Goal: Contribute content: Contribute content

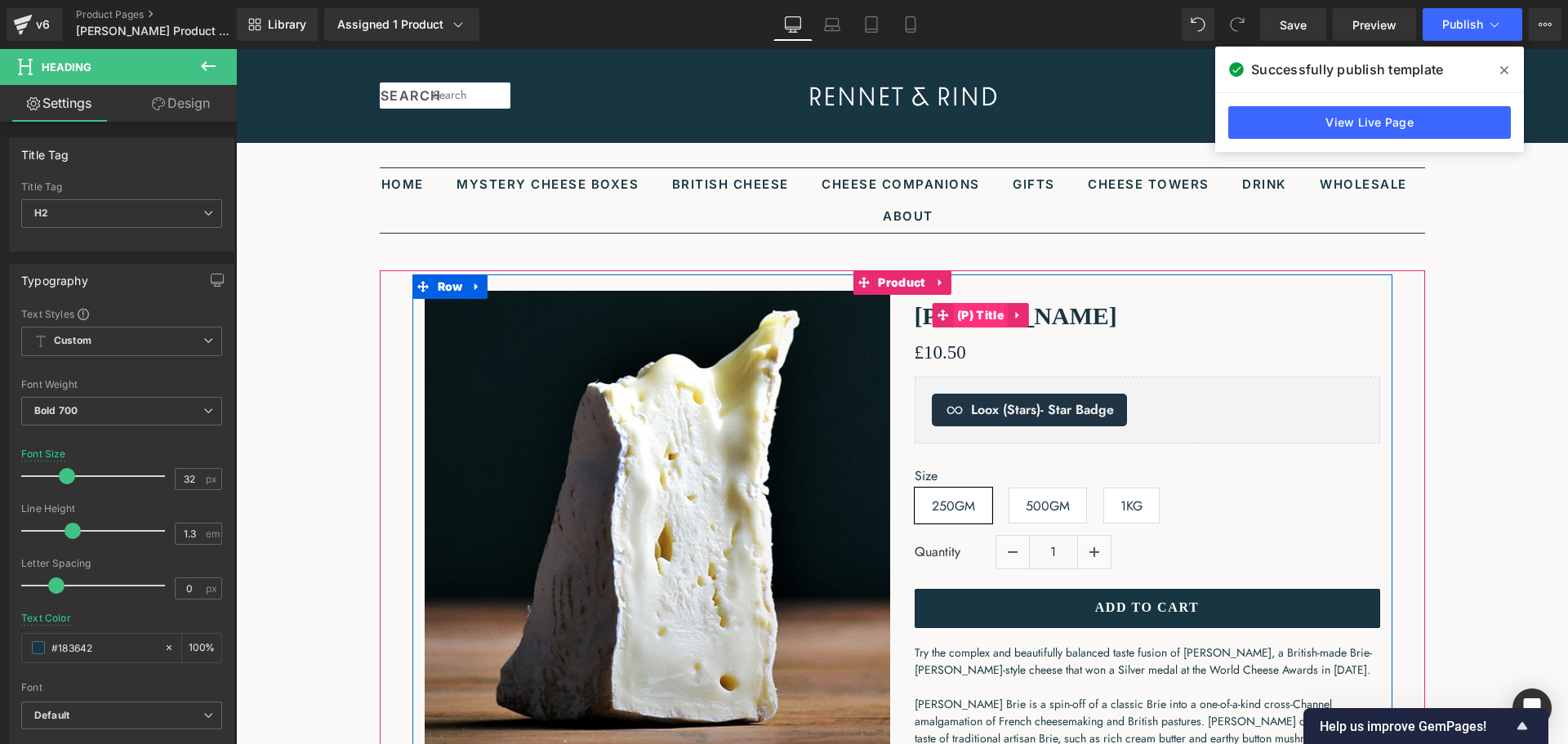
click at [985, 307] on span "(P) Title" at bounding box center [980, 315] width 54 height 24
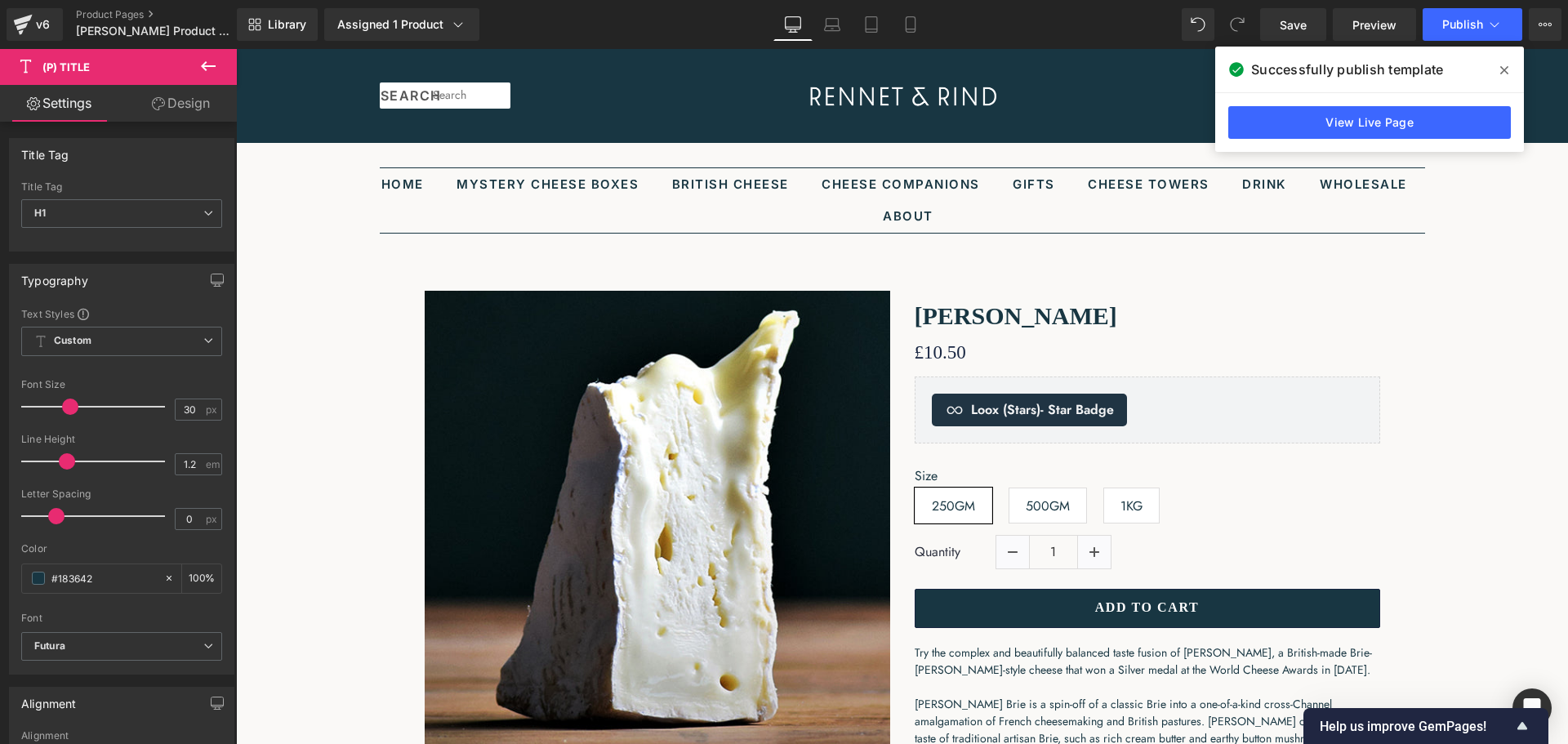
click at [163, 111] on link "Design" at bounding box center [181, 103] width 118 height 36
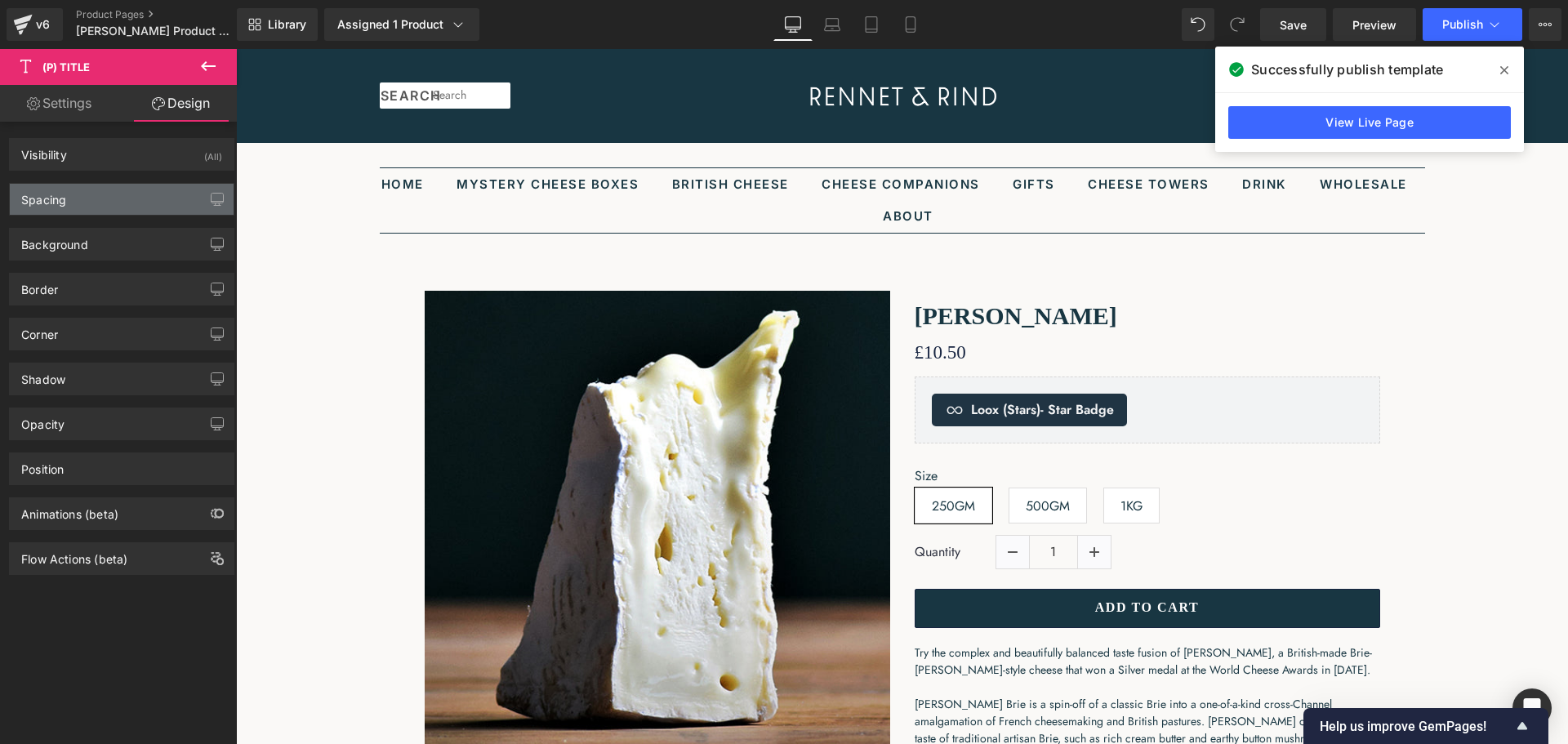
click at [127, 200] on div "Spacing" at bounding box center [121, 198] width 224 height 31
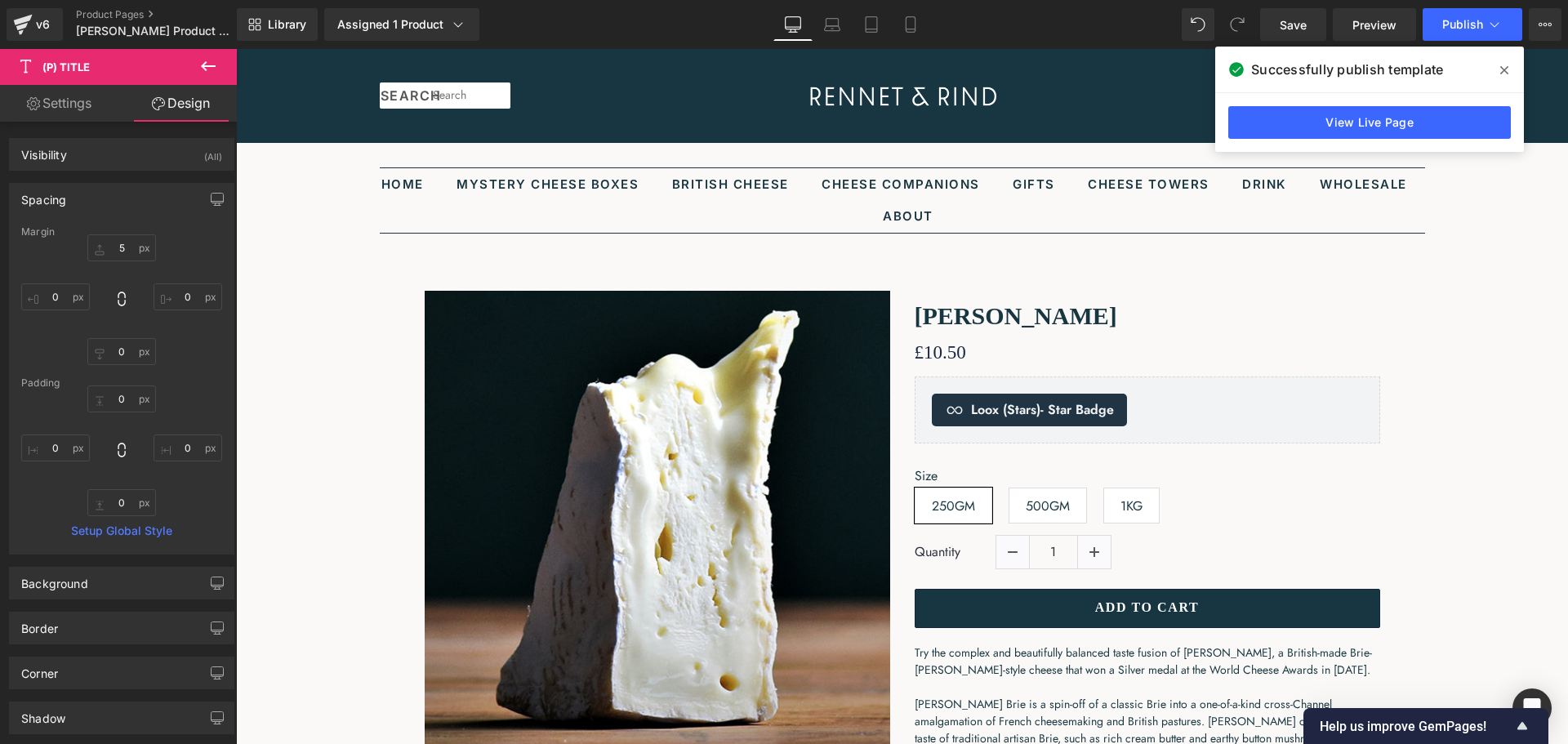
click at [94, 109] on link "Settings" at bounding box center [59, 103] width 118 height 36
type input "100"
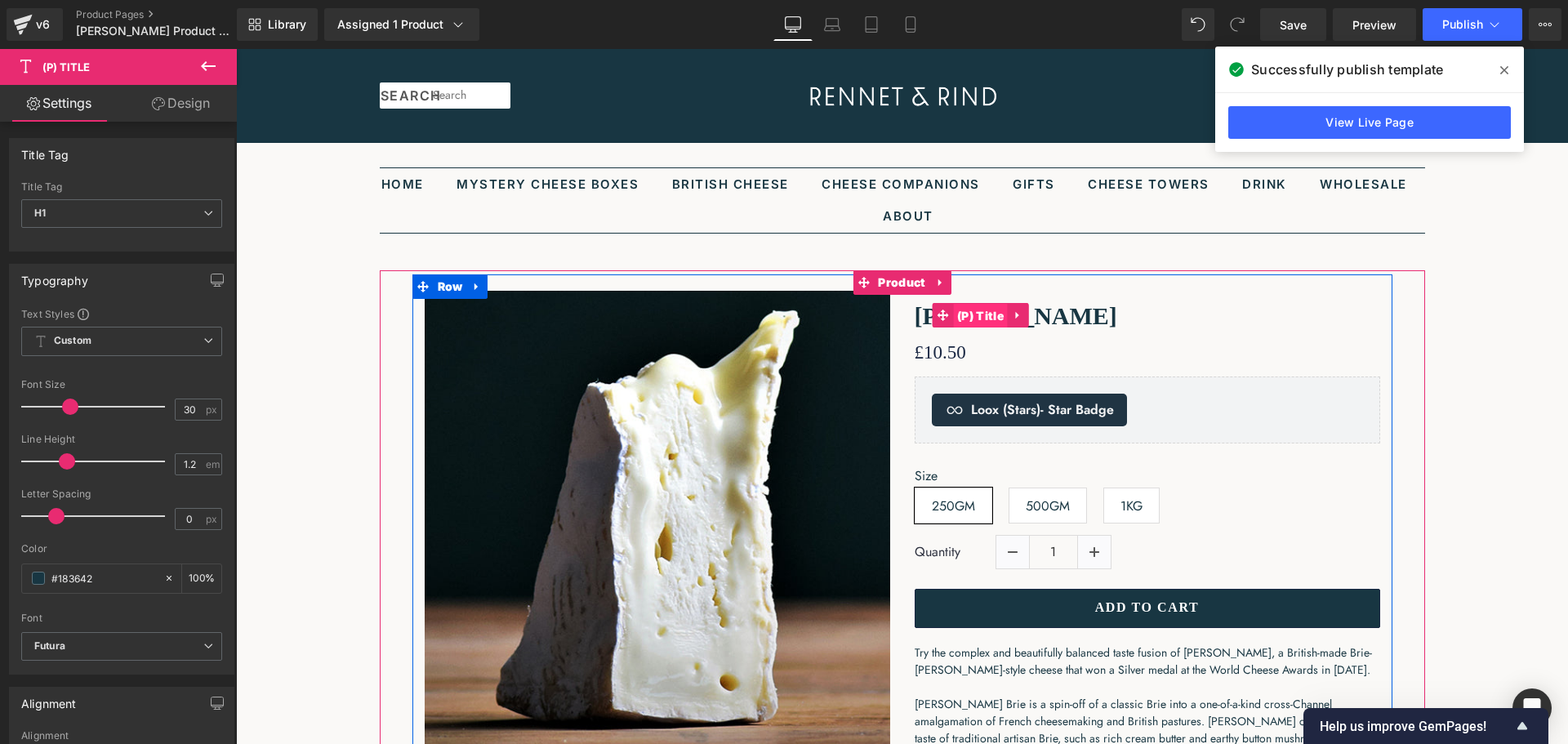
click at [985, 316] on span "(P) Title" at bounding box center [980, 315] width 54 height 24
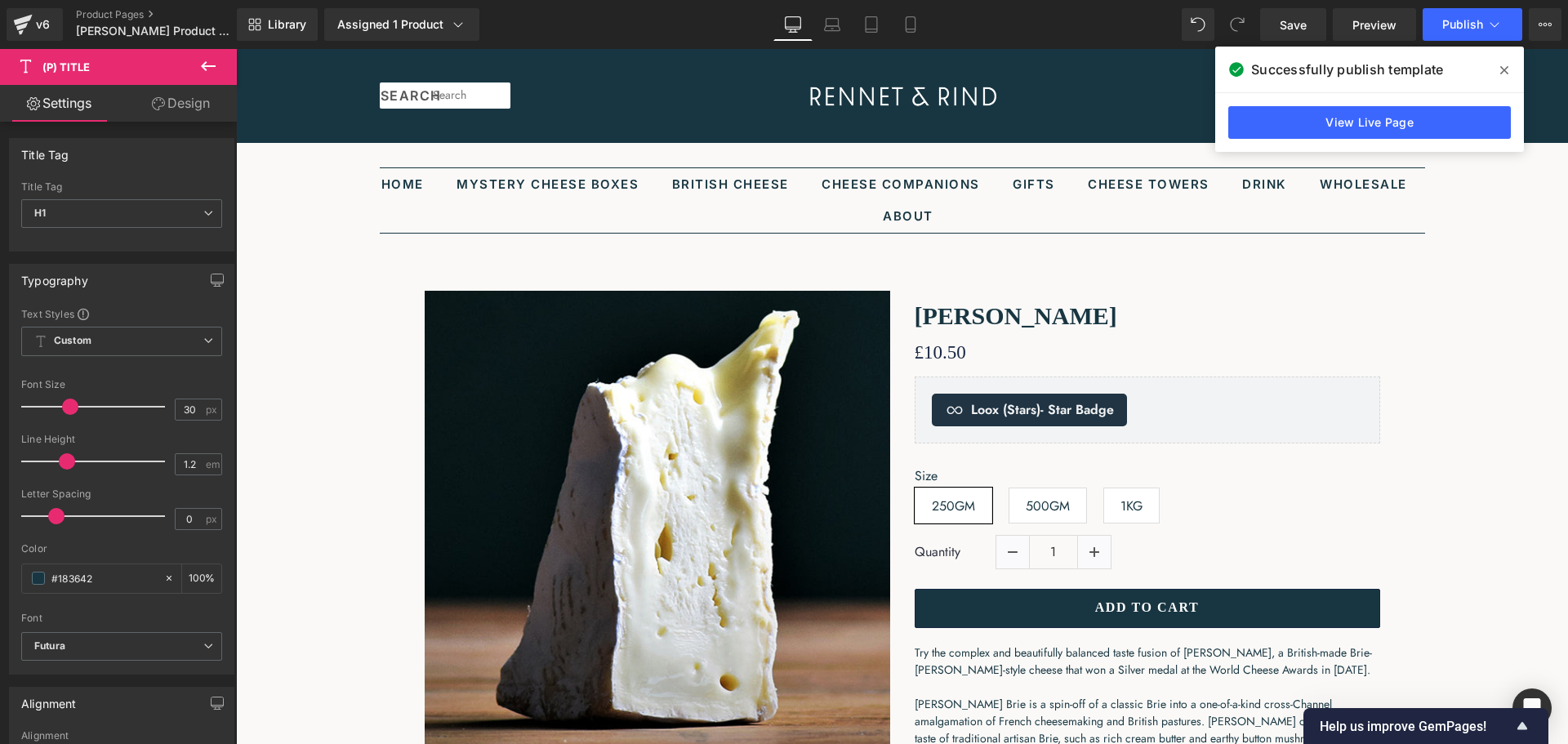
click at [195, 76] on button at bounding box center [208, 66] width 57 height 36
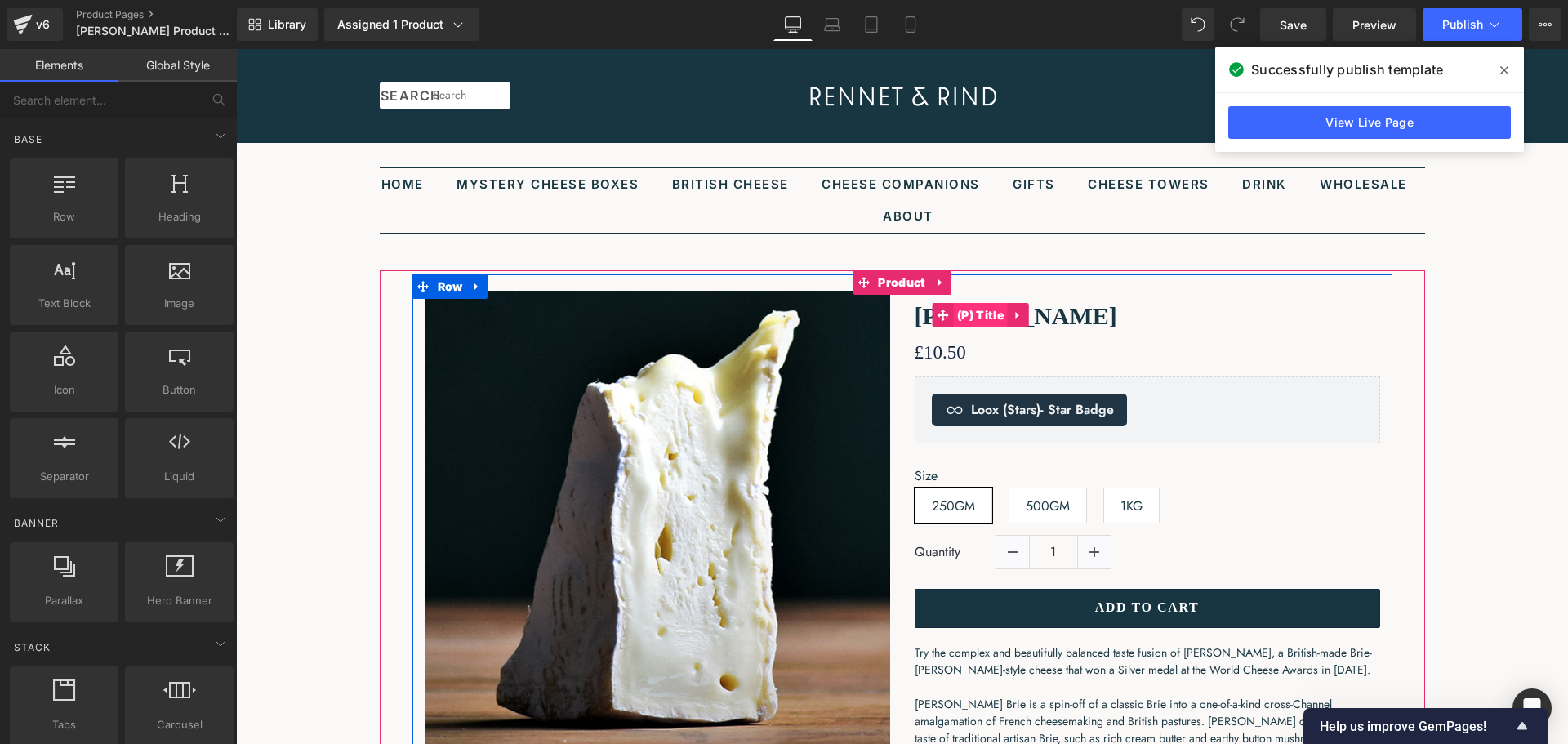
click at [984, 323] on span "(P) Title" at bounding box center [980, 315] width 54 height 24
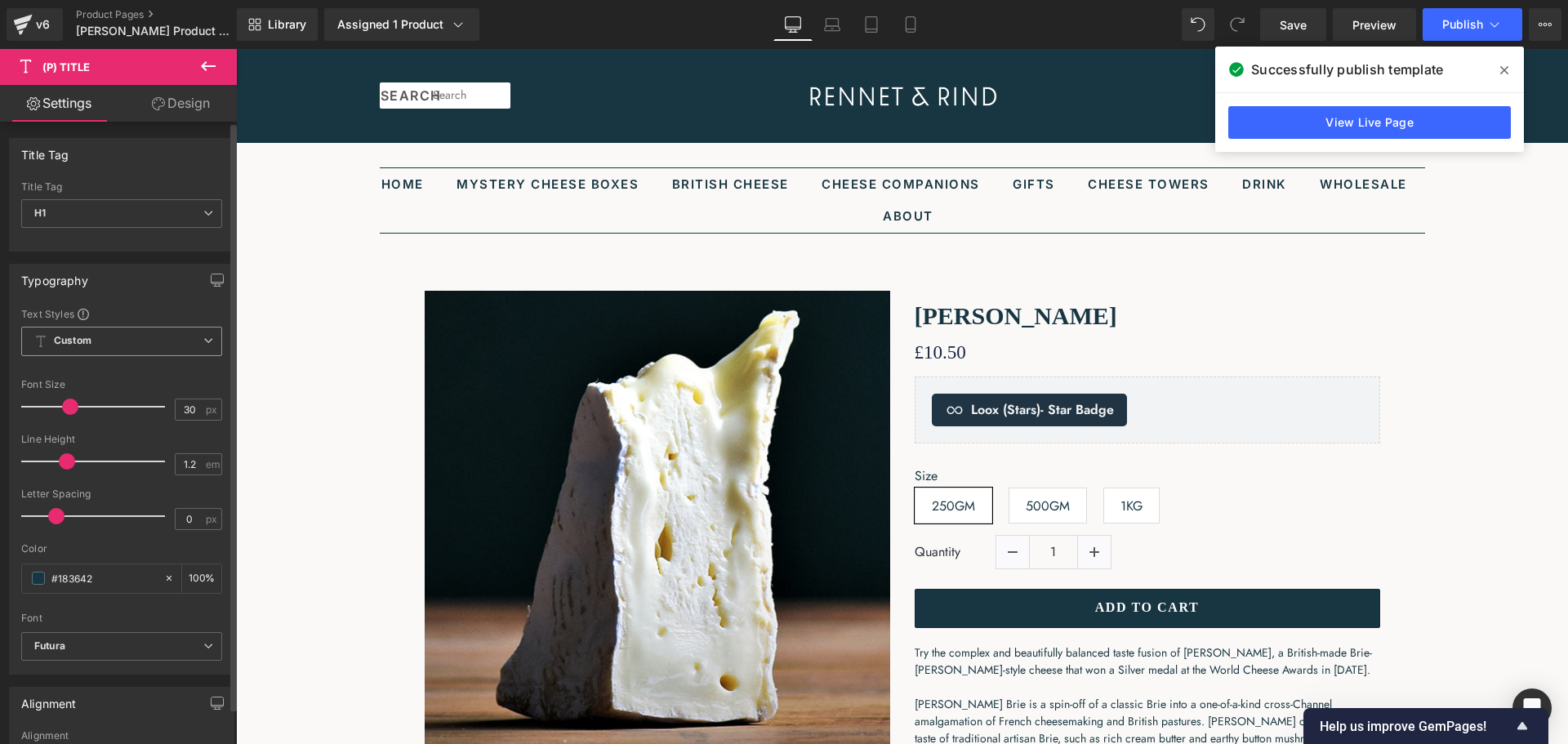
click at [145, 352] on span "Custom Setup Global Style" at bounding box center [122, 341] width 201 height 29
click at [200, 72] on icon at bounding box center [208, 66] width 20 height 20
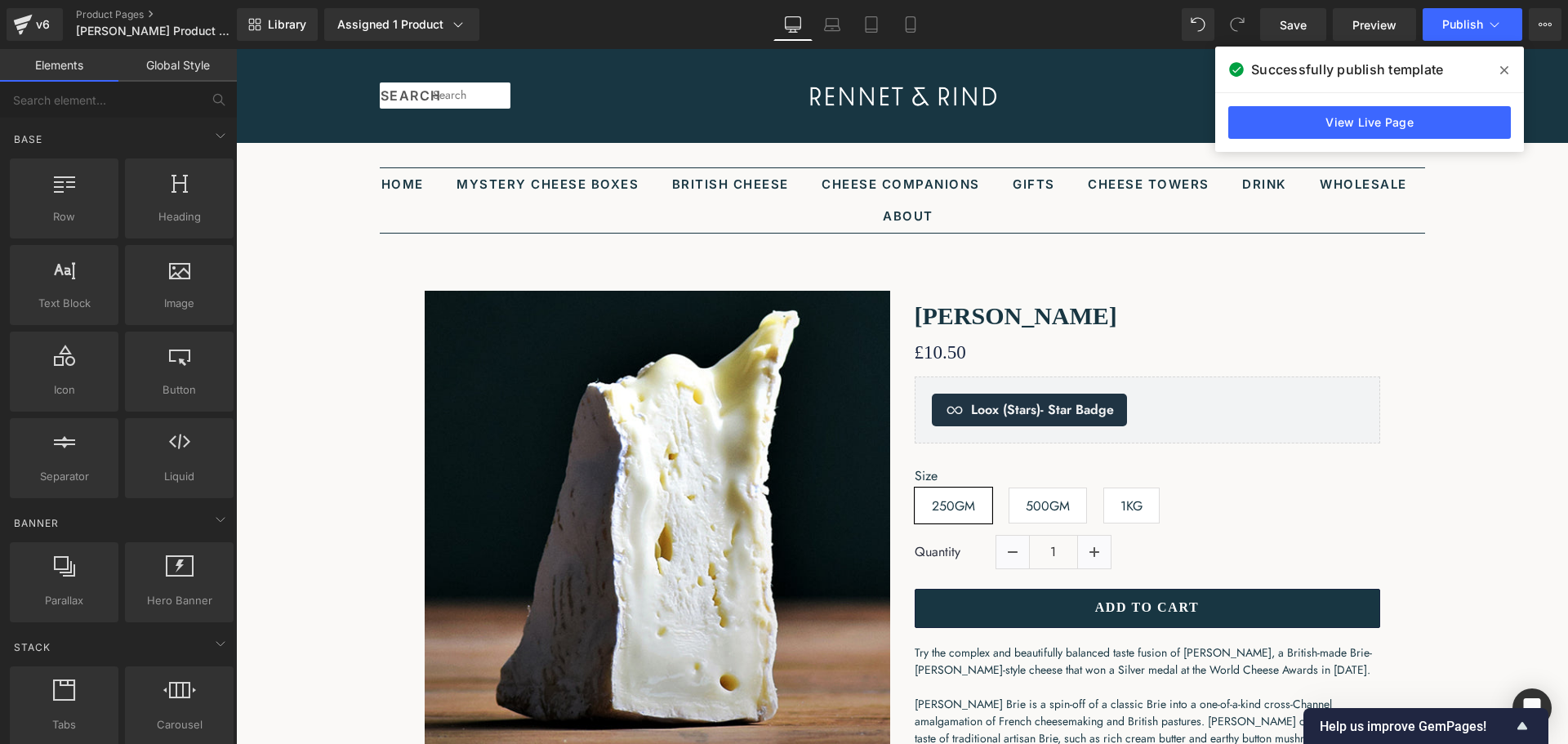
click at [185, 79] on link "Global Style" at bounding box center [177, 65] width 118 height 33
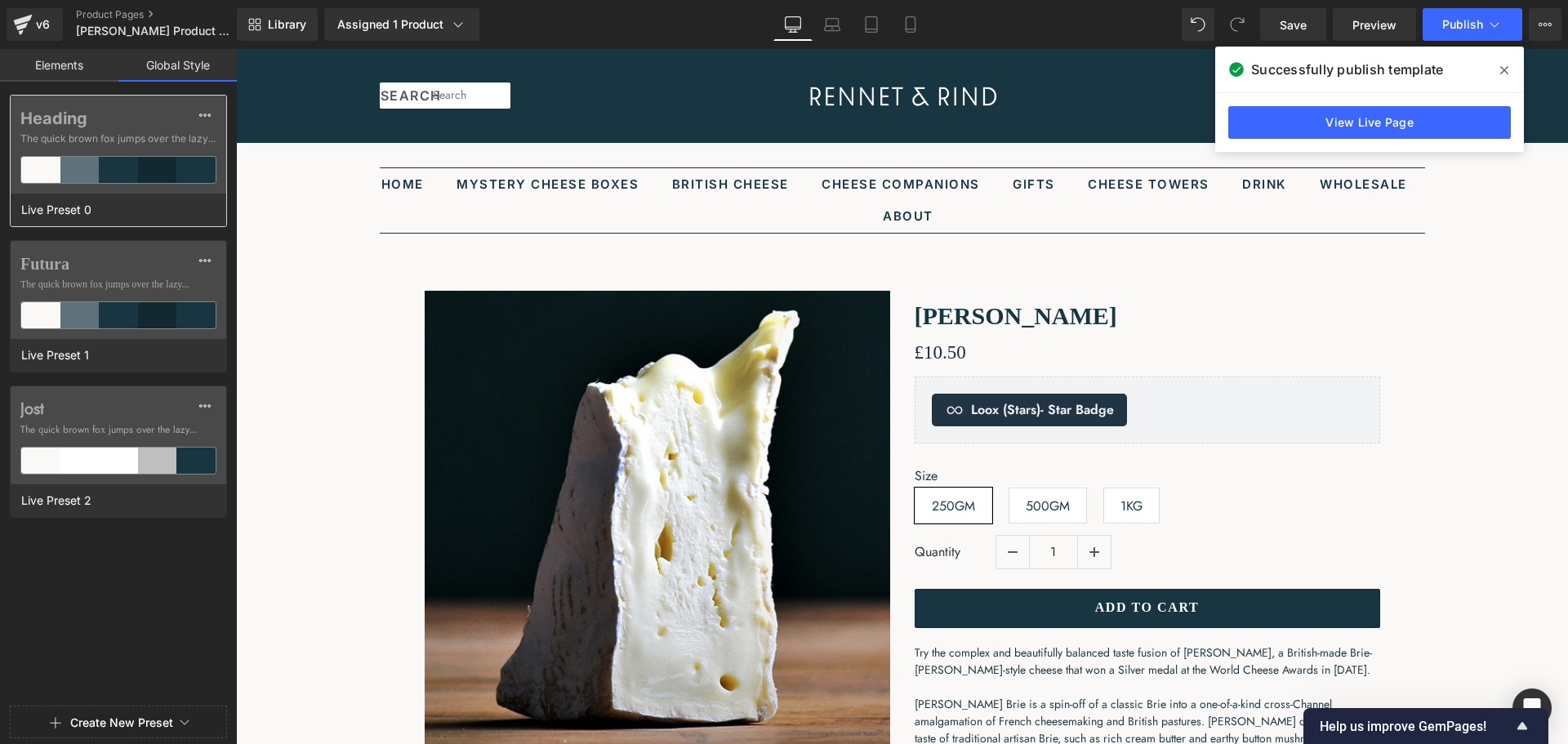
click at [150, 145] on span "The quick brown fox jumps over the lazy..." at bounding box center [118, 139] width 196 height 15
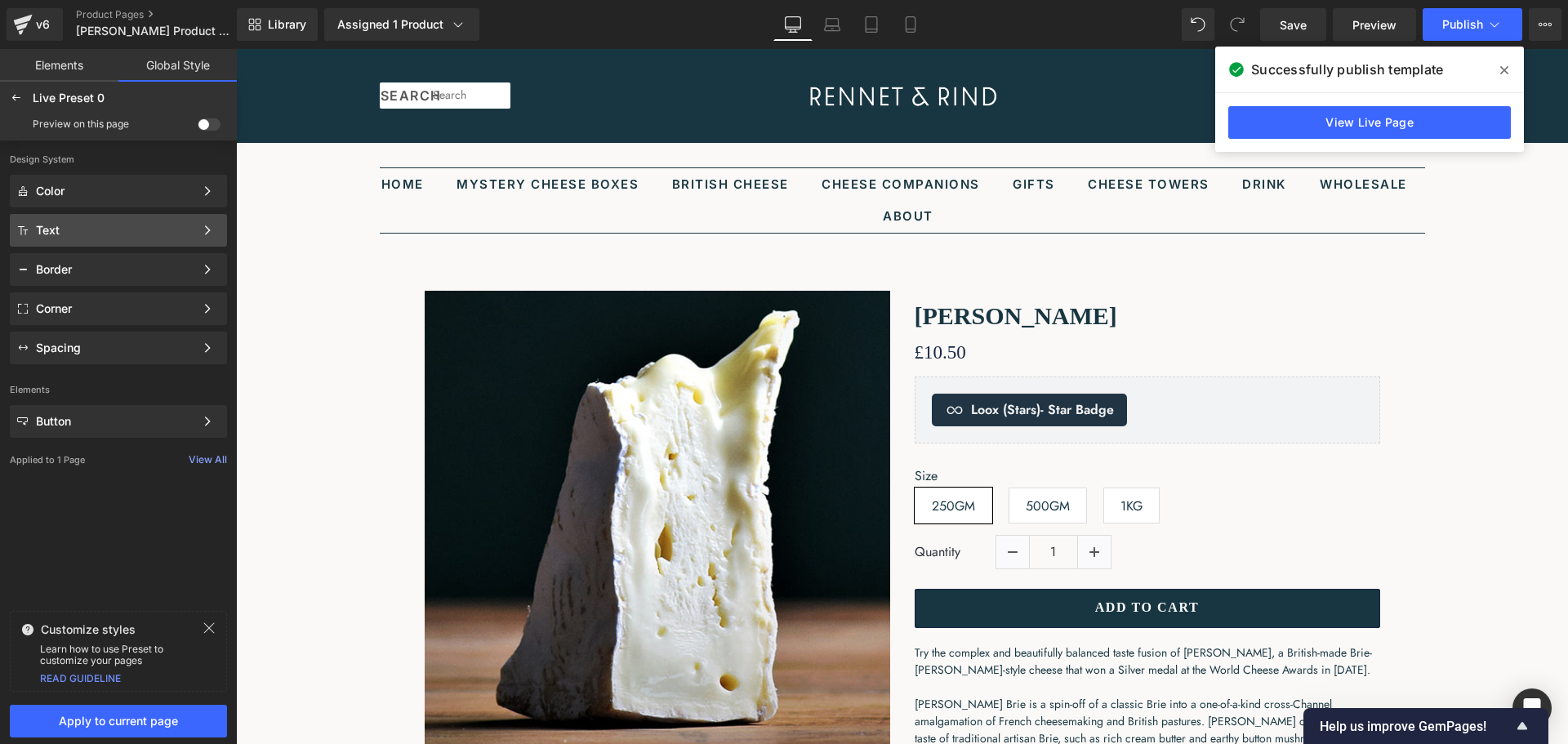
click at [160, 225] on div "Text" at bounding box center [114, 230] width 158 height 13
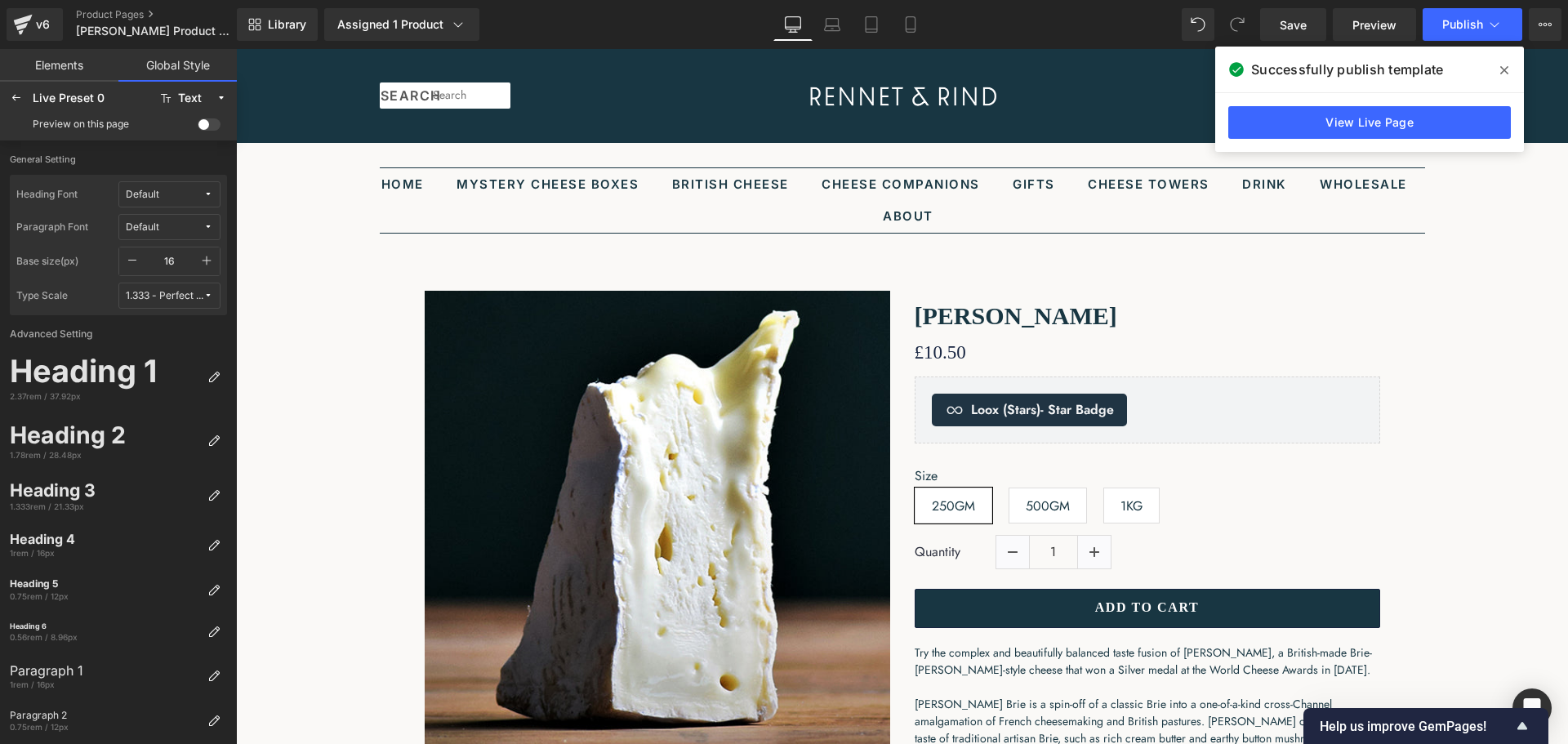
click at [212, 135] on div "Preview on this page" at bounding box center [118, 124] width 230 height 26
click at [202, 126] on span at bounding box center [209, 124] width 22 height 12
click at [198, 127] on input "checkbox" at bounding box center [198, 127] width 0 height 0
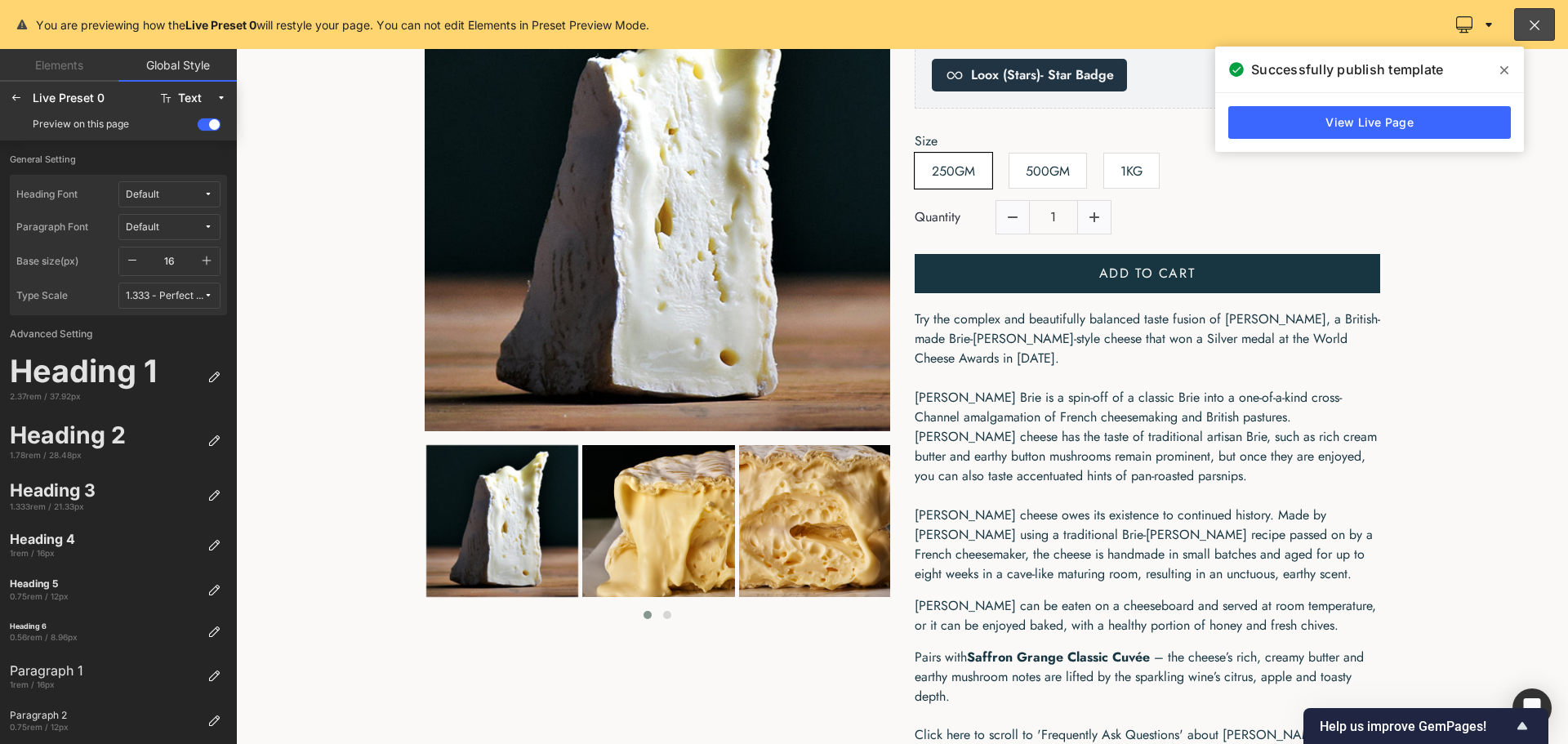
scroll to position [327, 0]
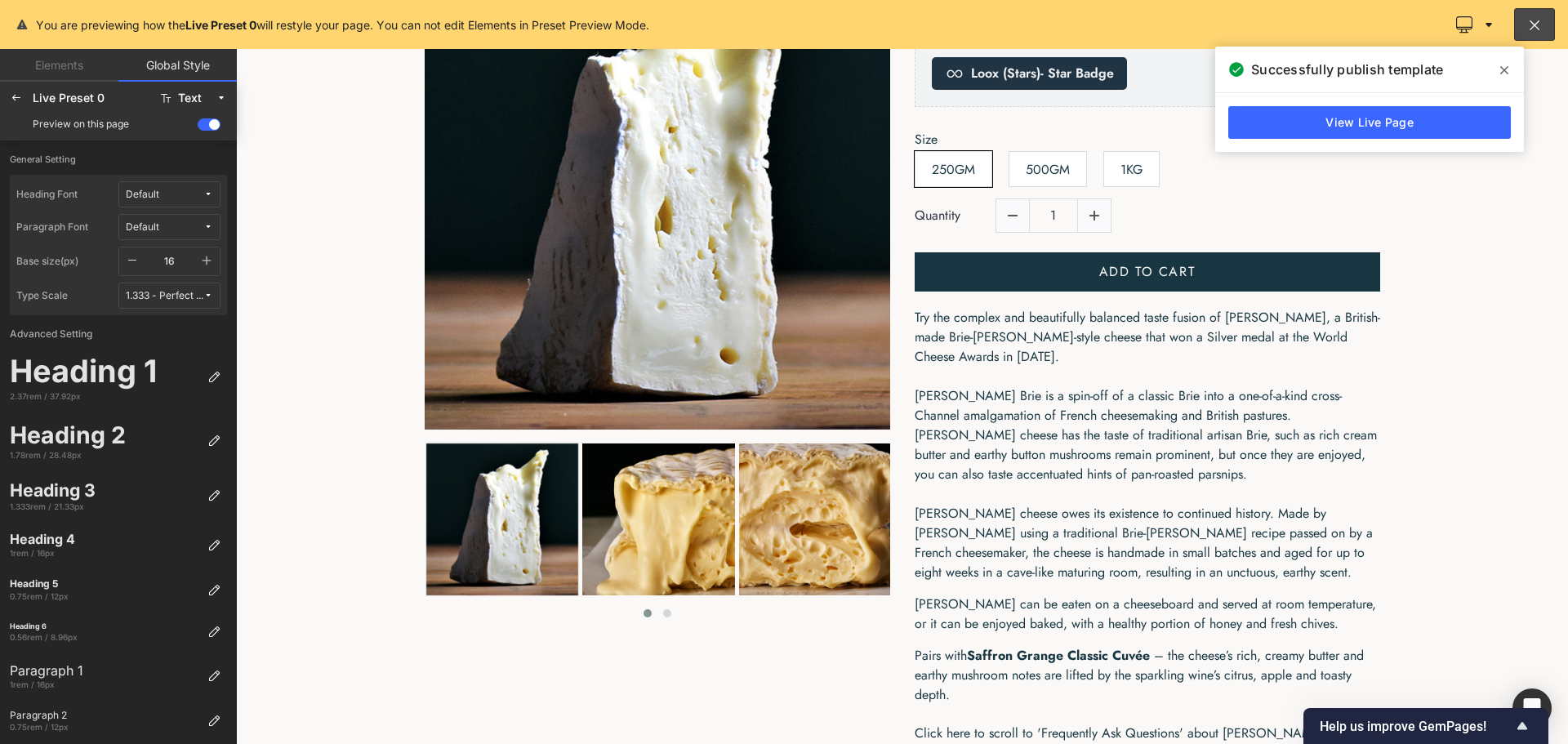
click at [1119, 402] on div at bounding box center [901, 396] width 1331 height 694
click at [1502, 66] on icon at bounding box center [1503, 70] width 8 height 13
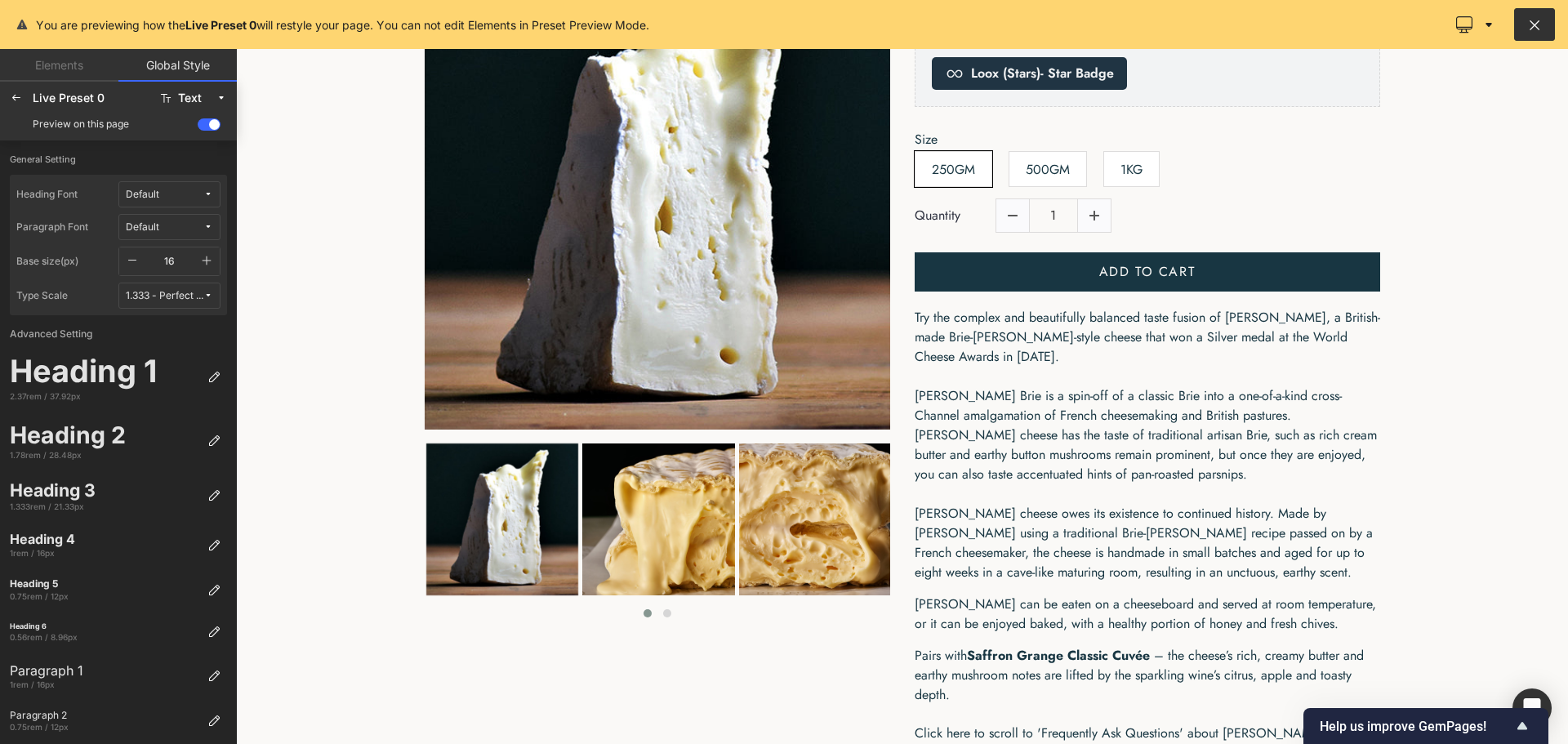
click at [1531, 16] on icon at bounding box center [1534, 23] width 16 height 16
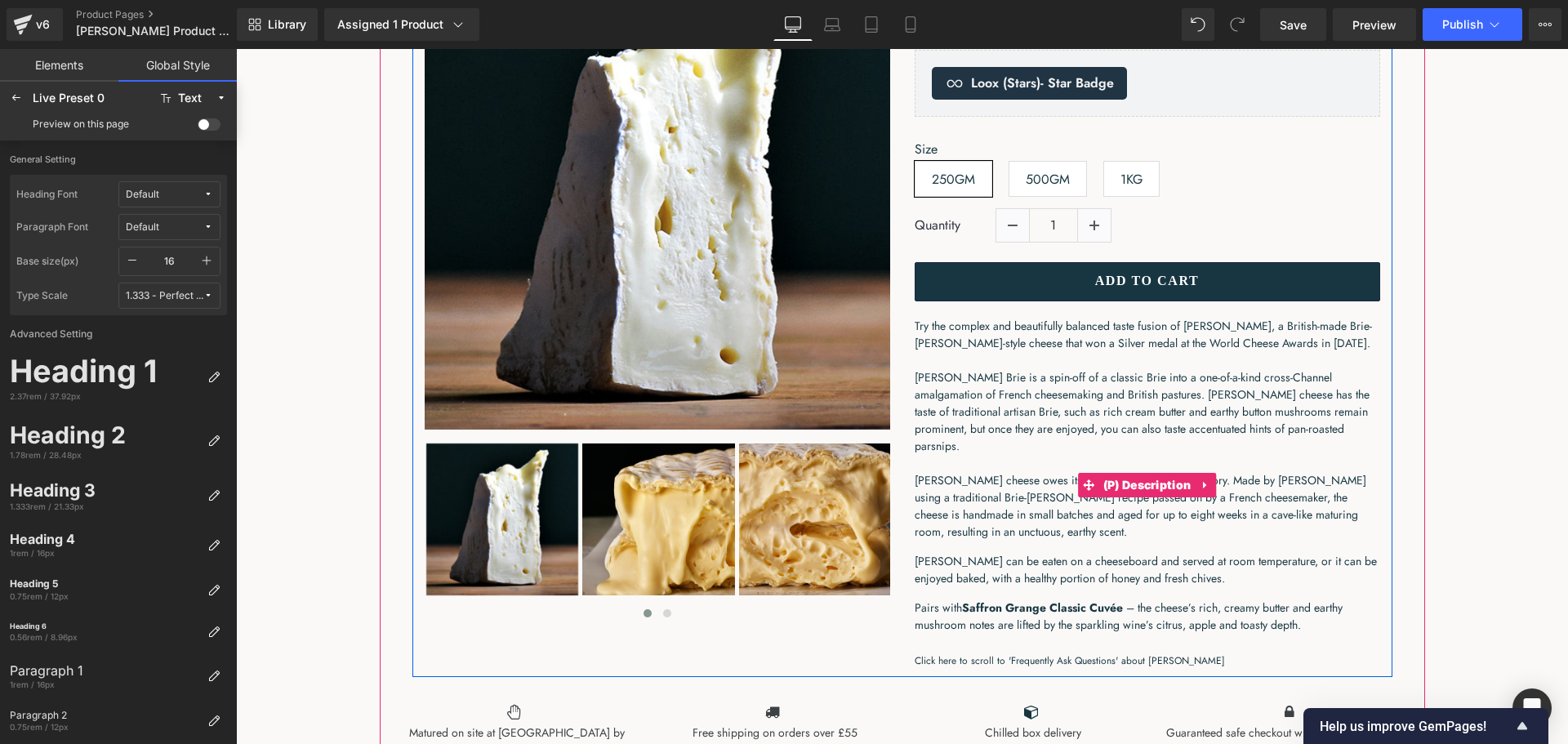
scroll to position [0, 0]
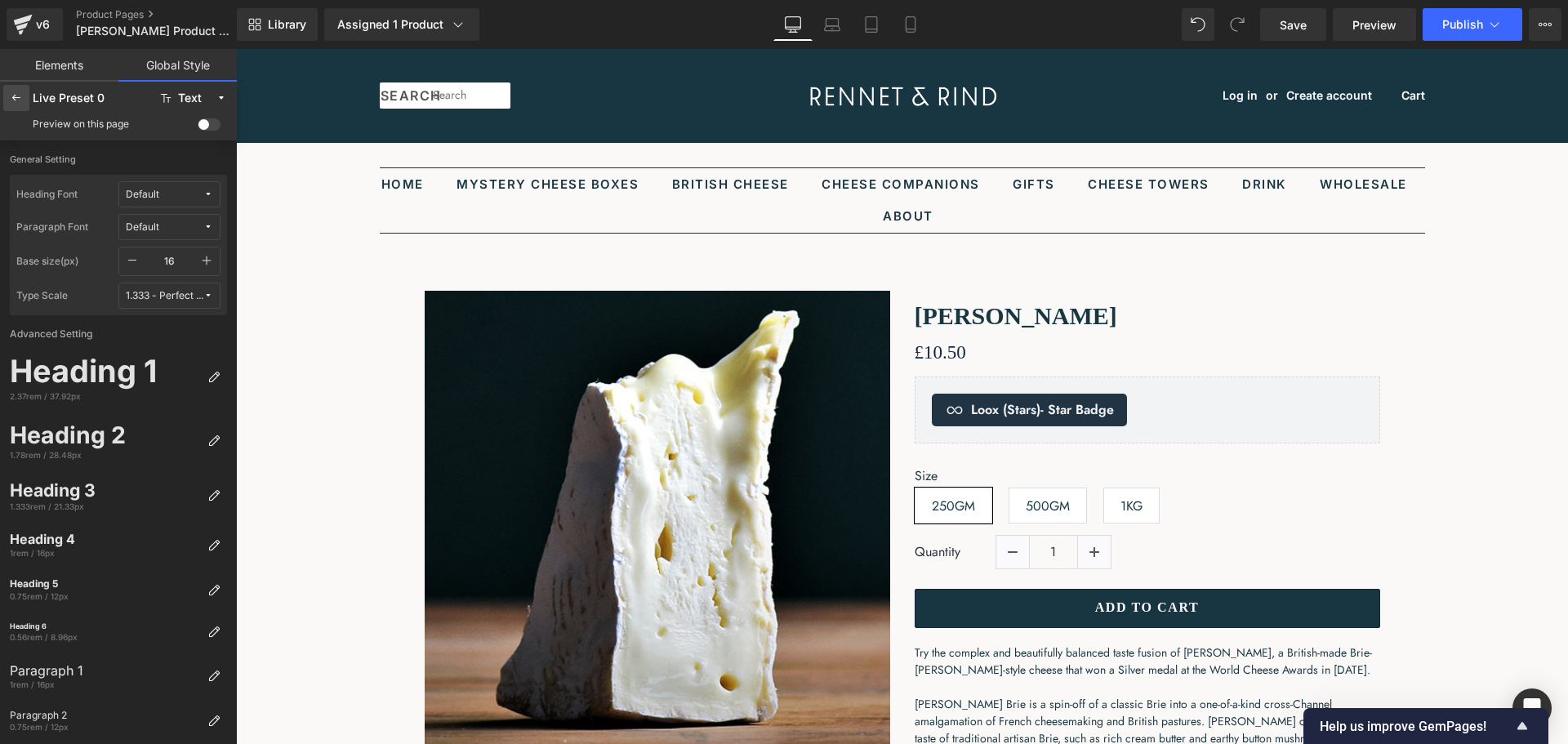
click at [19, 97] on icon at bounding box center [16, 98] width 13 height 13
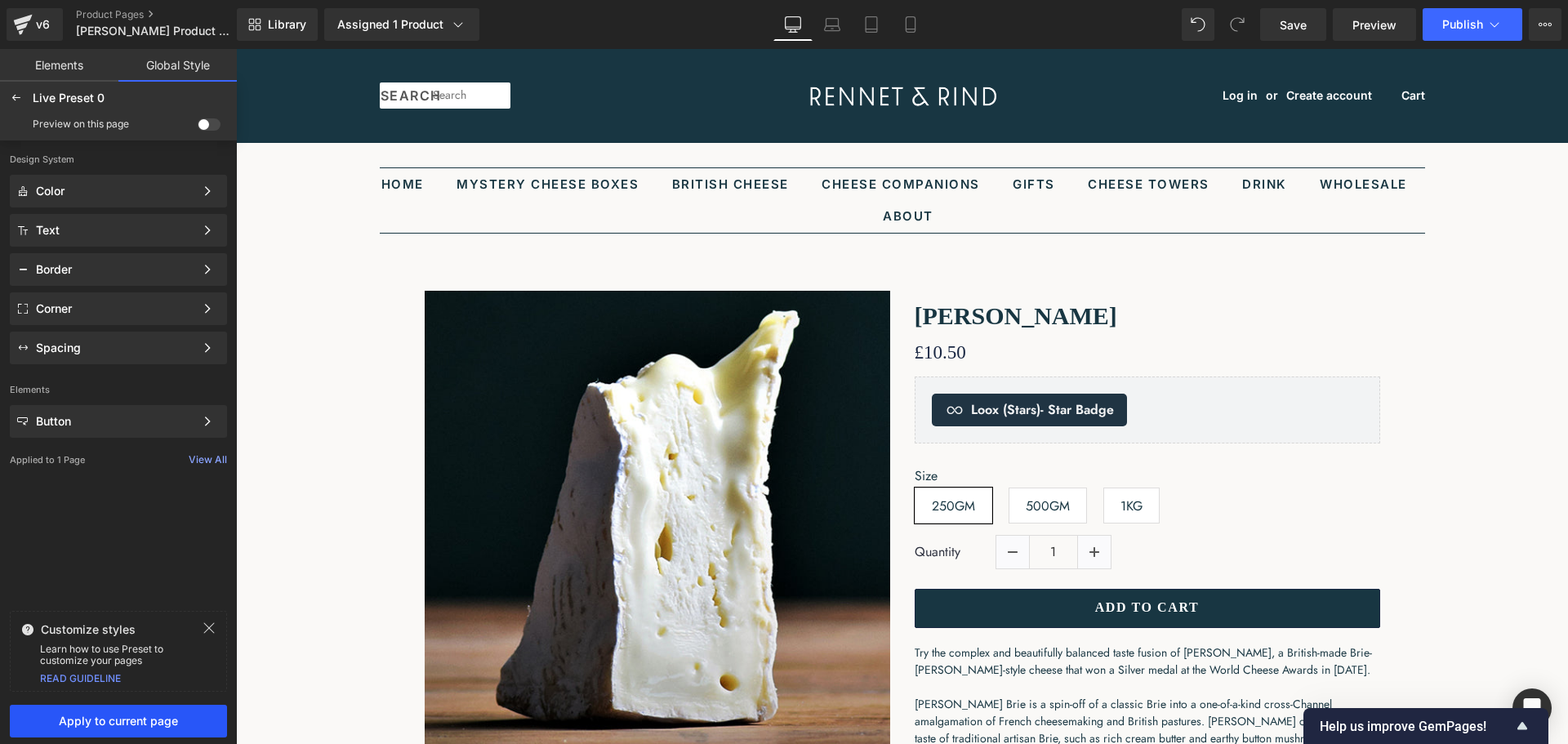
click at [154, 712] on button "Apply to current page" at bounding box center [118, 721] width 217 height 33
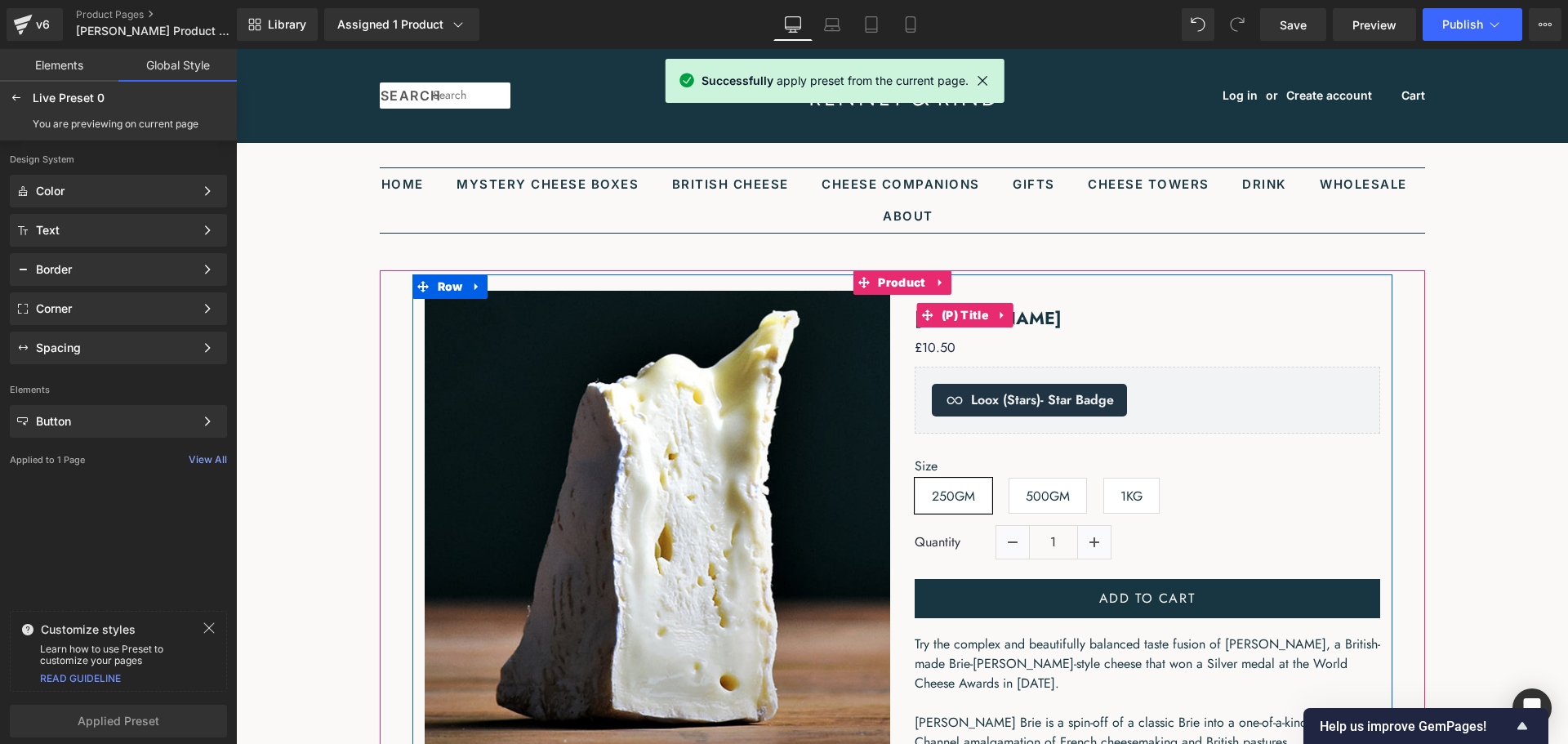
click at [975, 318] on span "(P) Title" at bounding box center [964, 315] width 54 height 24
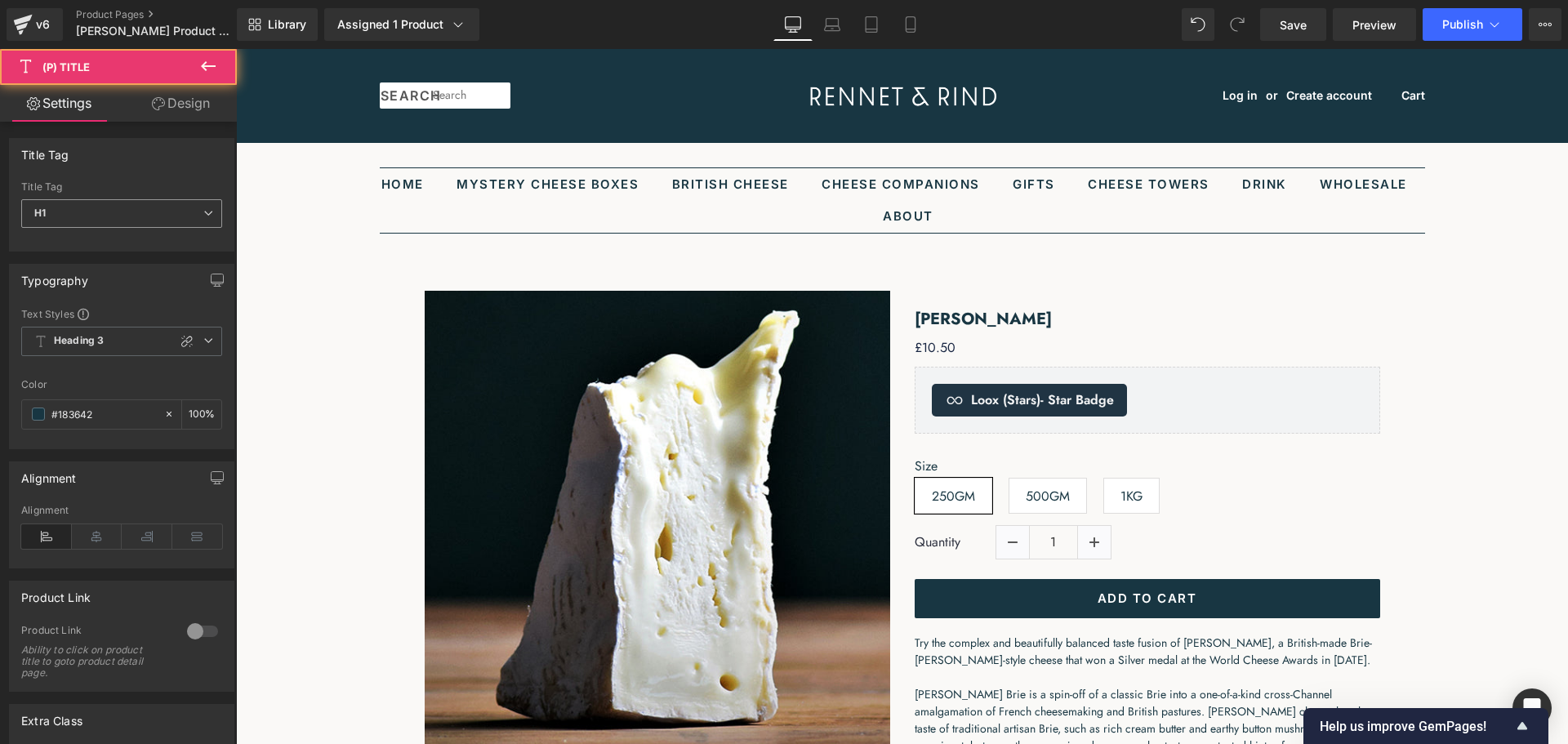
click at [173, 214] on span "H1" at bounding box center [122, 213] width 201 height 29
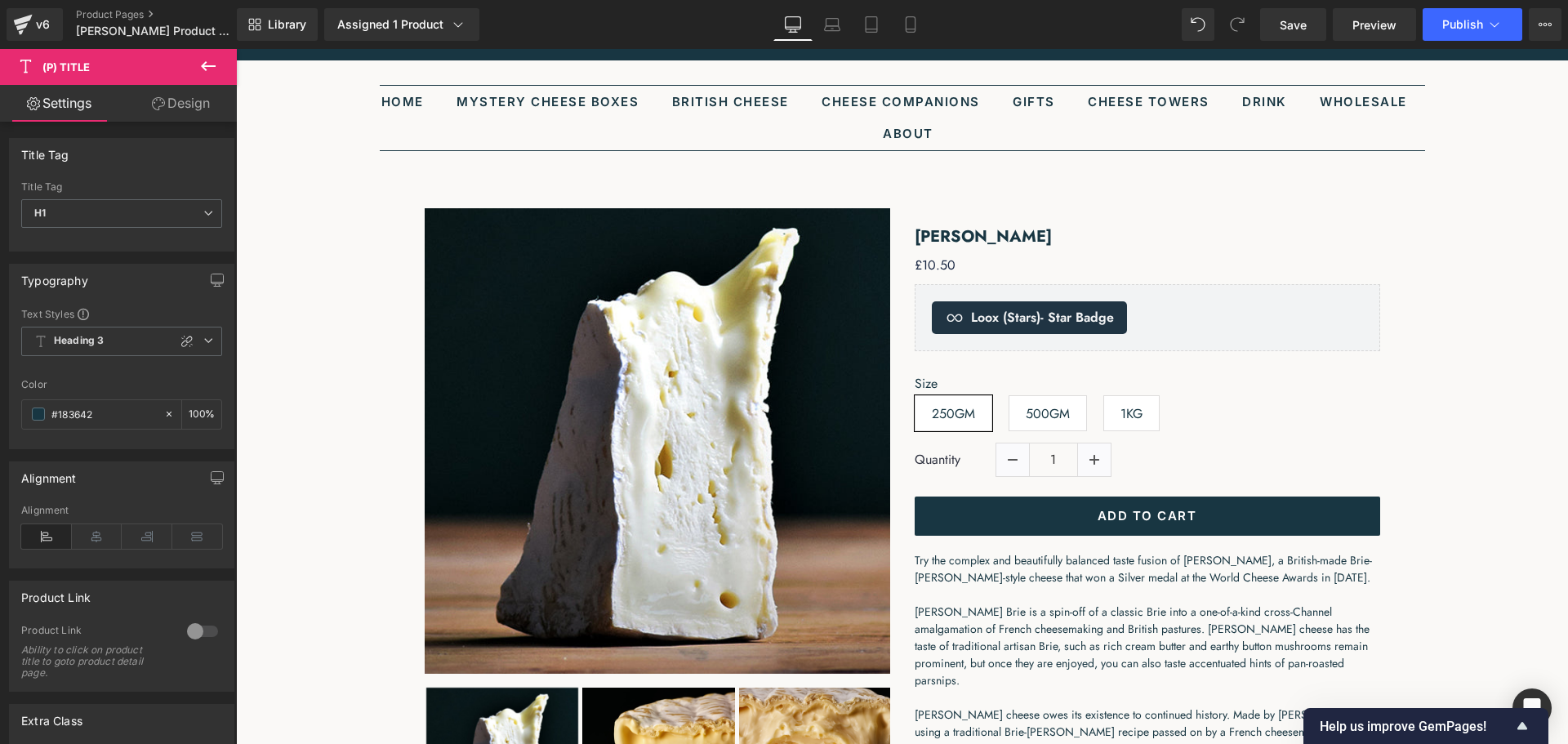
scroll to position [81, 0]
click at [196, 99] on link "Design" at bounding box center [181, 103] width 118 height 36
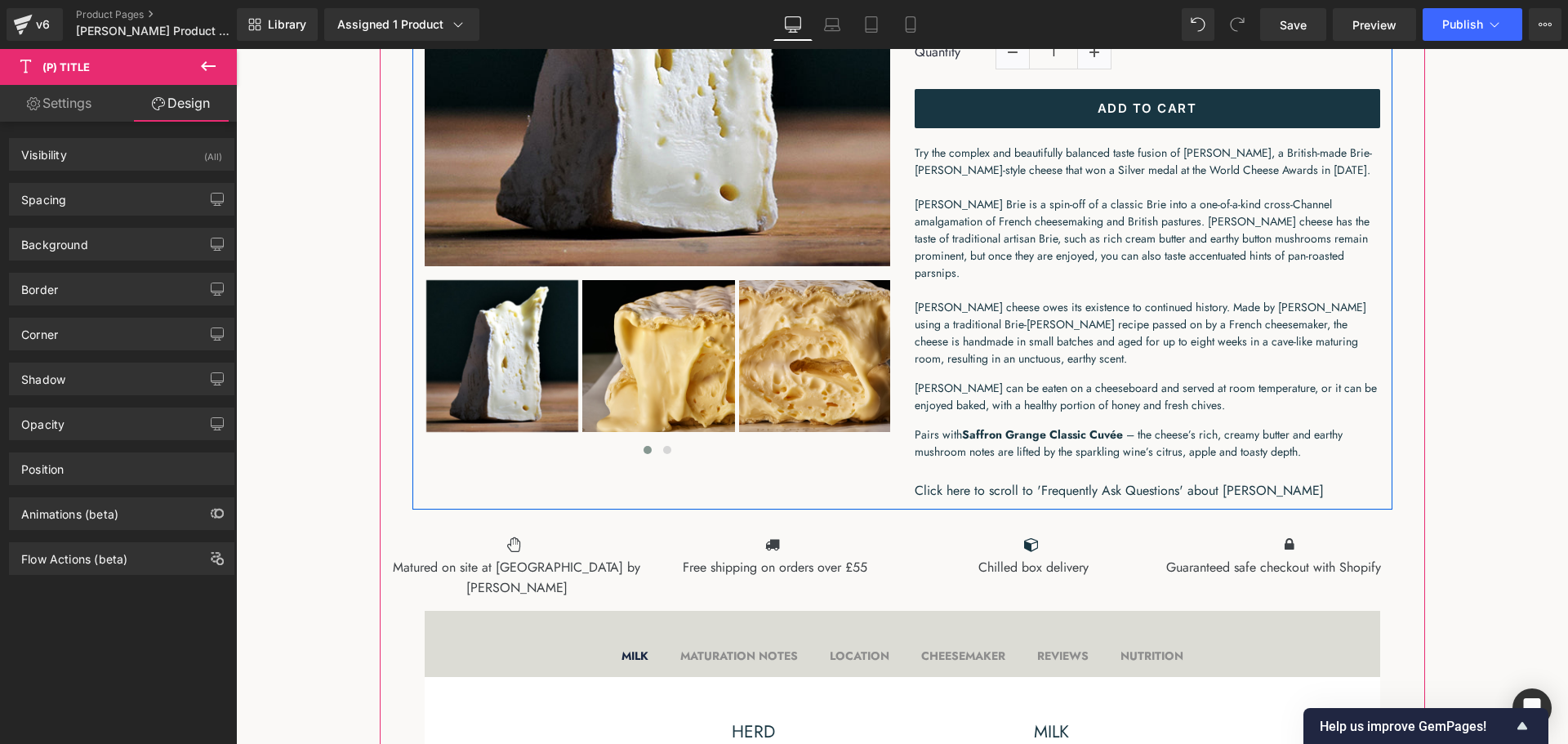
scroll to position [0, 0]
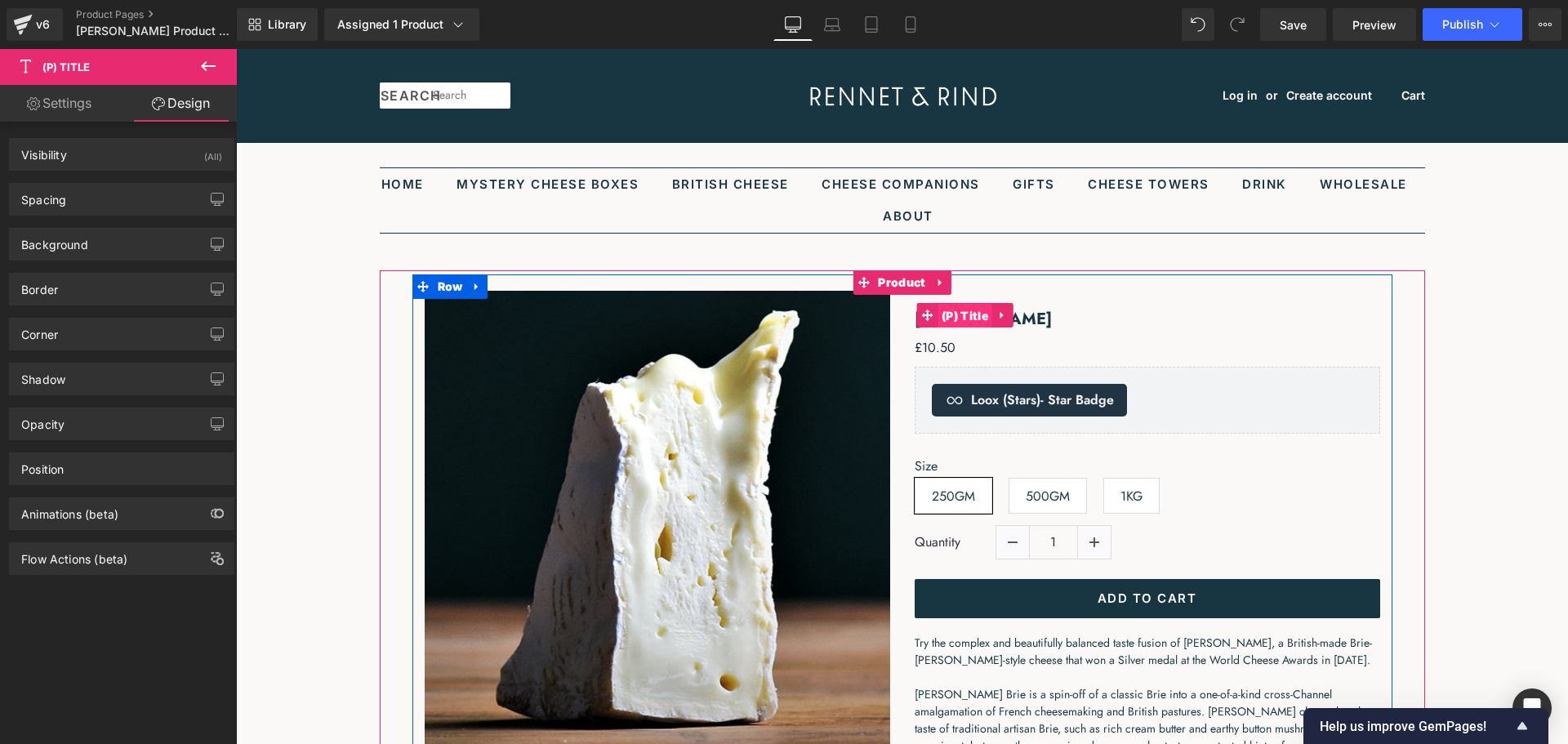
click at [971, 321] on span "(P) Title" at bounding box center [964, 315] width 54 height 24
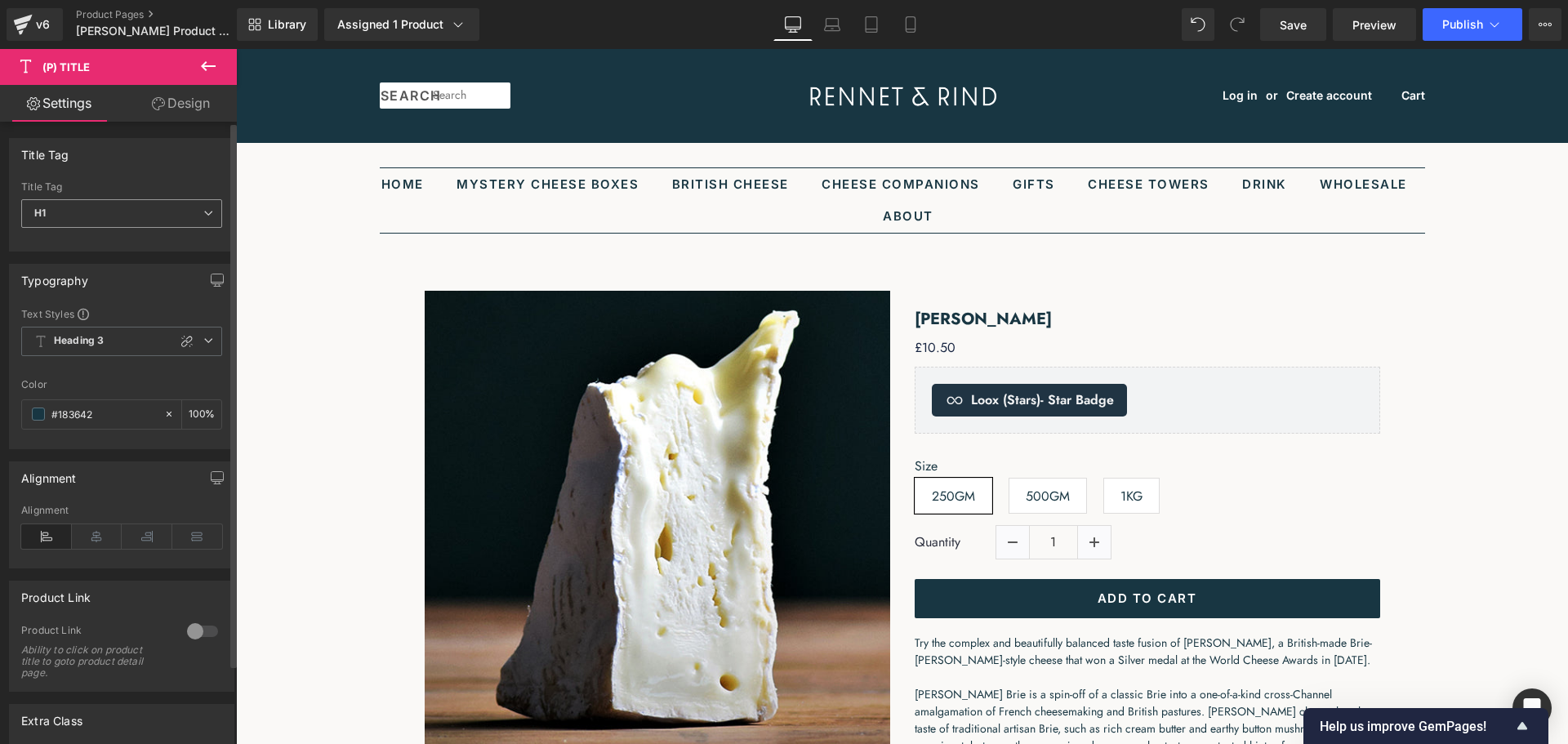
click at [160, 219] on span "H1" at bounding box center [122, 213] width 201 height 29
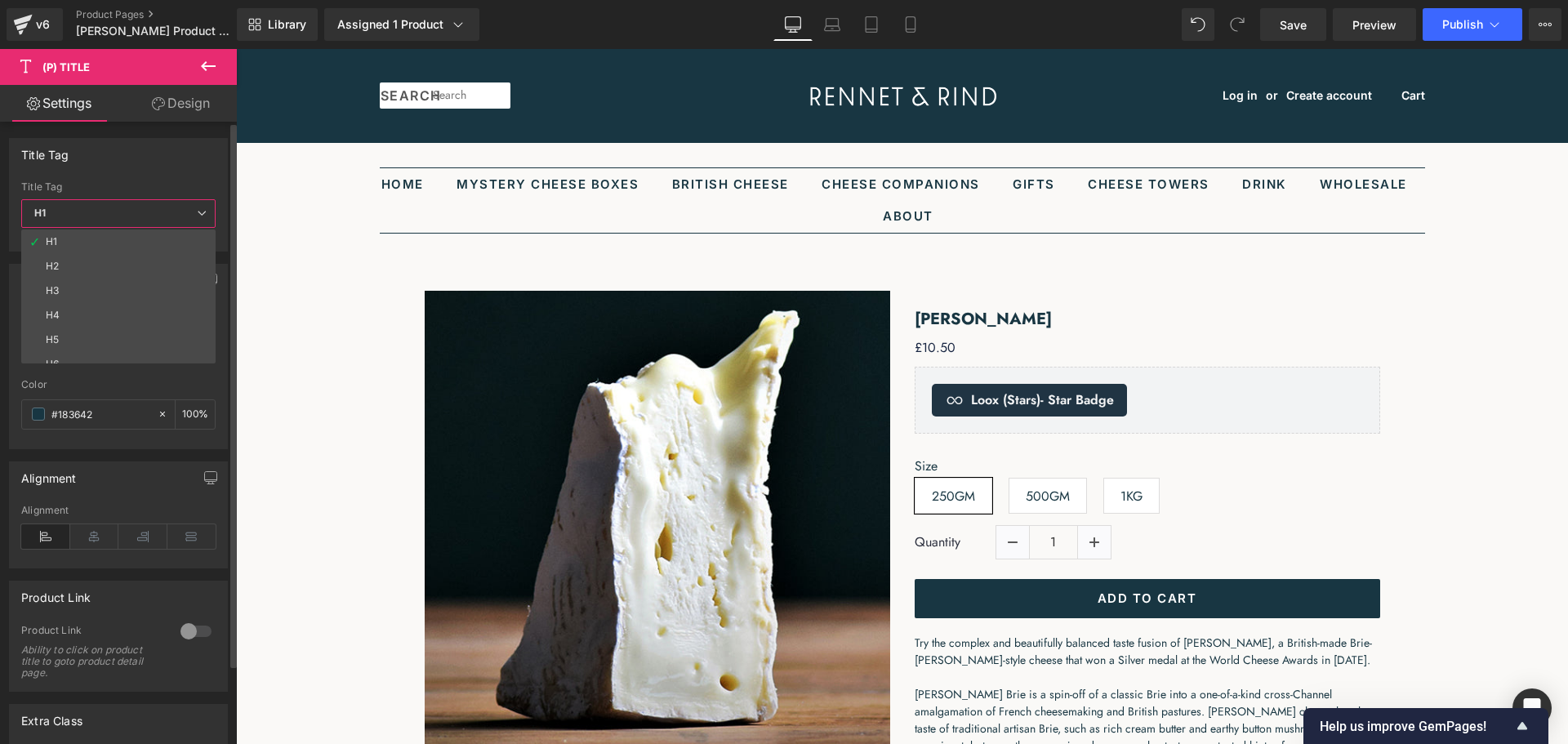
click at [160, 219] on span "H1" at bounding box center [119, 213] width 195 height 29
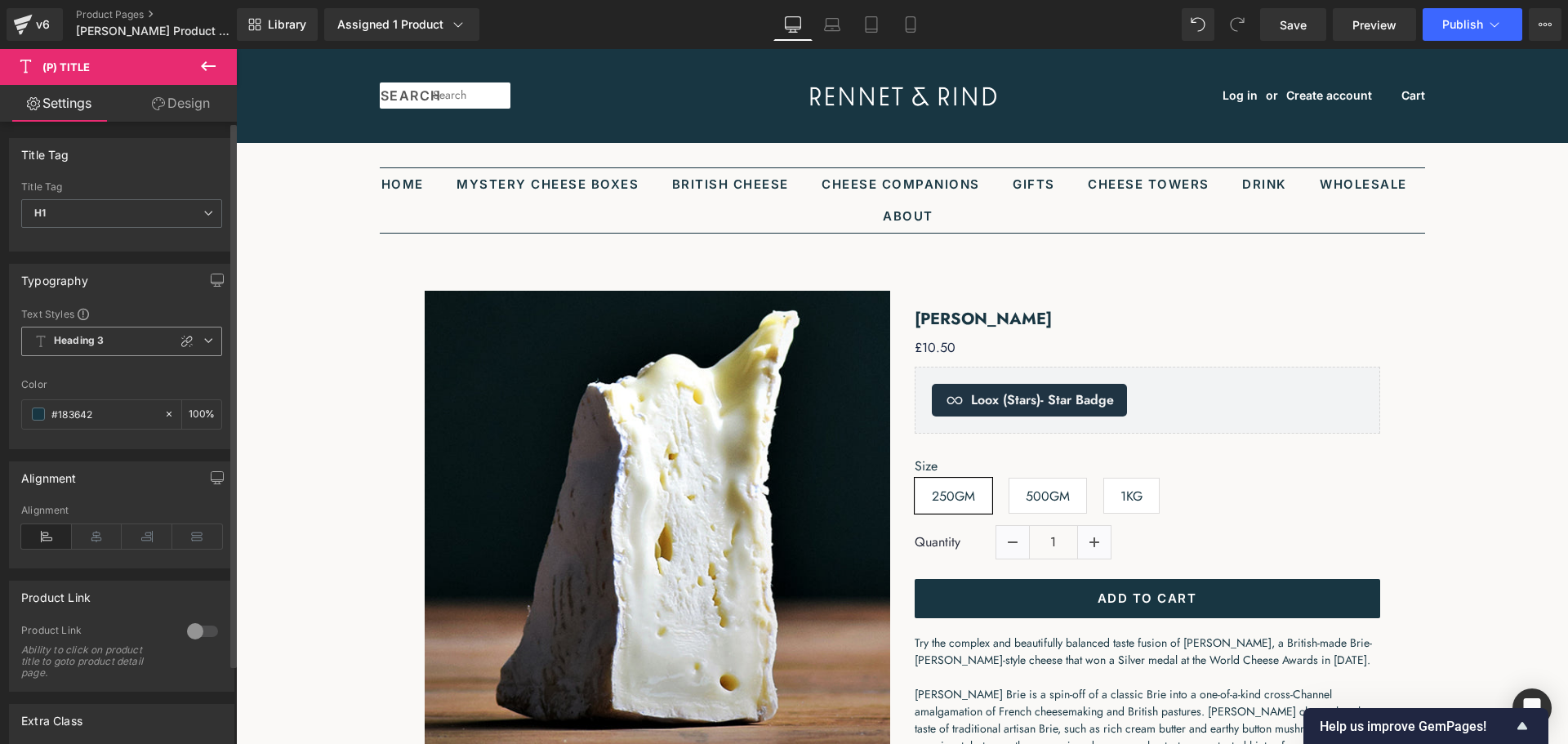
click at [203, 341] on icon at bounding box center [208, 340] width 9 height 9
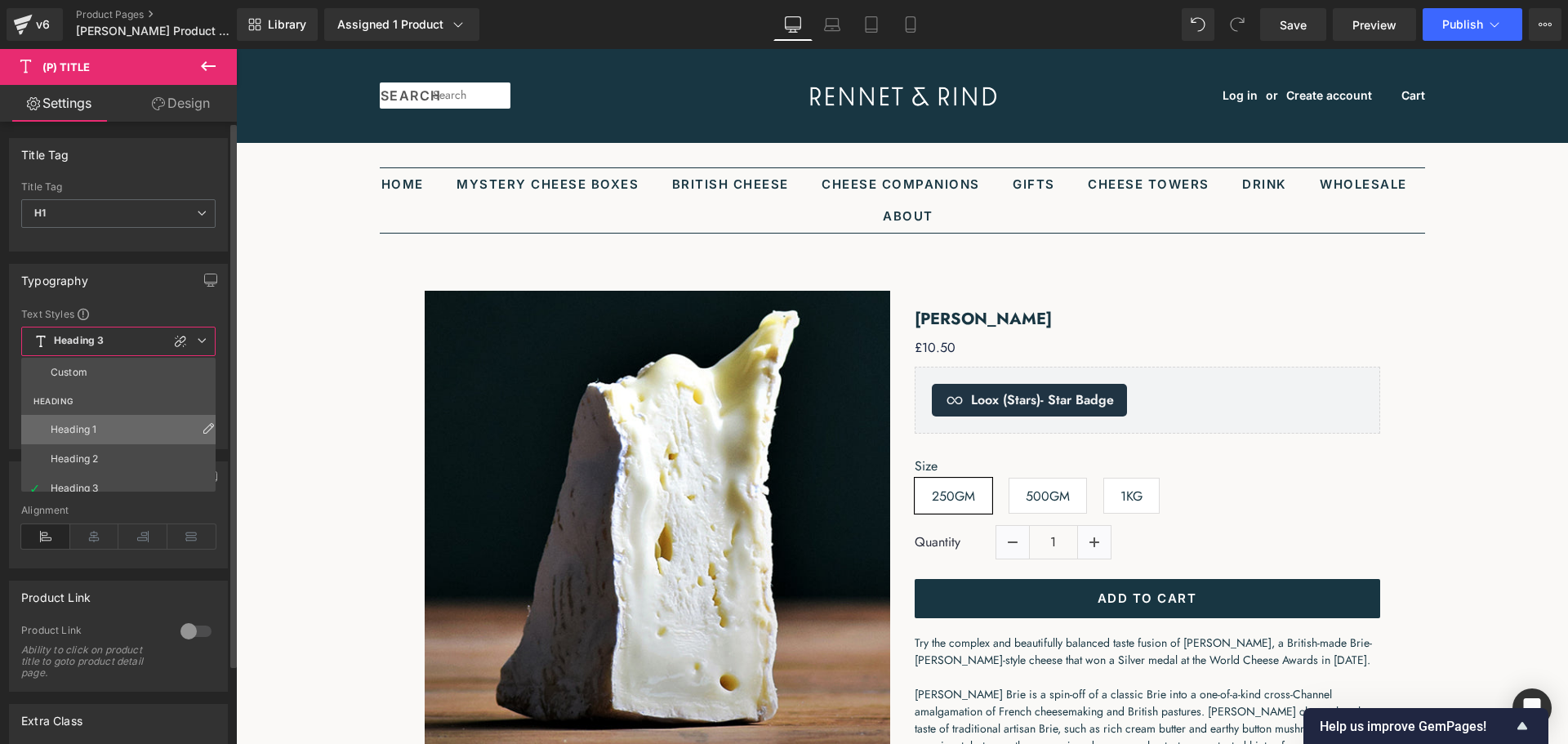
click at [114, 427] on li "Heading 1" at bounding box center [122, 429] width 201 height 29
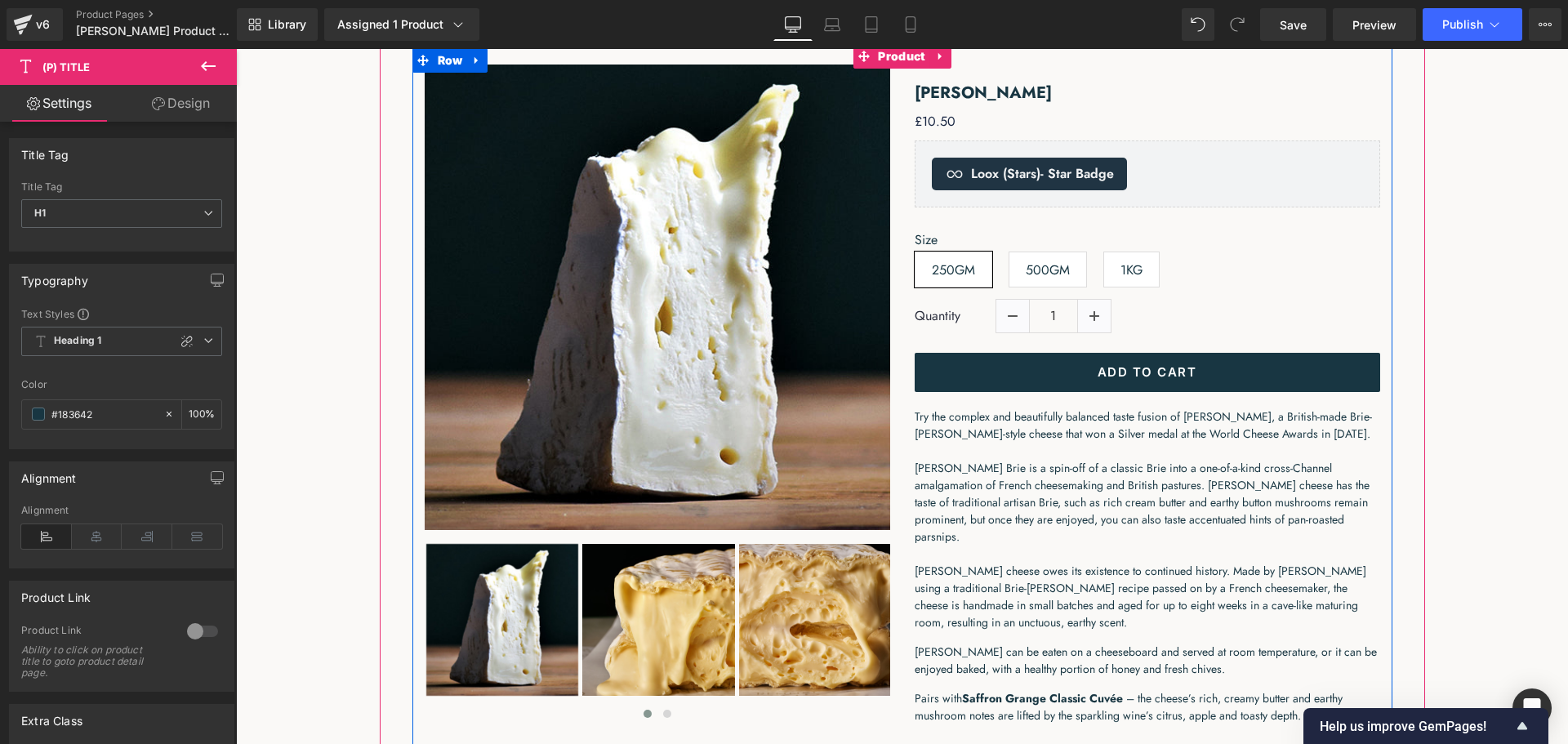
scroll to position [245, 0]
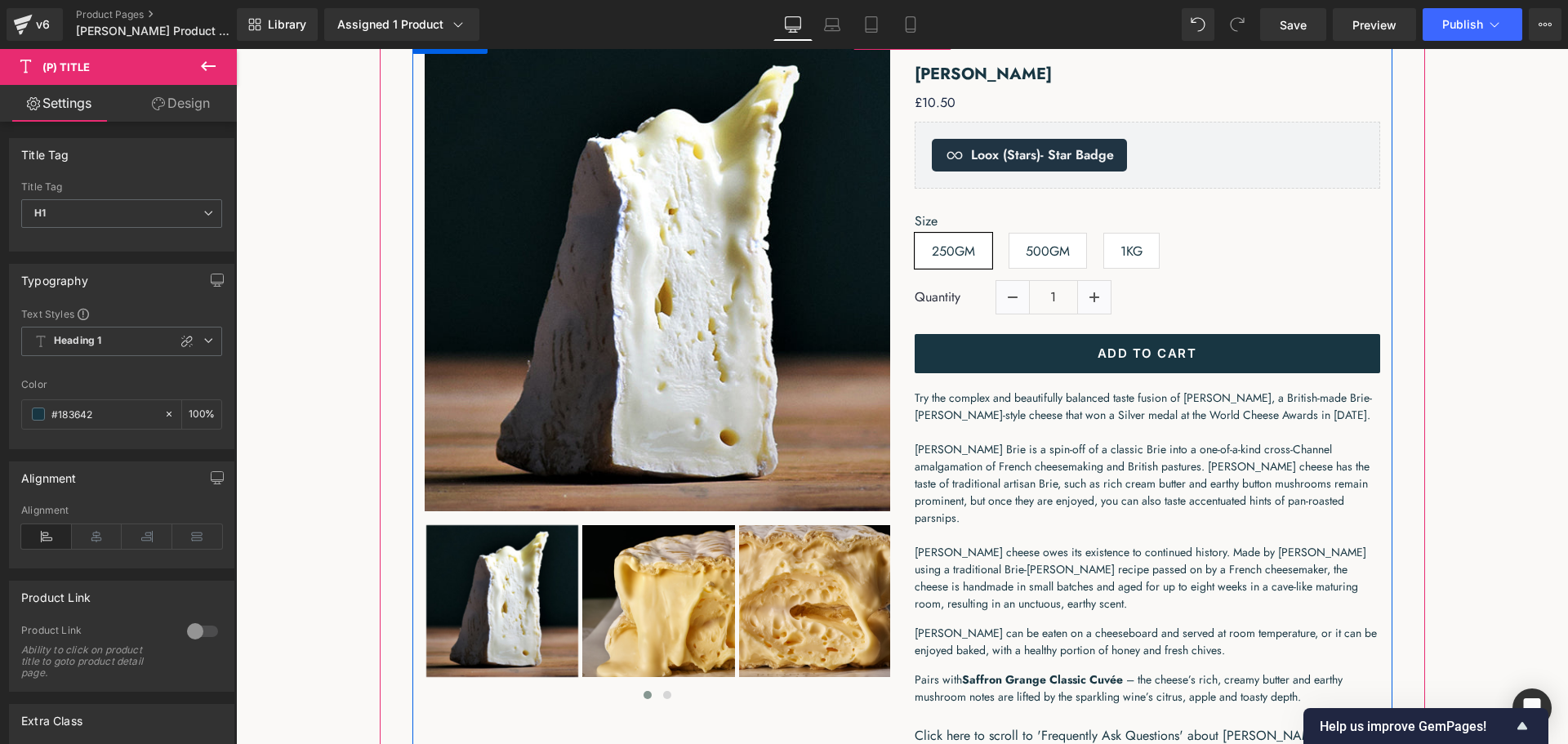
click at [1074, 445] on p "Try the complex and beautifully balanced taste fusion of [PERSON_NAME], a Briti…" at bounding box center [1147, 501] width 465 height 223
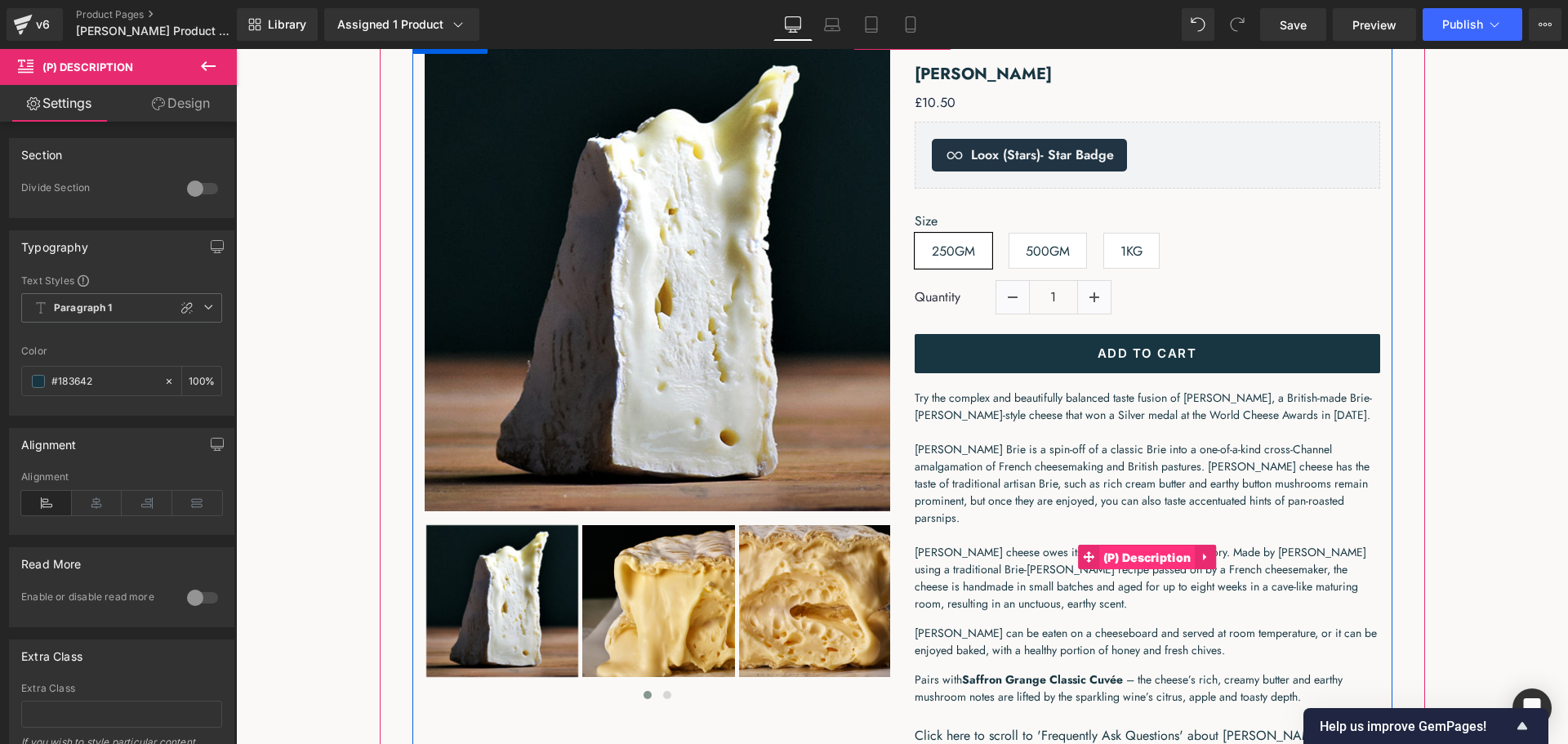
click at [1147, 570] on span "(P) Description" at bounding box center [1147, 558] width 96 height 24
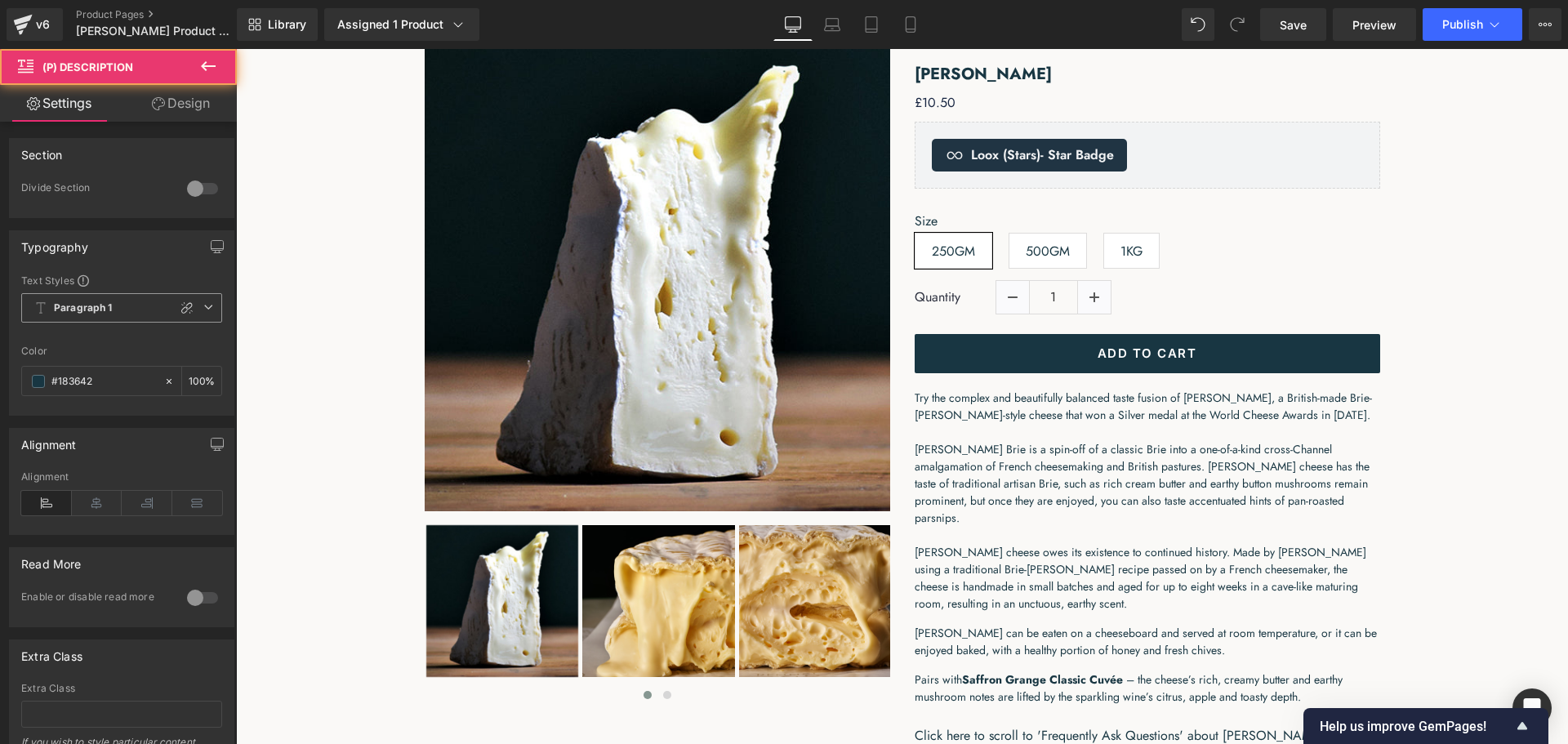
click at [196, 306] on span "Paragraph 1" at bounding box center [122, 307] width 201 height 29
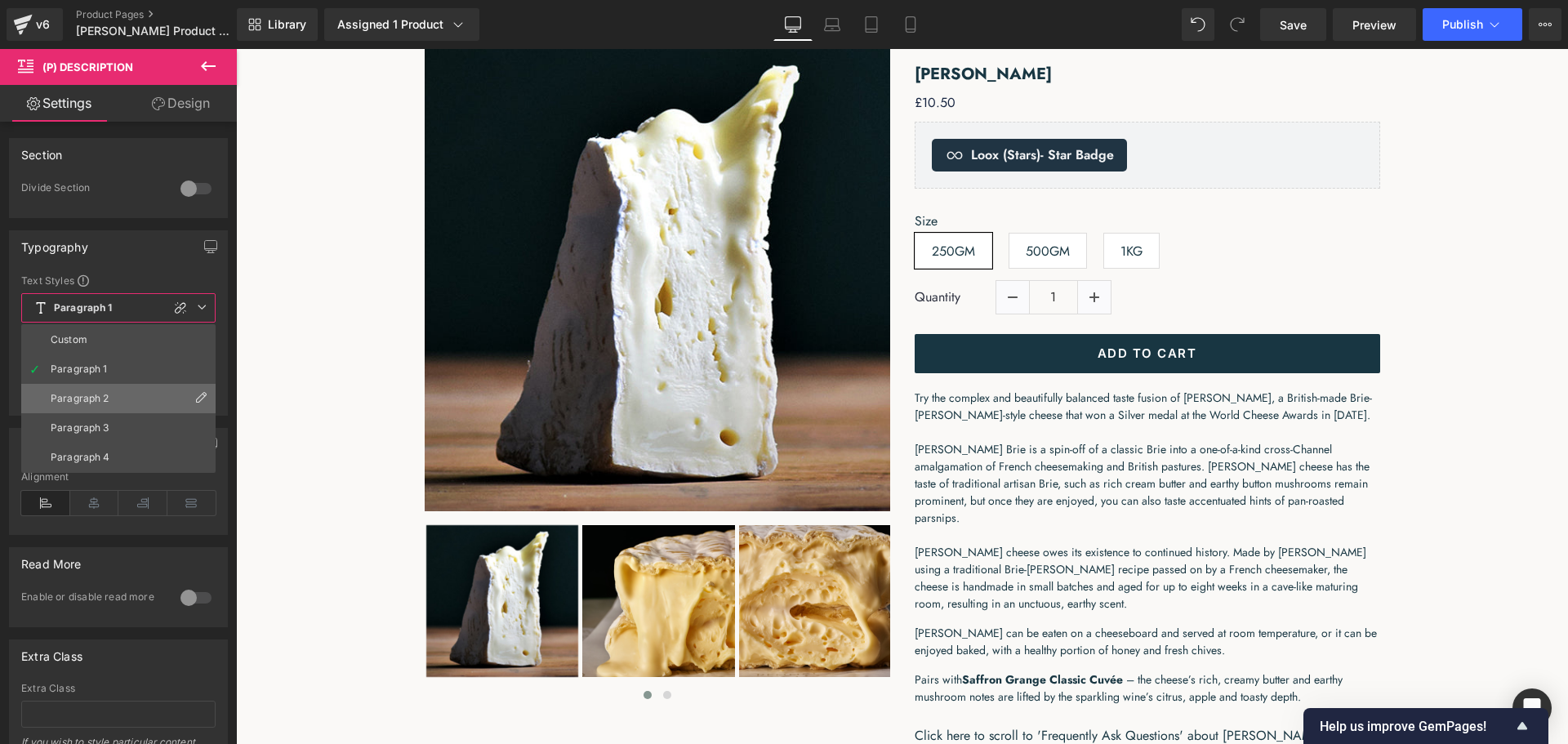
click at [118, 390] on li "Paragraph 2" at bounding box center [119, 398] width 195 height 29
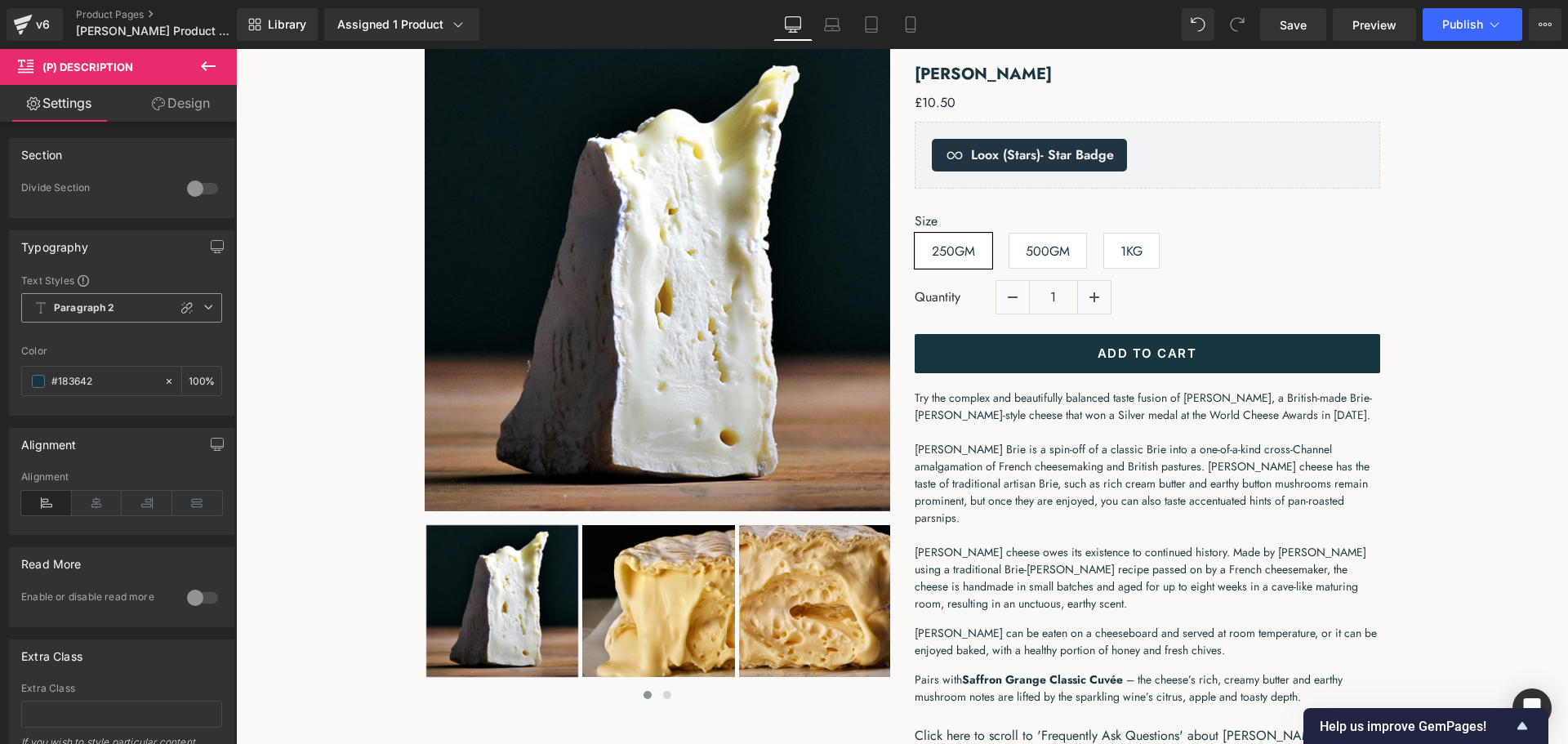
click at [203, 311] on icon at bounding box center [208, 307] width 9 height 9
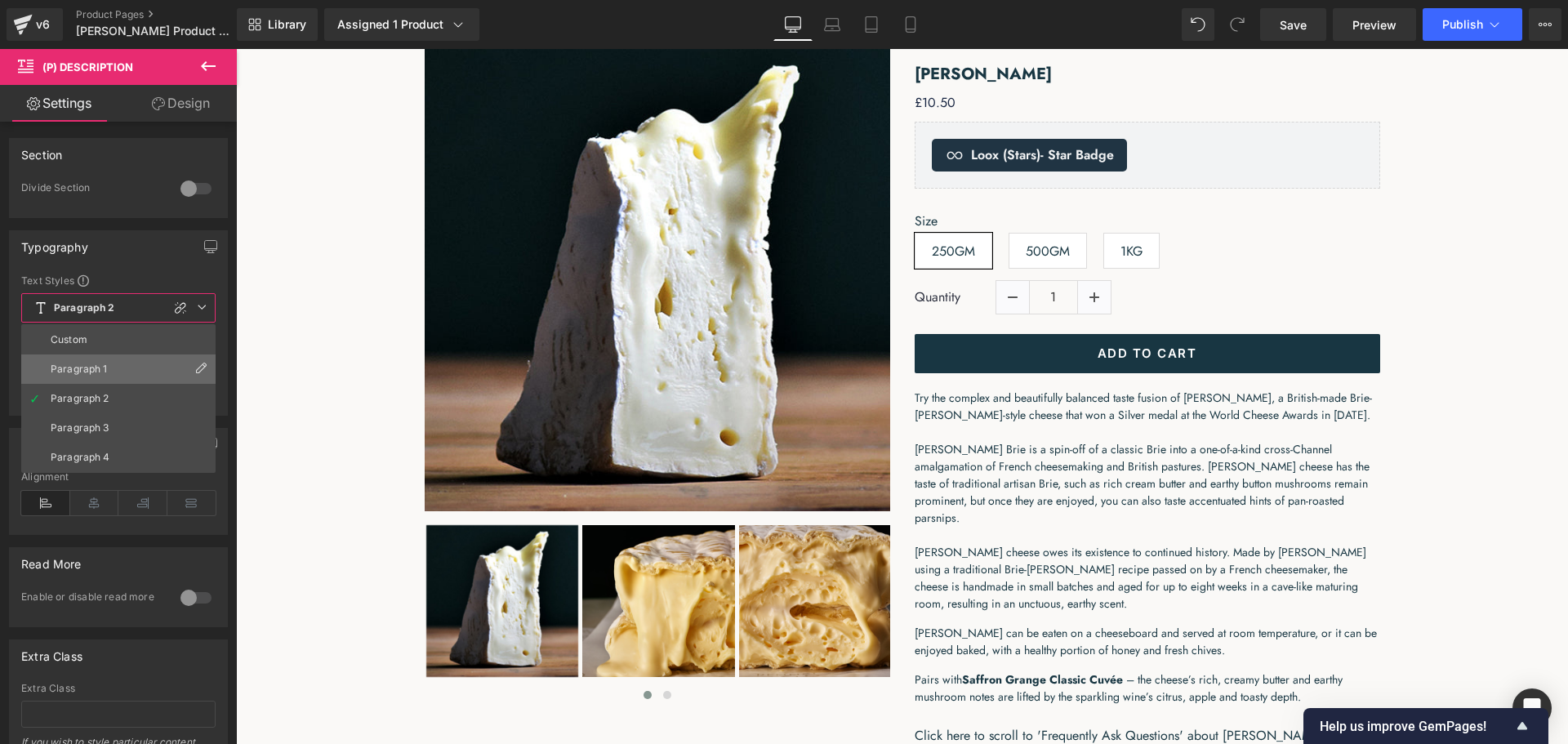
click at [148, 365] on li "Paragraph 1" at bounding box center [119, 369] width 195 height 29
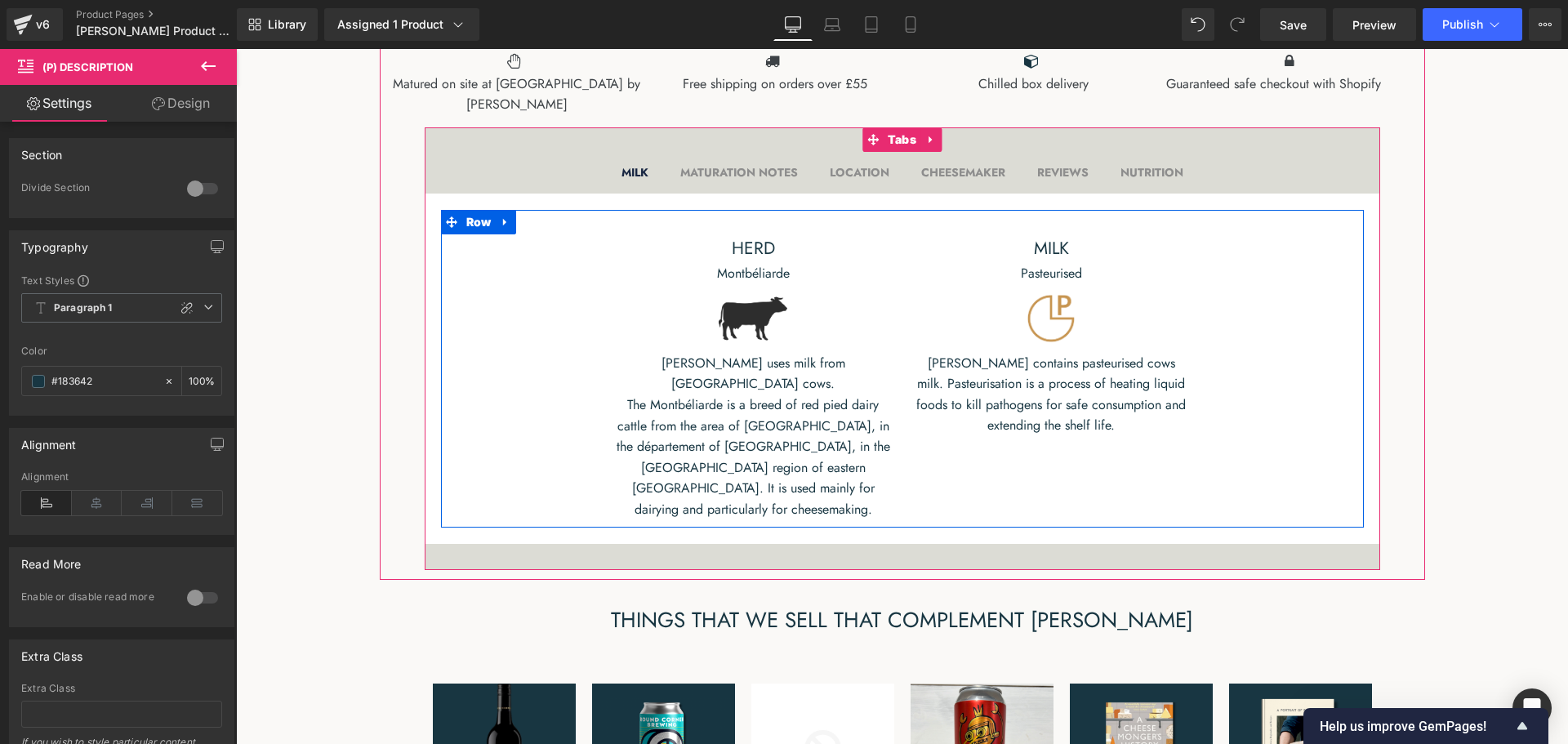
scroll to position [980, 0]
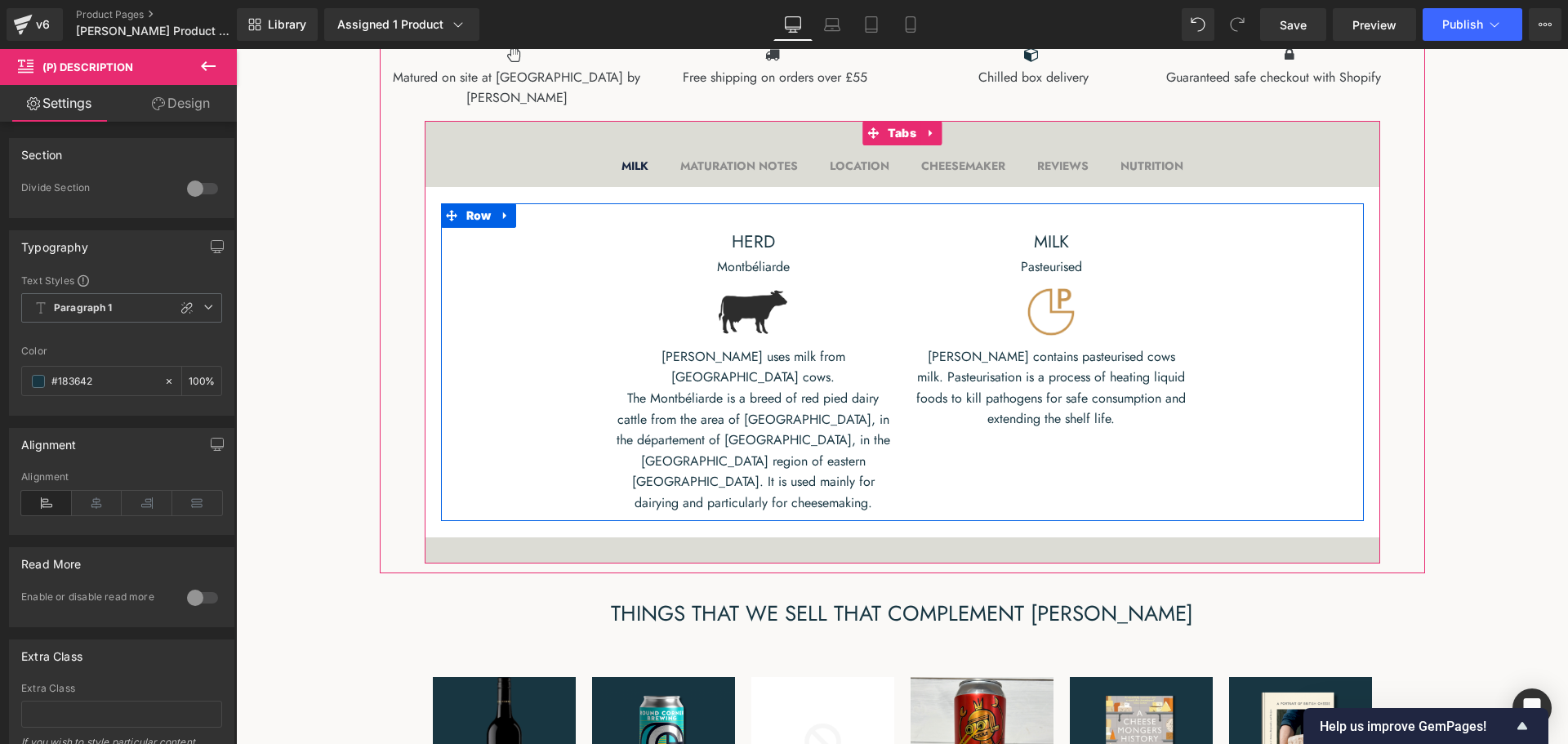
click at [744, 489] on p "[PERSON_NAME] uses milk from [GEOGRAPHIC_DATA] cows. The Montbéliarde is a bree…" at bounding box center [753, 430] width 273 height 168
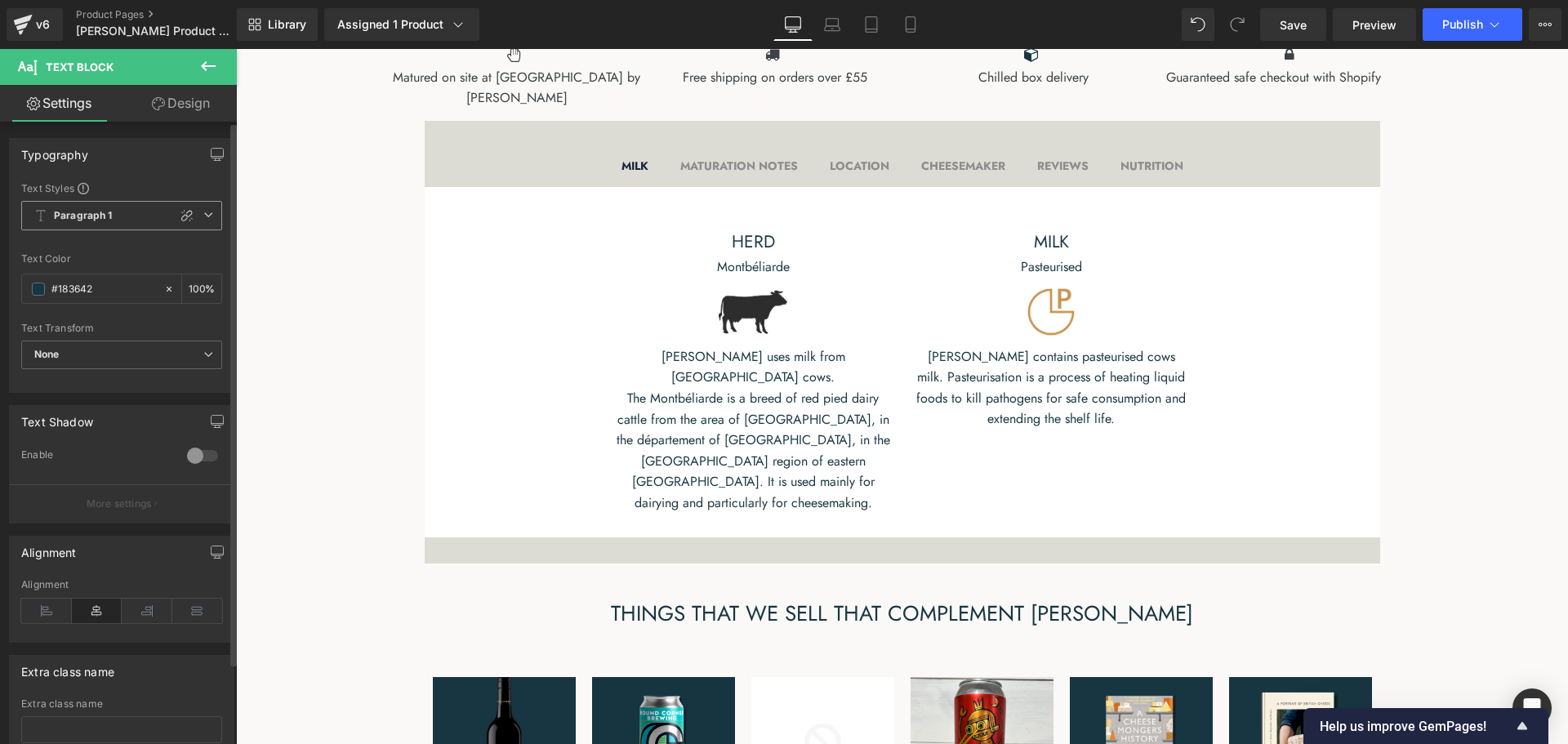
click at [208, 215] on span "Paragraph 1" at bounding box center [122, 215] width 201 height 29
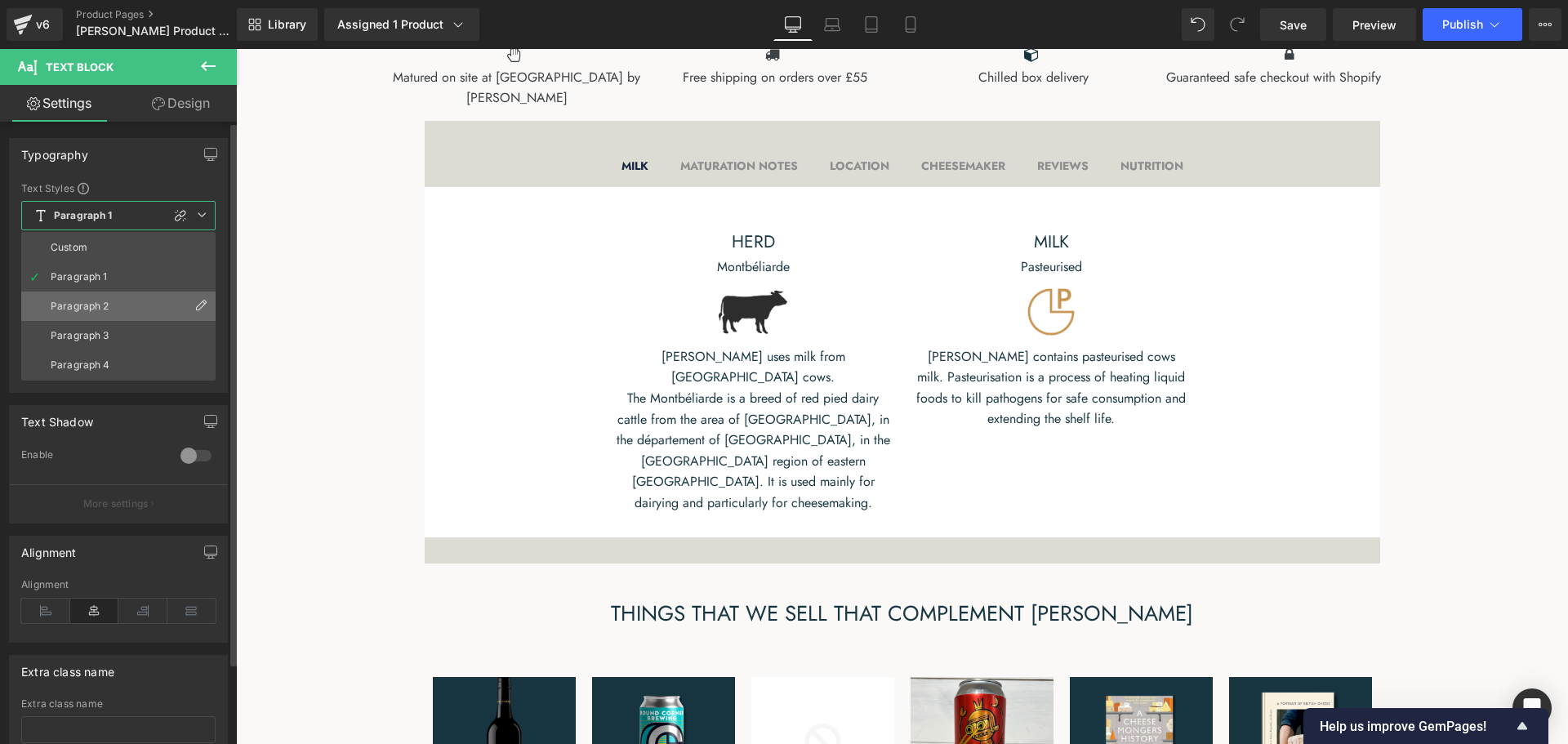
click at [143, 301] on li "Paragraph 2" at bounding box center [119, 305] width 195 height 29
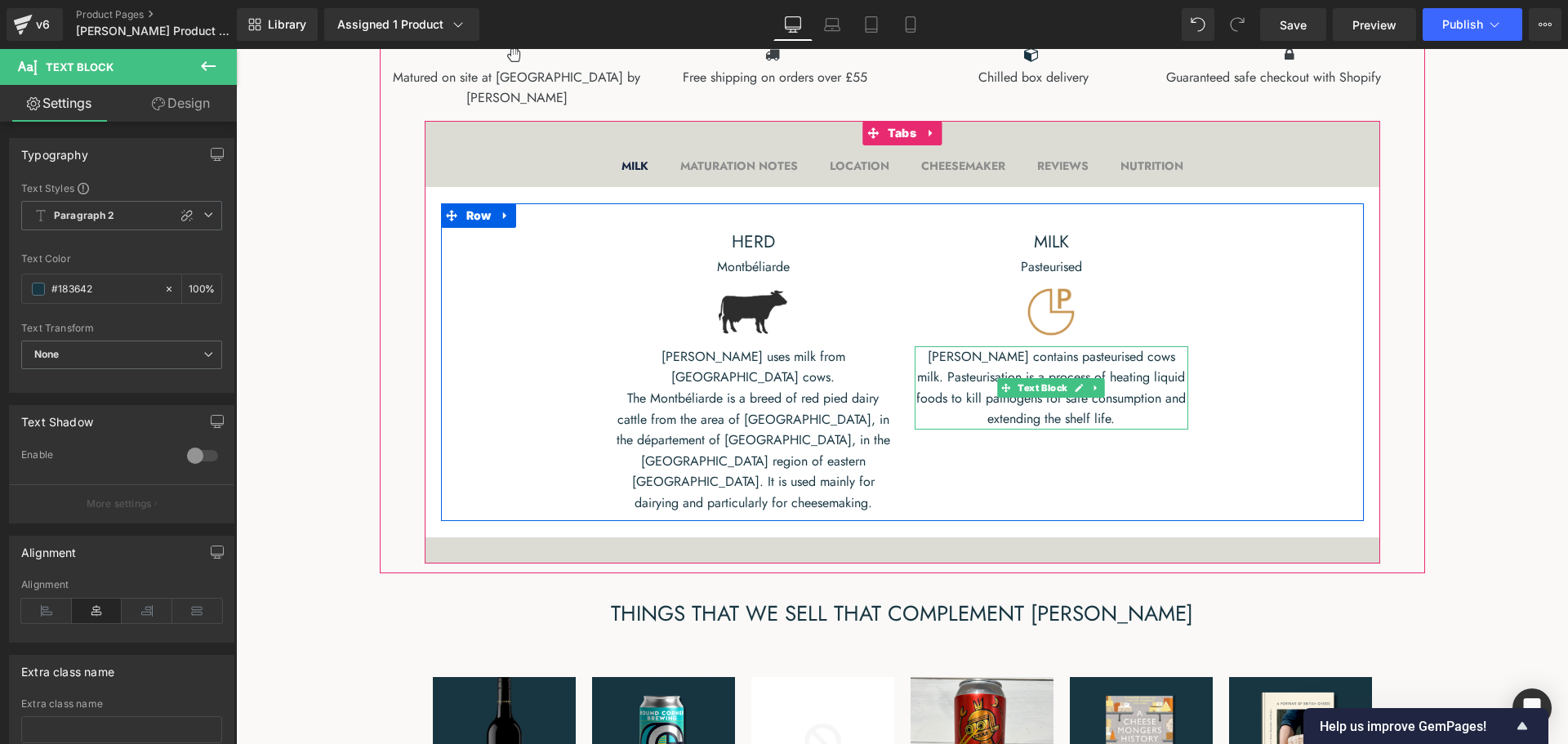
click at [987, 430] on p "[PERSON_NAME] contains pasteurised cows milk. Pasteurisation is a process of he…" at bounding box center [1051, 387] width 273 height 83
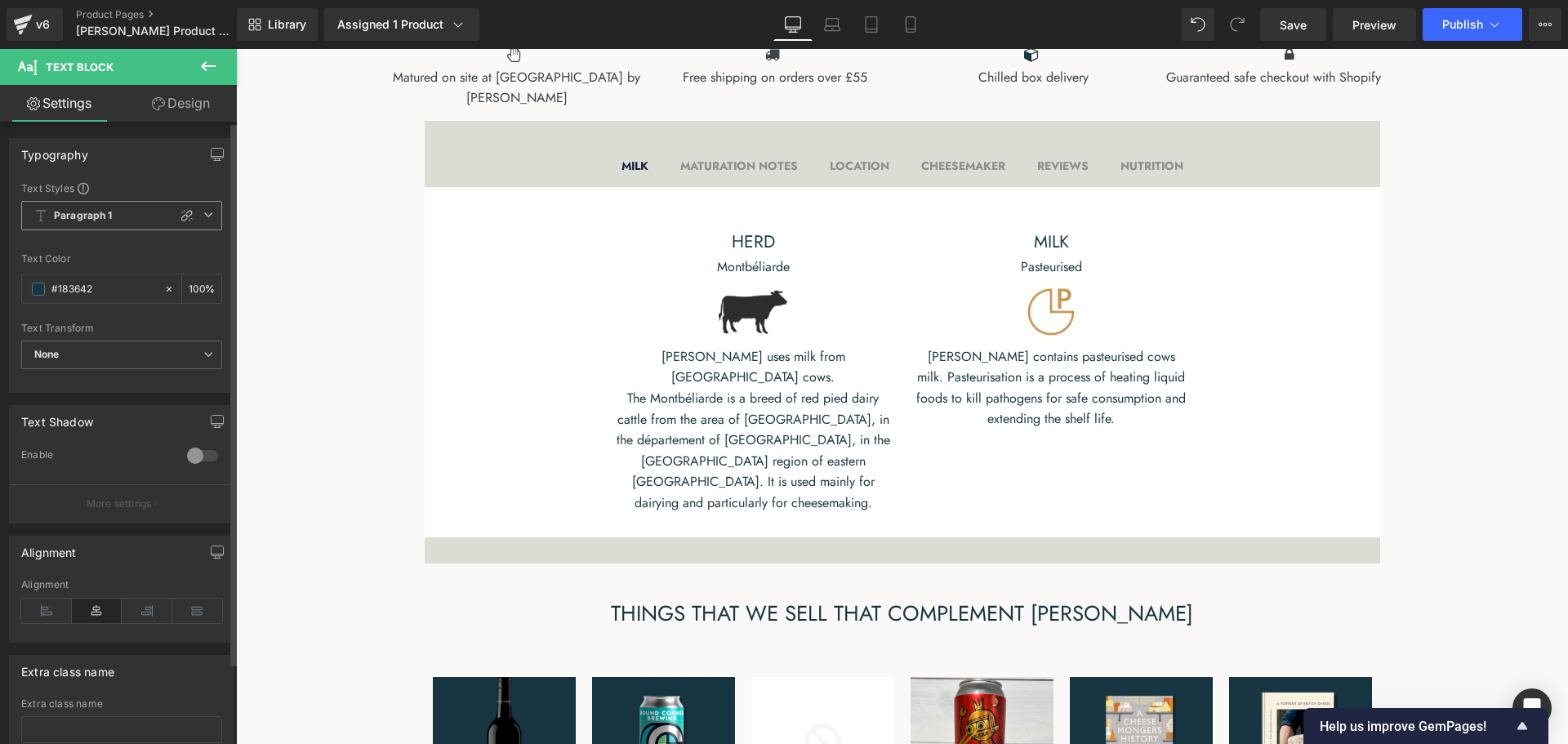
click at [203, 216] on icon at bounding box center [208, 214] width 9 height 9
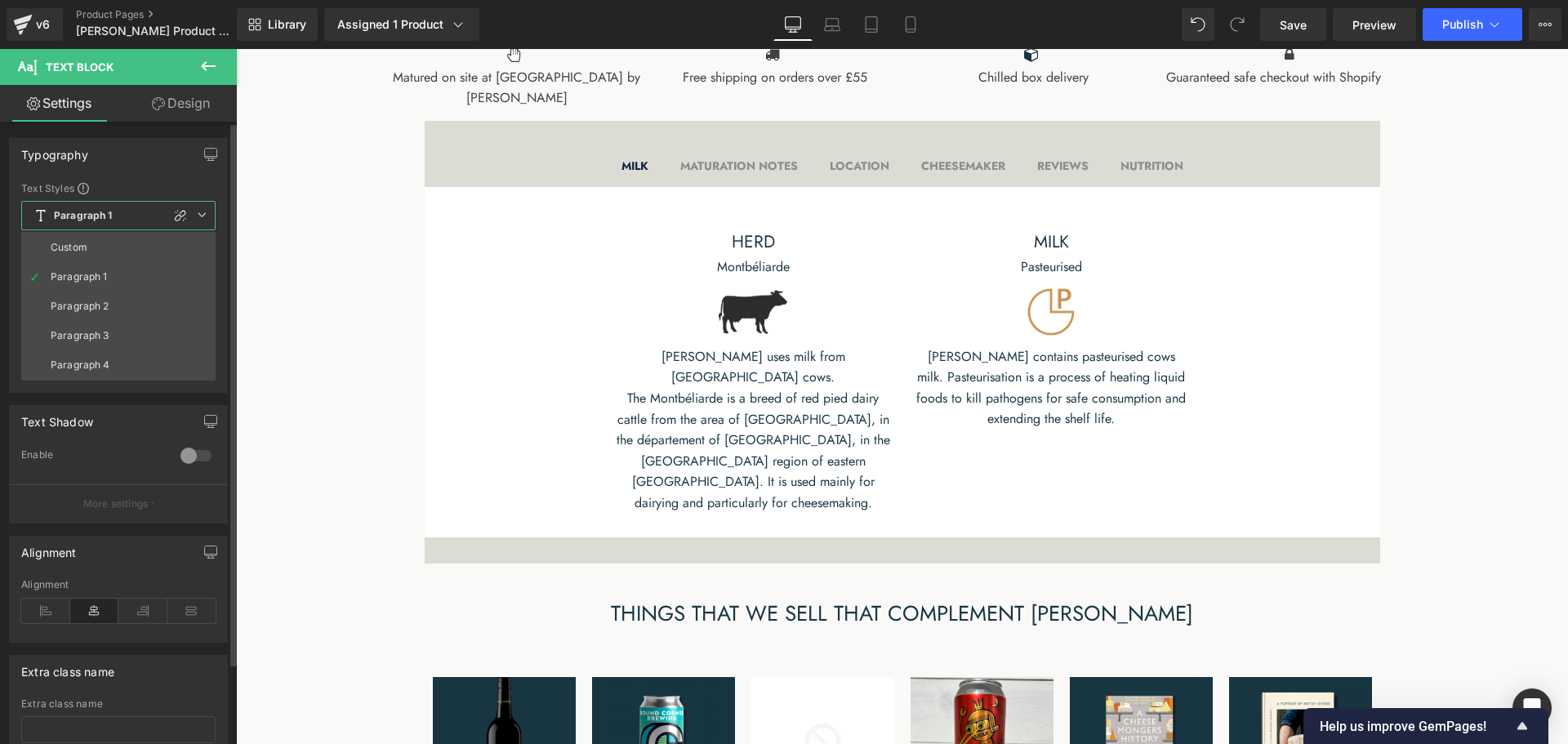
click at [137, 299] on li "Paragraph 2" at bounding box center [119, 305] width 195 height 29
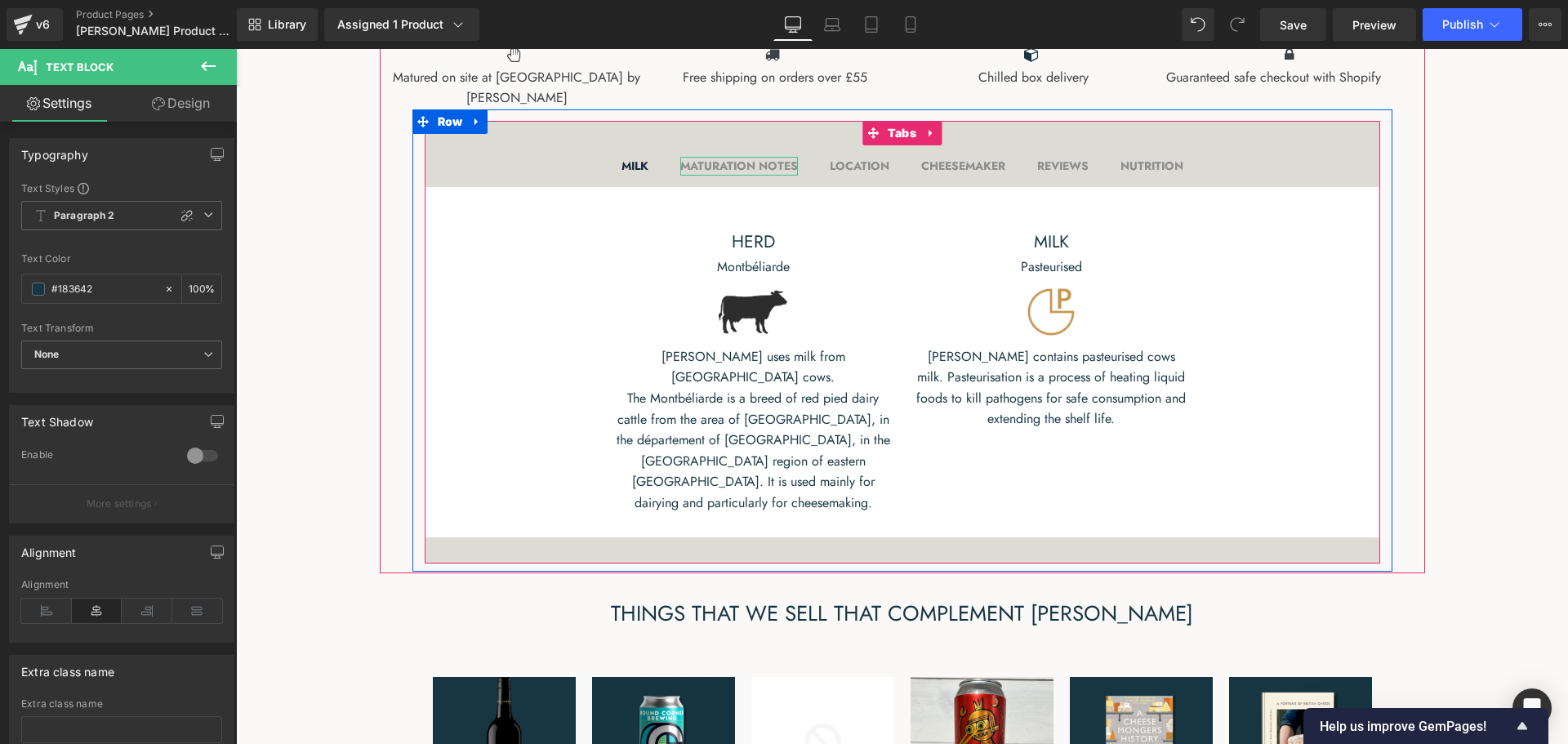
click at [734, 174] on b "MATURATION NOTES" at bounding box center [740, 165] width 118 height 16
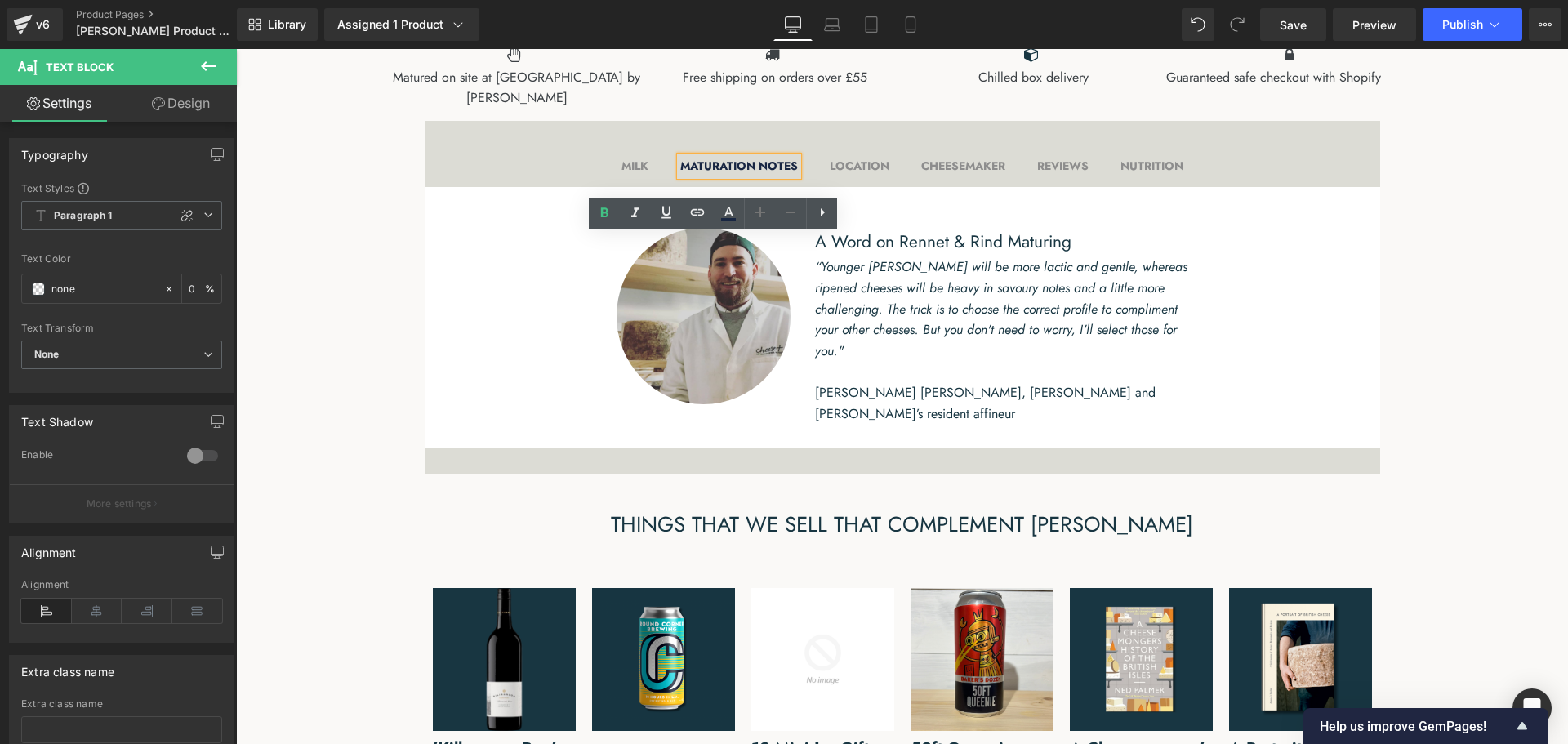
click at [865, 175] on div "LOCATION Text Block" at bounding box center [859, 165] width 60 height 18
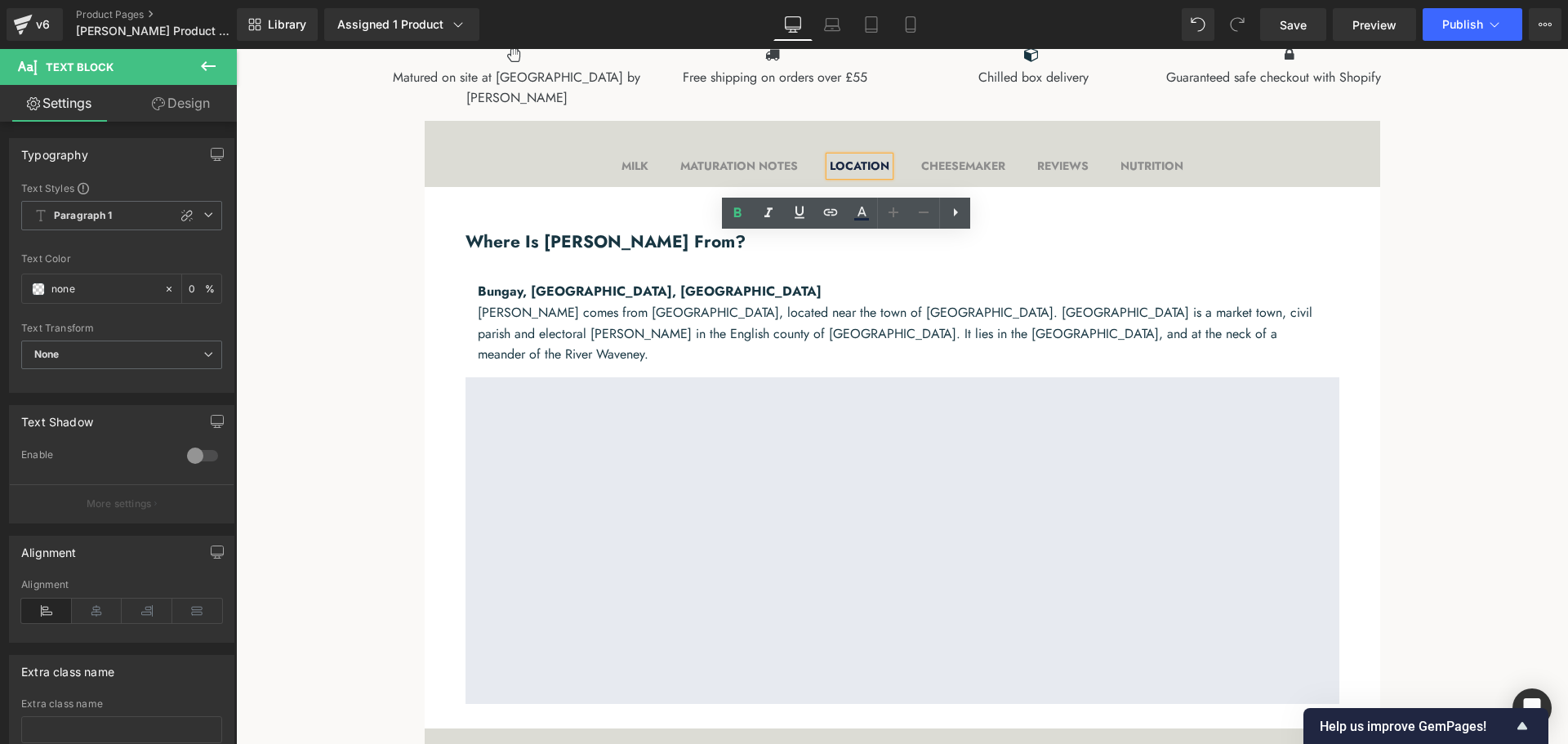
click at [960, 174] on b "CHEESEMAKER" at bounding box center [963, 165] width 84 height 16
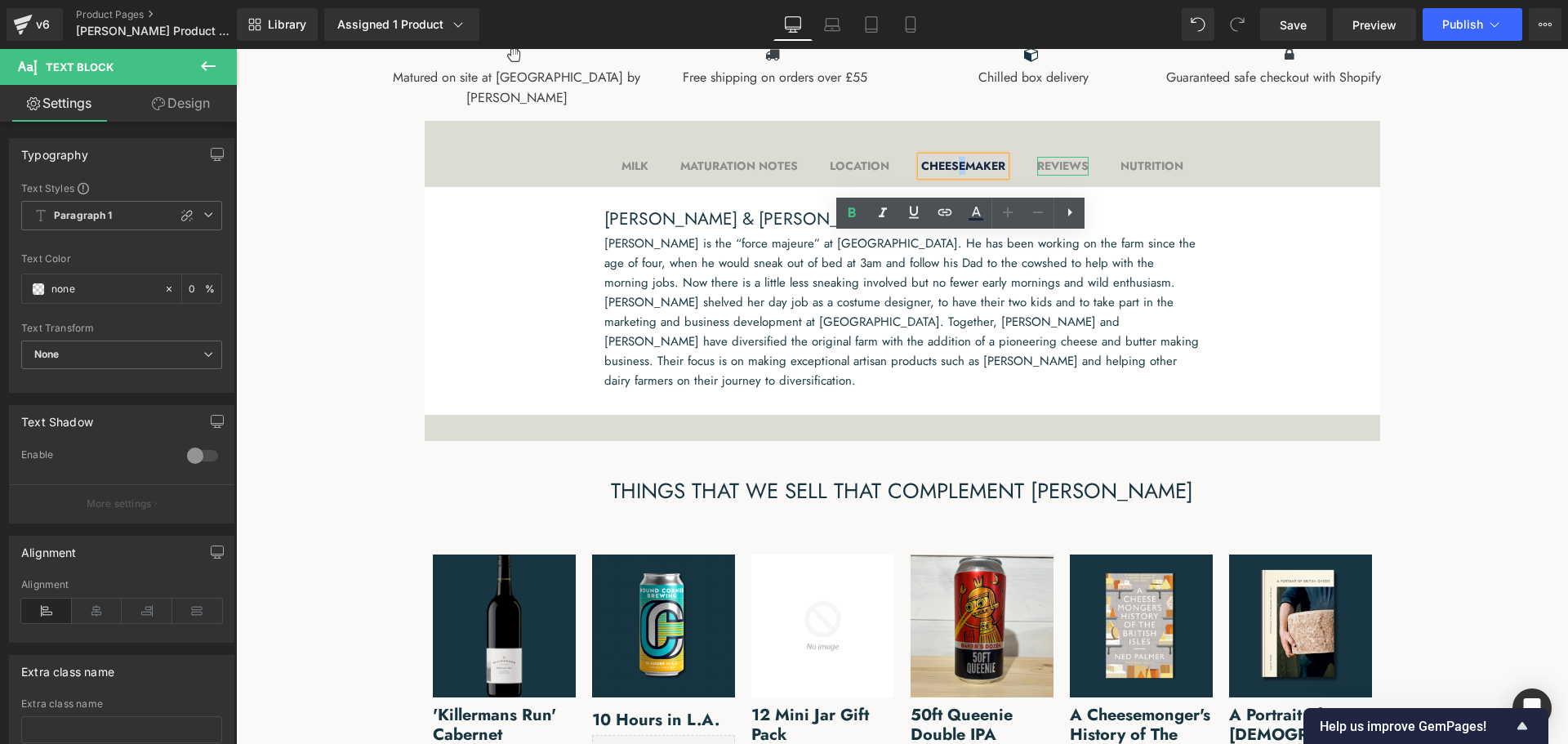
click at [1076, 174] on b "REVIEWS" at bounding box center [1062, 165] width 51 height 16
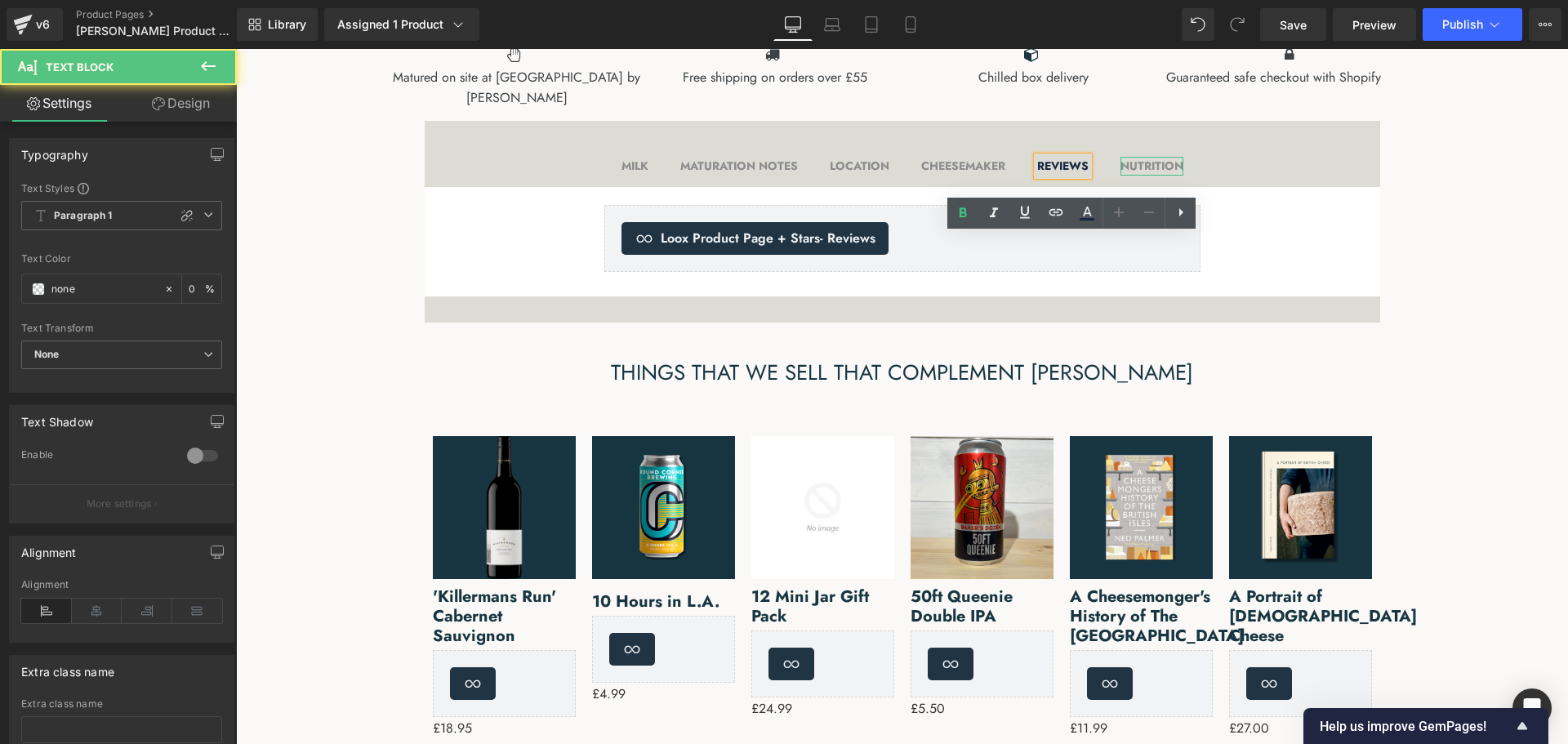
click at [1157, 174] on b "NUTRITION" at bounding box center [1151, 165] width 63 height 16
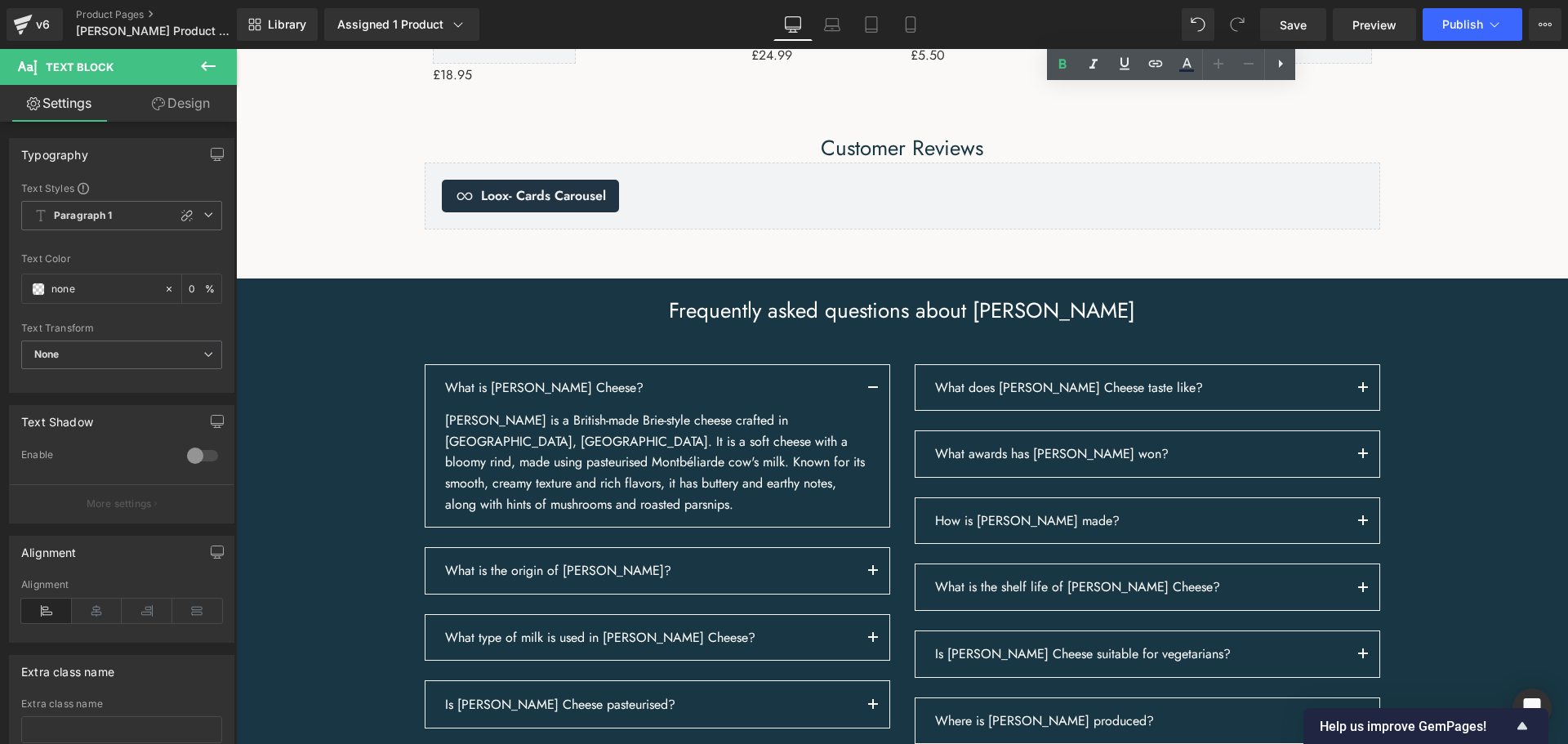
scroll to position [2204, 0]
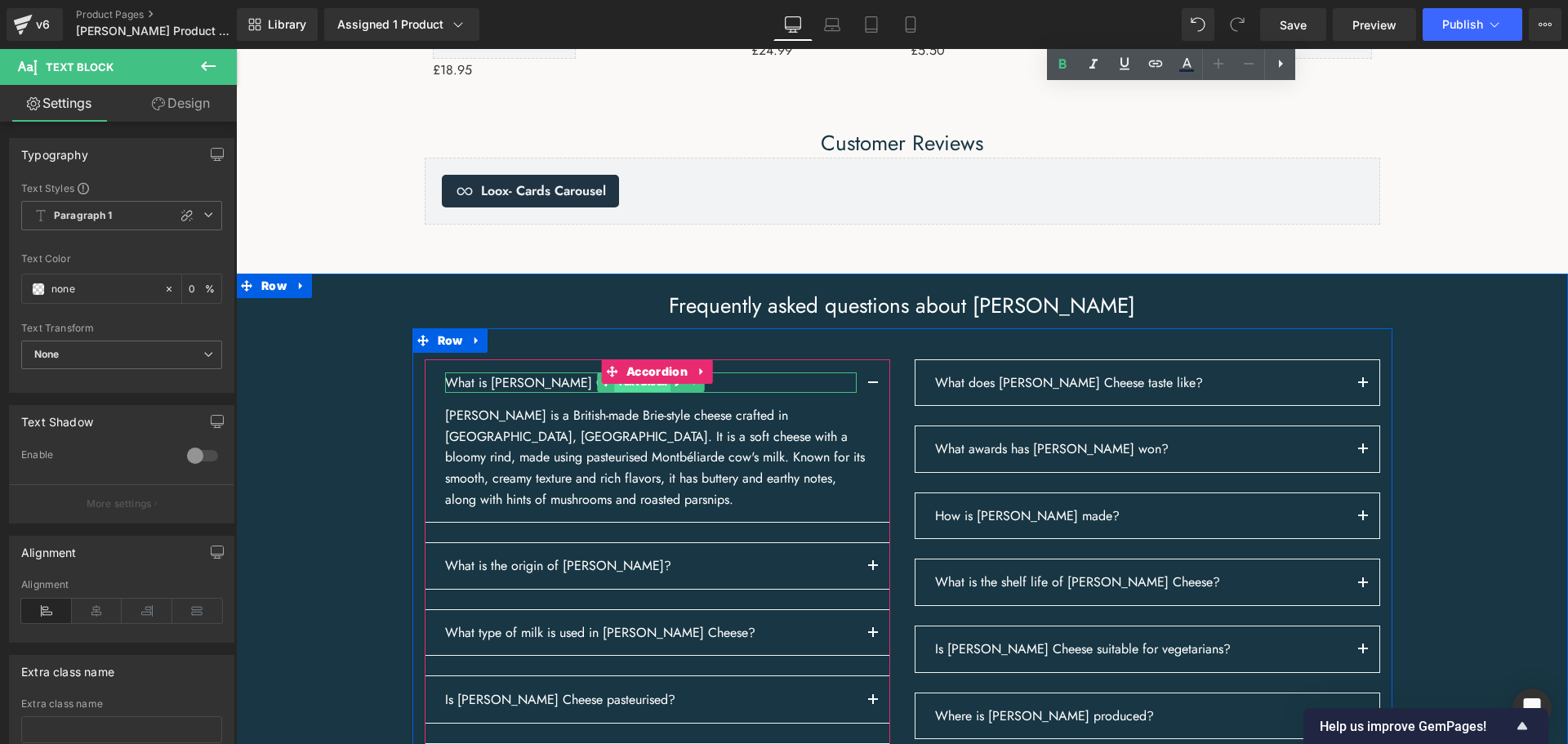
click at [624, 392] on span "Text Block" at bounding box center [642, 382] width 56 height 20
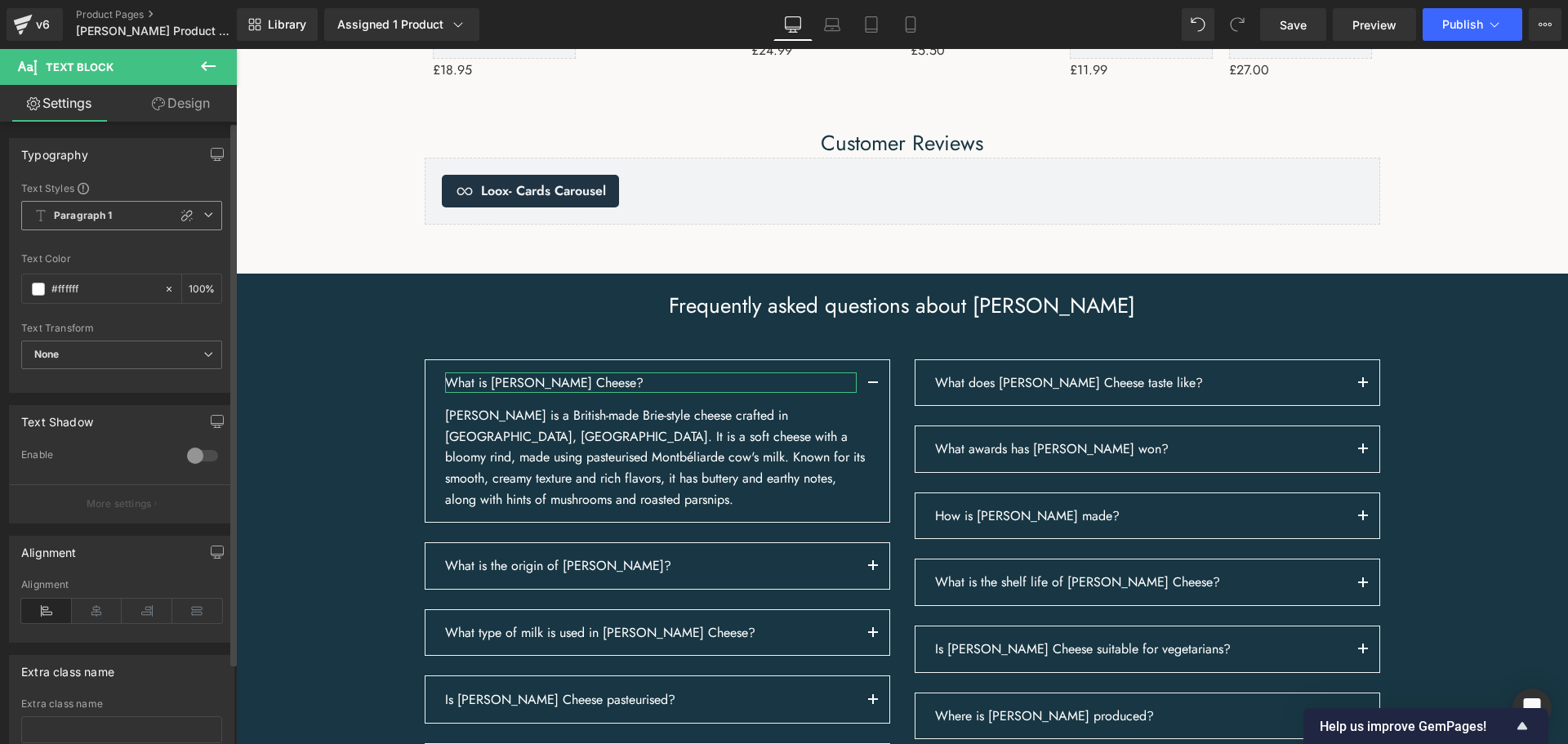
click at [200, 220] on span "Paragraph 1" at bounding box center [122, 215] width 201 height 29
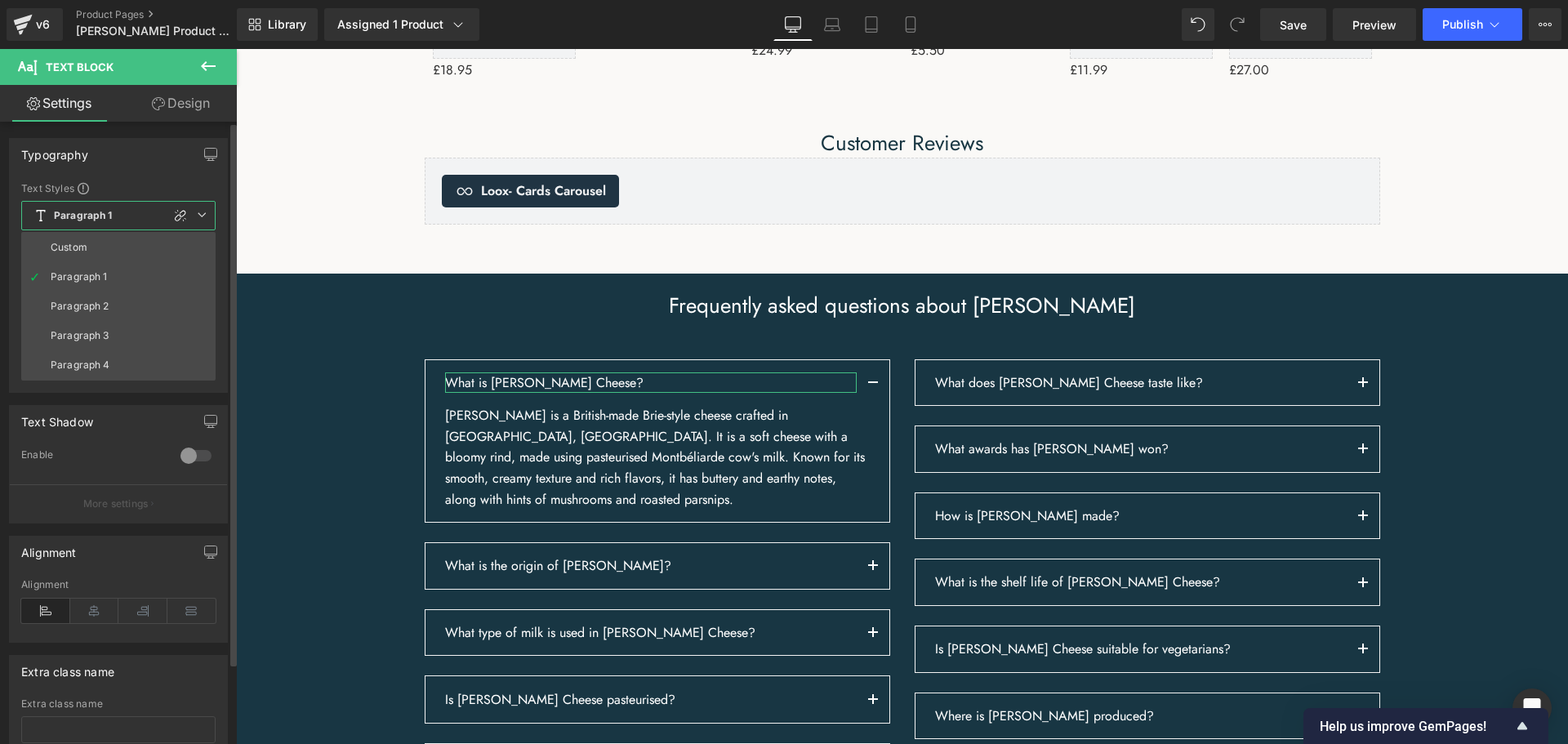
click at [198, 220] on span "Paragraph 1" at bounding box center [119, 215] width 195 height 29
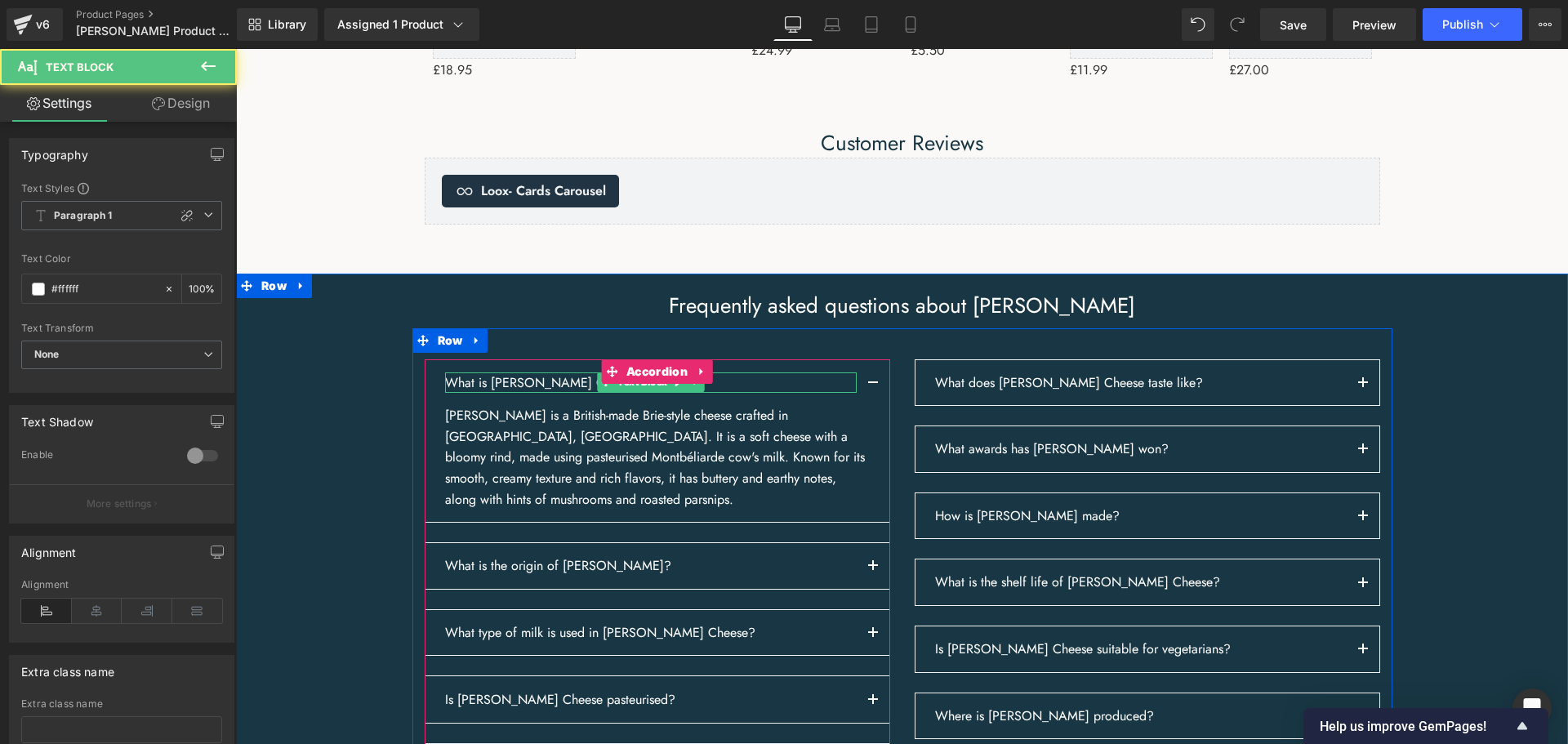
click at [577, 393] on p "What is [PERSON_NAME] Cheese?" at bounding box center [651, 383] width 412 height 22
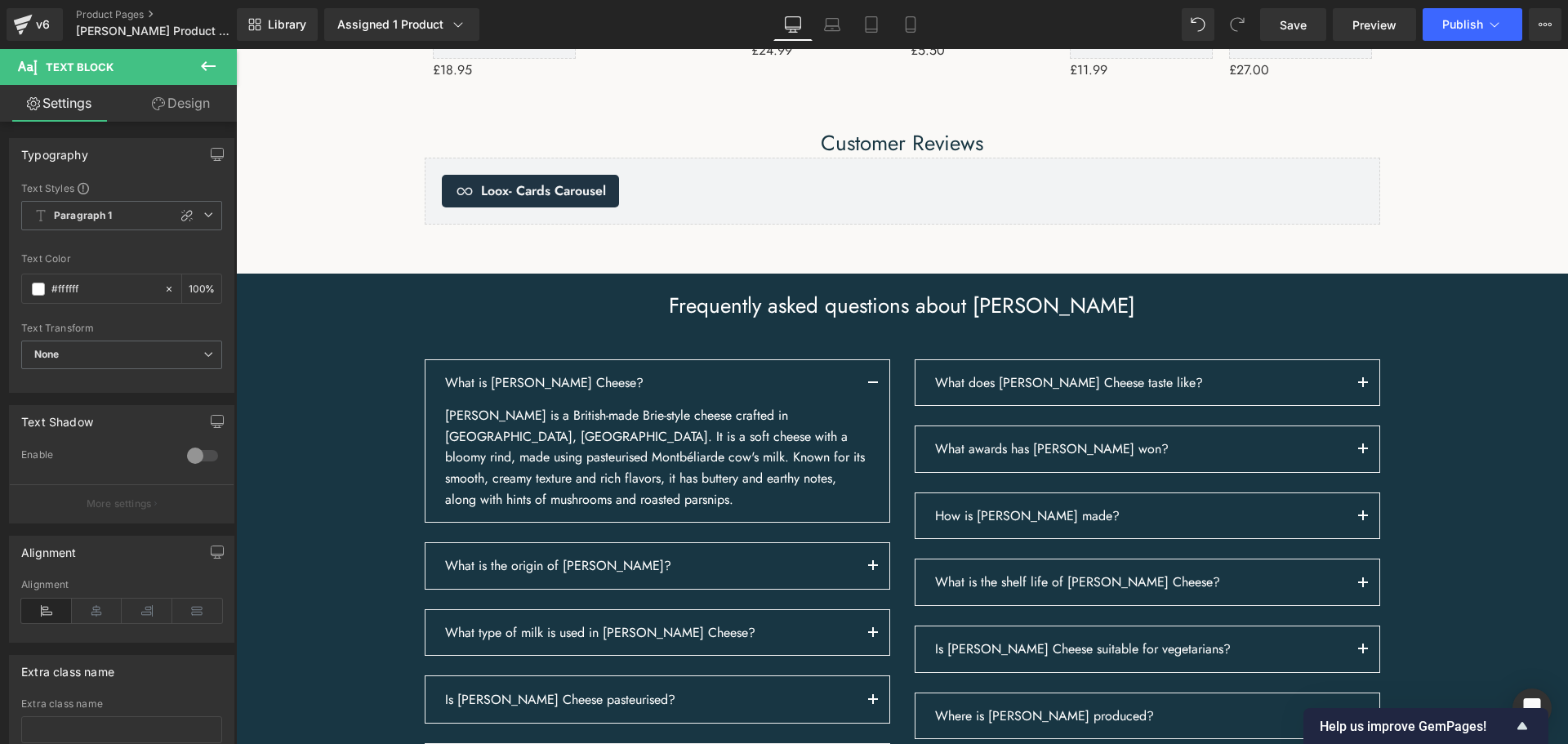
click at [211, 71] on icon at bounding box center [208, 66] width 20 height 20
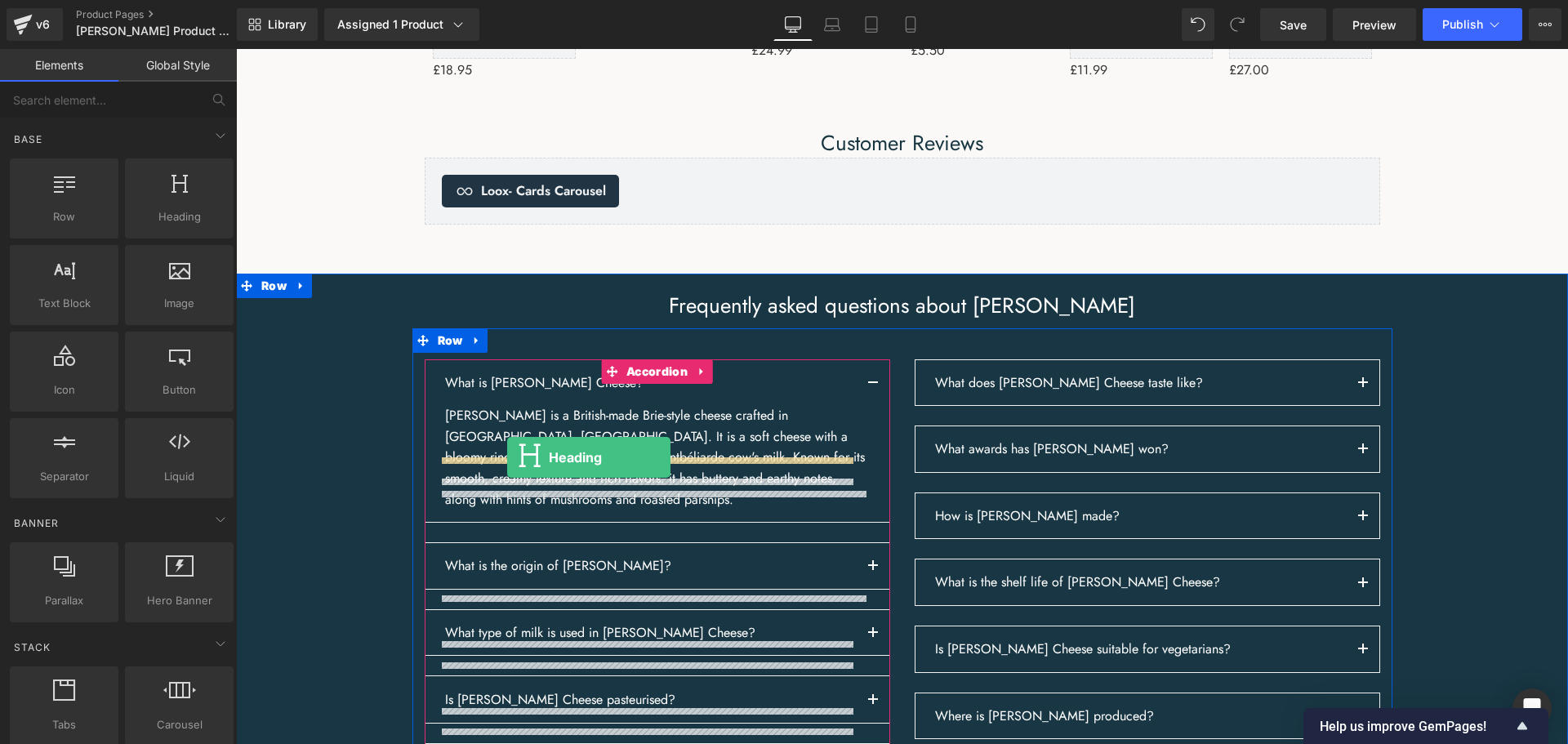
drag, startPoint x: 396, startPoint y: 252, endPoint x: 507, endPoint y: 457, distance: 233.1
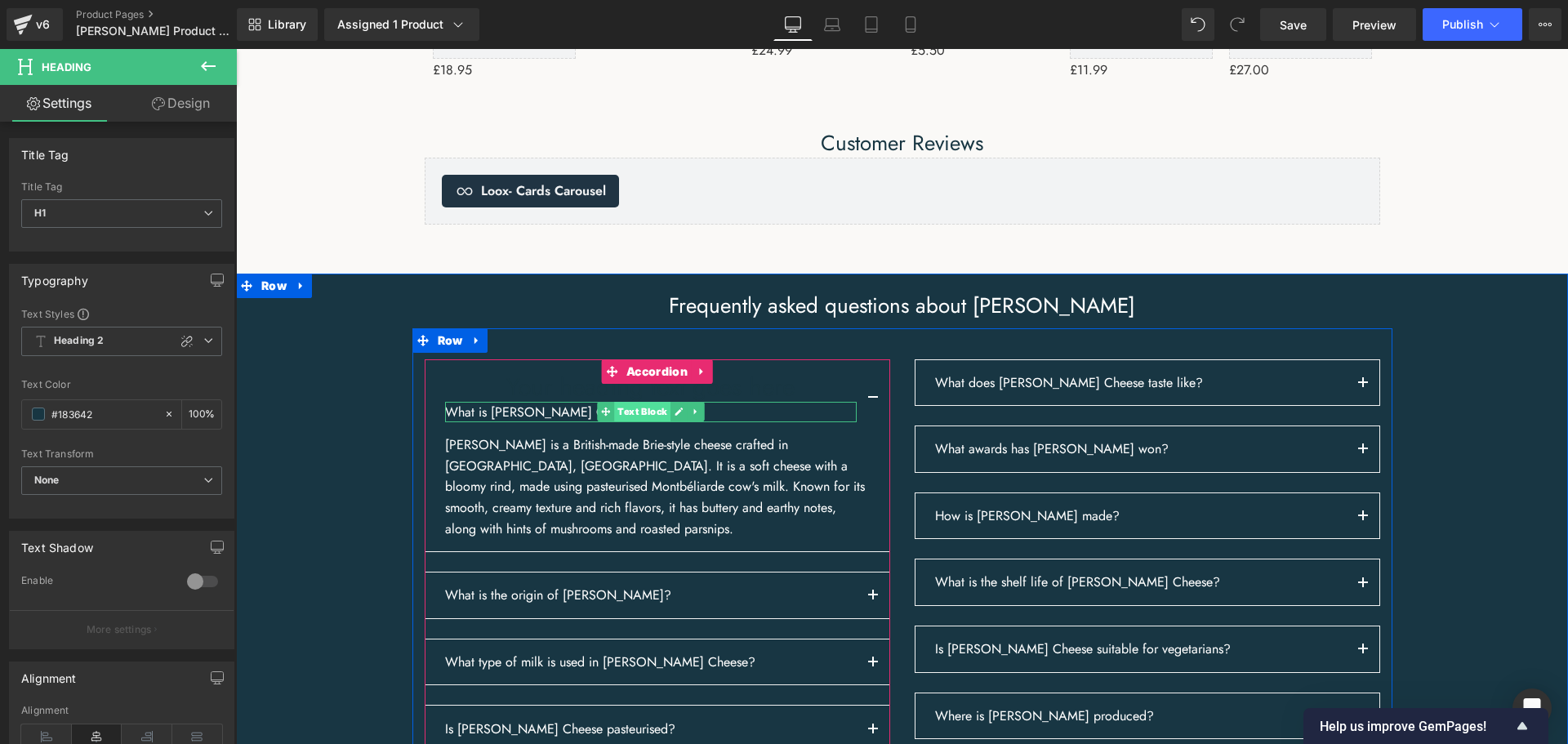
click at [660, 421] on span "Text Block" at bounding box center [642, 411] width 56 height 20
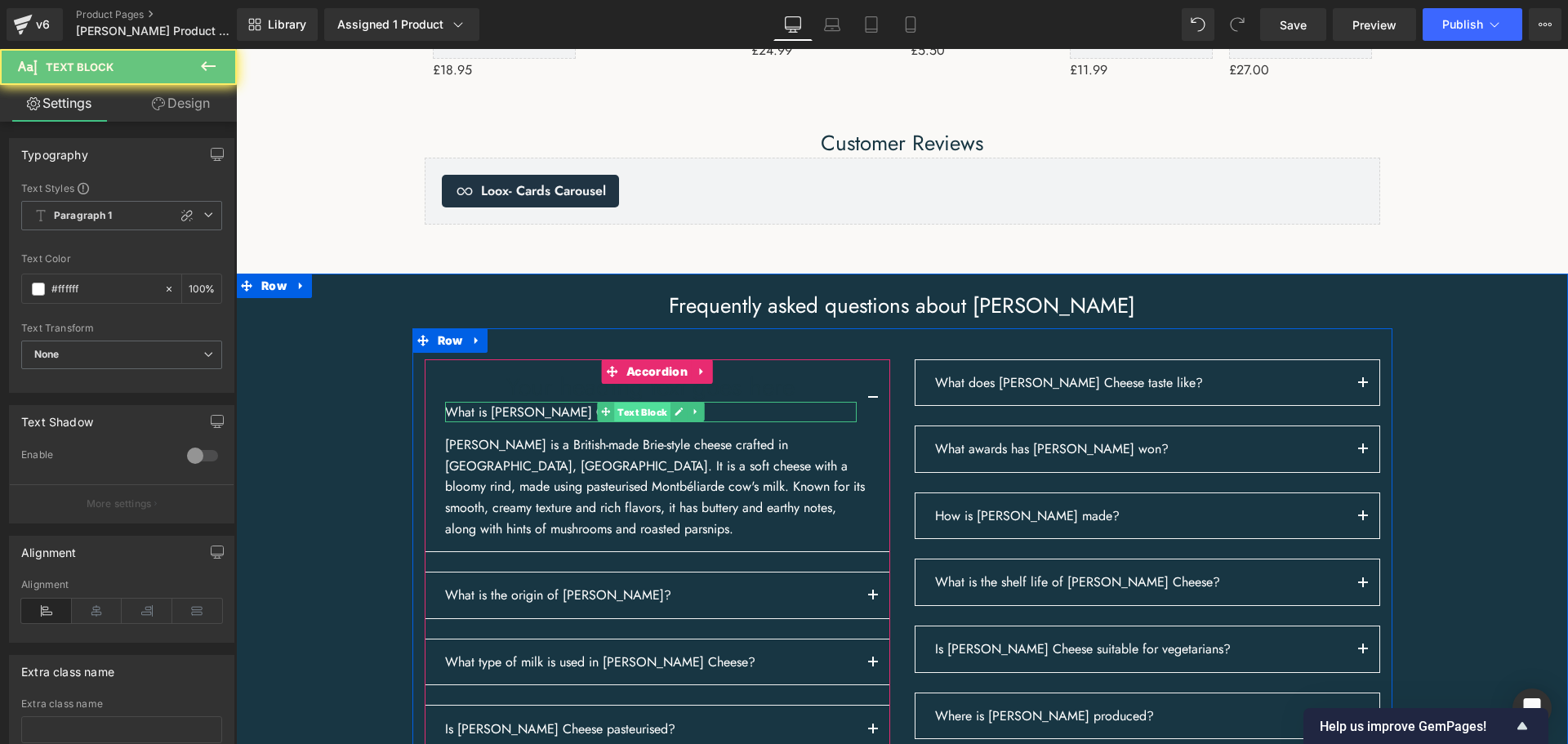
click at [660, 422] on span "Text Block" at bounding box center [642, 412] width 56 height 20
click at [674, 416] on icon at bounding box center [679, 411] width 9 height 9
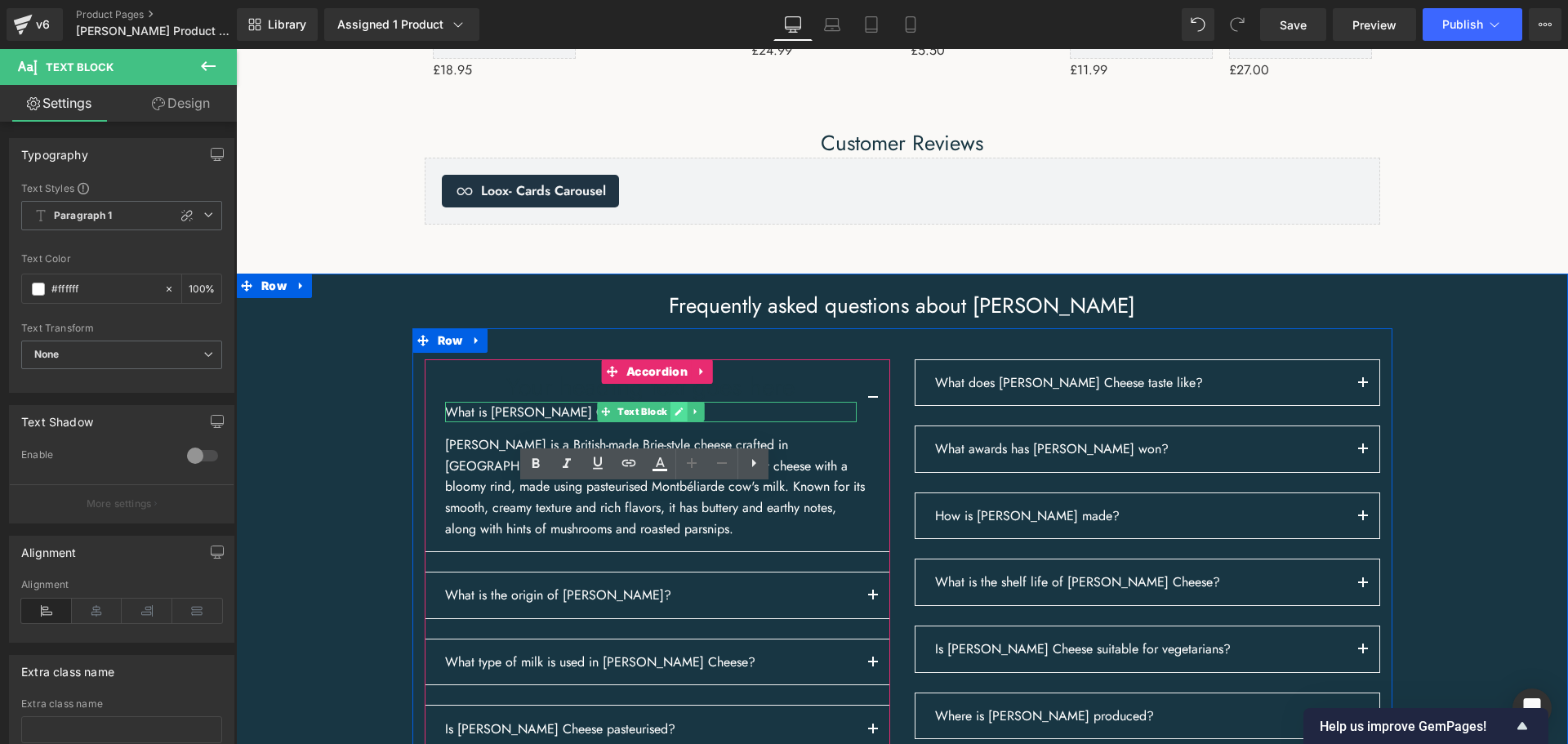
click at [667, 423] on p "What is [PERSON_NAME] Cheese?" at bounding box center [651, 412] width 412 height 22
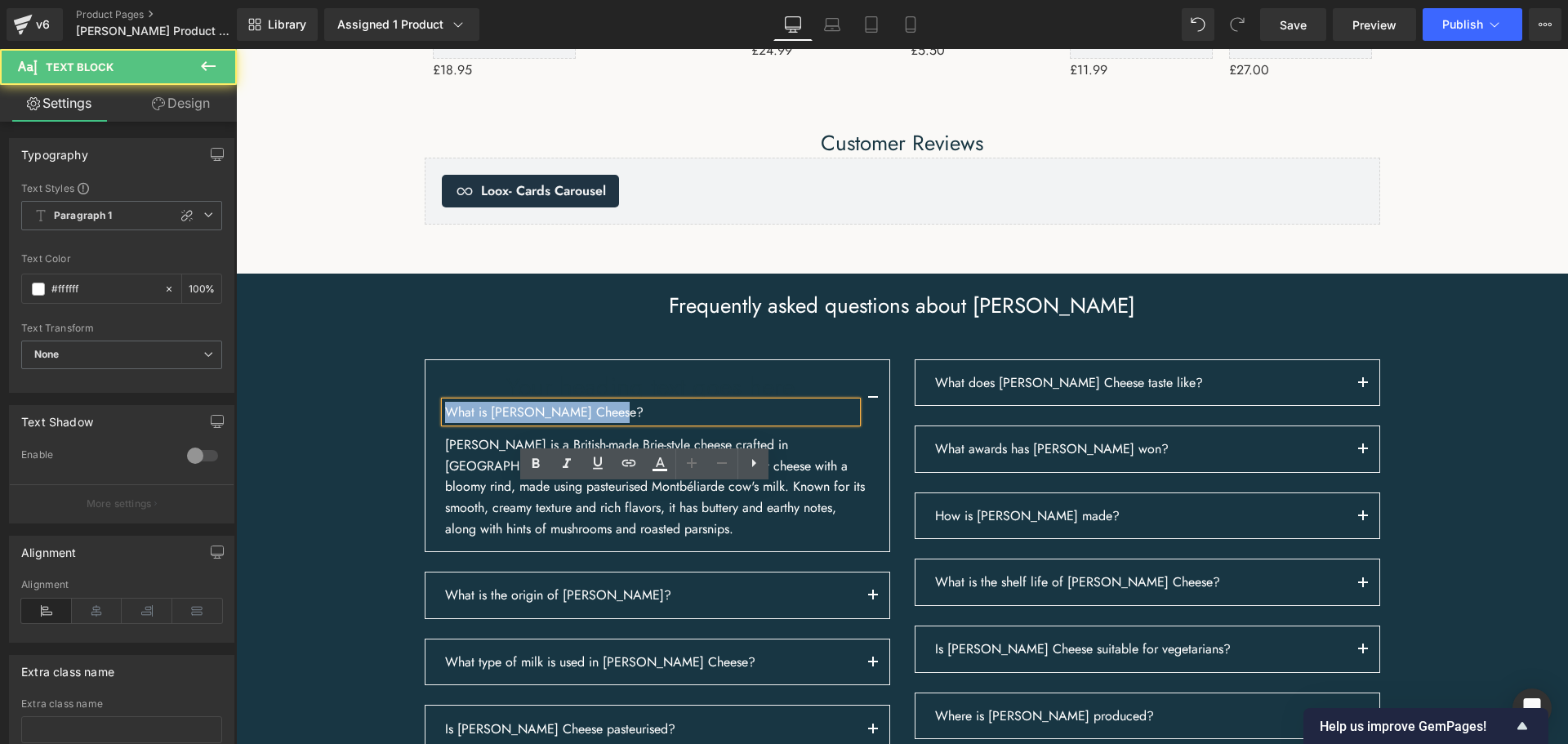
click at [667, 423] on p "What is [PERSON_NAME] Cheese?" at bounding box center [651, 412] width 412 height 22
copy p "What is [PERSON_NAME] Cheese?"
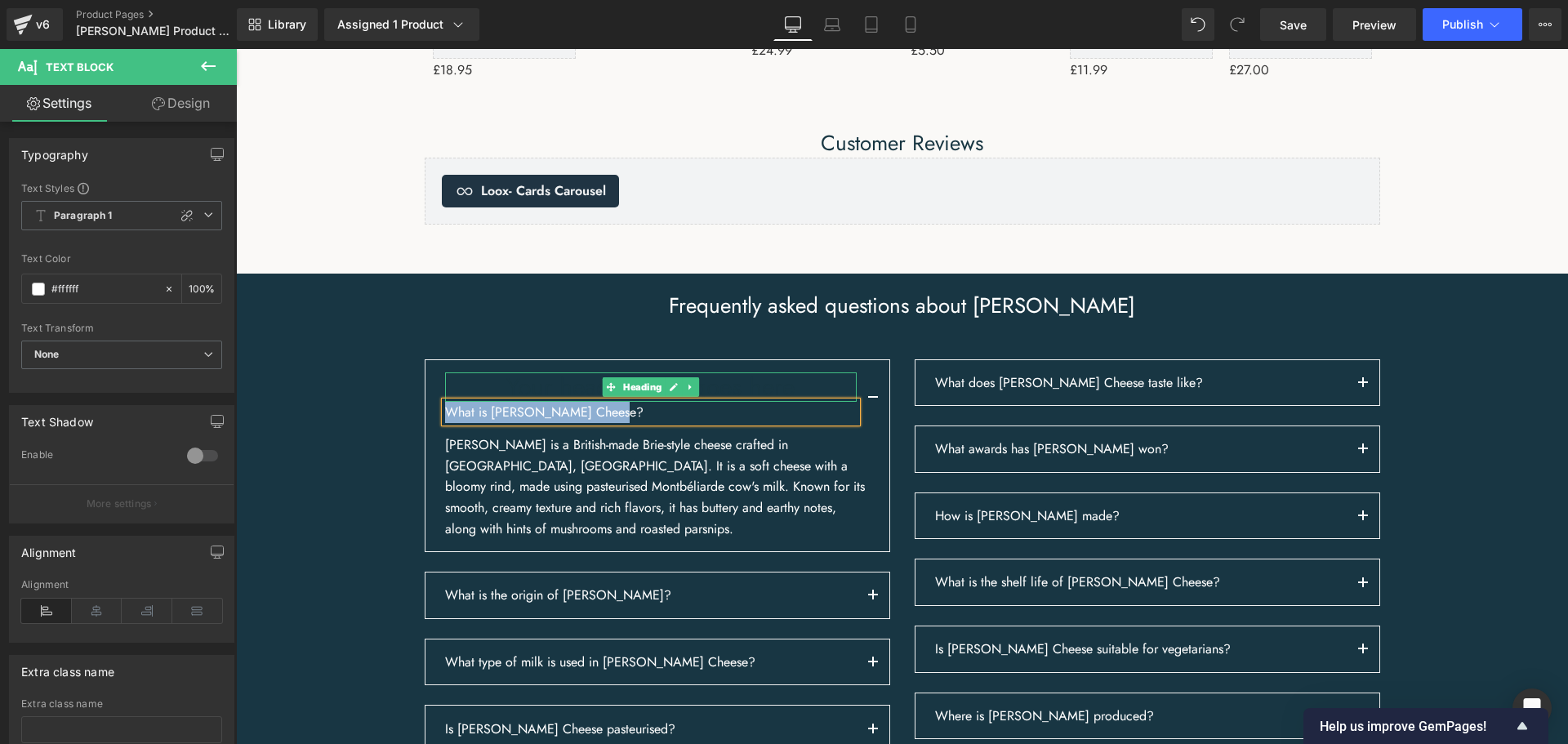
click at [507, 401] on h1 "Your heading text goes here" at bounding box center [651, 387] width 412 height 29
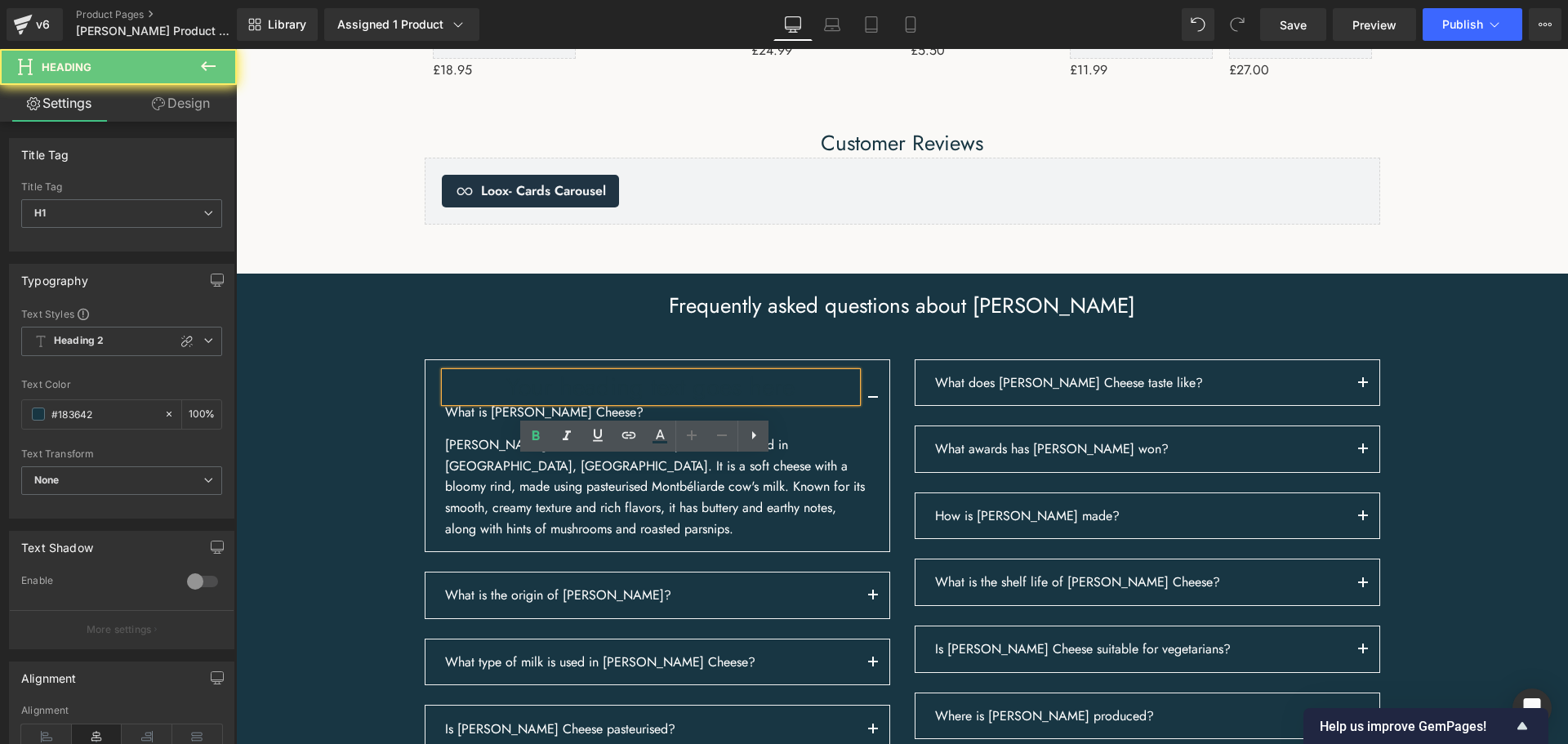
click at [527, 401] on h1 "Your heading text goes here" at bounding box center [651, 387] width 412 height 29
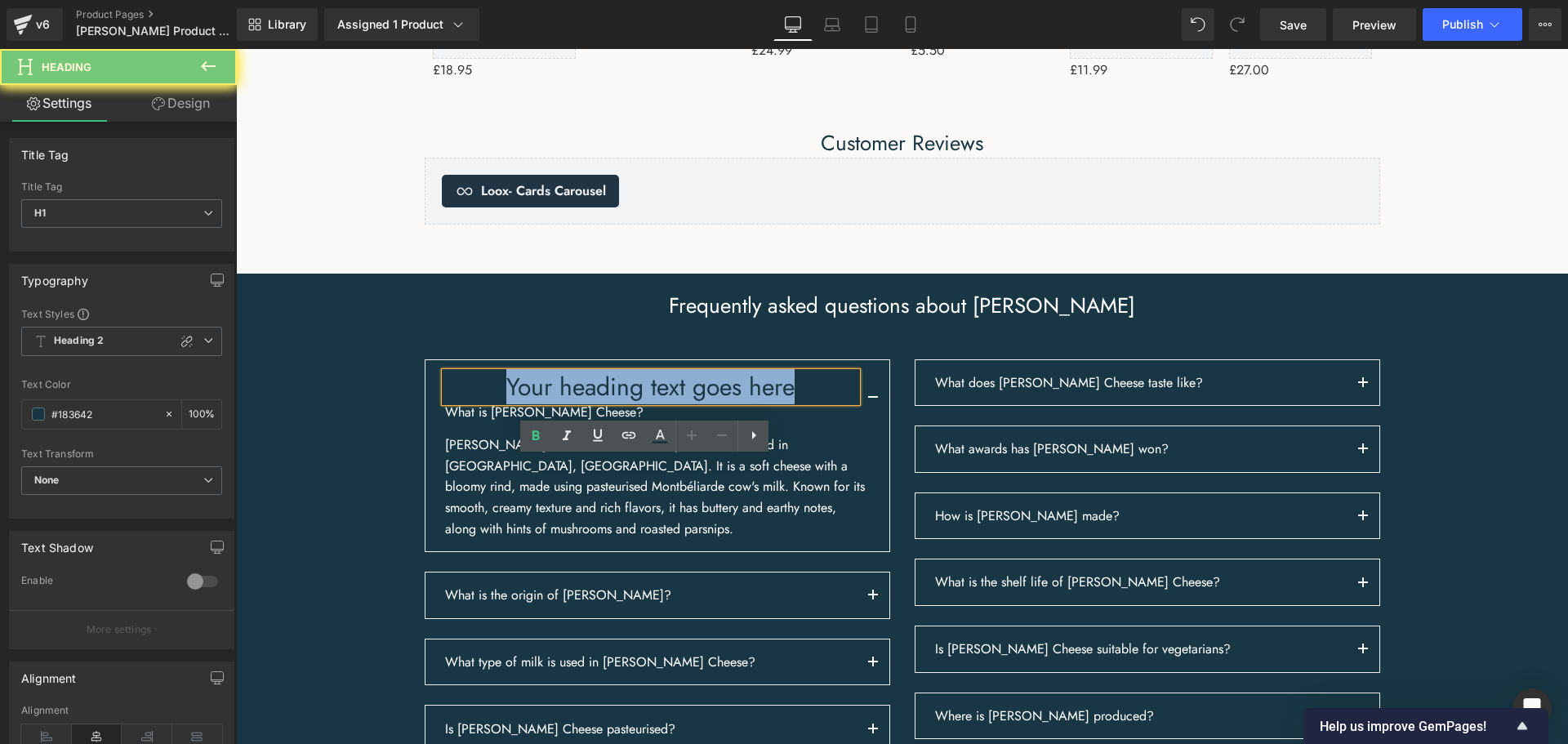
click at [527, 401] on h1 "Your heading text goes here" at bounding box center [651, 387] width 412 height 29
paste div
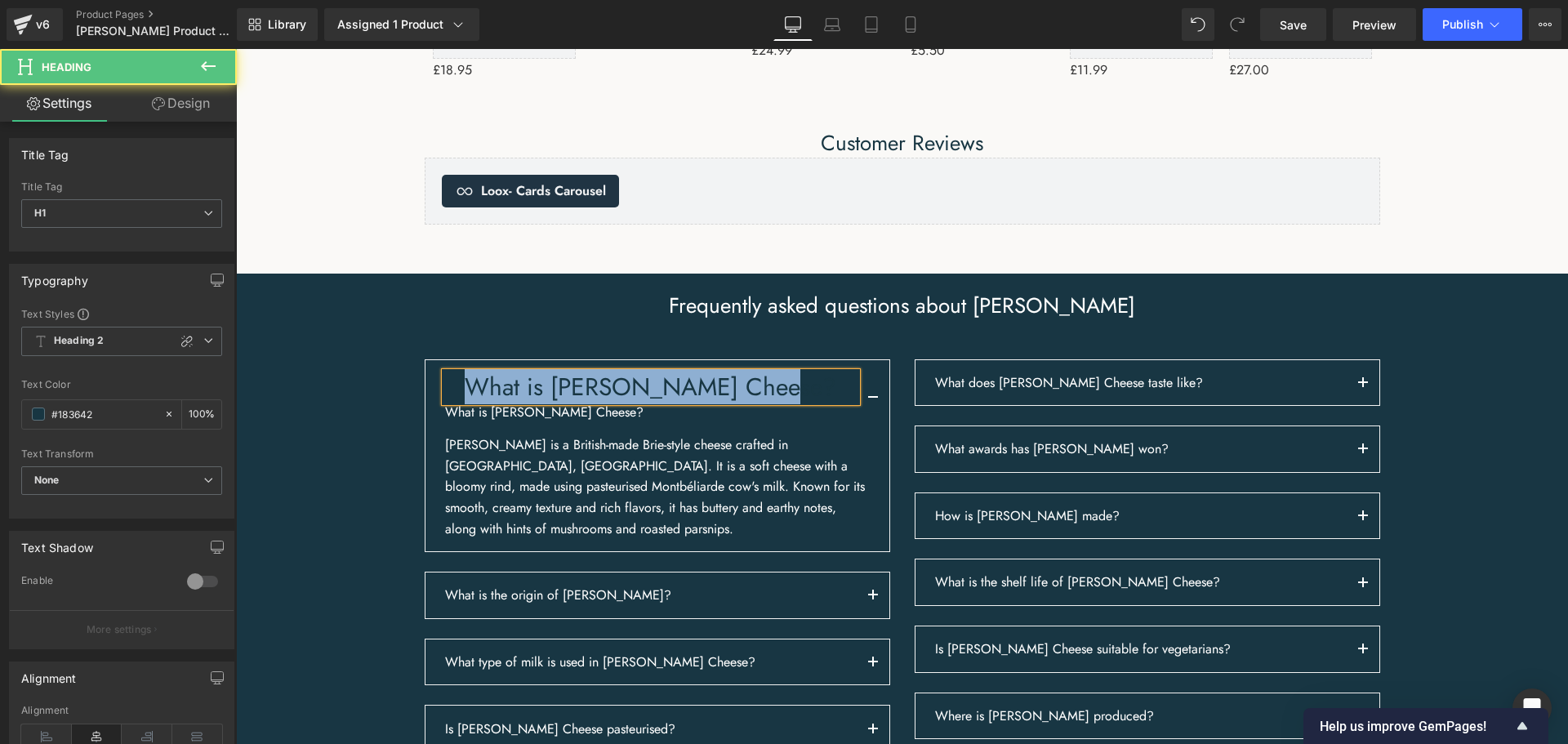
drag, startPoint x: 788, startPoint y: 465, endPoint x: 375, endPoint y: 457, distance: 413.1
click at [375, 457] on div "Frequently asked questions about [PERSON_NAME] Heading Row What is [PERSON_NAME…" at bounding box center [901, 699] width 1331 height 815
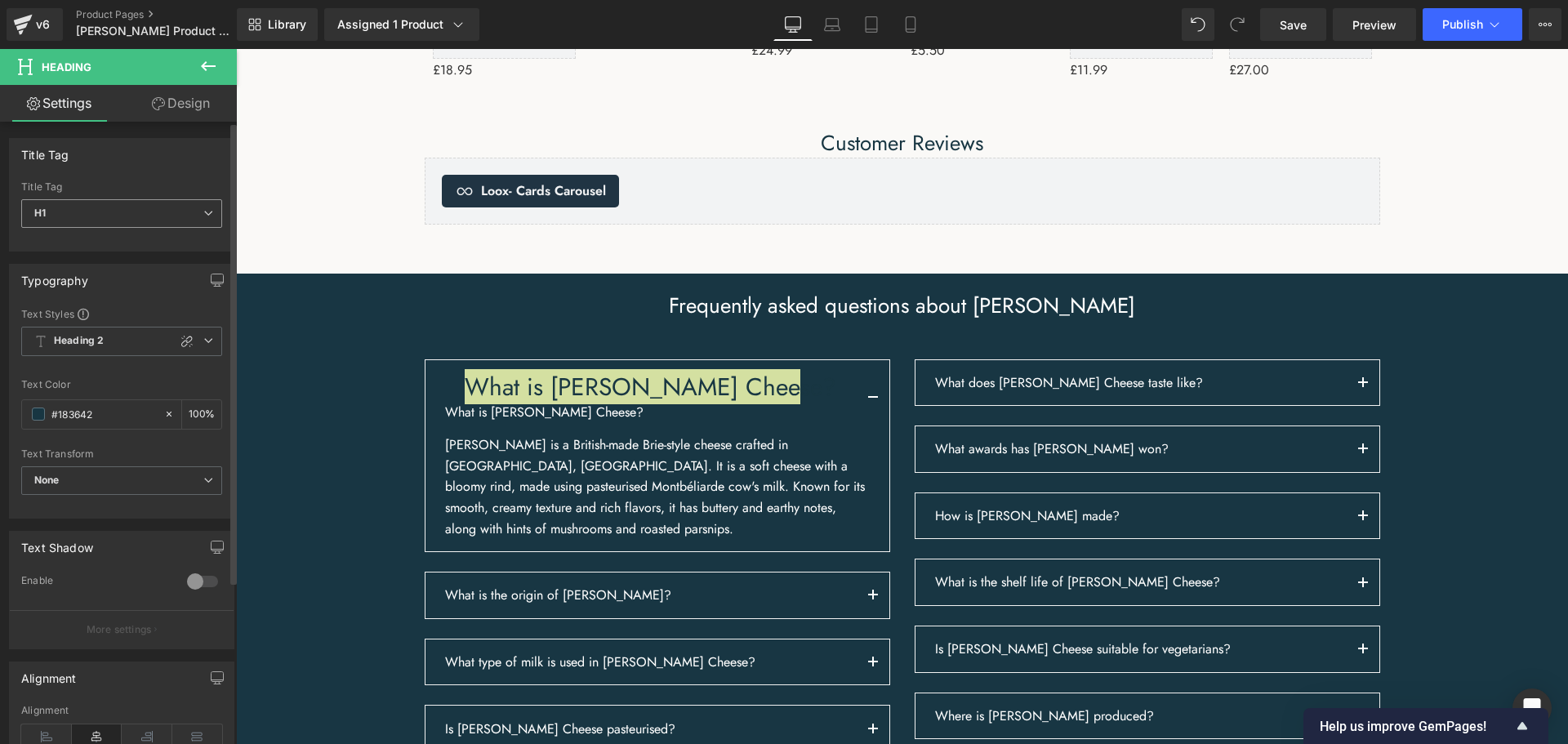
click at [163, 216] on span "H1" at bounding box center [122, 213] width 201 height 29
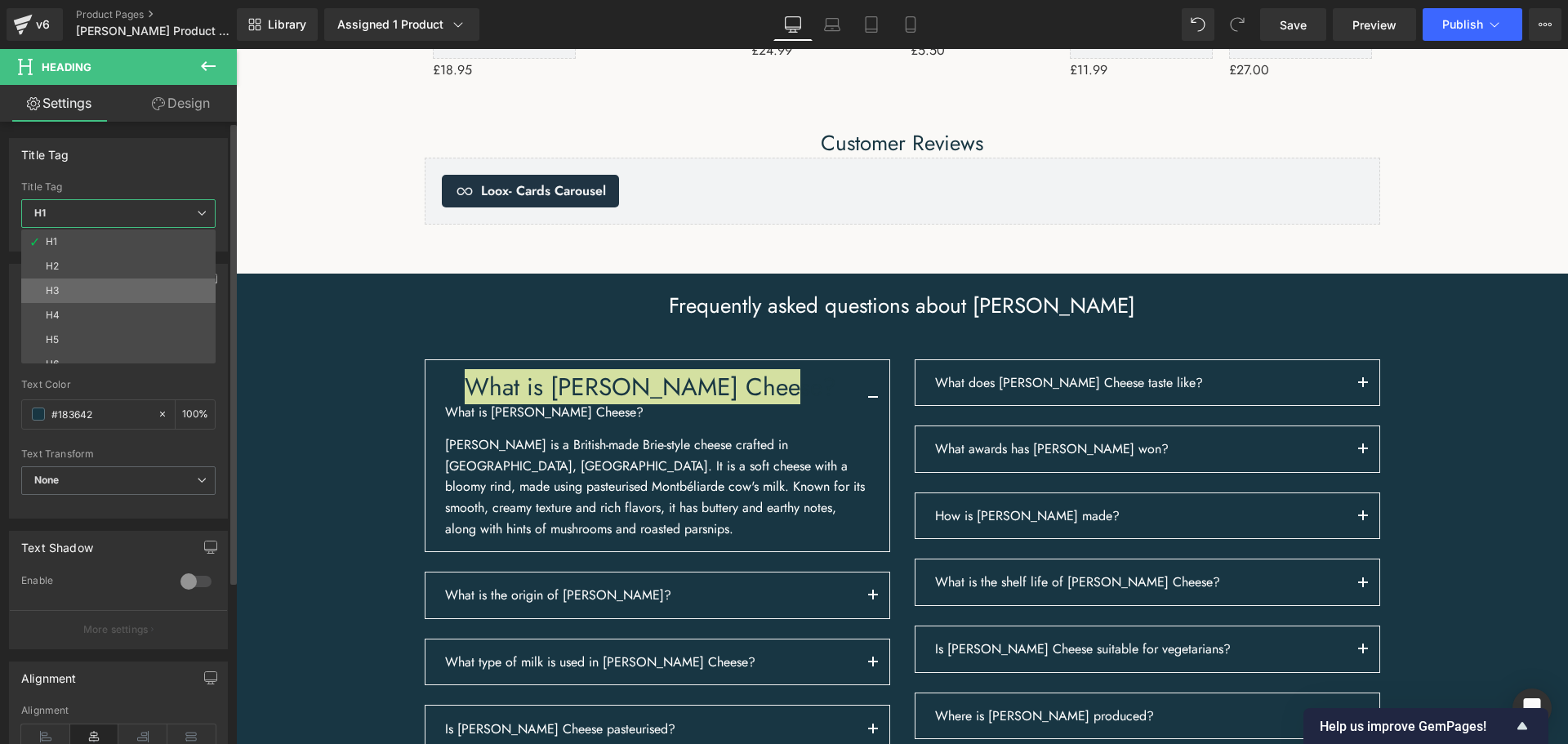
click at [114, 291] on li "H3" at bounding box center [122, 290] width 201 height 24
type input "100"
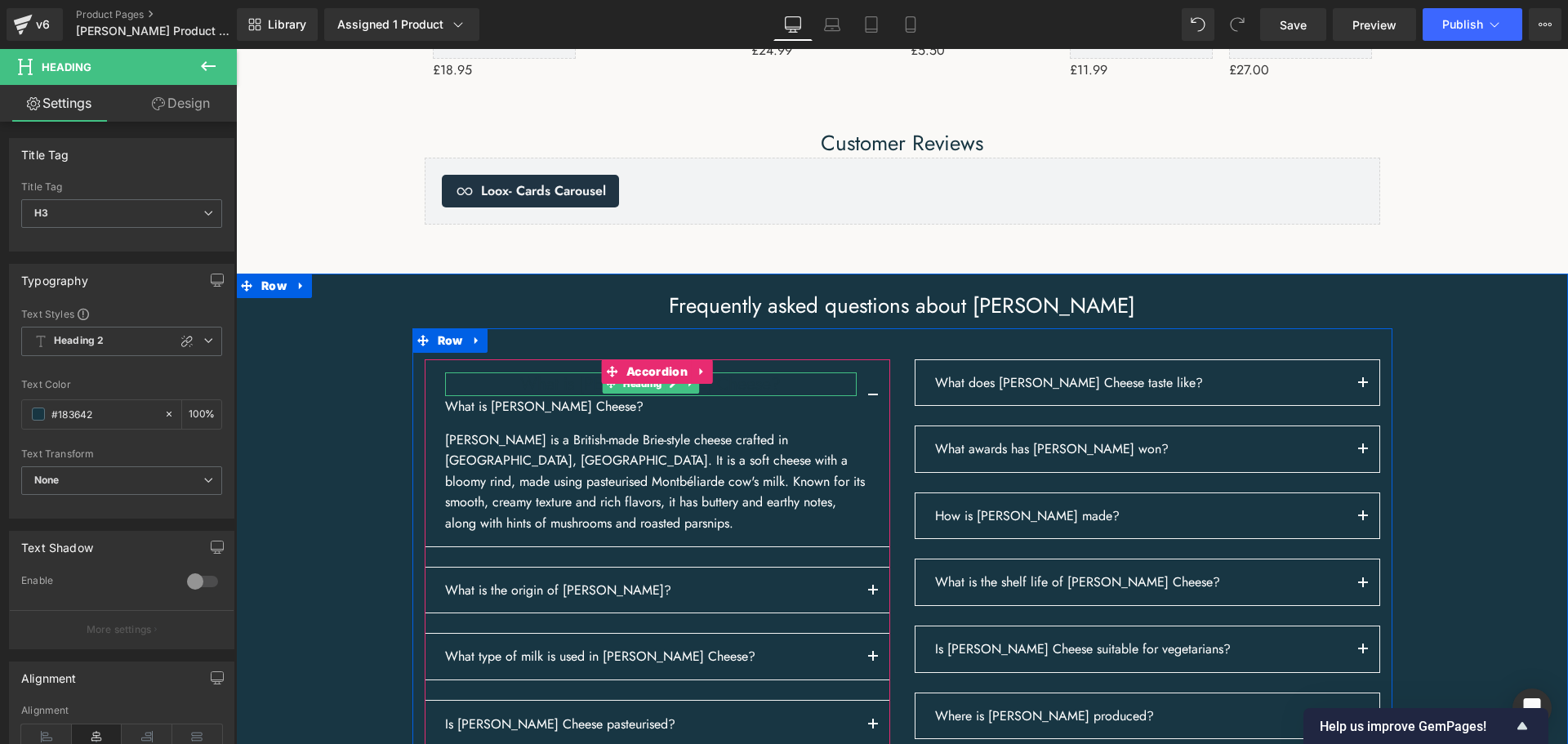
click at [742, 396] on h3 "What is [PERSON_NAME] Cheese?" at bounding box center [651, 384] width 412 height 23
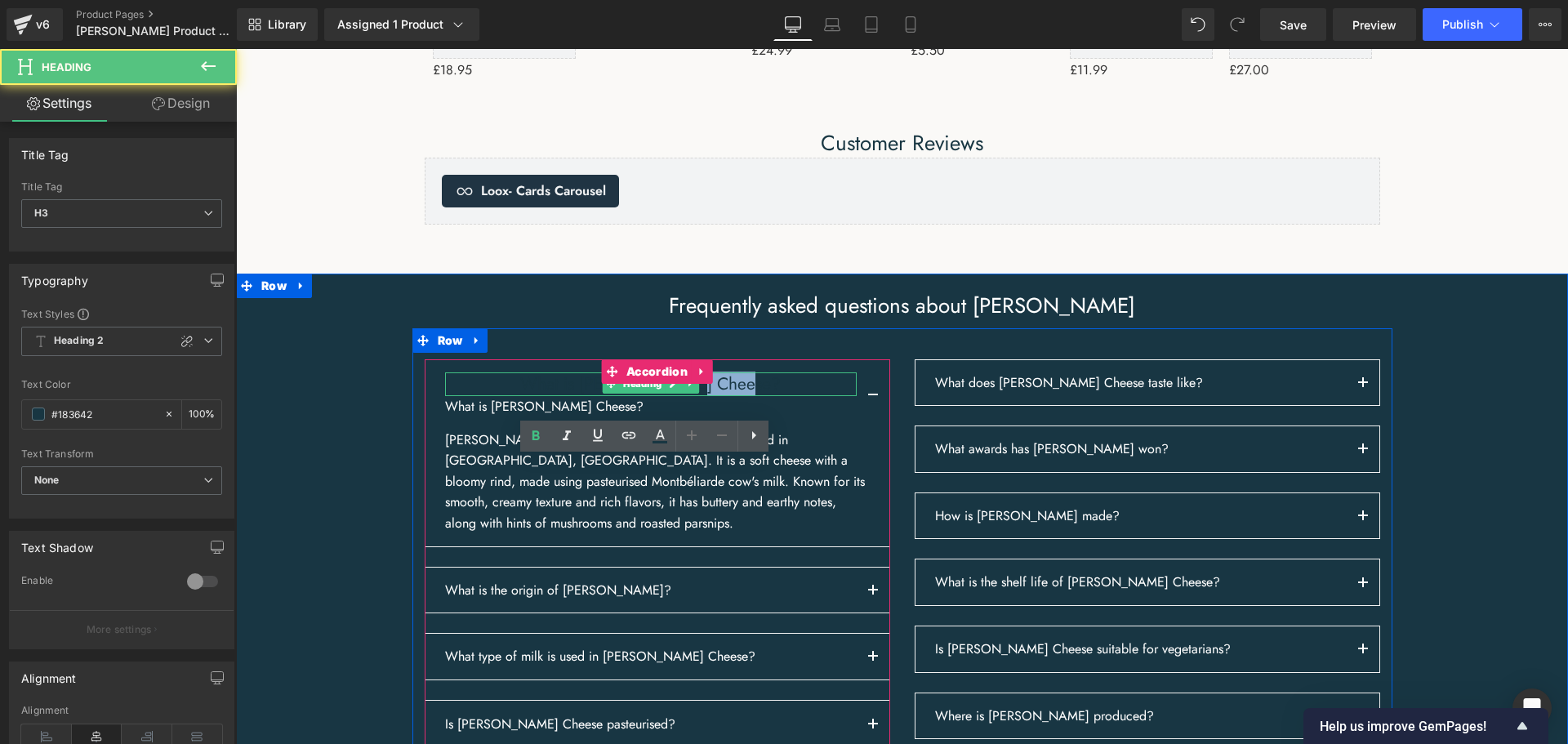
click at [742, 396] on h3 "What is [PERSON_NAME] Cheese?" at bounding box center [651, 384] width 412 height 23
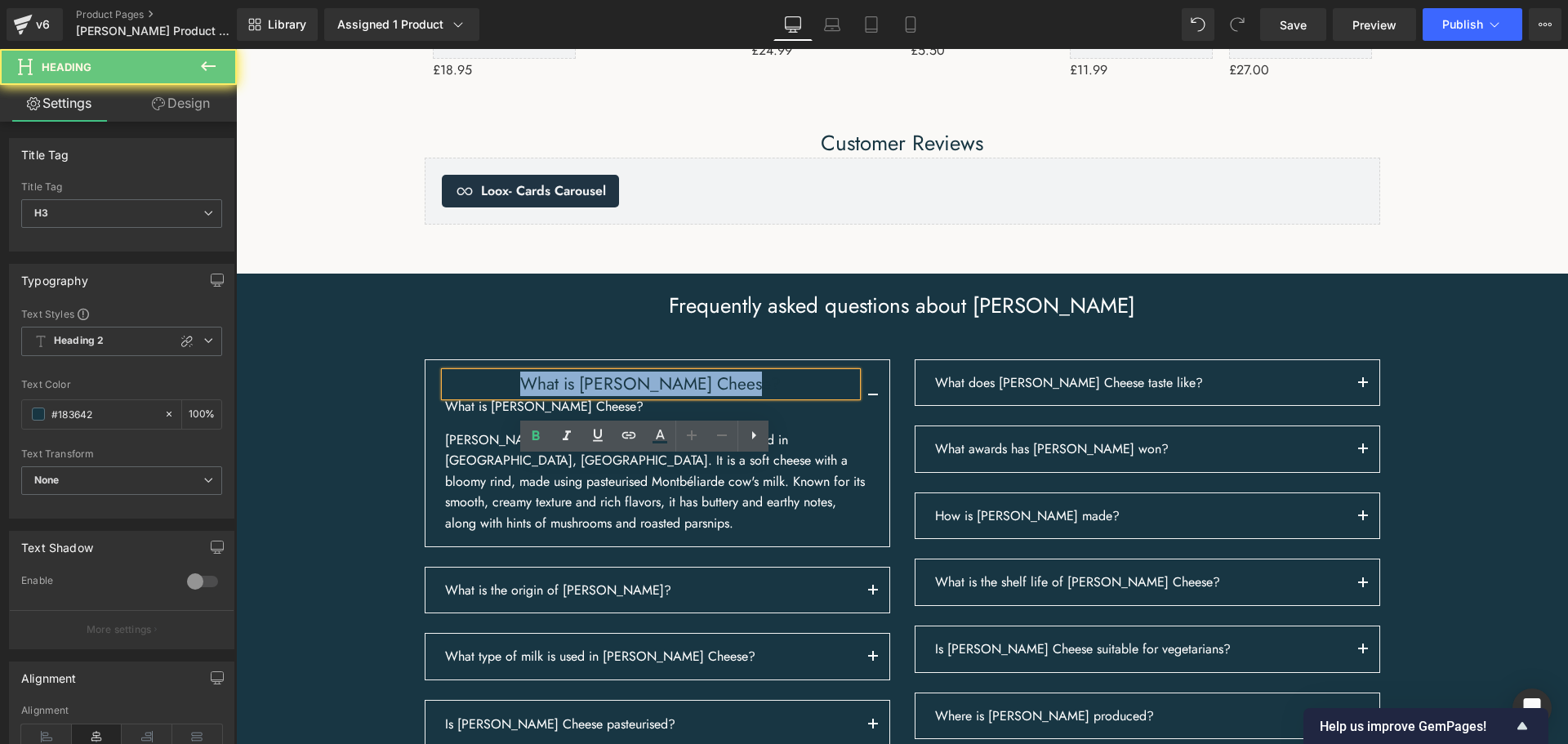
click at [742, 396] on h3 "What is [PERSON_NAME] Cheese?" at bounding box center [651, 384] width 412 height 23
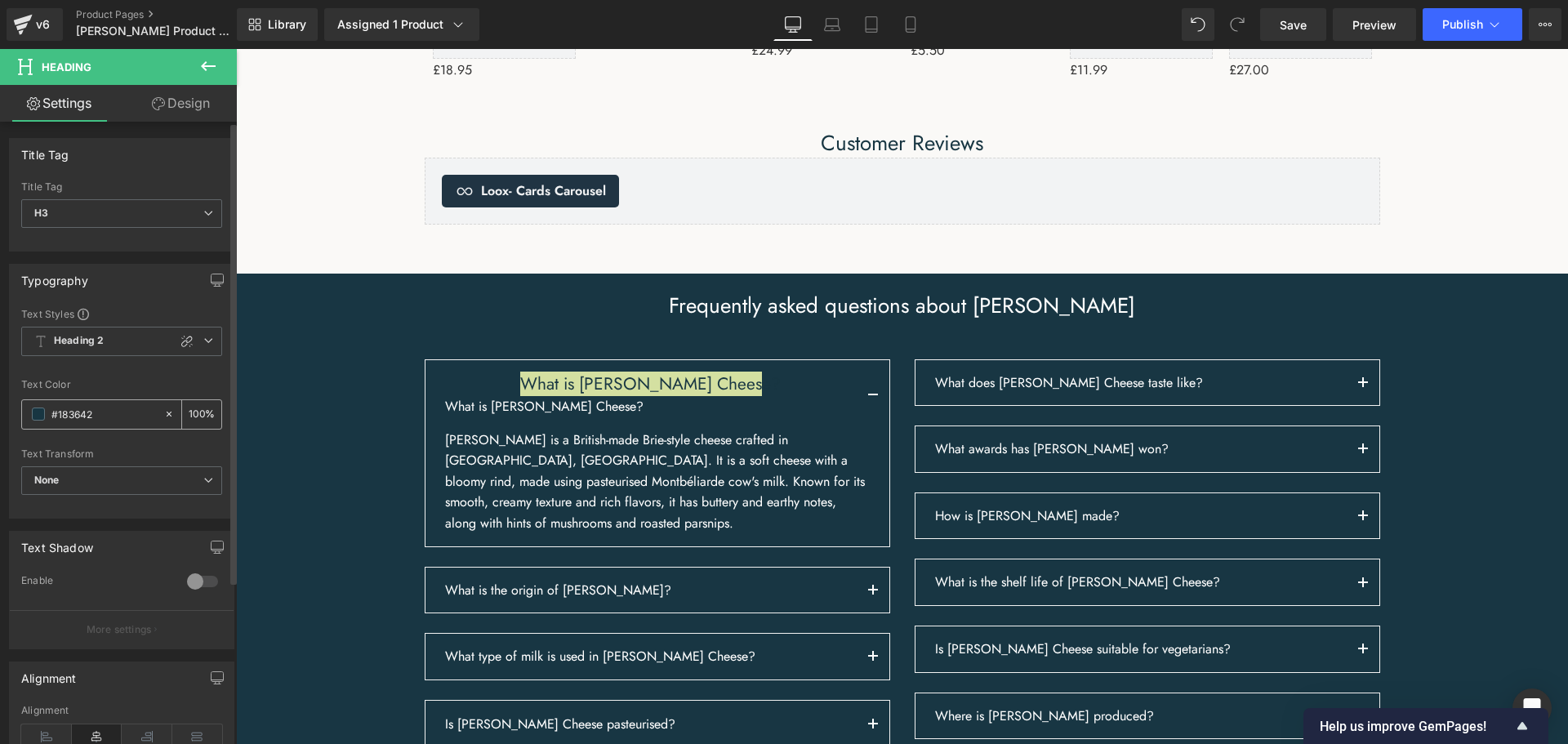
click at [139, 412] on input "#183642" at bounding box center [104, 414] width 105 height 18
click at [38, 417] on span at bounding box center [38, 414] width 13 height 13
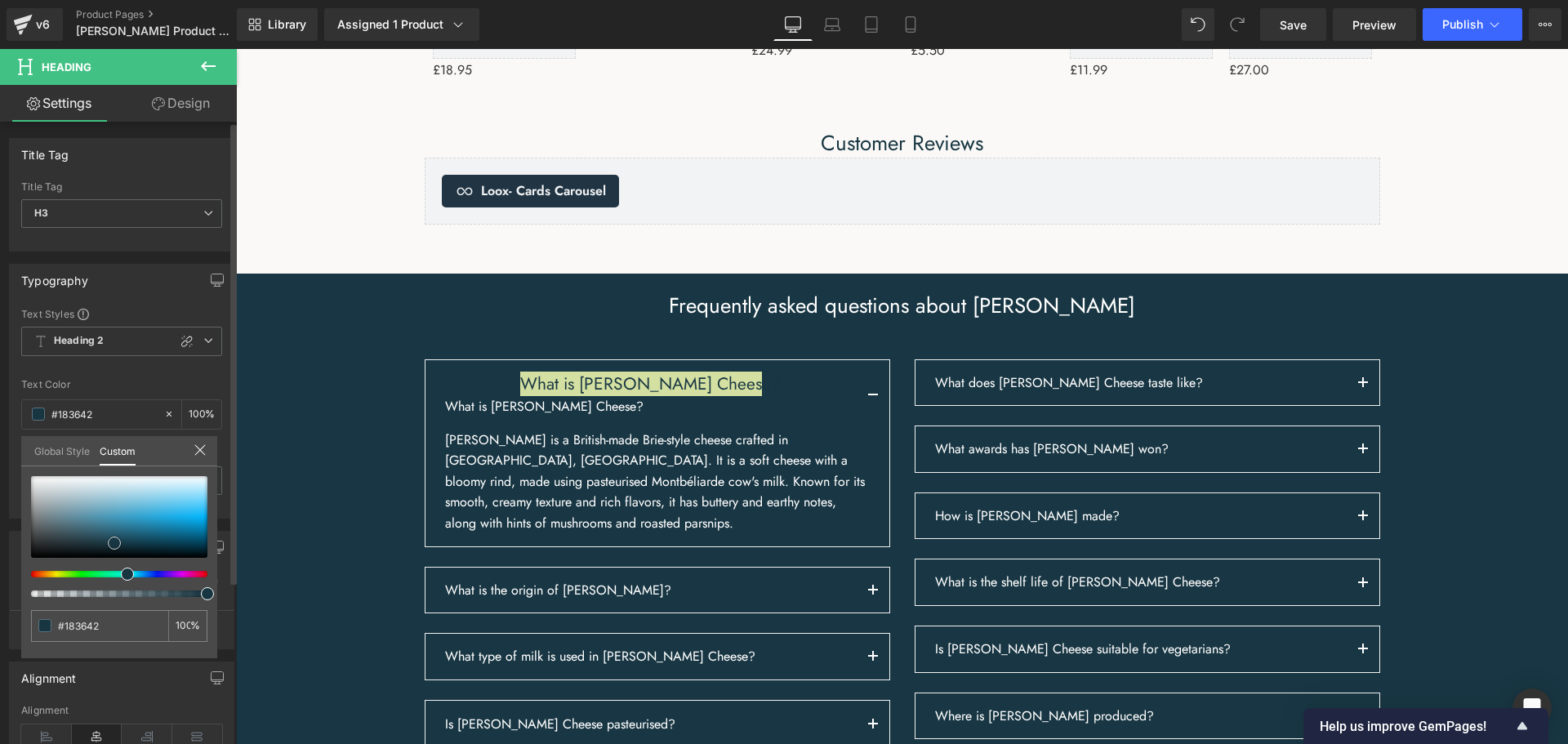
type input "#193a47"
type input "#396374"
type input "#7293a1"
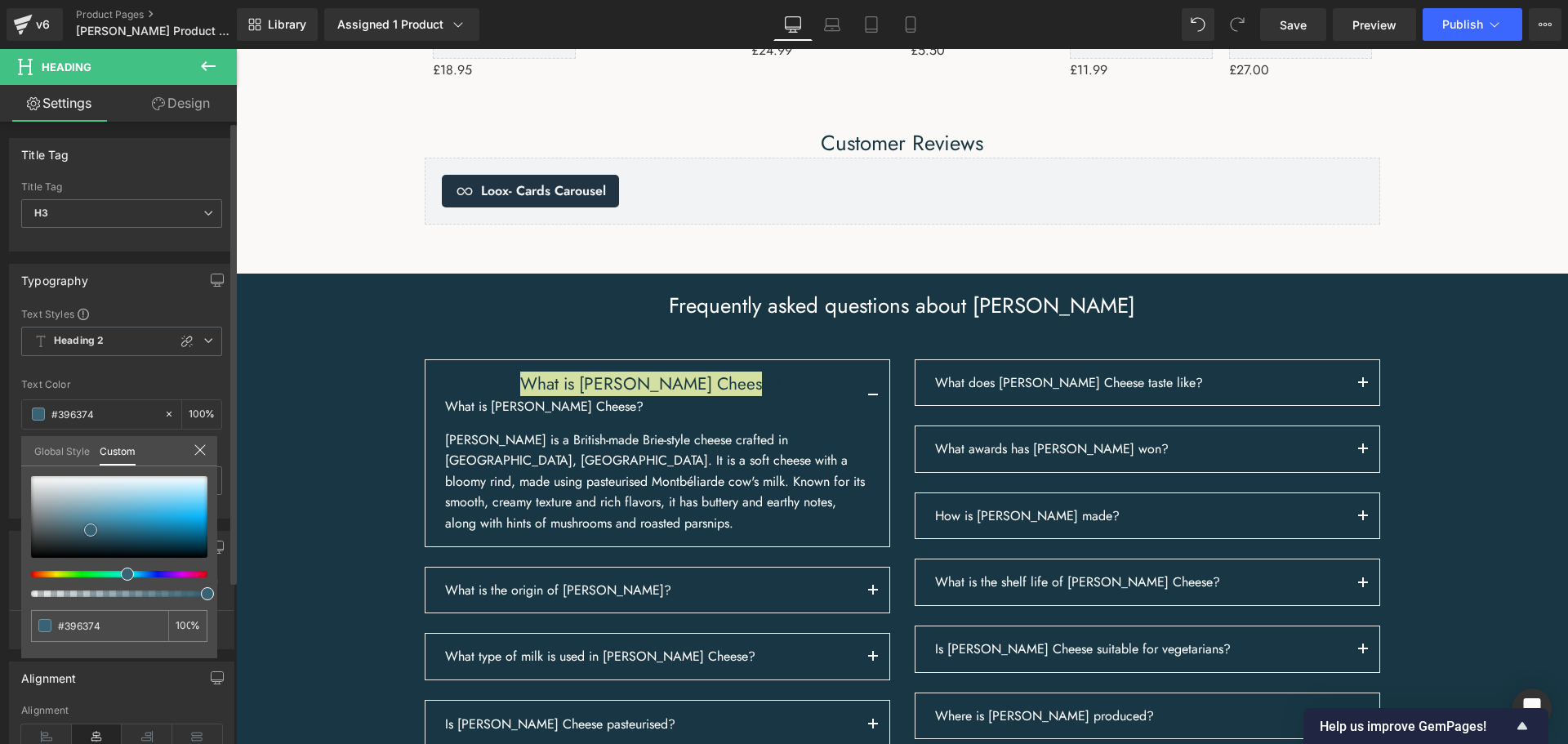
type input "#7293a1"
type input "#cfd1d2"
type input "#f7f7f7"
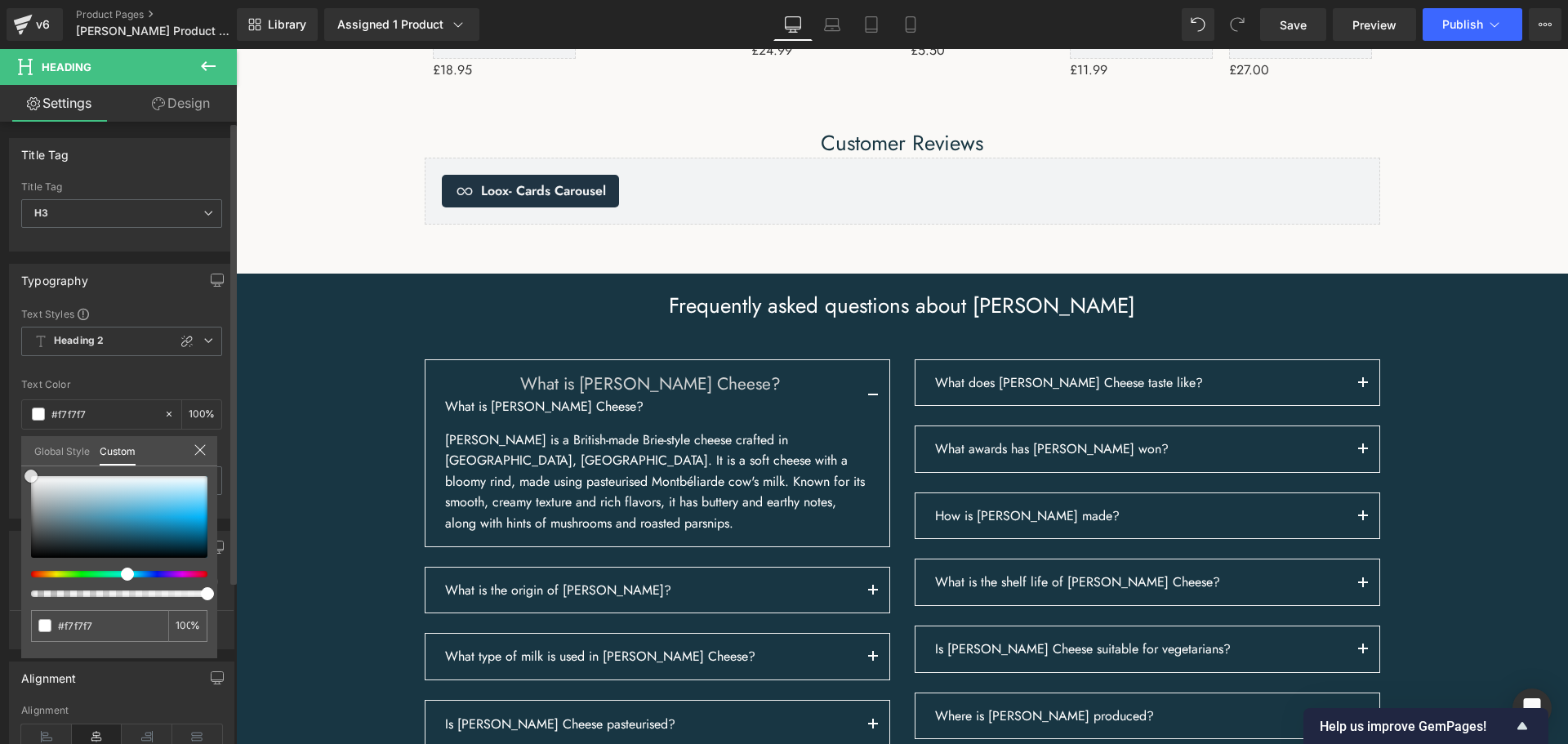
type input "#ffffff"
drag, startPoint x: 86, startPoint y: 532, endPoint x: 12, endPoint y: 476, distance: 92.8
click at [12, 476] on div "Typography Text Styles Custom Heading 1 Heading 2 Heading 3 Heading 4 Heading 5…" at bounding box center [122, 385] width 244 height 267
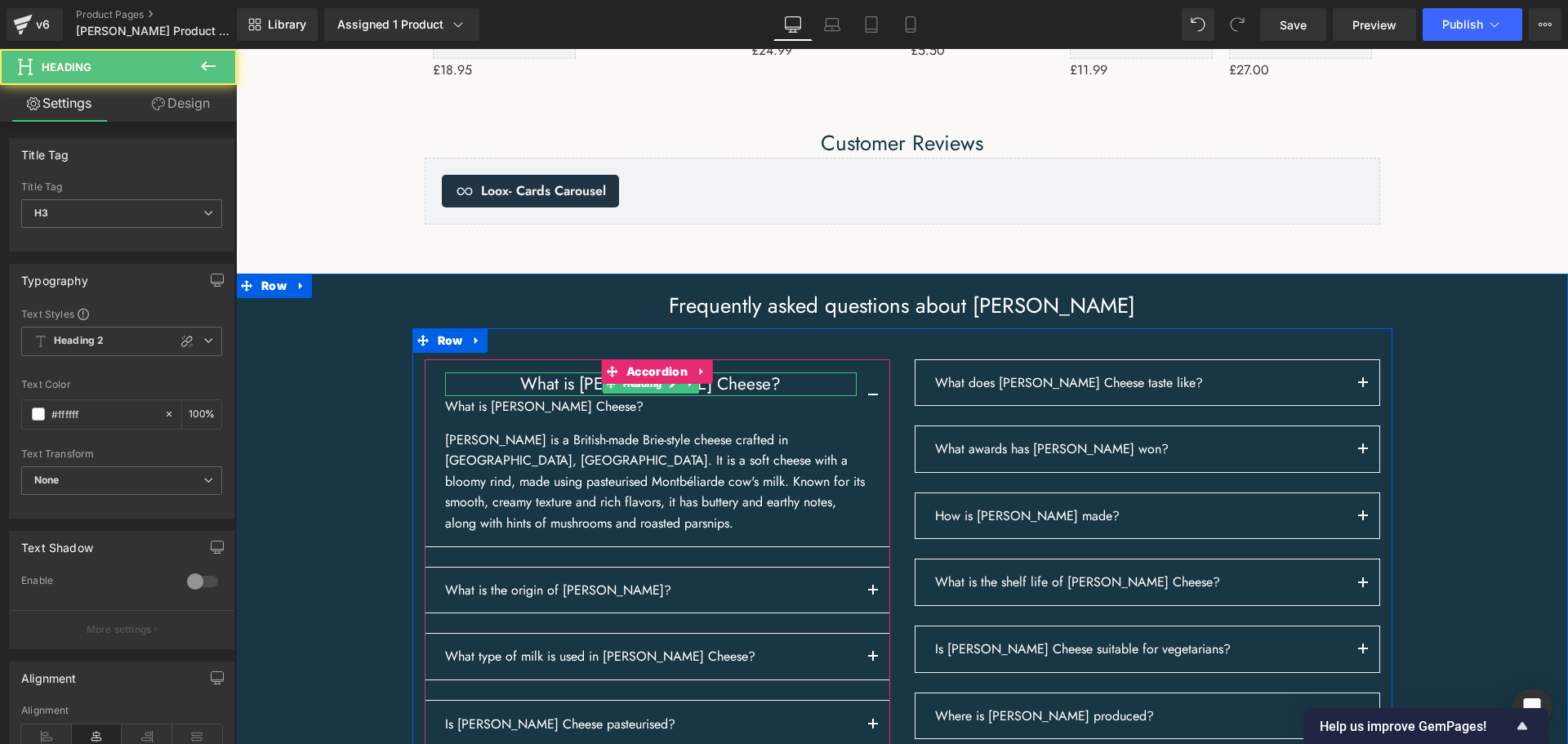
click at [750, 396] on h3 "What is [PERSON_NAME] Cheese?" at bounding box center [651, 384] width 412 height 23
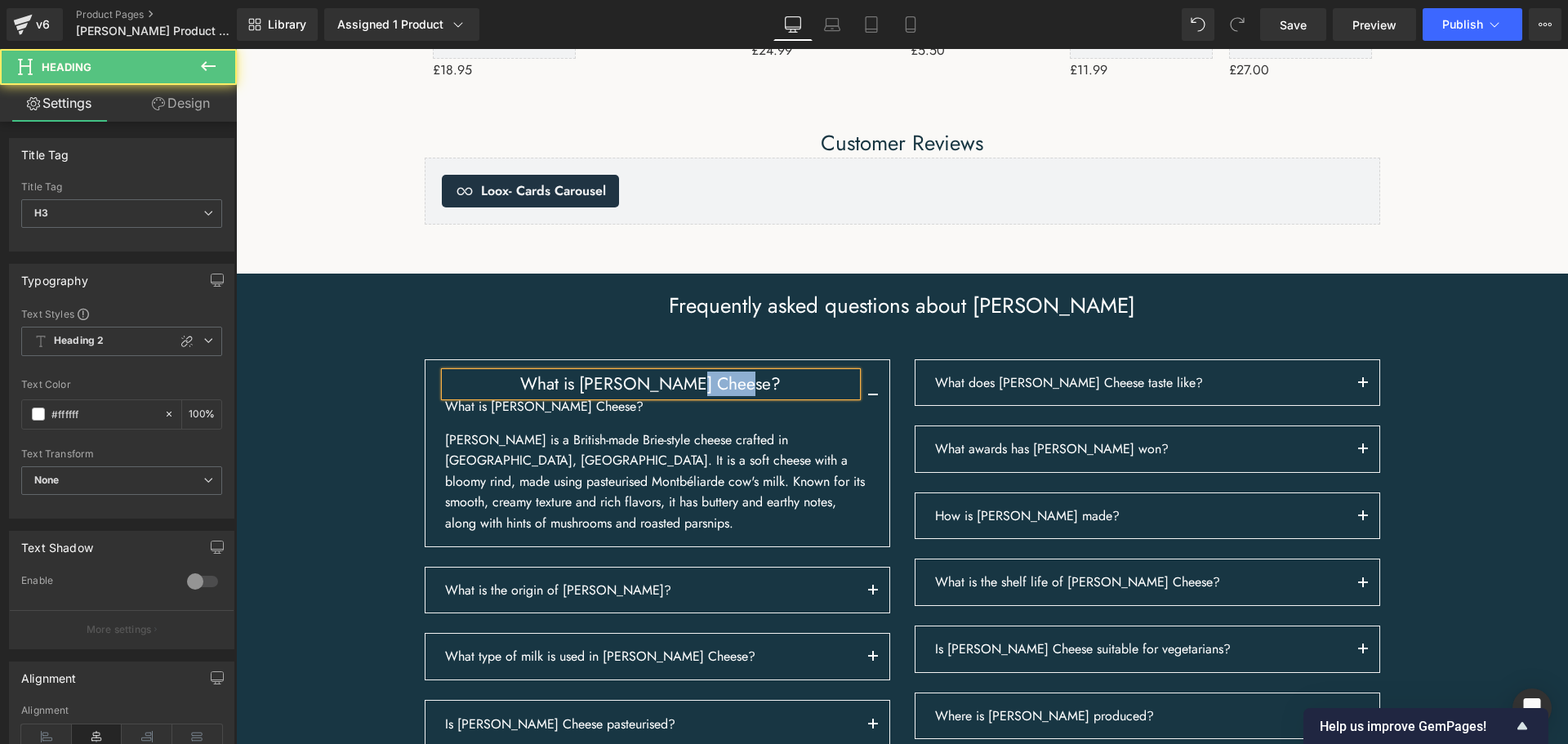
click at [750, 396] on h3 "What is [PERSON_NAME] Cheese?" at bounding box center [651, 384] width 412 height 23
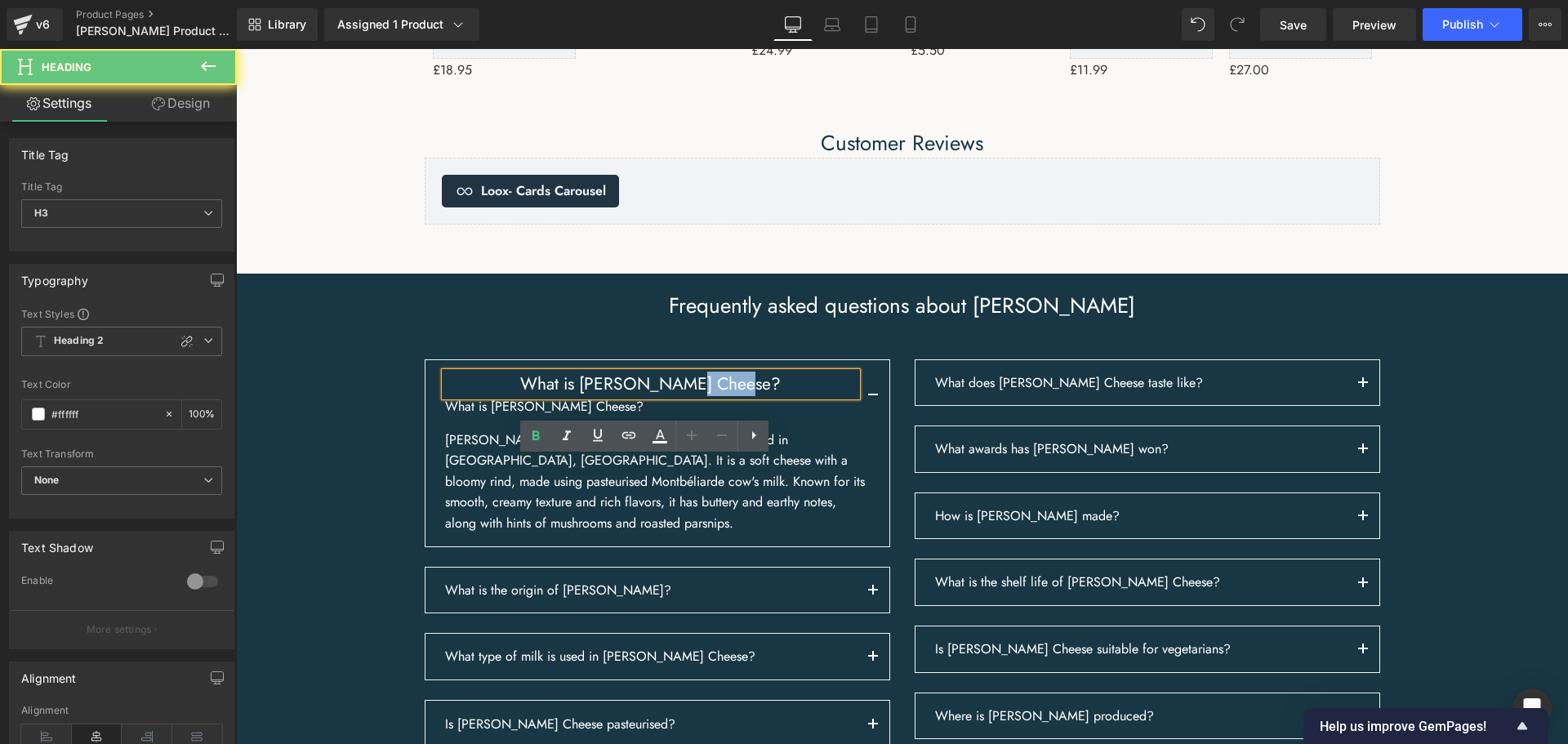
click at [750, 396] on h3 "What is [PERSON_NAME] Cheese?" at bounding box center [651, 384] width 412 height 23
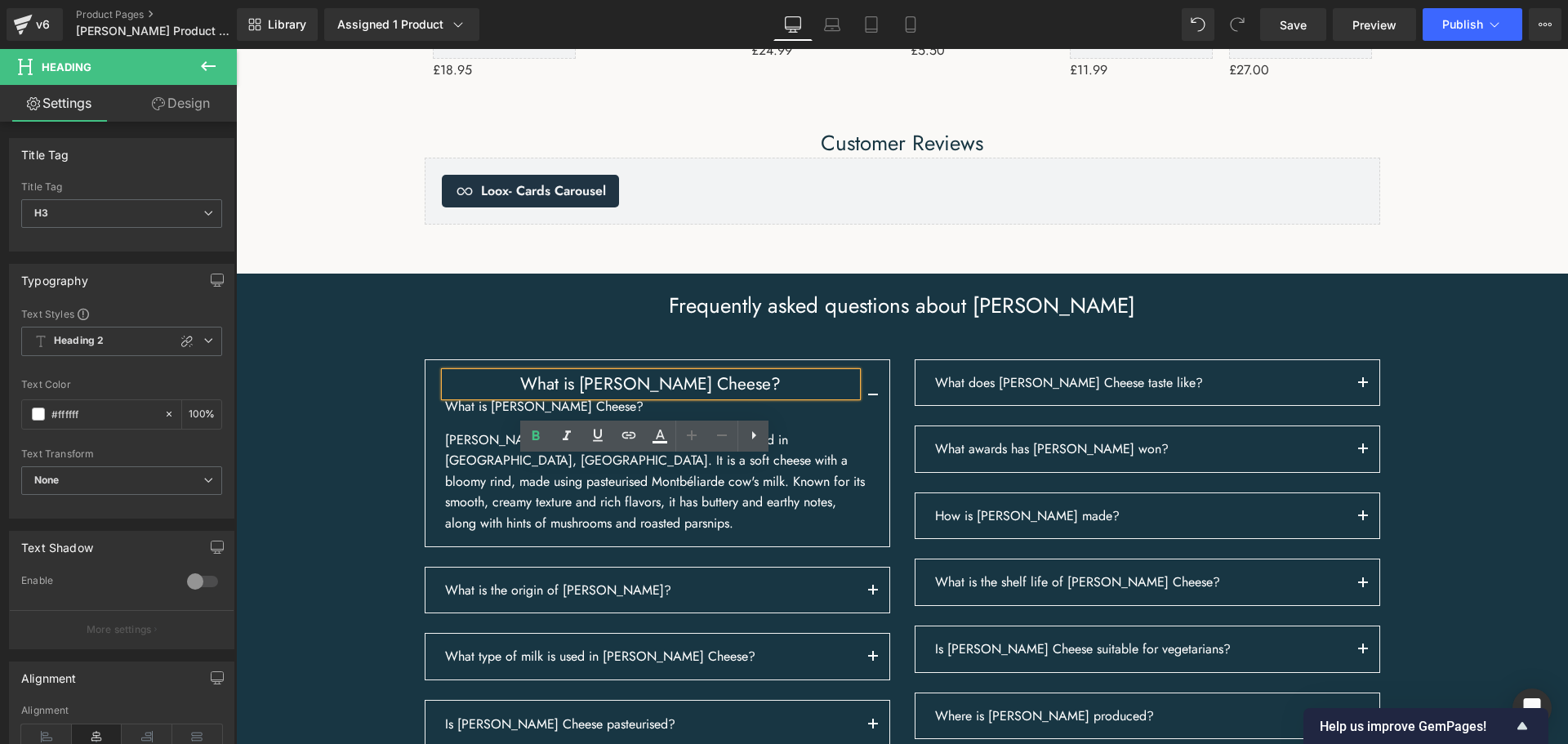
click at [655, 396] on h3 "What is [PERSON_NAME] Cheese?" at bounding box center [651, 384] width 412 height 23
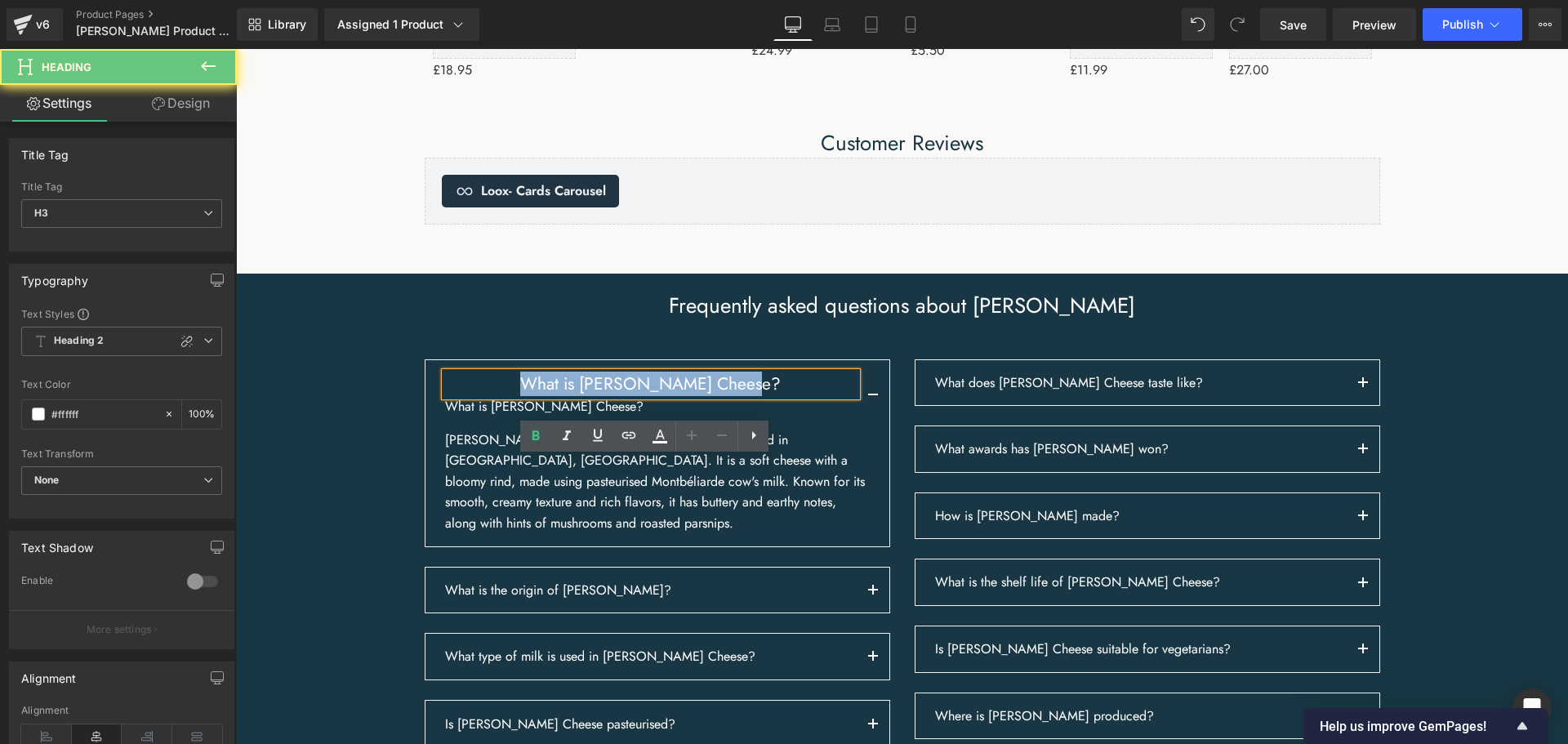
click at [654, 396] on h3 "What is [PERSON_NAME] Cheese?" at bounding box center [651, 384] width 412 height 23
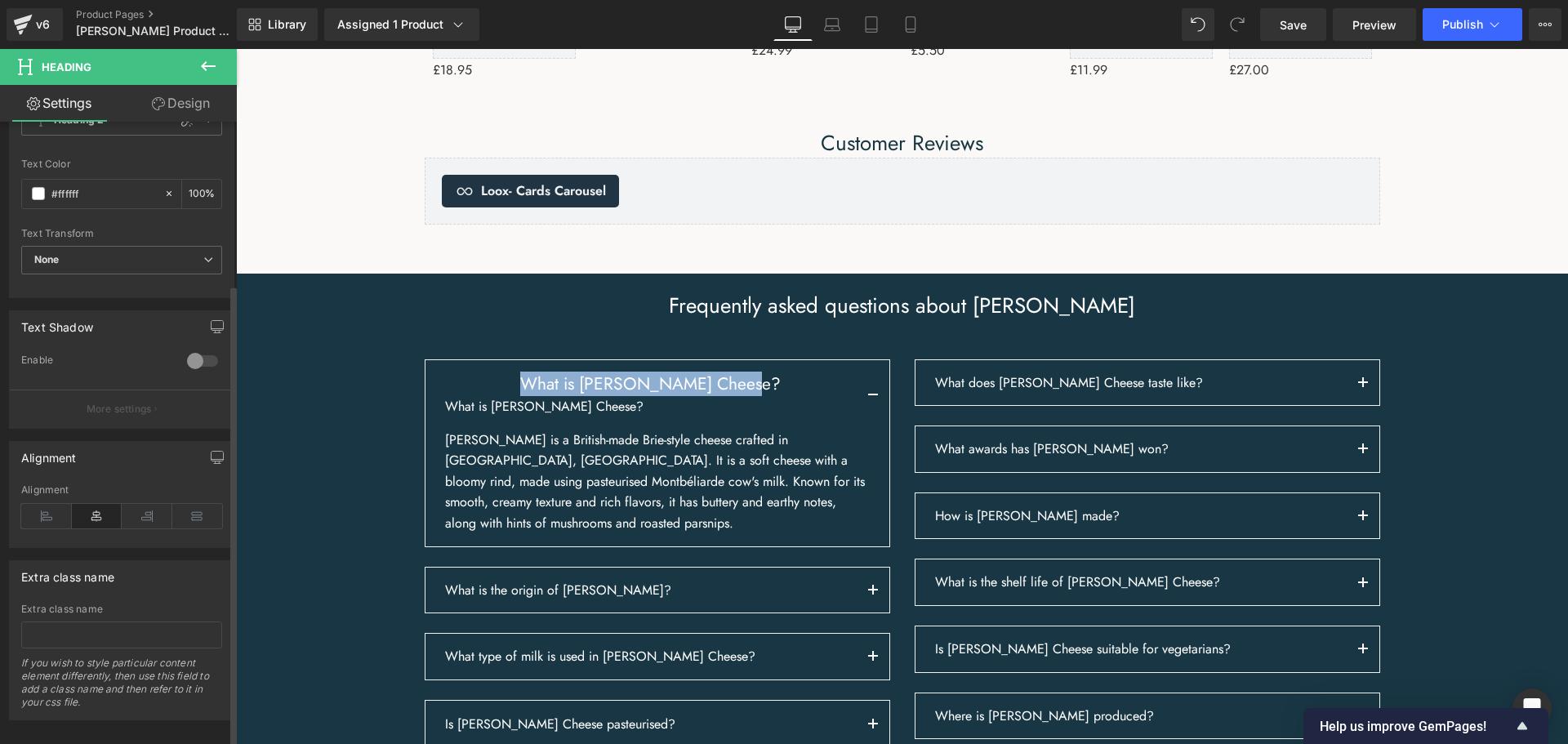
scroll to position [242, 0]
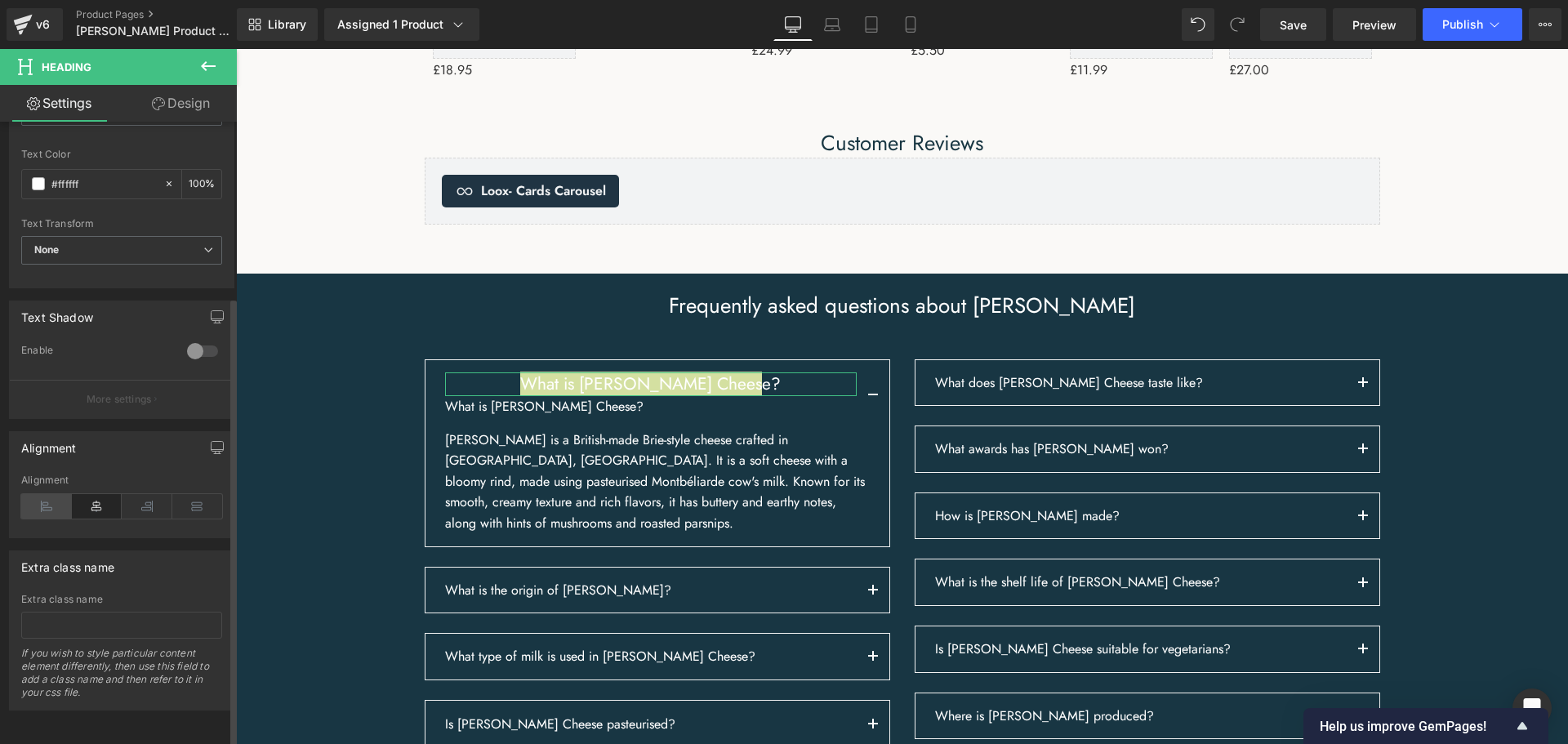
click at [51, 494] on icon at bounding box center [47, 506] width 51 height 24
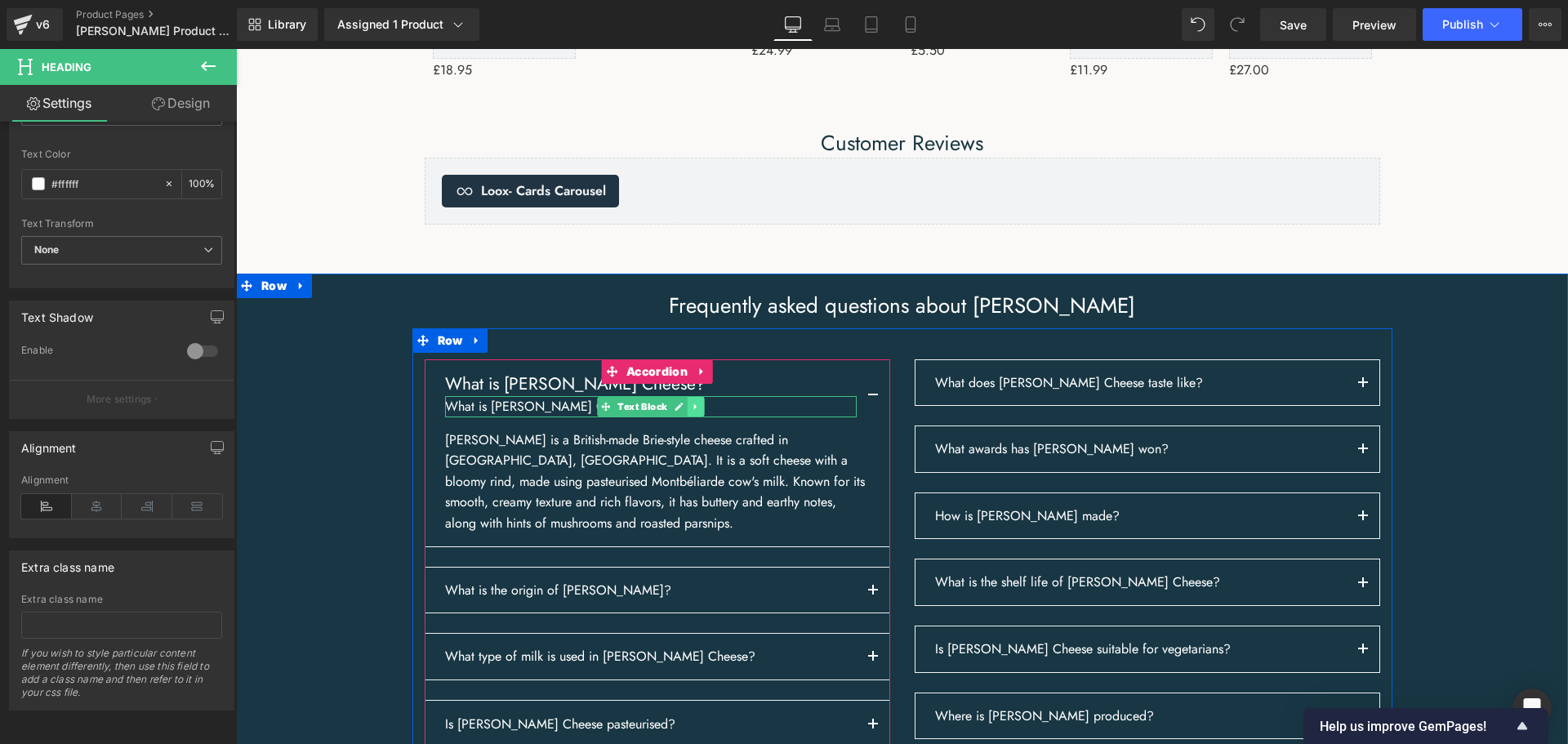
click at [691, 412] on icon at bounding box center [696, 406] width 9 height 9
click at [699, 411] on icon at bounding box center [704, 406] width 9 height 9
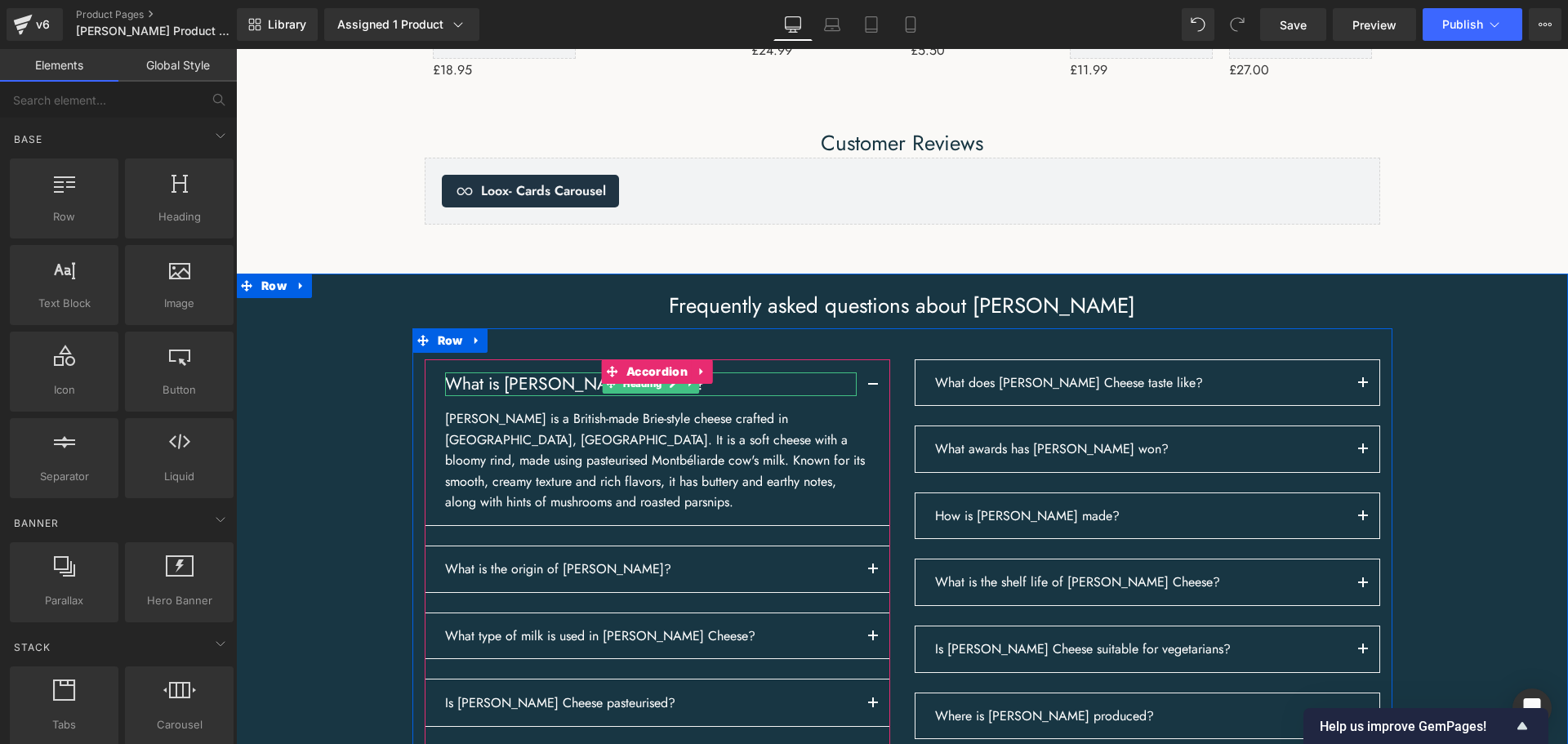
click at [728, 396] on h3 "What is [PERSON_NAME] Cheese?" at bounding box center [651, 384] width 412 height 23
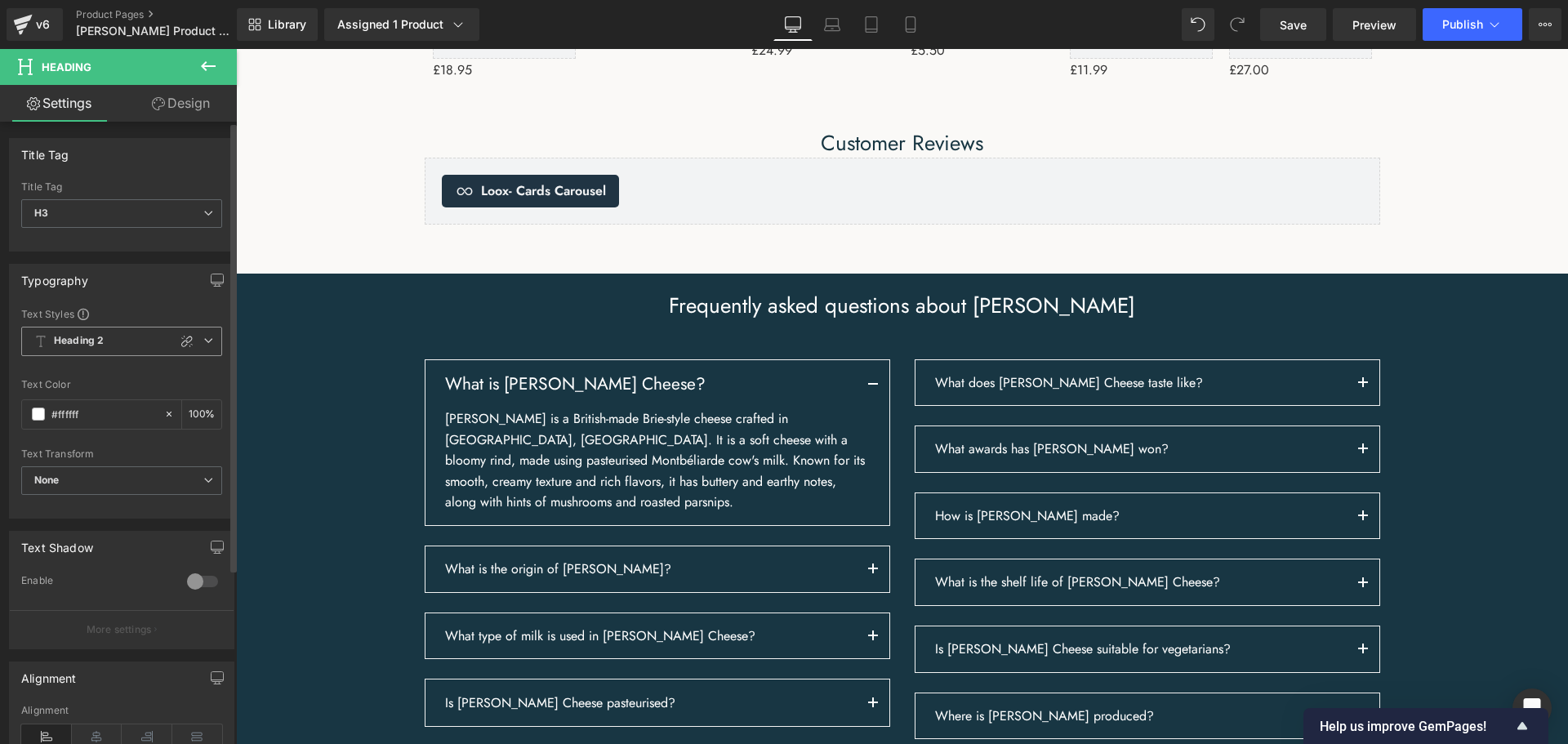
click at [204, 342] on icon at bounding box center [208, 340] width 9 height 9
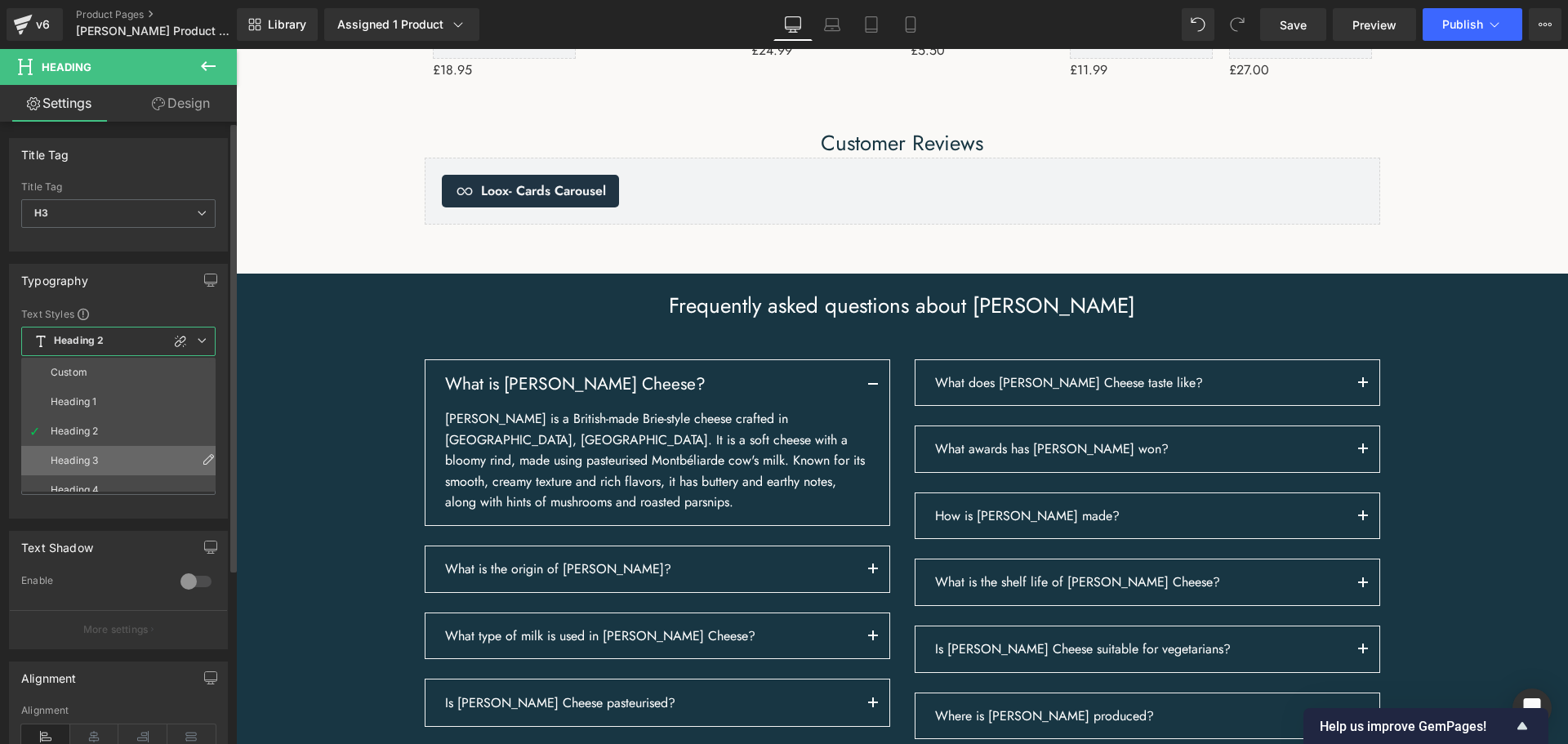
click at [138, 450] on li "Heading 3" at bounding box center [122, 460] width 201 height 29
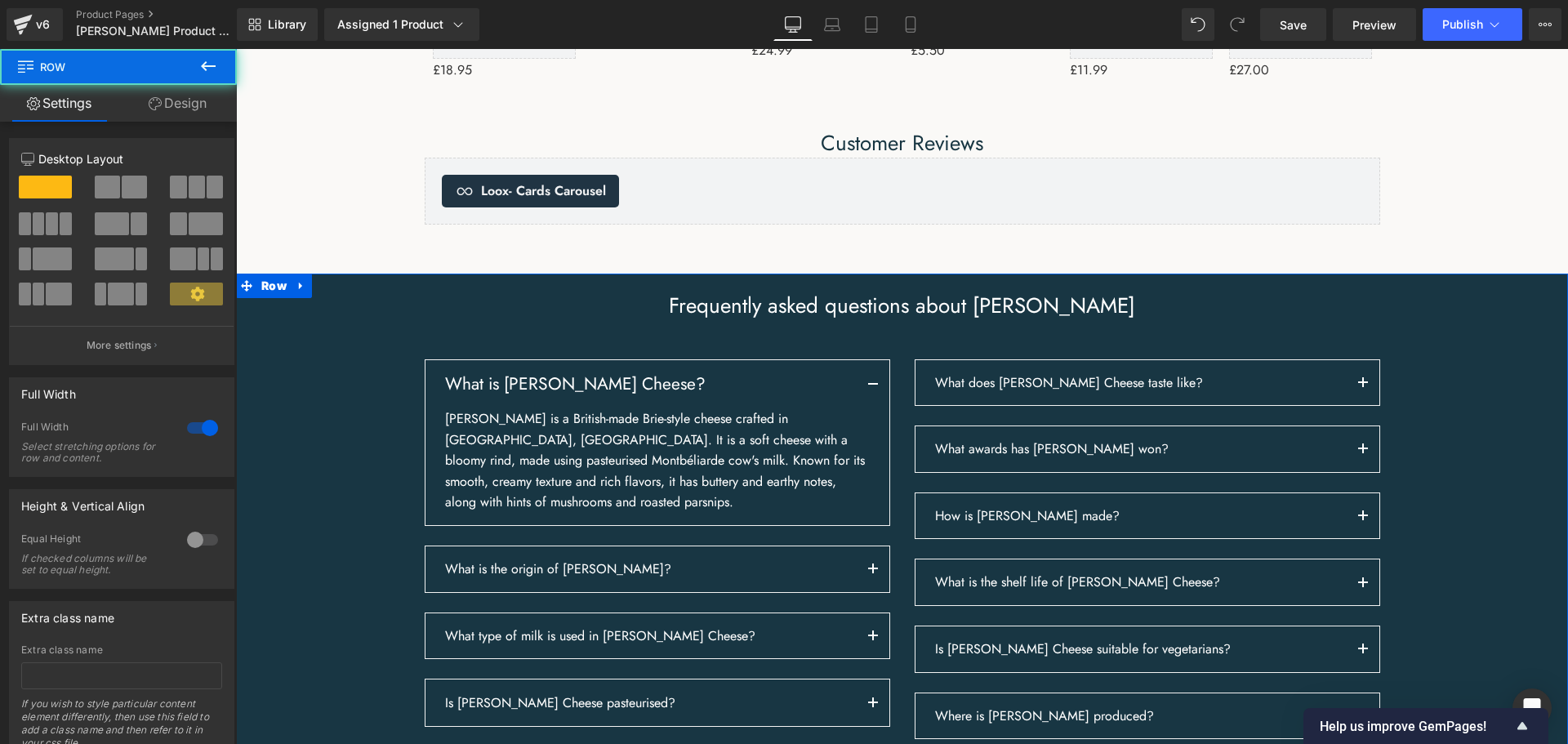
click at [271, 442] on div "Frequently asked questions about [PERSON_NAME] Heading Row What is [PERSON_NAME…" at bounding box center [901, 686] width 1331 height 788
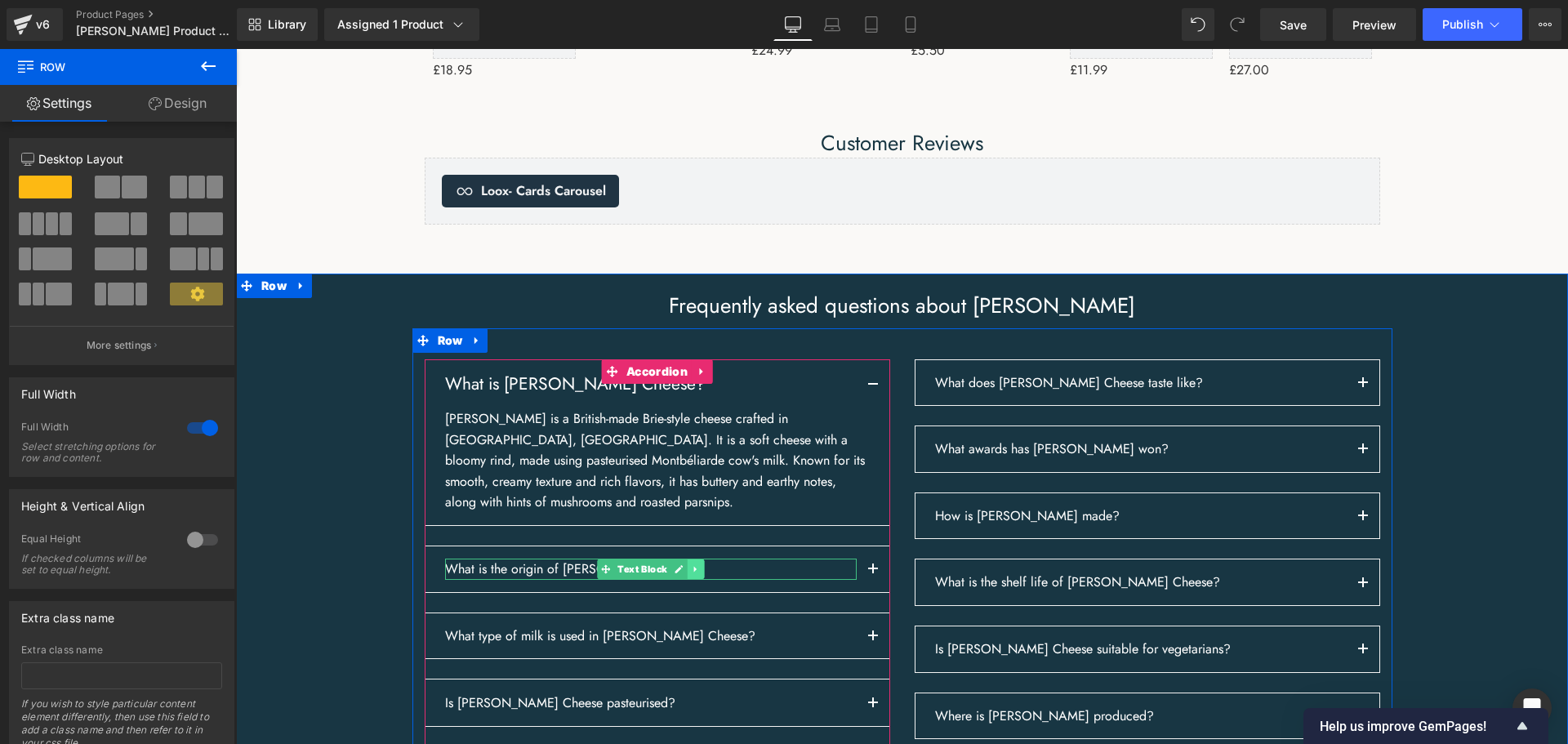
click at [693, 572] on icon at bounding box center [694, 568] width 3 height 6
click at [539, 579] on p "What is the origin of [PERSON_NAME]?" at bounding box center [651, 569] width 412 height 22
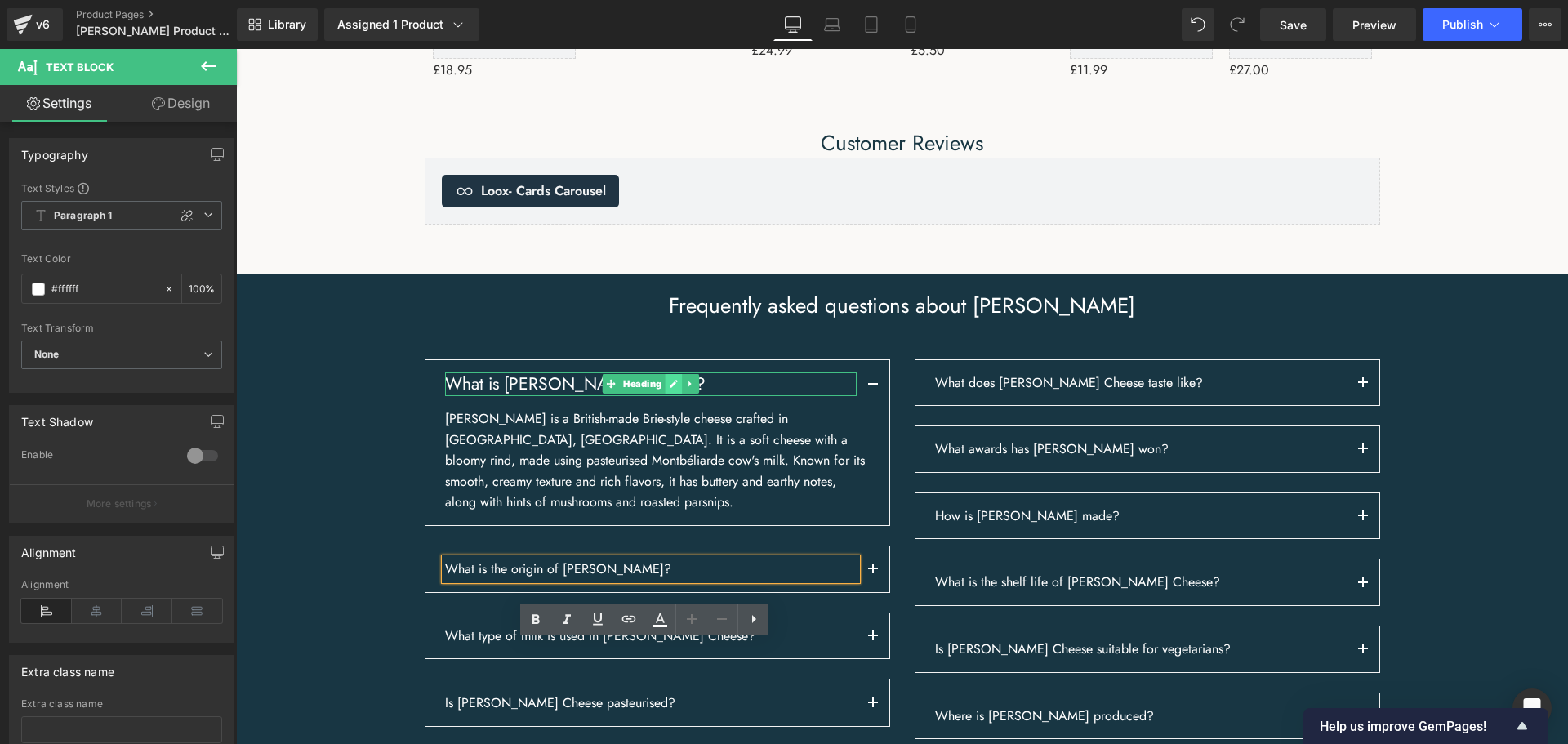
click at [668, 388] on icon at bounding box center [673, 384] width 9 height 9
click at [667, 396] on h3 "What is [PERSON_NAME] Cheese?" at bounding box center [651, 384] width 412 height 23
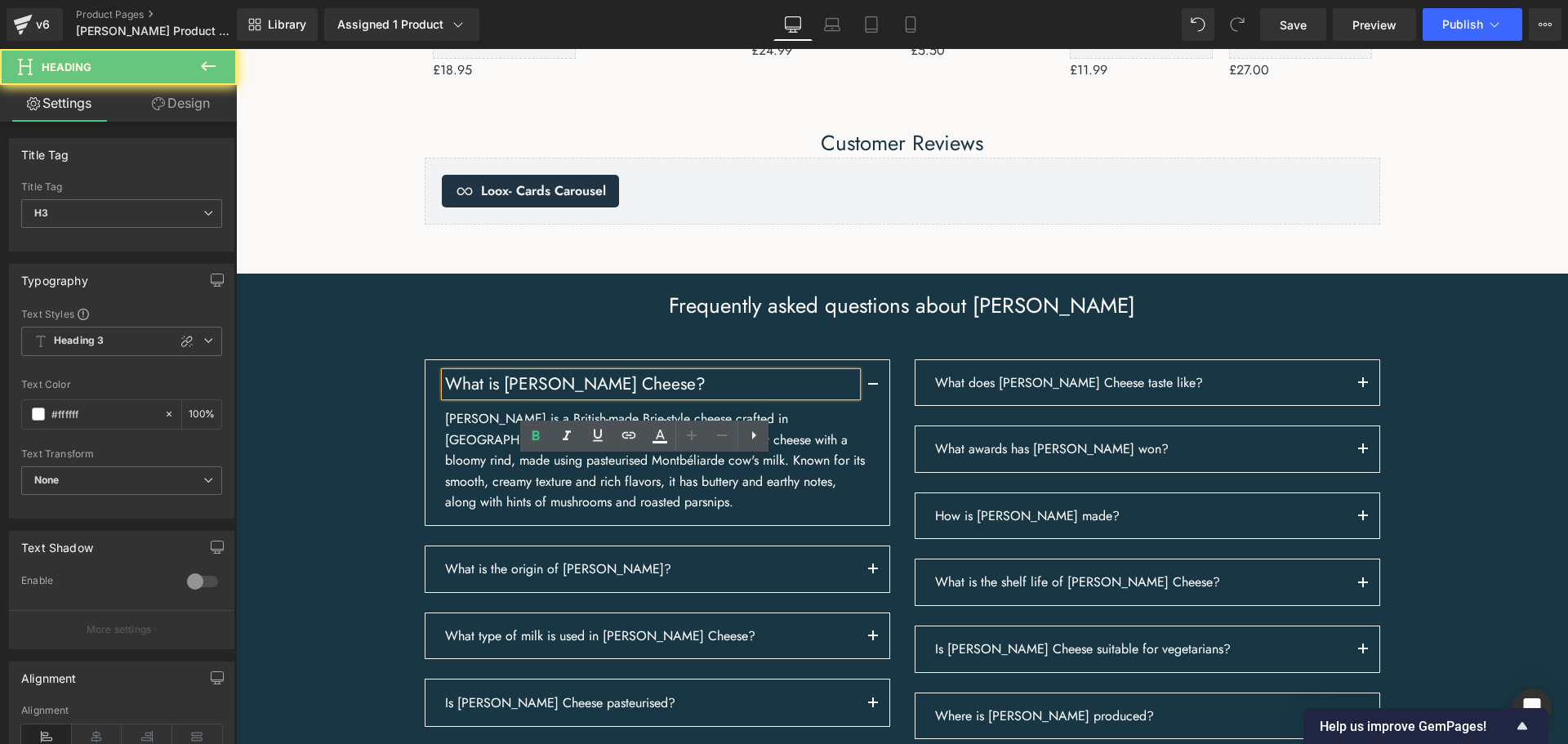
click at [667, 396] on h3 "What is [PERSON_NAME] Cheese?" at bounding box center [651, 384] width 412 height 23
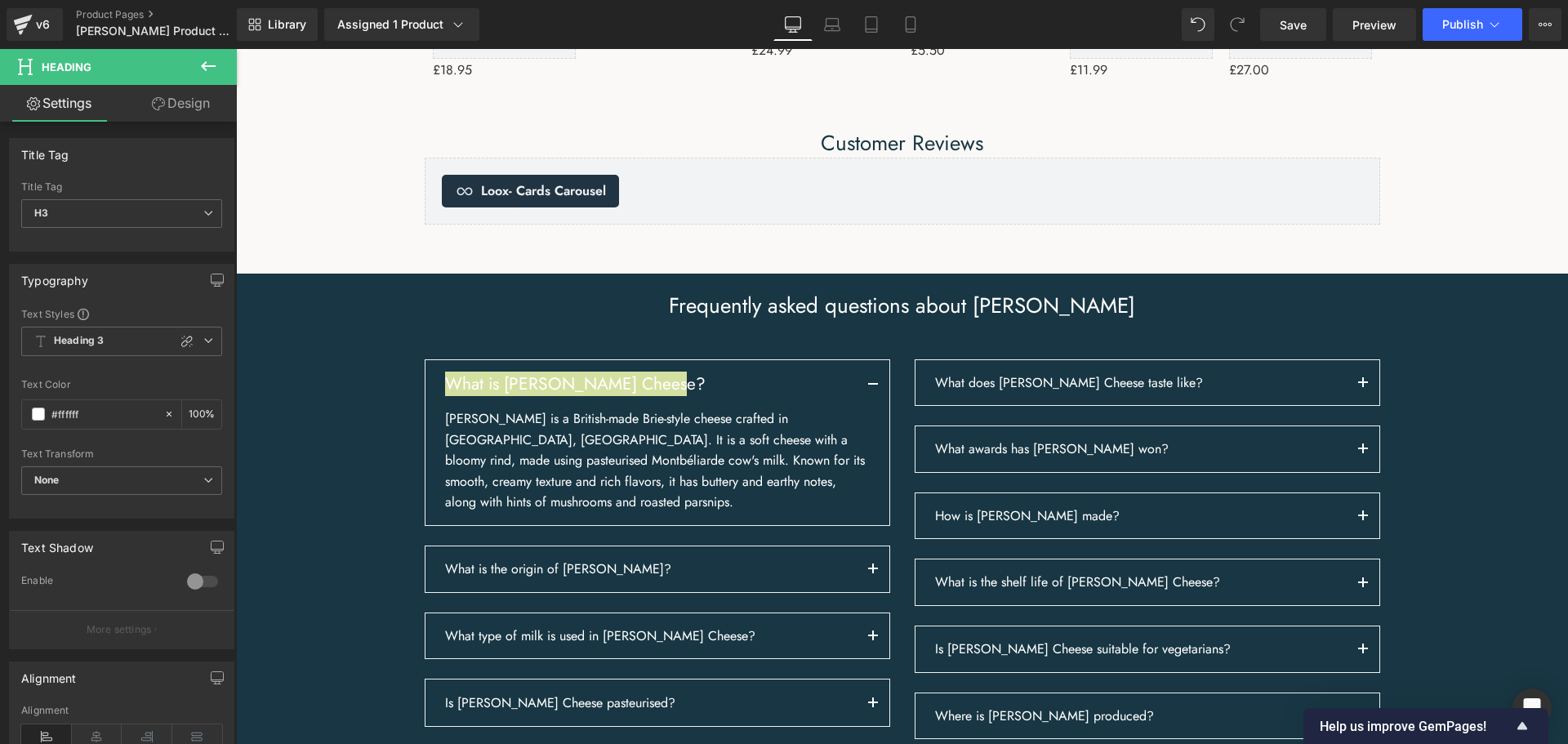
click at [206, 72] on icon at bounding box center [208, 66] width 20 height 20
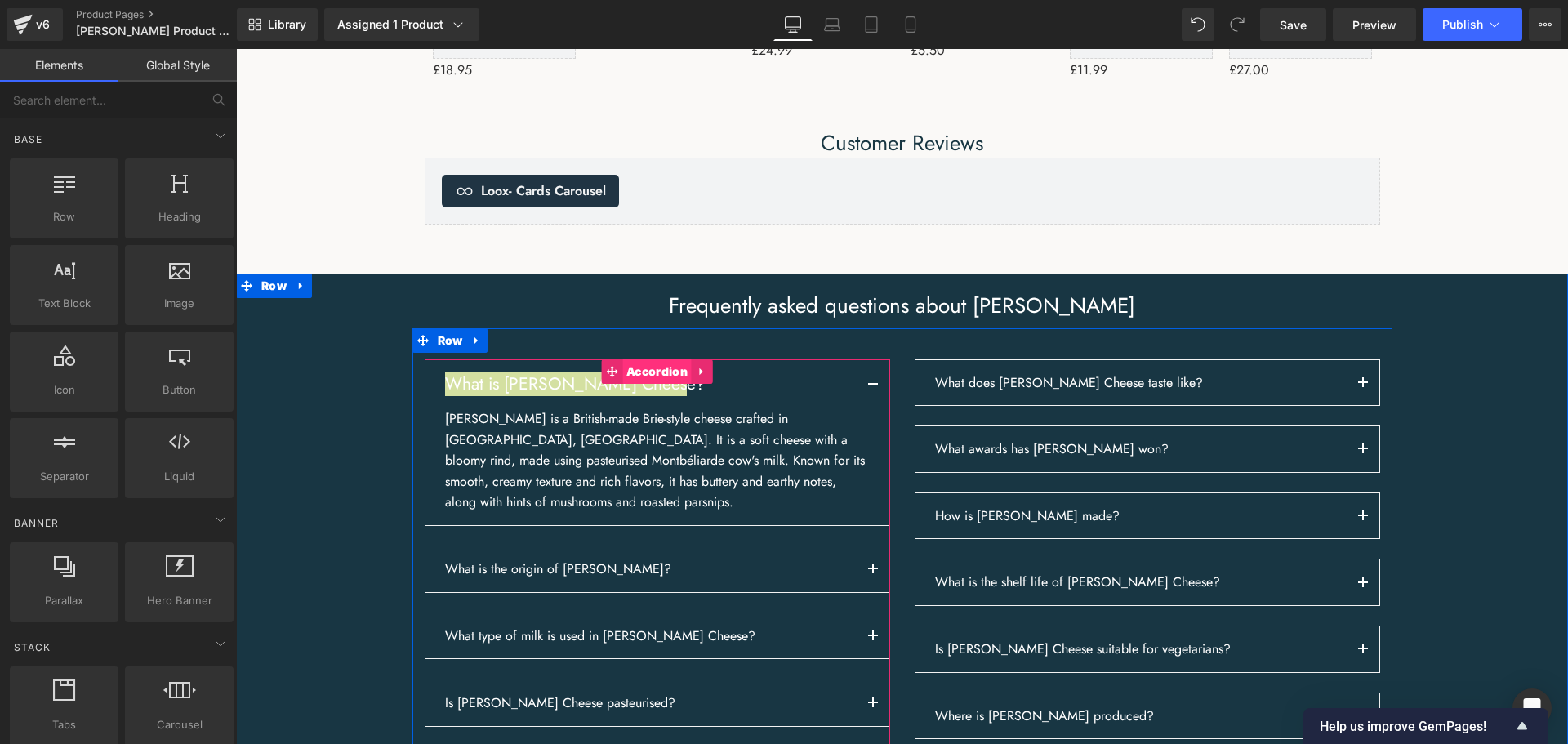
click at [633, 384] on span "Accordion" at bounding box center [657, 372] width 69 height 24
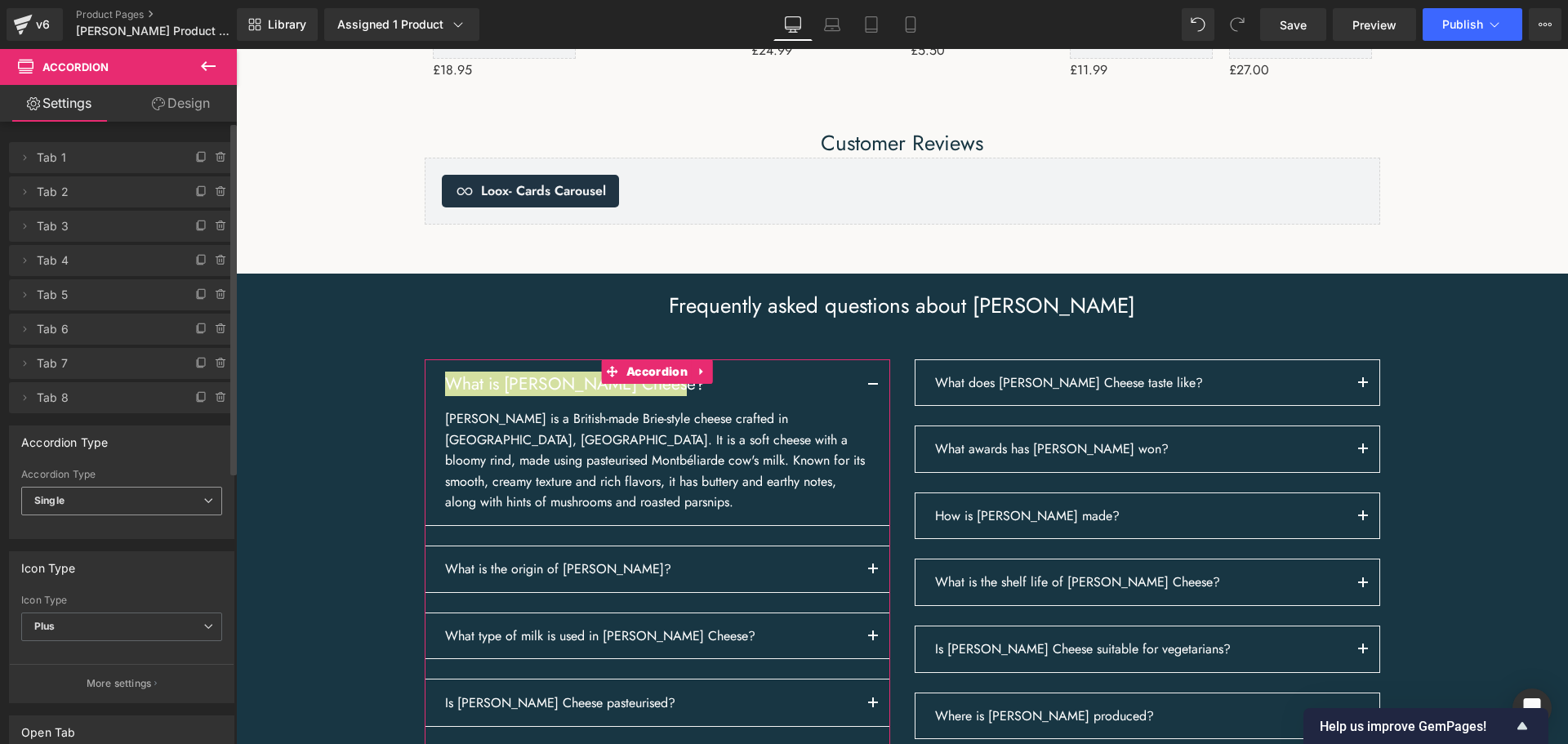
click at [208, 497] on span "Single" at bounding box center [122, 501] width 201 height 29
click at [208, 497] on span "Single" at bounding box center [119, 501] width 195 height 29
click at [208, 497] on span "Single" at bounding box center [122, 501] width 201 height 29
click at [175, 528] on li "Multiple" at bounding box center [119, 530] width 195 height 24
click at [188, 496] on span "Multiple" at bounding box center [122, 501] width 201 height 29
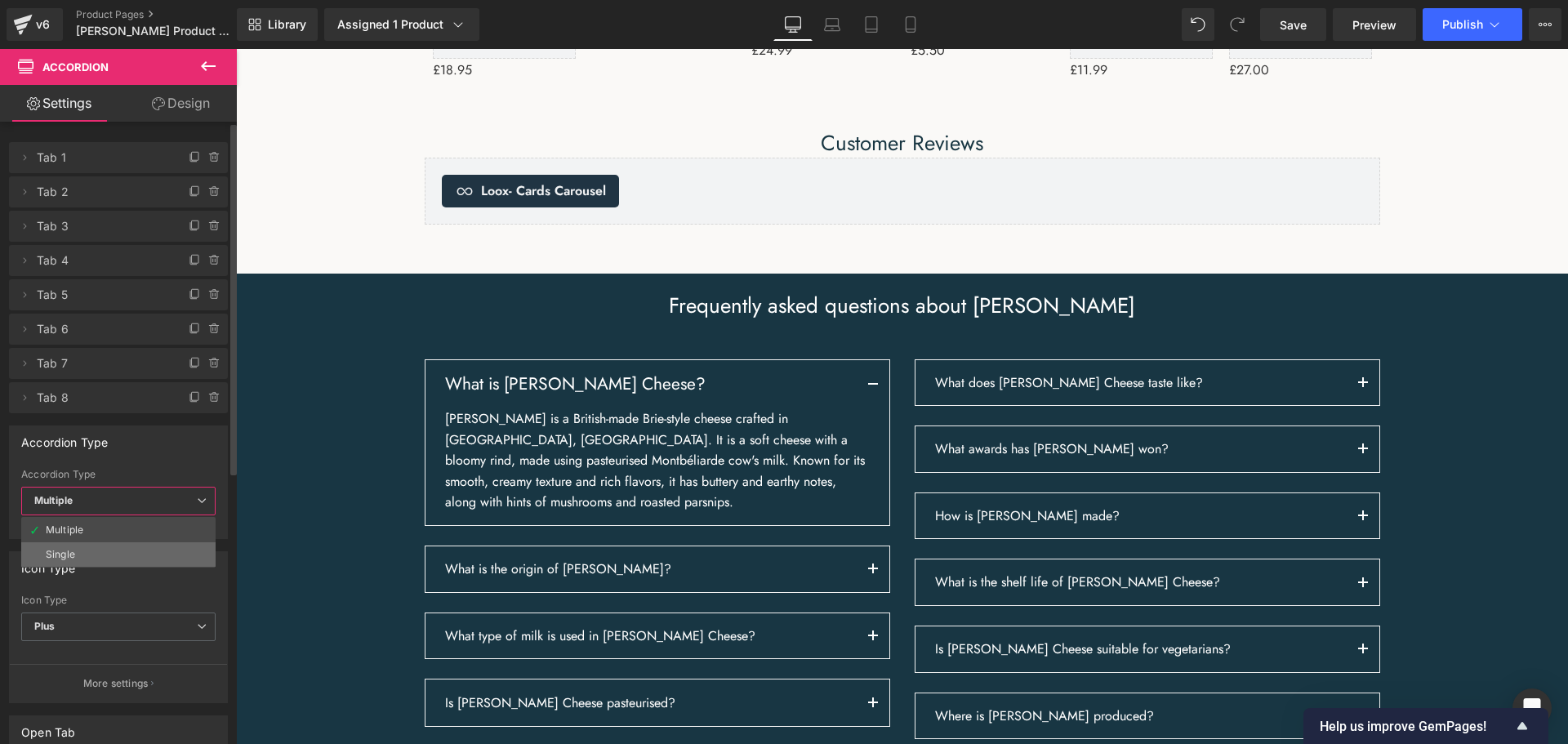
click at [168, 547] on li "Single" at bounding box center [119, 554] width 195 height 24
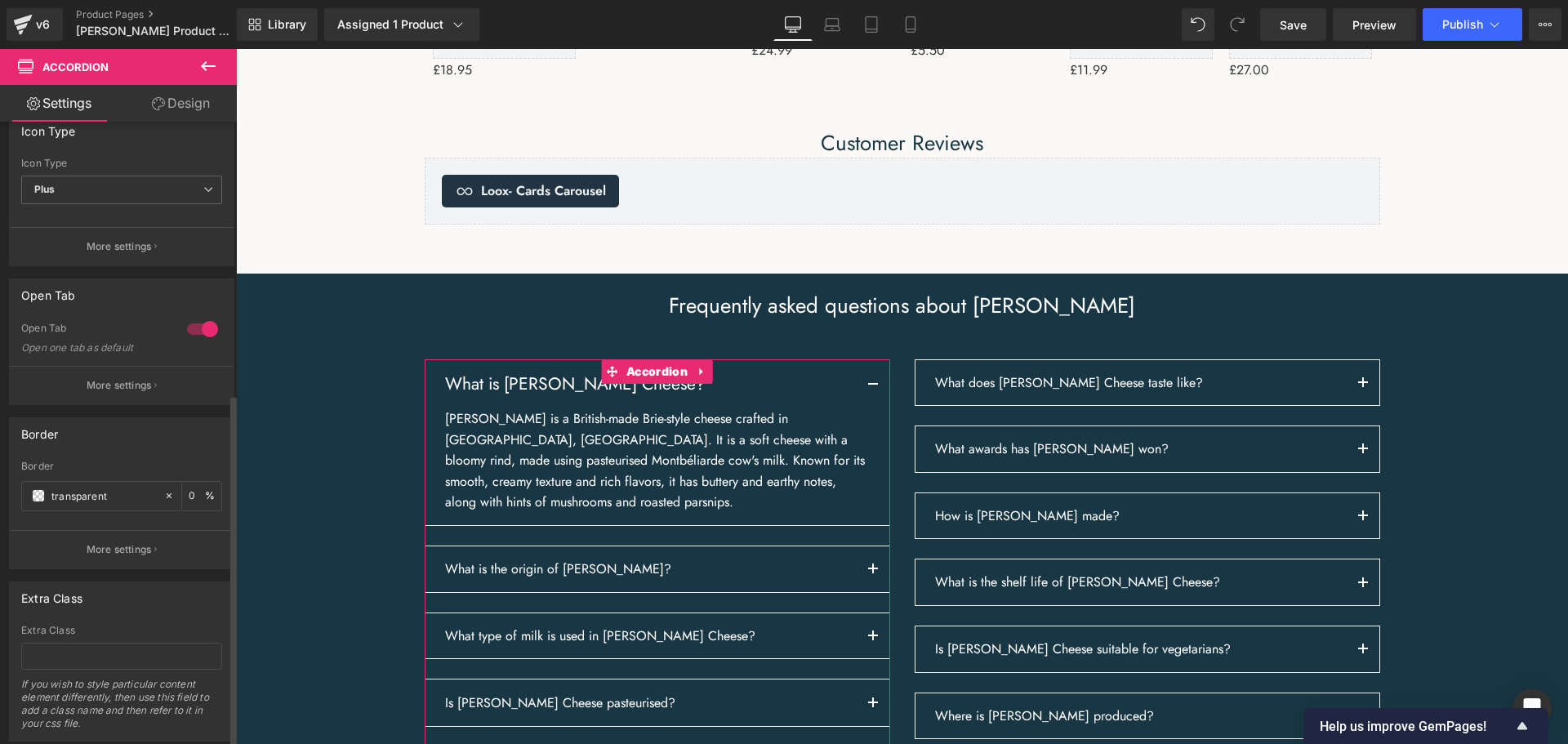
scroll to position [480, 0]
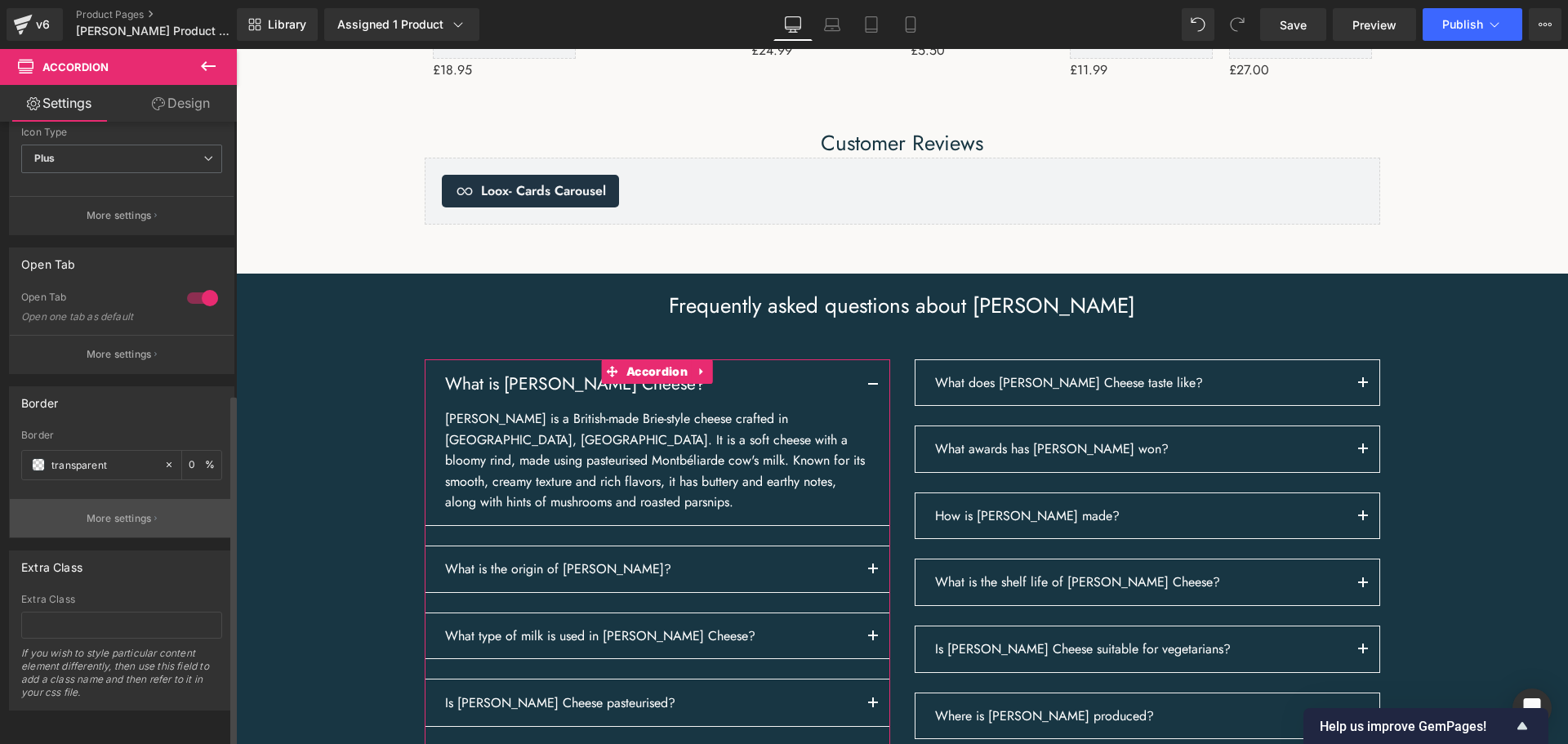
click at [130, 511] on p "More settings" at bounding box center [119, 518] width 66 height 15
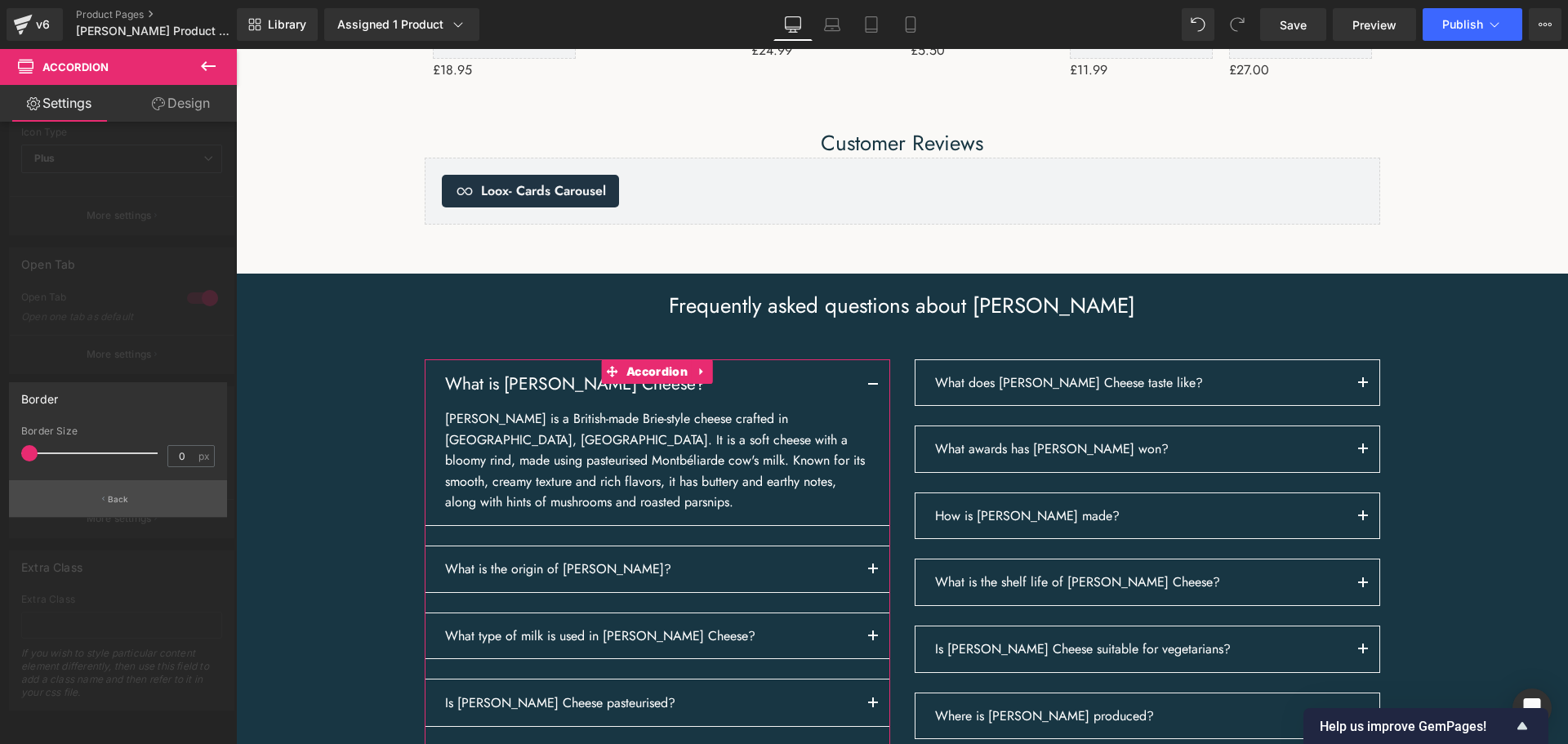
click at [127, 502] on p "Back" at bounding box center [118, 499] width 22 height 12
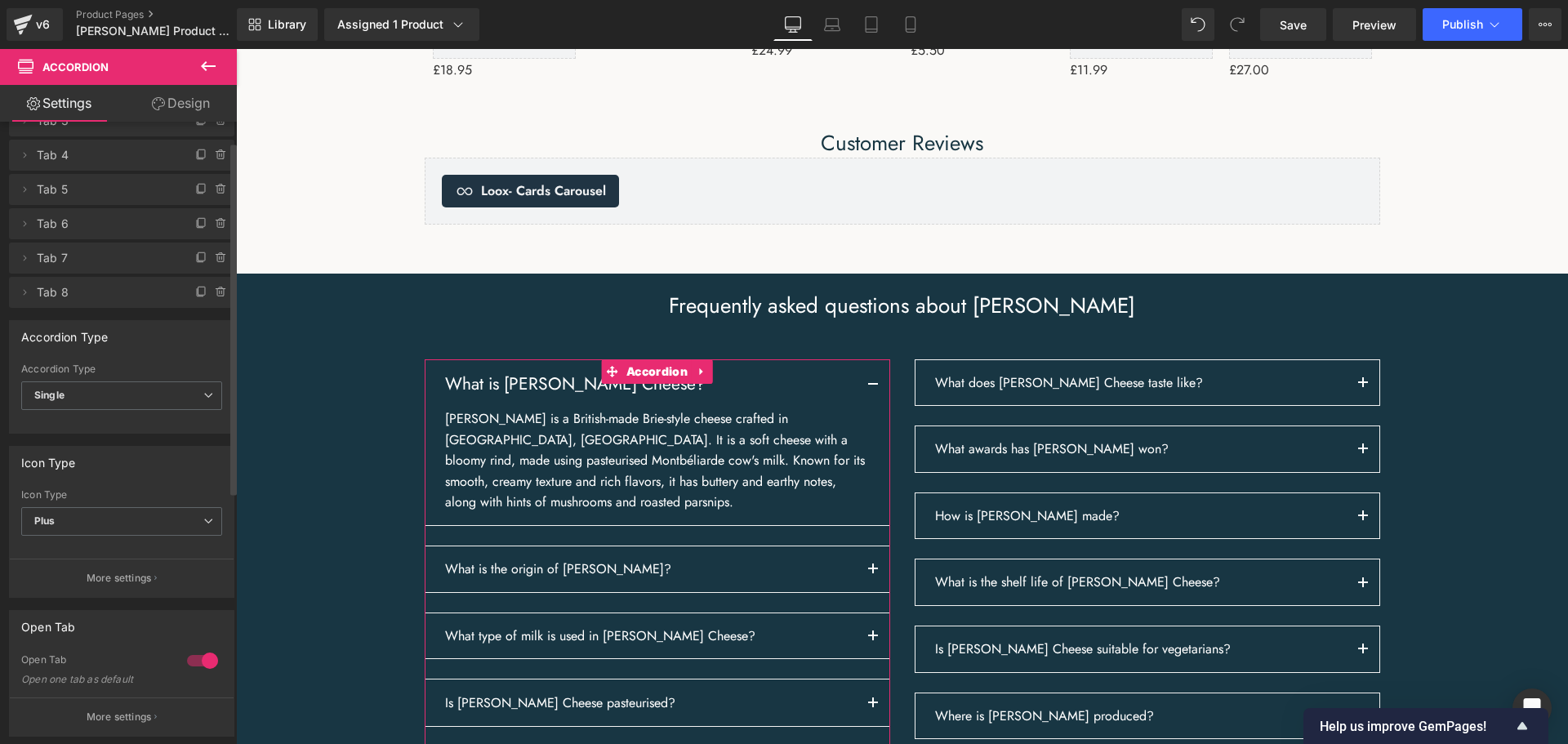
scroll to position [0, 0]
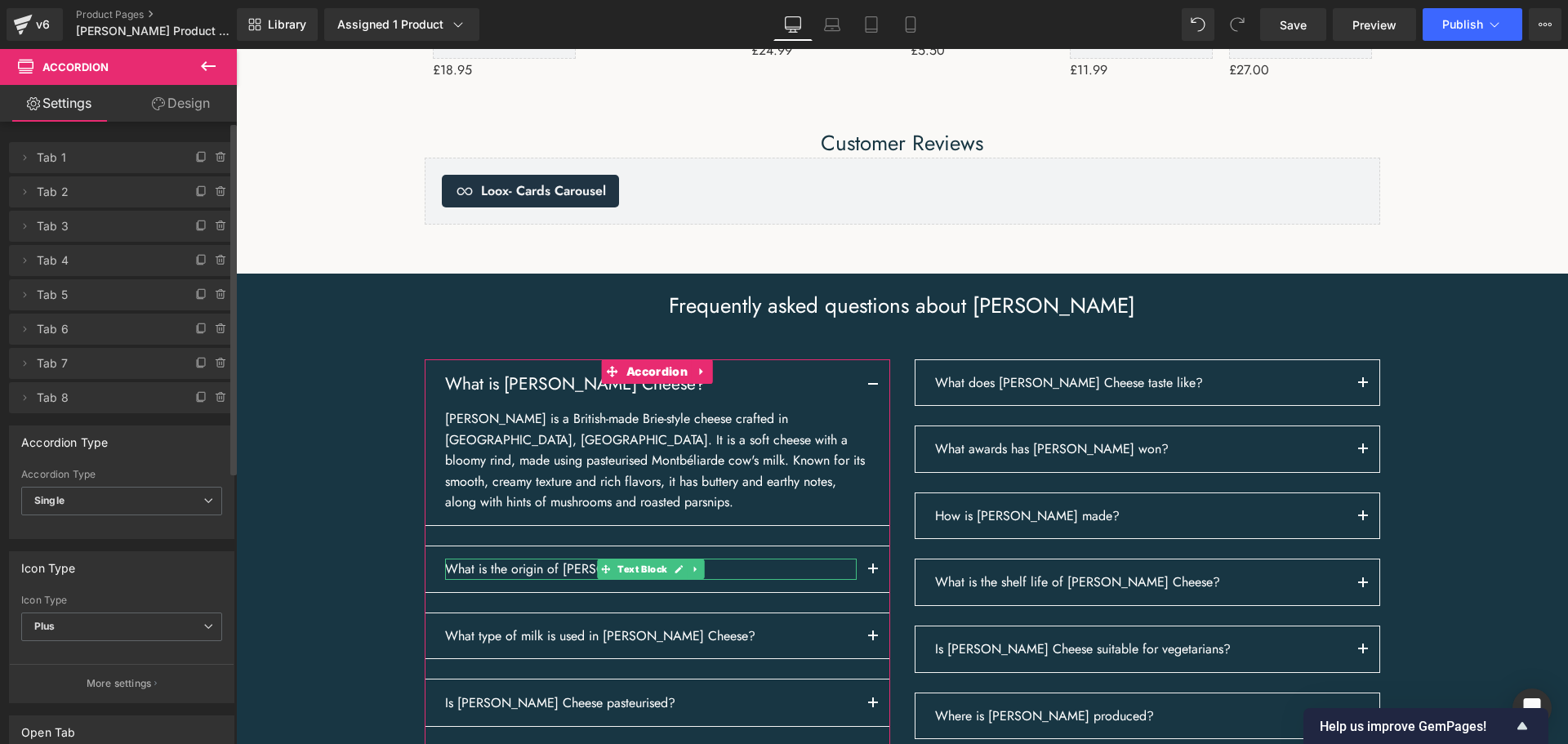
click at [77, 195] on span "Tab 2" at bounding box center [105, 191] width 138 height 31
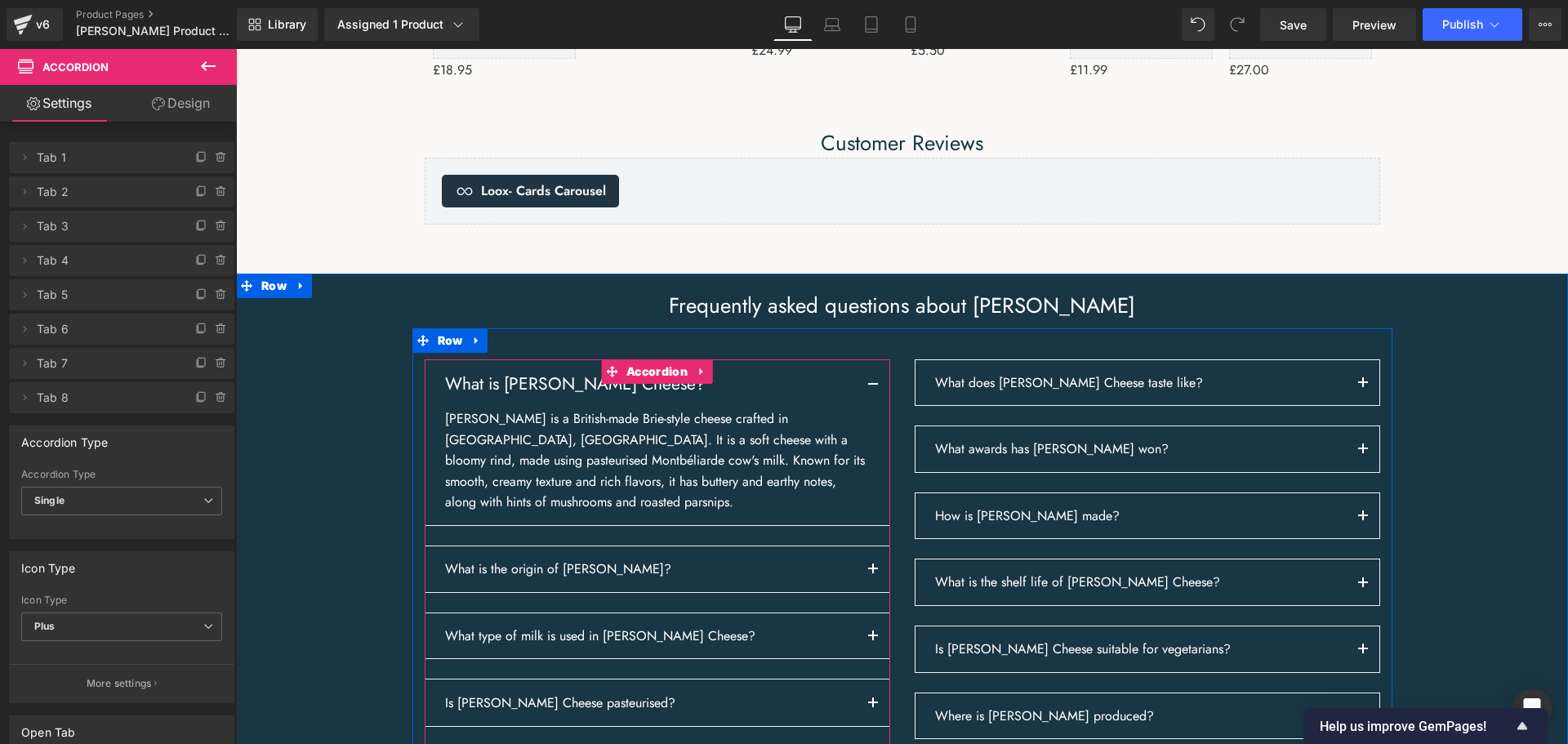
click at [871, 408] on button "button" at bounding box center [872, 384] width 33 height 48
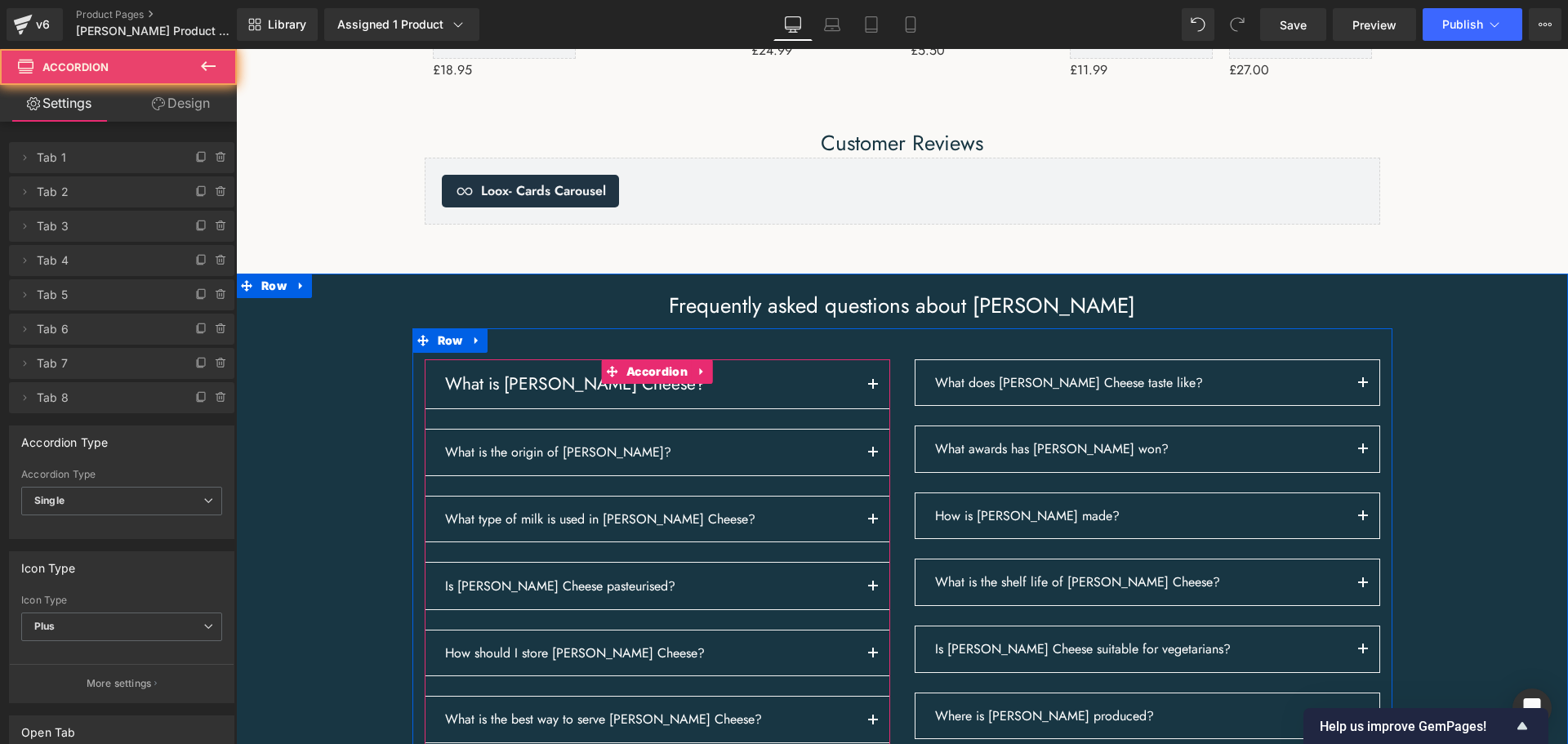
click at [871, 408] on button "button" at bounding box center [872, 384] width 33 height 48
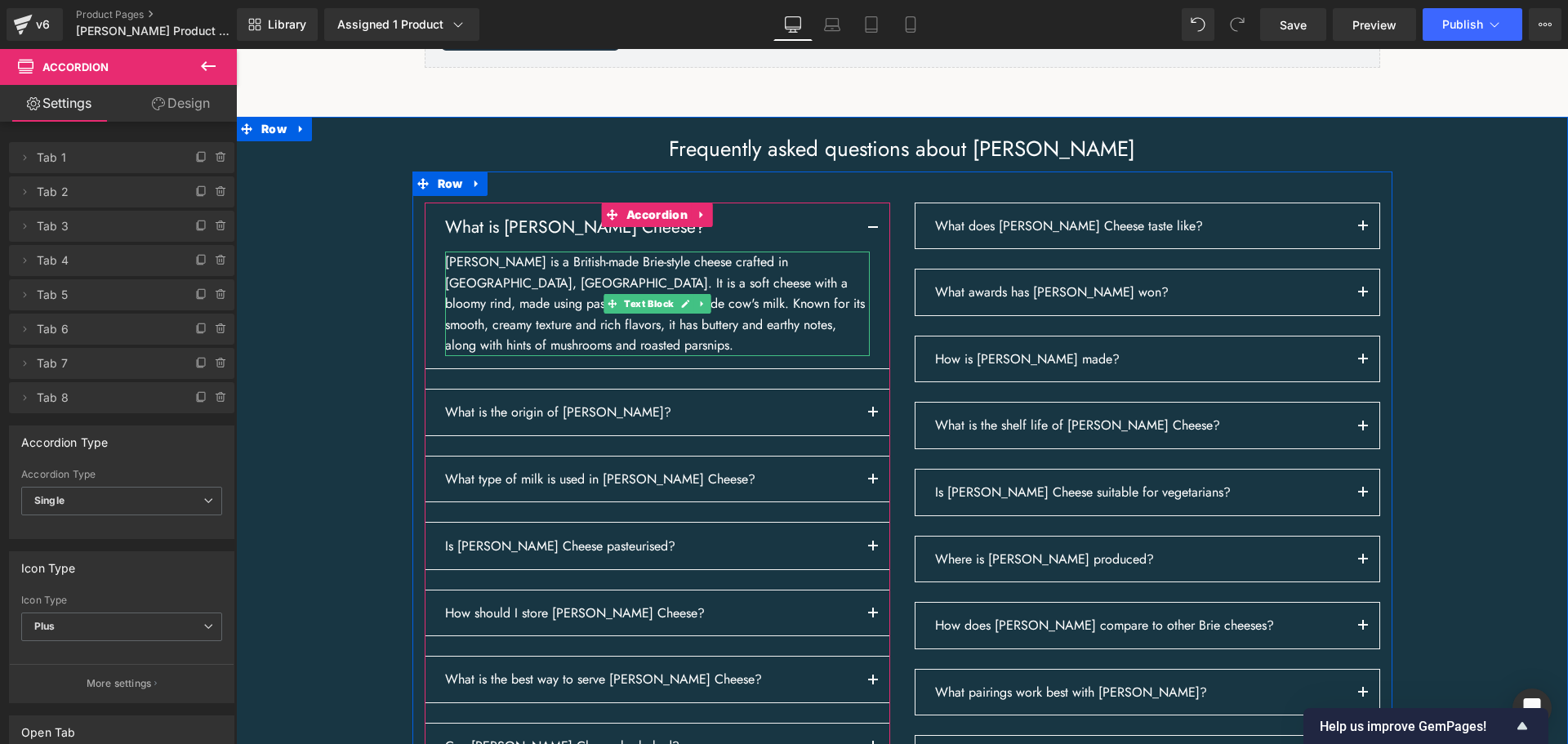
scroll to position [2367, 0]
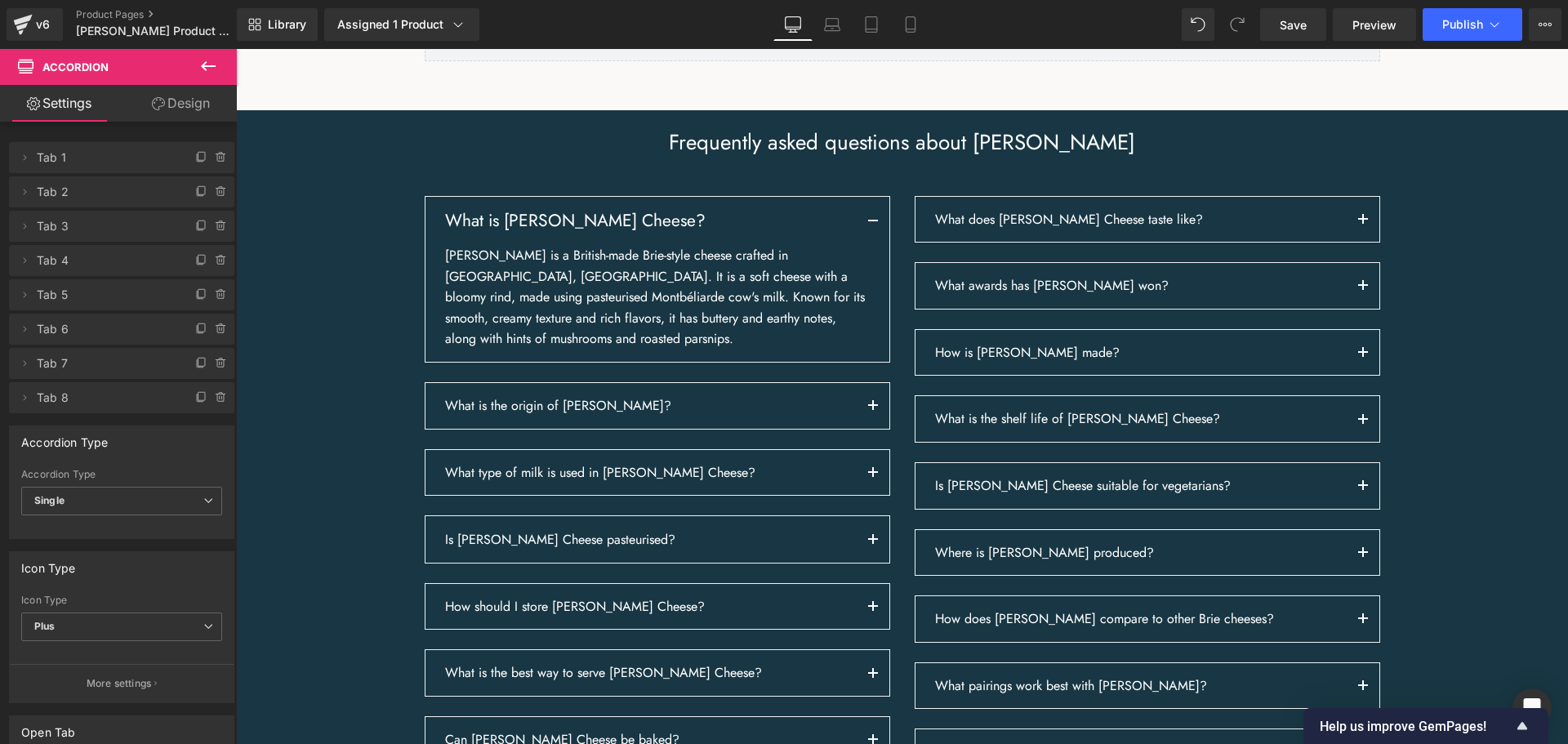
click at [203, 64] on icon at bounding box center [209, 66] width 15 height 9
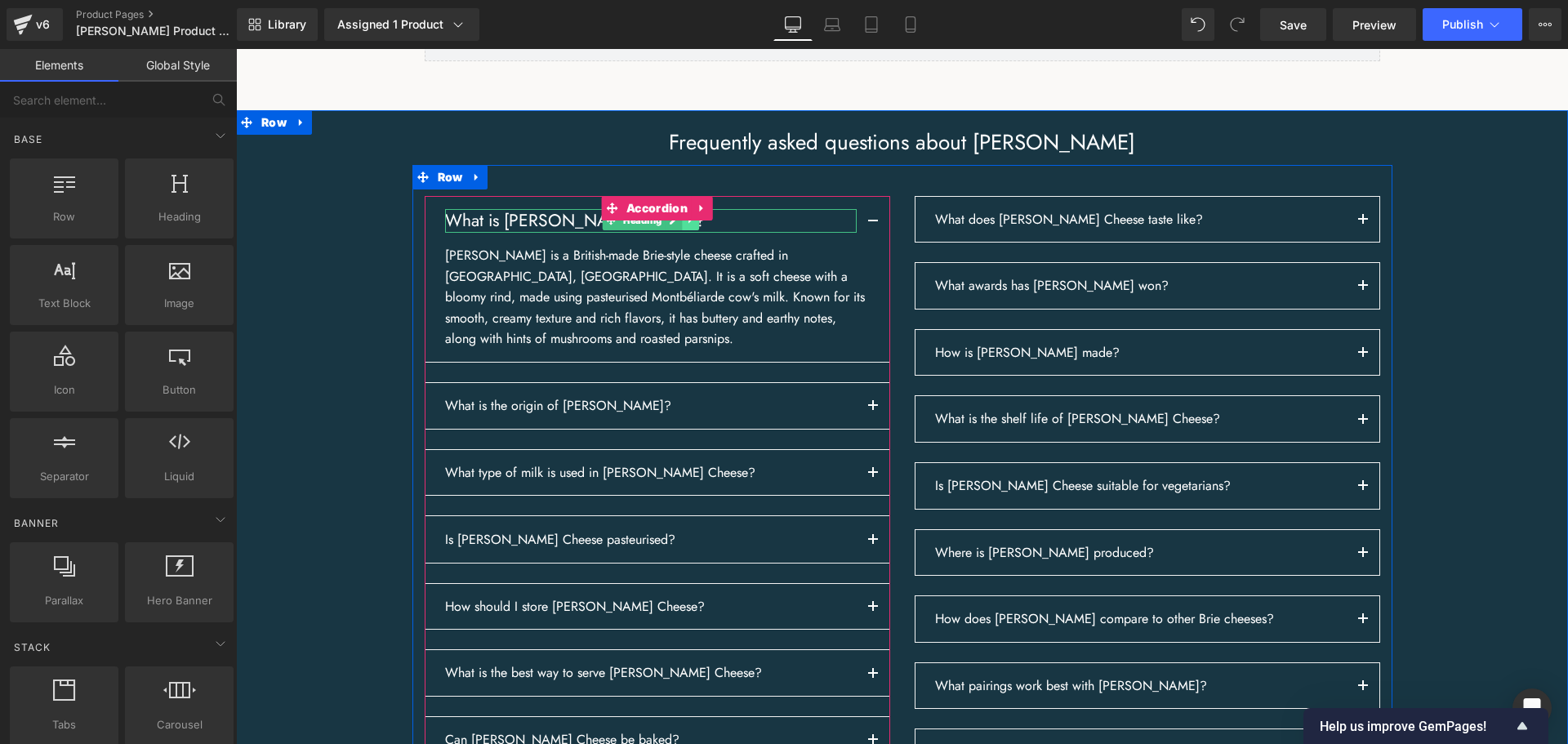
click at [681, 230] on link at bounding box center [690, 220] width 17 height 20
click at [677, 230] on link at bounding box center [682, 220] width 17 height 20
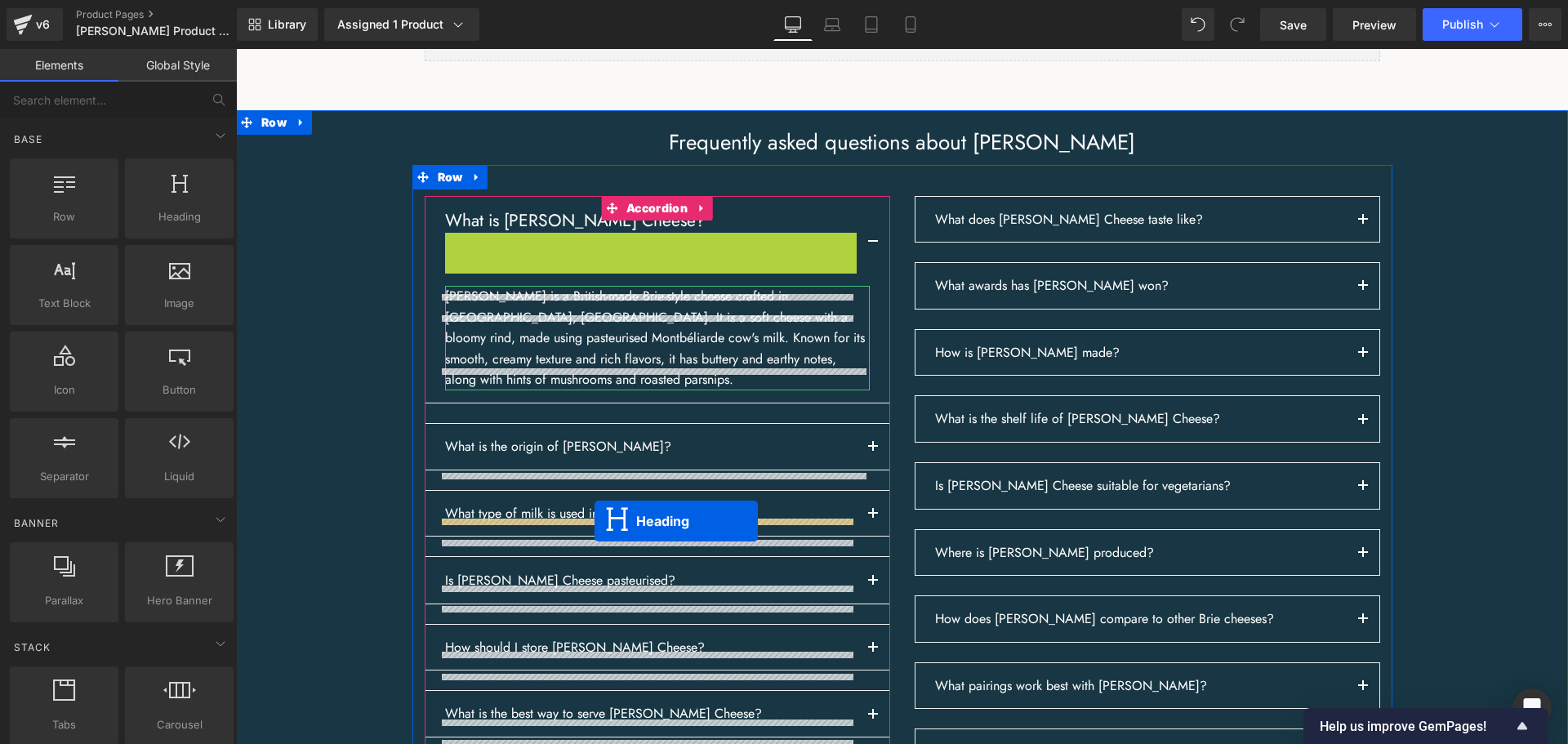
drag, startPoint x: 603, startPoint y: 325, endPoint x: 597, endPoint y: 517, distance: 192.1
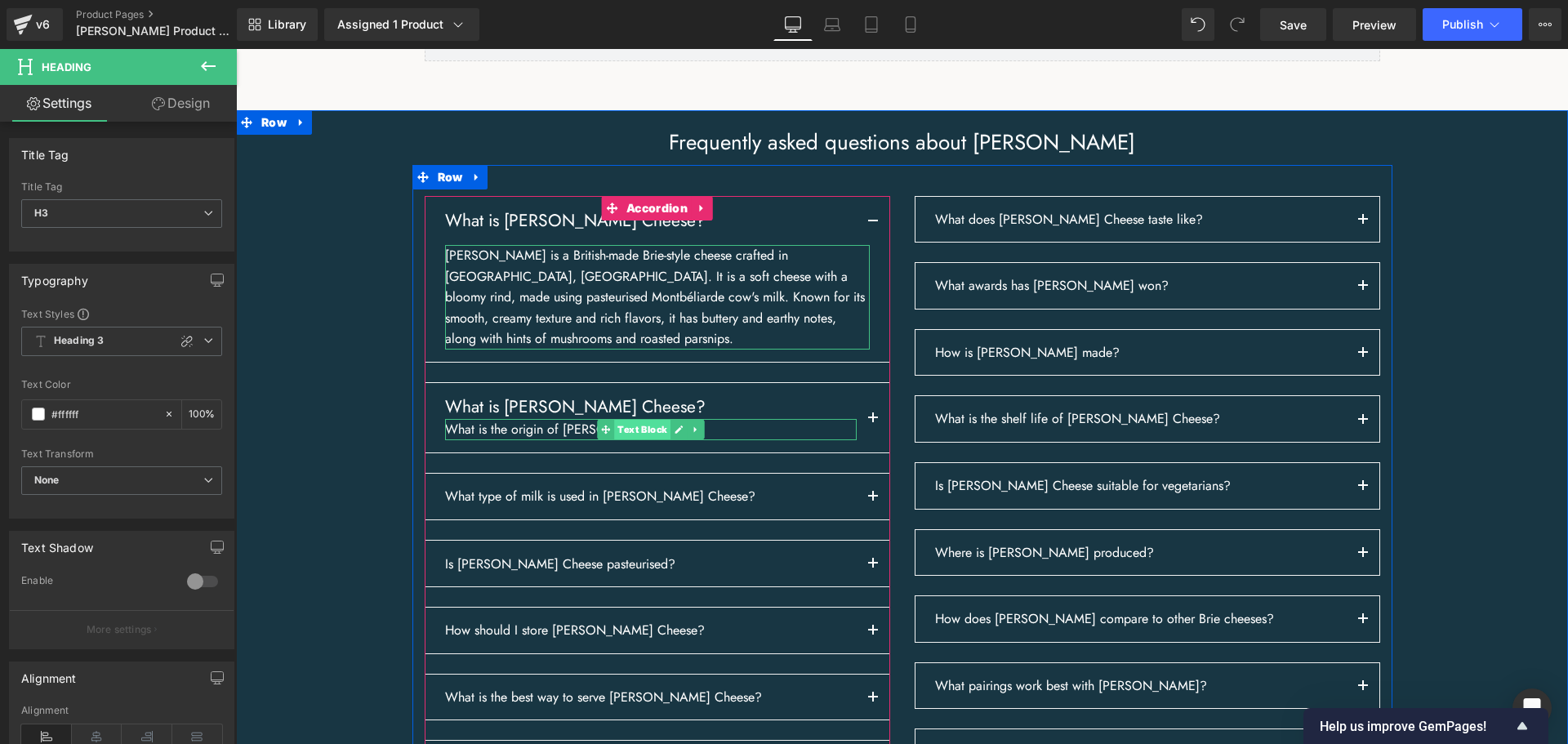
click at [637, 439] on span "Text Block" at bounding box center [642, 429] width 56 height 20
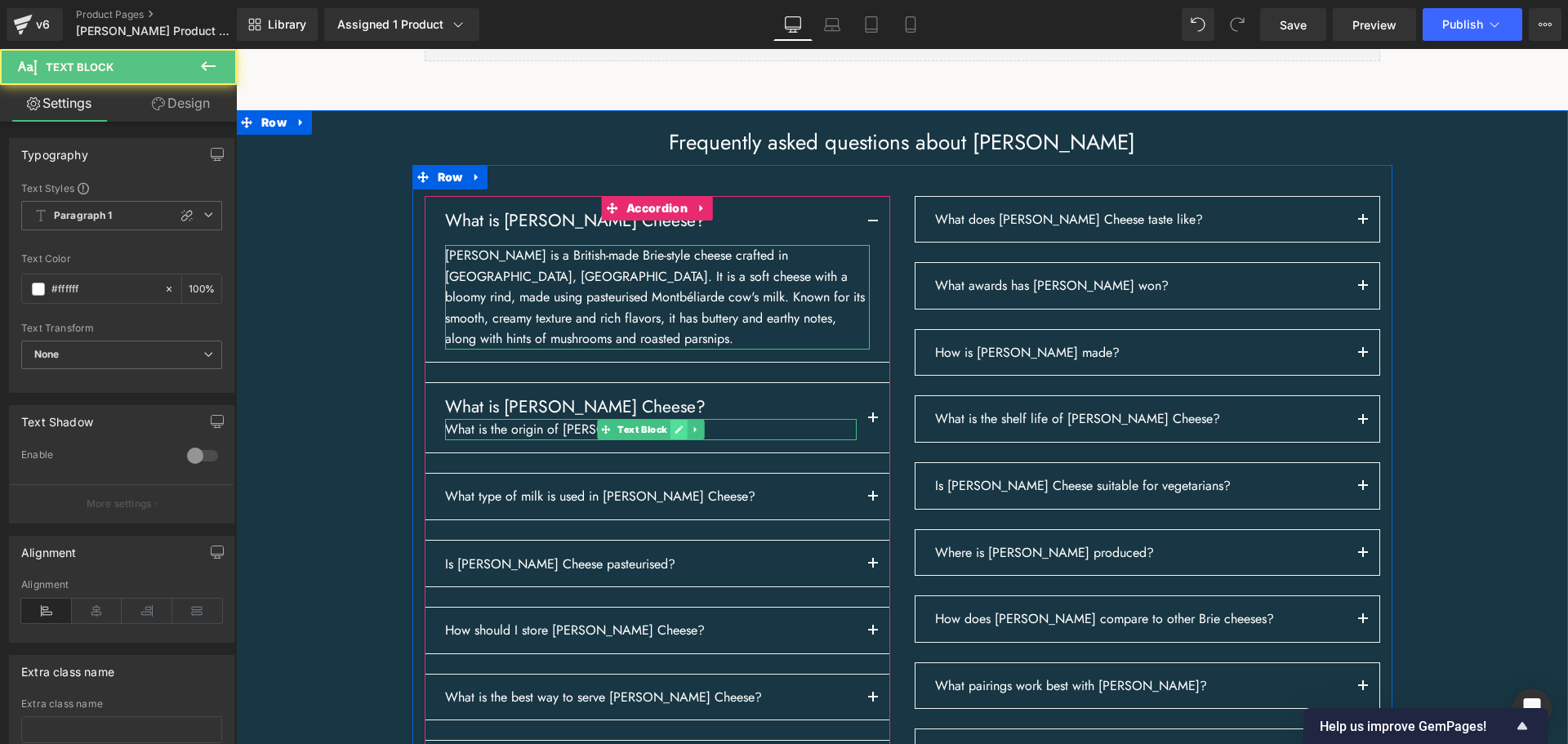
click at [674, 433] on icon at bounding box center [678, 429] width 8 height 8
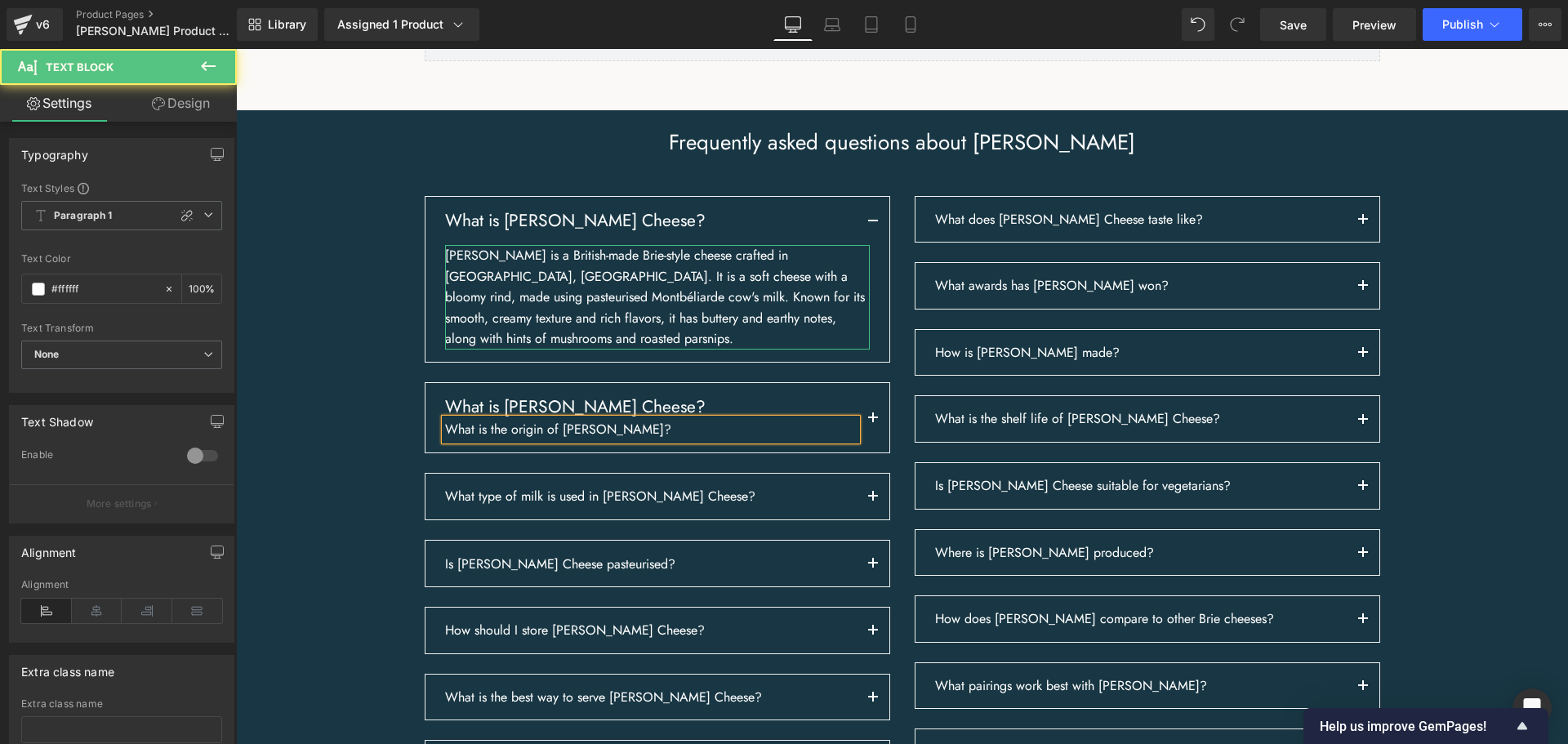
click at [668, 440] on p "What is the origin of [PERSON_NAME]?" at bounding box center [651, 429] width 412 height 22
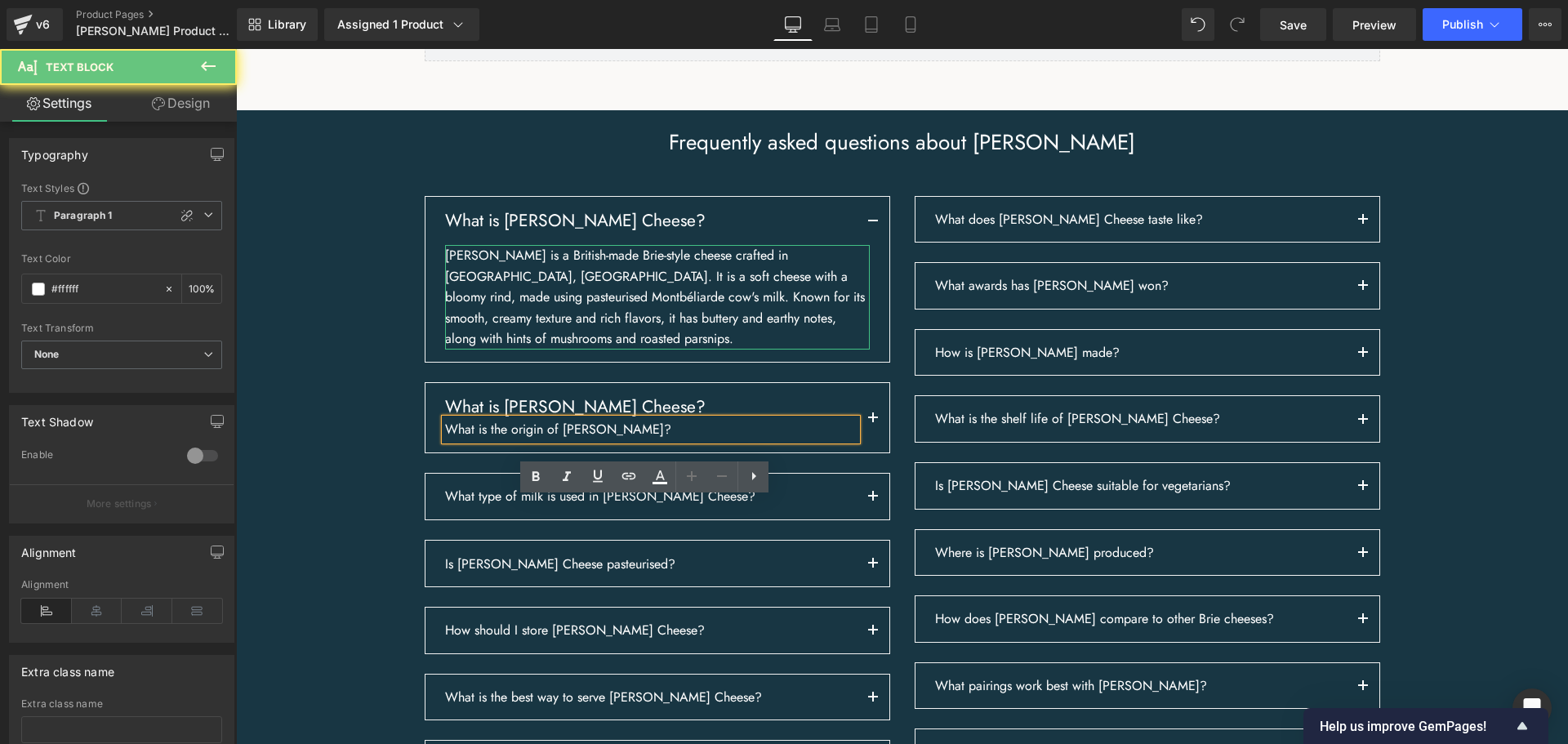
click at [668, 440] on p "What is the origin of [PERSON_NAME]?" at bounding box center [651, 429] width 412 height 22
copy p "What is the origin of [PERSON_NAME]?"
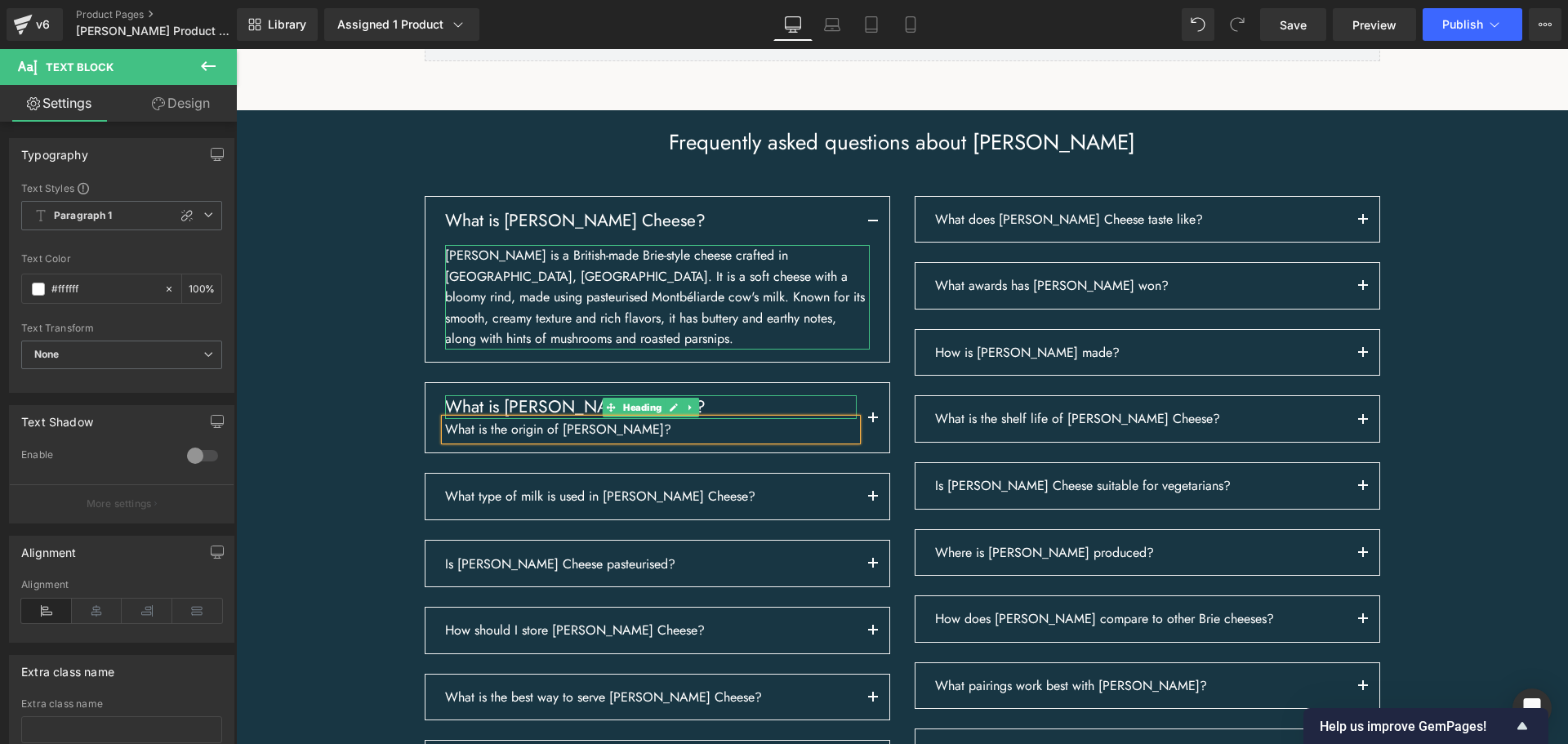
drag, startPoint x: 476, startPoint y: 485, endPoint x: 522, endPoint y: 478, distance: 46.5
click at [476, 418] on h3 "What is [PERSON_NAME] Cheese?" at bounding box center [651, 406] width 412 height 23
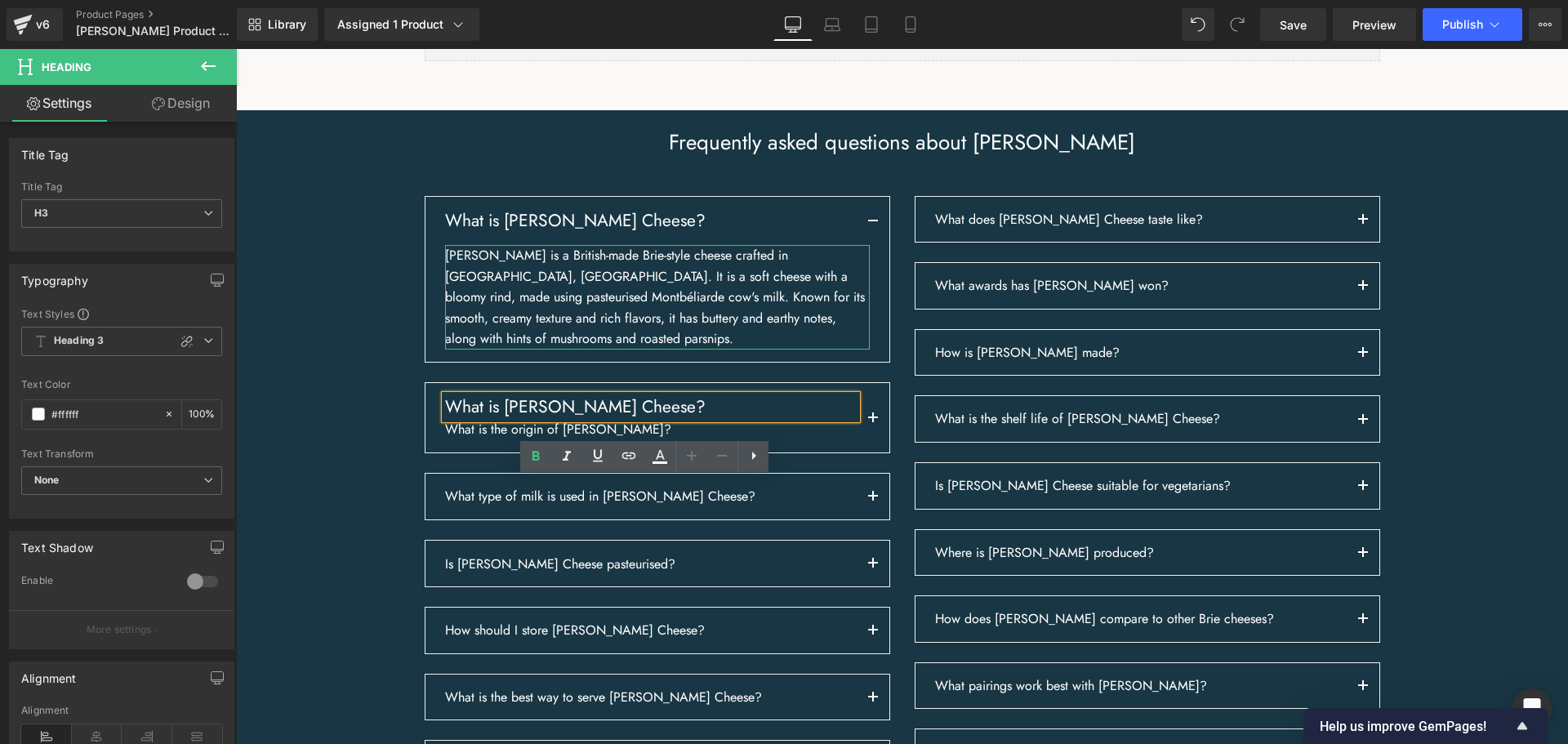
click at [640, 418] on h3 "What is [PERSON_NAME] Cheese?" at bounding box center [651, 406] width 412 height 23
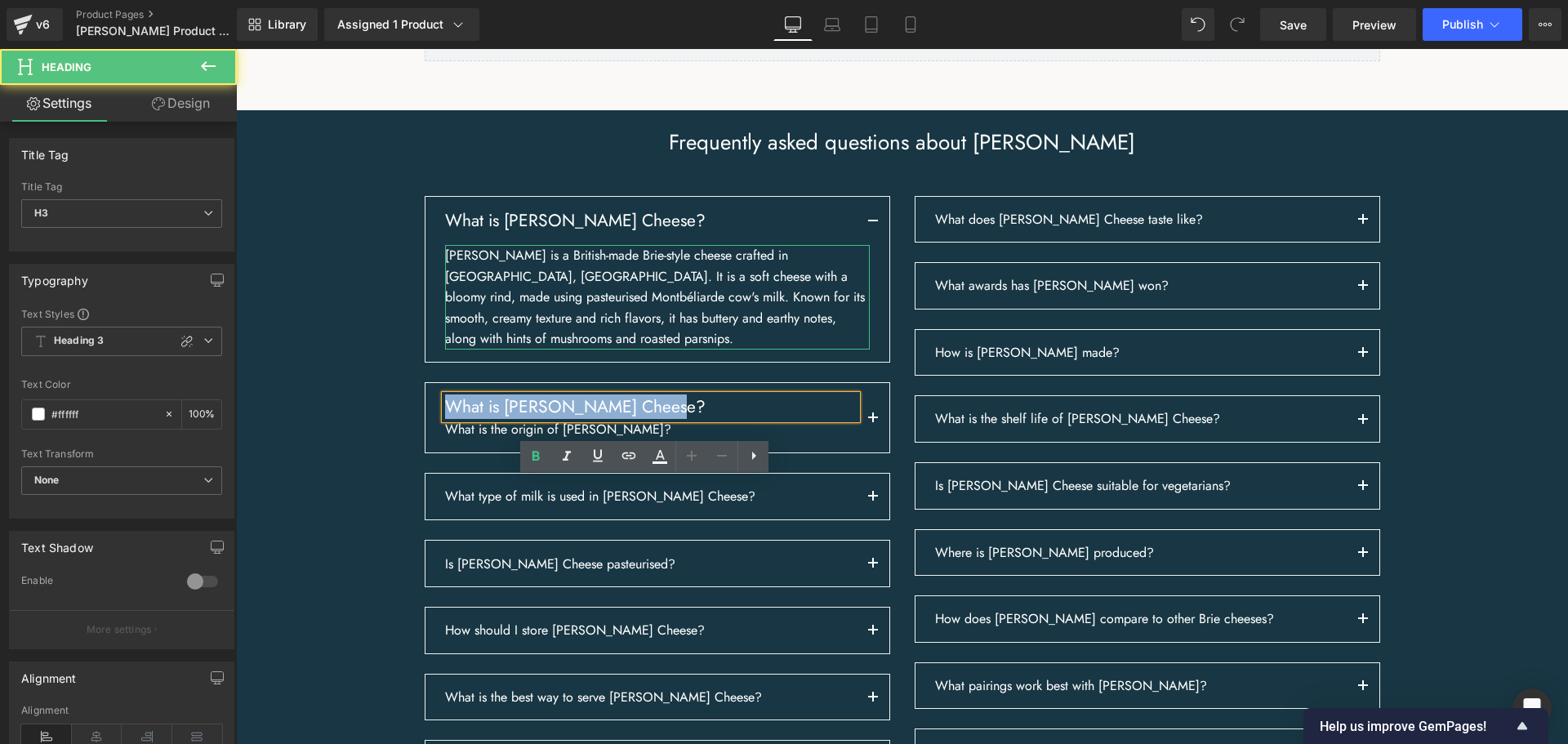
click at [640, 418] on h3 "What is [PERSON_NAME] Cheese?" at bounding box center [651, 406] width 412 height 23
paste div
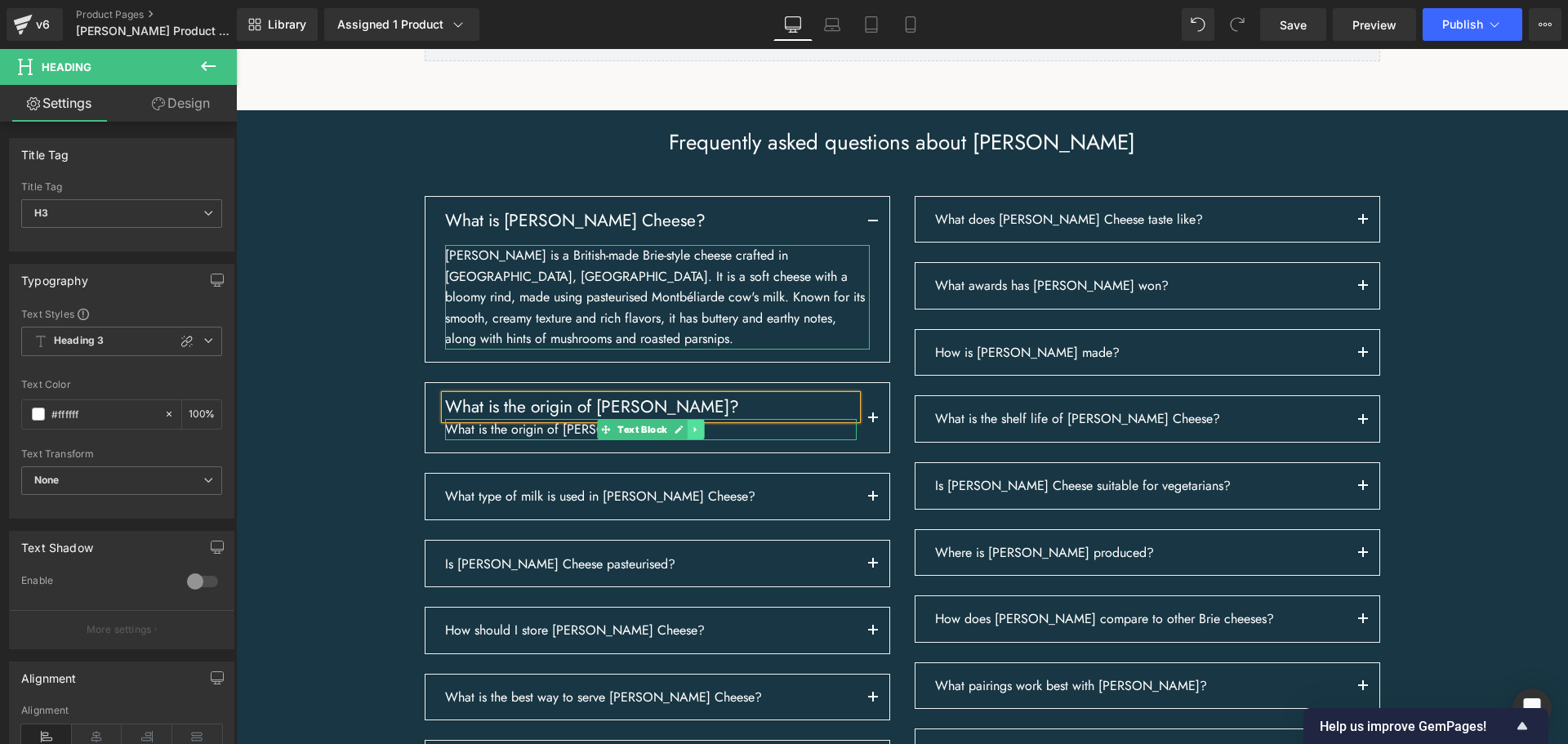
click at [688, 439] on link at bounding box center [695, 429] width 17 height 20
click at [700, 434] on icon at bounding box center [704, 430] width 9 height 9
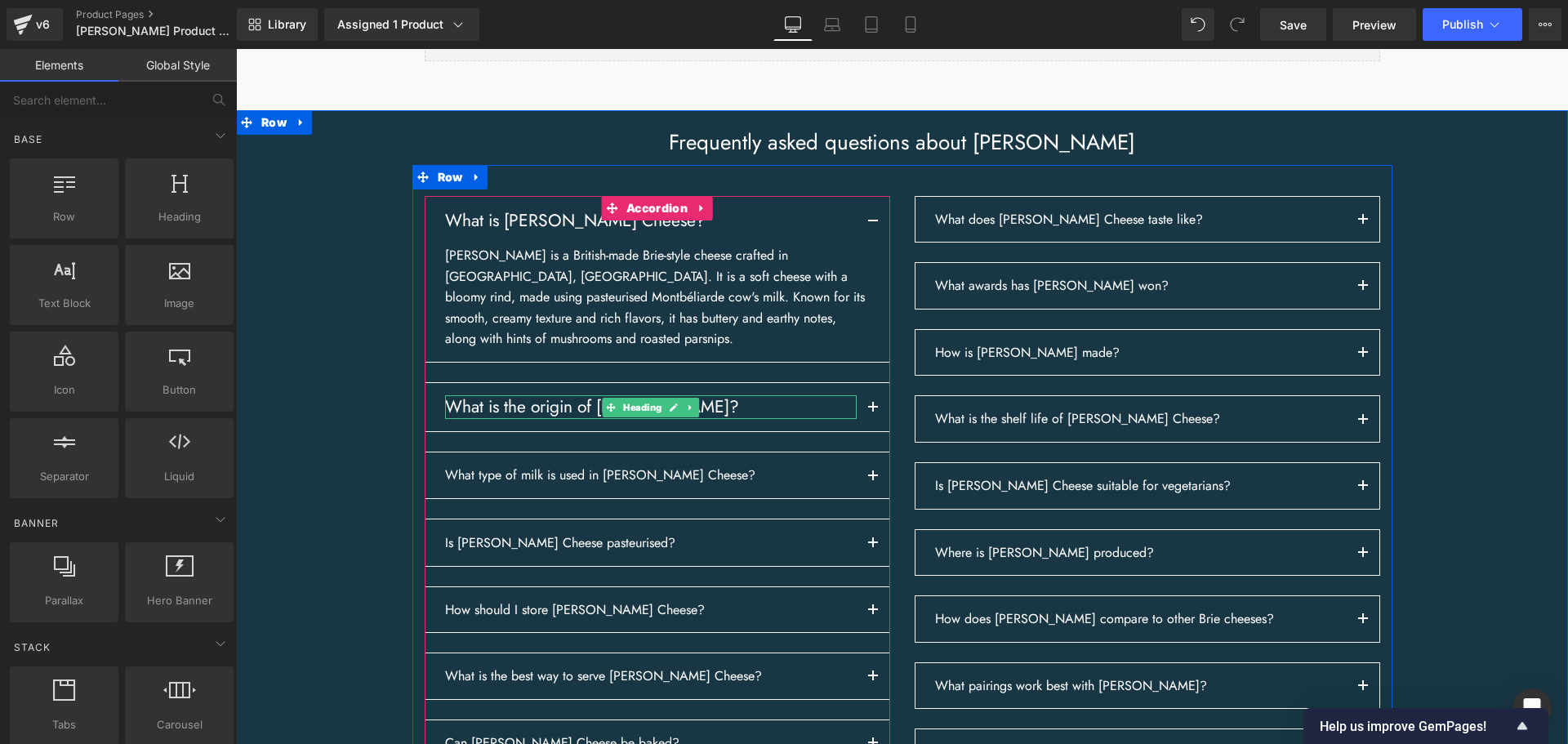
click at [692, 417] on link at bounding box center [690, 407] width 17 height 20
click at [677, 412] on icon at bounding box center [681, 407] width 9 height 9
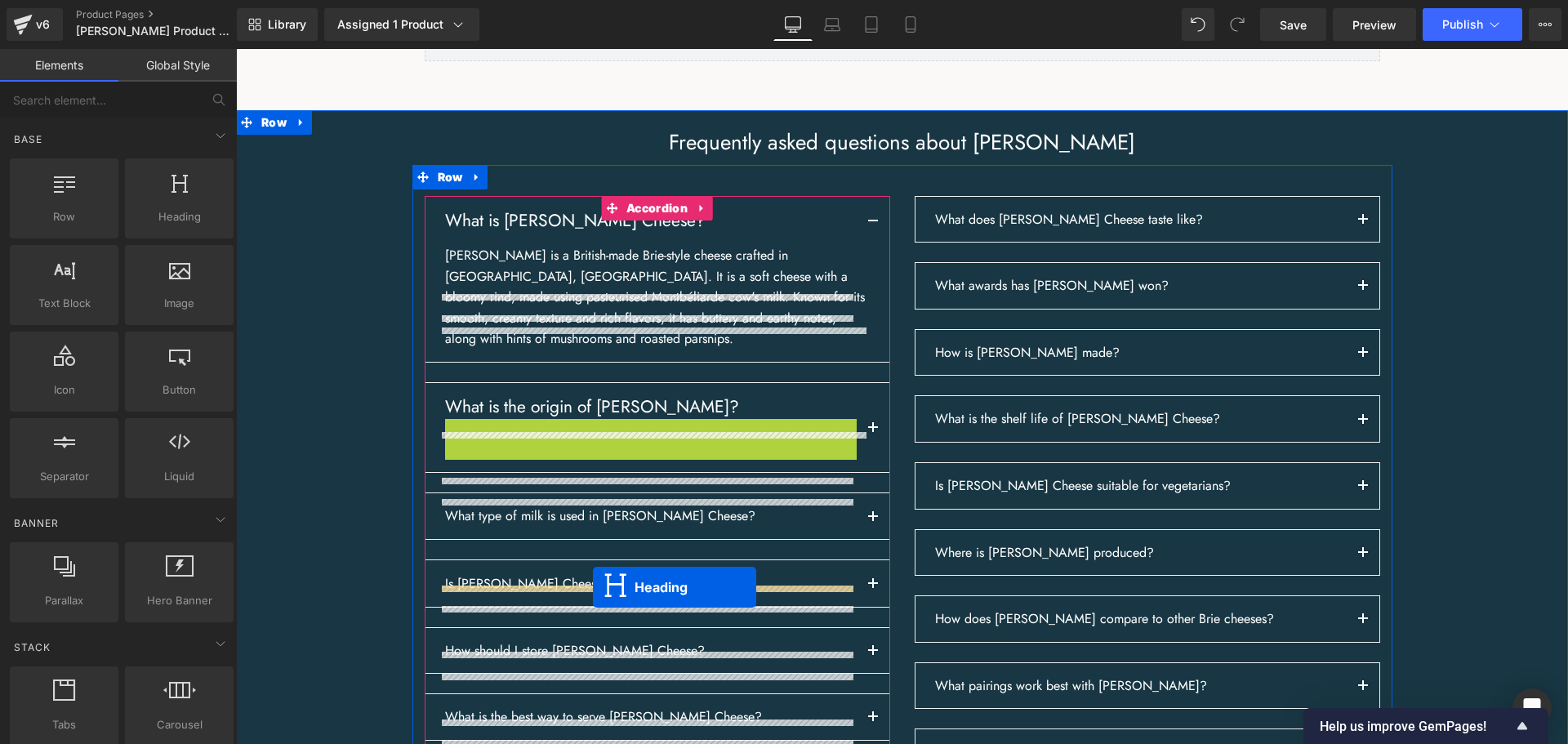
drag, startPoint x: 604, startPoint y: 514, endPoint x: 593, endPoint y: 587, distance: 73.8
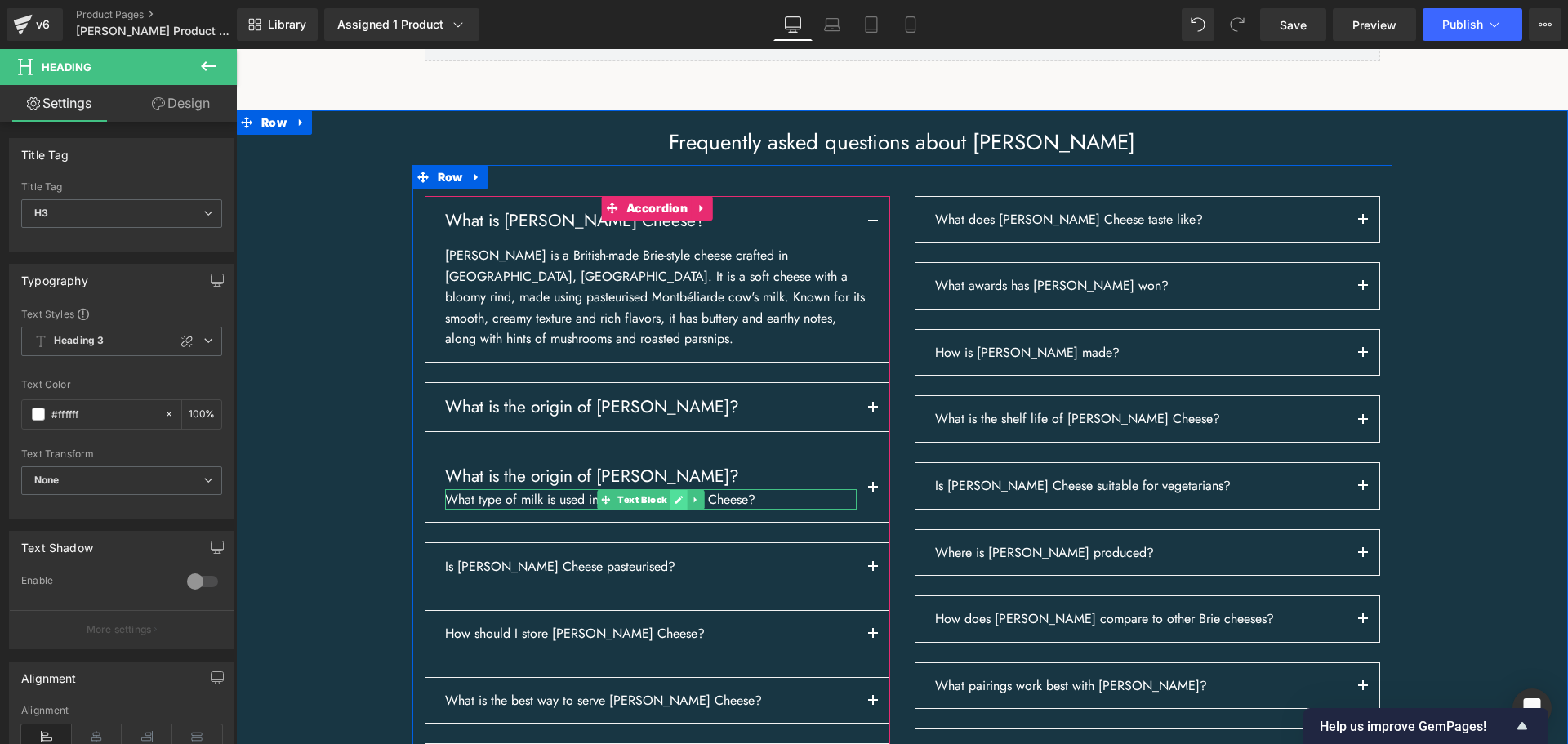
click at [670, 509] on link at bounding box center [679, 499] width 17 height 20
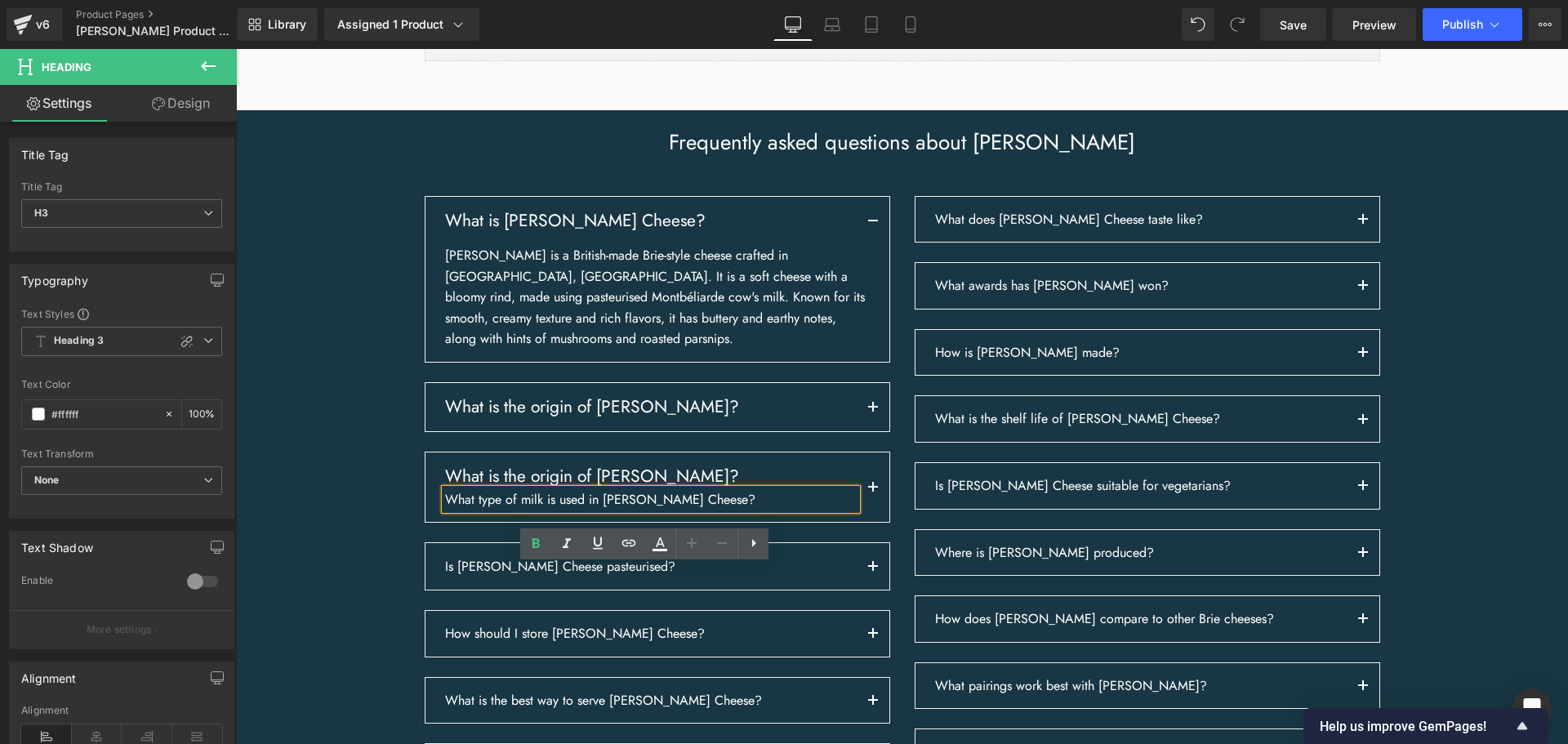
click at [664, 510] on p "What type of milk is used in [PERSON_NAME] Cheese?" at bounding box center [651, 499] width 412 height 22
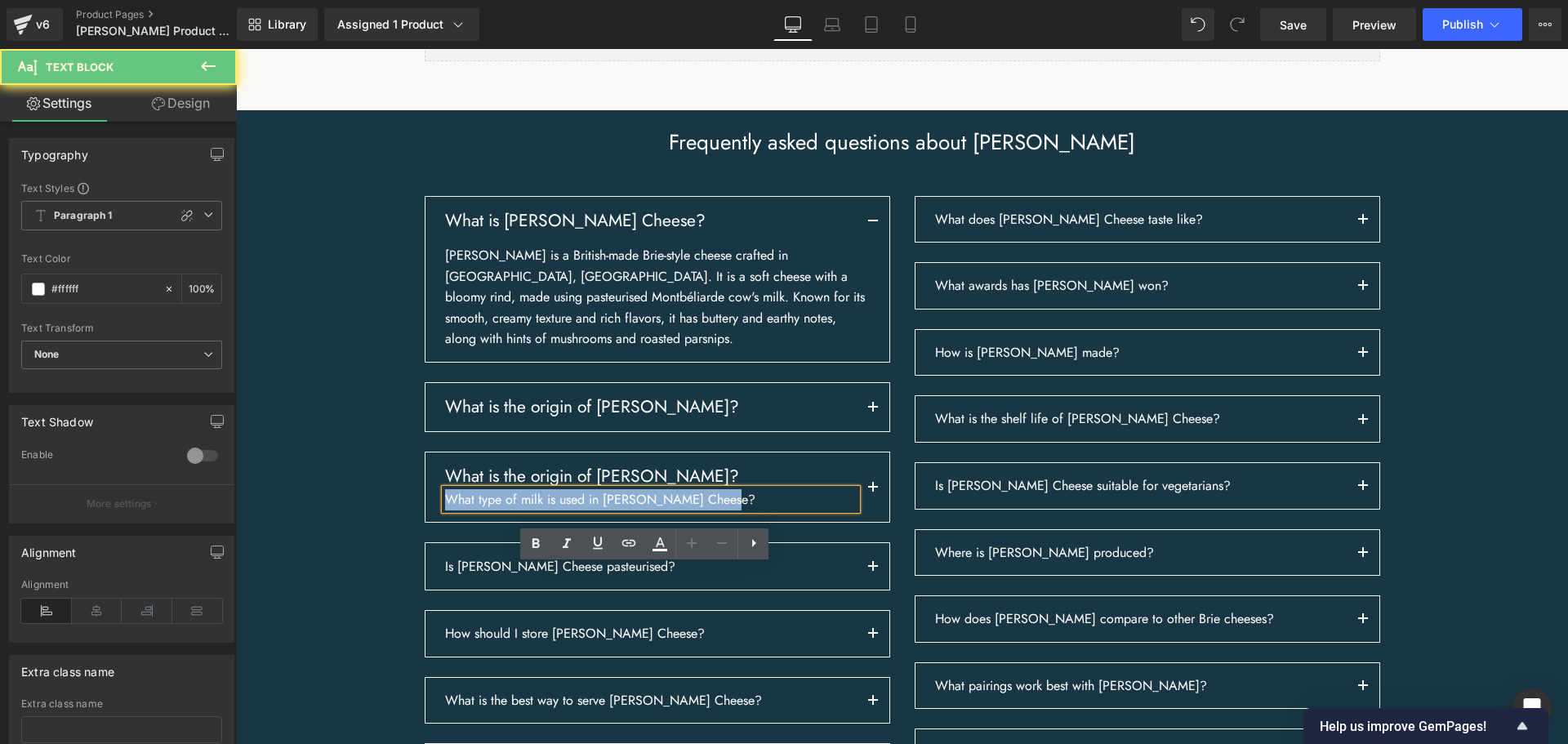
click at [664, 510] on p "What type of milk is used in [PERSON_NAME] Cheese?" at bounding box center [651, 499] width 412 height 22
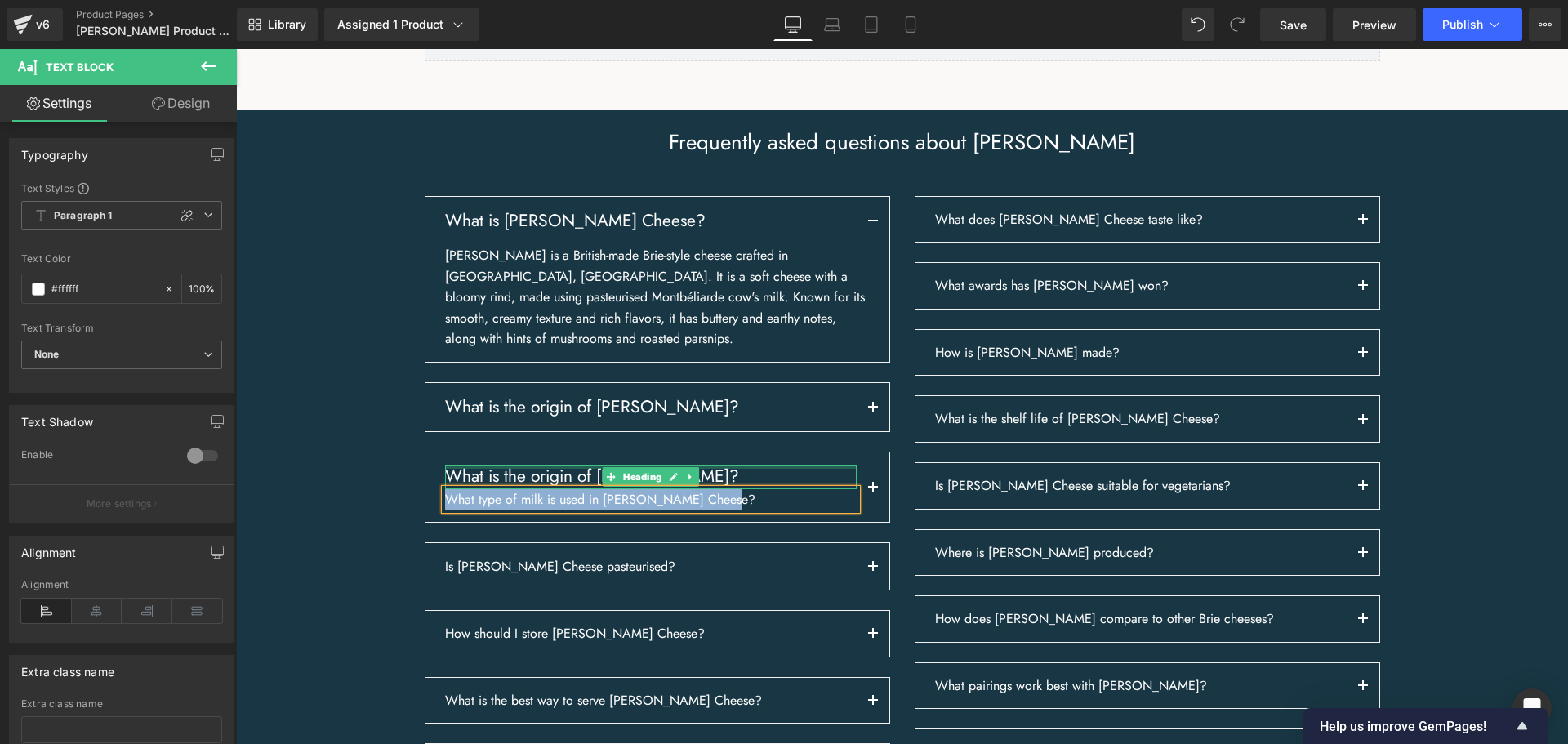
click at [476, 489] on h3 "What is the origin of [PERSON_NAME]?" at bounding box center [651, 475] width 412 height 23
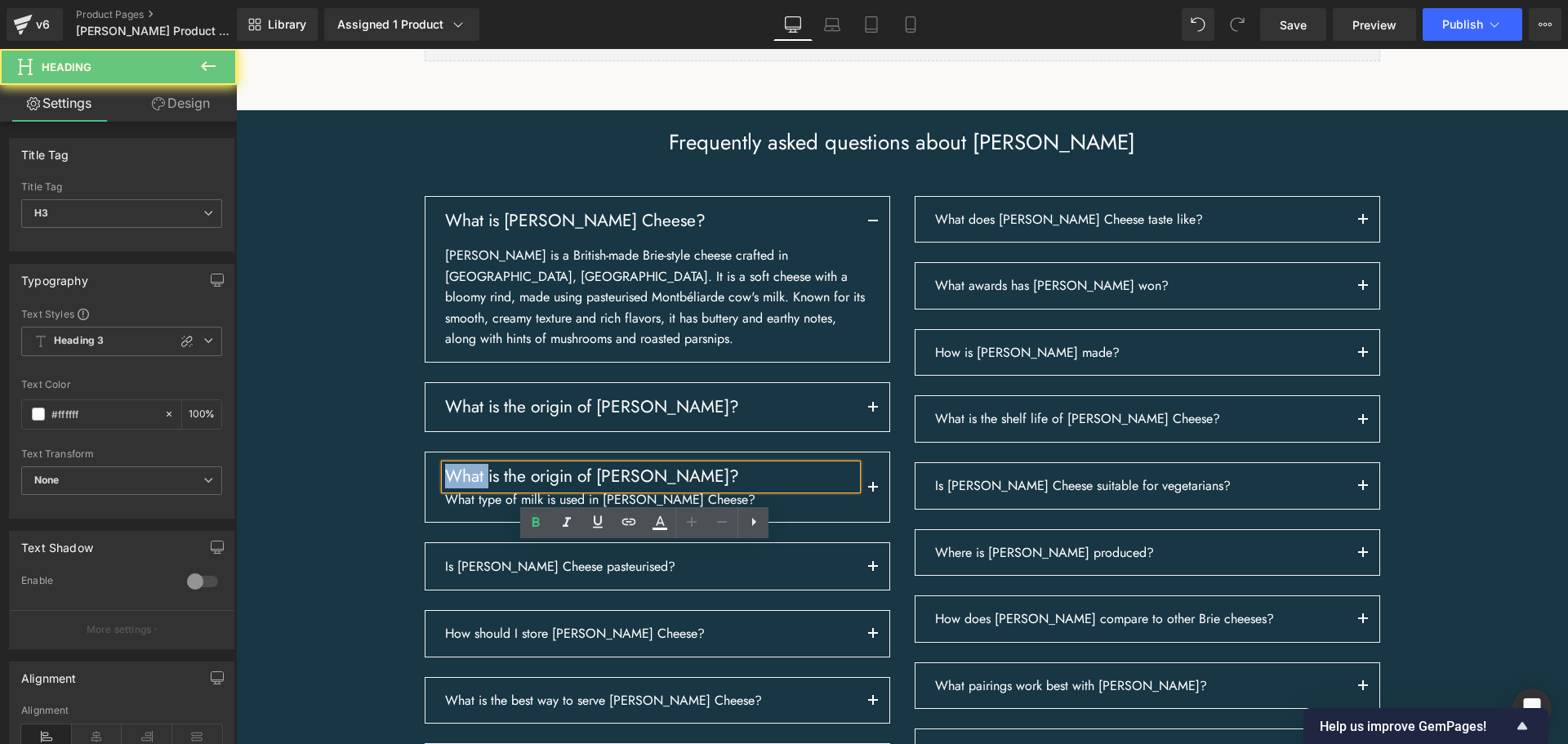
click at [476, 489] on h3 "What is the origin of [PERSON_NAME]?" at bounding box center [651, 475] width 412 height 23
paste div
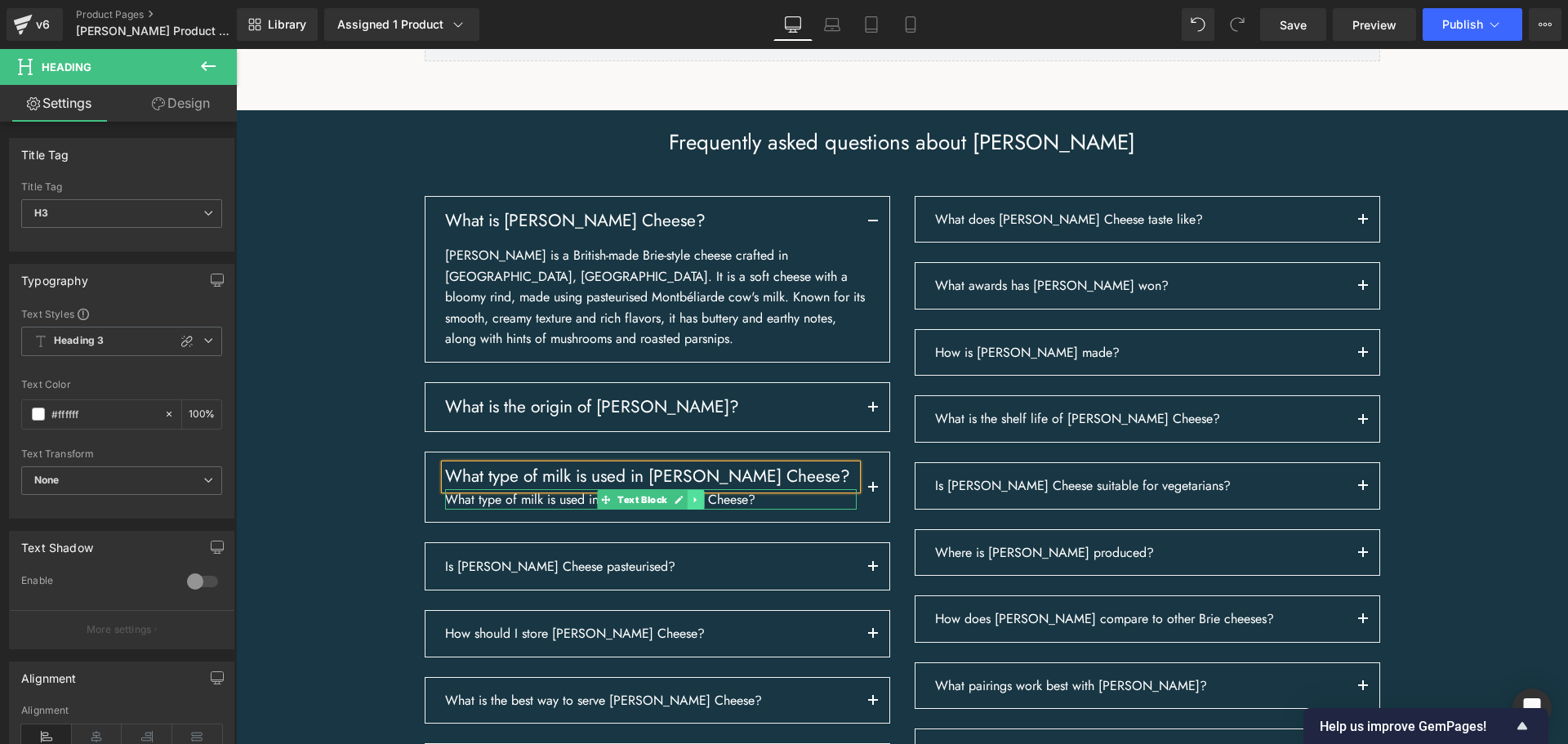
click at [691, 504] on icon at bounding box center [696, 500] width 9 height 9
click at [696, 509] on link at bounding box center [704, 499] width 17 height 20
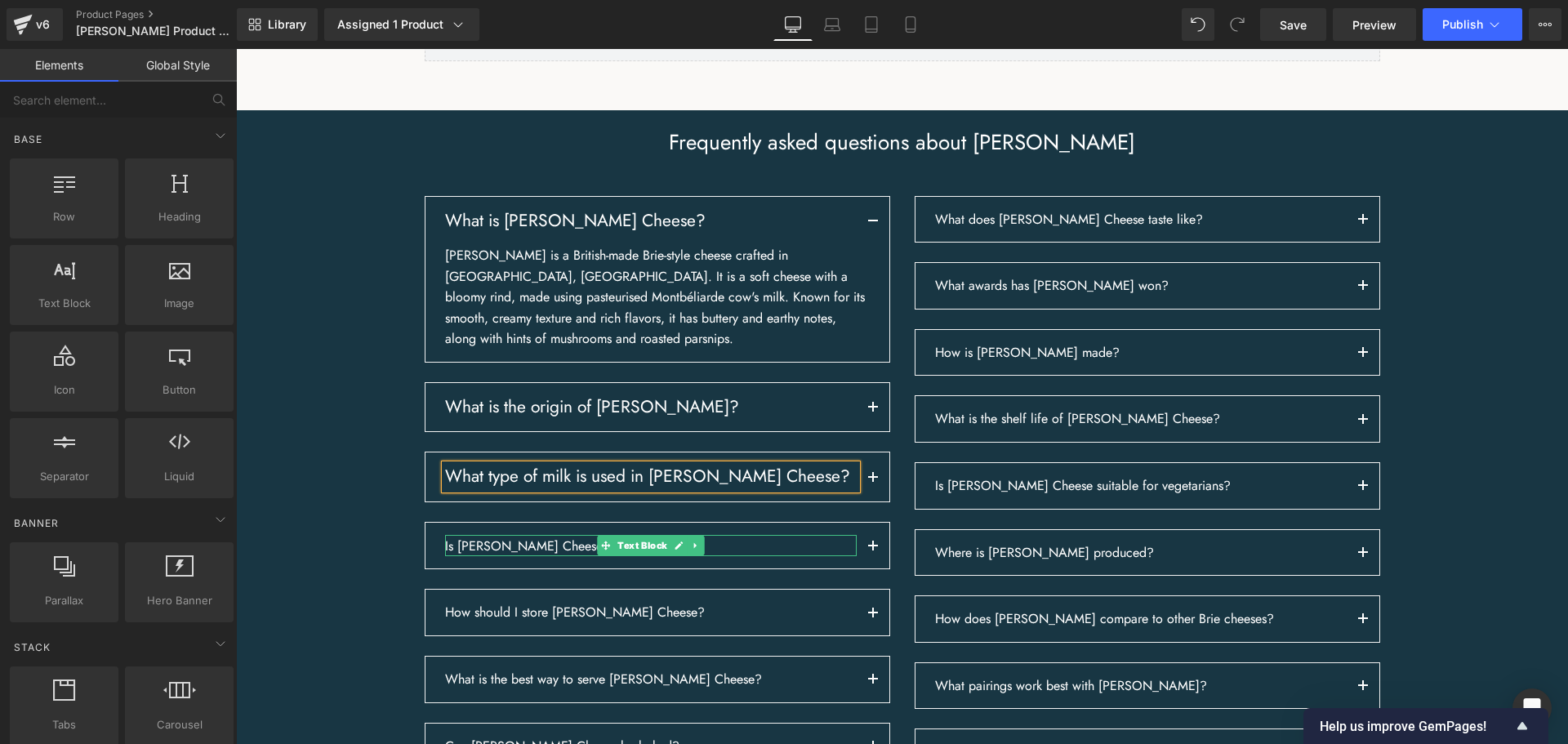
click at [673, 555] on link at bounding box center [679, 545] width 17 height 20
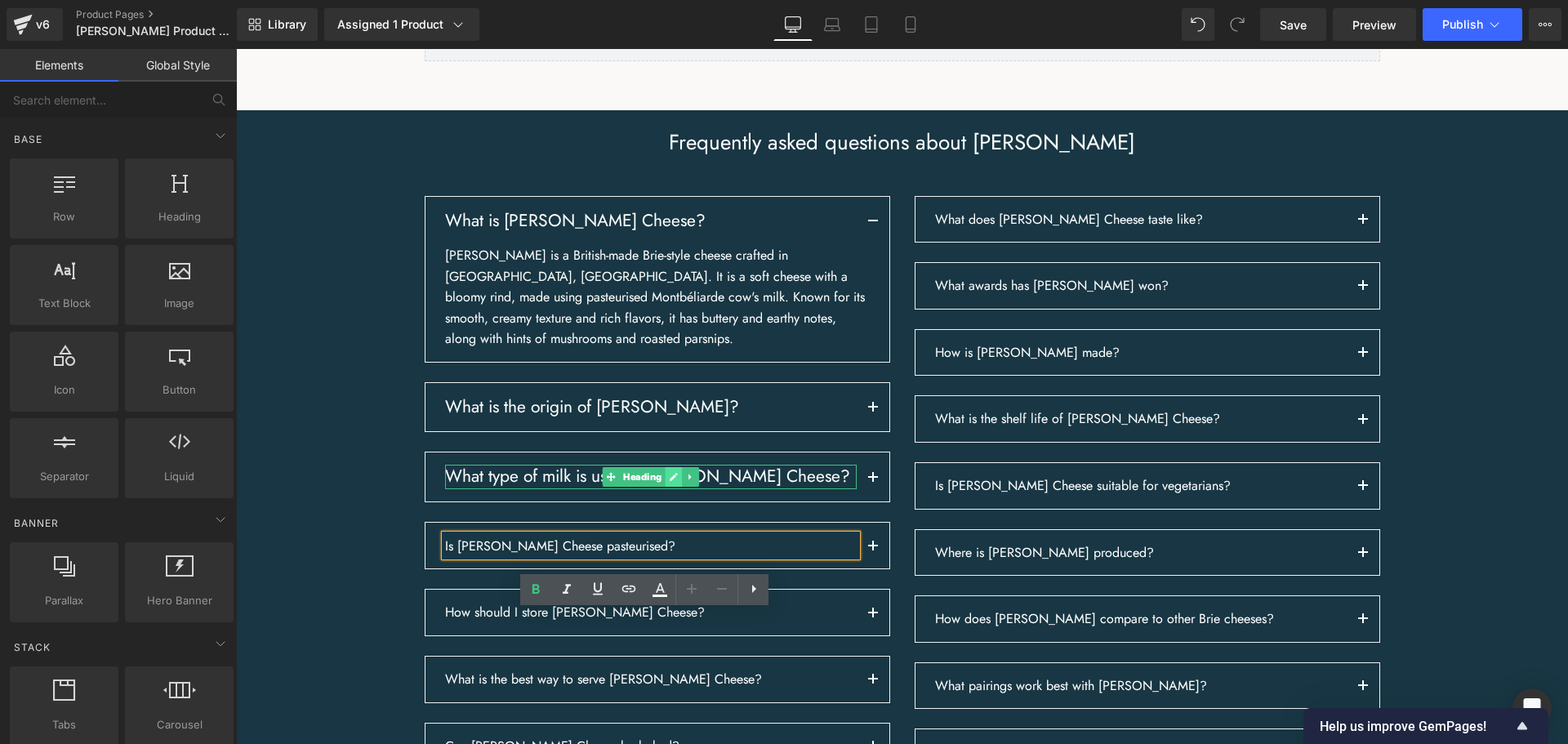
click at [670, 481] on icon at bounding box center [673, 476] width 8 height 8
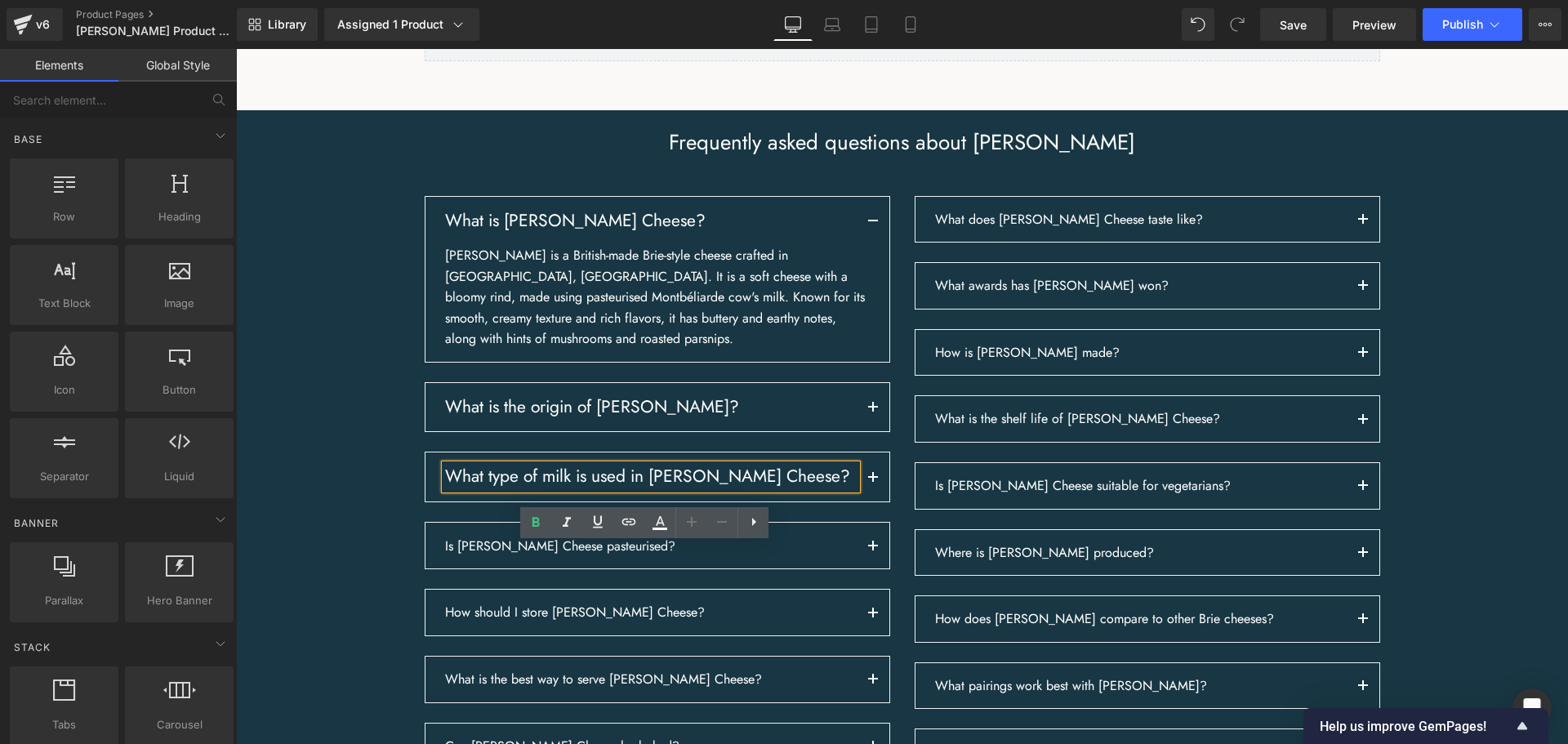
click at [696, 557] on div "Is [PERSON_NAME] Cheese pasteurised? Text Block" at bounding box center [651, 546] width 412 height 22
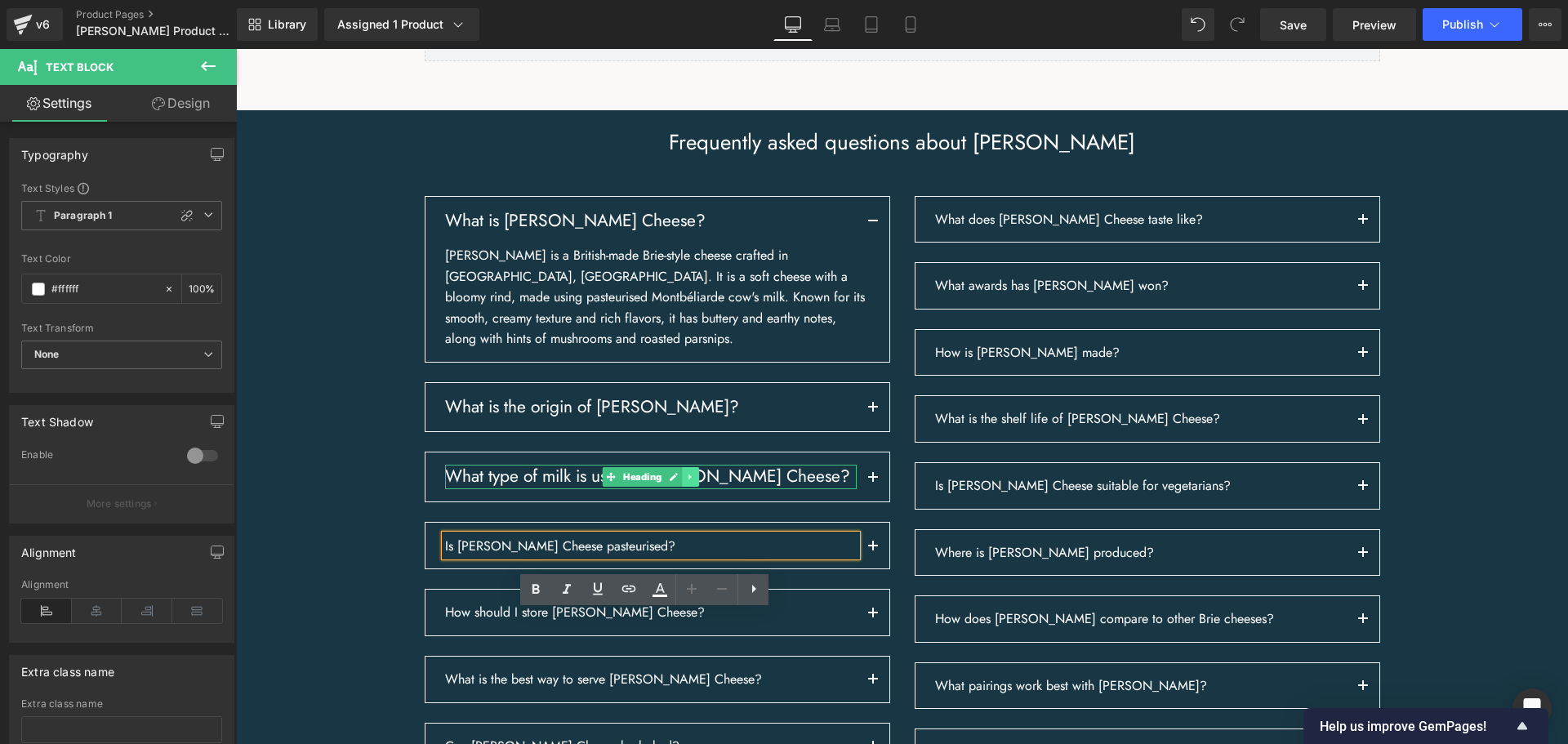
click at [686, 482] on icon at bounding box center [691, 476] width 9 height 9
click at [679, 481] on icon at bounding box center [681, 476] width 9 height 9
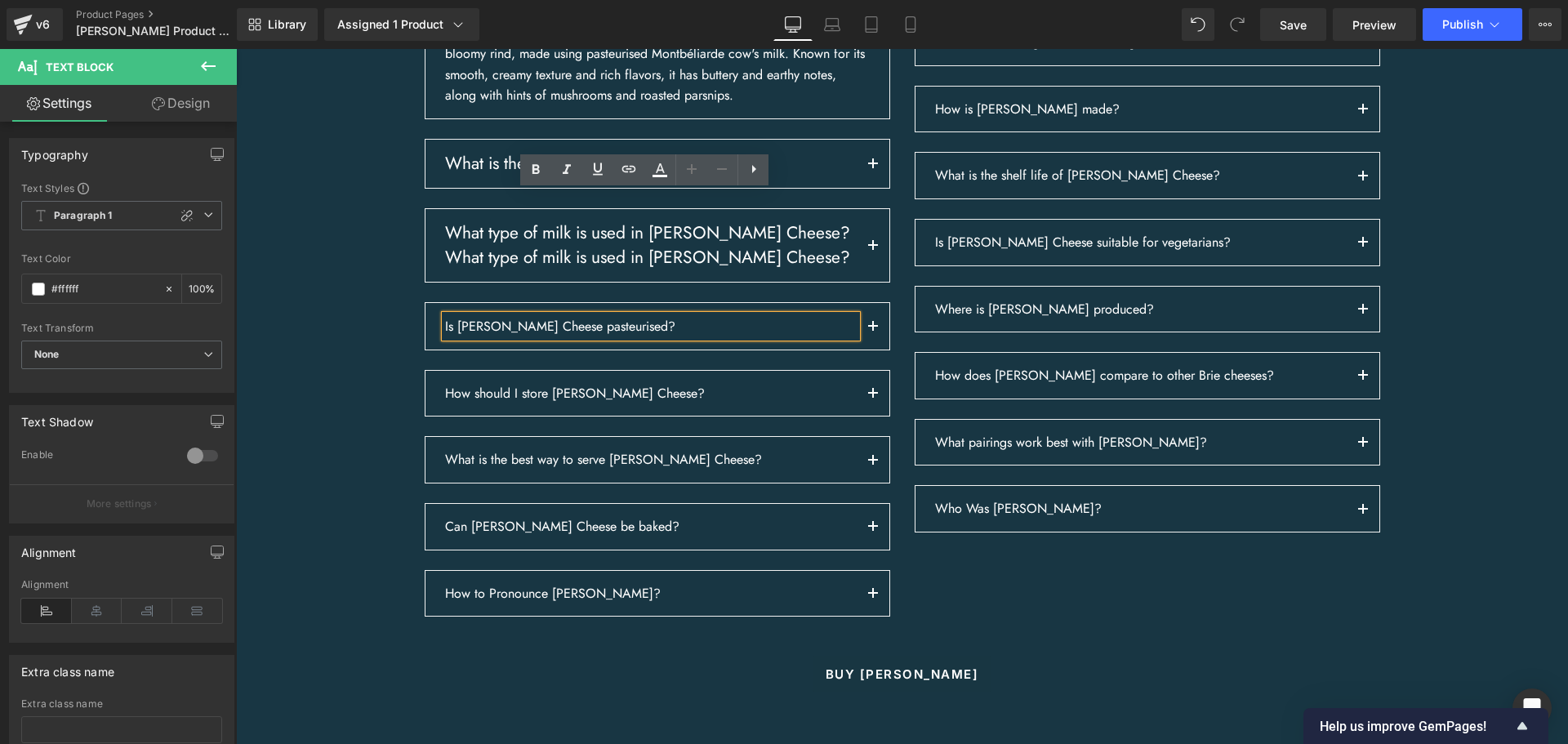
scroll to position [2574, 0]
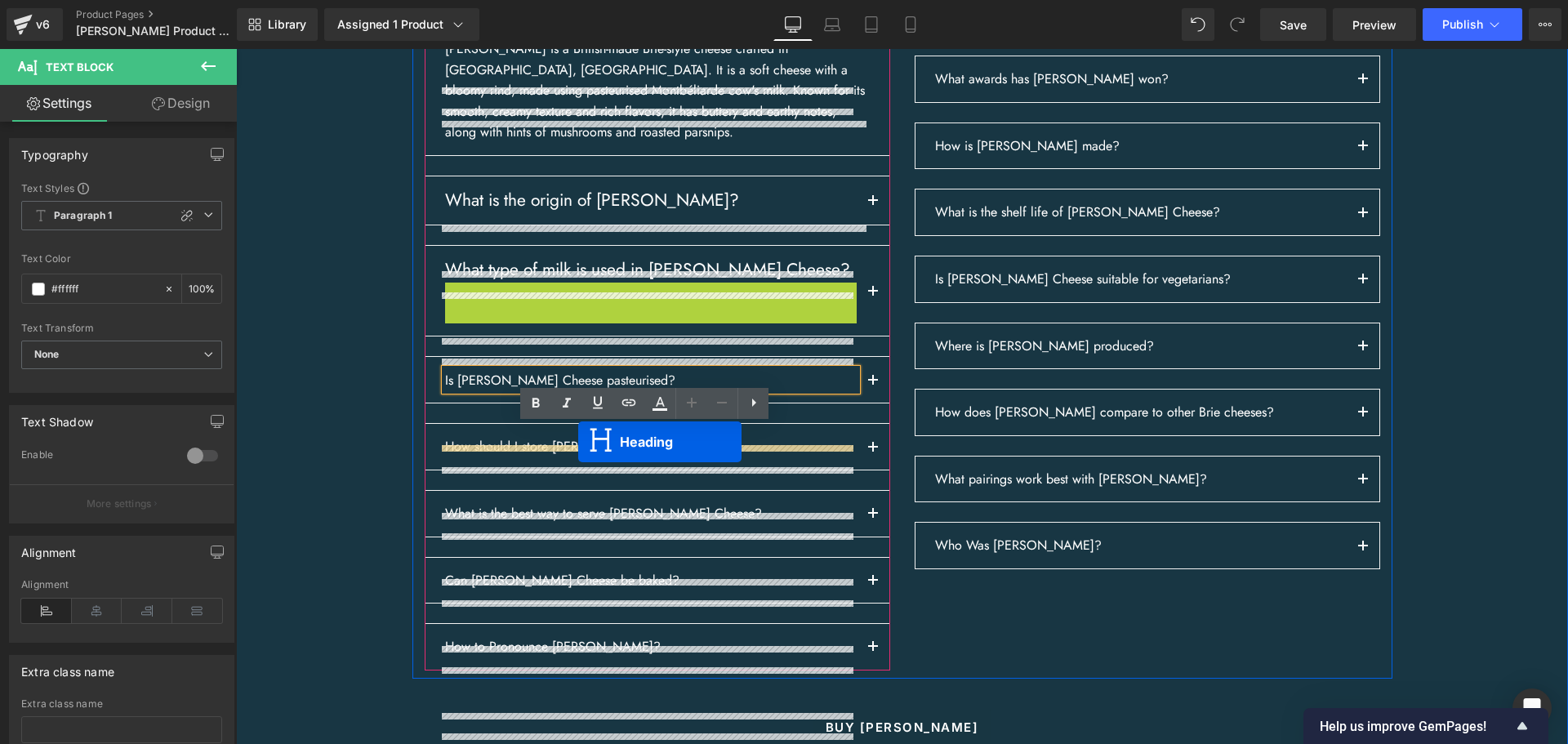
drag, startPoint x: 599, startPoint y: 364, endPoint x: 577, endPoint y: 438, distance: 77.2
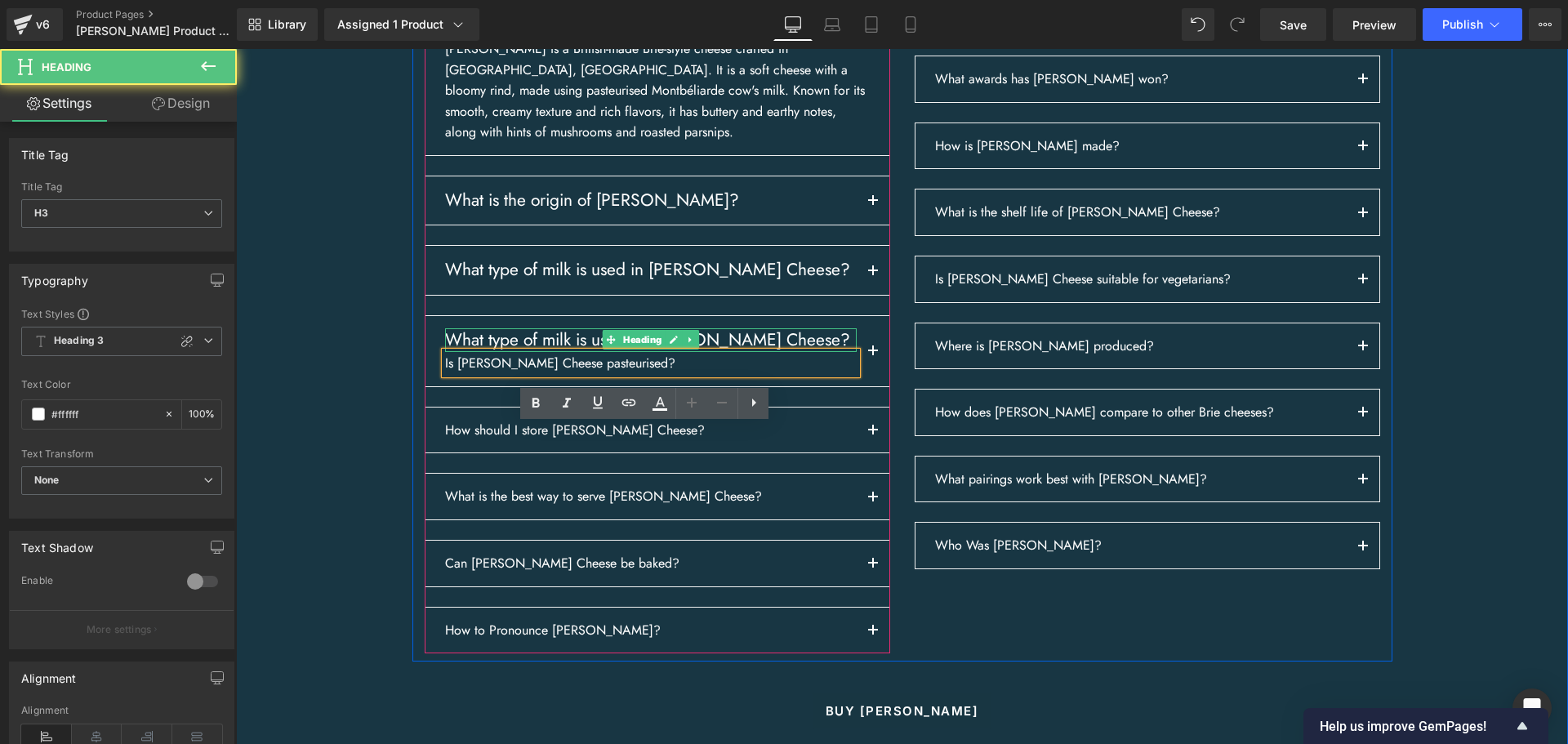
click at [599, 373] on p "Is [PERSON_NAME] Cheese pasteurised?" at bounding box center [651, 363] width 412 height 22
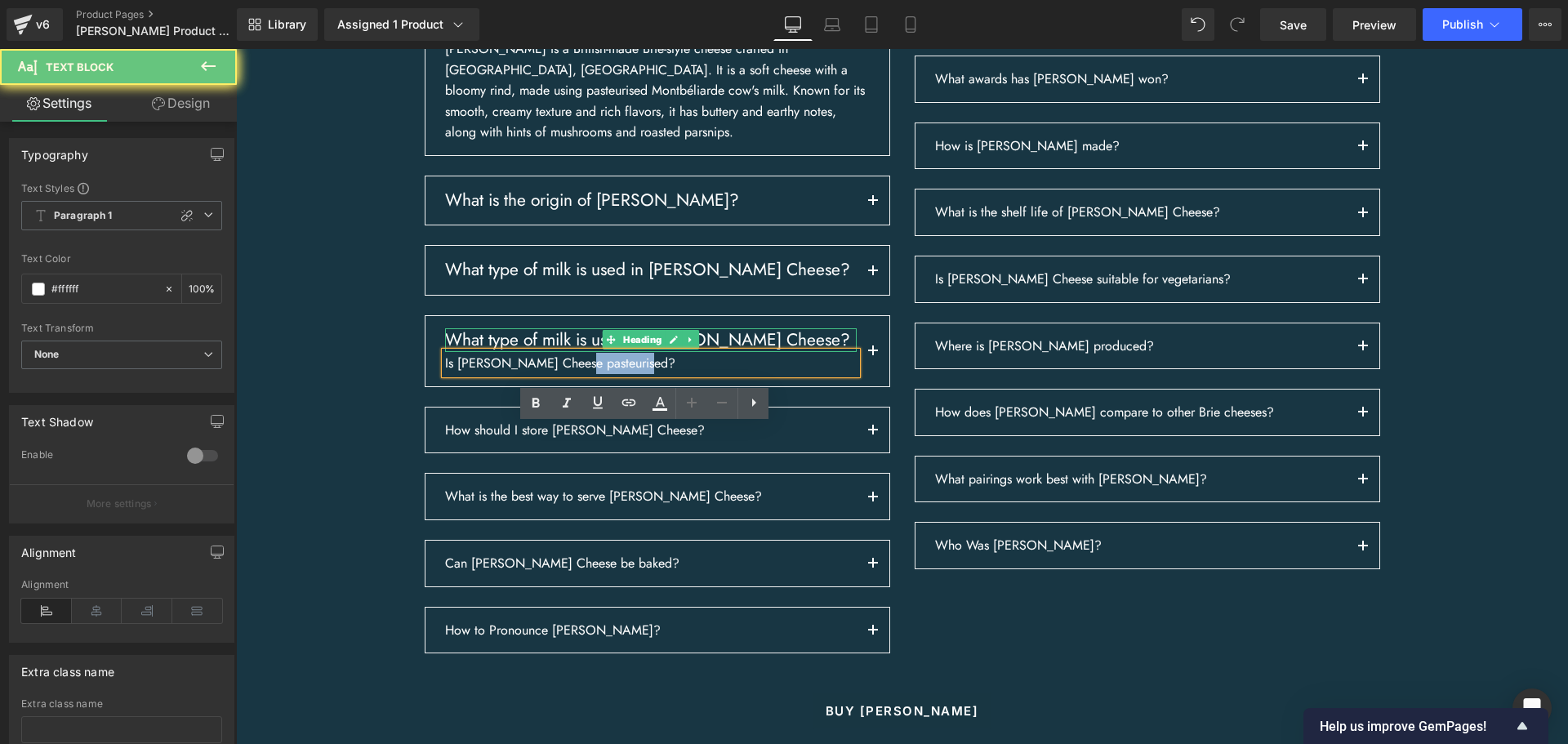
click at [599, 373] on p "Is [PERSON_NAME] Cheese pasteurised?" at bounding box center [651, 363] width 412 height 22
click at [600, 373] on p "Is [PERSON_NAME] Cheese pasteurised?" at bounding box center [651, 363] width 412 height 22
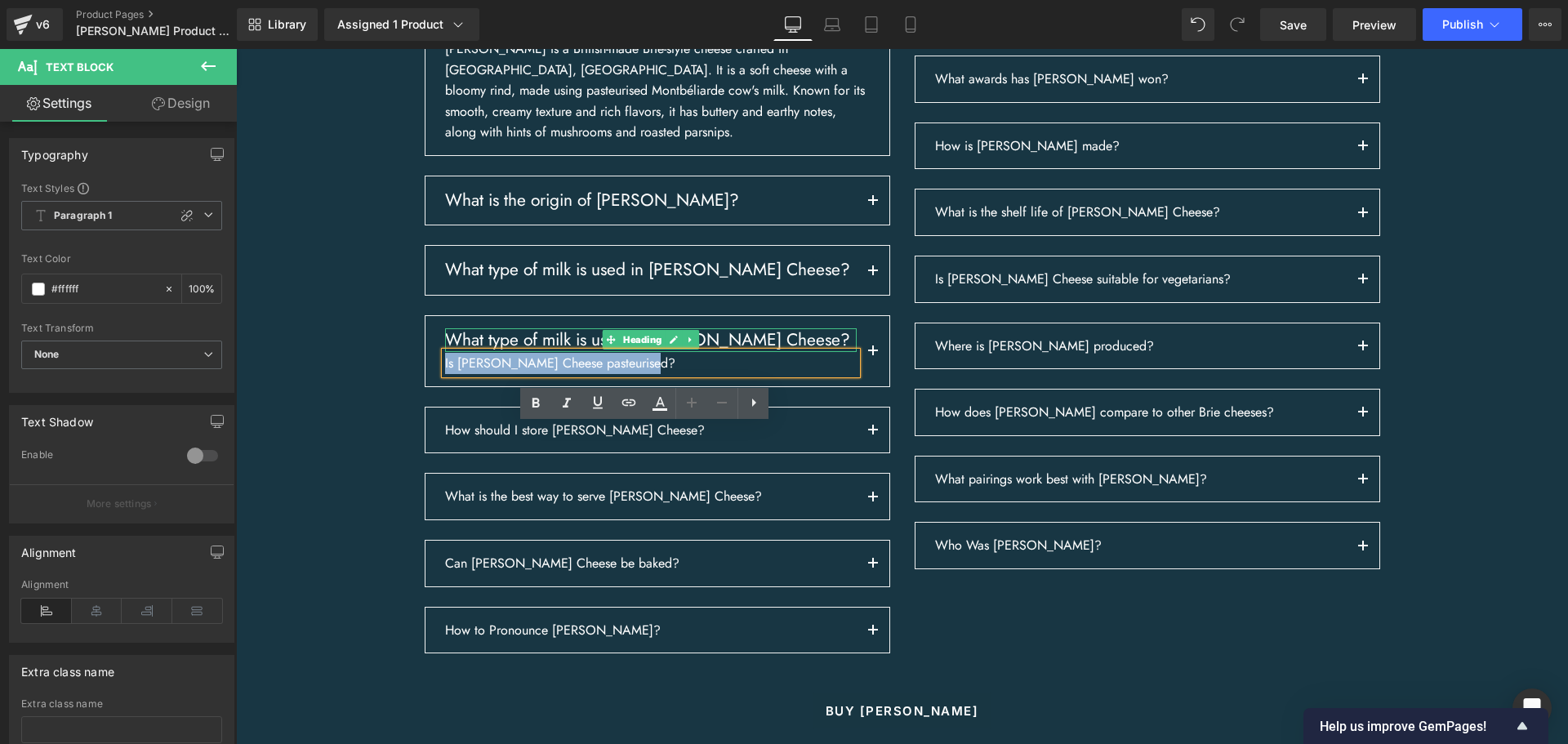
copy p "Is [PERSON_NAME] Cheese pasteurised?"
click at [491, 352] on h3 "What type of milk is used in [PERSON_NAME] Cheese?" at bounding box center [651, 340] width 412 height 23
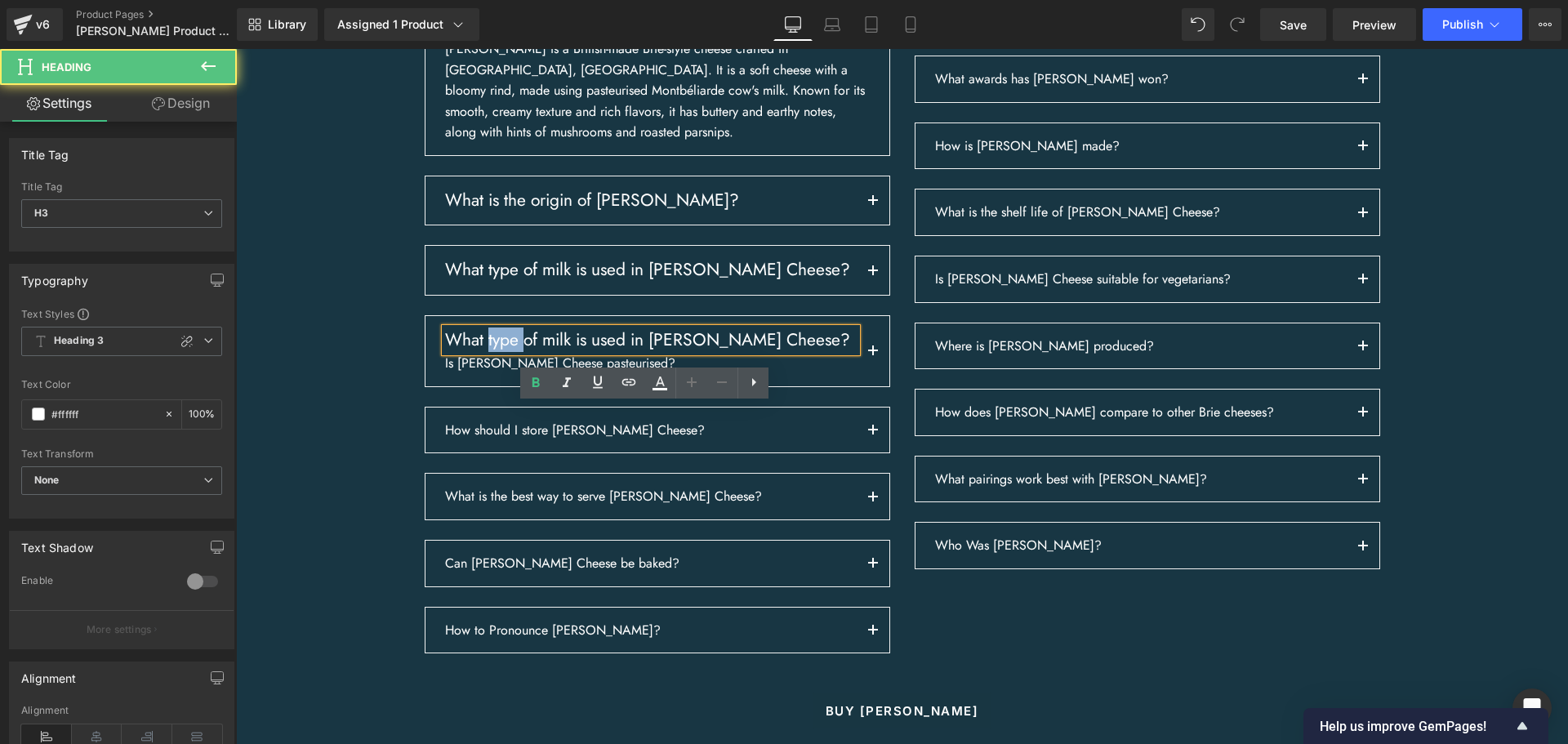
click at [492, 352] on h3 "What type of milk is used in [PERSON_NAME] Cheese?" at bounding box center [651, 340] width 412 height 23
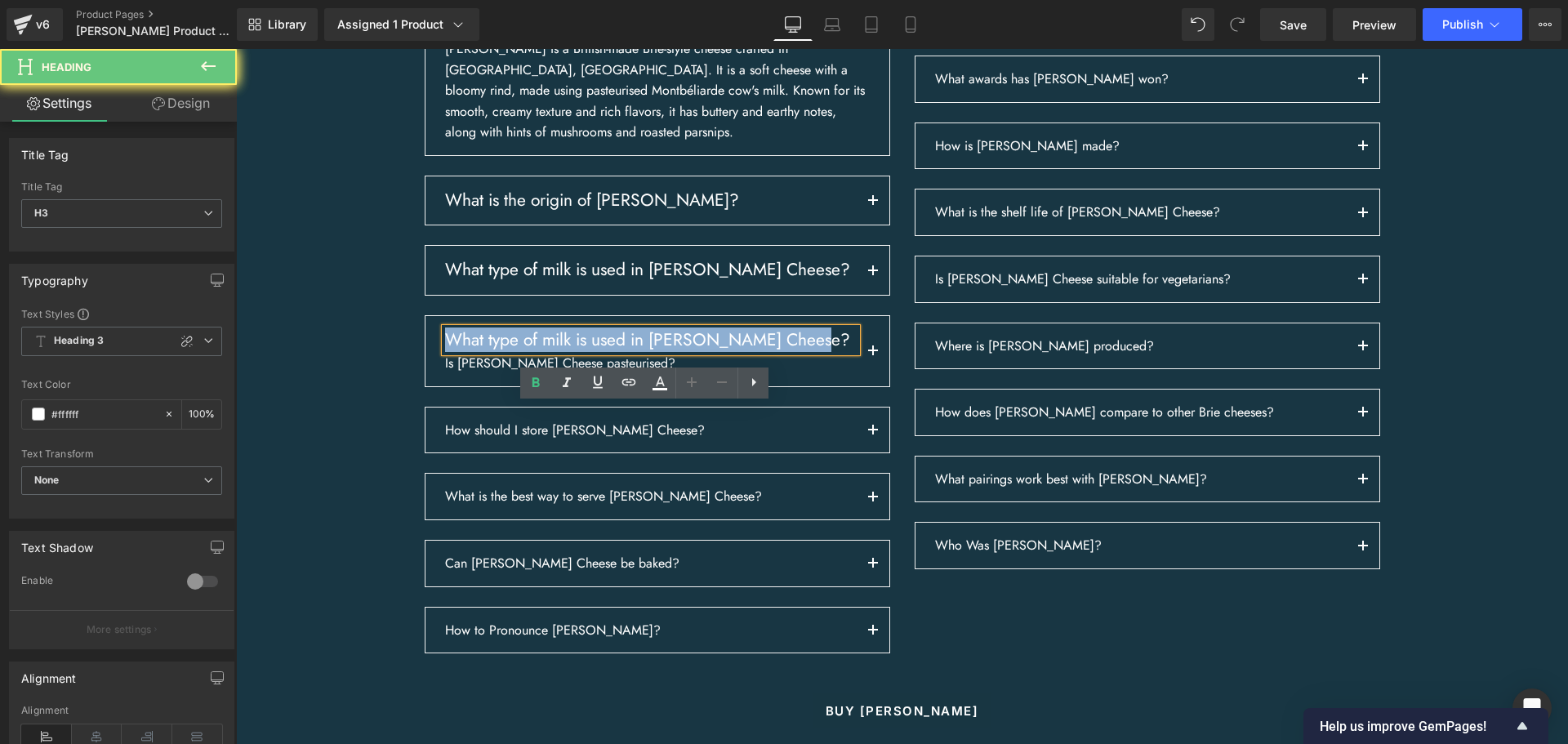
click at [493, 352] on h3 "What type of milk is used in [PERSON_NAME] Cheese?" at bounding box center [651, 340] width 412 height 23
paste div
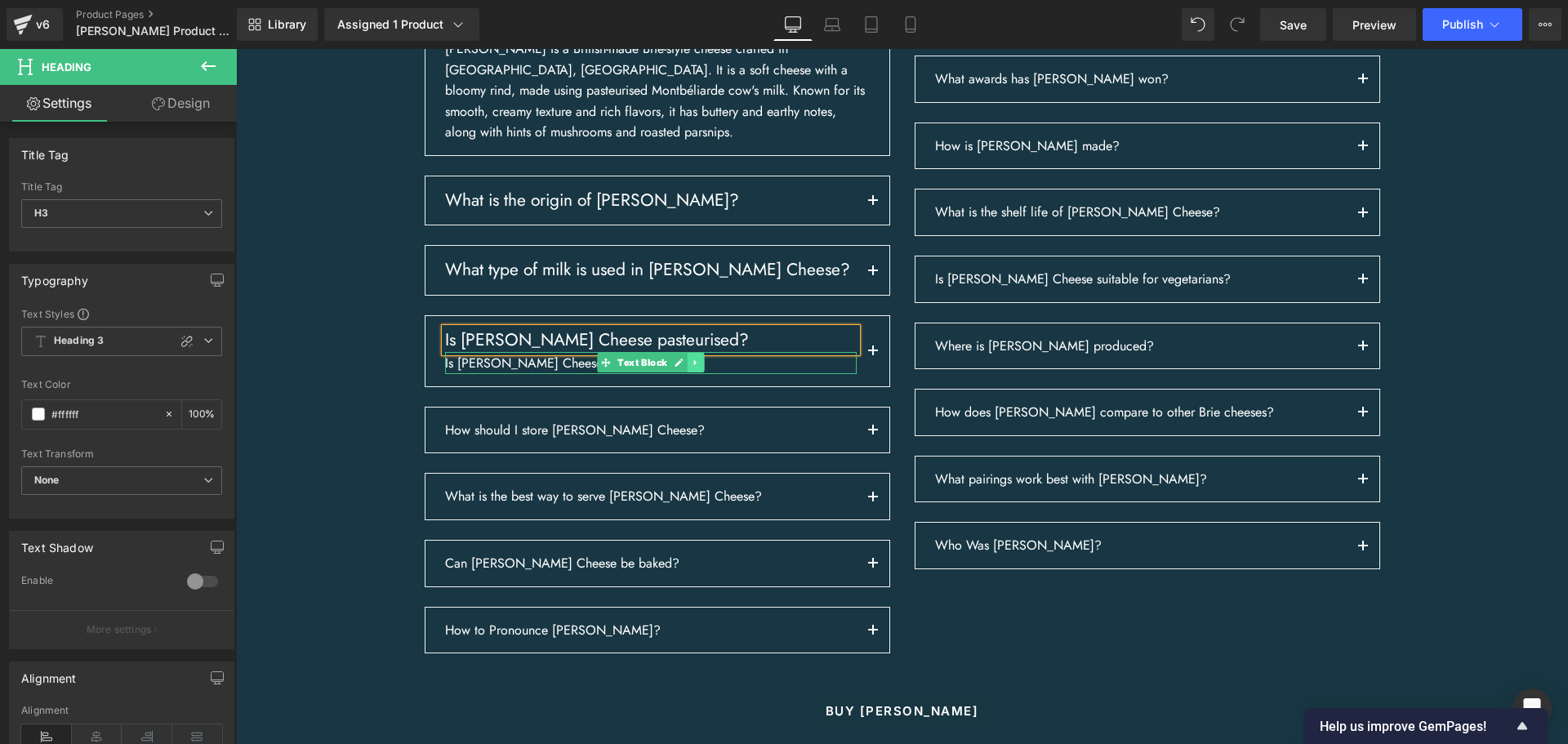
click at [690, 372] on link at bounding box center [695, 362] width 17 height 20
click at [699, 367] on icon at bounding box center [704, 363] width 9 height 9
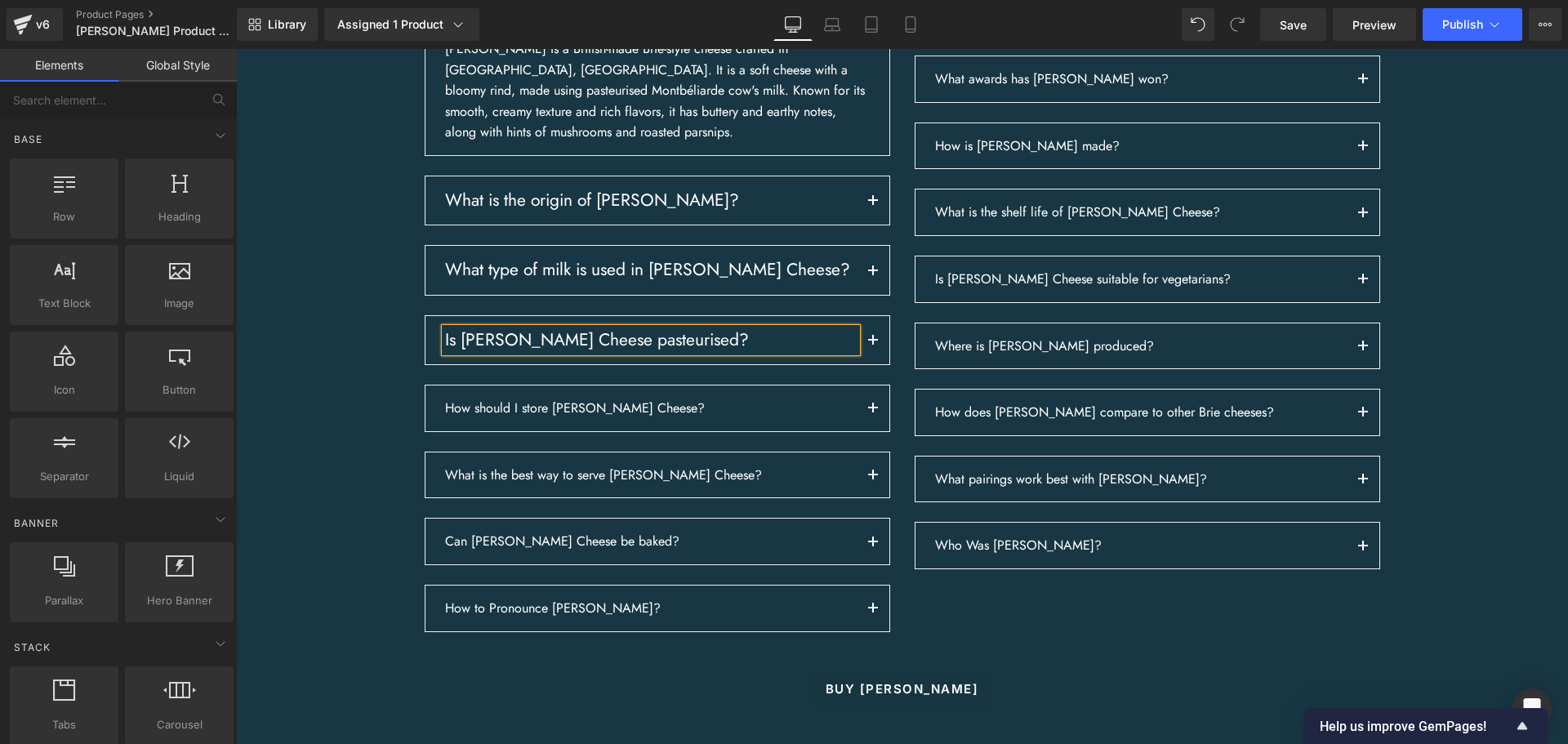
click at [707, 280] on link at bounding box center [715, 270] width 17 height 20
click at [731, 282] on h3 "What type of milk is used in [PERSON_NAME] Cheese?" at bounding box center [651, 270] width 412 height 23
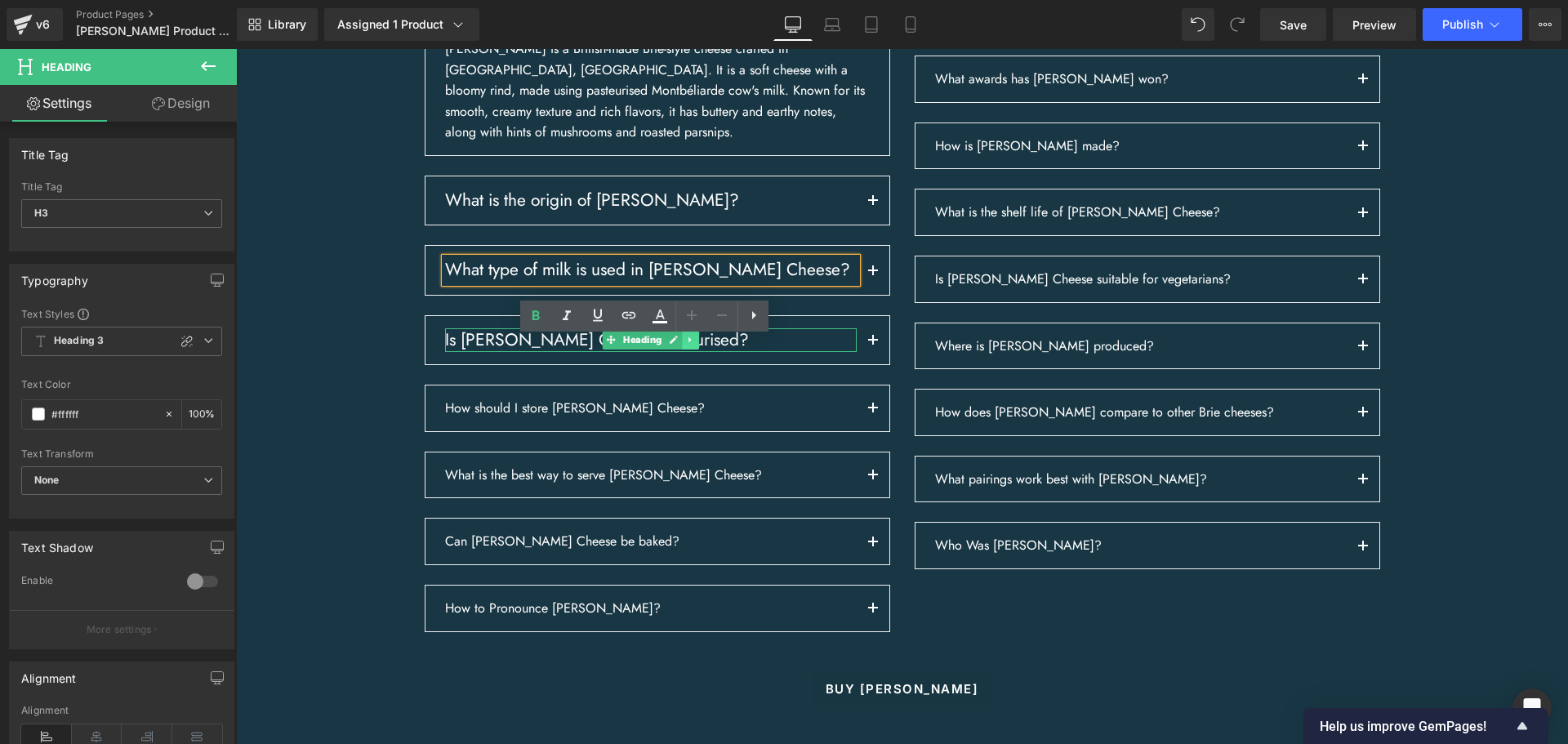
click at [686, 344] on icon at bounding box center [691, 340] width 9 height 9
click at [677, 344] on icon at bounding box center [681, 340] width 9 height 9
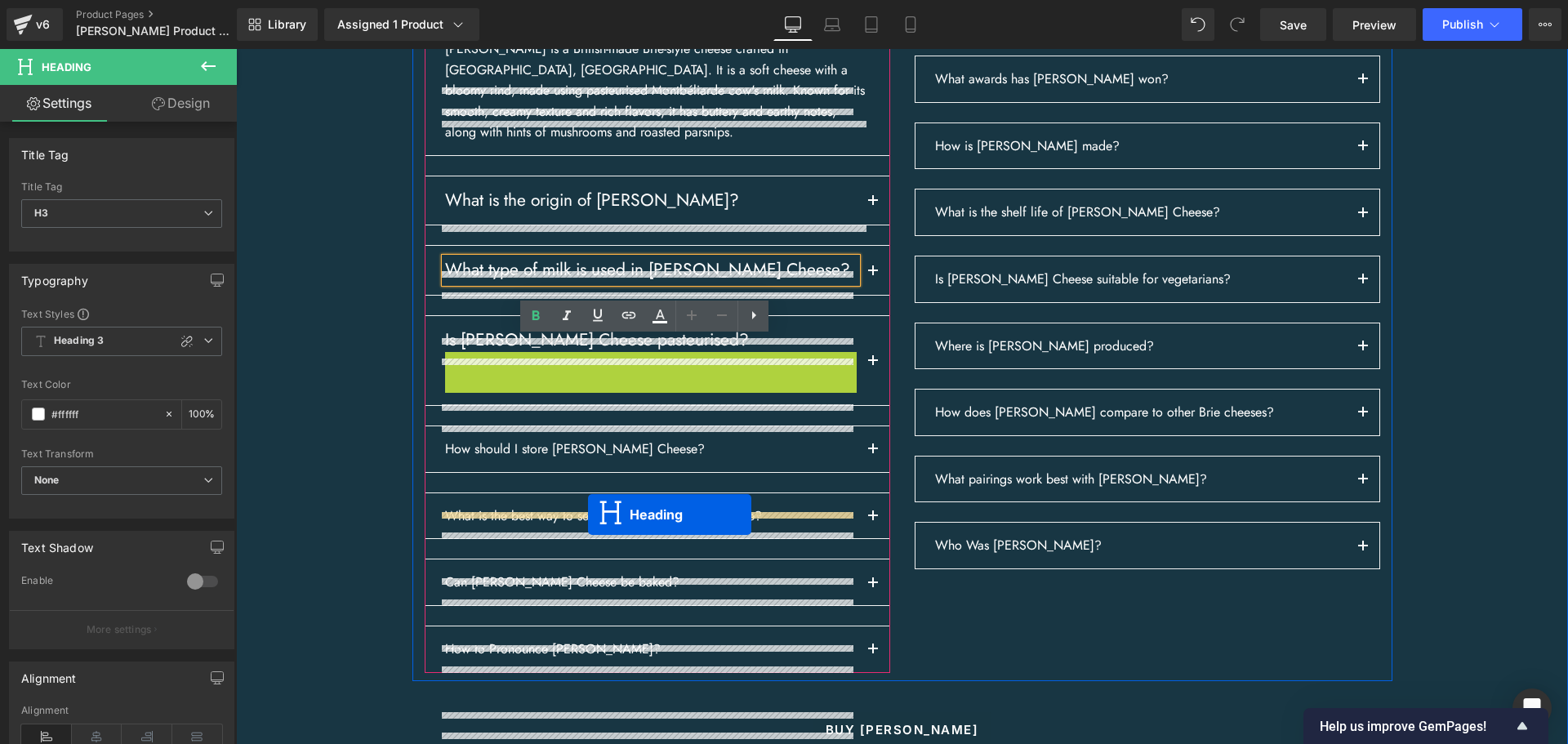
drag, startPoint x: 604, startPoint y: 437, endPoint x: 597, endPoint y: 508, distance: 71.3
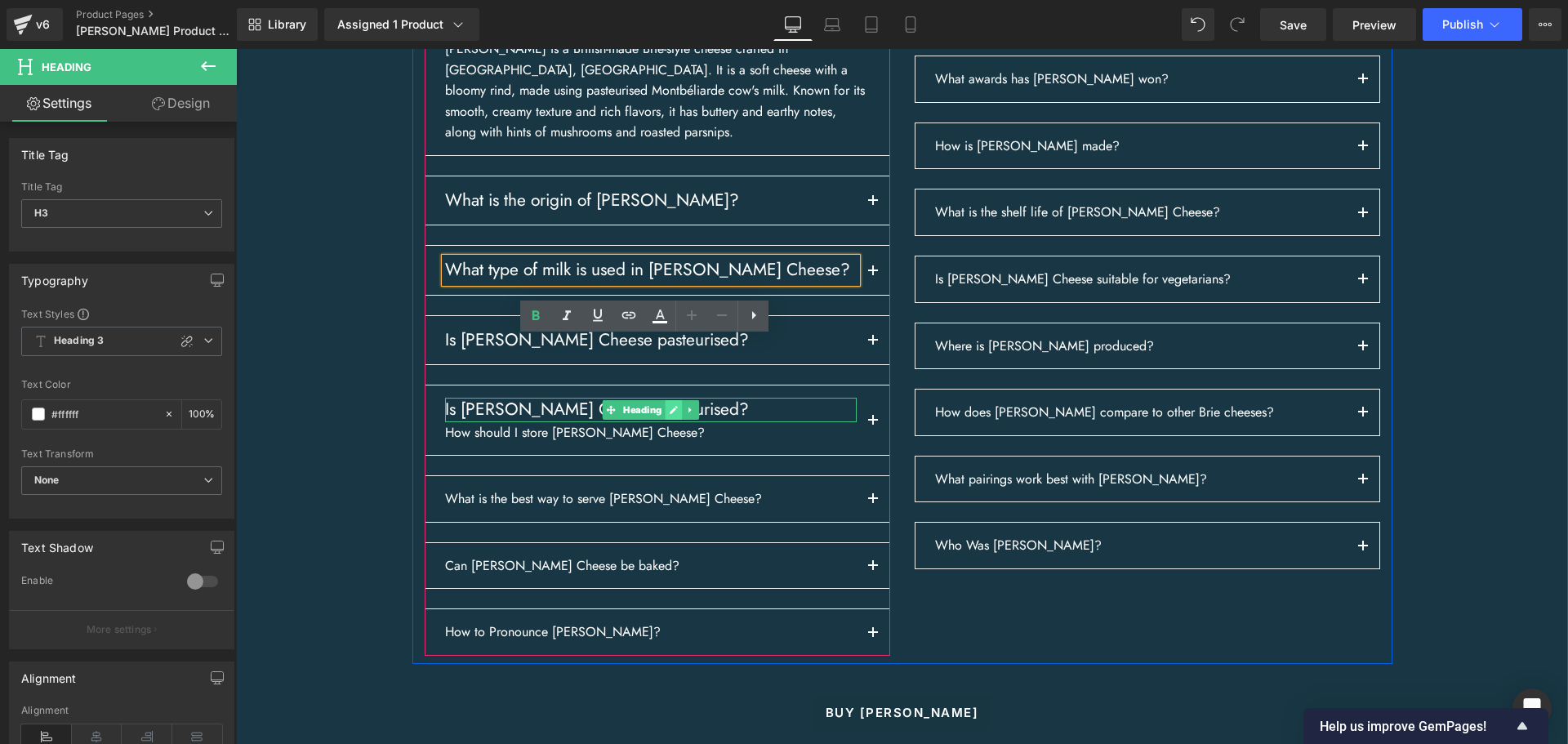
click at [669, 414] on icon at bounding box center [673, 409] width 8 height 8
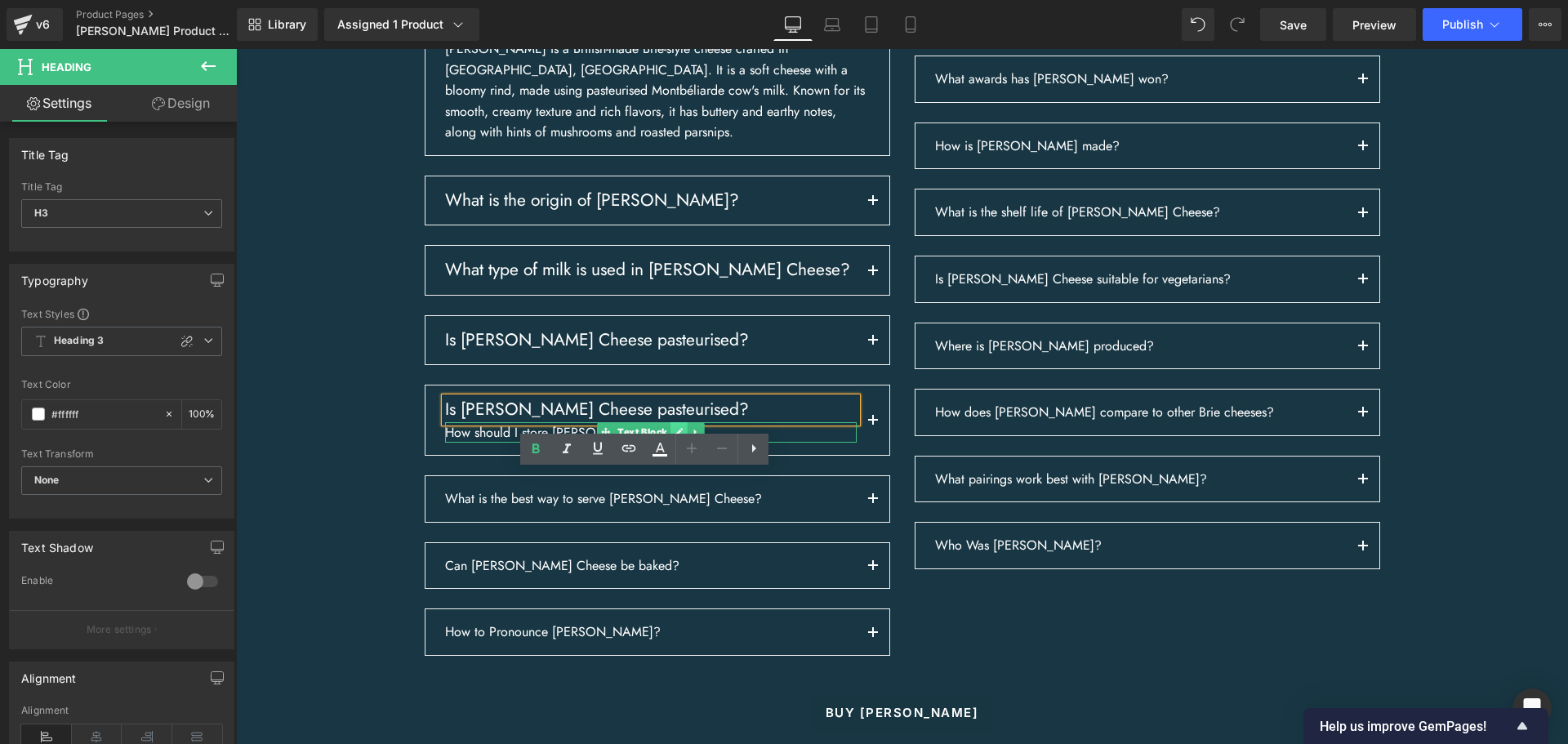
click at [670, 442] on link at bounding box center [679, 431] width 17 height 20
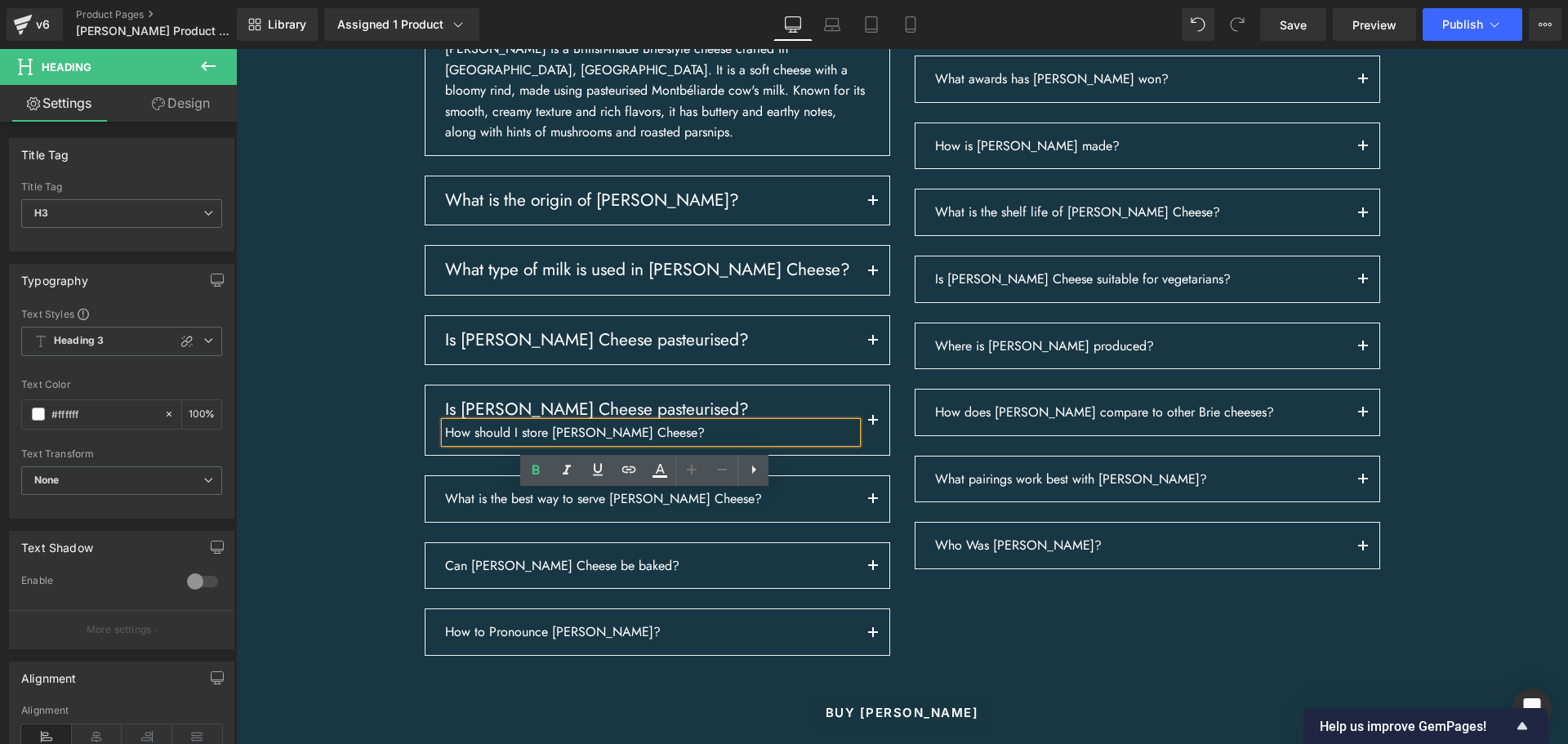
click at [667, 444] on p "How should I store [PERSON_NAME] Cheese?" at bounding box center [651, 432] width 412 height 22
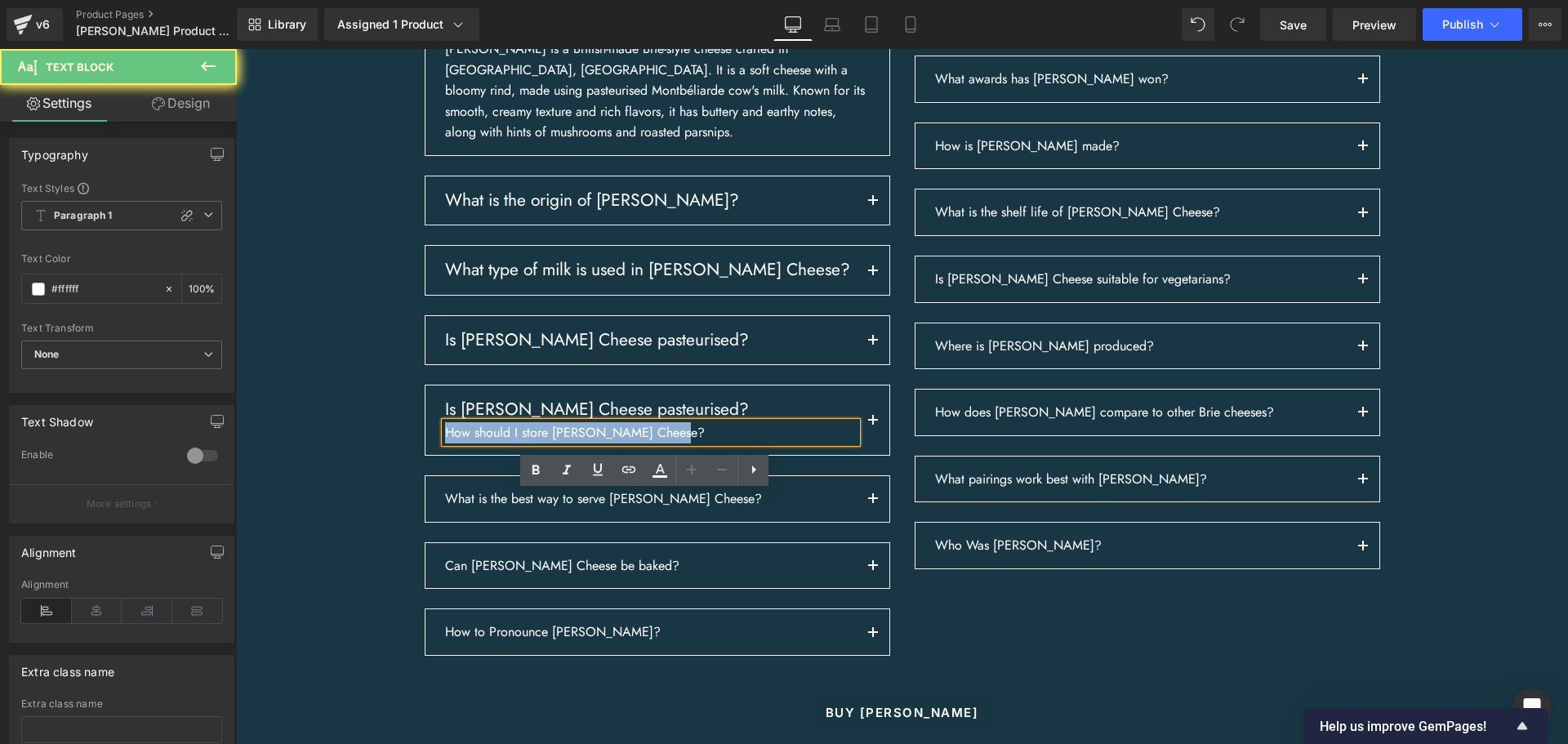
click at [667, 444] on p "How should I store [PERSON_NAME] Cheese?" at bounding box center [651, 432] width 412 height 22
copy p "How should I store [PERSON_NAME] Cheese?"
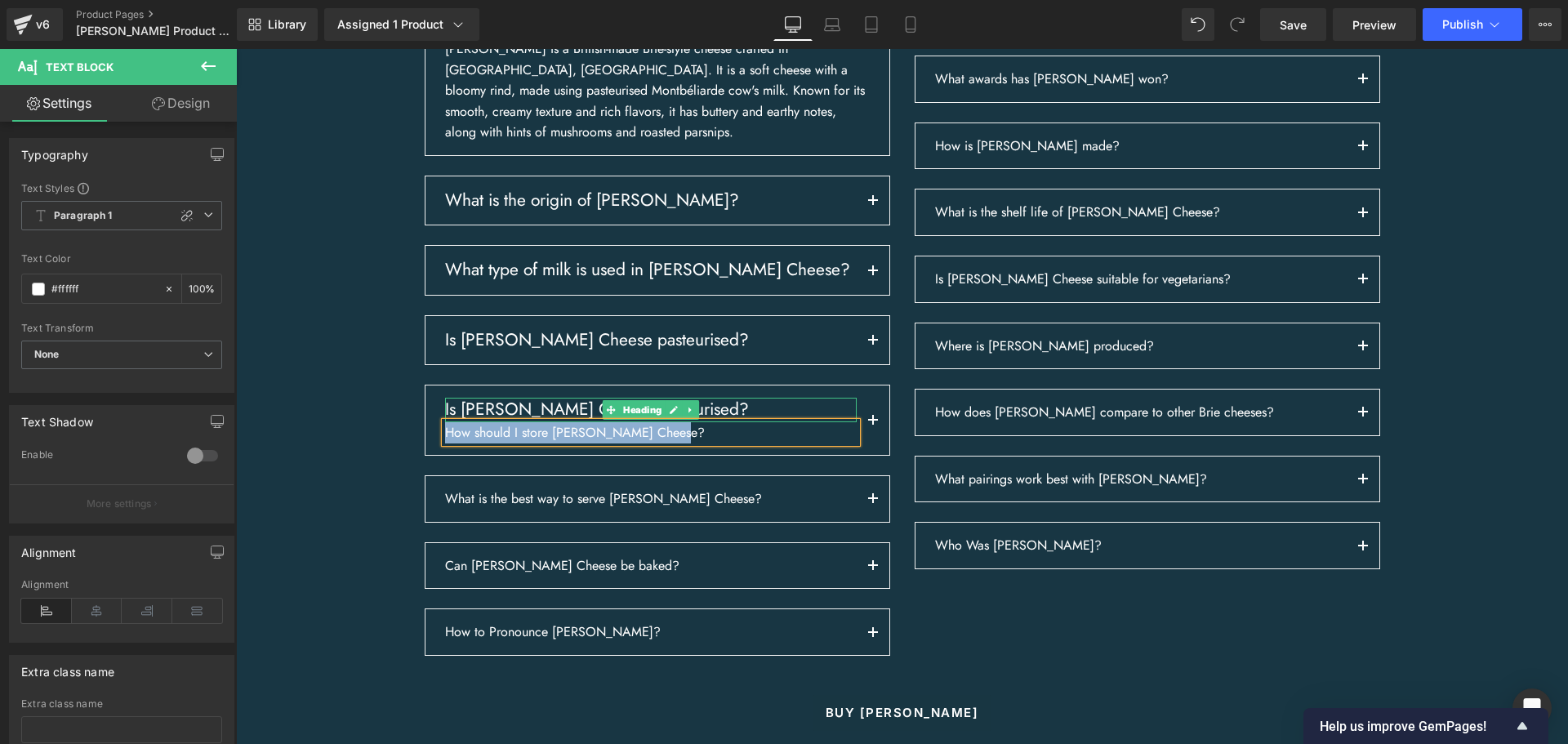
click at [474, 421] on h3 "Is [PERSON_NAME] Cheese pasteurised?" at bounding box center [651, 409] width 412 height 23
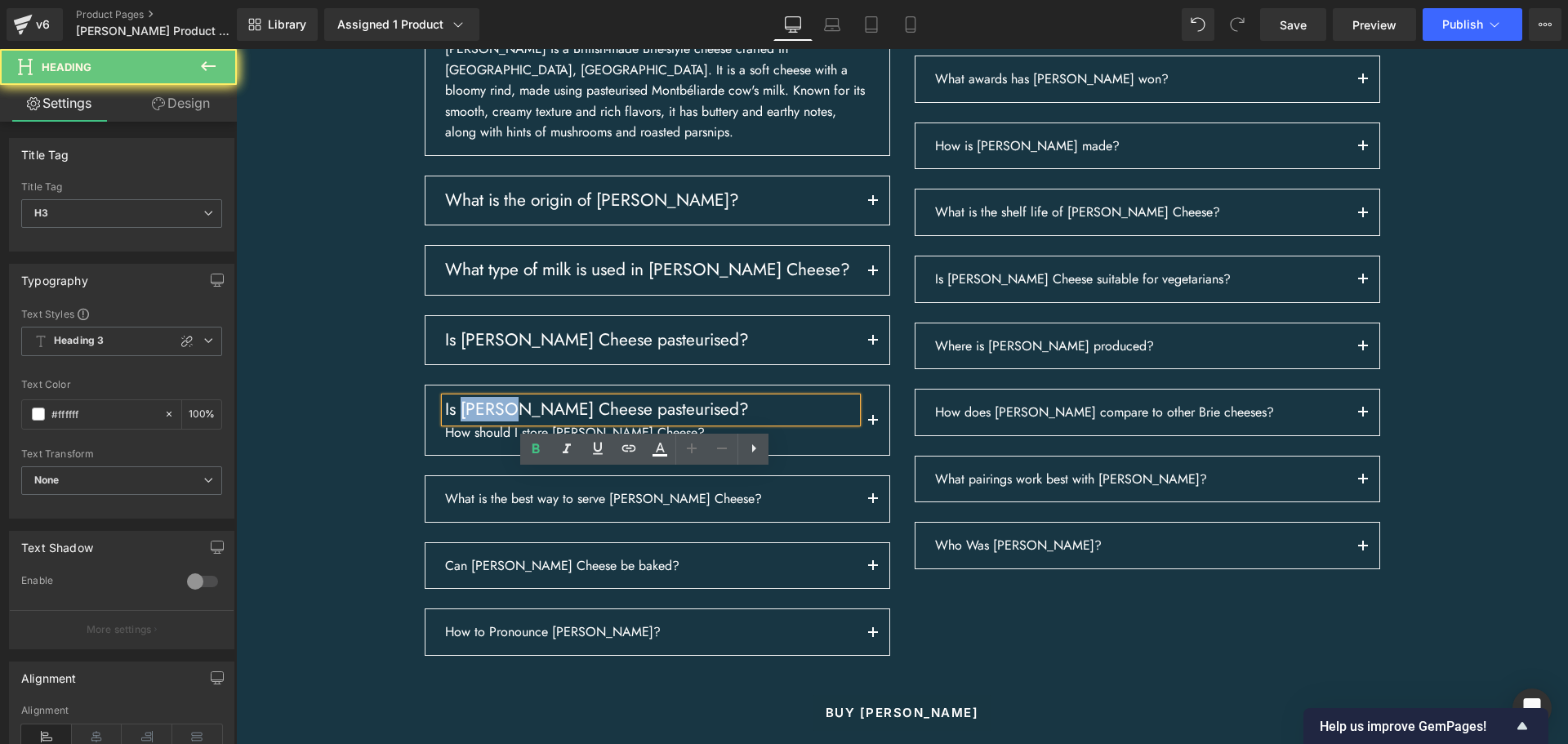
click at [474, 421] on h3 "Is [PERSON_NAME] Cheese pasteurised?" at bounding box center [651, 409] width 412 height 23
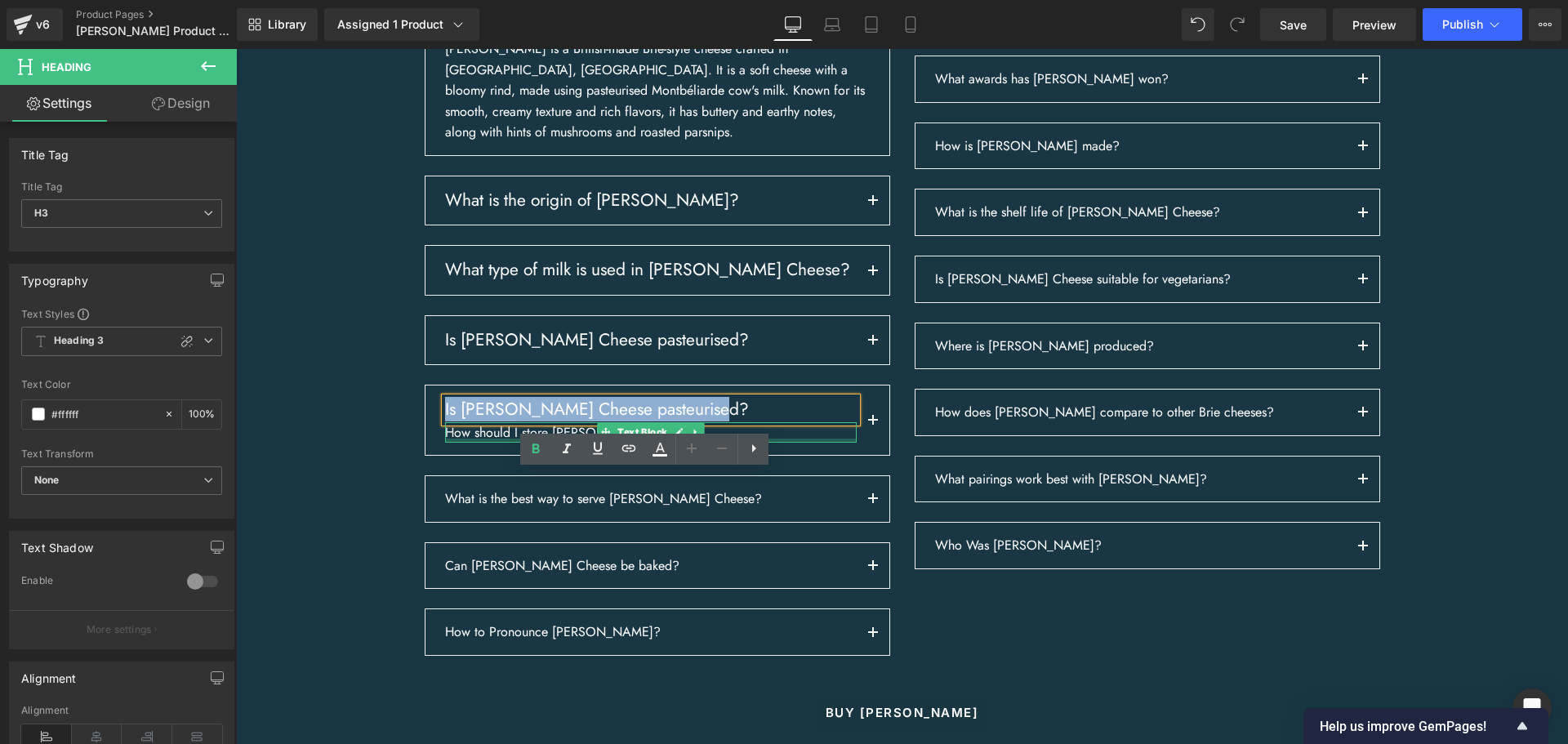
paste div
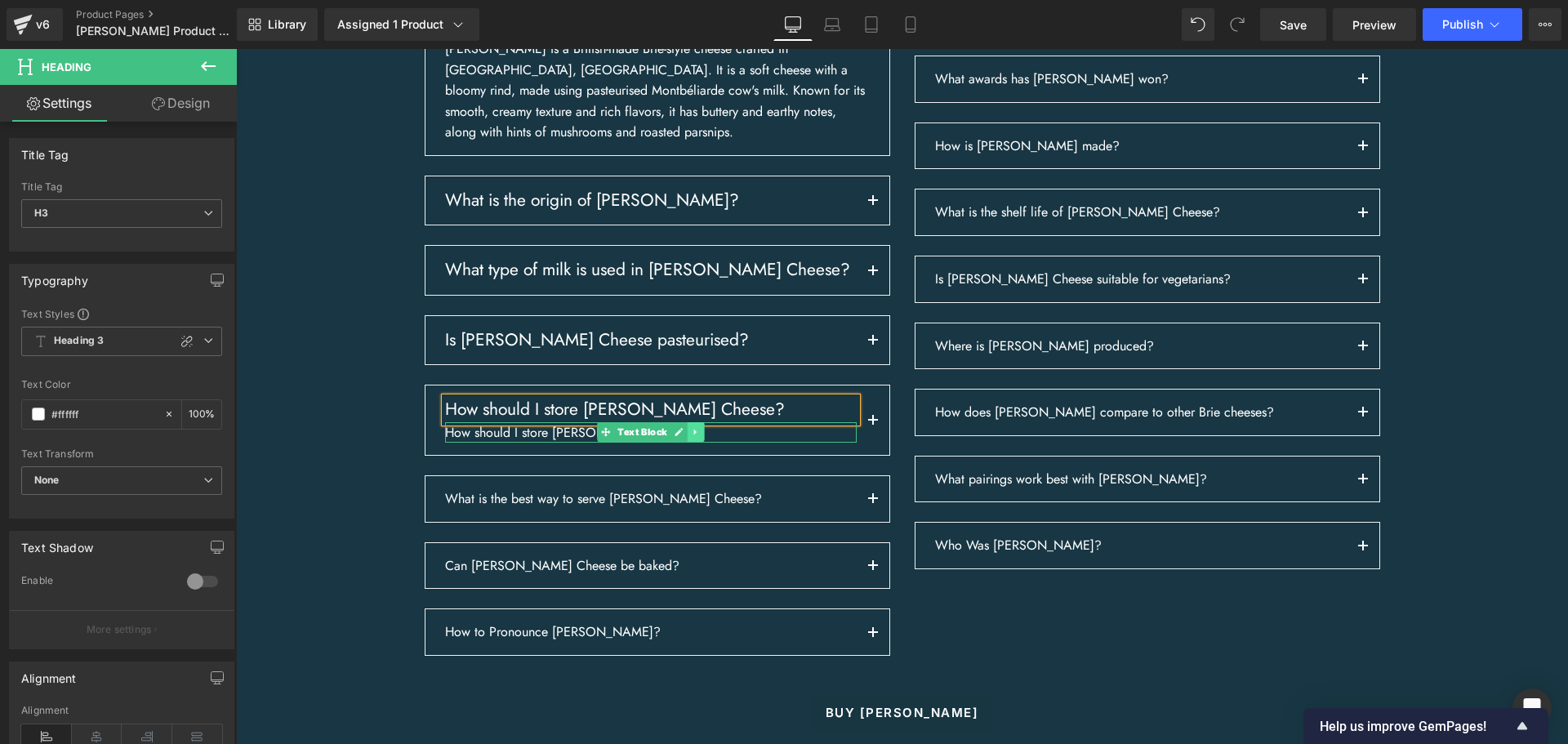
click at [691, 437] on icon at bounding box center [696, 431] width 9 height 9
click at [696, 442] on link at bounding box center [704, 431] width 17 height 20
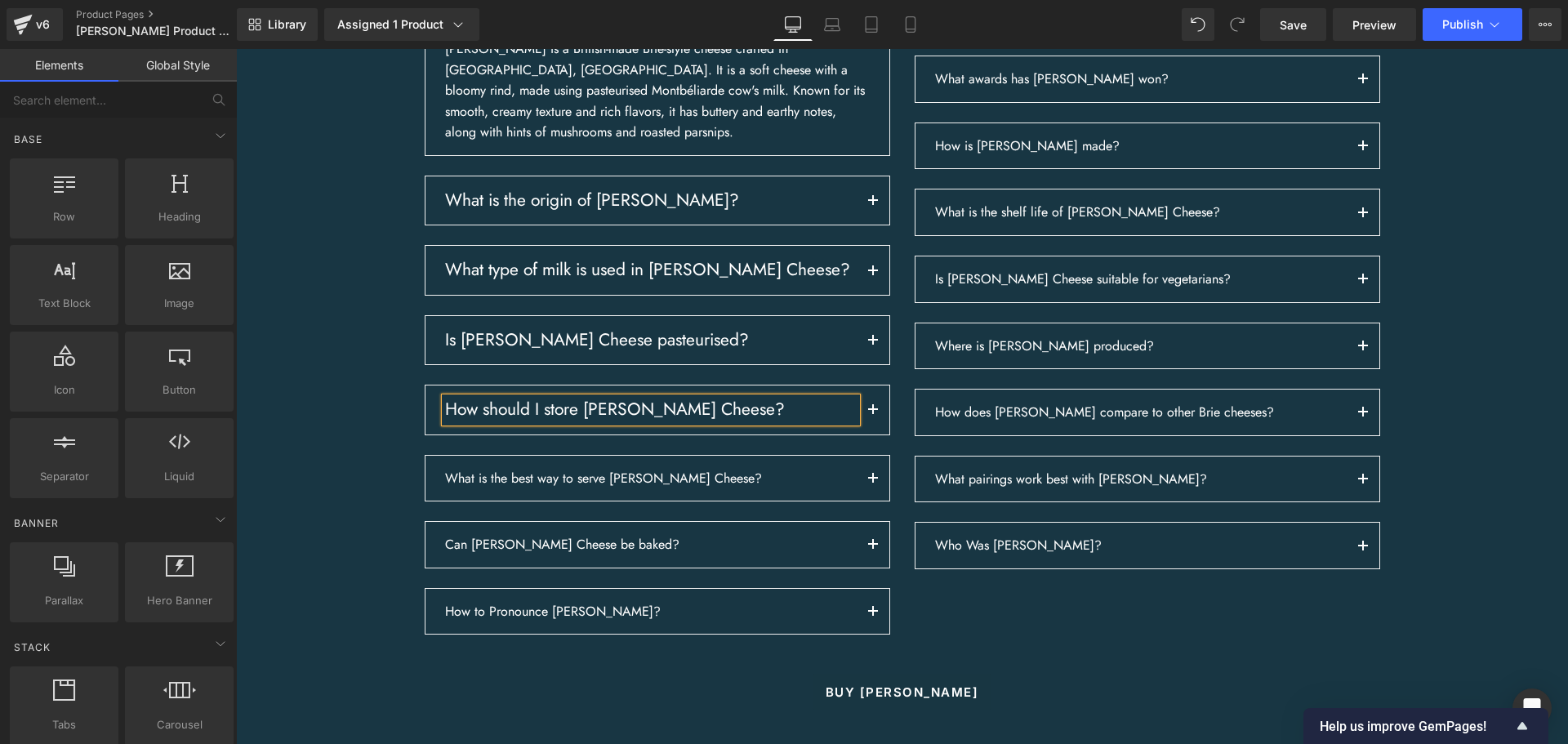
click at [751, 421] on h3 "How should I store [PERSON_NAME] Cheese?" at bounding box center [651, 409] width 412 height 23
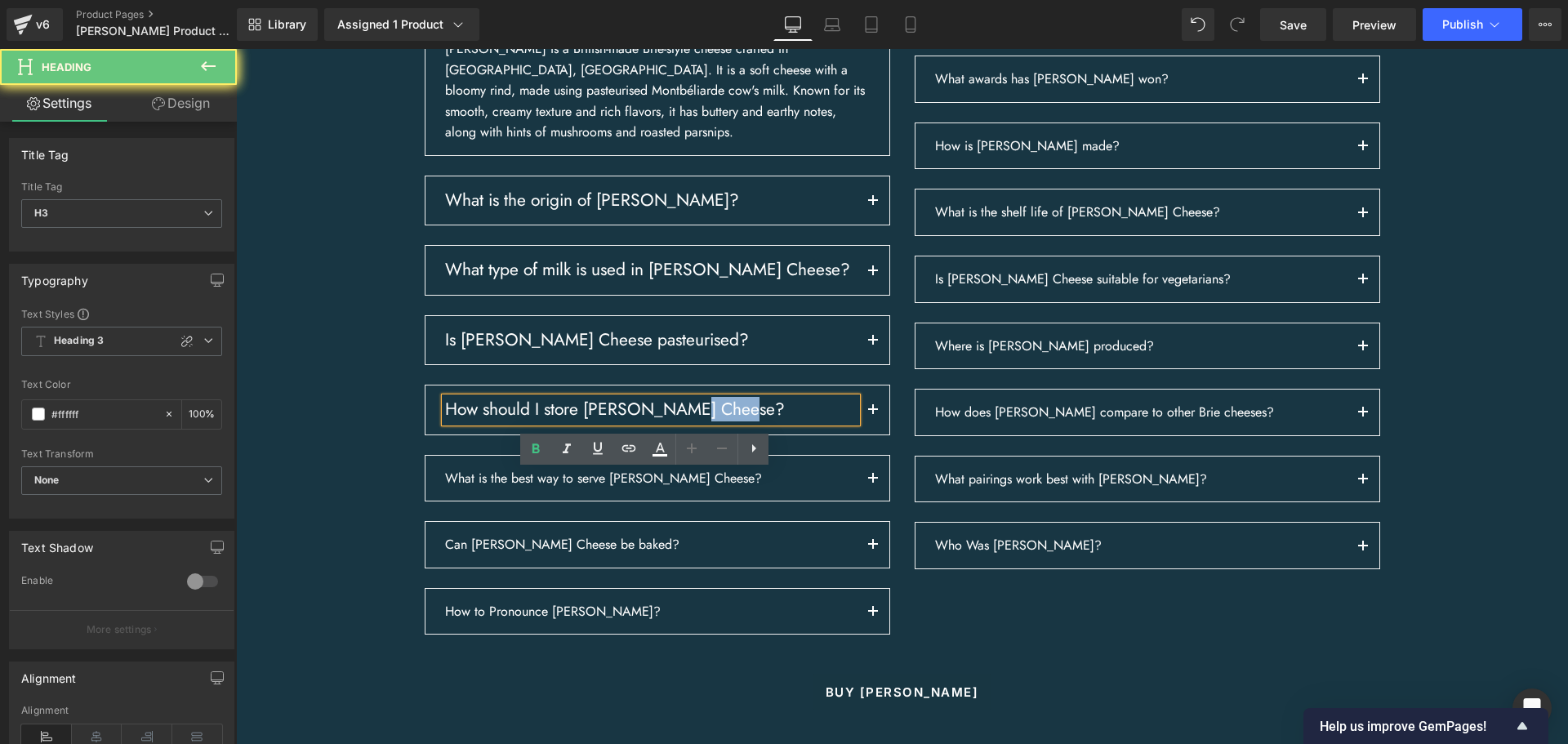
click at [751, 421] on h3 "How should I store [PERSON_NAME] Cheese?" at bounding box center [651, 409] width 412 height 23
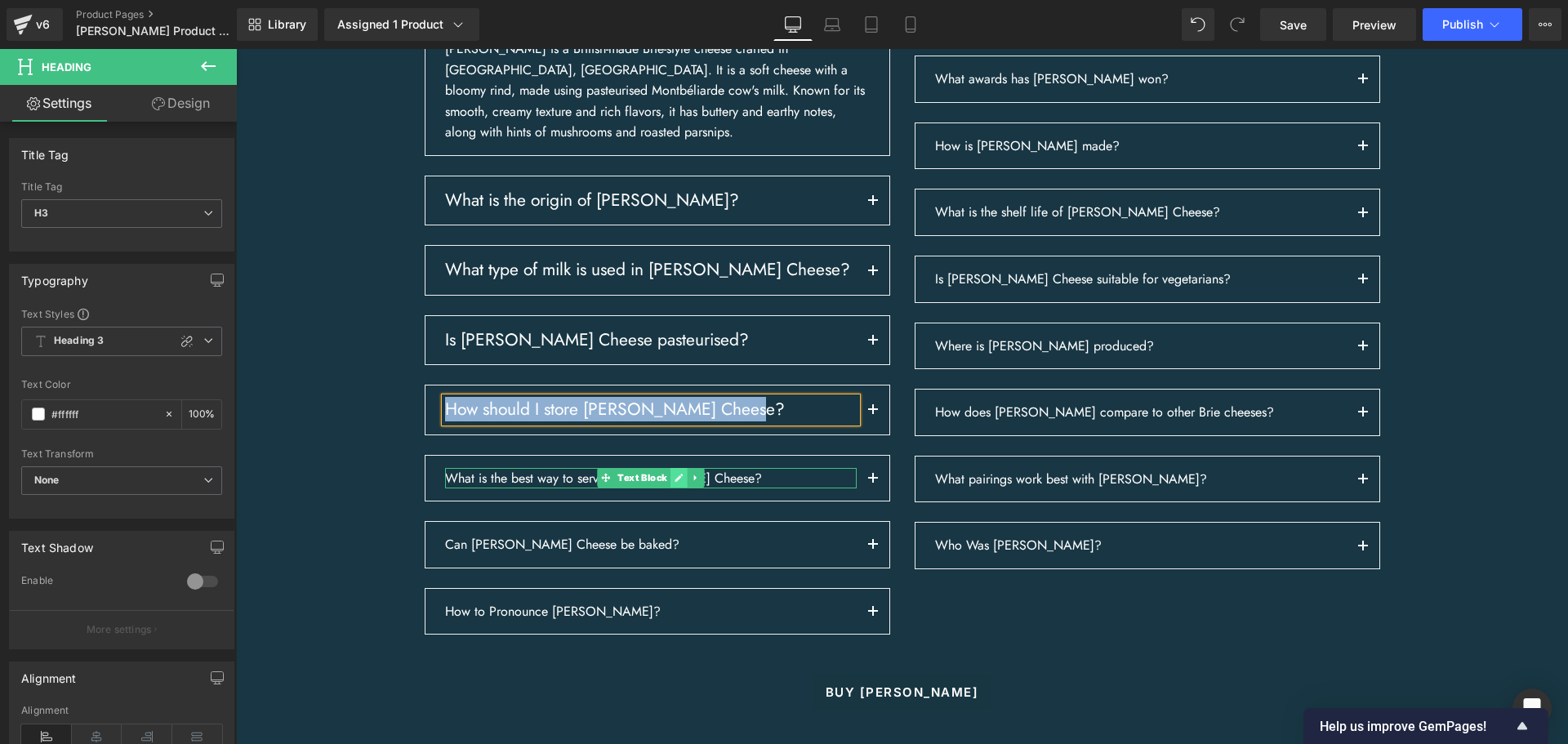
click at [674, 482] on icon at bounding box center [679, 477] width 9 height 9
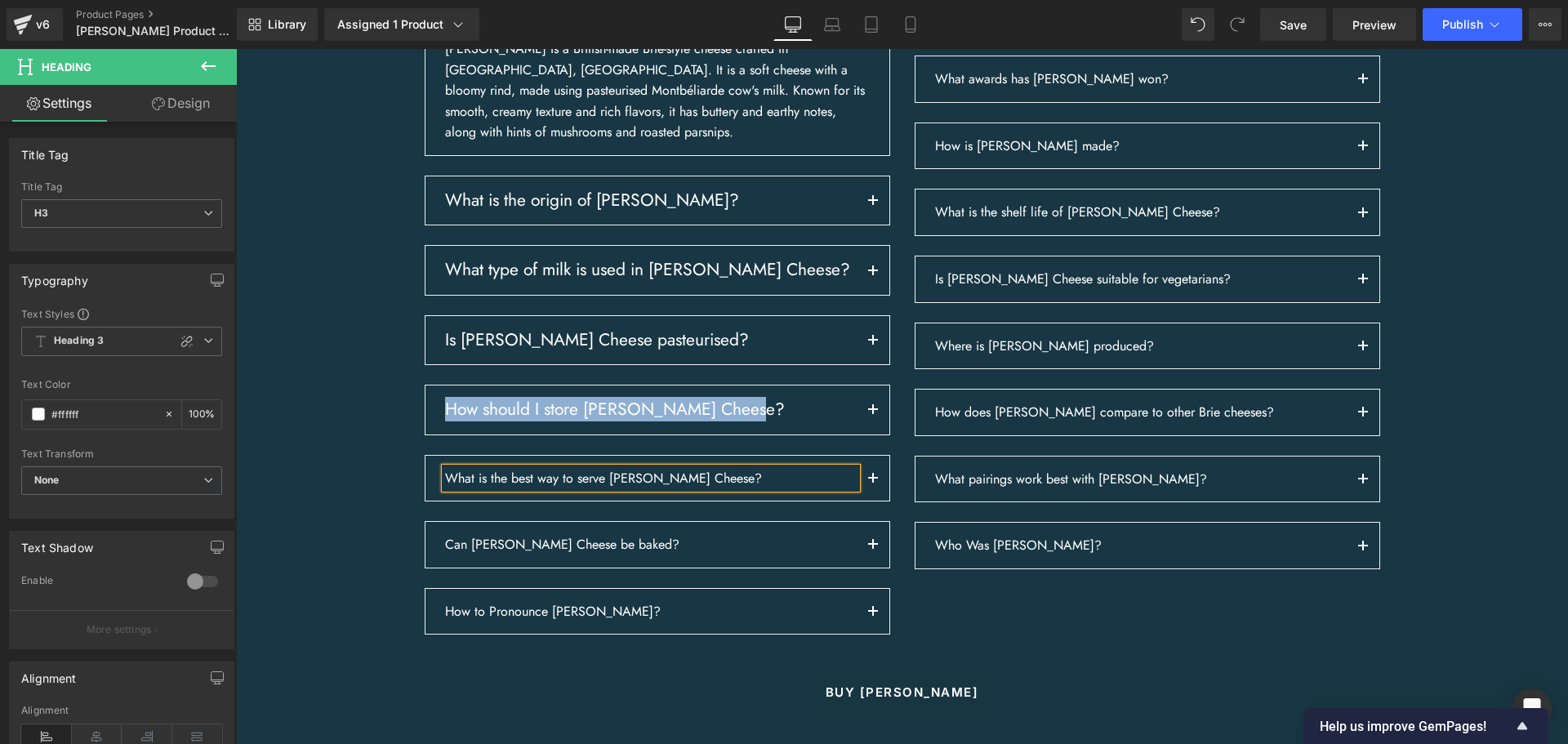
click at [674, 489] on p "What is the best way to serve [PERSON_NAME] Cheese?" at bounding box center [651, 478] width 412 height 22
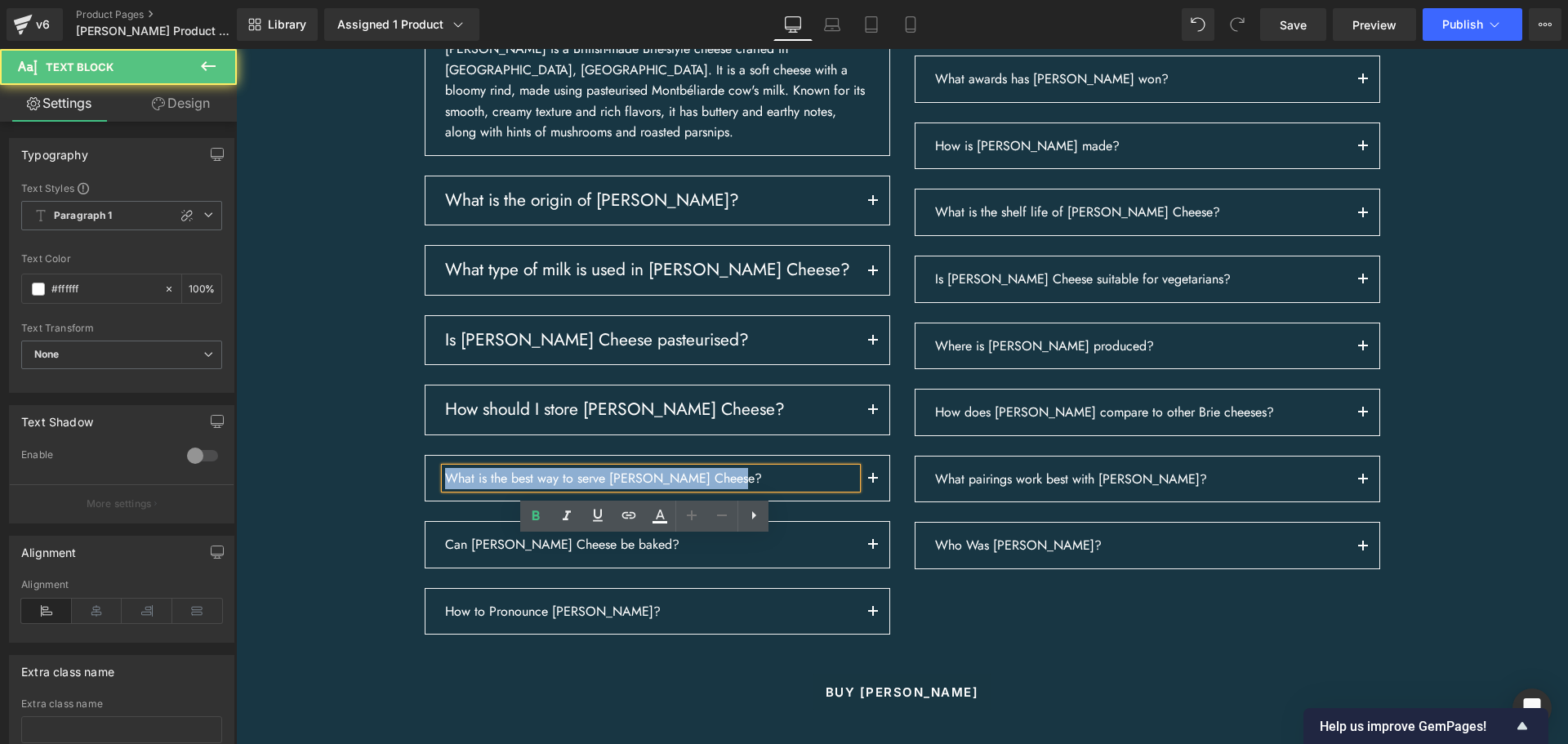
click at [674, 489] on p "What is the best way to serve [PERSON_NAME] Cheese?" at bounding box center [651, 478] width 412 height 22
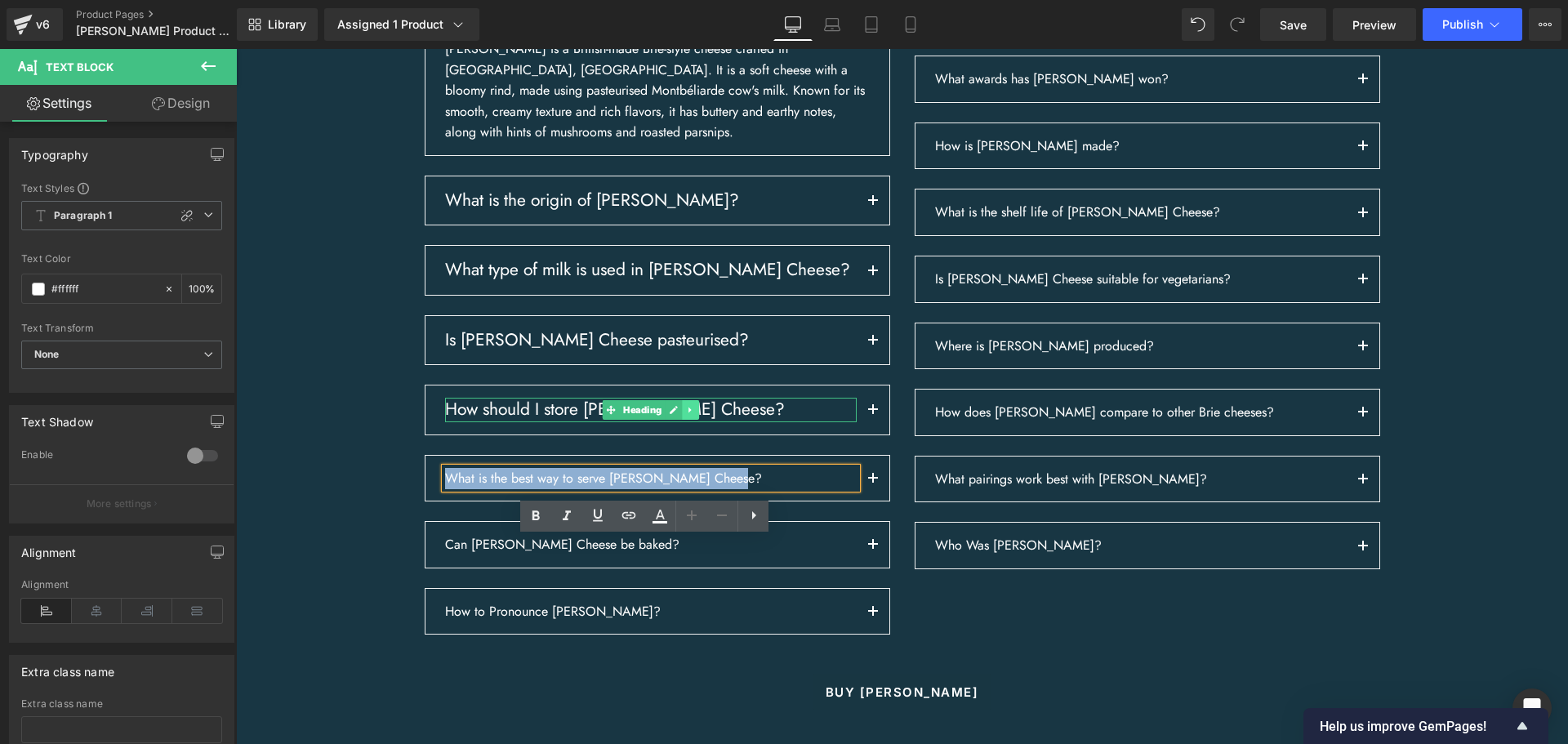
click at [686, 415] on icon at bounding box center [691, 410] width 9 height 9
click at [677, 414] on icon at bounding box center [681, 410] width 9 height 9
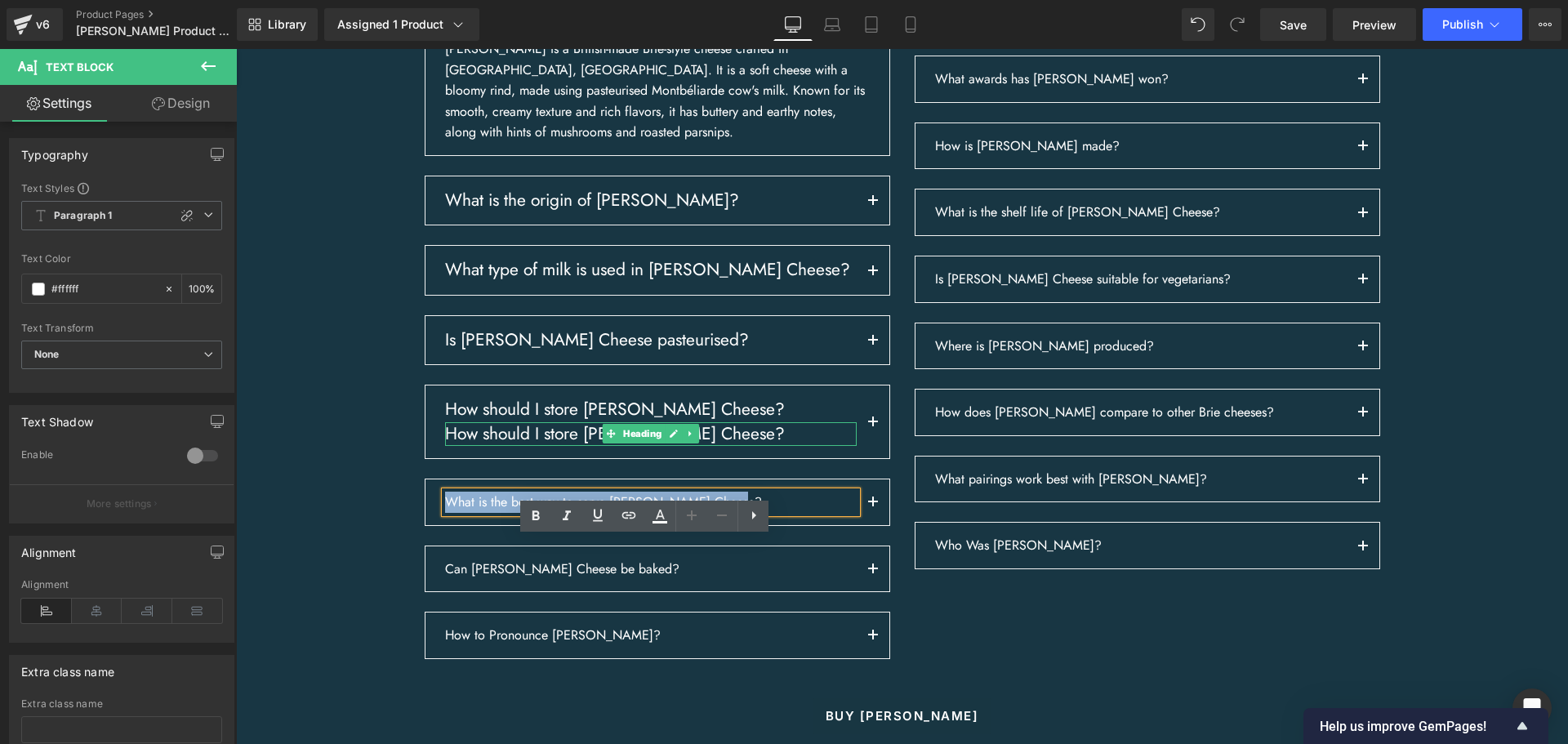
click at [489, 445] on h3 "How should I store [PERSON_NAME] Cheese?" at bounding box center [651, 433] width 412 height 23
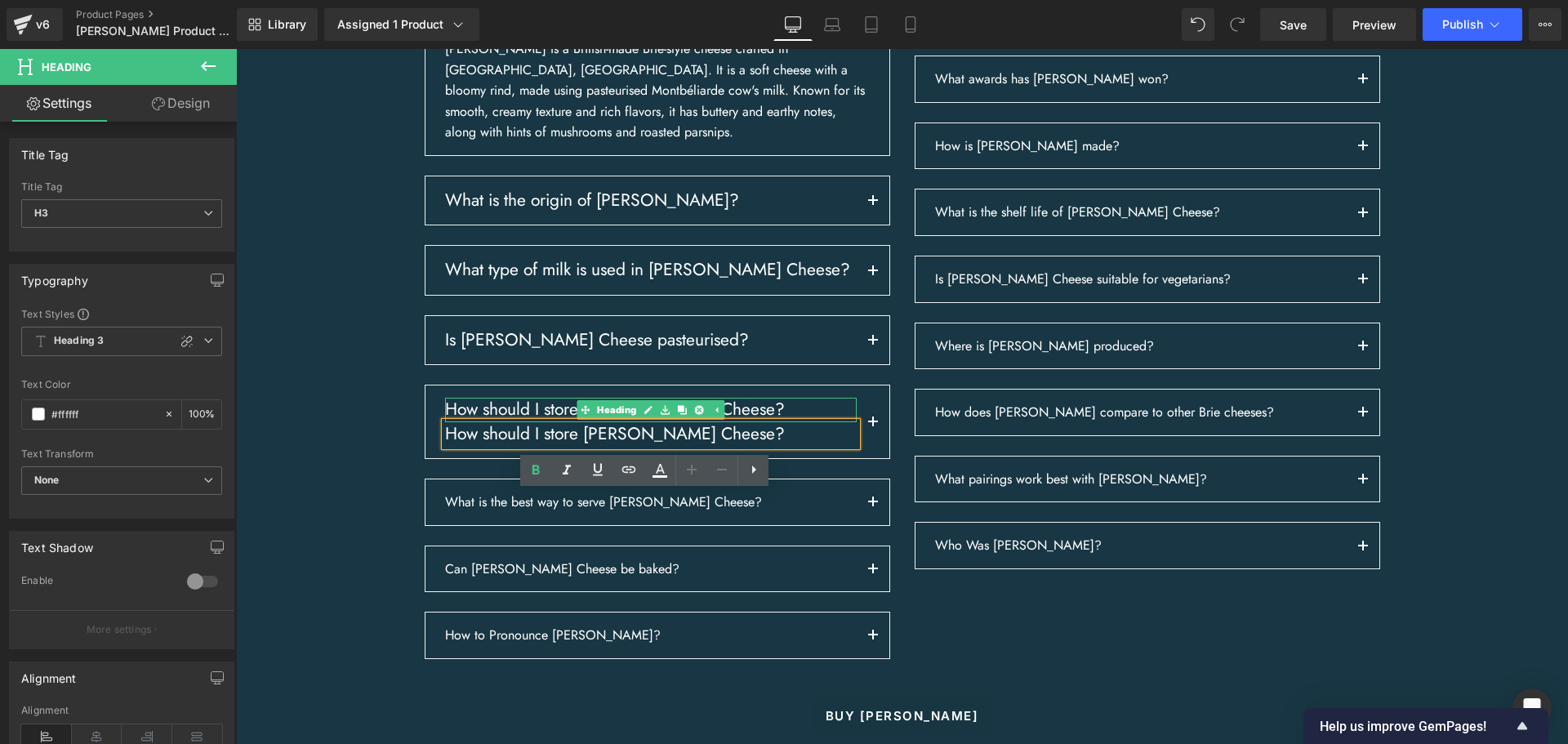
click at [817, 421] on h3 "How should I store [PERSON_NAME] Cheese?" at bounding box center [651, 409] width 412 height 23
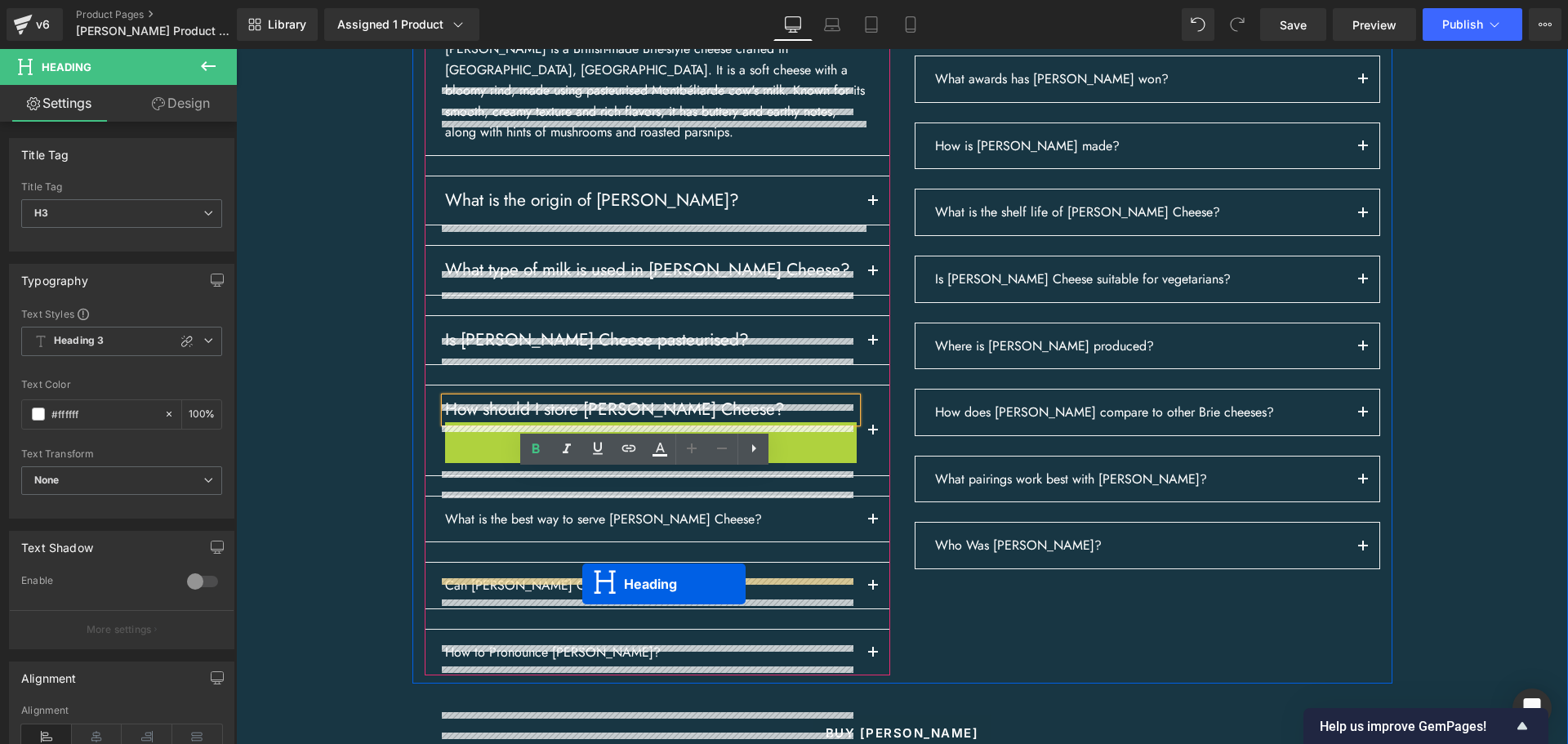
drag, startPoint x: 604, startPoint y: 501, endPoint x: 582, endPoint y: 584, distance: 85.9
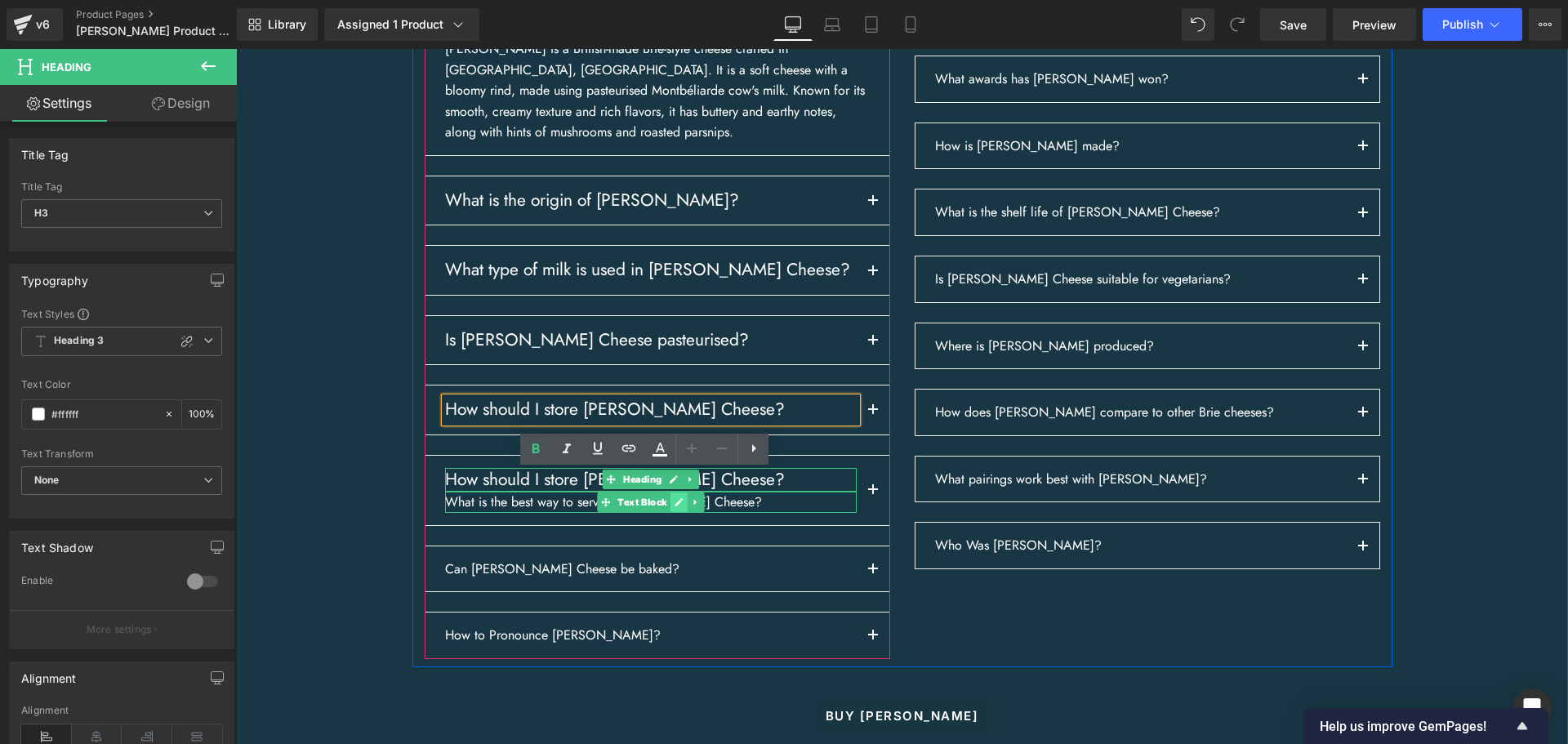
click at [678, 512] on link at bounding box center [679, 502] width 17 height 20
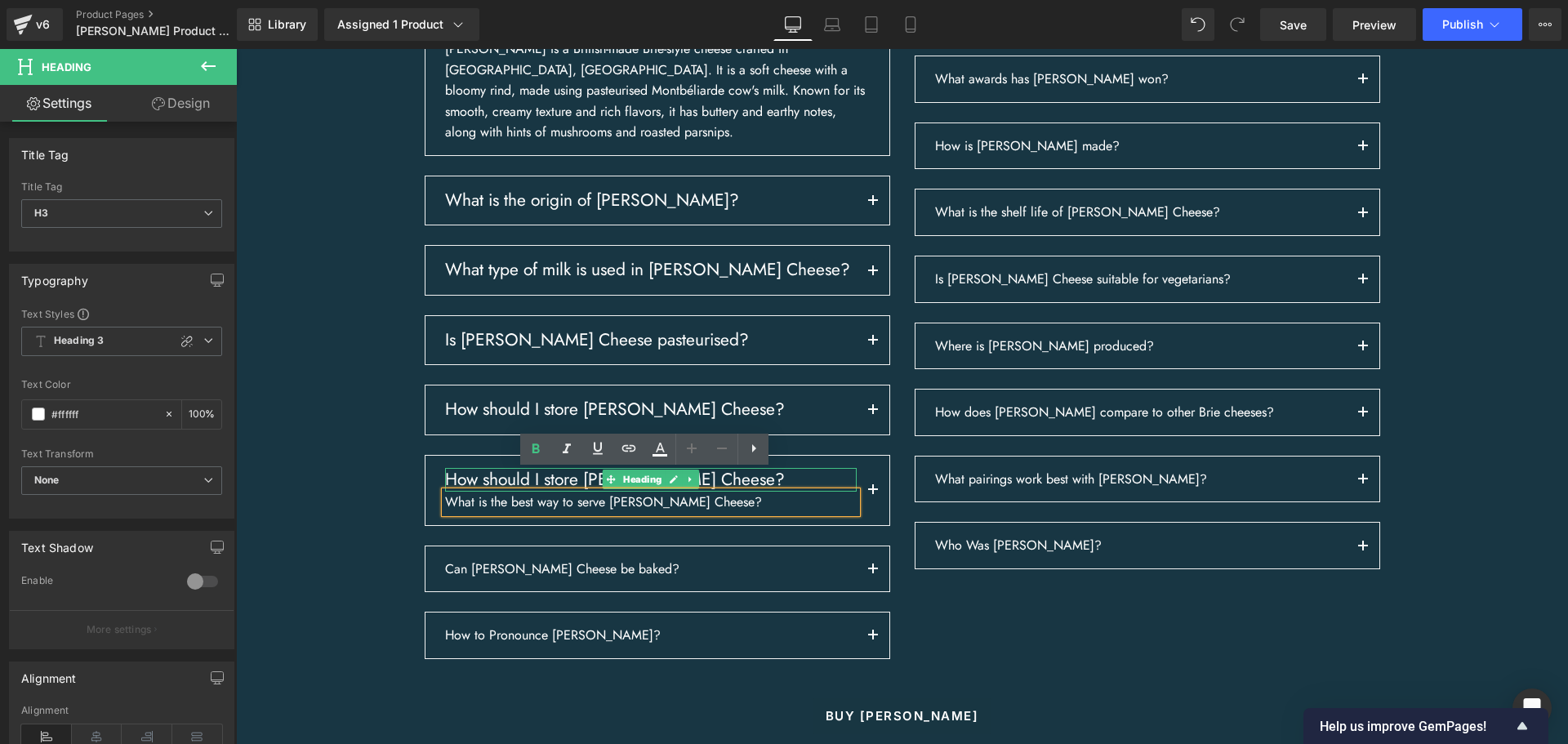
click at [678, 513] on p "What is the best way to serve [PERSON_NAME] Cheese?" at bounding box center [651, 502] width 412 height 22
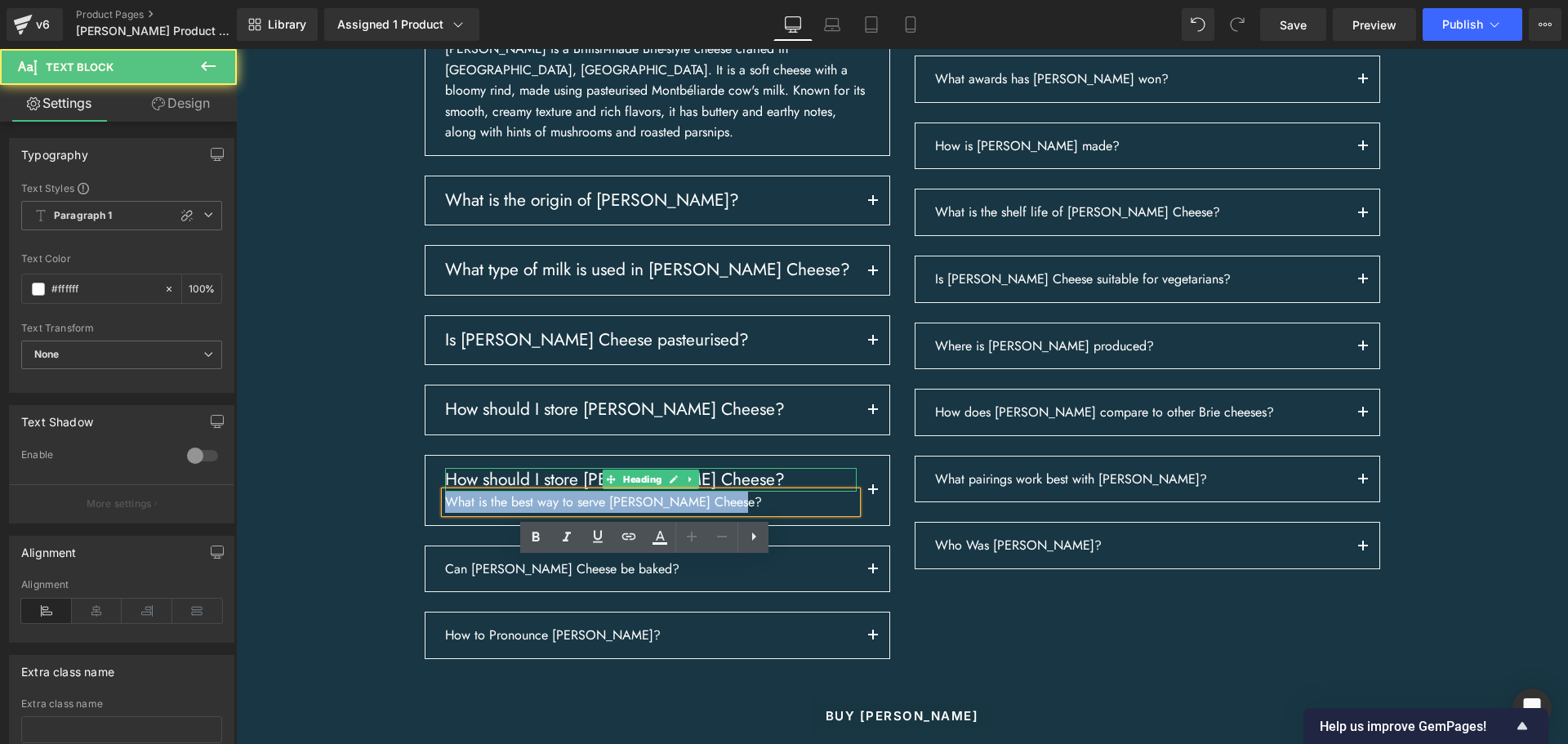
click at [678, 513] on p "What is the best way to serve [PERSON_NAME] Cheese?" at bounding box center [651, 502] width 412 height 22
copy p "What is the best way to serve [PERSON_NAME] Cheese?"
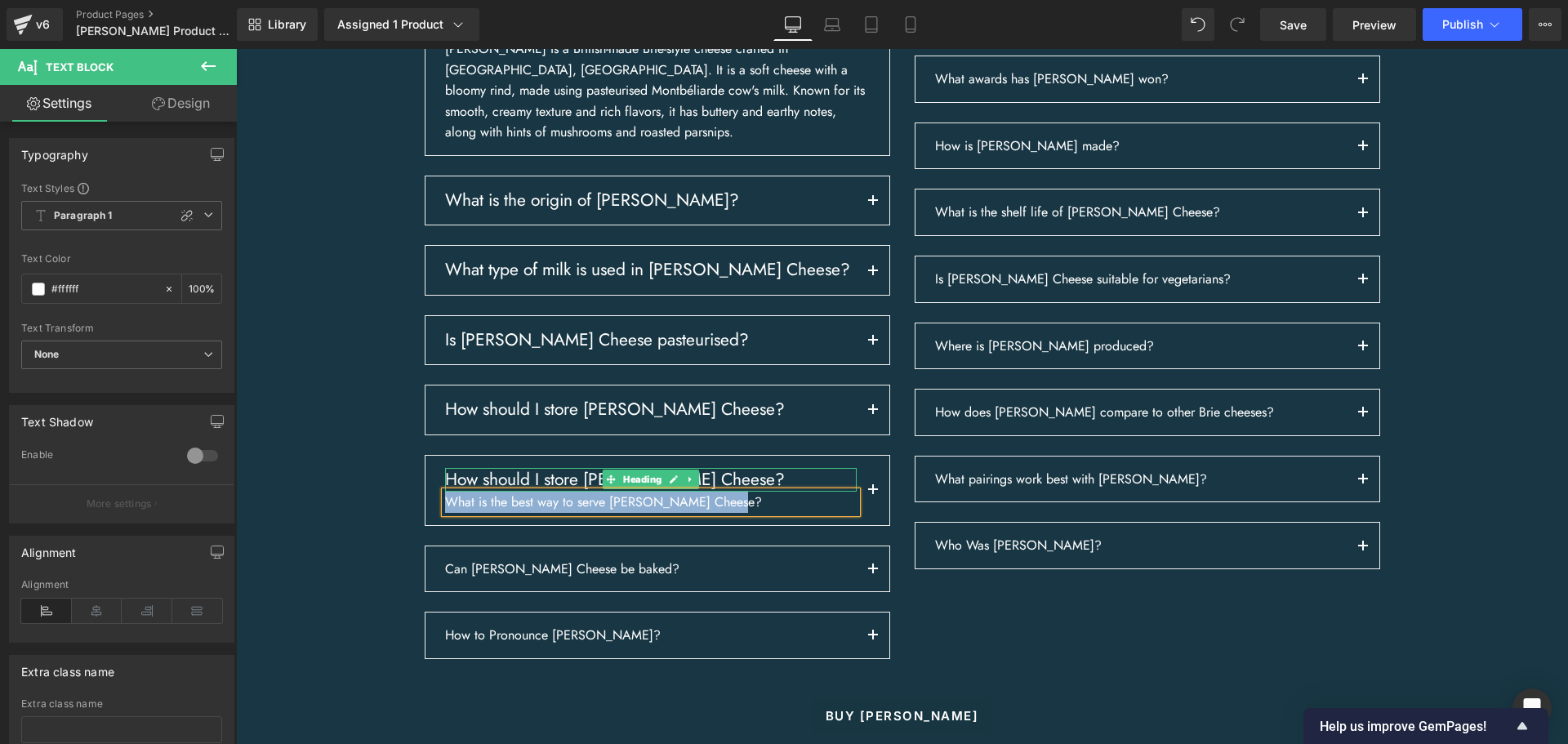
click at [527, 472] on div at bounding box center [651, 470] width 412 height 4
click at [527, 491] on h3 "How should I store [PERSON_NAME] Cheese?" at bounding box center [651, 479] width 412 height 23
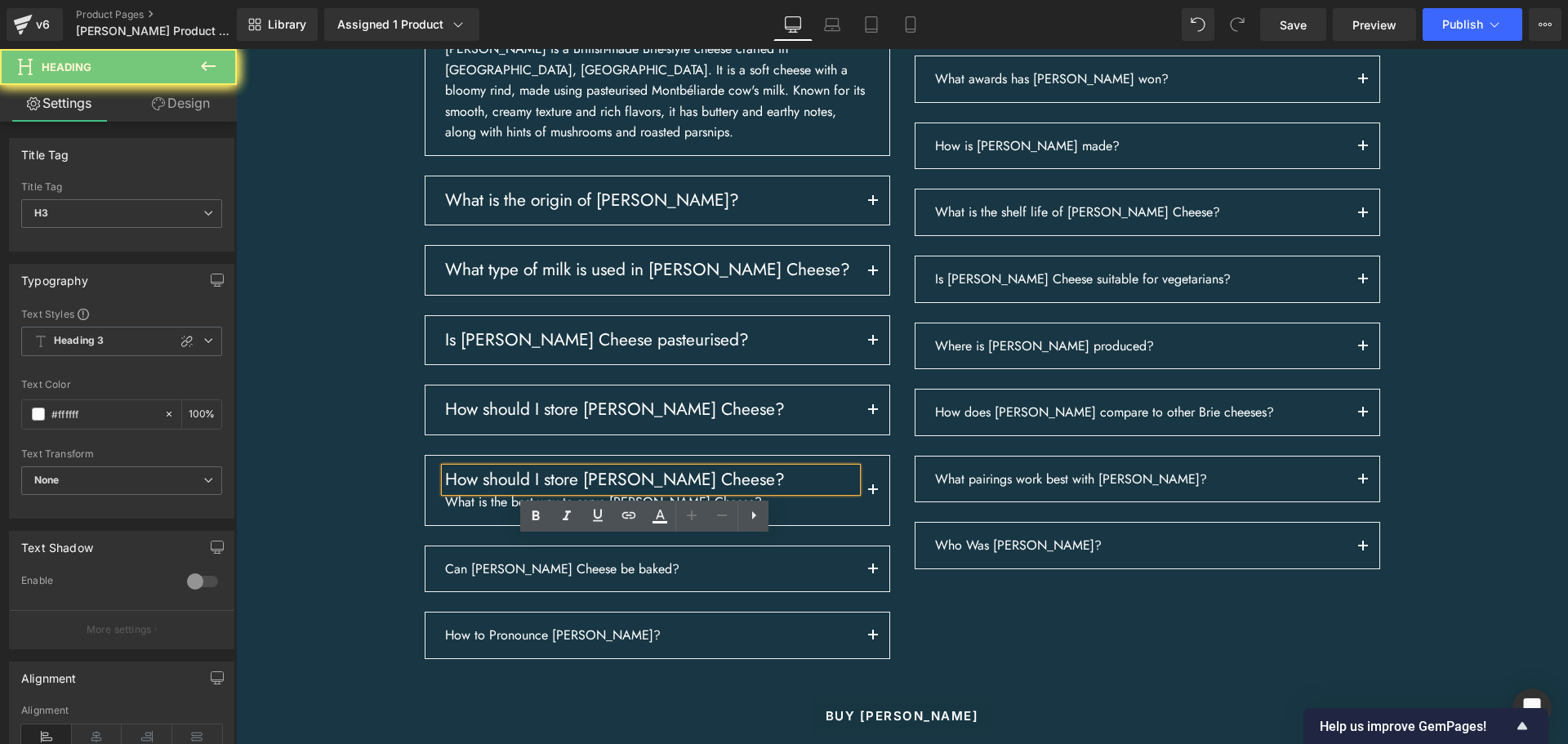
click at [528, 491] on h3 "How should I store [PERSON_NAME] Cheese?" at bounding box center [651, 479] width 412 height 23
click at [529, 491] on h3 "How should I store [PERSON_NAME] Cheese?" at bounding box center [651, 479] width 412 height 23
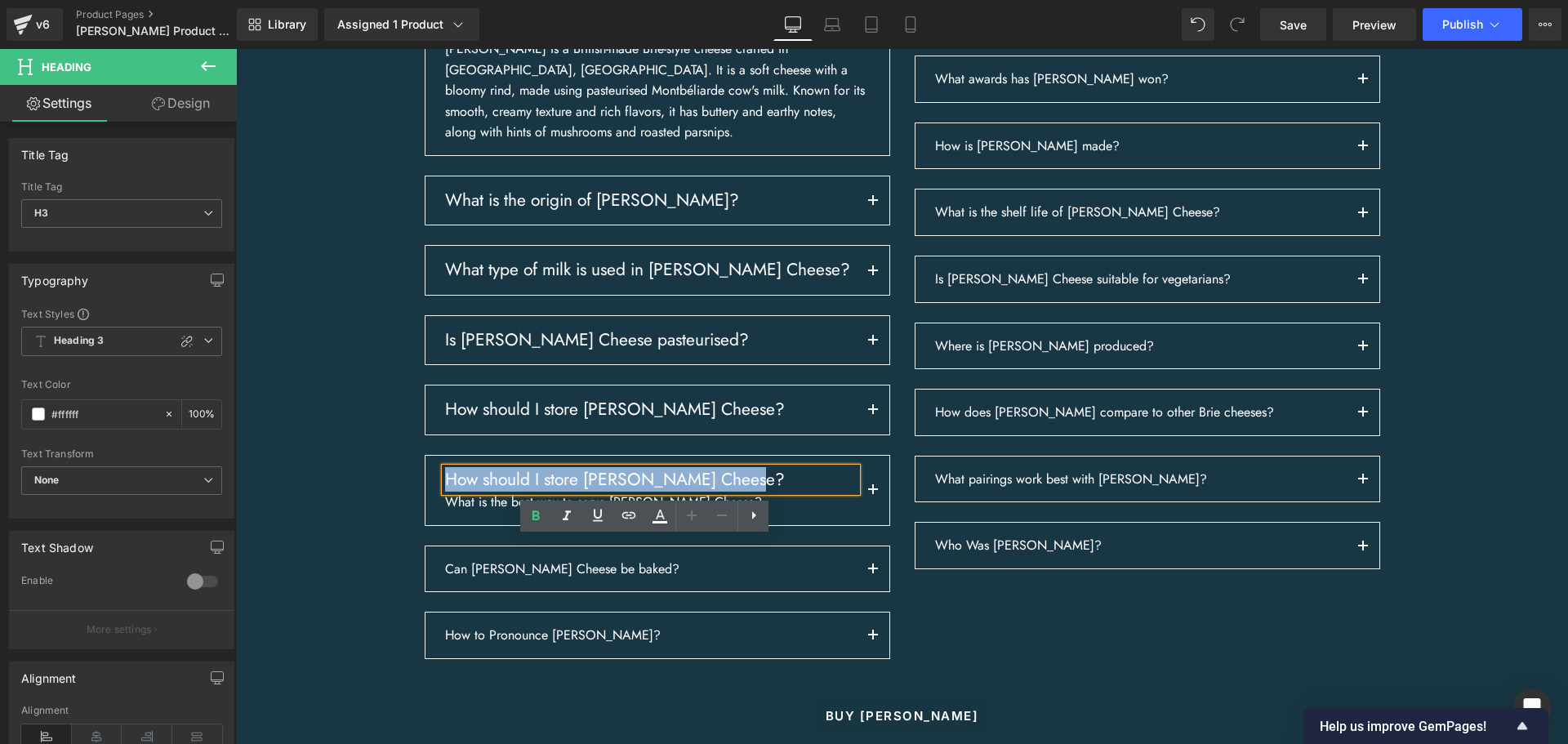
click at [529, 491] on h3 "How should I store [PERSON_NAME] Cheese?" at bounding box center [651, 479] width 412 height 23
paste div
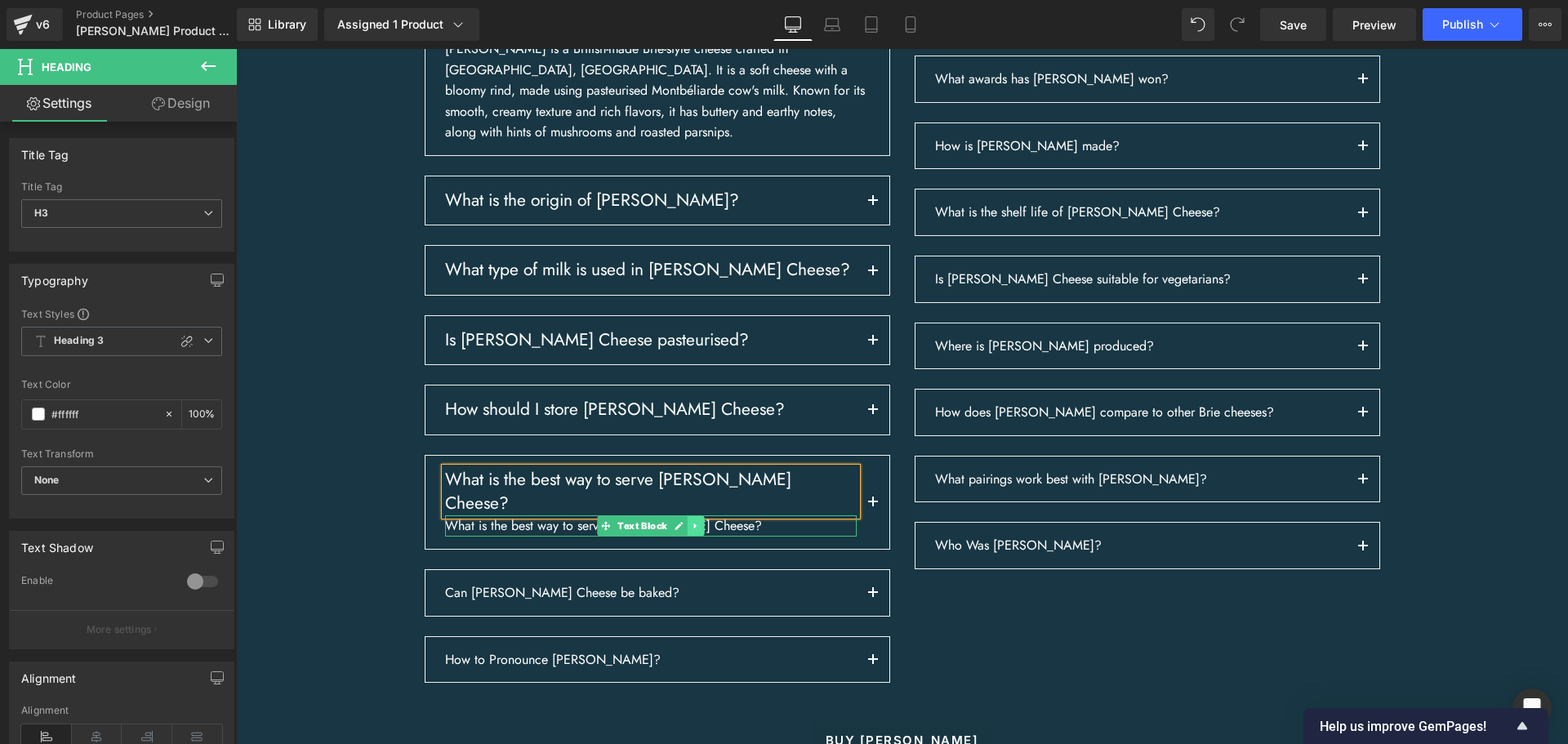
click at [691, 531] on icon at bounding box center [696, 525] width 9 height 9
click at [696, 535] on link at bounding box center [704, 525] width 17 height 20
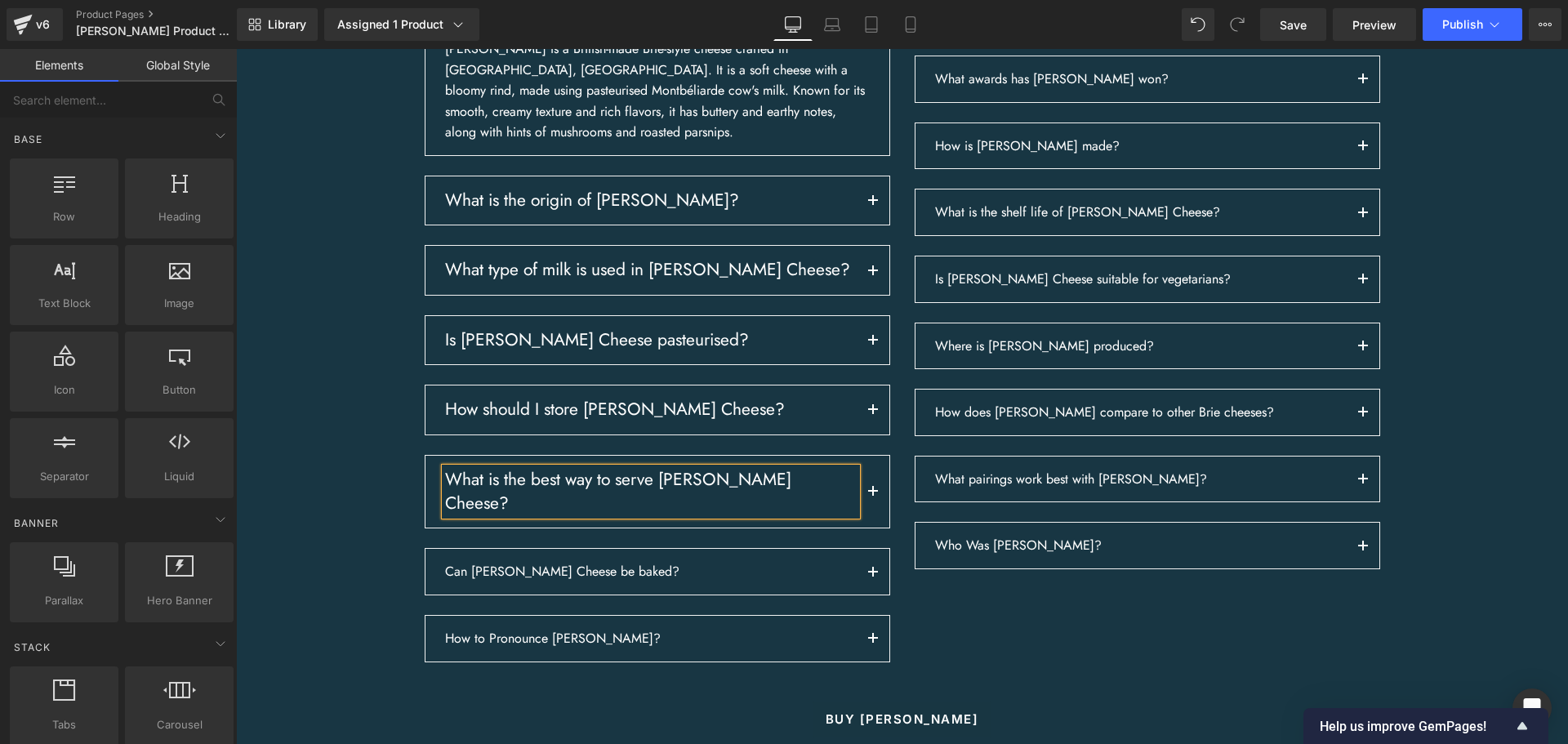
click at [352, 535] on div "Frequently asked questions about [PERSON_NAME] Heading Row What is [PERSON_NAME…" at bounding box center [901, 336] width 1331 height 827
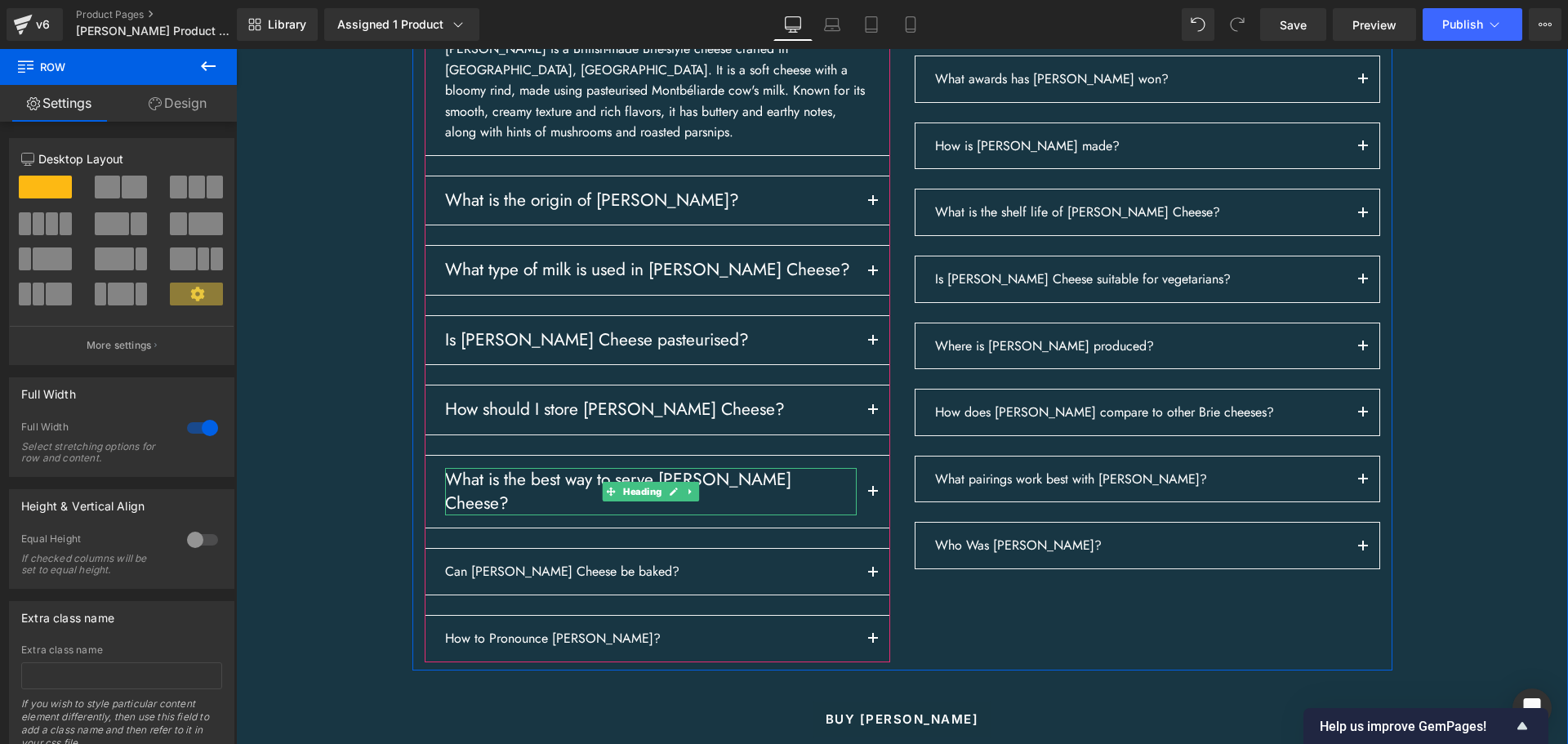
click at [688, 495] on icon at bounding box center [689, 491] width 3 height 6
click at [679, 495] on icon at bounding box center [681, 491] width 9 height 9
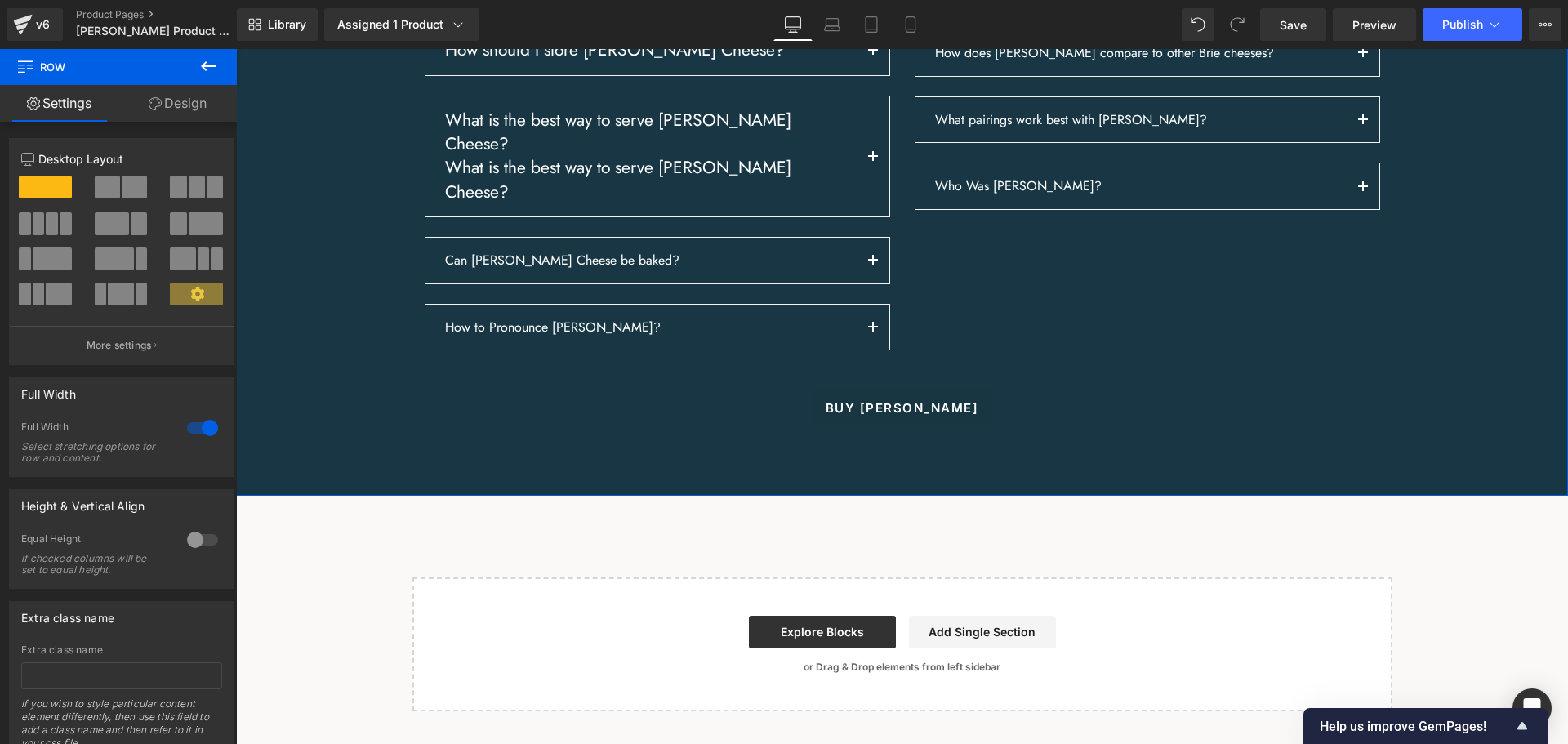
scroll to position [2712, 0]
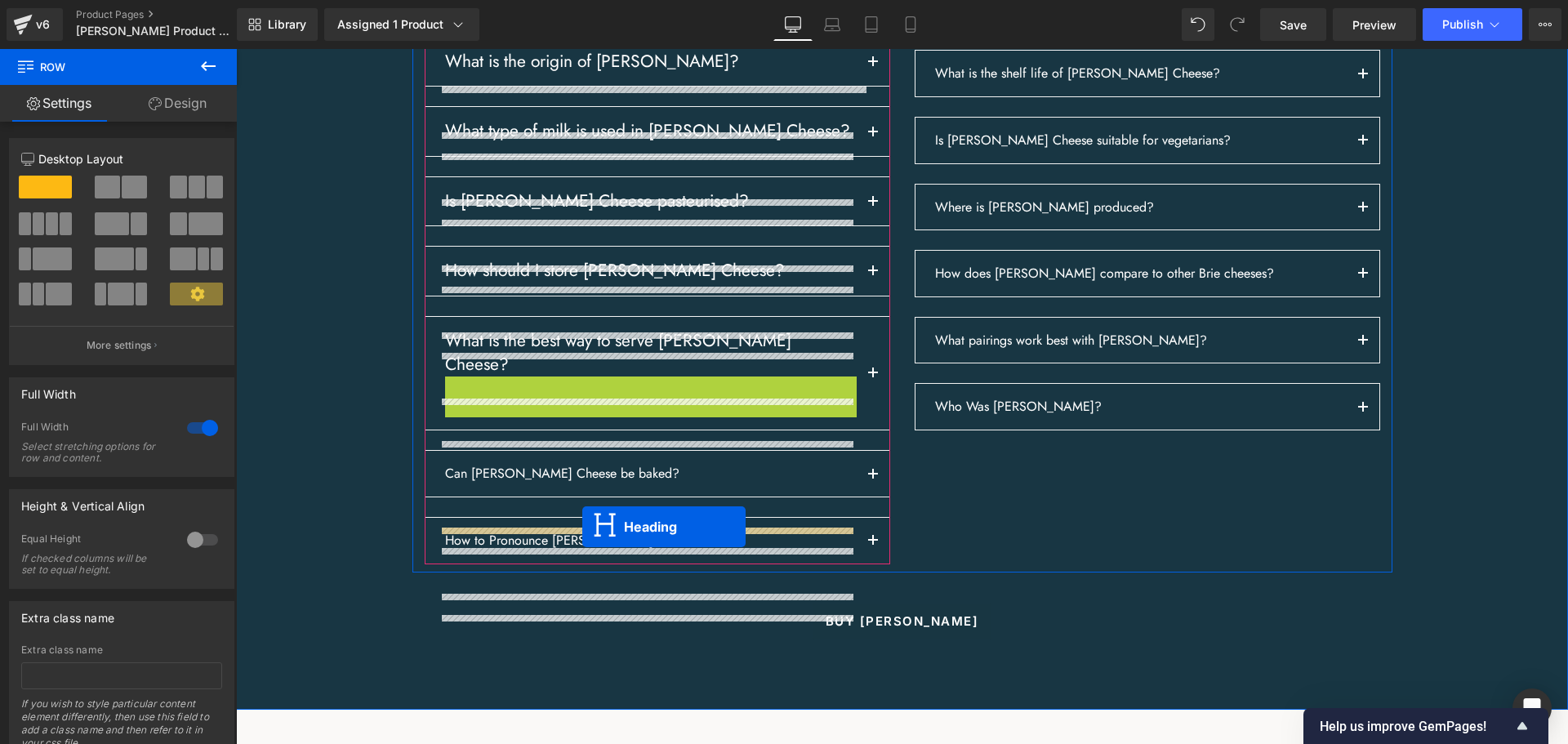
drag, startPoint x: 605, startPoint y: 460, endPoint x: 580, endPoint y: 528, distance: 72.4
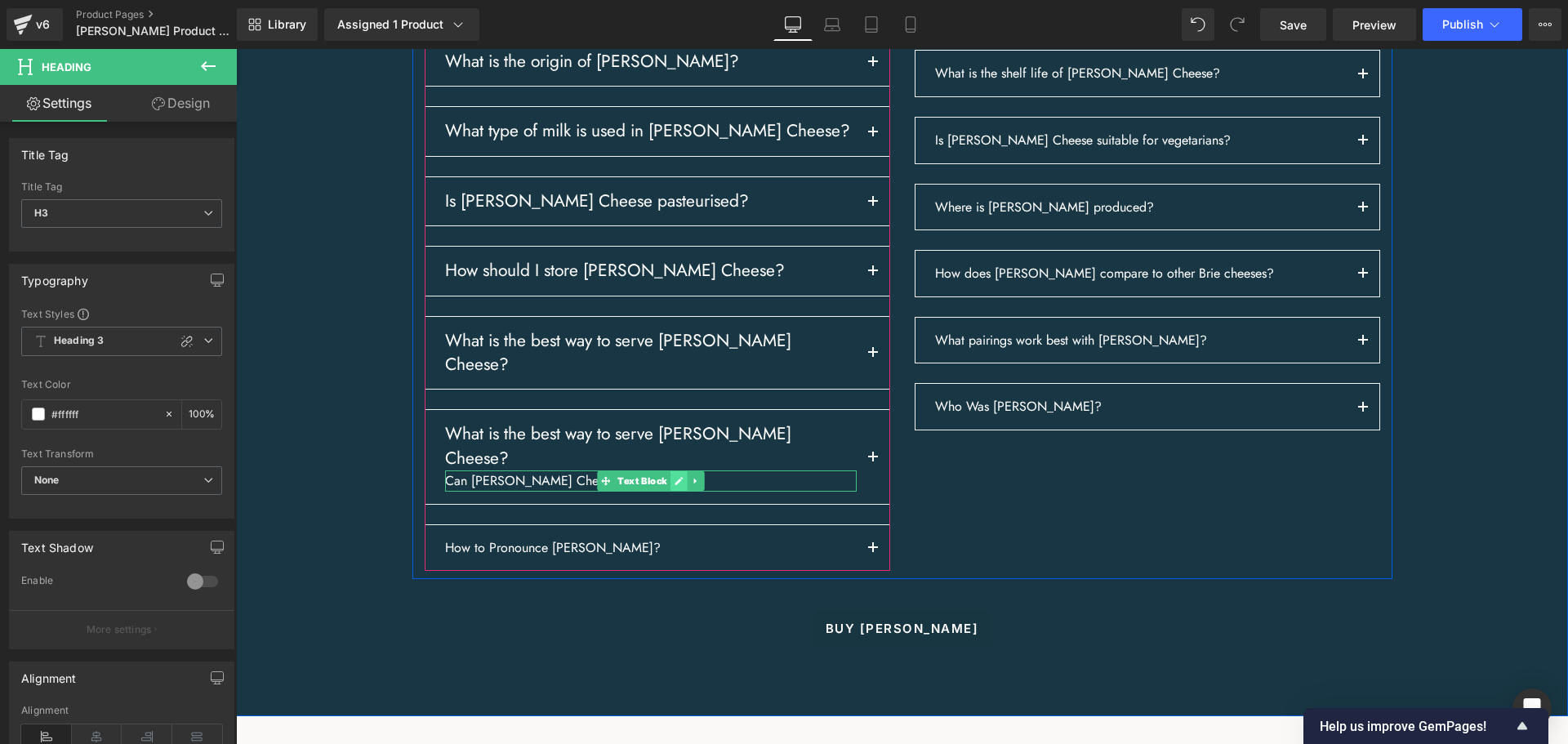
click at [674, 485] on icon at bounding box center [678, 480] width 8 height 8
click at [673, 491] on p "Can [PERSON_NAME] Cheese be baked?" at bounding box center [651, 480] width 412 height 22
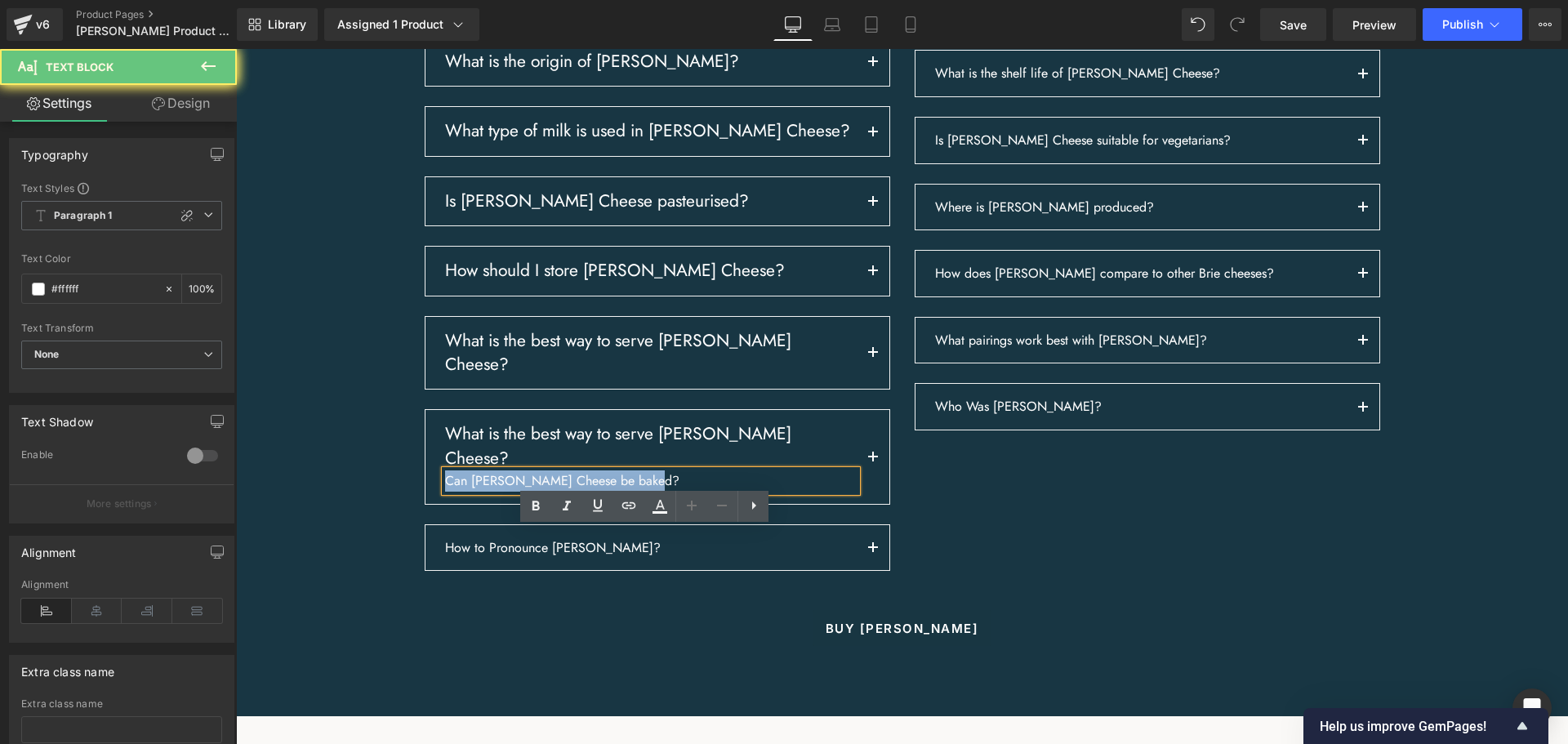
click at [673, 491] on p "Can [PERSON_NAME] Cheese be baked?" at bounding box center [651, 480] width 412 height 22
copy p "Can [PERSON_NAME] Cheese be baked?"
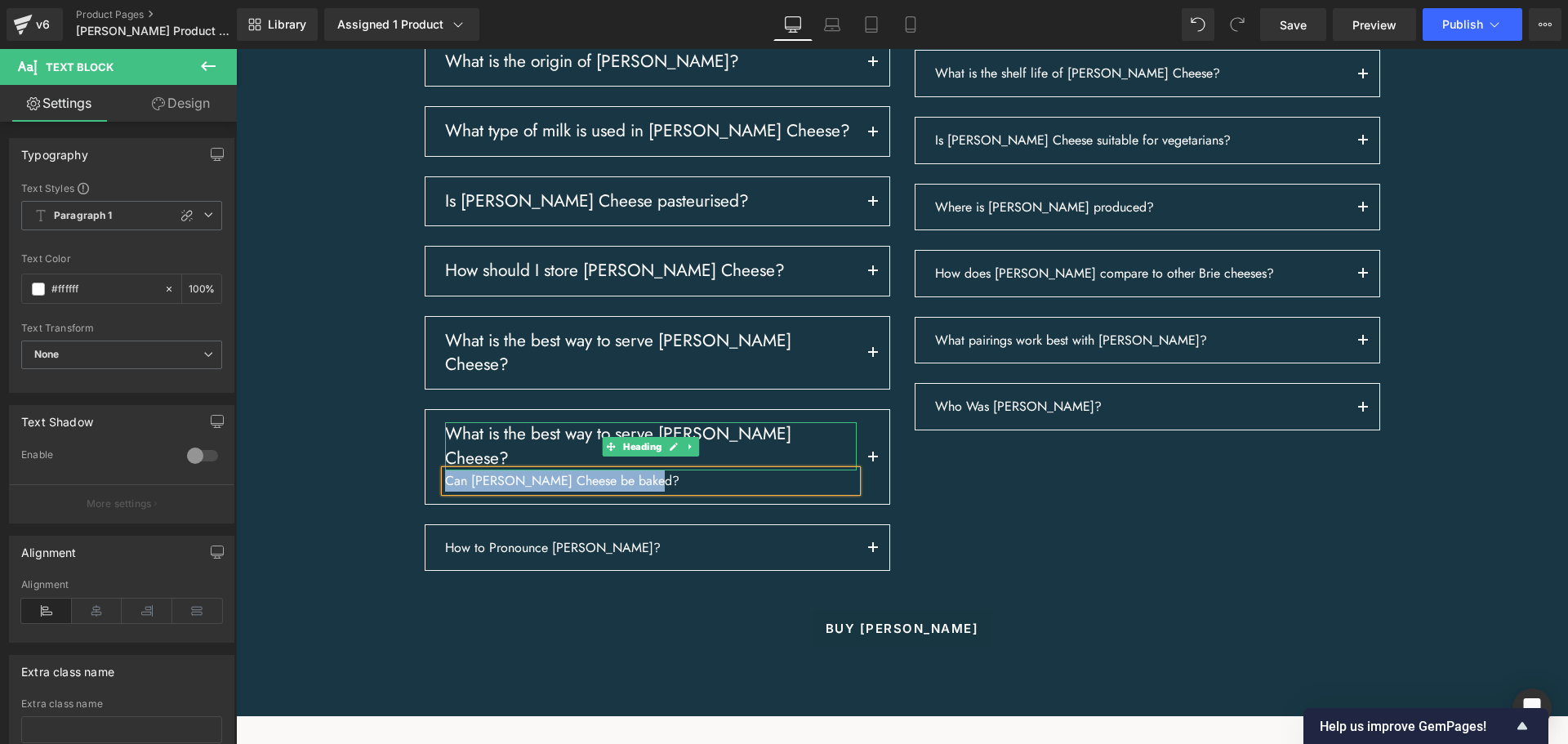
click at [499, 470] on h3 "What is the best way to serve [PERSON_NAME] Cheese?" at bounding box center [651, 445] width 412 height 48
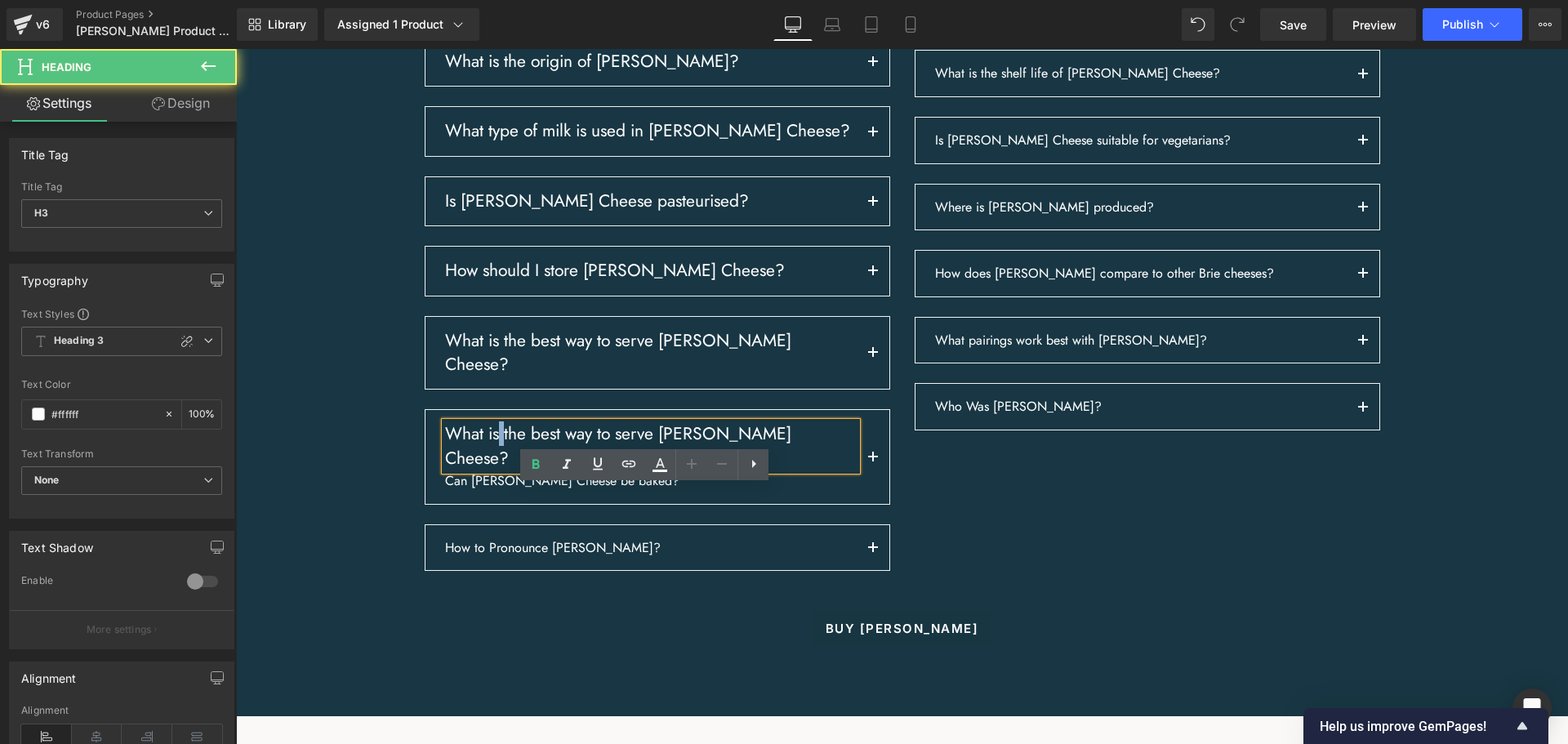
click at [499, 470] on h3 "What is the best way to serve [PERSON_NAME] Cheese?" at bounding box center [651, 445] width 412 height 48
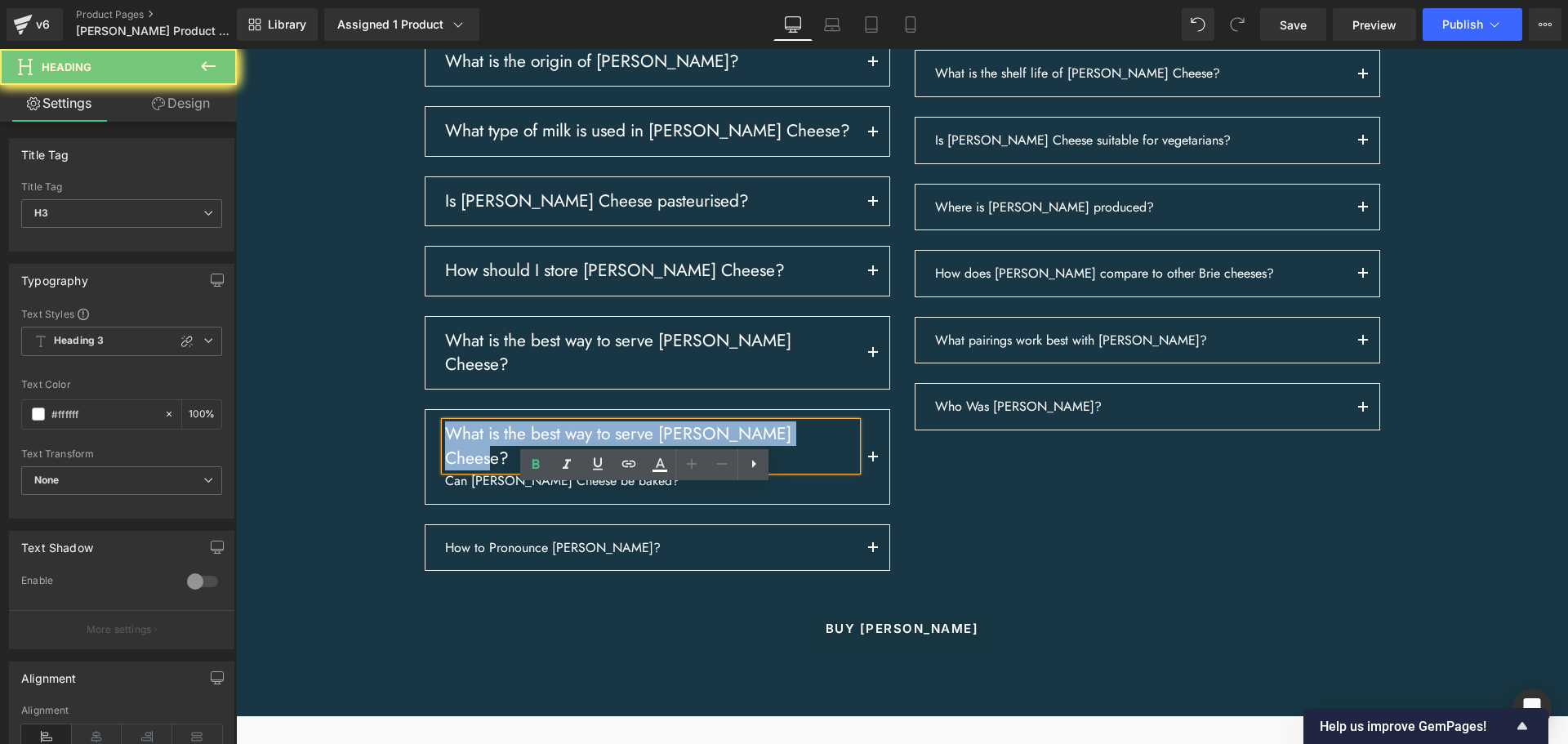
click at [499, 470] on h3 "What is the best way to serve [PERSON_NAME] Cheese?" at bounding box center [651, 445] width 412 height 48
paste div
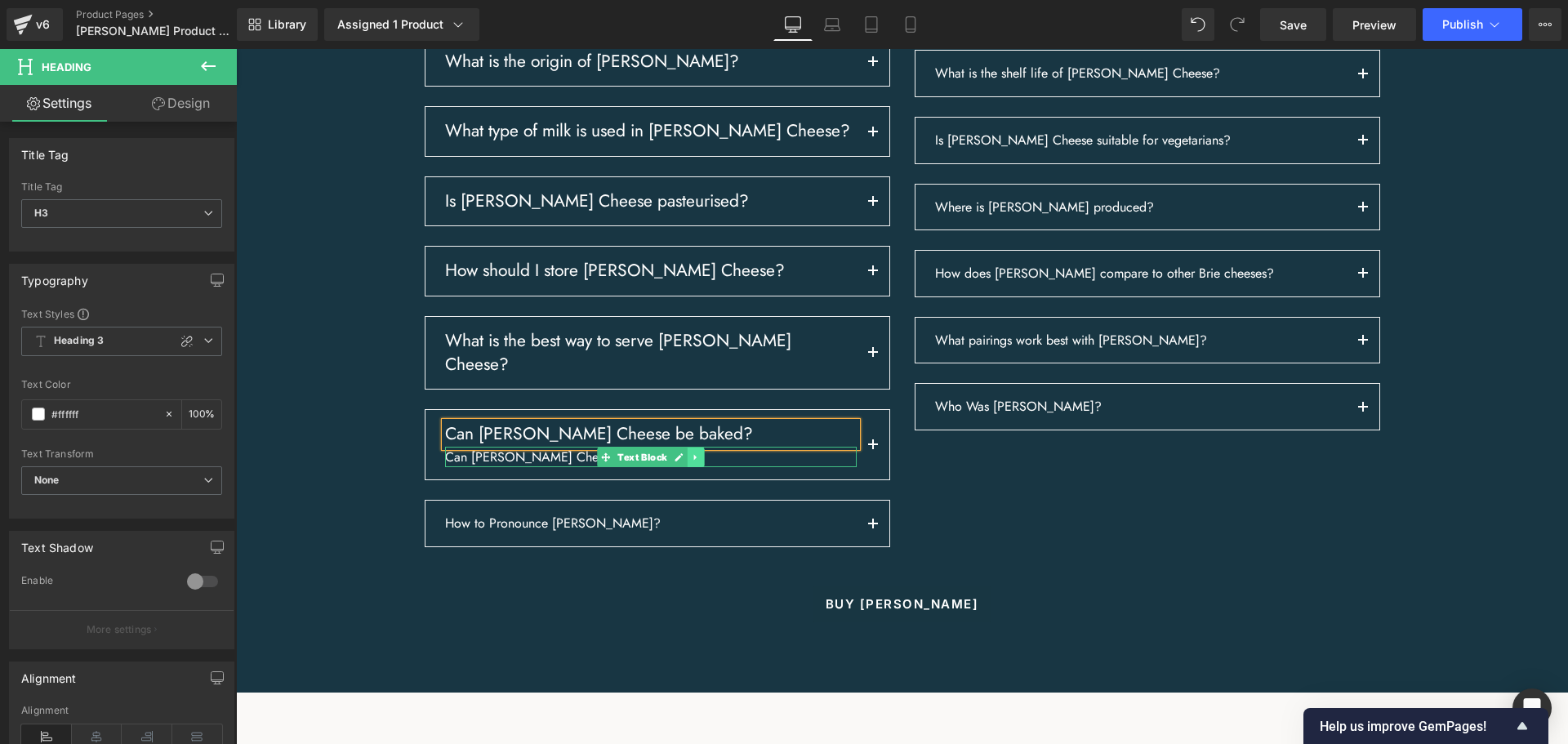
click at [693, 462] on icon at bounding box center [696, 457] width 9 height 9
click at [696, 467] on link at bounding box center [704, 457] width 17 height 20
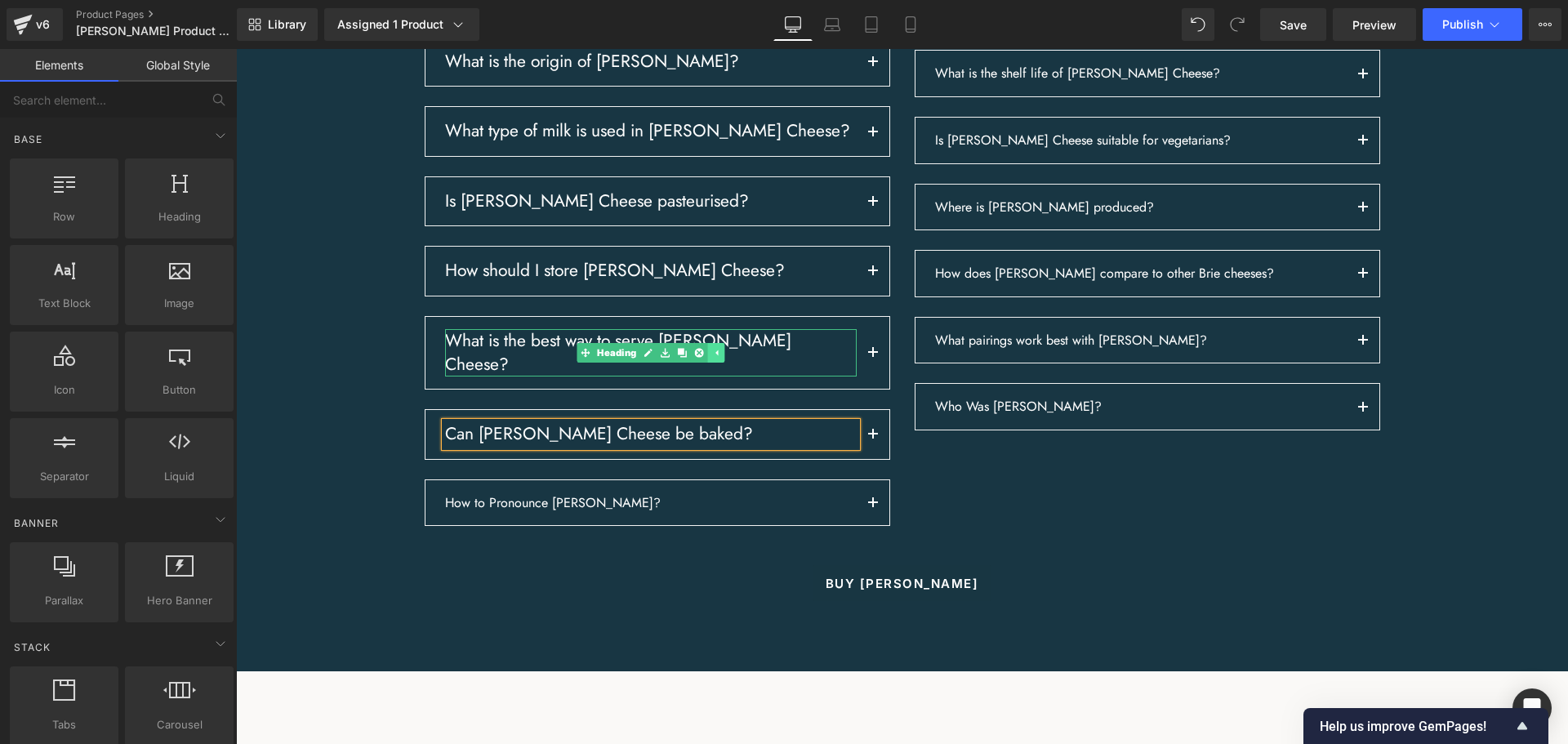
click at [707, 362] on link at bounding box center [715, 352] width 17 height 20
click at [334, 442] on div "Frequently asked questions about [PERSON_NAME] Heading Row What is [PERSON_NAME…" at bounding box center [901, 198] width 1331 height 830
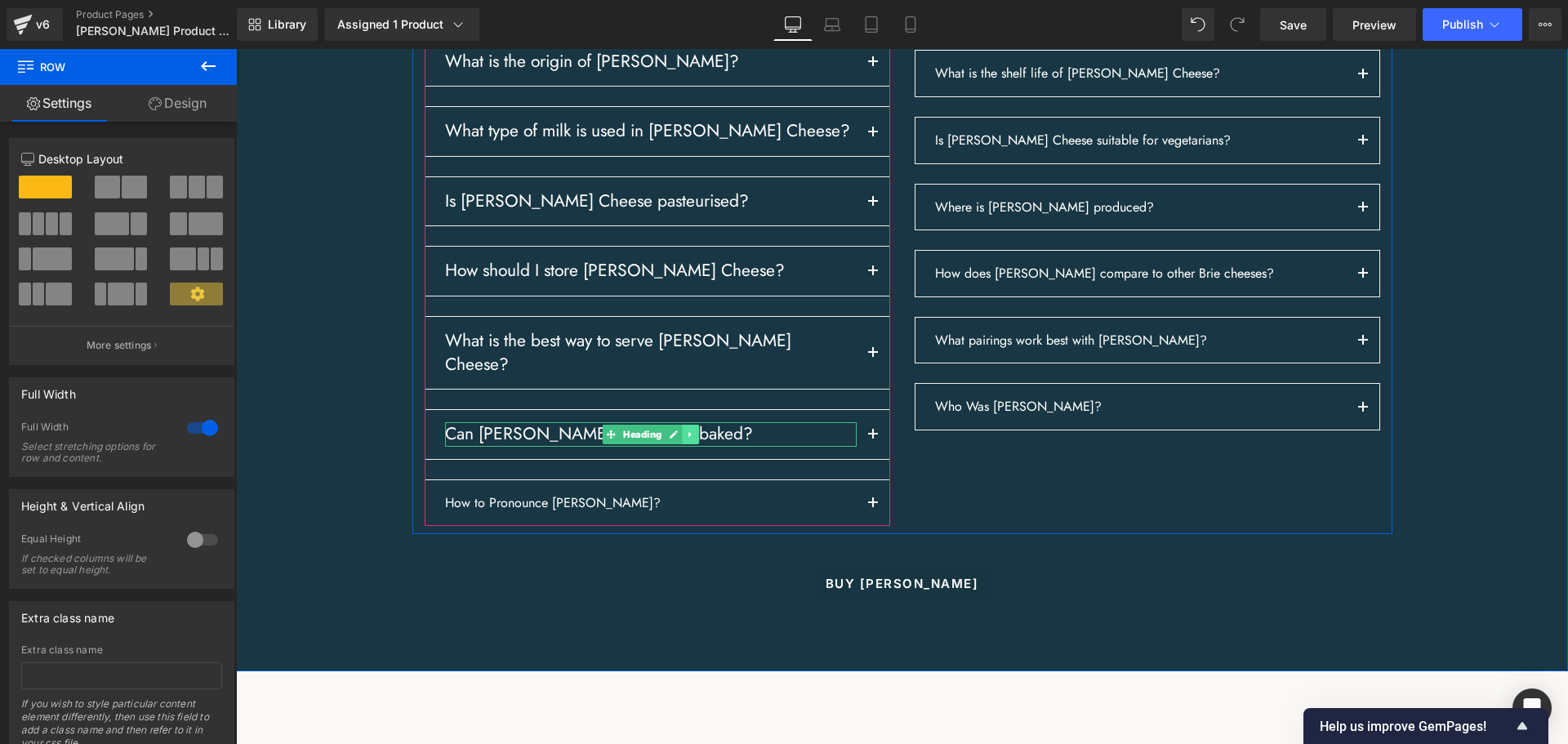
click at [688, 437] on icon at bounding box center [689, 434] width 3 height 6
click at [679, 438] on icon at bounding box center [681, 434] width 9 height 9
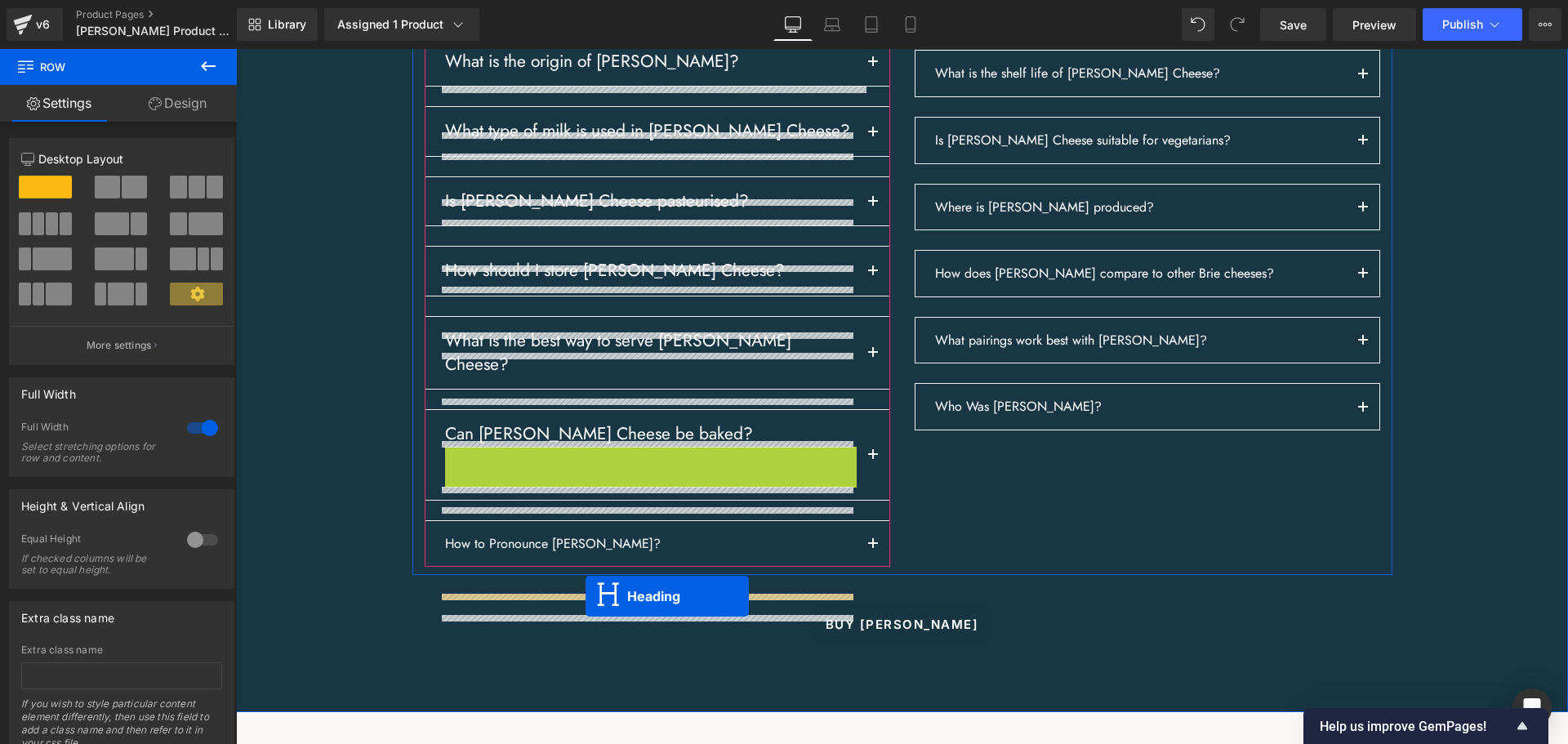
drag, startPoint x: 605, startPoint y: 514, endPoint x: 585, endPoint y: 596, distance: 84.4
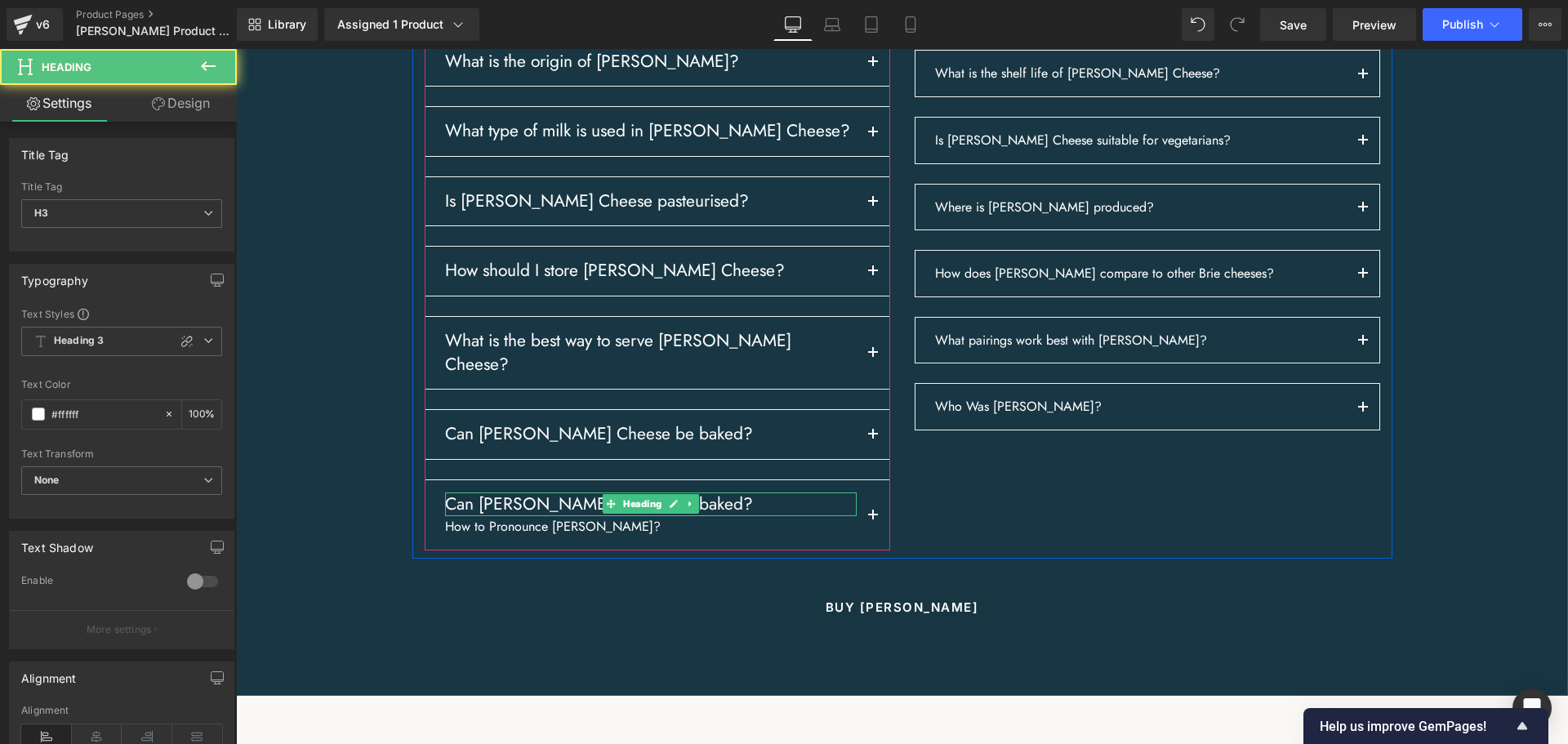
click at [582, 537] on p "How to Pronounce [PERSON_NAME]?" at bounding box center [651, 526] width 412 height 22
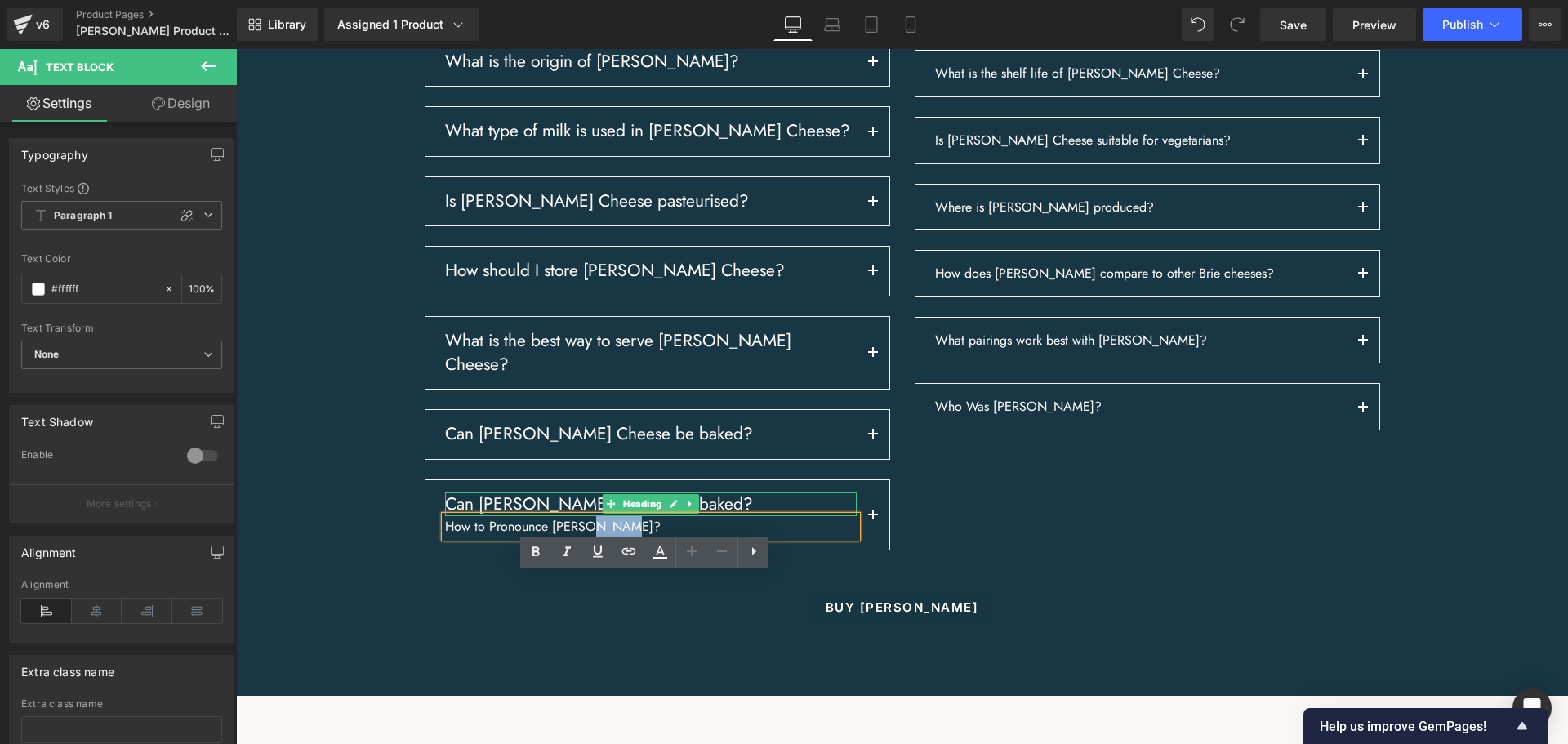
click at [582, 537] on p "How to Pronounce [PERSON_NAME]?" at bounding box center [651, 526] width 412 height 22
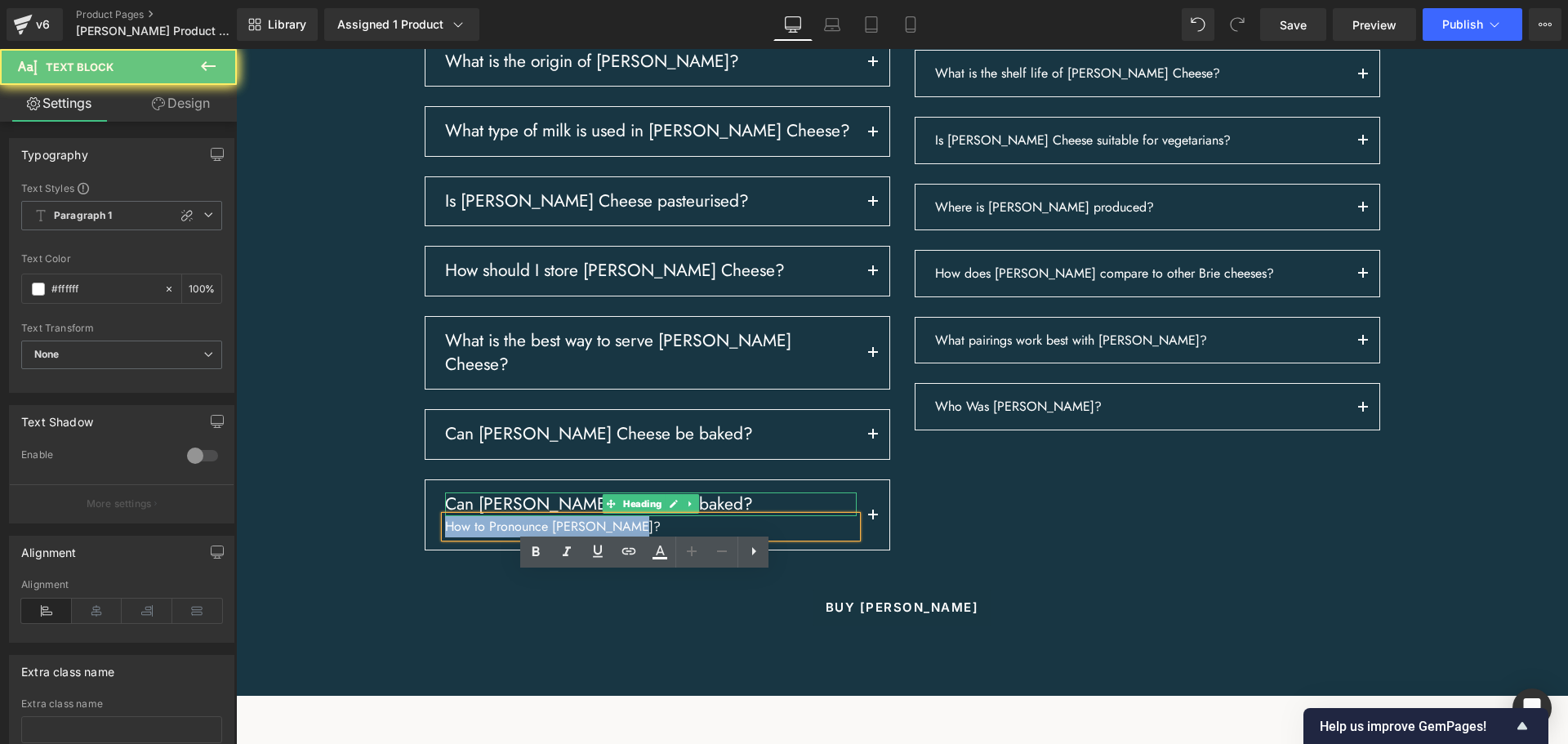
click at [582, 537] on p "How to Pronounce [PERSON_NAME]?" at bounding box center [651, 526] width 412 height 22
copy p "How to Pronounce [PERSON_NAME]?"
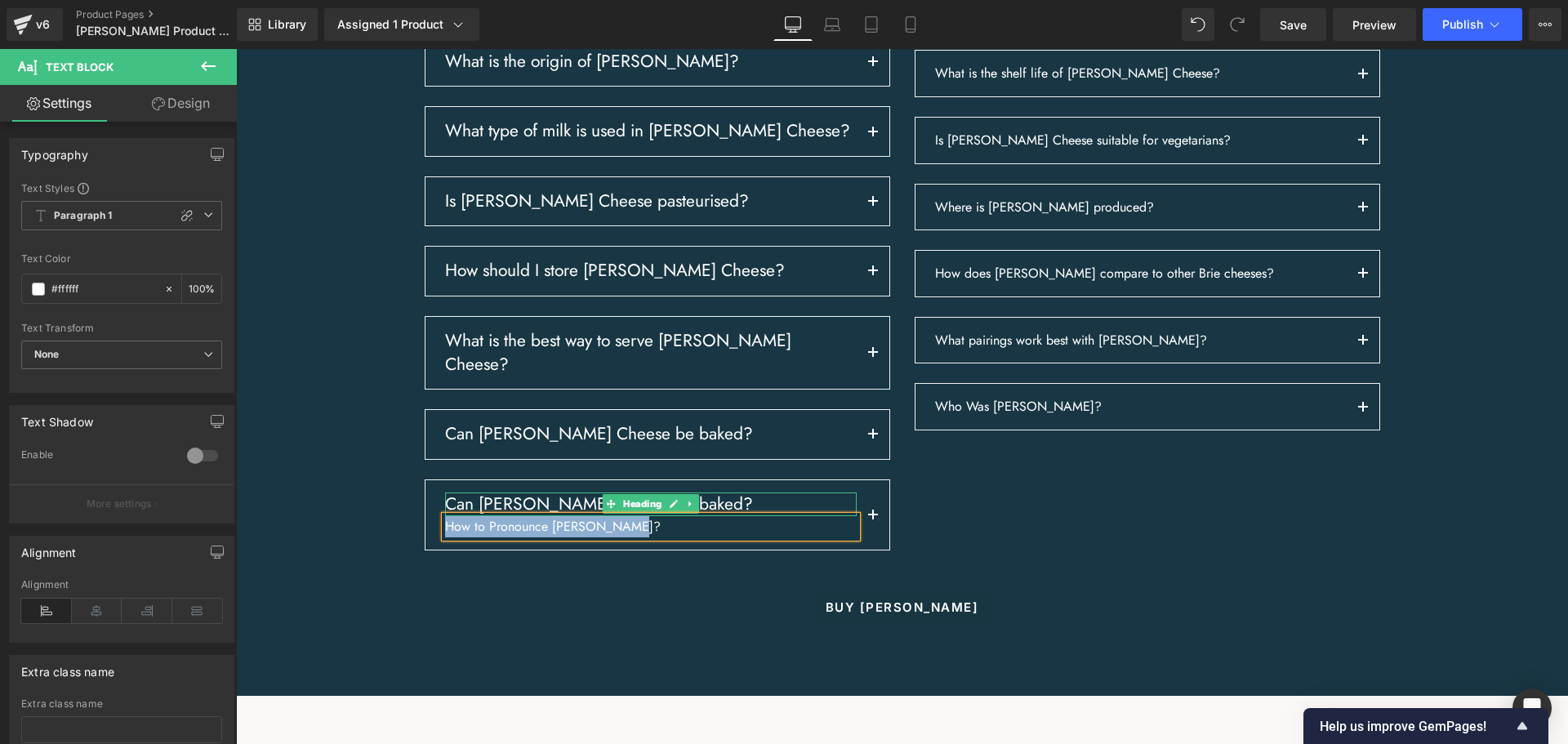
click at [495, 516] on div "Can [PERSON_NAME] Cheese be baked? Heading" at bounding box center [651, 503] width 412 height 23
click at [495, 516] on h3 "Can [PERSON_NAME] Cheese be baked?" at bounding box center [651, 503] width 412 height 23
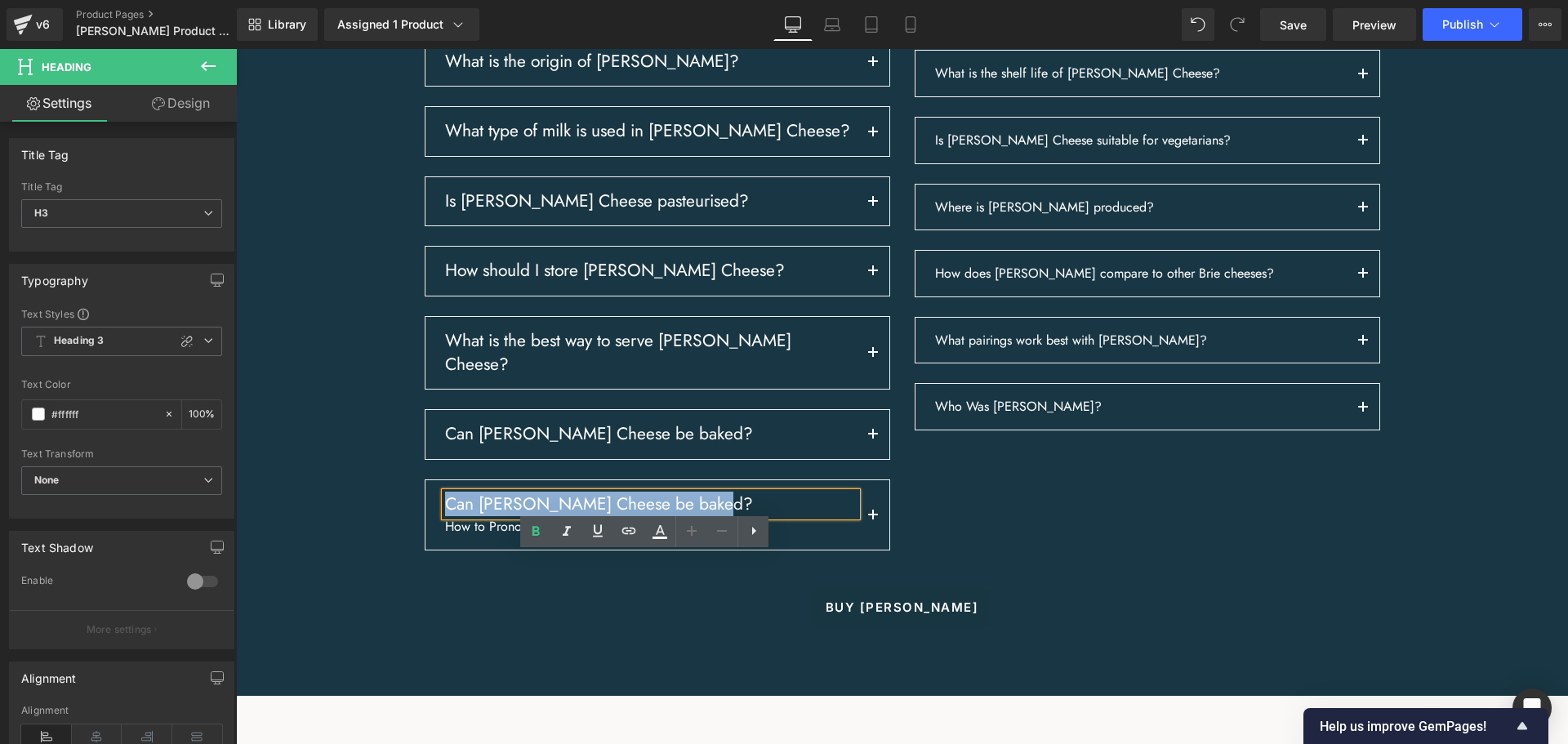
paste div
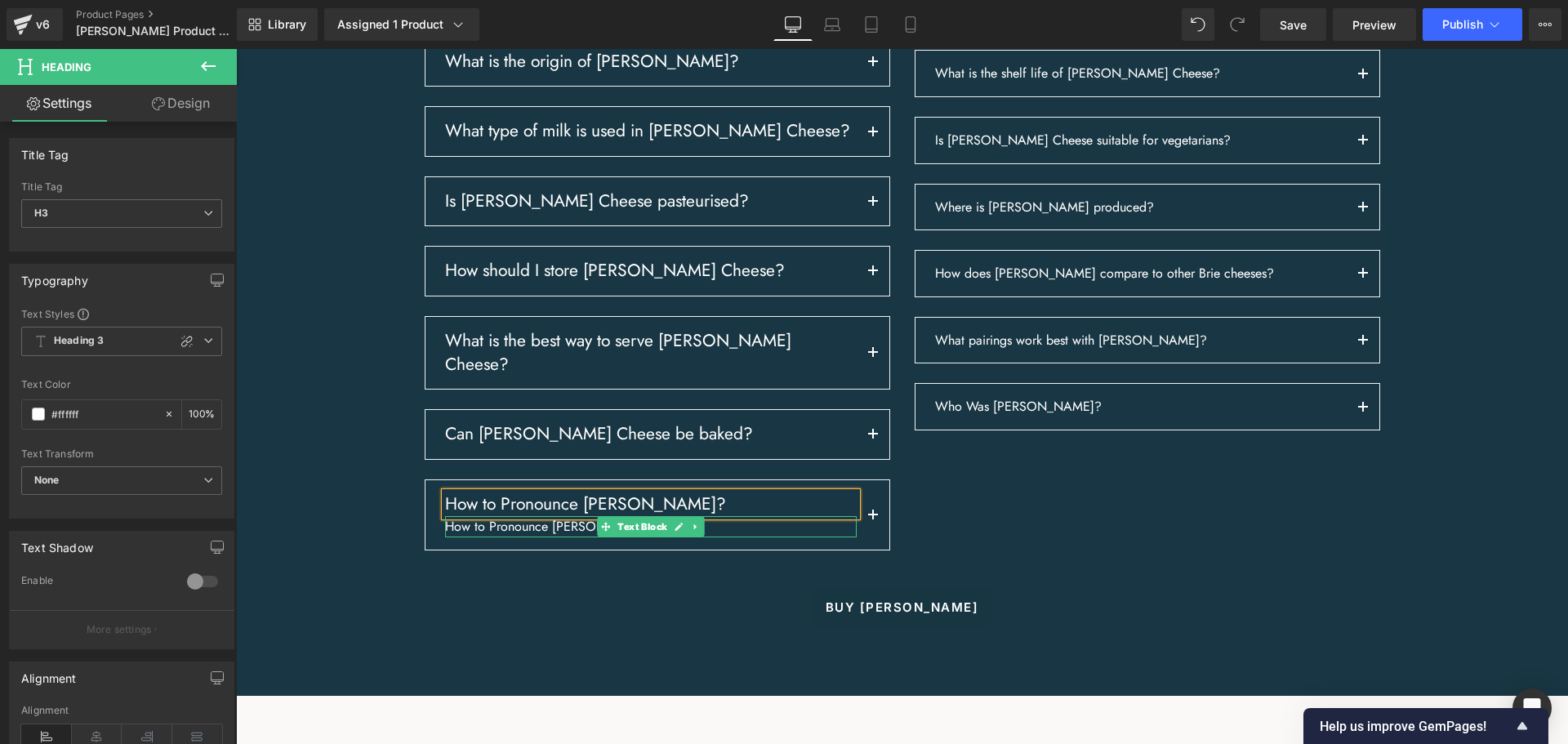
click at [686, 536] on link at bounding box center [695, 526] width 17 height 20
click at [703, 536] on link at bounding box center [704, 526] width 17 height 20
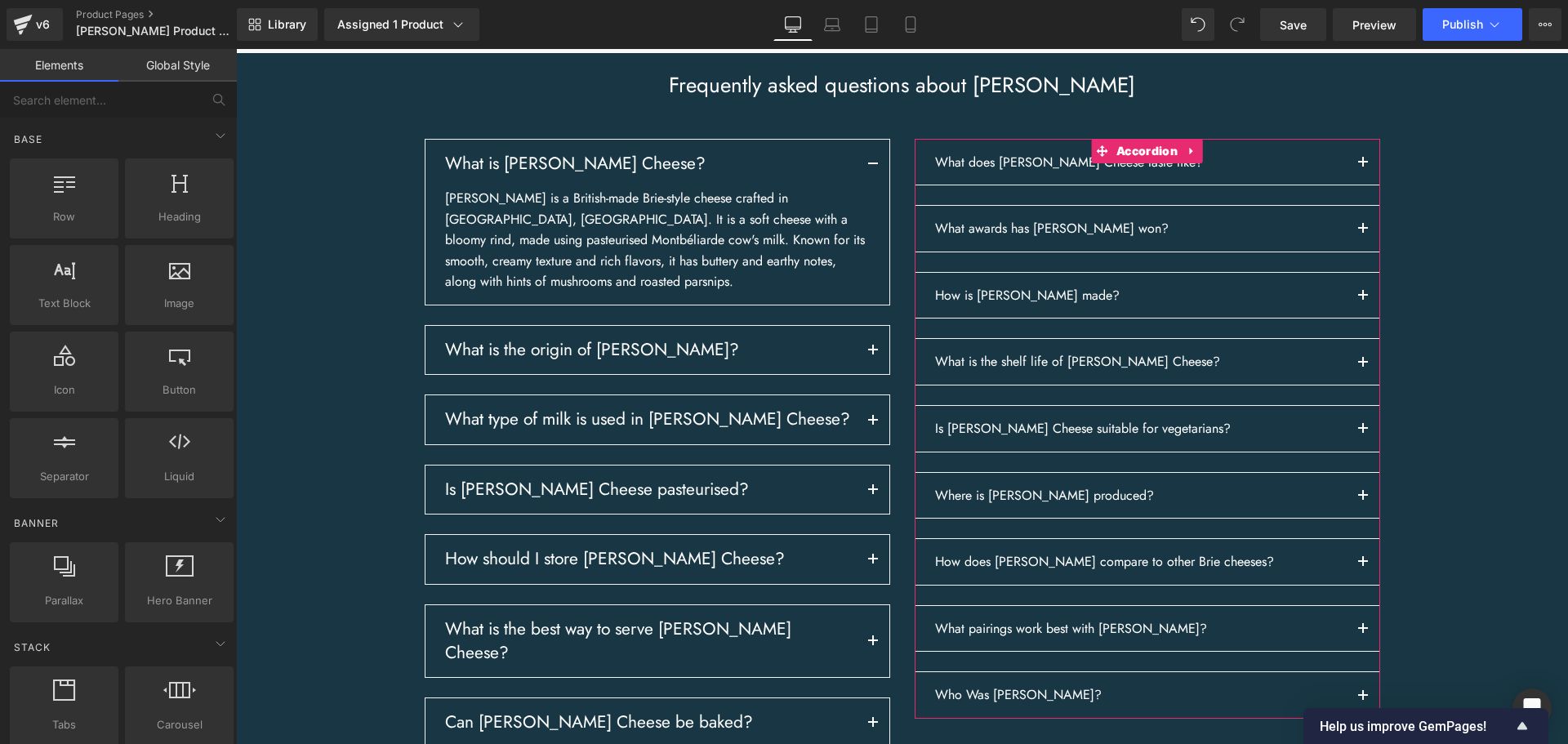
scroll to position [2468, 0]
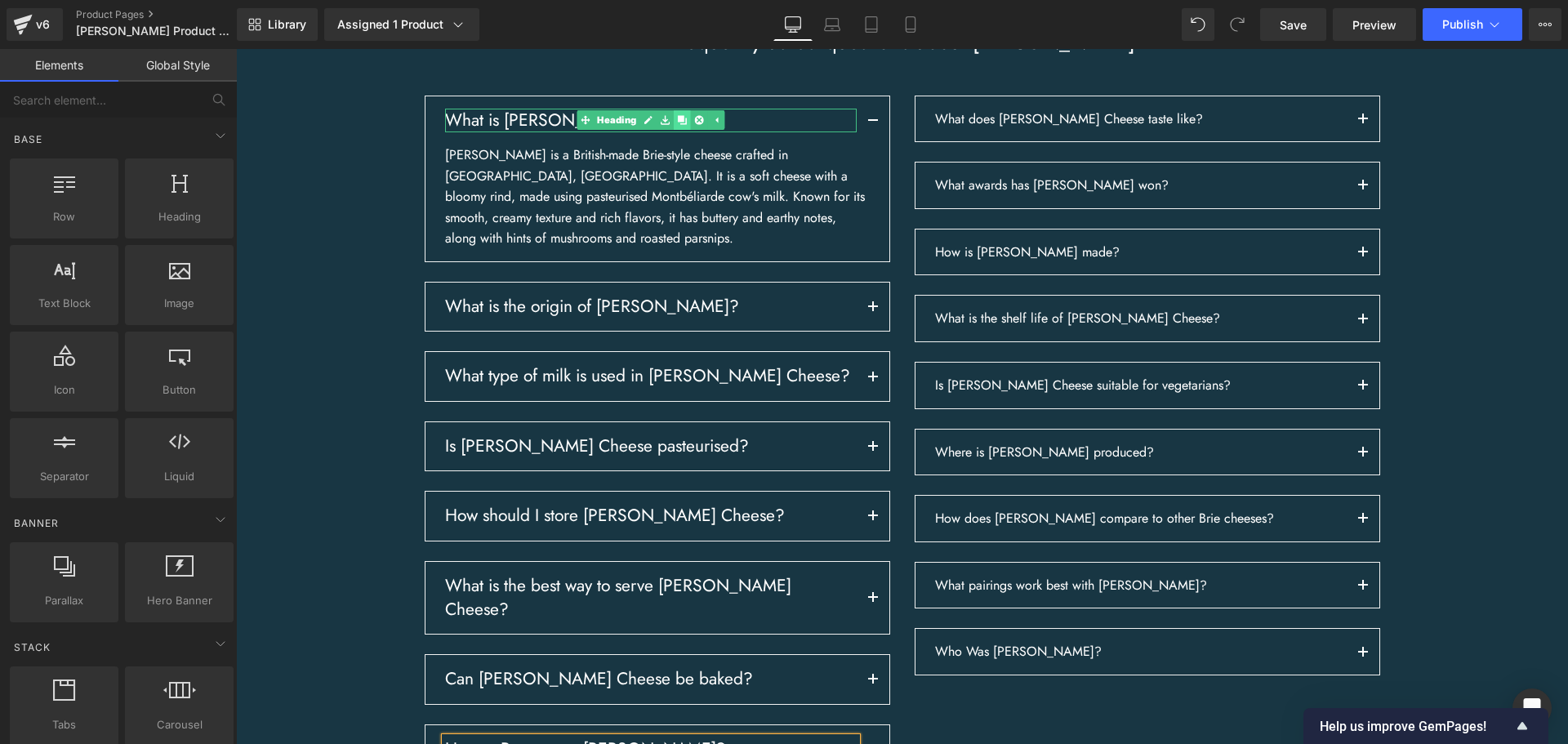
click at [677, 124] on icon at bounding box center [681, 121] width 9 height 9
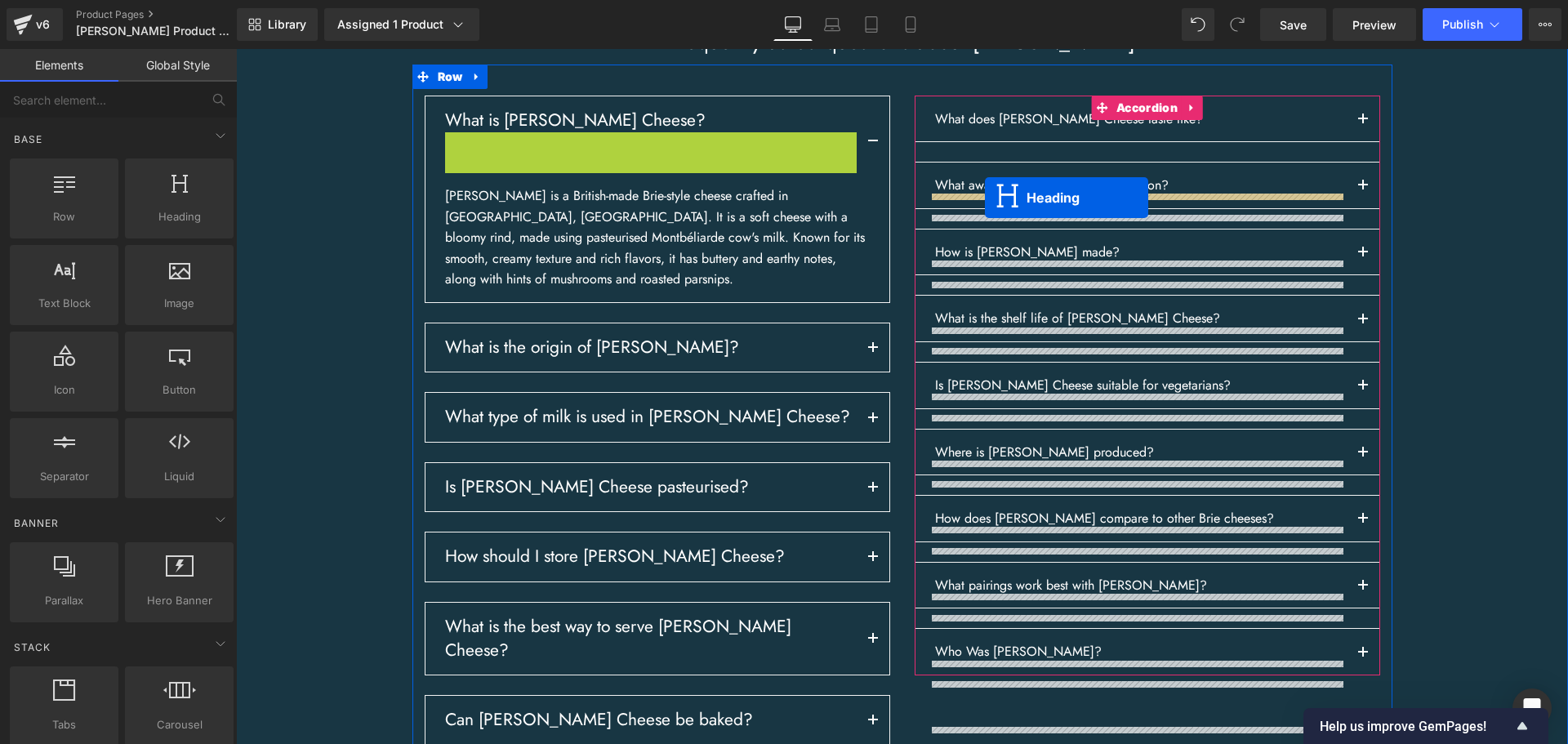
drag, startPoint x: 603, startPoint y: 226, endPoint x: 987, endPoint y: 197, distance: 385.1
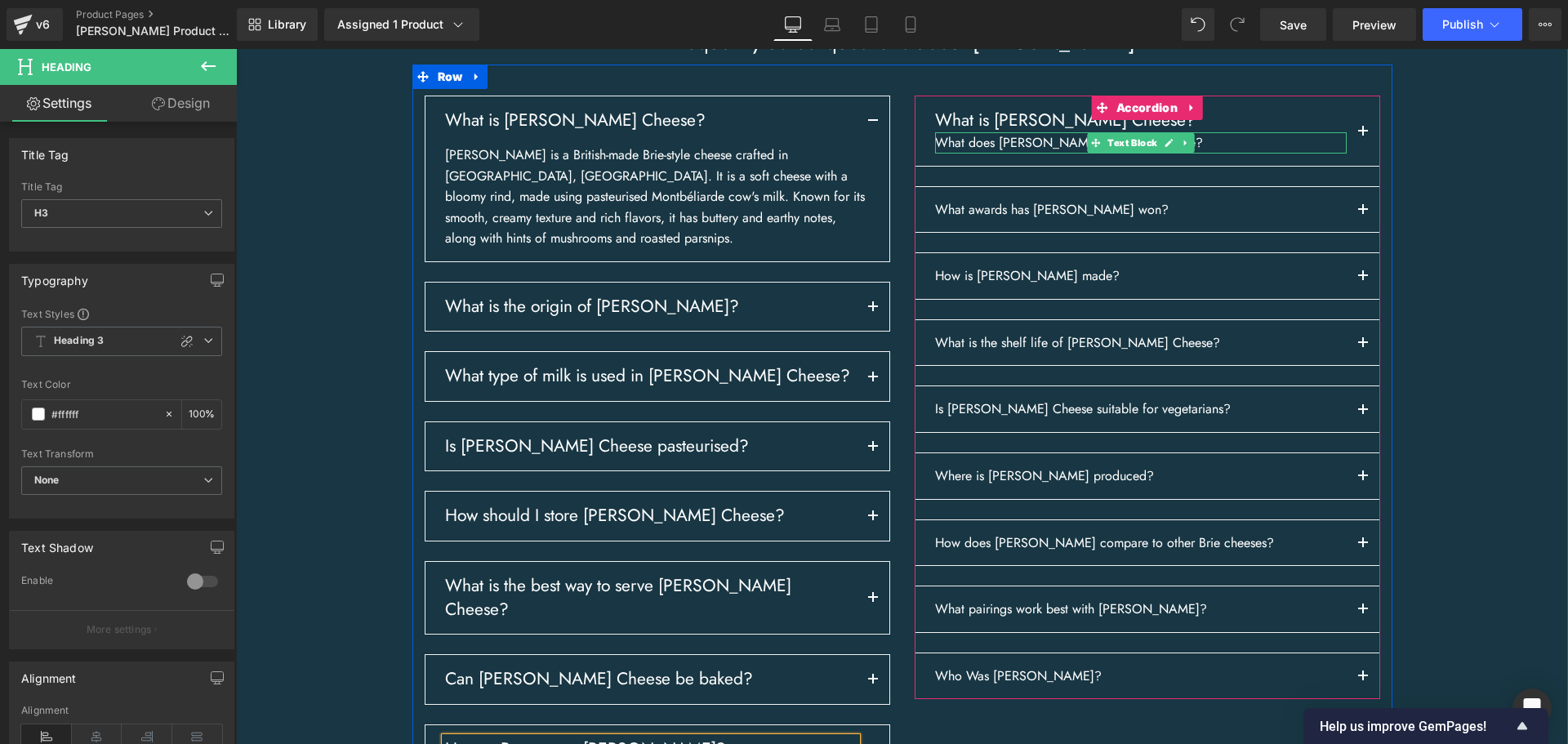
click at [1018, 153] on p "What does [PERSON_NAME] Cheese taste like?" at bounding box center [1141, 142] width 412 height 22
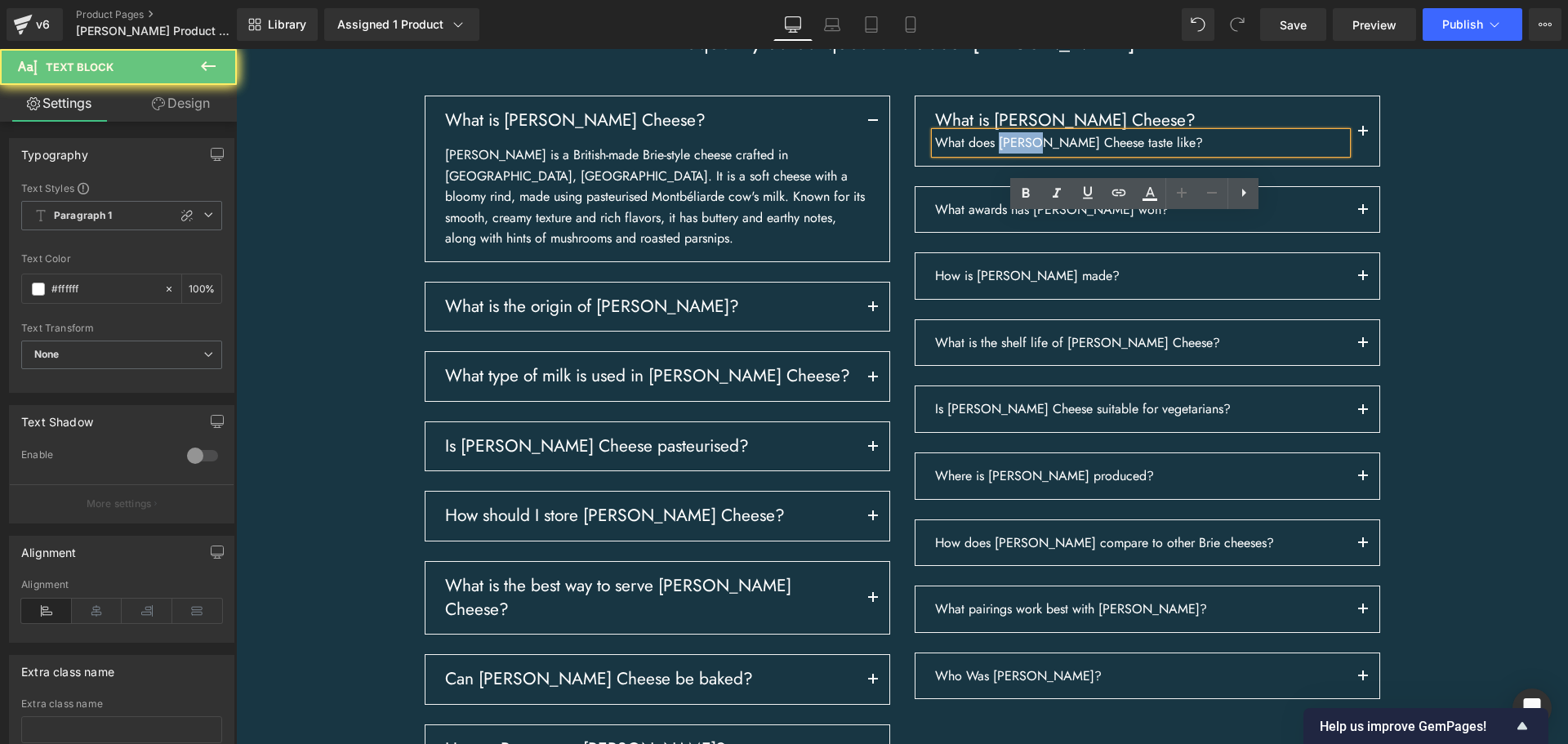
click at [1018, 153] on p "What does [PERSON_NAME] Cheese taste like?" at bounding box center [1141, 142] width 412 height 22
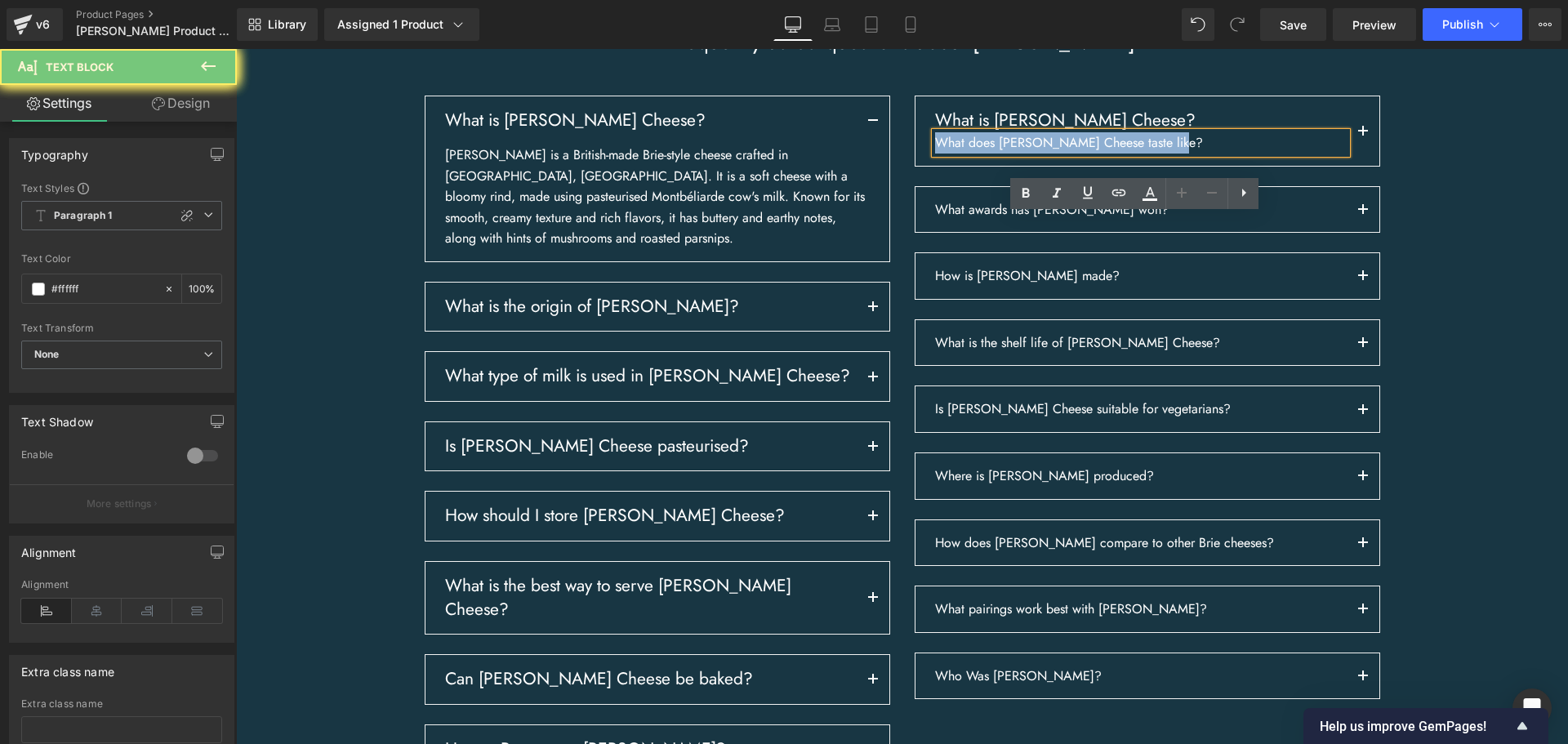
click at [1018, 153] on p "What does [PERSON_NAME] Cheese taste like?" at bounding box center [1141, 142] width 412 height 22
copy p "What does [PERSON_NAME] Cheese taste like?"
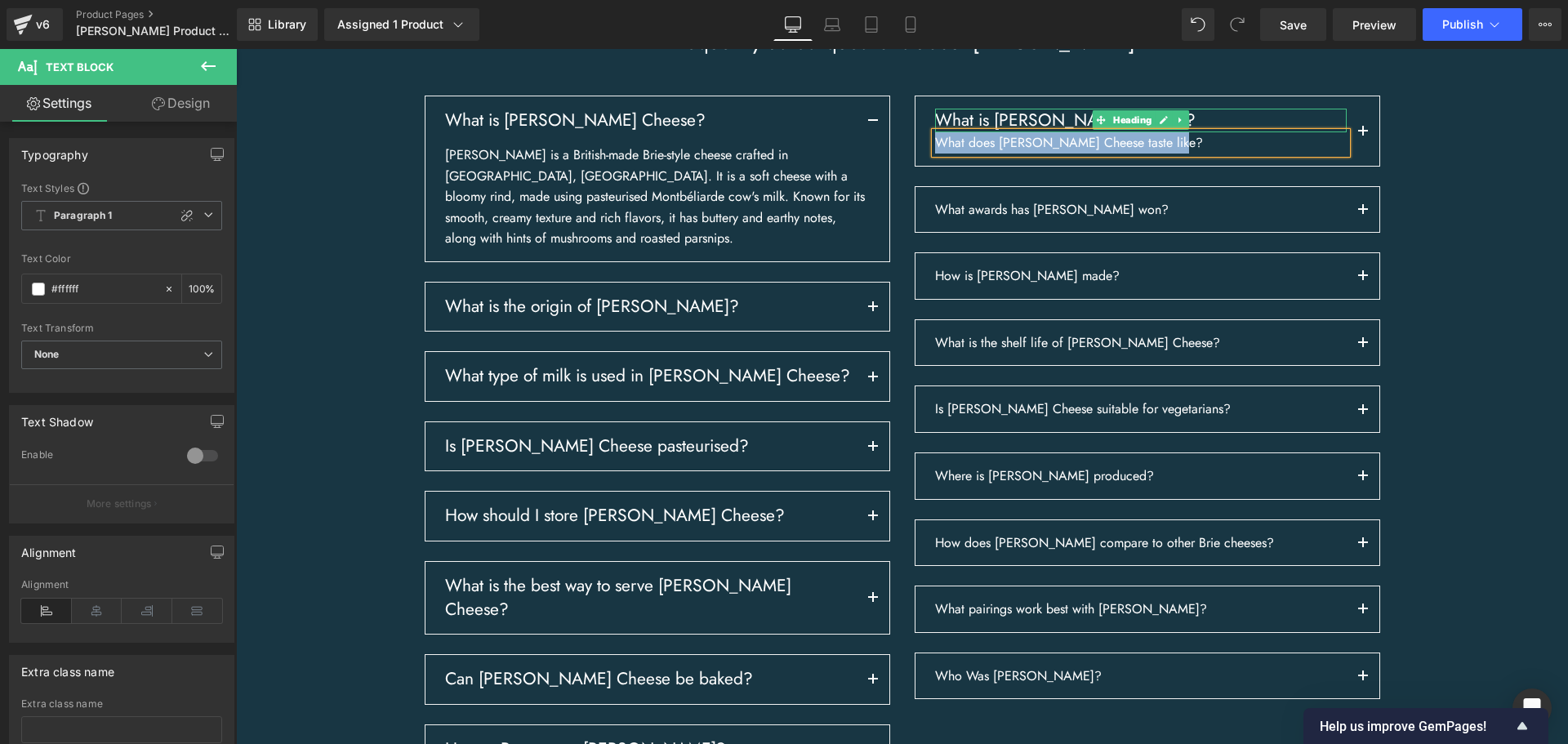
click at [972, 132] on h3 "What is [PERSON_NAME] Cheese?" at bounding box center [1141, 120] width 412 height 23
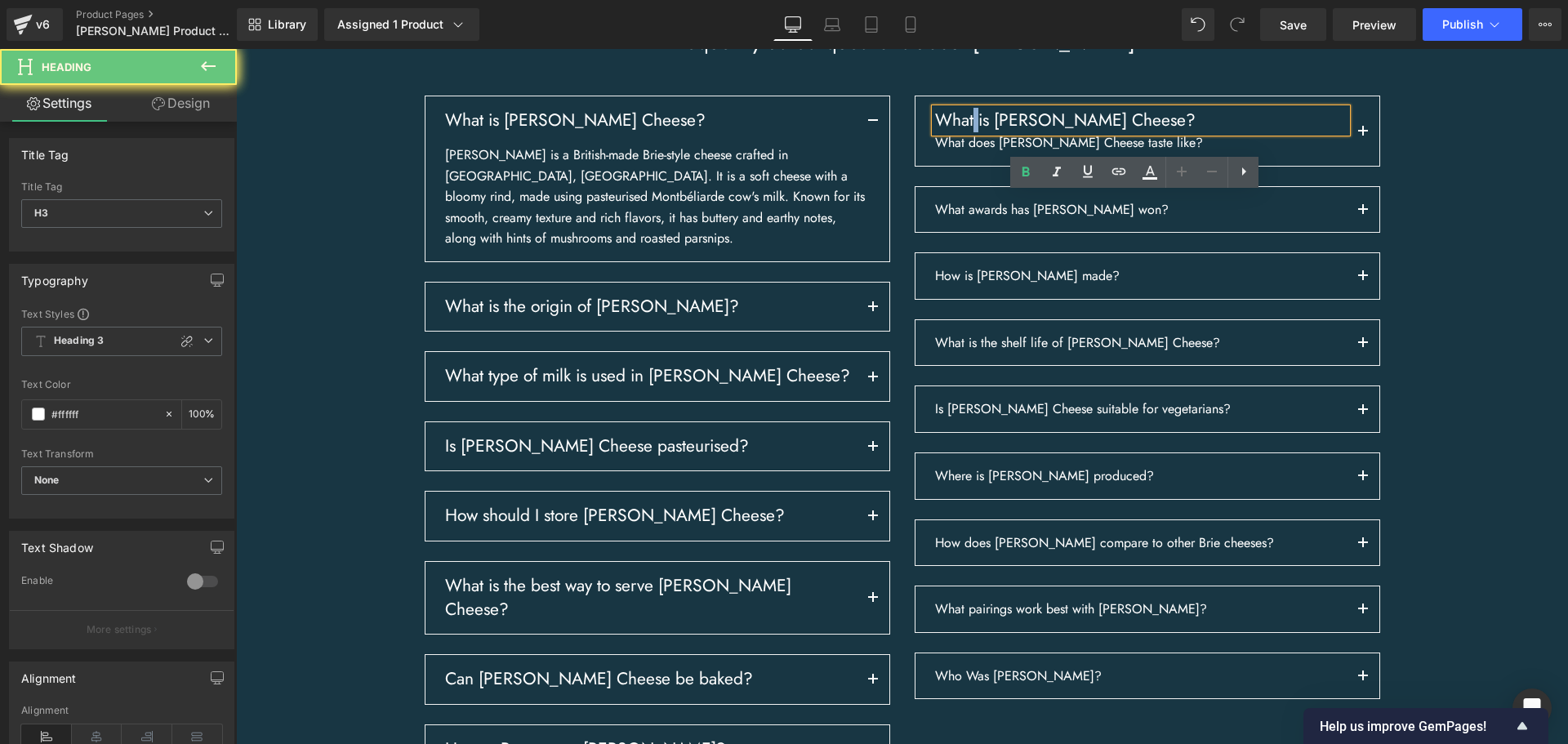
click at [972, 132] on h3 "What is [PERSON_NAME] Cheese?" at bounding box center [1141, 120] width 412 height 23
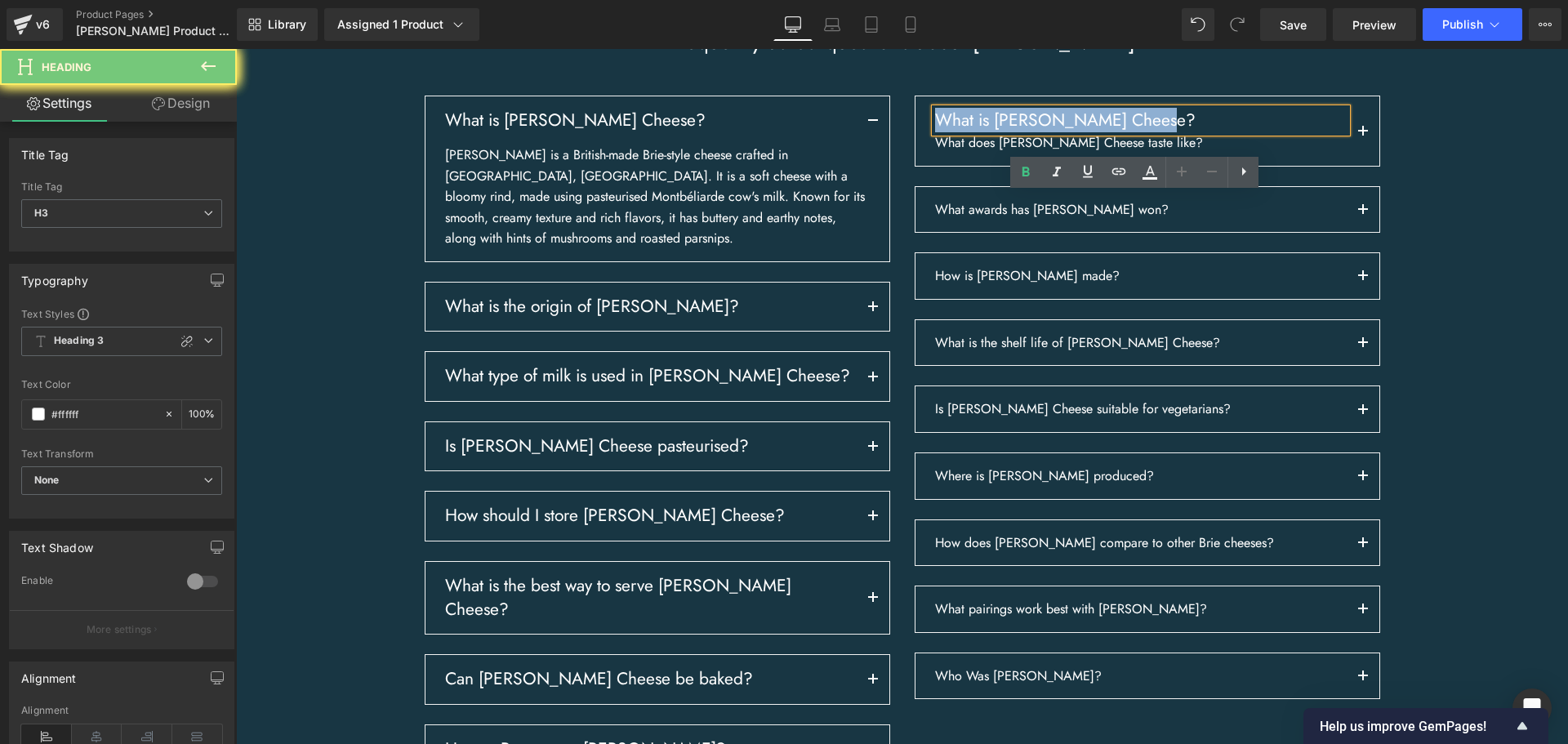
paste div
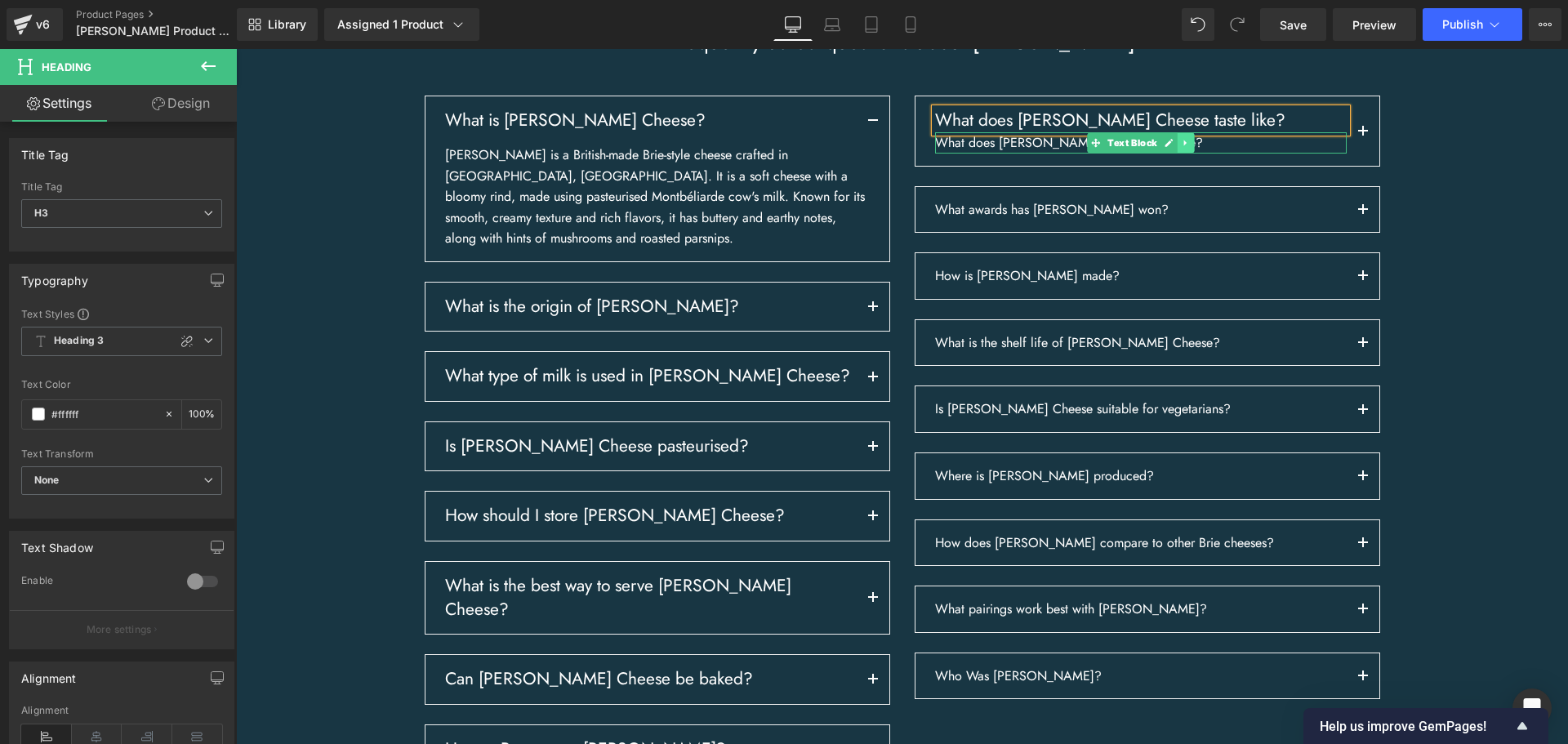
click at [1180, 148] on icon at bounding box center [1185, 142] width 9 height 9
click at [1190, 147] on icon at bounding box center [1194, 142] width 9 height 9
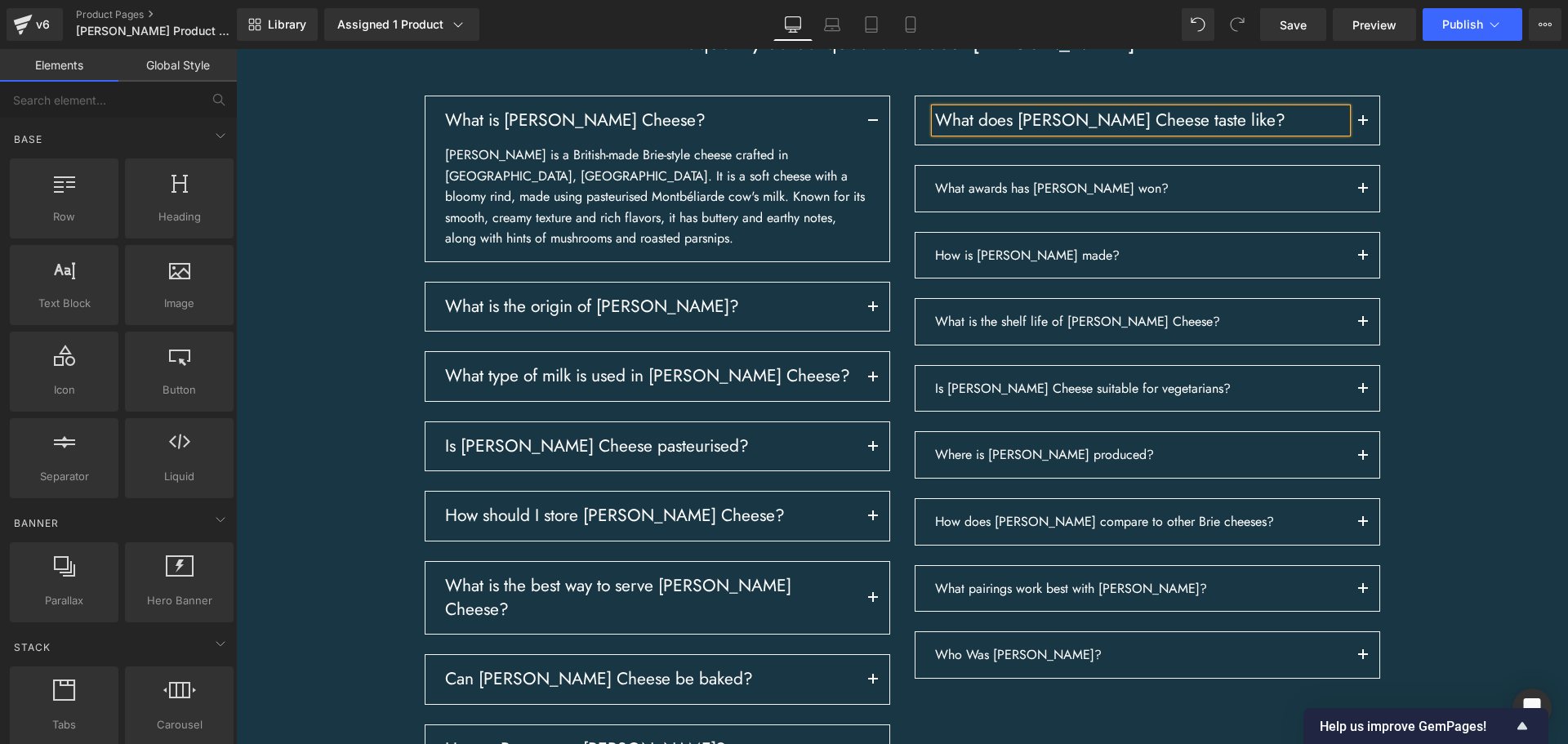
click at [1436, 214] on div "Frequently asked questions about [PERSON_NAME] Heading Row What is [PERSON_NAME…" at bounding box center [901, 445] width 1331 height 833
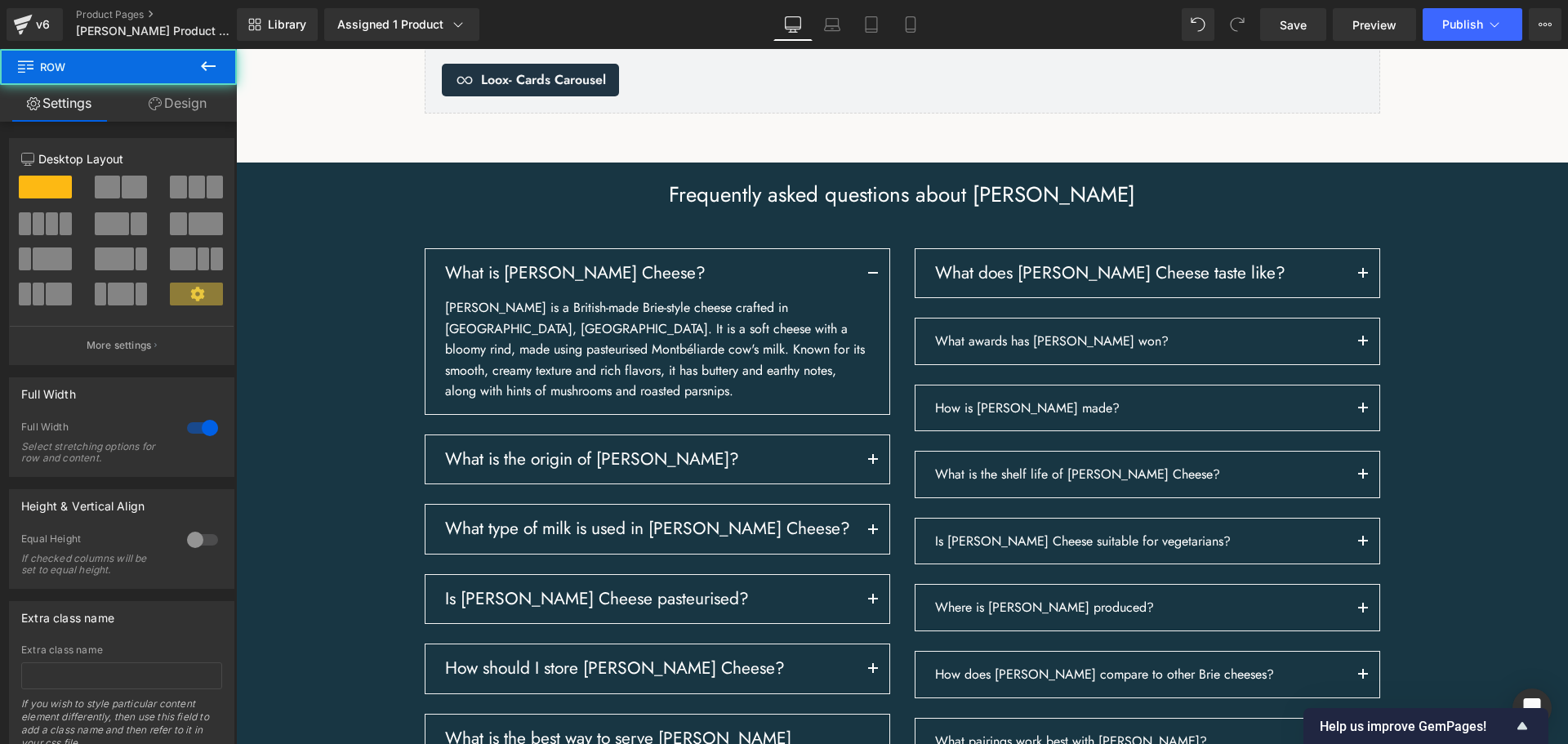
scroll to position [2304, 0]
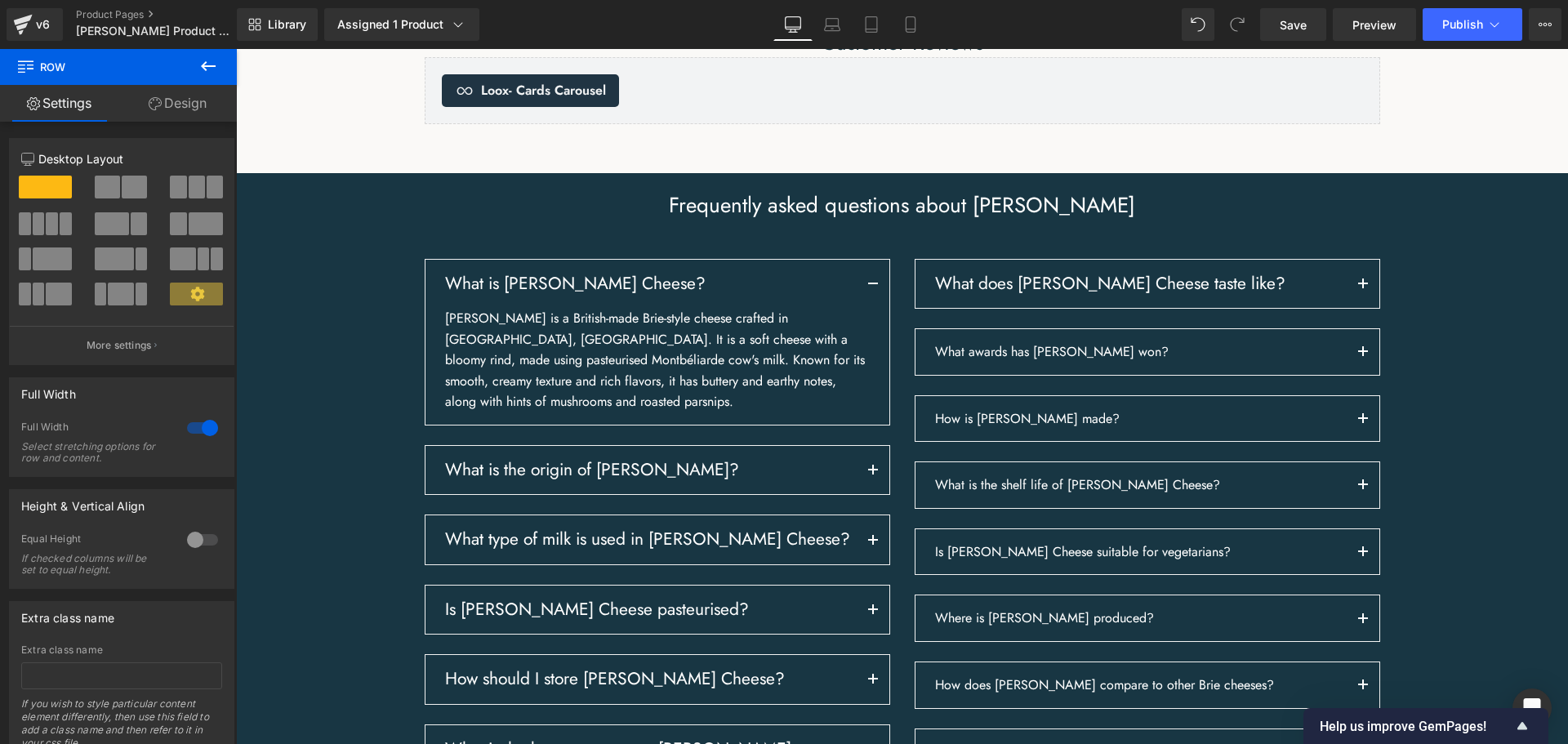
click at [1103, 368] on div "What does [PERSON_NAME] Cheese taste like? Heading Text Block" at bounding box center [1147, 549] width 465 height 583
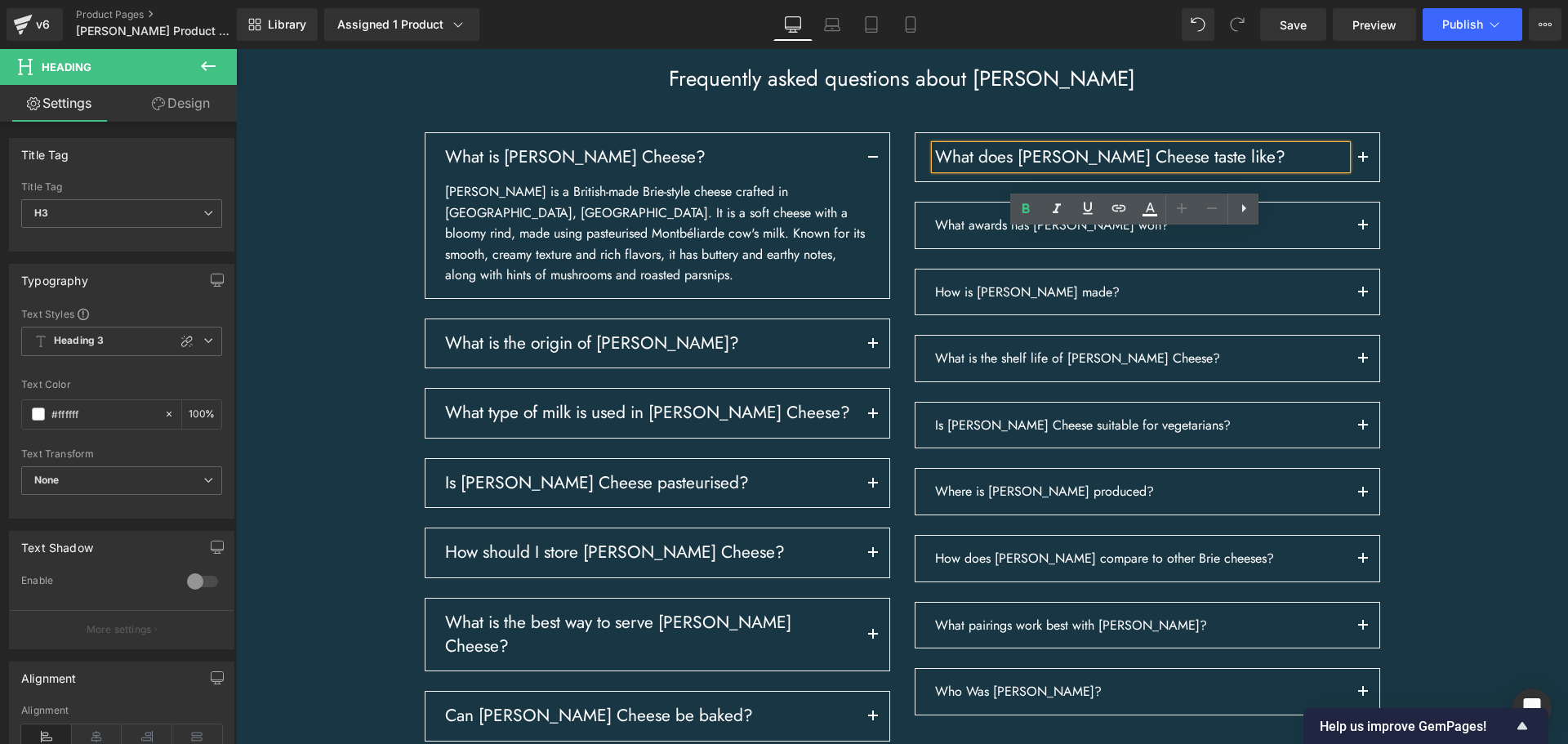
scroll to position [2431, 0]
click at [1437, 236] on div "Frequently asked questions about [PERSON_NAME] Heading Row What is [PERSON_NAME…" at bounding box center [901, 481] width 1331 height 833
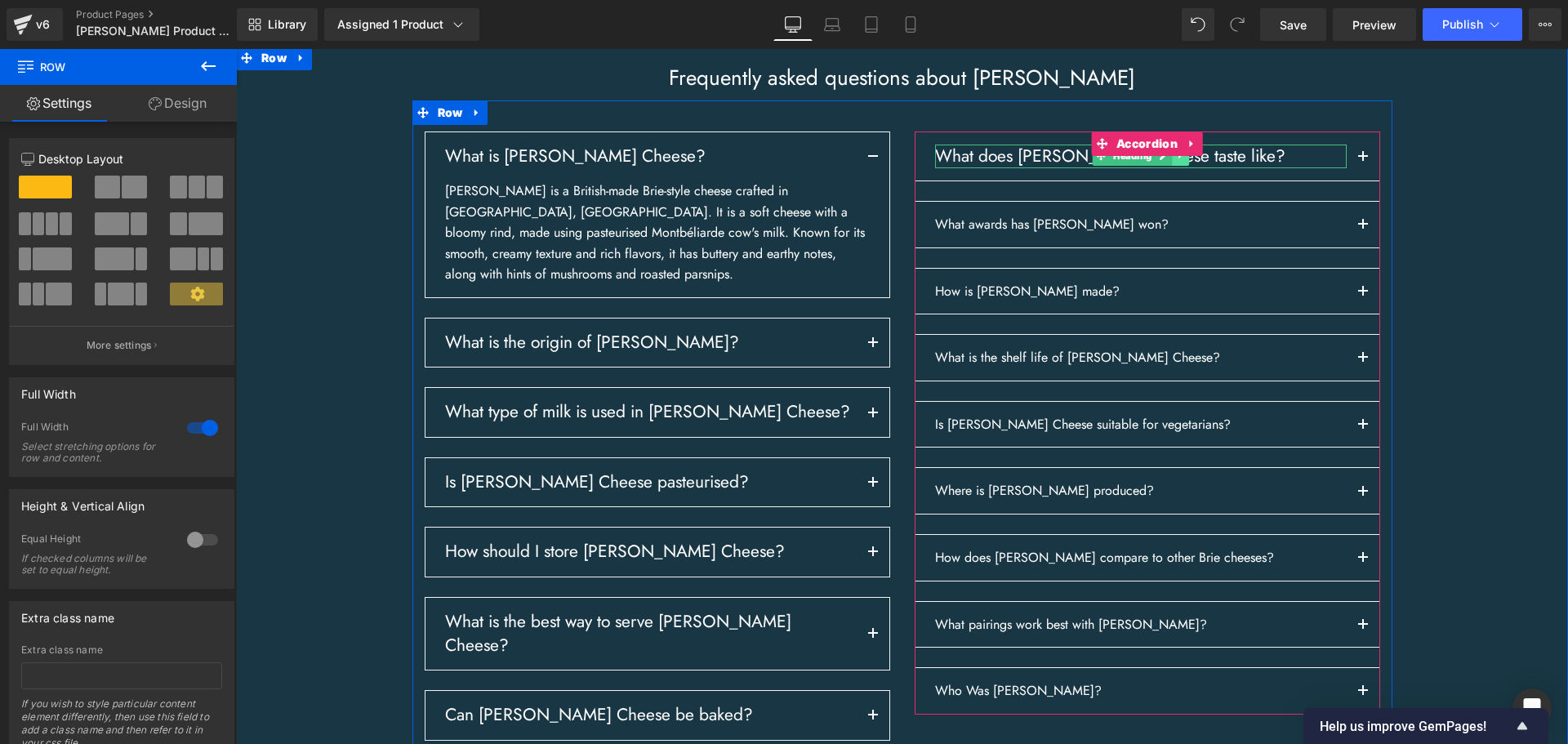
click at [1175, 166] on link at bounding box center [1180, 155] width 17 height 20
click at [1164, 166] on link at bounding box center [1172, 155] width 17 height 20
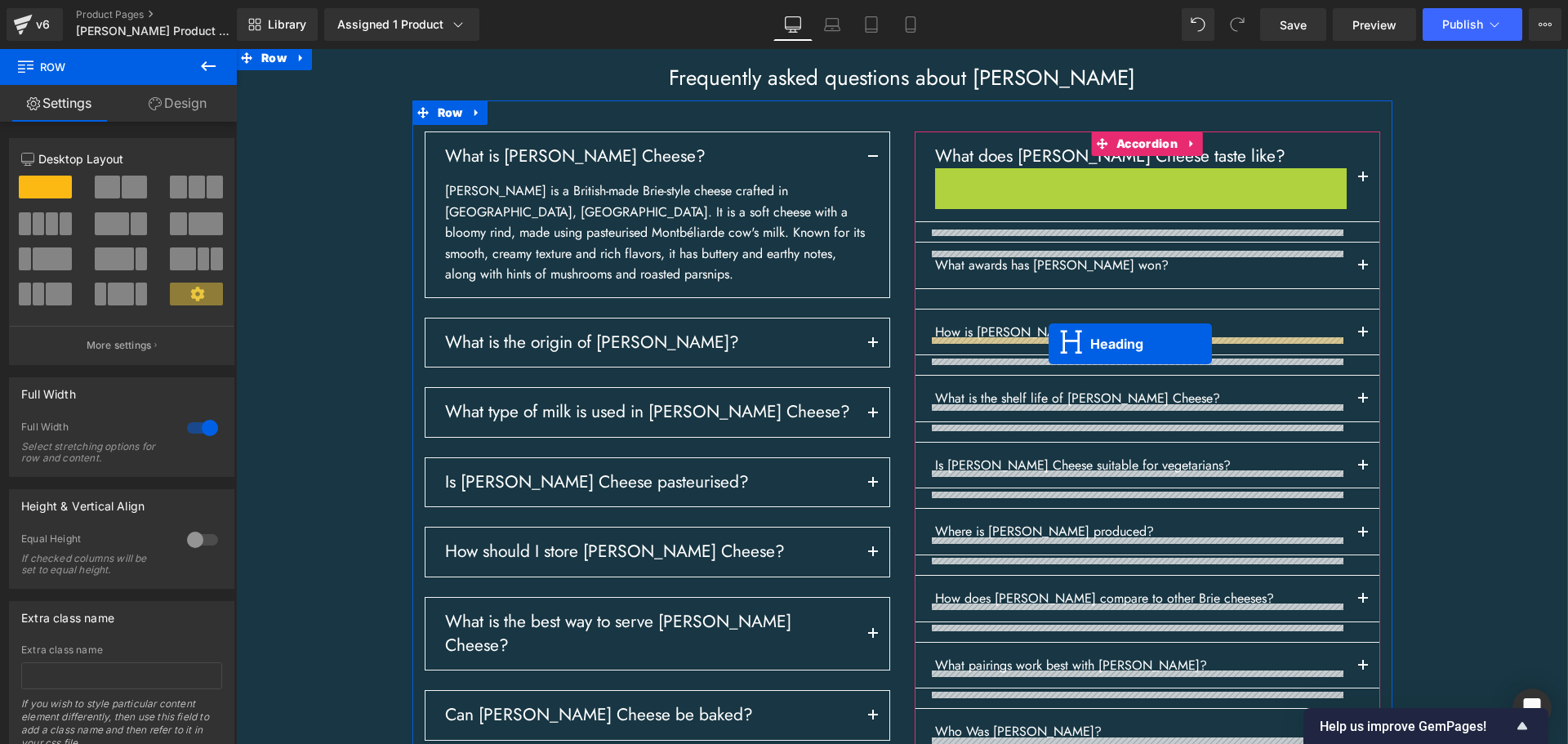
drag, startPoint x: 1095, startPoint y: 262, endPoint x: 1047, endPoint y: 335, distance: 87.4
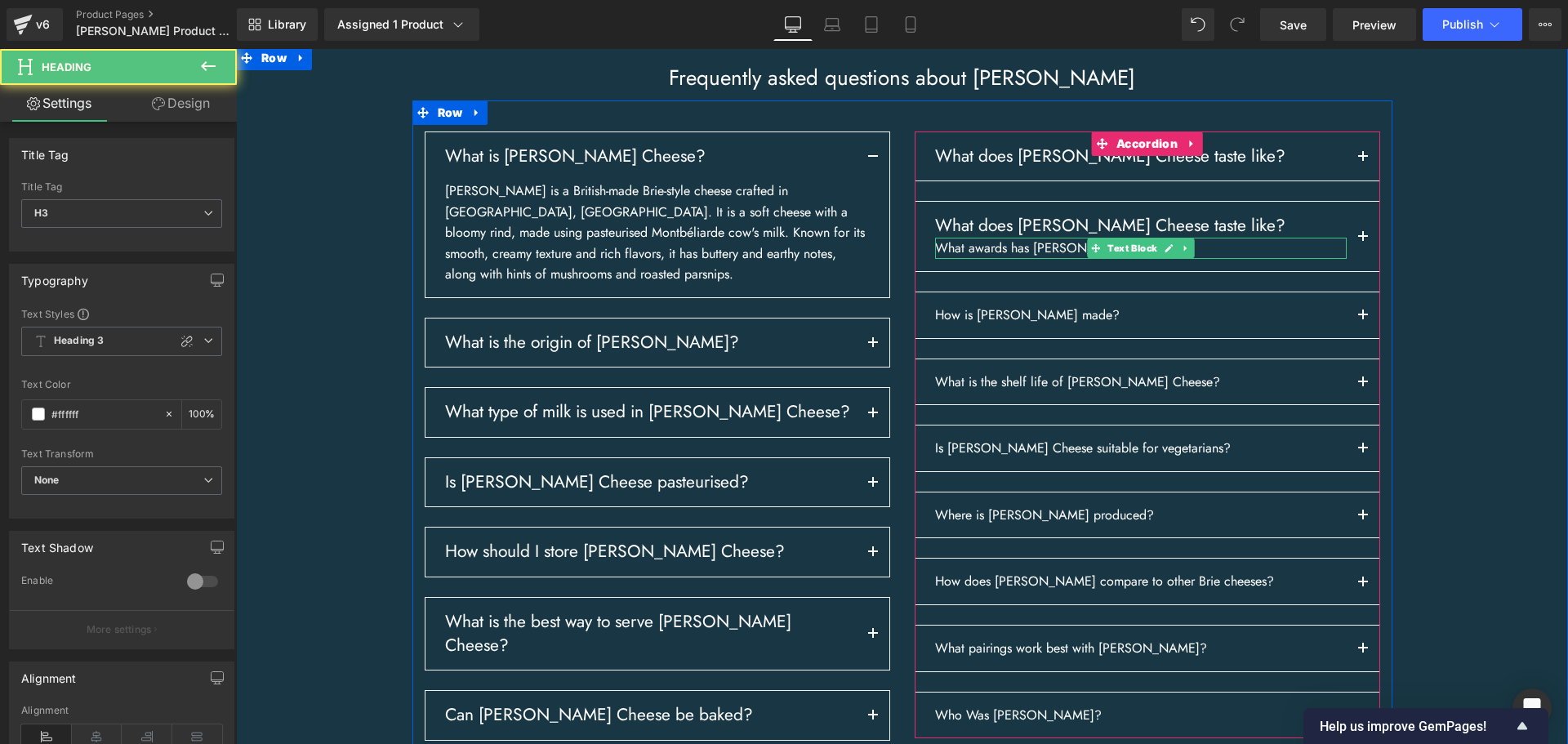
click at [1059, 258] on p "What awards has [PERSON_NAME] won?" at bounding box center [1141, 248] width 412 height 22
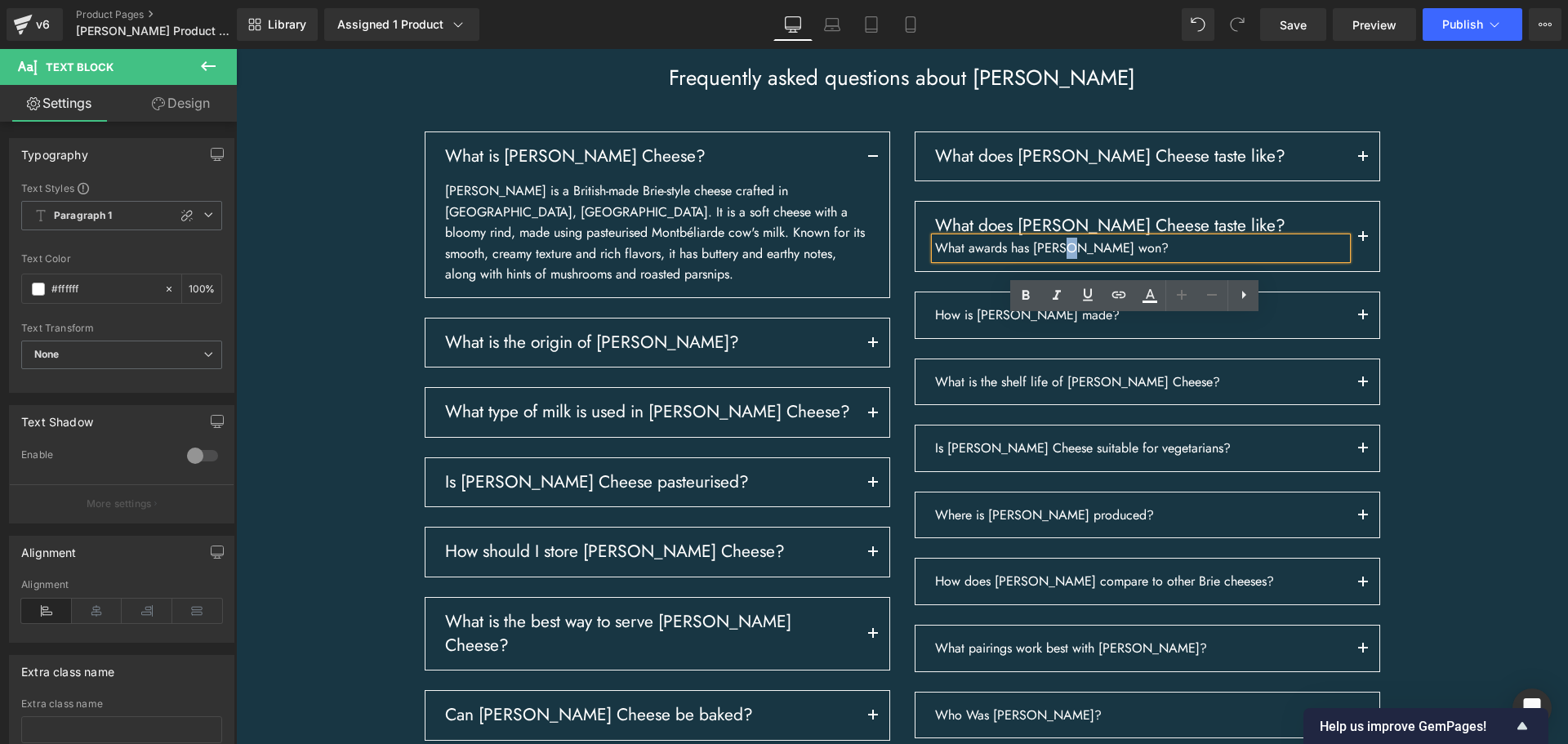
click at [1059, 258] on p "What awards has [PERSON_NAME] won?" at bounding box center [1141, 248] width 412 height 22
copy p "What awards has [PERSON_NAME] won?"
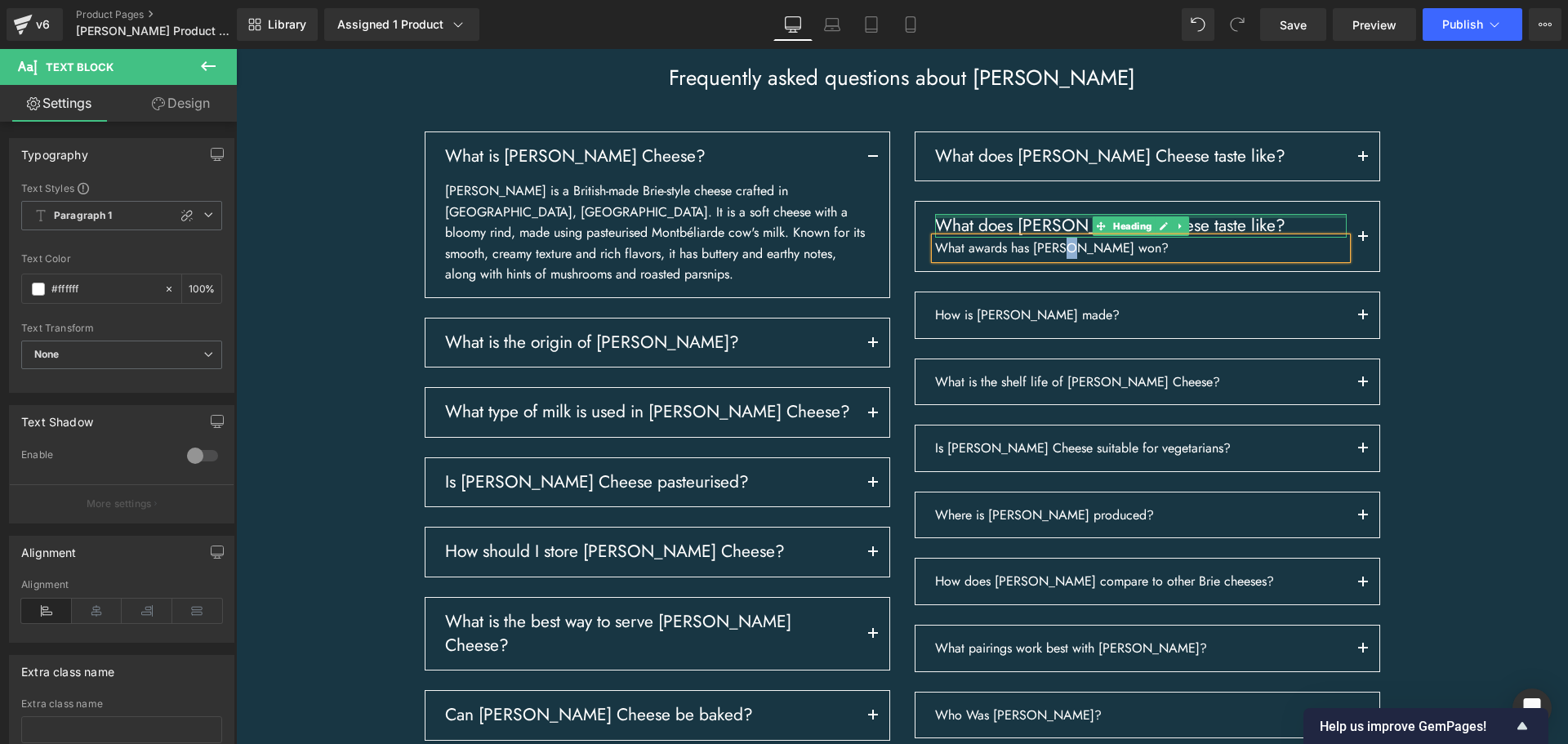
click at [955, 218] on div at bounding box center [1141, 216] width 412 height 4
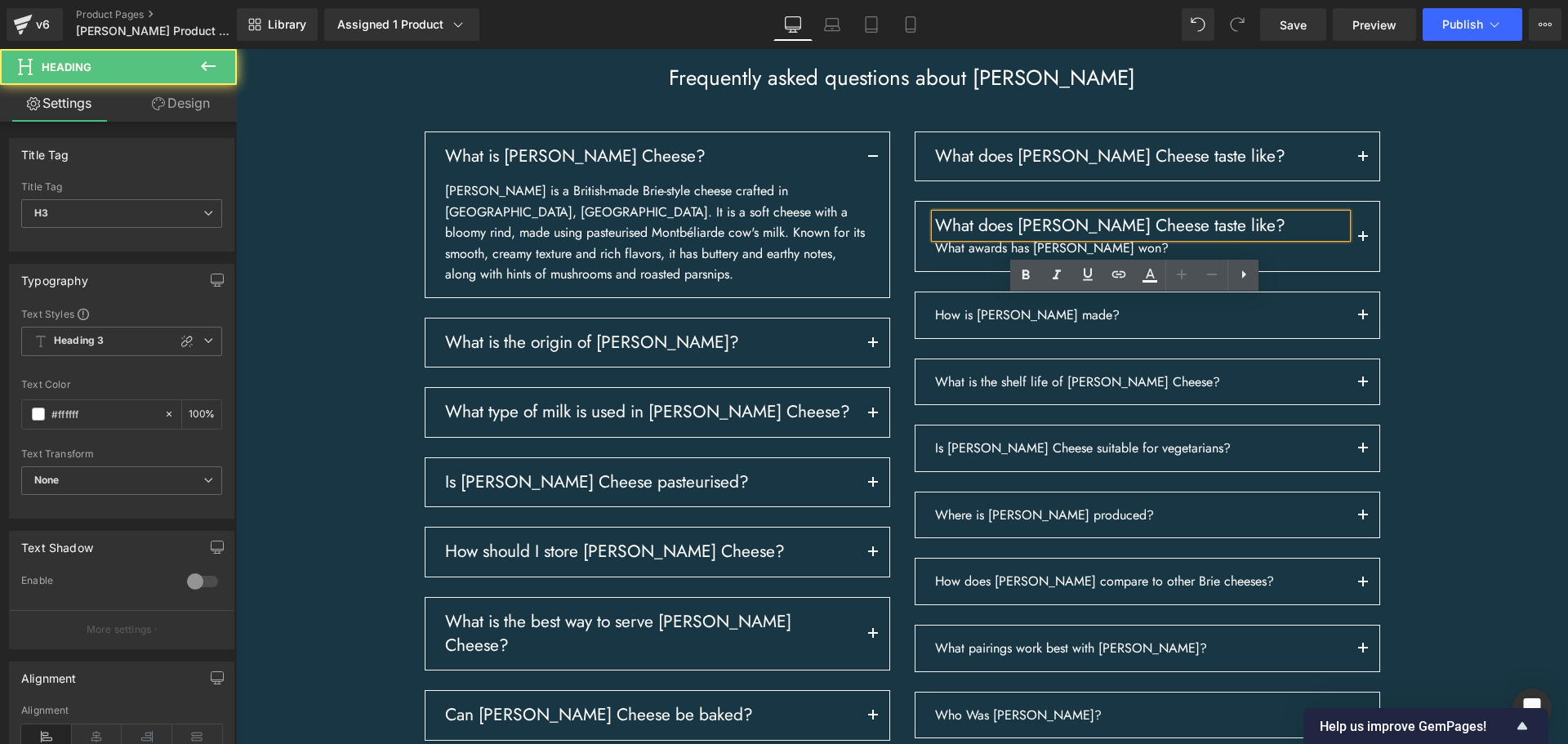
click at [961, 238] on h3 "What does [PERSON_NAME] Cheese taste like?" at bounding box center [1141, 226] width 412 height 23
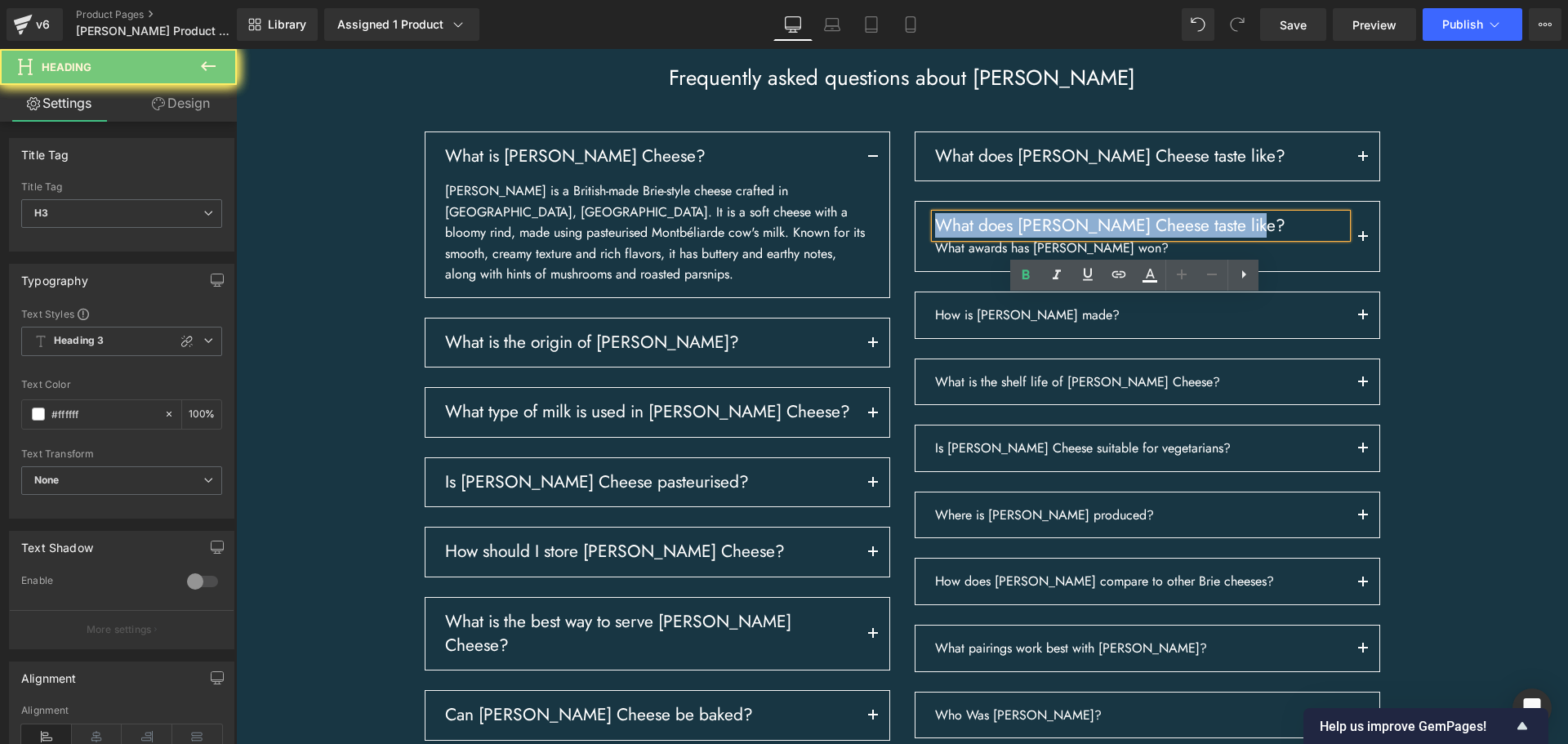
click at [961, 238] on h3 "What does [PERSON_NAME] Cheese taste like?" at bounding box center [1141, 226] width 412 height 23
paste div
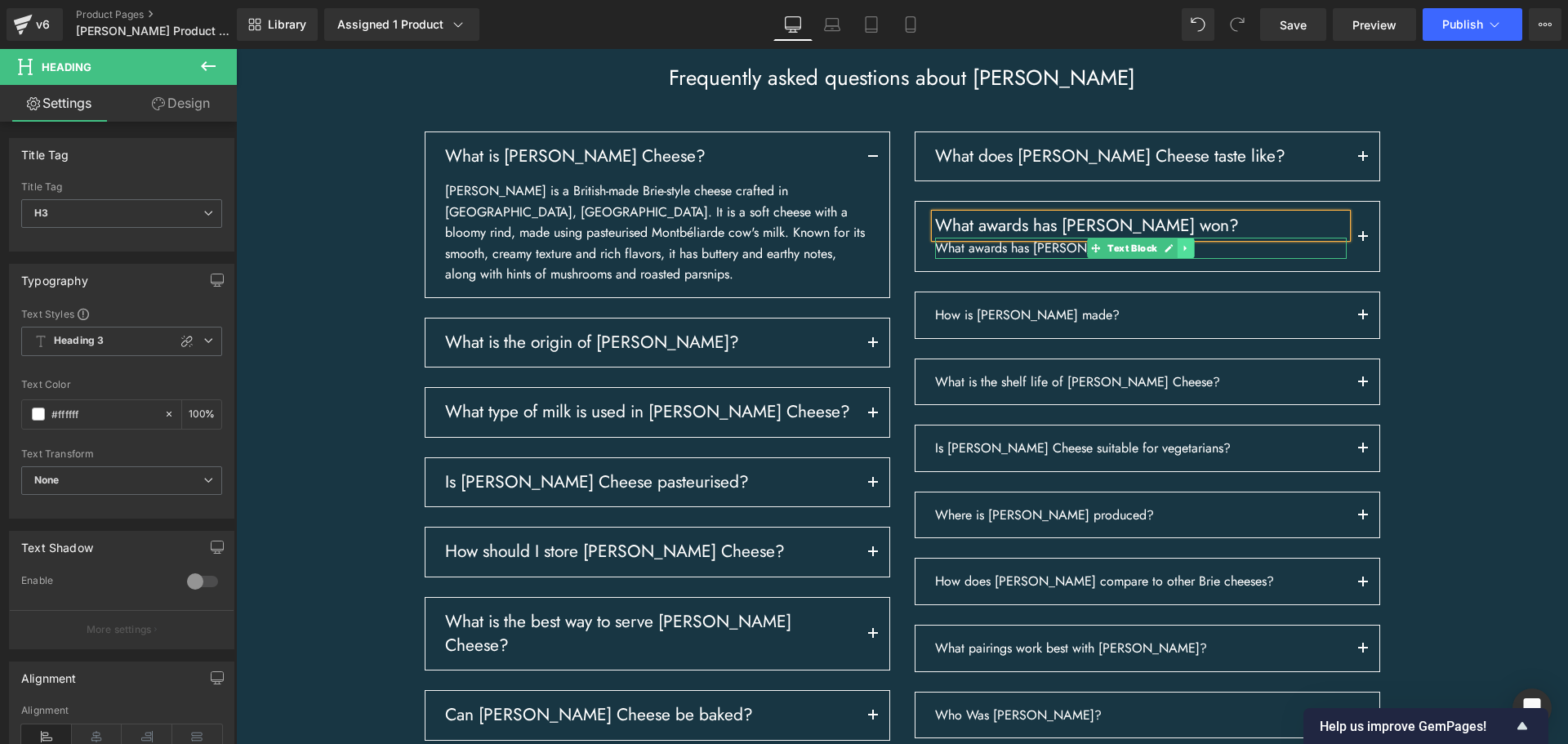
click at [1180, 253] on icon at bounding box center [1185, 248] width 9 height 9
click at [1190, 253] on icon at bounding box center [1194, 249] width 9 height 9
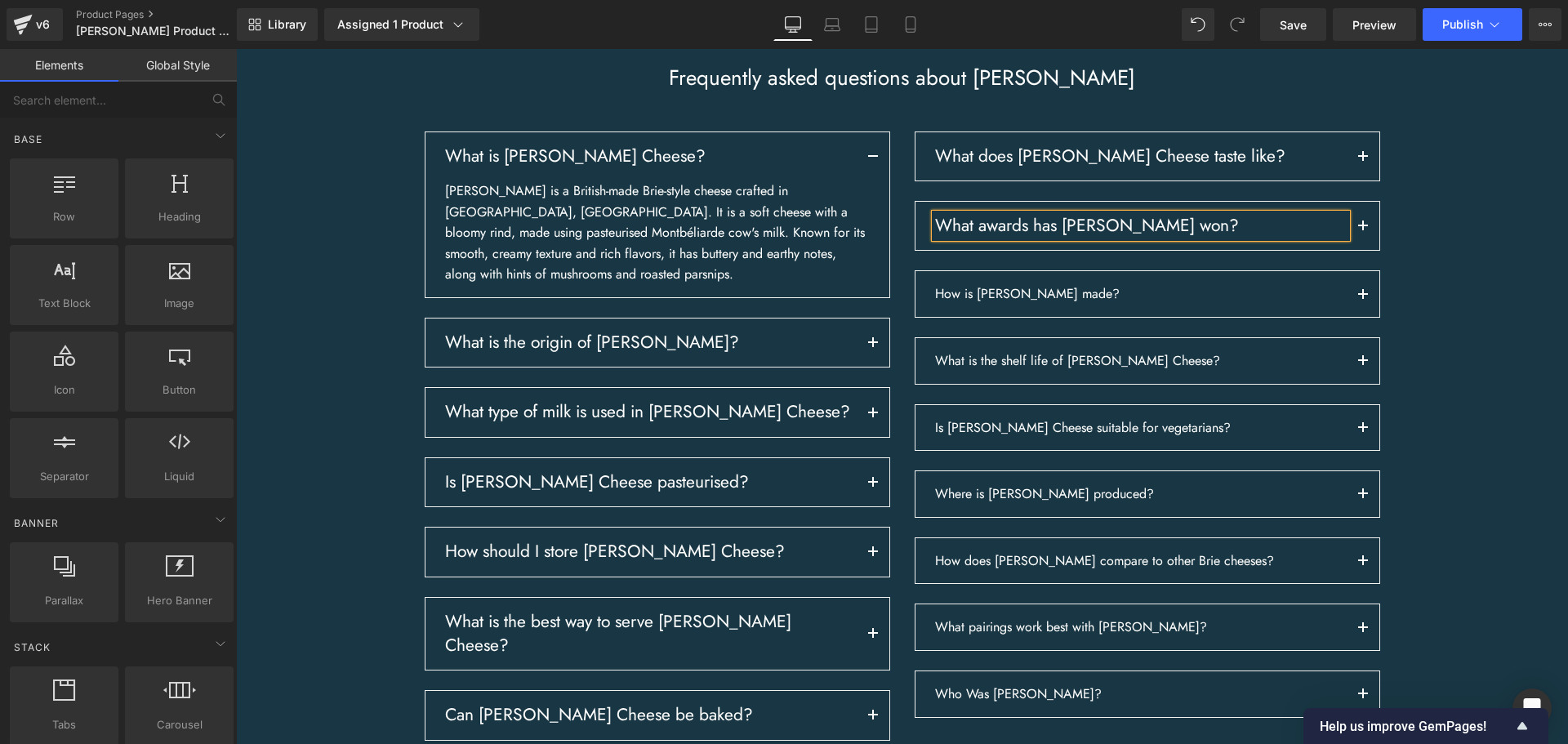
click at [1476, 345] on div "Frequently asked questions about [PERSON_NAME] Heading Row What is [PERSON_NAME…" at bounding box center [901, 481] width 1331 height 833
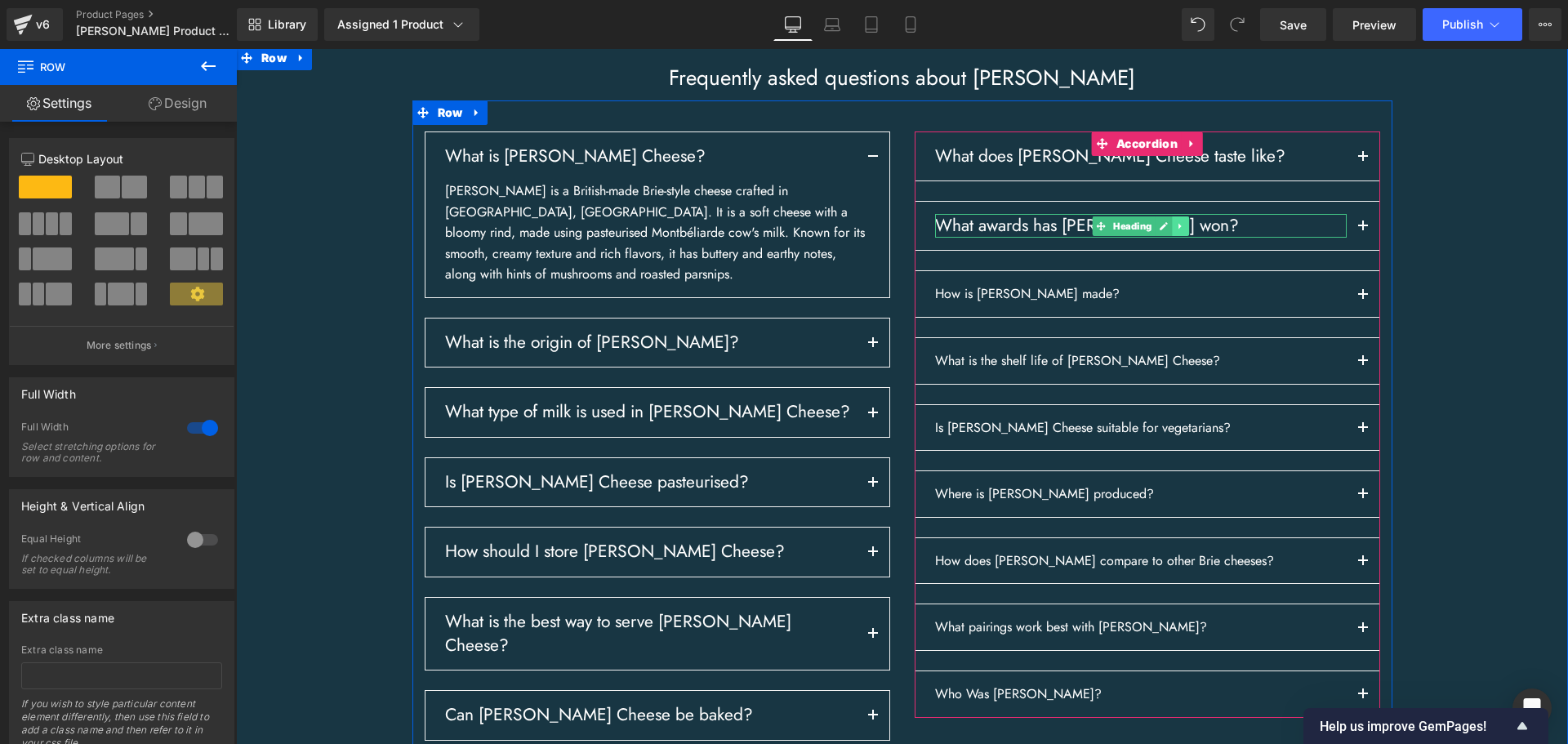
click at [1181, 236] on link at bounding box center [1180, 226] width 17 height 20
click at [1166, 230] on icon at bounding box center [1171, 226] width 9 height 9
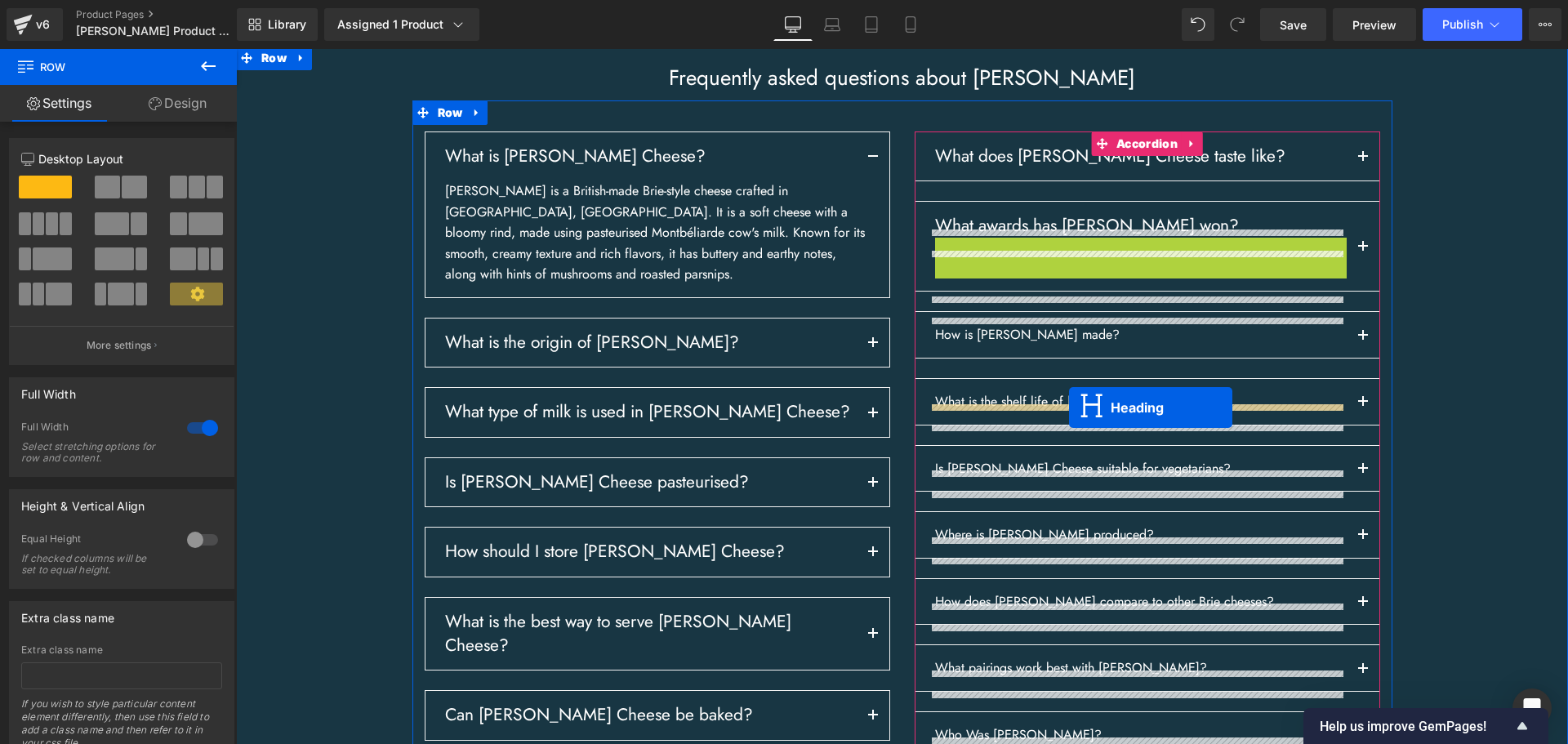
drag, startPoint x: 1097, startPoint y: 327, endPoint x: 1066, endPoint y: 406, distance: 84.9
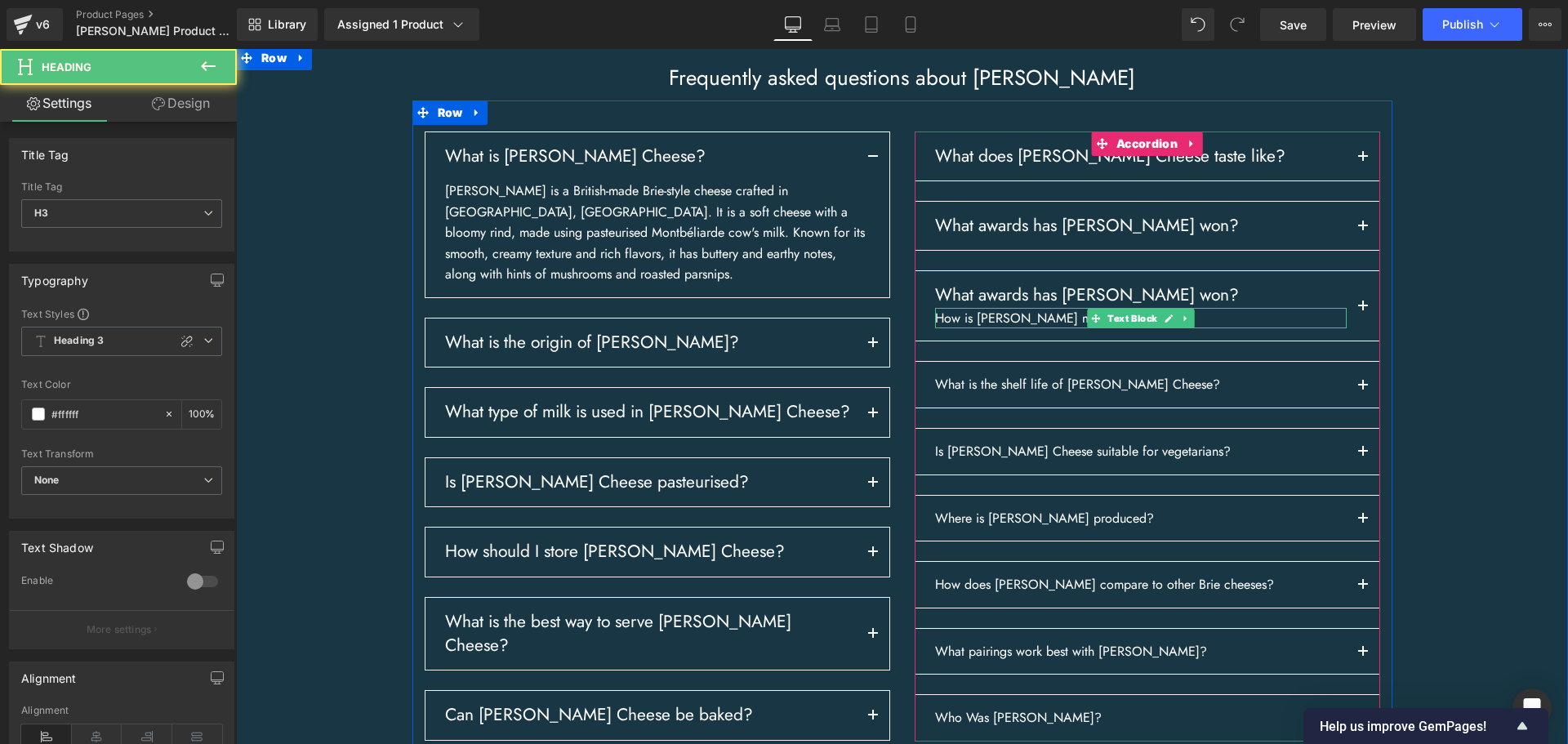
click at [1070, 328] on p "How is [PERSON_NAME] made?" at bounding box center [1141, 318] width 412 height 22
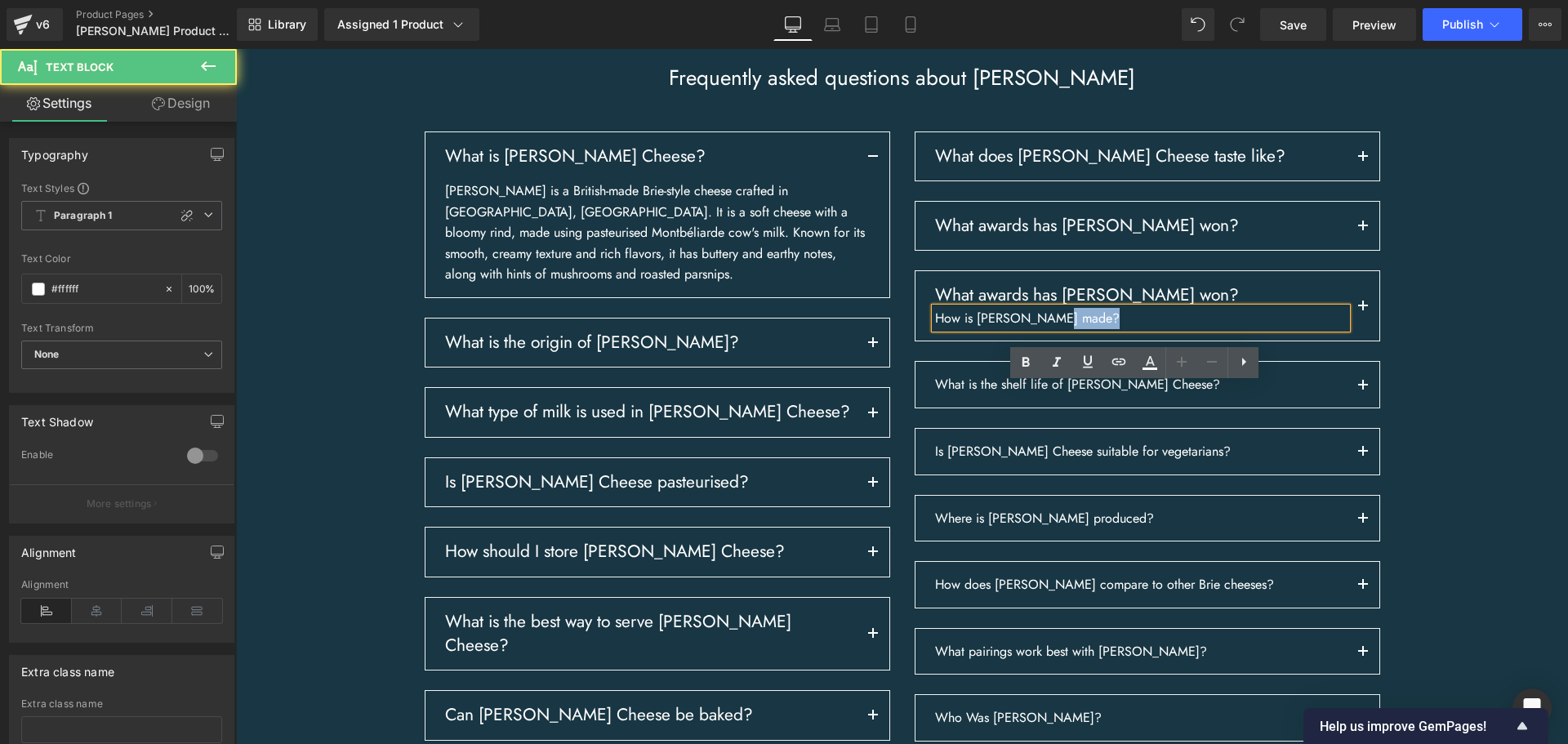
click at [1070, 328] on p "How is [PERSON_NAME] made?" at bounding box center [1141, 318] width 412 height 22
copy p "How is [PERSON_NAME] made?"
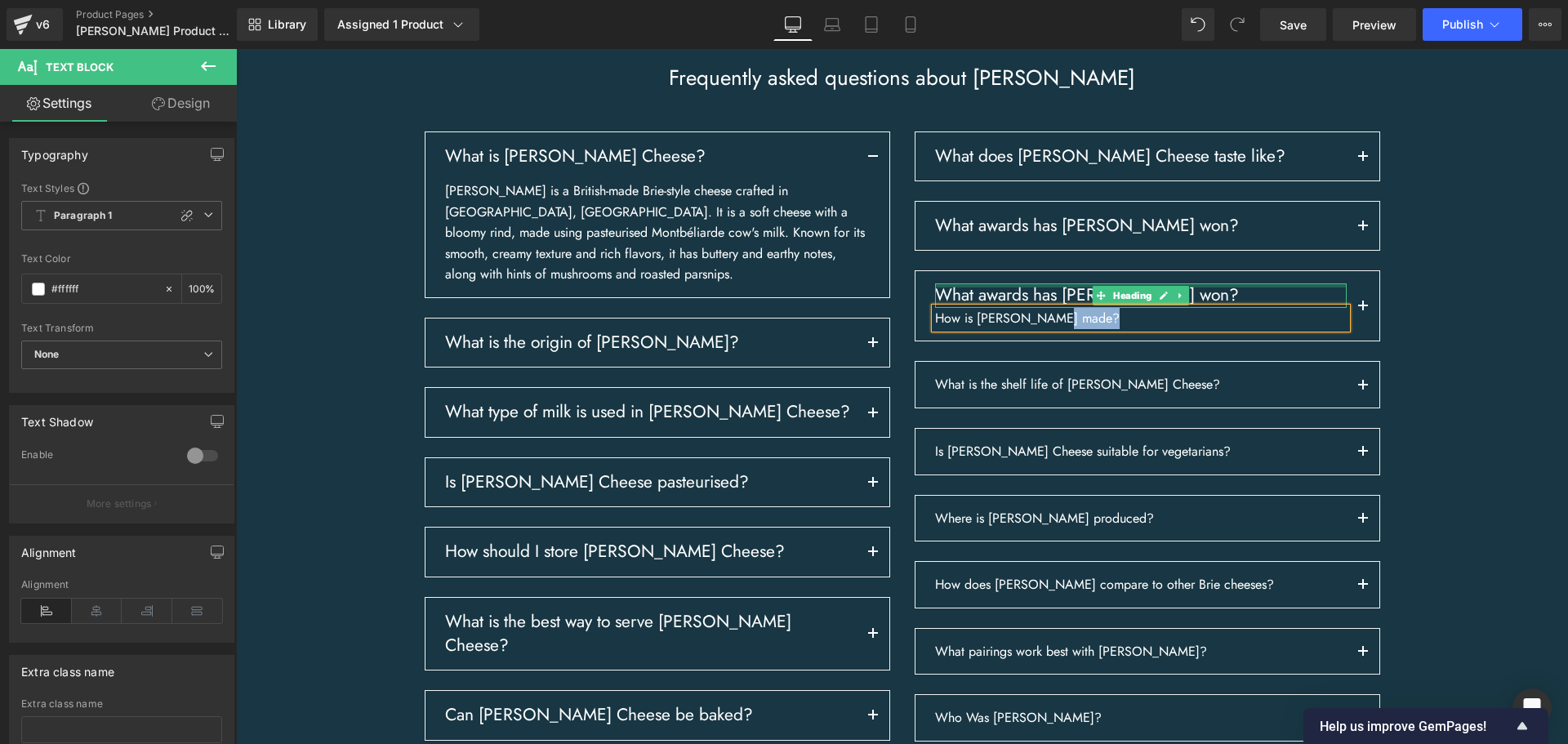
click at [961, 287] on div at bounding box center [1141, 285] width 412 height 4
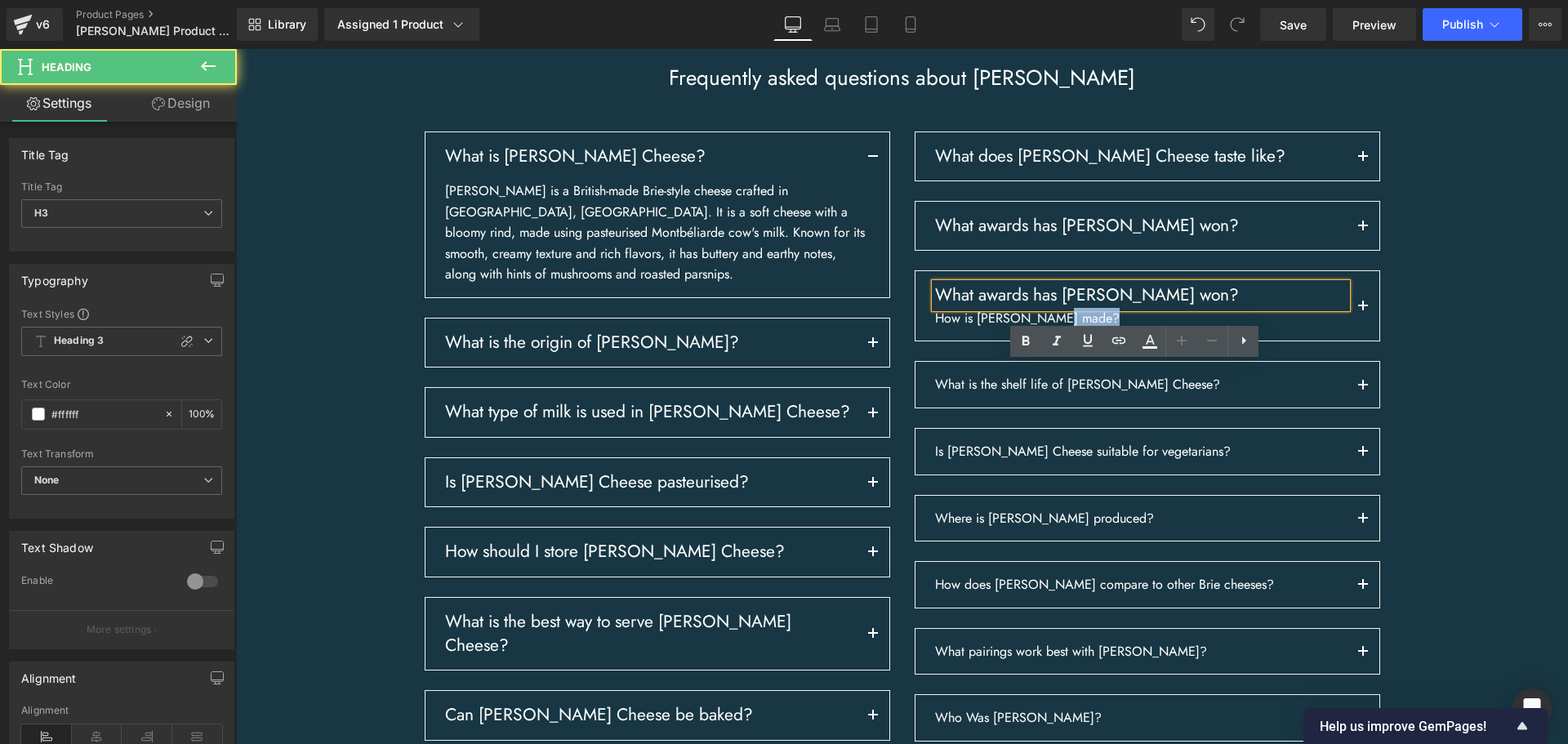
click at [961, 307] on h3 "What awards has [PERSON_NAME] won?" at bounding box center [1141, 295] width 412 height 23
paste div
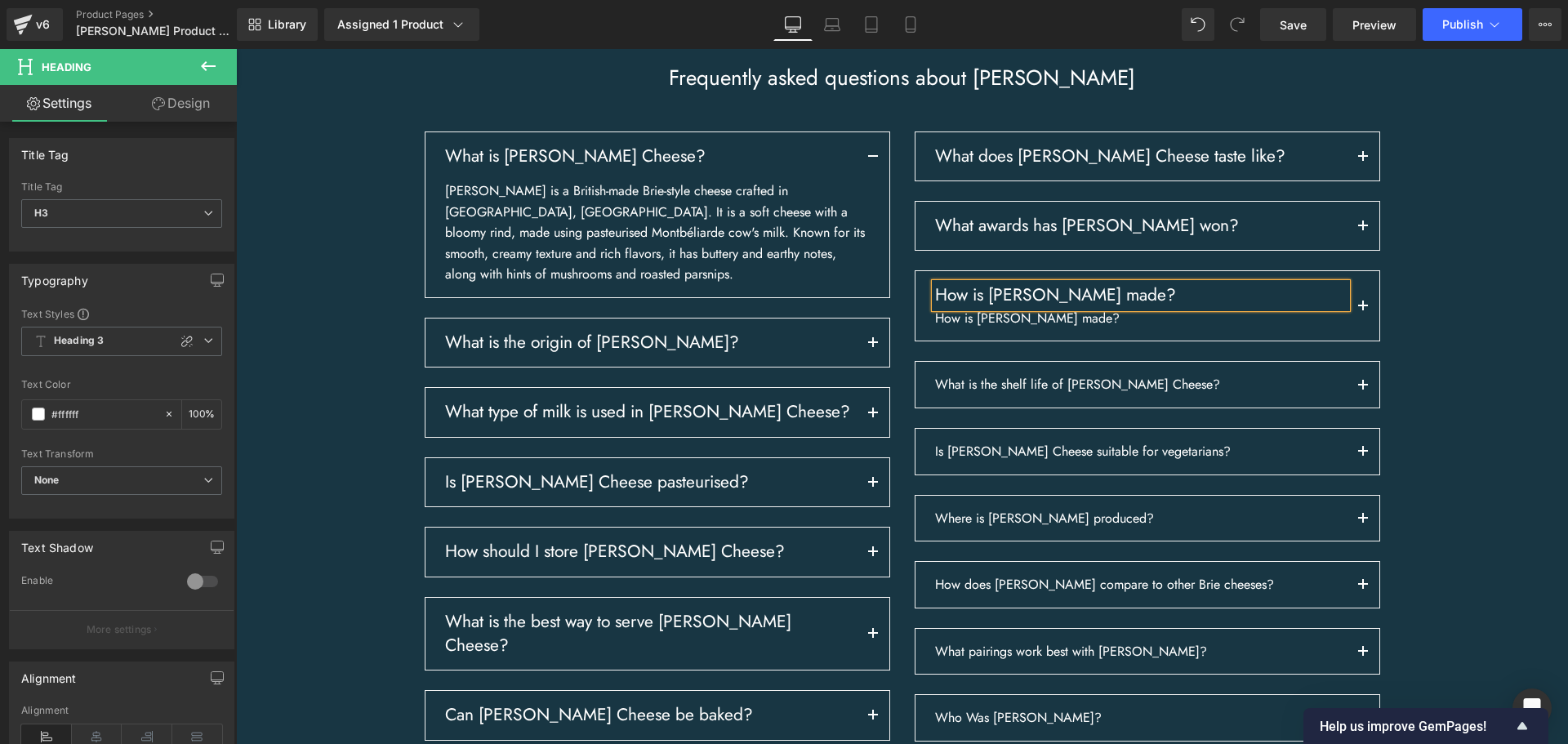
click at [1516, 395] on div "Frequently asked questions about [PERSON_NAME] Heading Row What is [PERSON_NAME…" at bounding box center [901, 481] width 1331 height 833
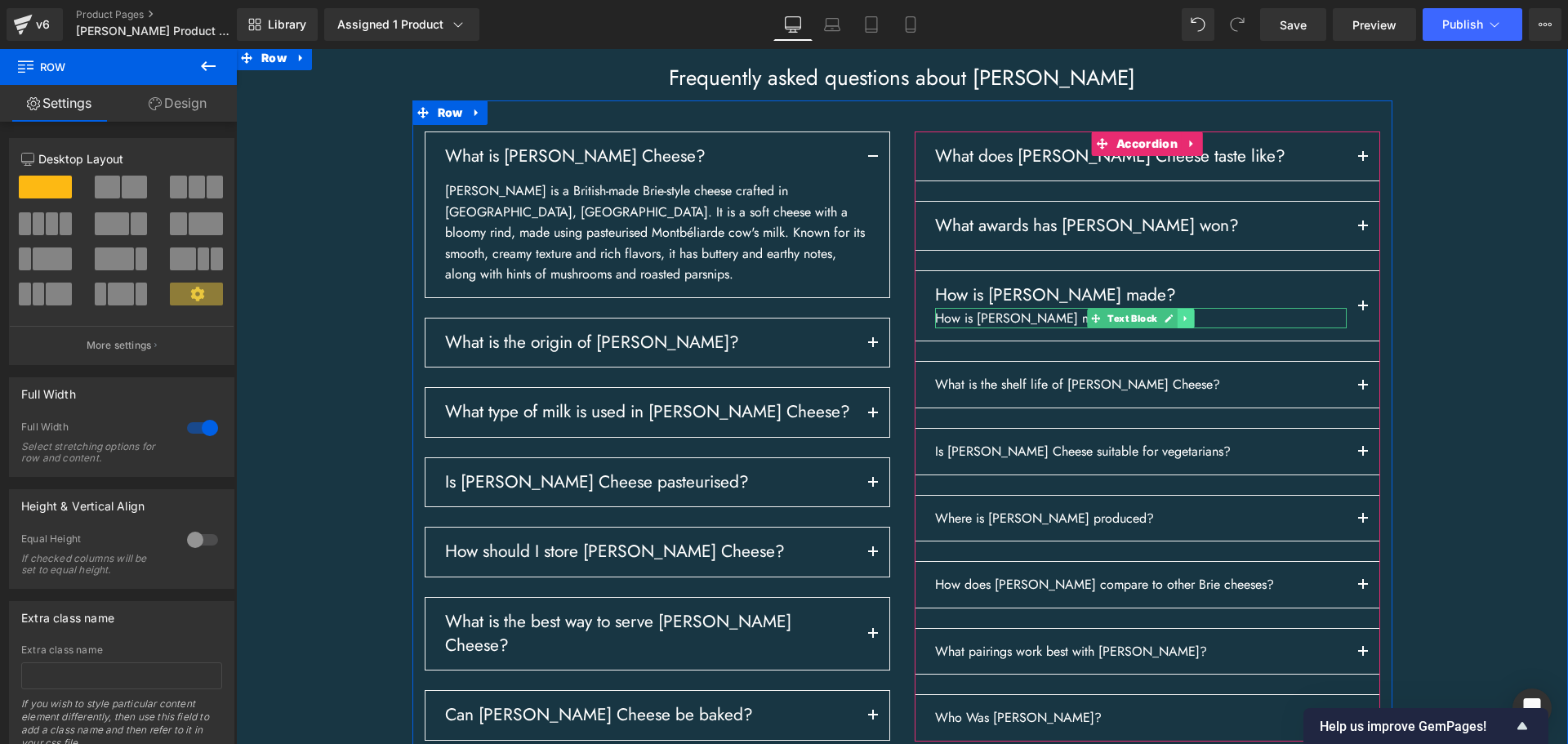
click at [1180, 323] on icon at bounding box center [1185, 318] width 9 height 9
click at [1185, 328] on link at bounding box center [1194, 318] width 17 height 20
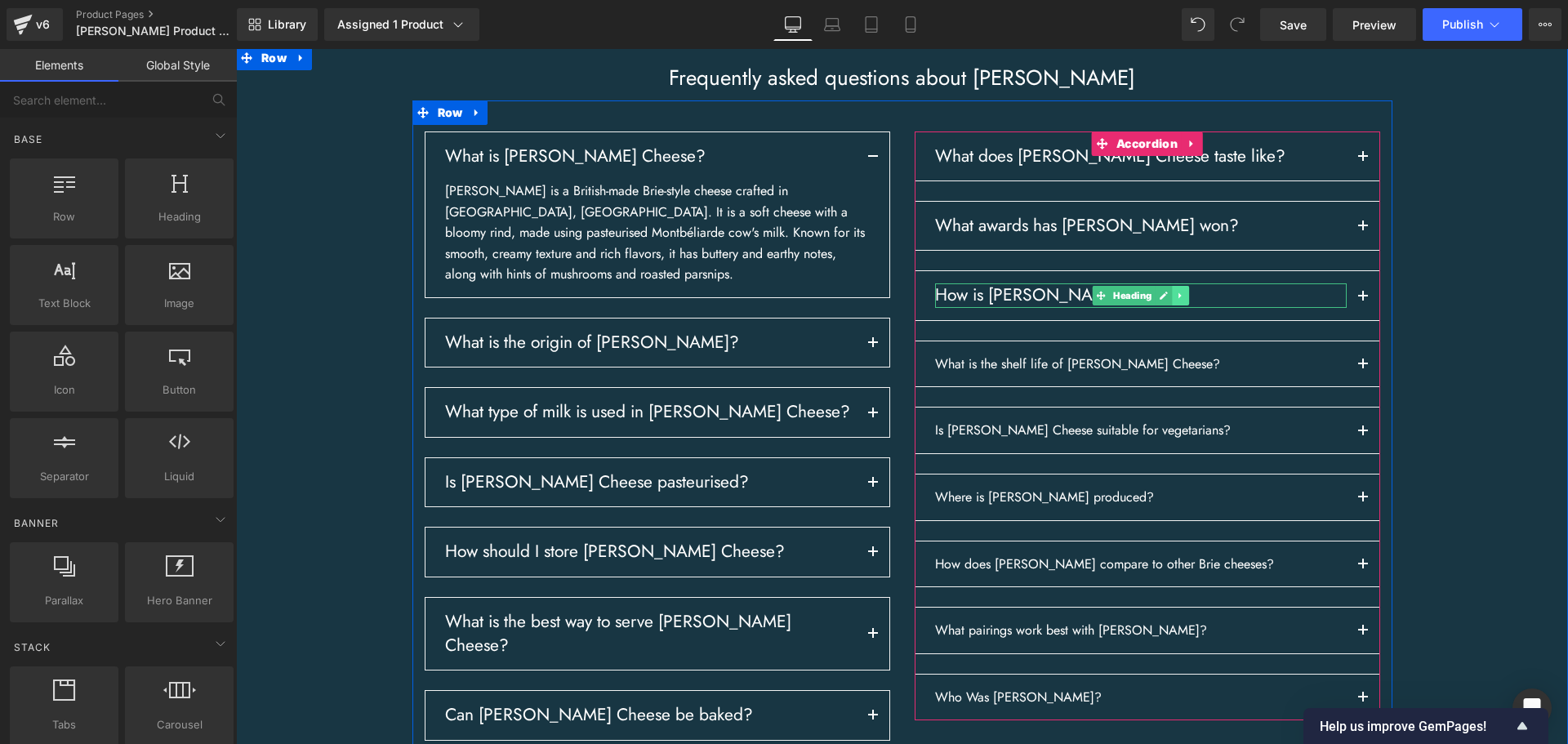
click at [1179, 299] on icon at bounding box center [1180, 296] width 3 height 6
click at [1166, 300] on icon at bounding box center [1171, 295] width 9 height 9
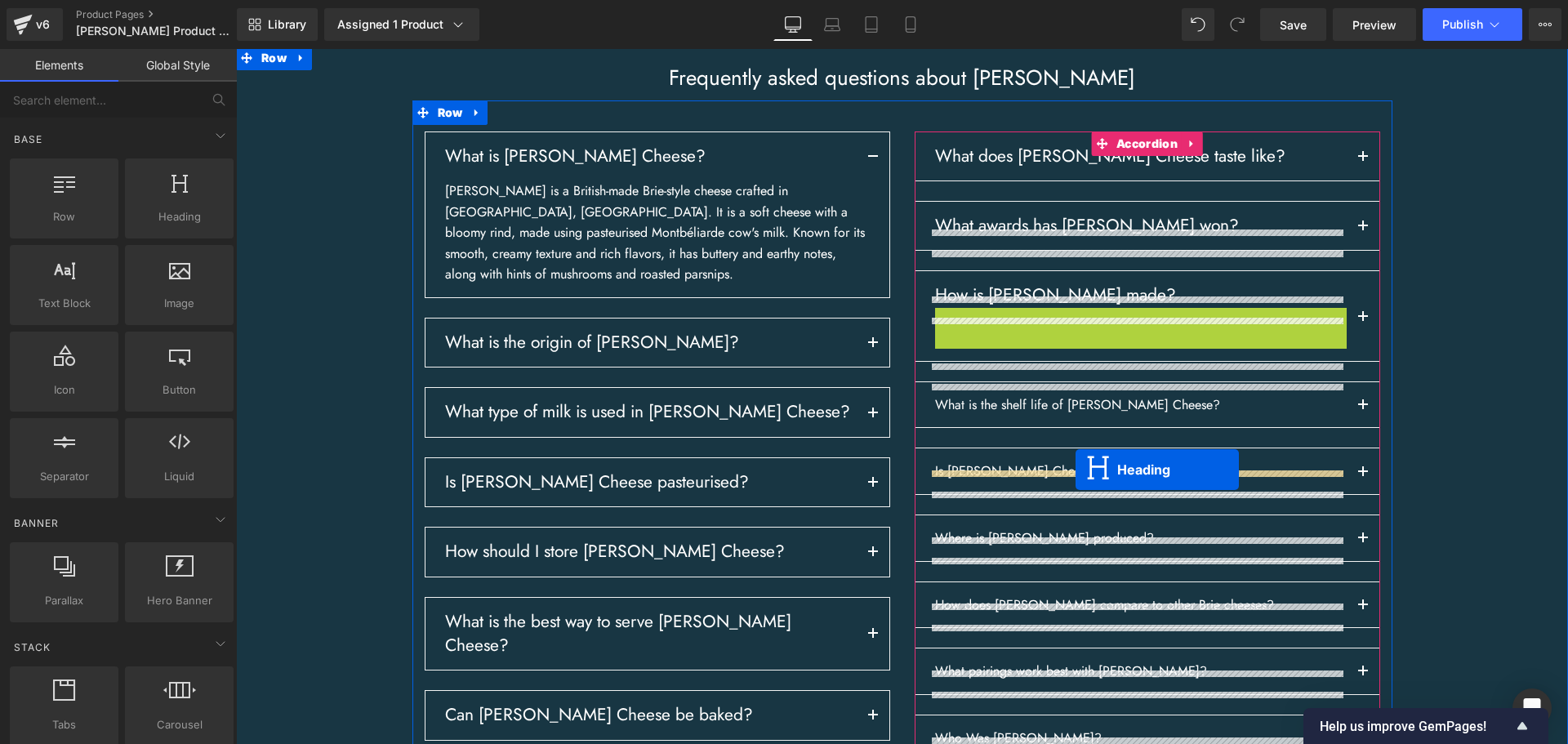
drag, startPoint x: 1096, startPoint y: 397, endPoint x: 1076, endPoint y: 469, distance: 74.7
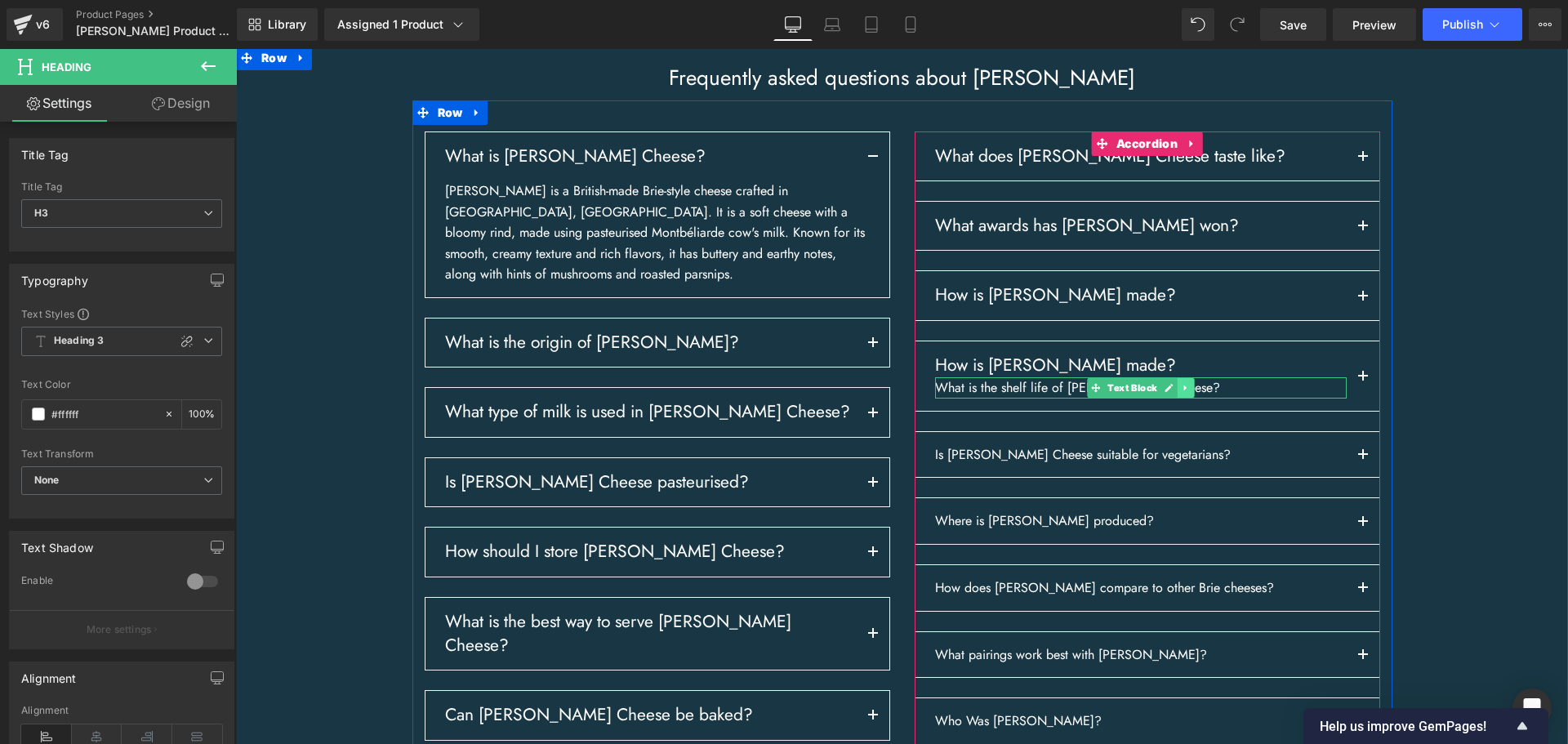
click at [1181, 393] on icon at bounding box center [1185, 387] width 9 height 9
click at [1264, 381] on div at bounding box center [1141, 379] width 412 height 4
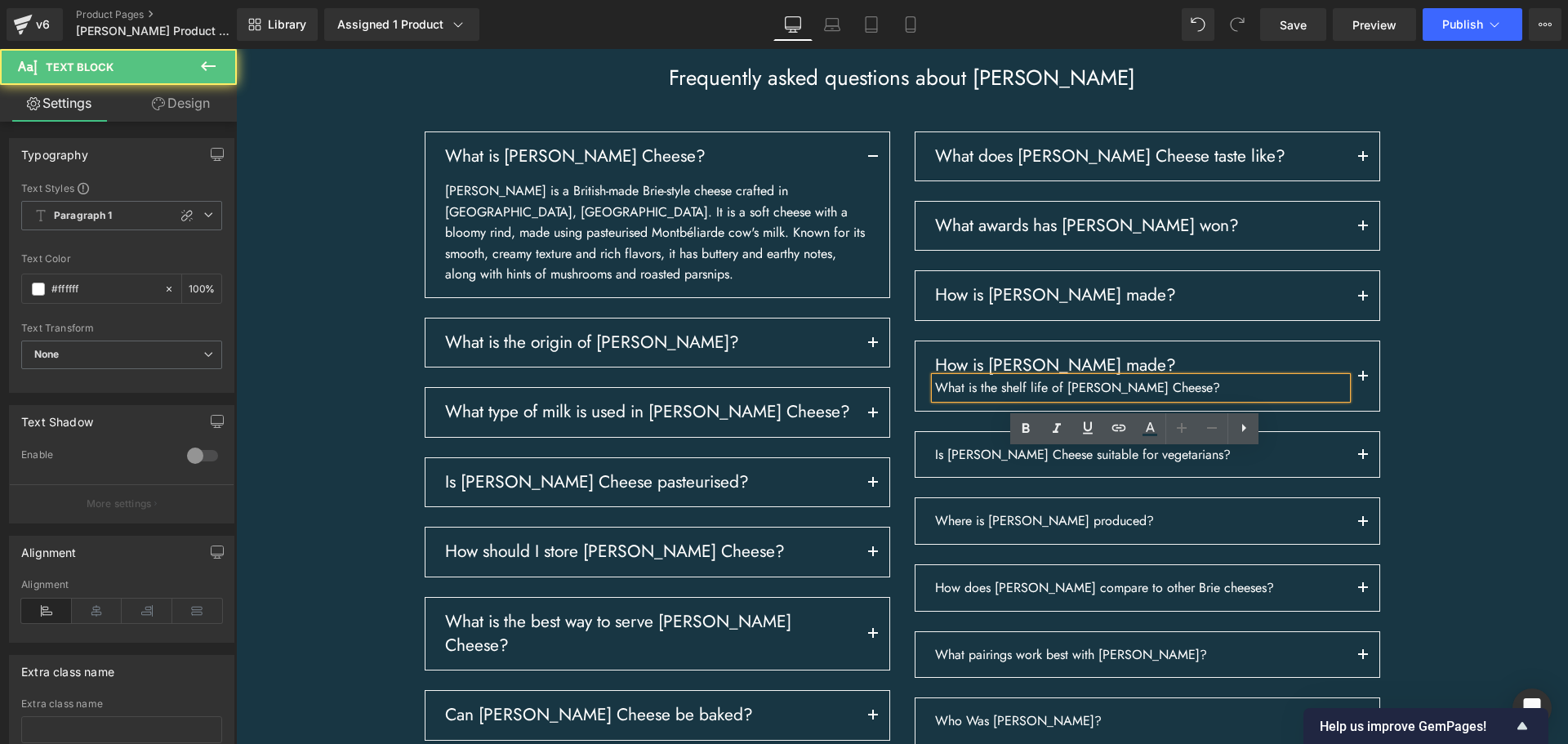
click at [1264, 399] on p "What is the shelf life of [PERSON_NAME] Cheese?" at bounding box center [1141, 387] width 412 height 22
click at [1263, 399] on p "What is the shelf life of [PERSON_NAME] Cheese?" at bounding box center [1141, 387] width 412 height 22
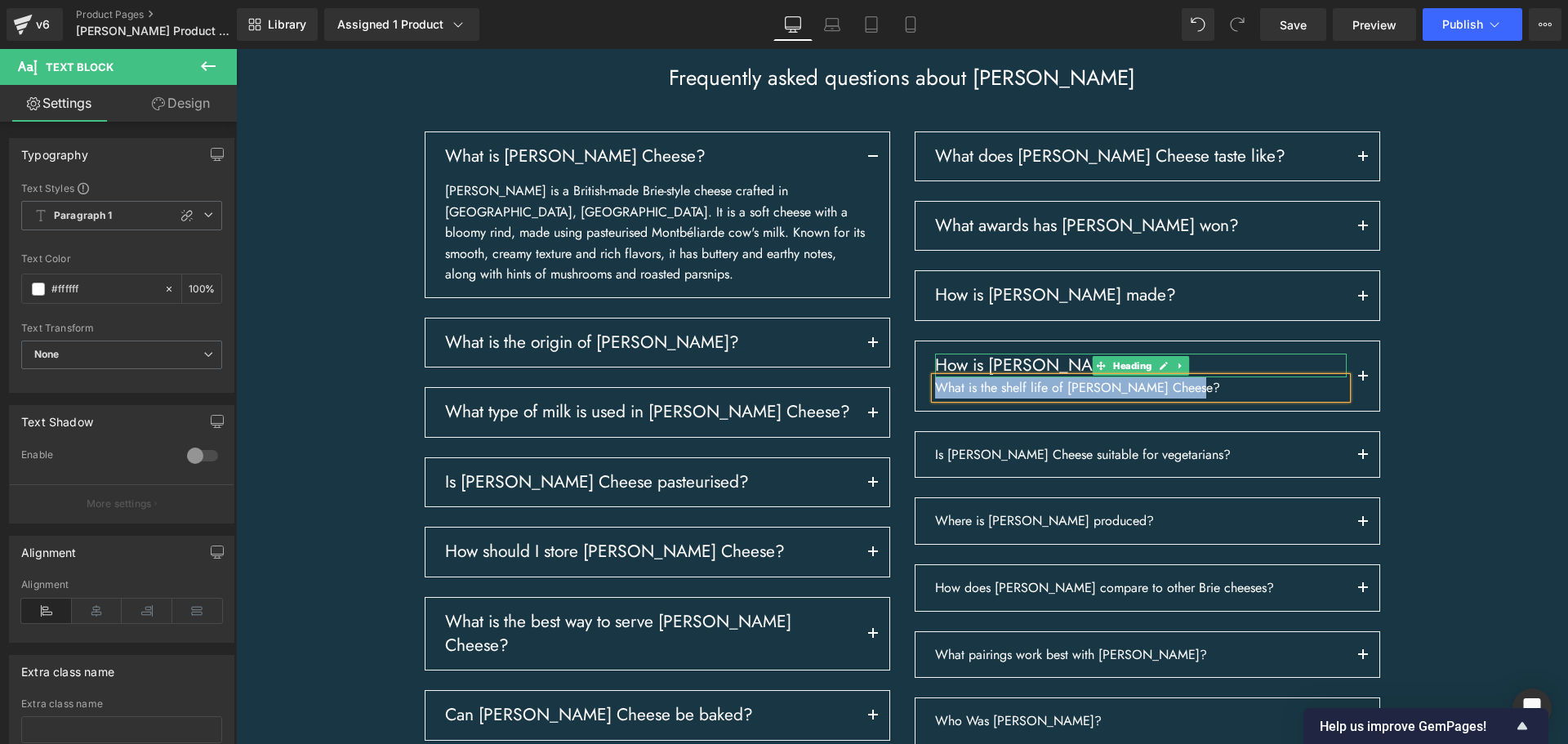
click at [946, 377] on h3 "How is [PERSON_NAME] made?" at bounding box center [1141, 365] width 412 height 23
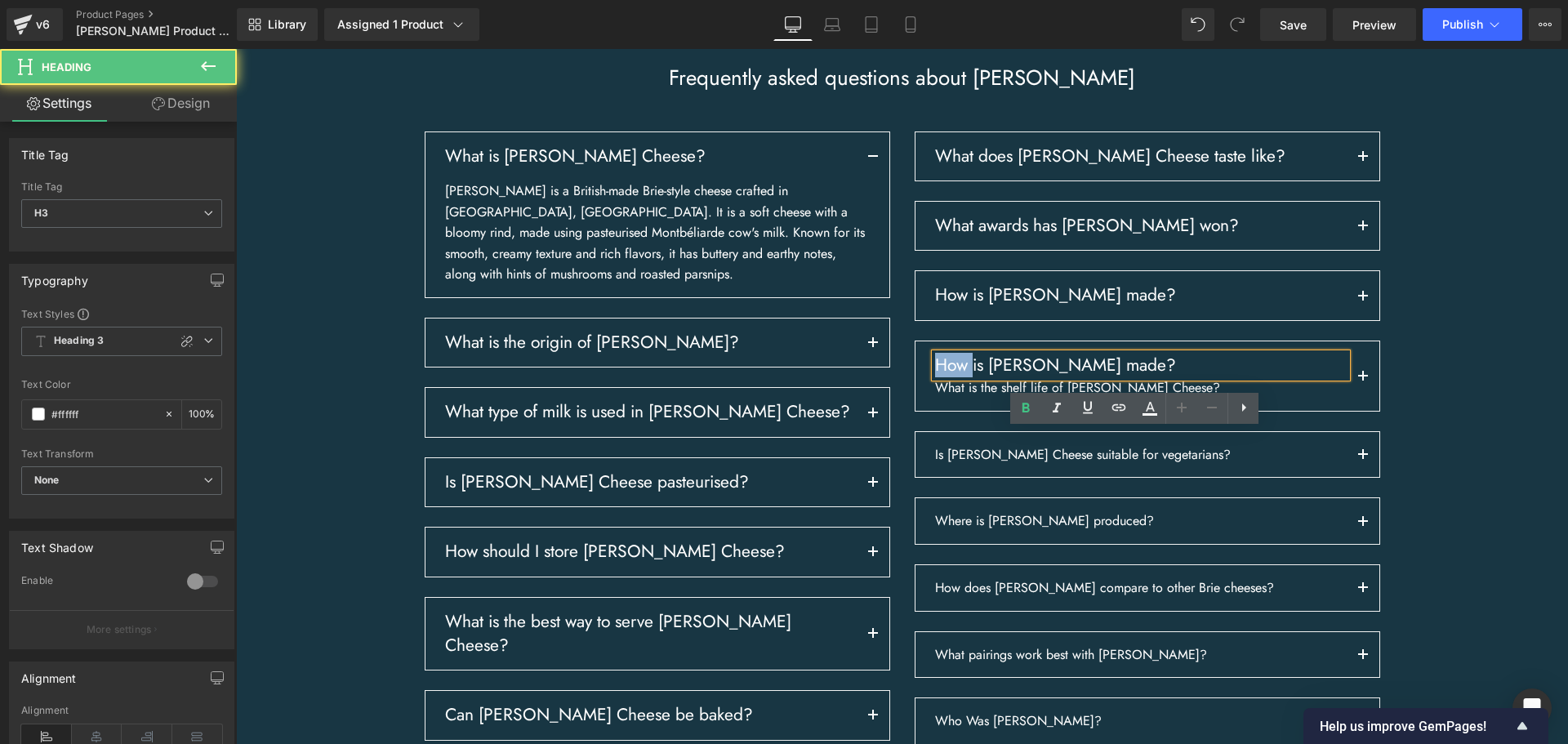
click at [946, 377] on h3 "How is [PERSON_NAME] made?" at bounding box center [1141, 365] width 412 height 23
paste div
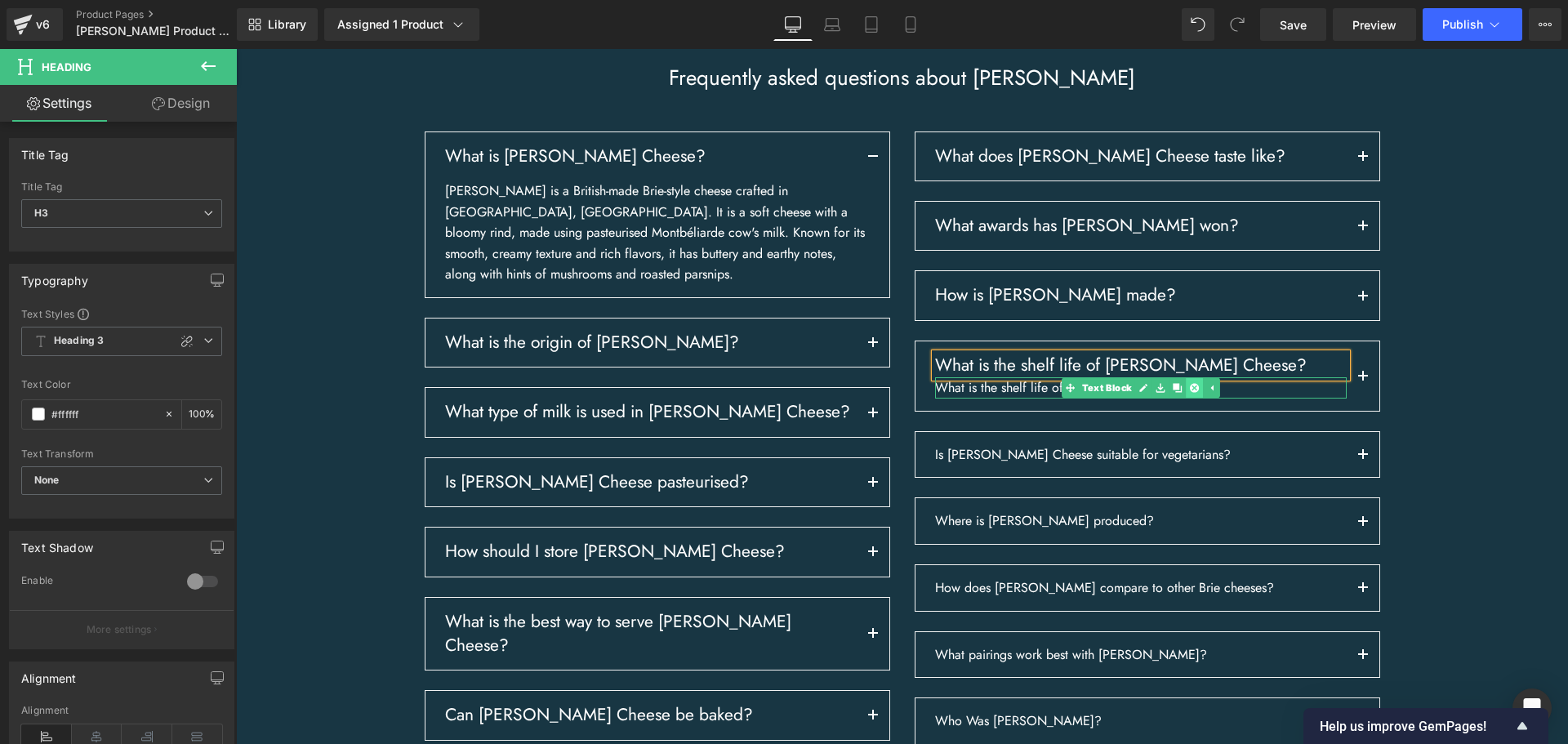
click at [1190, 392] on icon at bounding box center [1194, 387] width 9 height 9
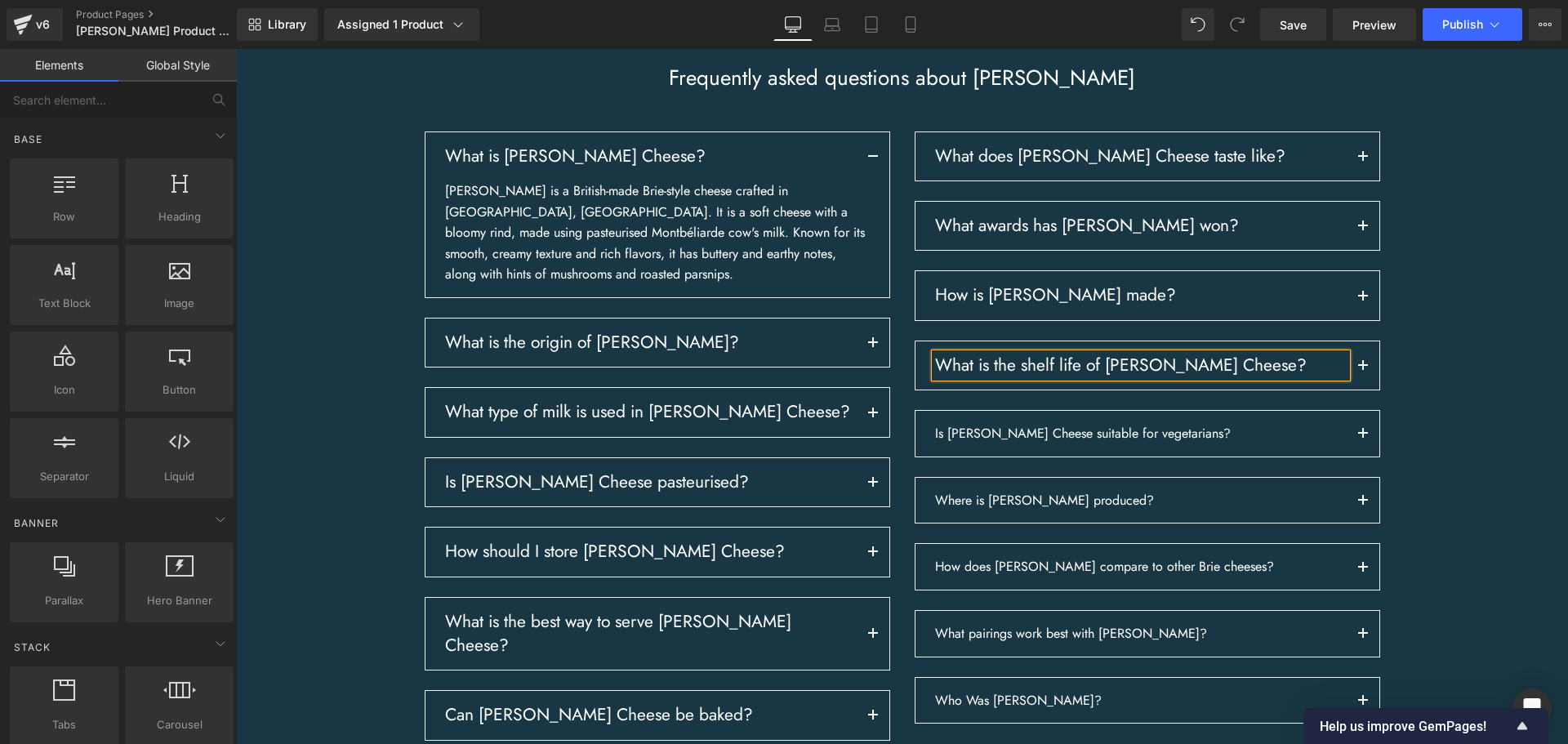
click at [1242, 377] on h3 "What is the shelf life of [PERSON_NAME] Cheese?" at bounding box center [1141, 365] width 412 height 23
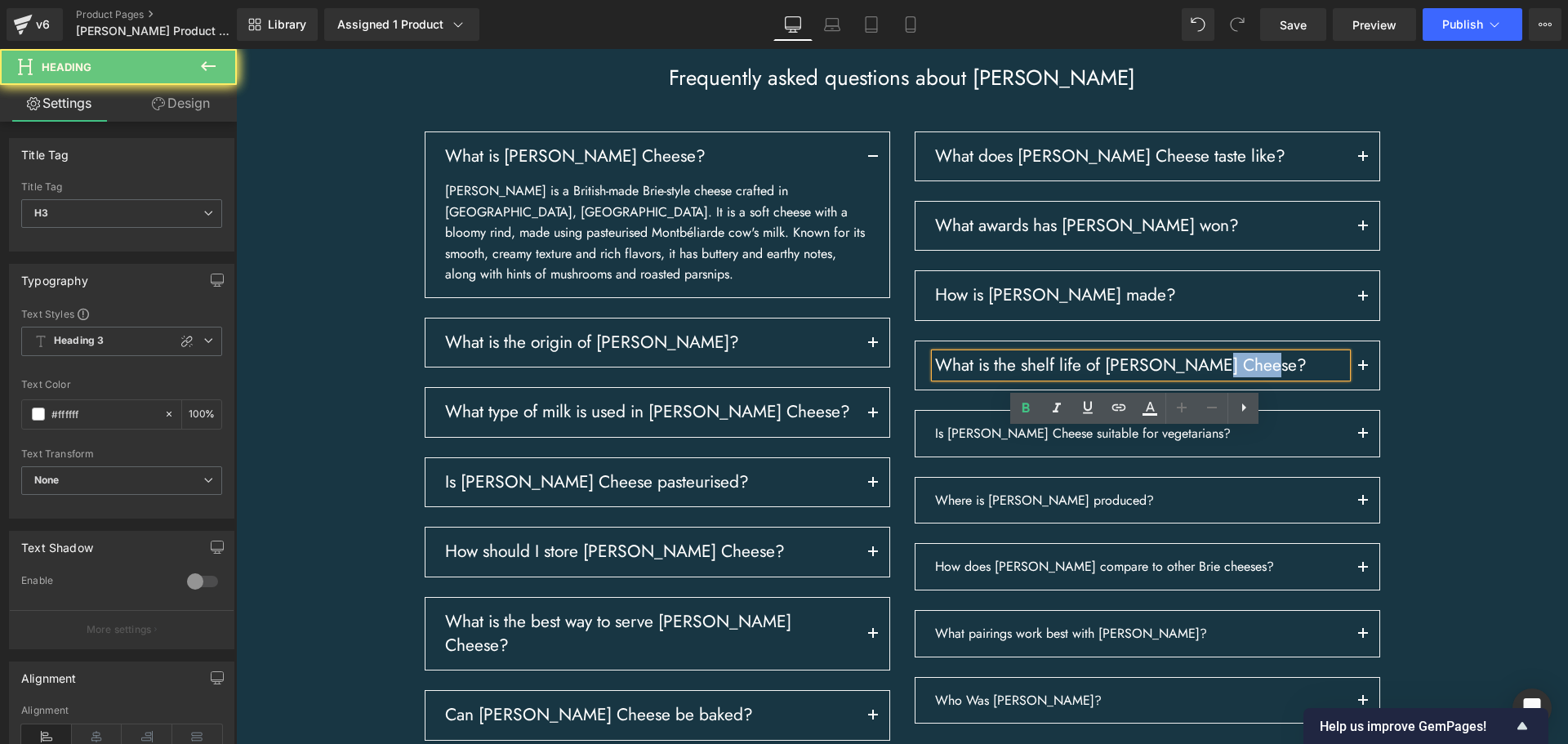
click at [1242, 377] on h3 "What is the shelf life of [PERSON_NAME] Cheese?" at bounding box center [1141, 365] width 412 height 23
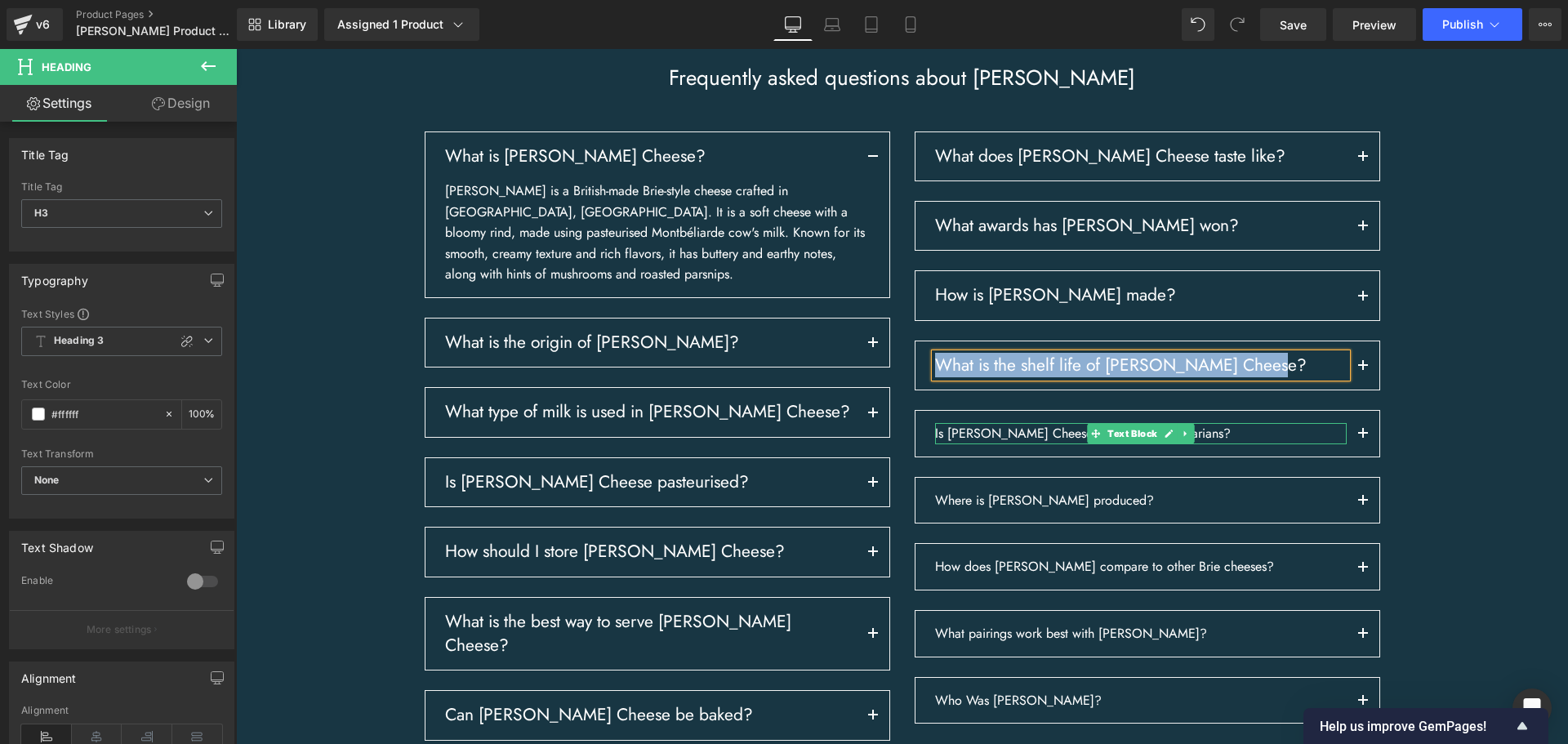
click at [1183, 444] on link at bounding box center [1185, 433] width 17 height 20
click at [1172, 438] on icon at bounding box center [1177, 433] width 9 height 9
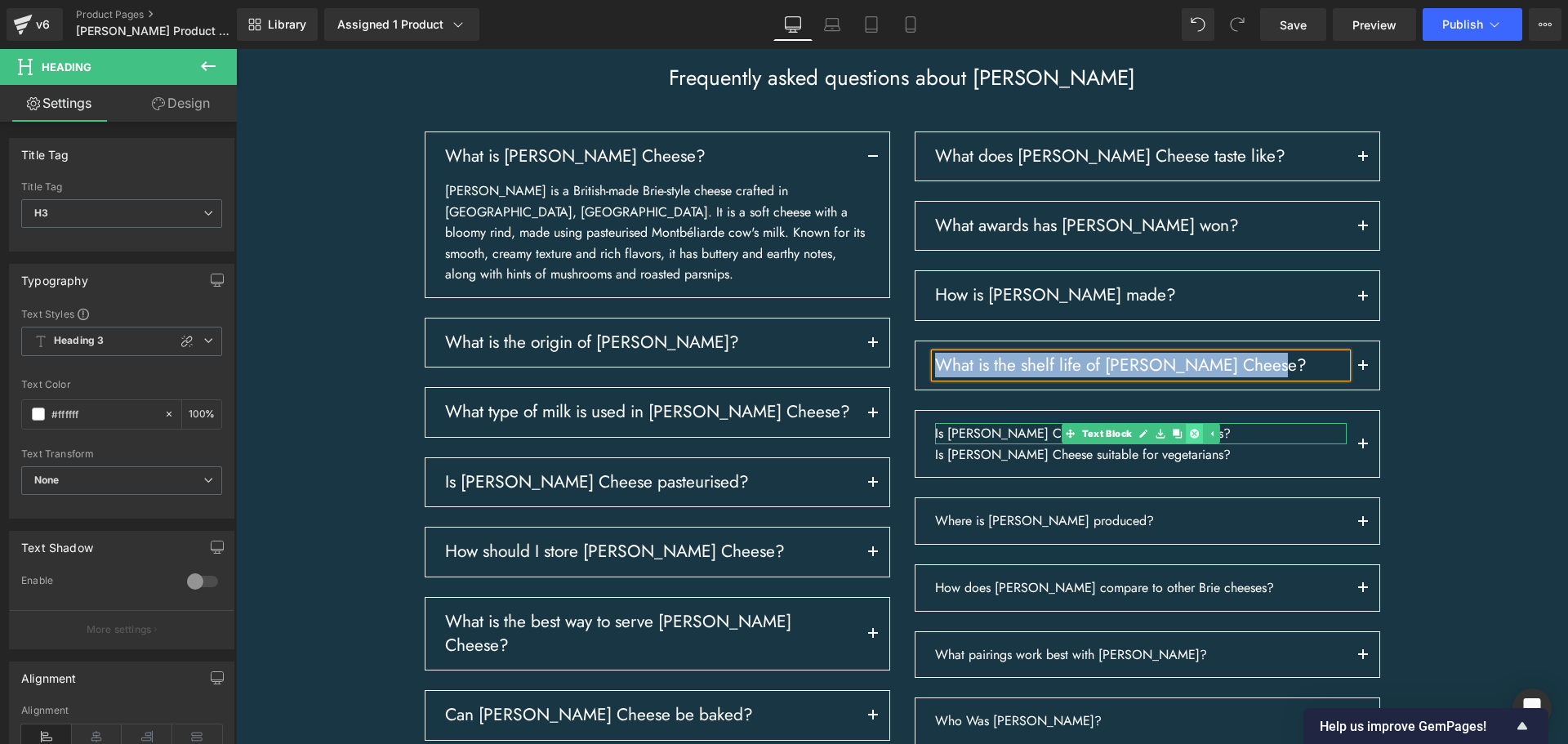
click at [1190, 437] on icon at bounding box center [1194, 433] width 9 height 9
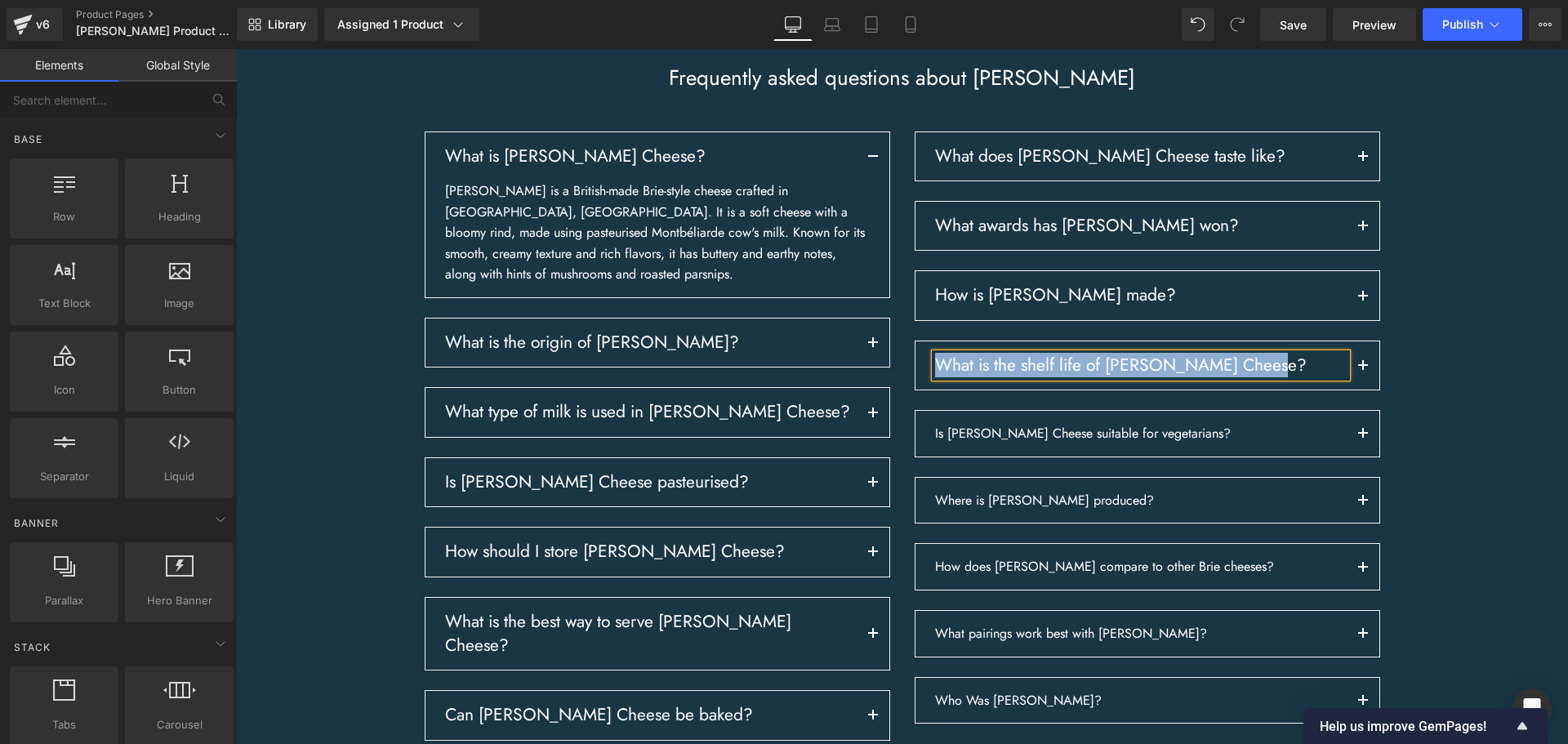
click at [1473, 473] on div "Frequently asked questions about [PERSON_NAME] Heading Row What is [PERSON_NAME…" at bounding box center [901, 481] width 1331 height 833
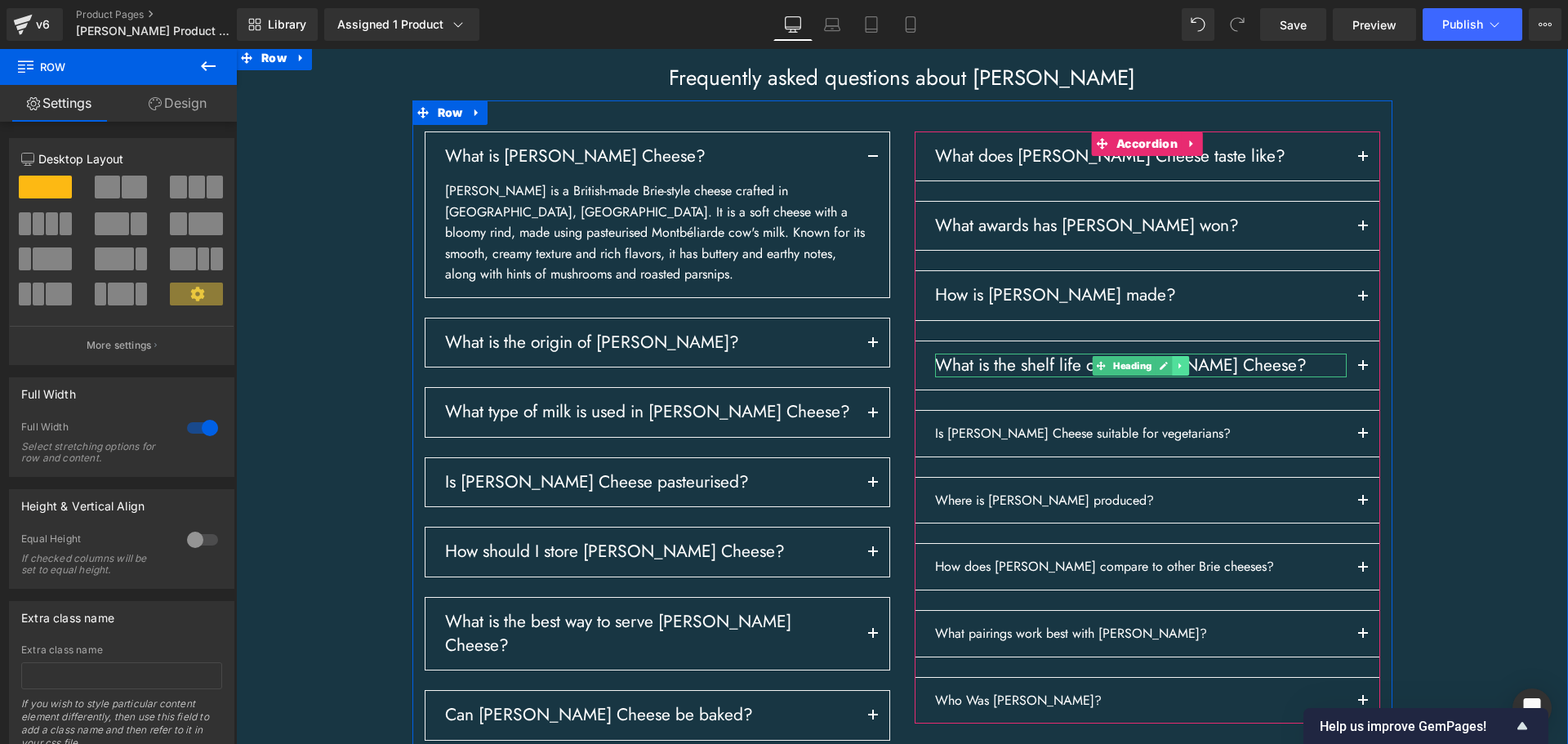
click at [1179, 375] on link at bounding box center [1180, 365] width 17 height 20
click at [1166, 370] on icon at bounding box center [1171, 365] width 9 height 9
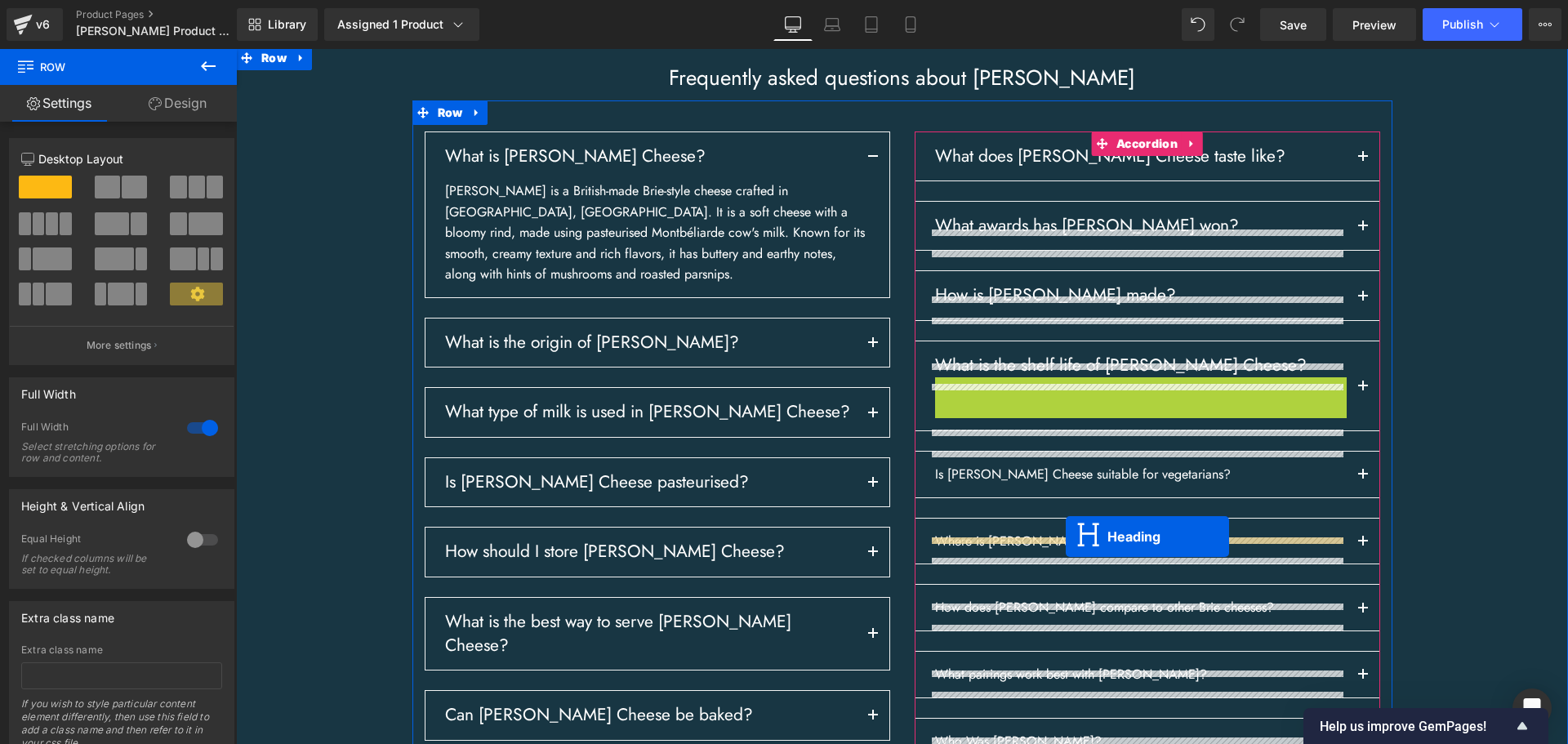
drag, startPoint x: 1095, startPoint y: 462, endPoint x: 1065, endPoint y: 536, distance: 79.8
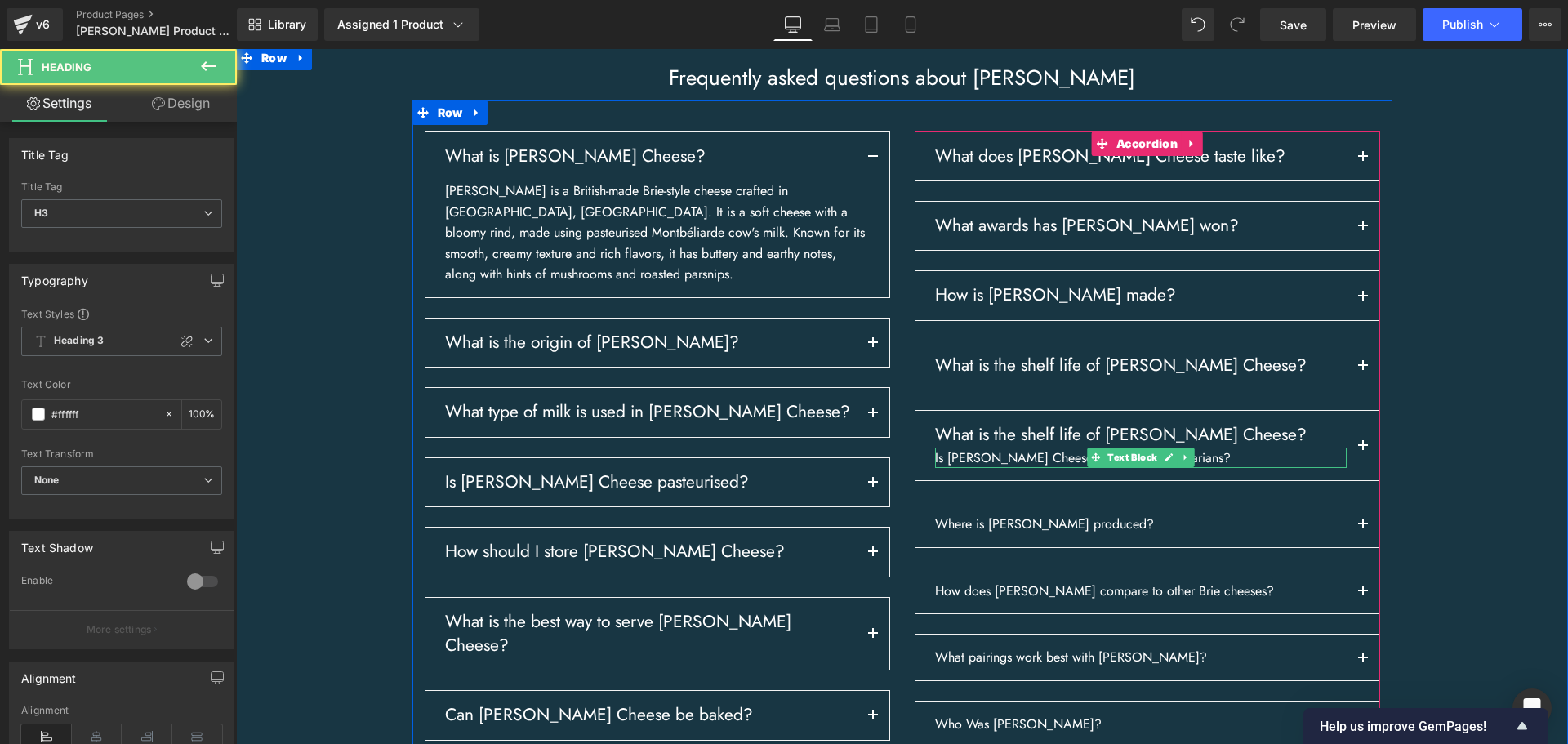
click at [1055, 469] on p "Is [PERSON_NAME] Cheese suitable for vegetarians?" at bounding box center [1141, 458] width 412 height 22
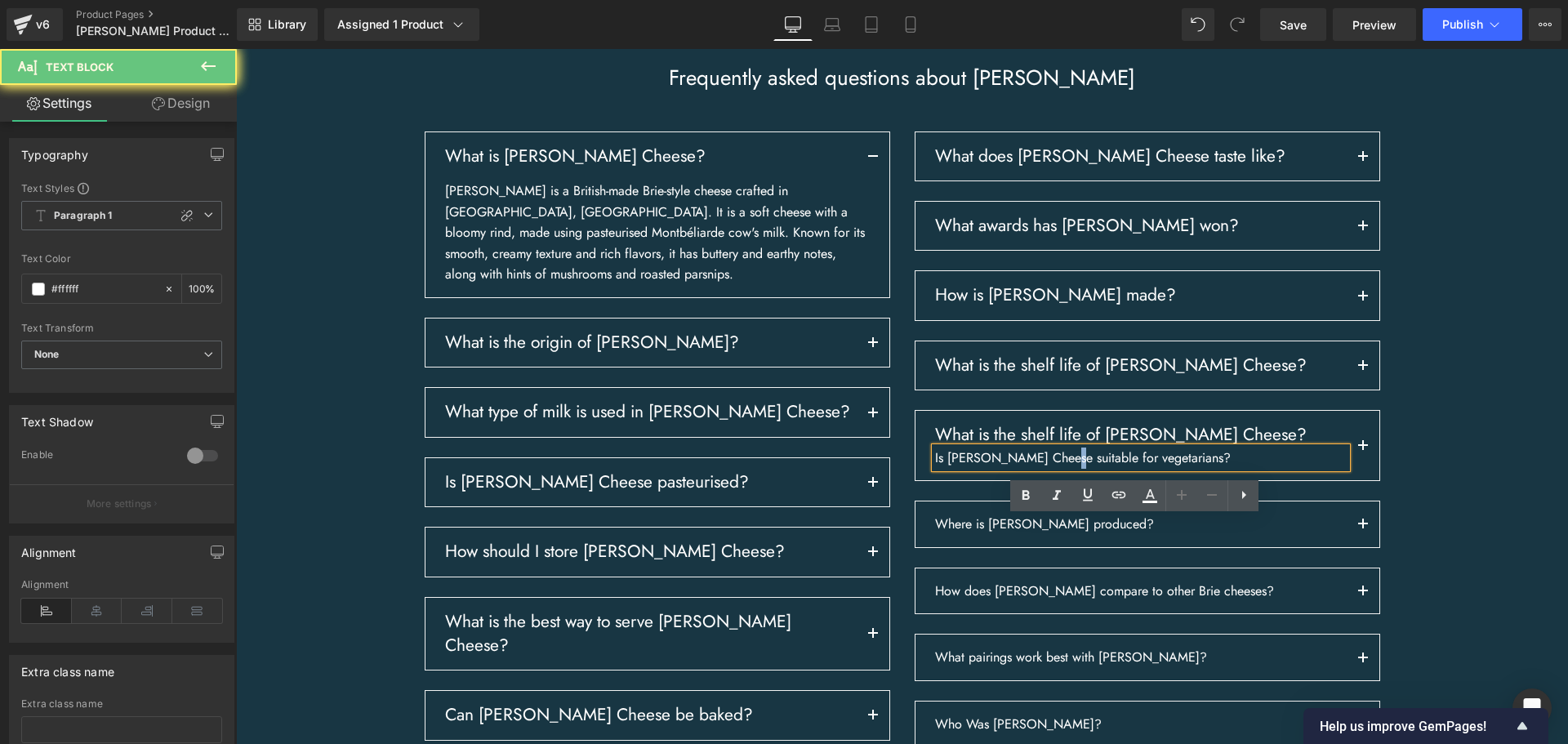
click at [1055, 469] on p "Is [PERSON_NAME] Cheese suitable for vegetarians?" at bounding box center [1141, 458] width 412 height 22
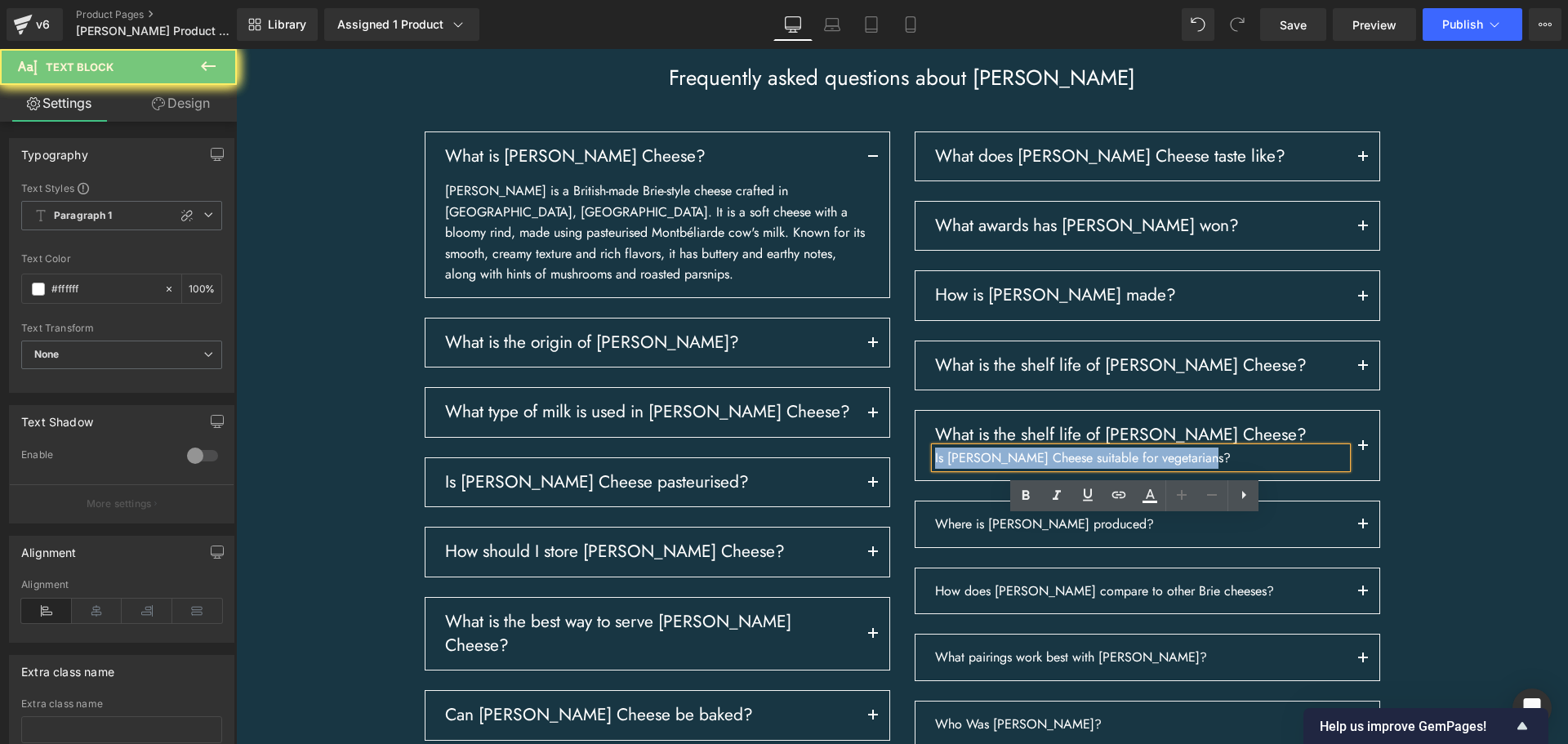
click at [1055, 469] on p "Is [PERSON_NAME] Cheese suitable for vegetarians?" at bounding box center [1141, 458] width 412 height 22
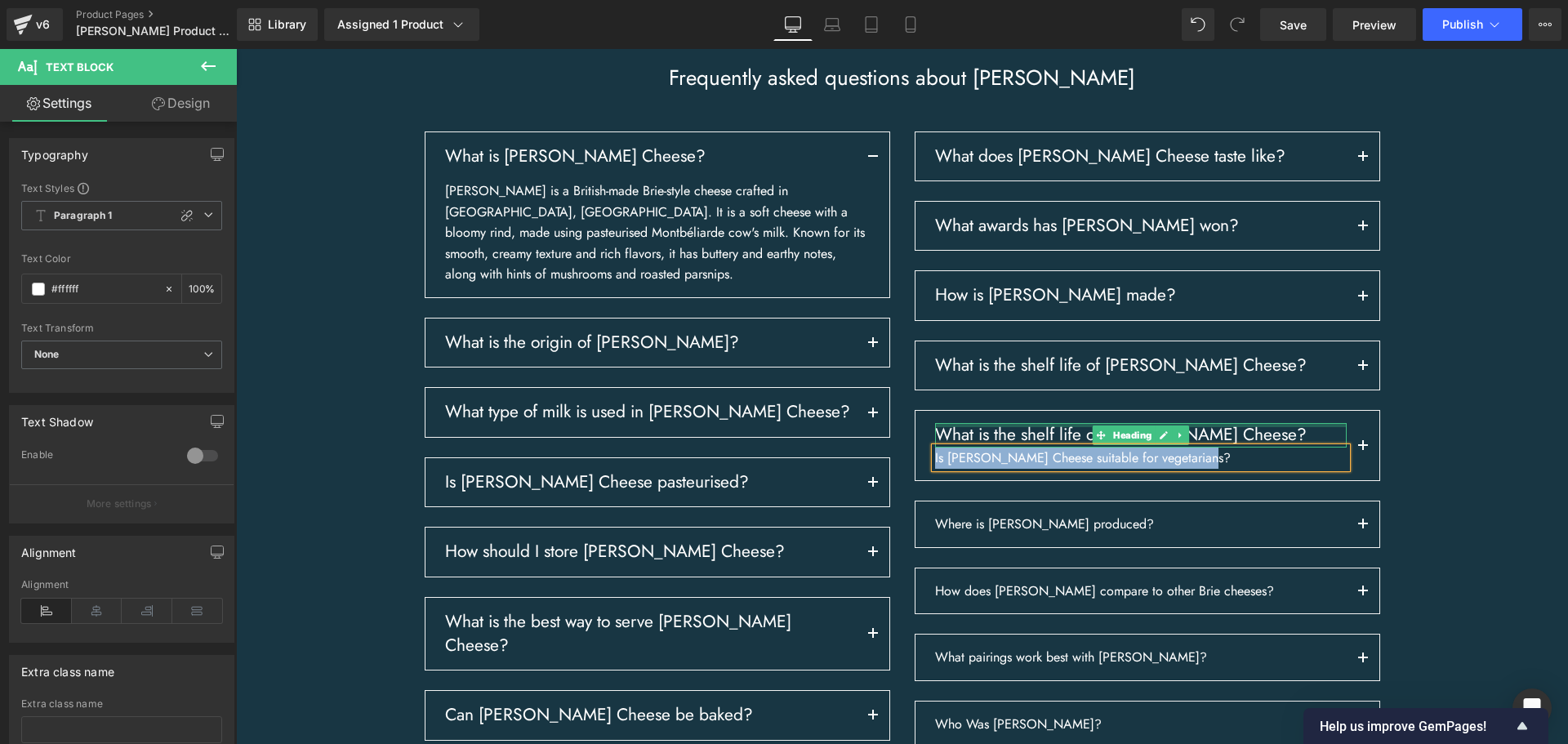
click at [984, 427] on div at bounding box center [1141, 425] width 412 height 4
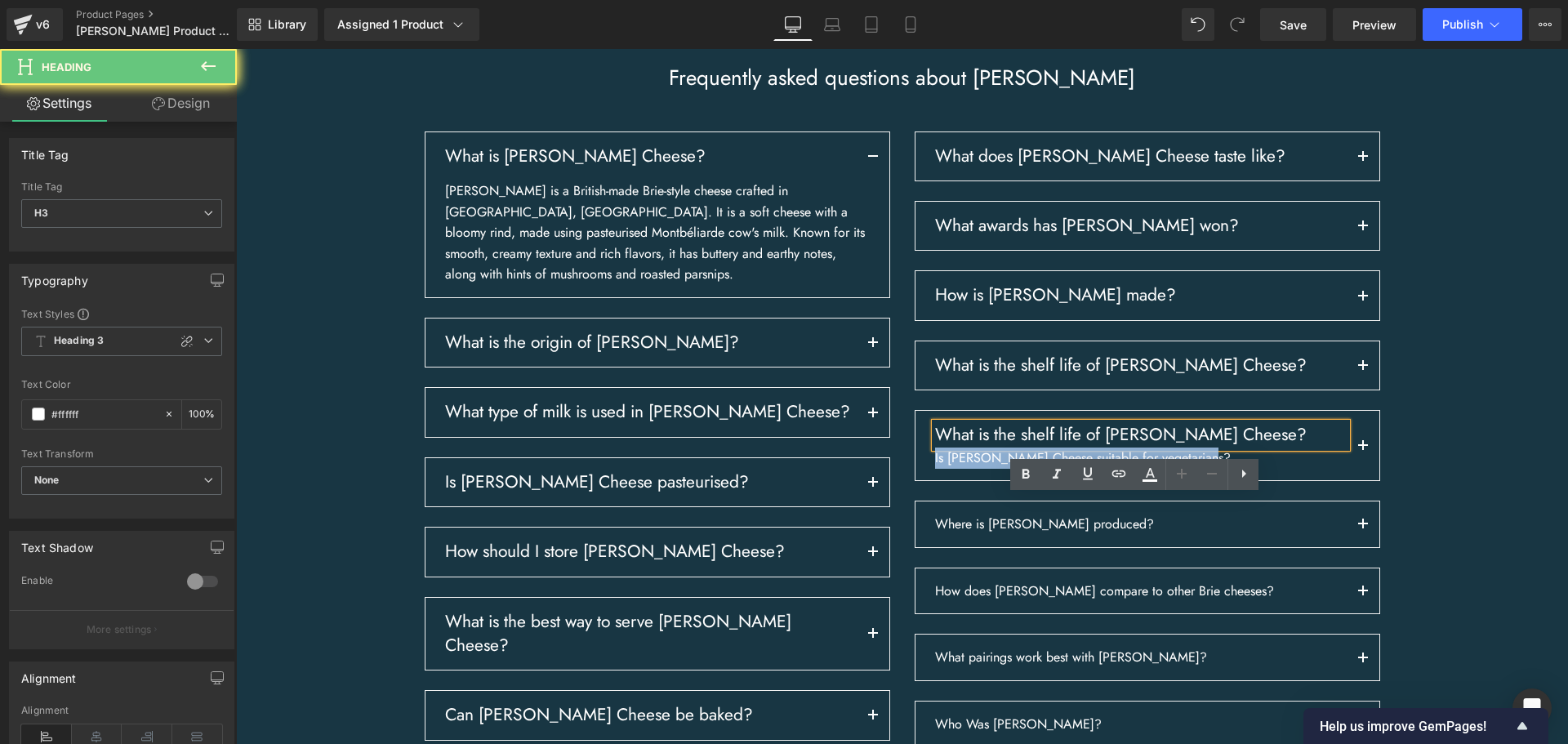
click at [984, 446] on h3 "What is the shelf life of [PERSON_NAME] Cheese?" at bounding box center [1141, 434] width 412 height 23
click at [989, 446] on h3 "What is the shelf life of [PERSON_NAME] Cheese?" at bounding box center [1141, 434] width 412 height 23
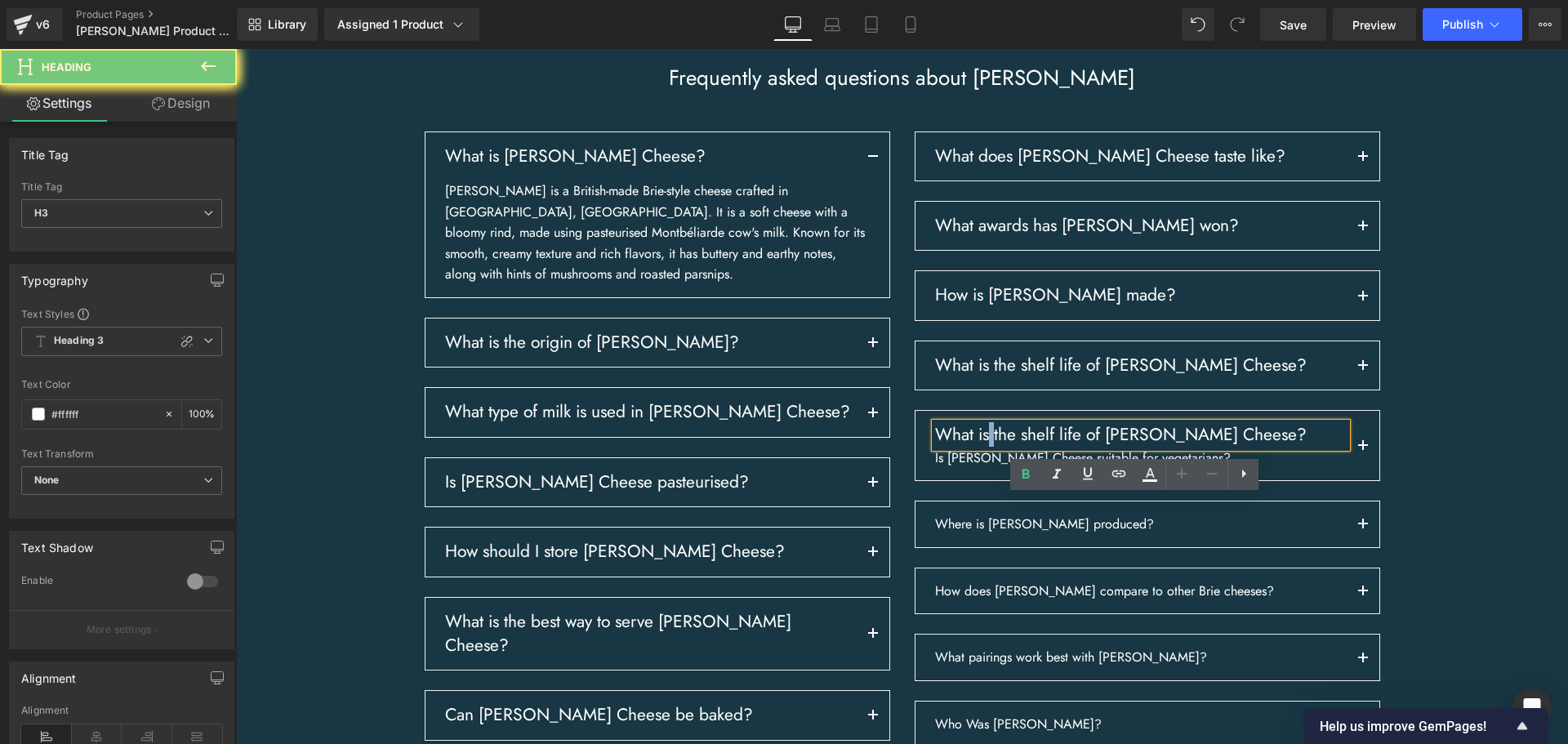
click at [989, 446] on h3 "What is the shelf life of [PERSON_NAME] Cheese?" at bounding box center [1141, 434] width 412 height 23
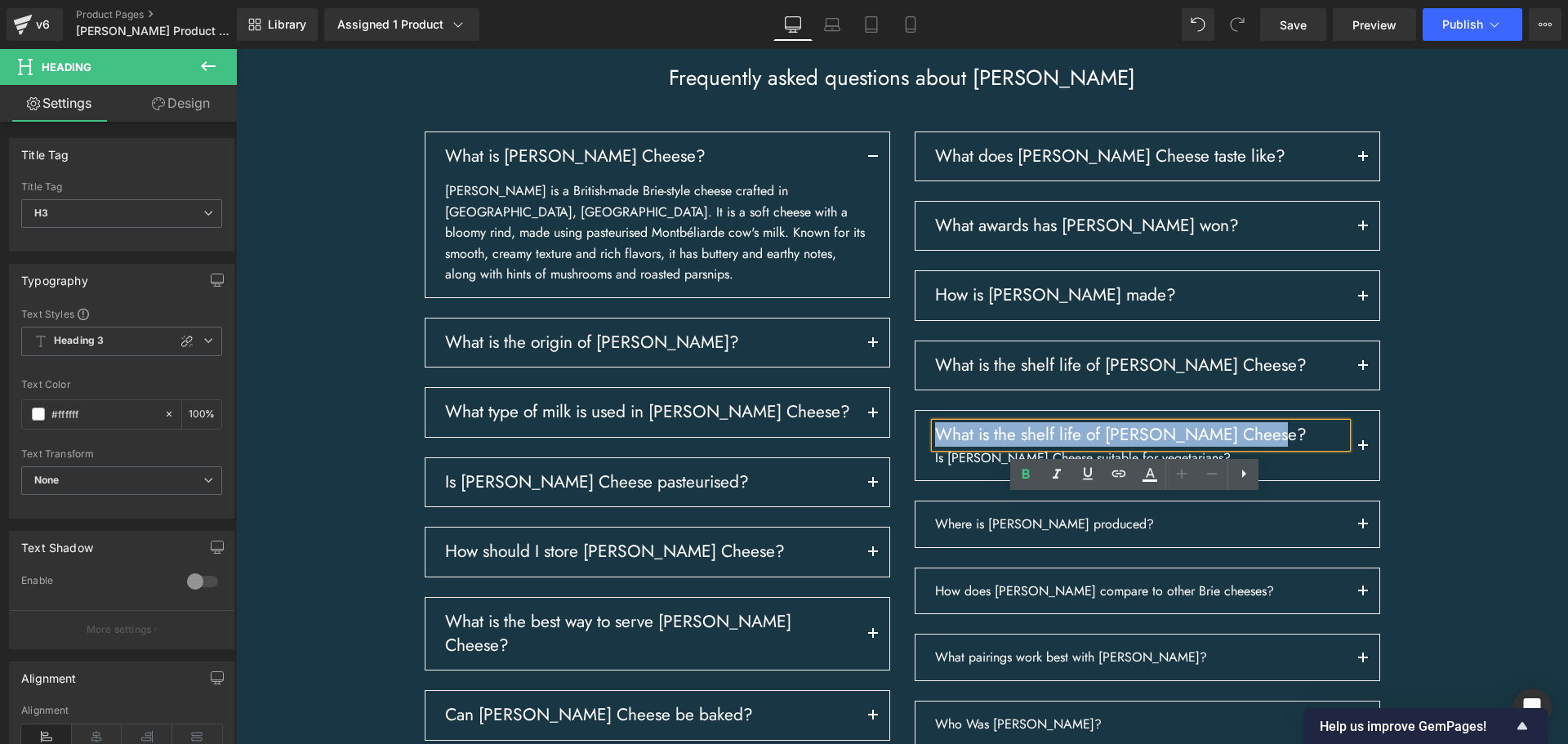
click at [989, 446] on h3 "What is the shelf life of [PERSON_NAME] Cheese?" at bounding box center [1141, 434] width 412 height 23
paste div
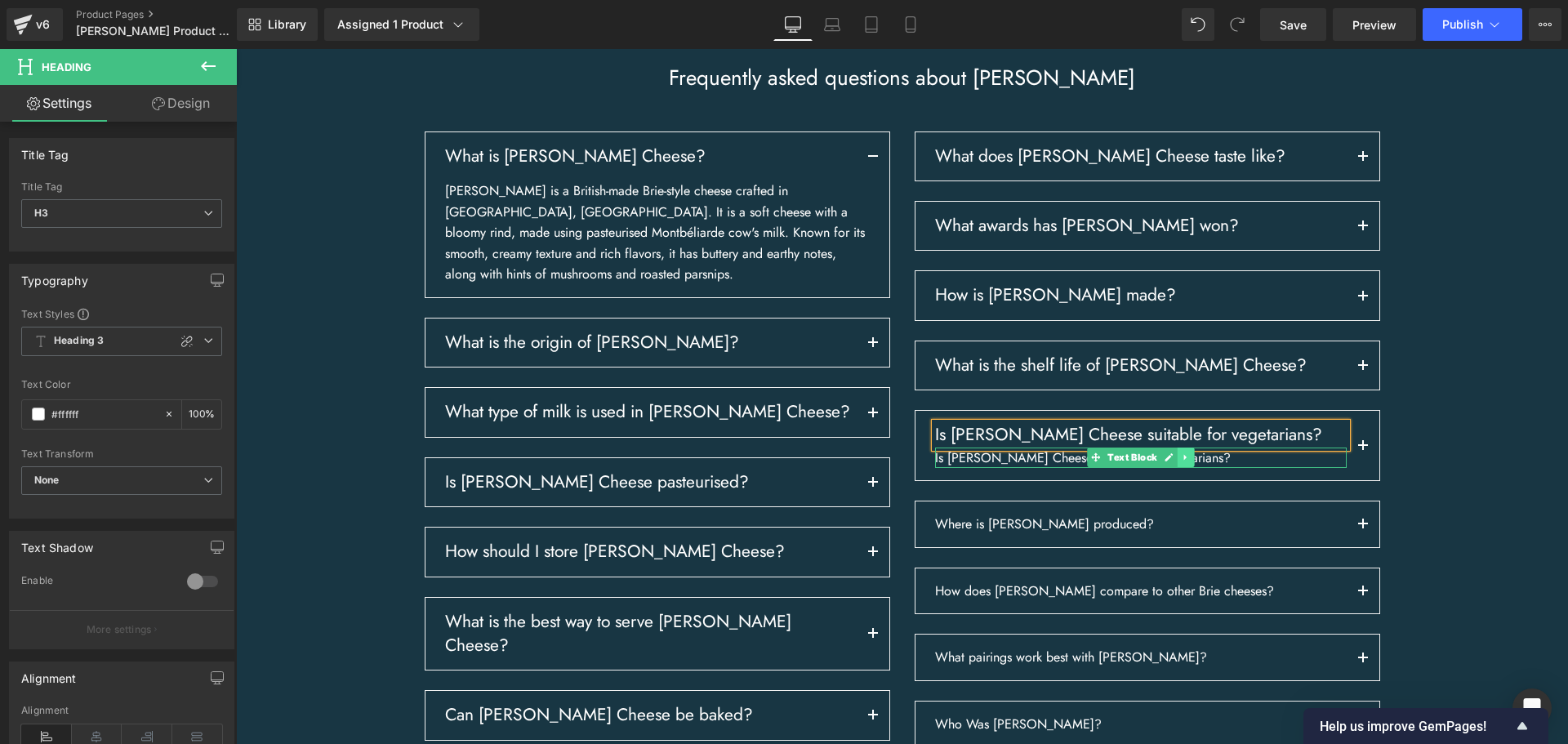
click at [1184, 467] on link at bounding box center [1185, 457] width 17 height 20
click at [1190, 462] on icon at bounding box center [1194, 458] width 9 height 9
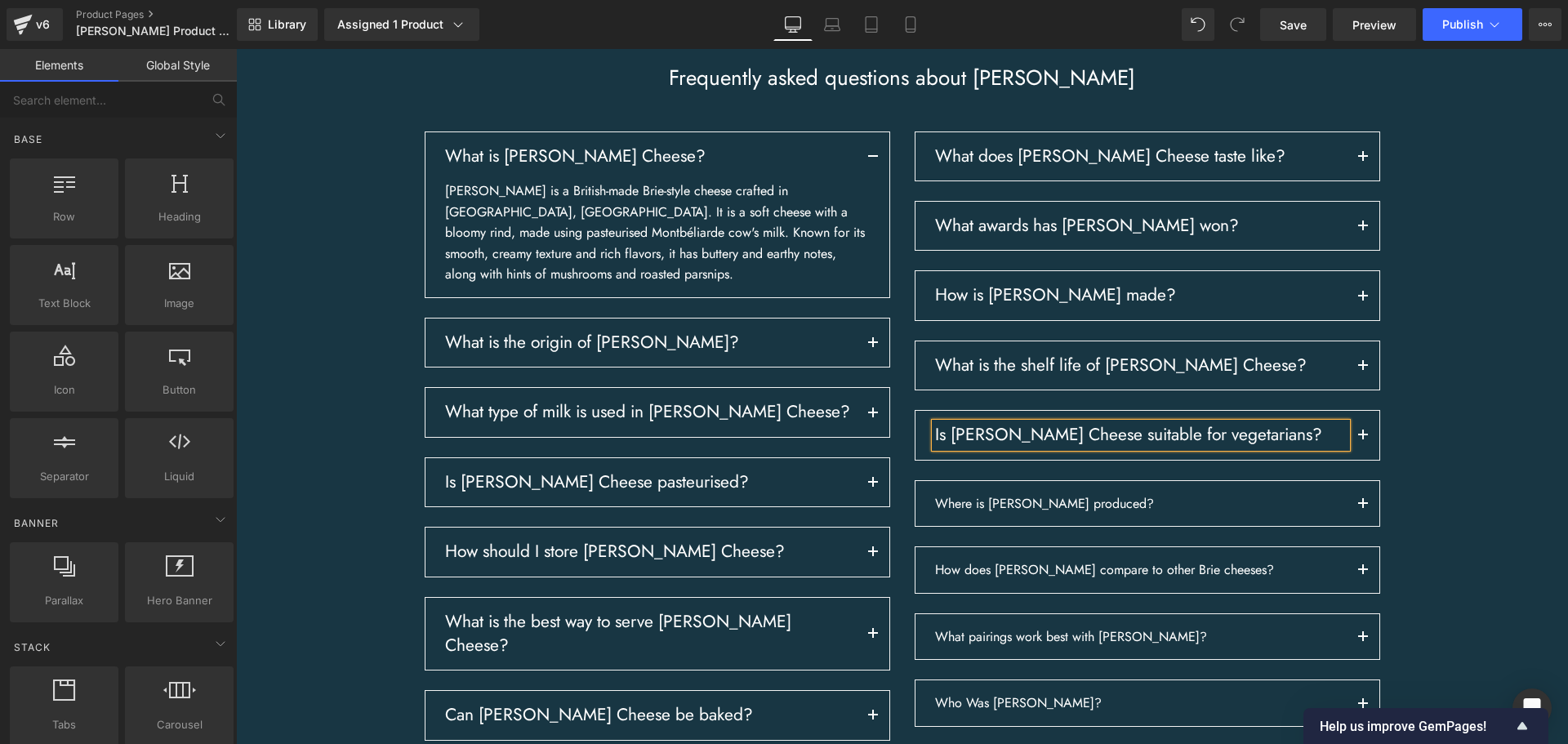
click at [1157, 446] on h3 "Is [PERSON_NAME] Cheese suitable for vegetarians?" at bounding box center [1141, 434] width 412 height 23
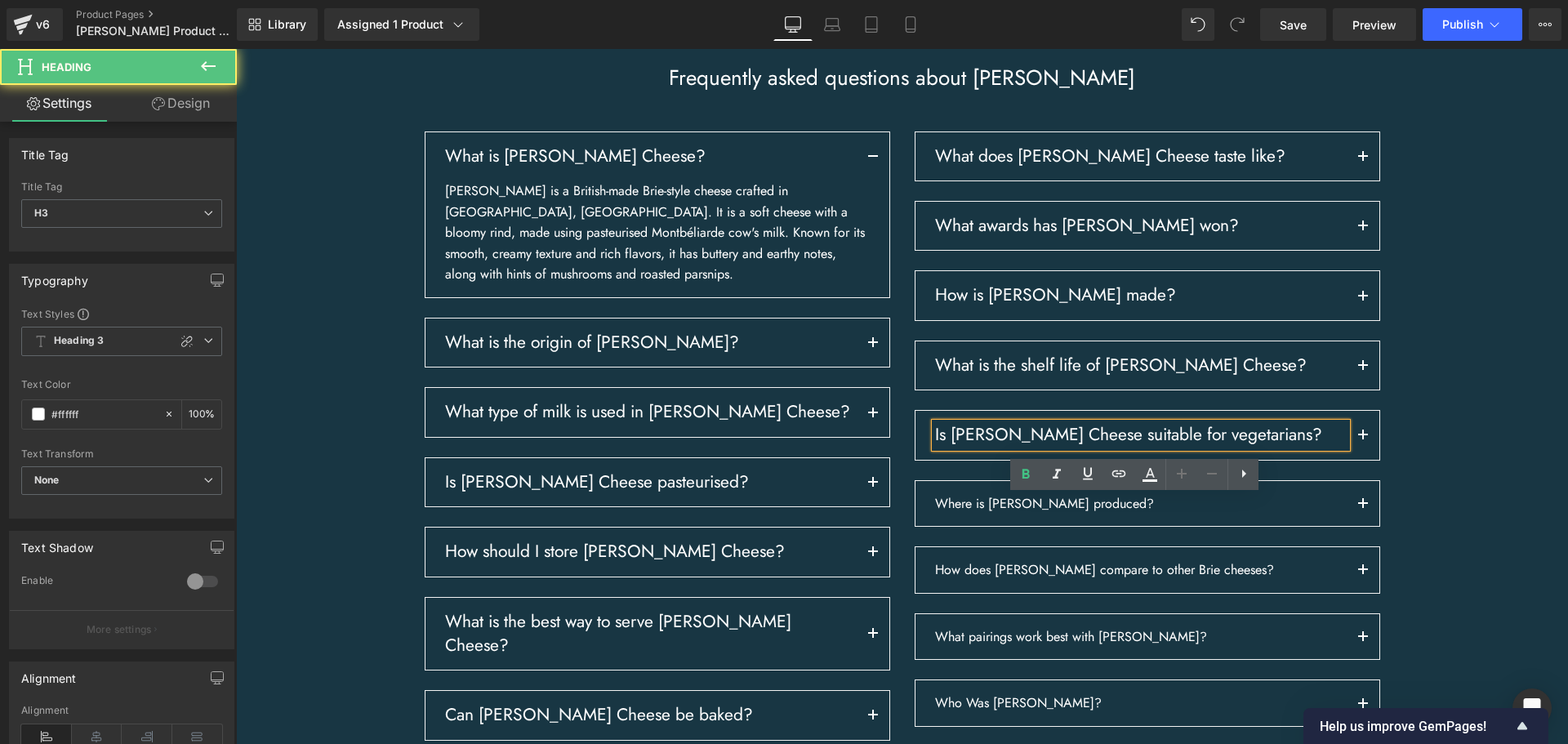
click at [1492, 513] on div "Frequently asked questions about [PERSON_NAME] Heading Row What is [PERSON_NAME…" at bounding box center [901, 481] width 1331 height 833
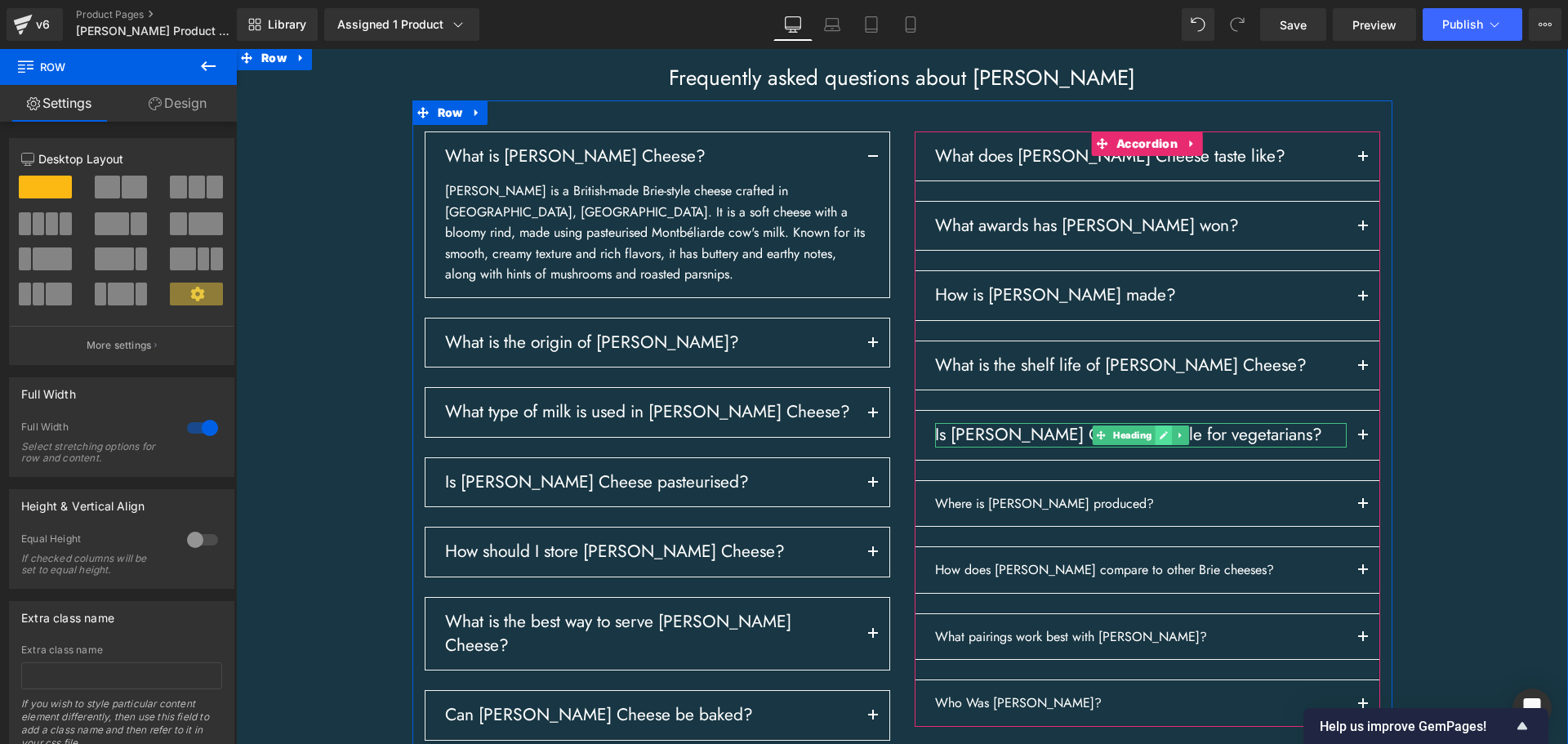
click at [1159, 440] on icon at bounding box center [1164, 435] width 9 height 9
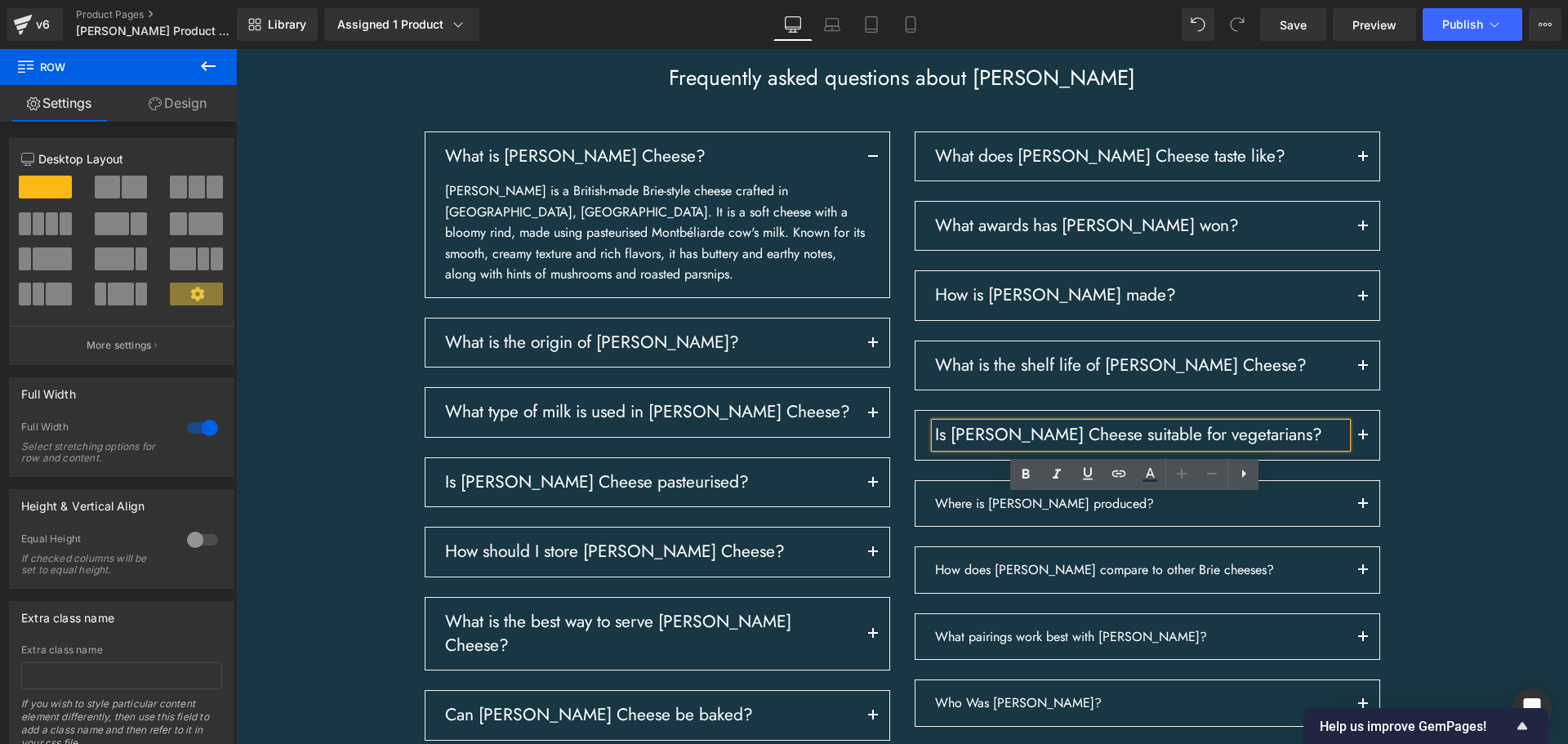
click at [1154, 446] on h3 "Is [PERSON_NAME] Cheese suitable for vegetarians?" at bounding box center [1141, 434] width 412 height 23
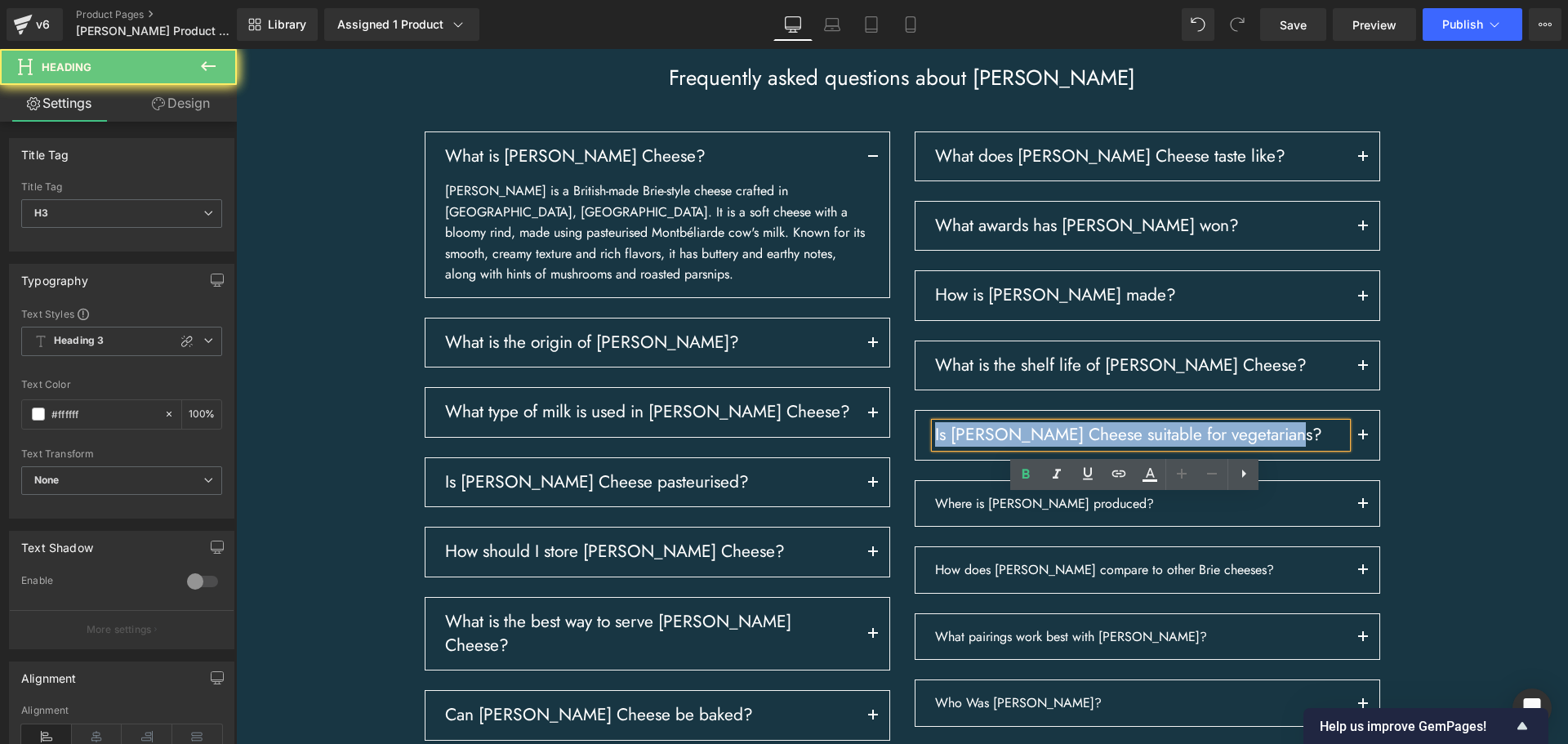
click at [1154, 446] on h3 "Is [PERSON_NAME] Cheese suitable for vegetarians?" at bounding box center [1141, 434] width 412 height 23
click at [1438, 495] on div "Frequently asked questions about [PERSON_NAME] Heading Row What is [PERSON_NAME…" at bounding box center [901, 481] width 1331 height 833
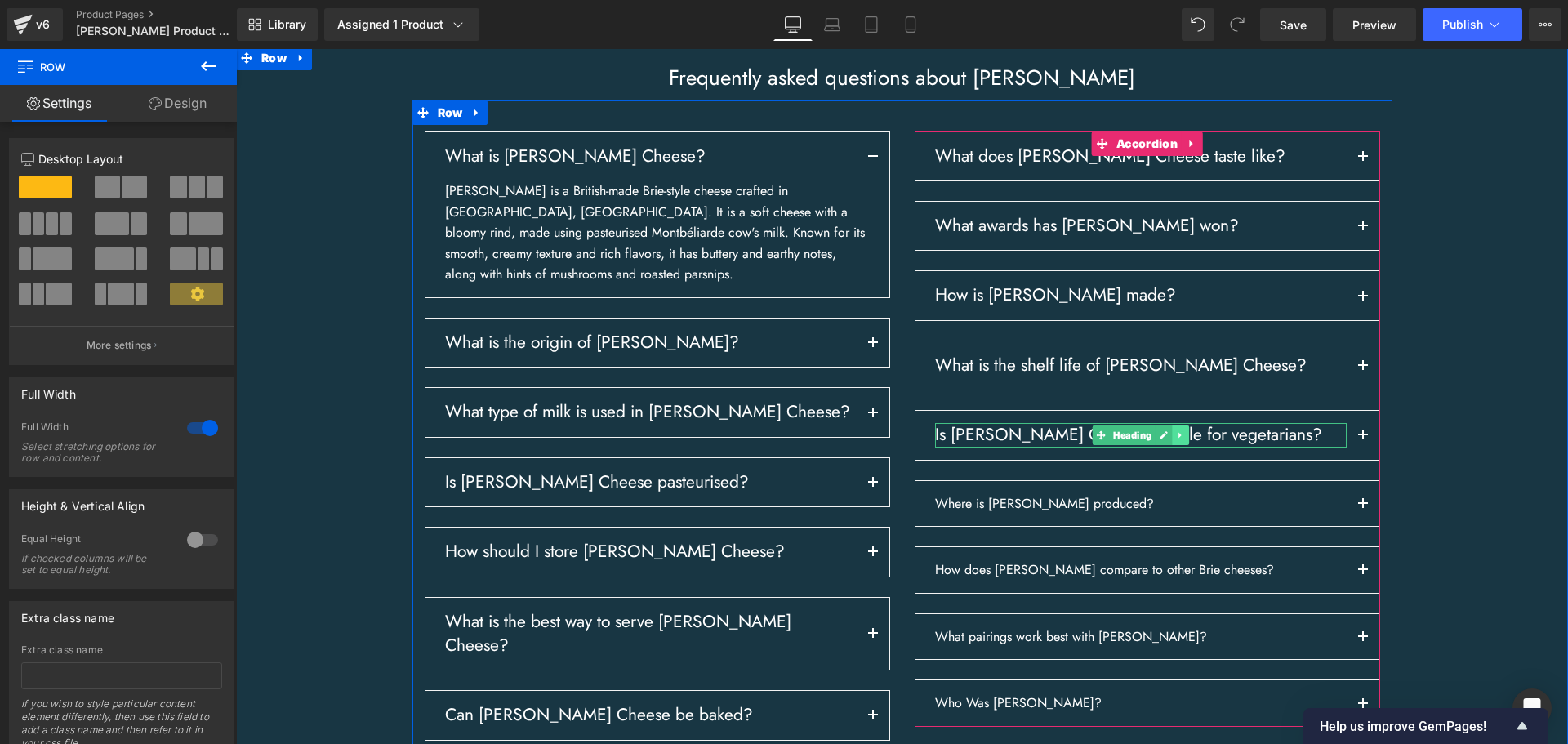
click at [1176, 440] on icon at bounding box center [1180, 435] width 9 height 9
click at [1166, 439] on icon at bounding box center [1171, 435] width 9 height 9
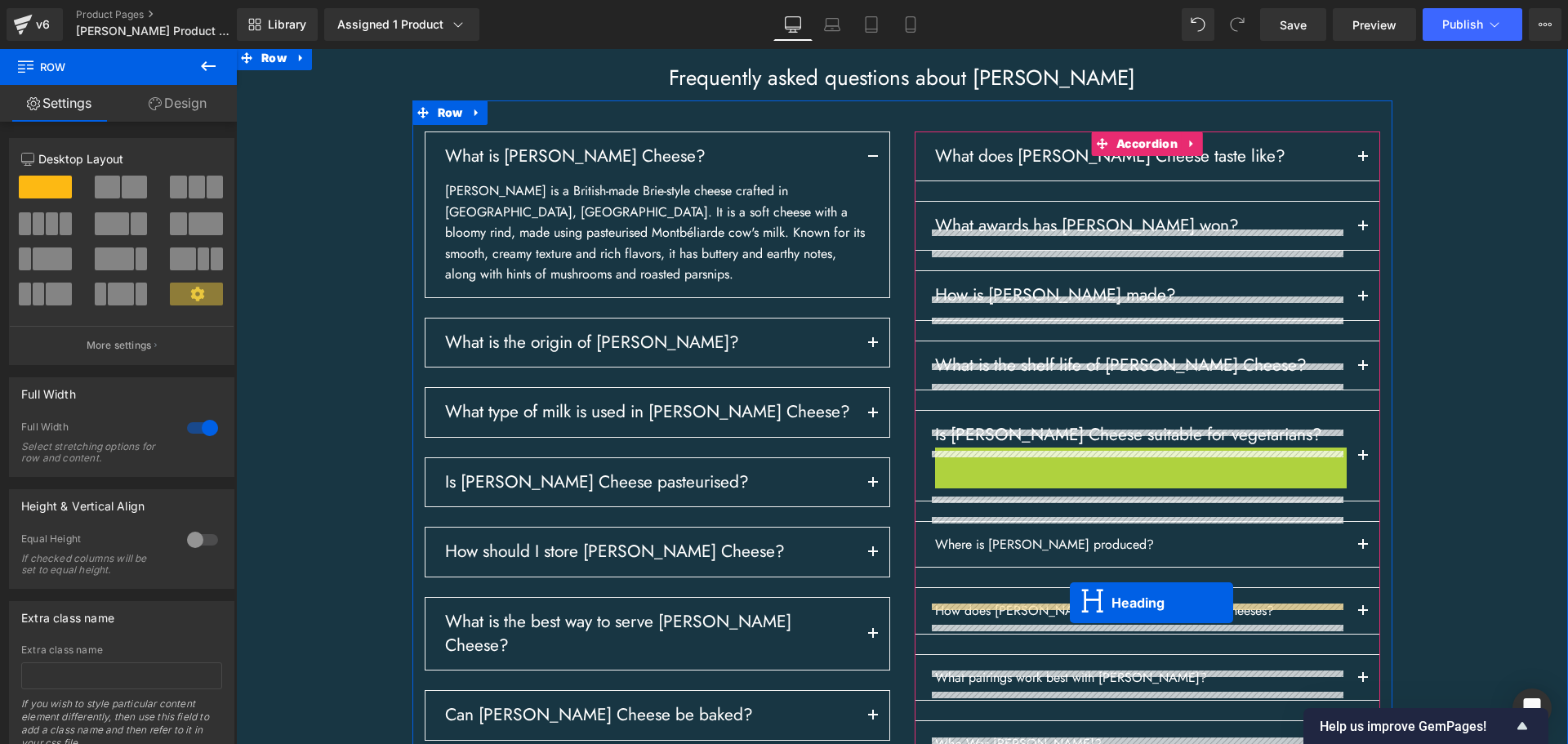
drag, startPoint x: 1096, startPoint y: 530, endPoint x: 1068, endPoint y: 597, distance: 72.6
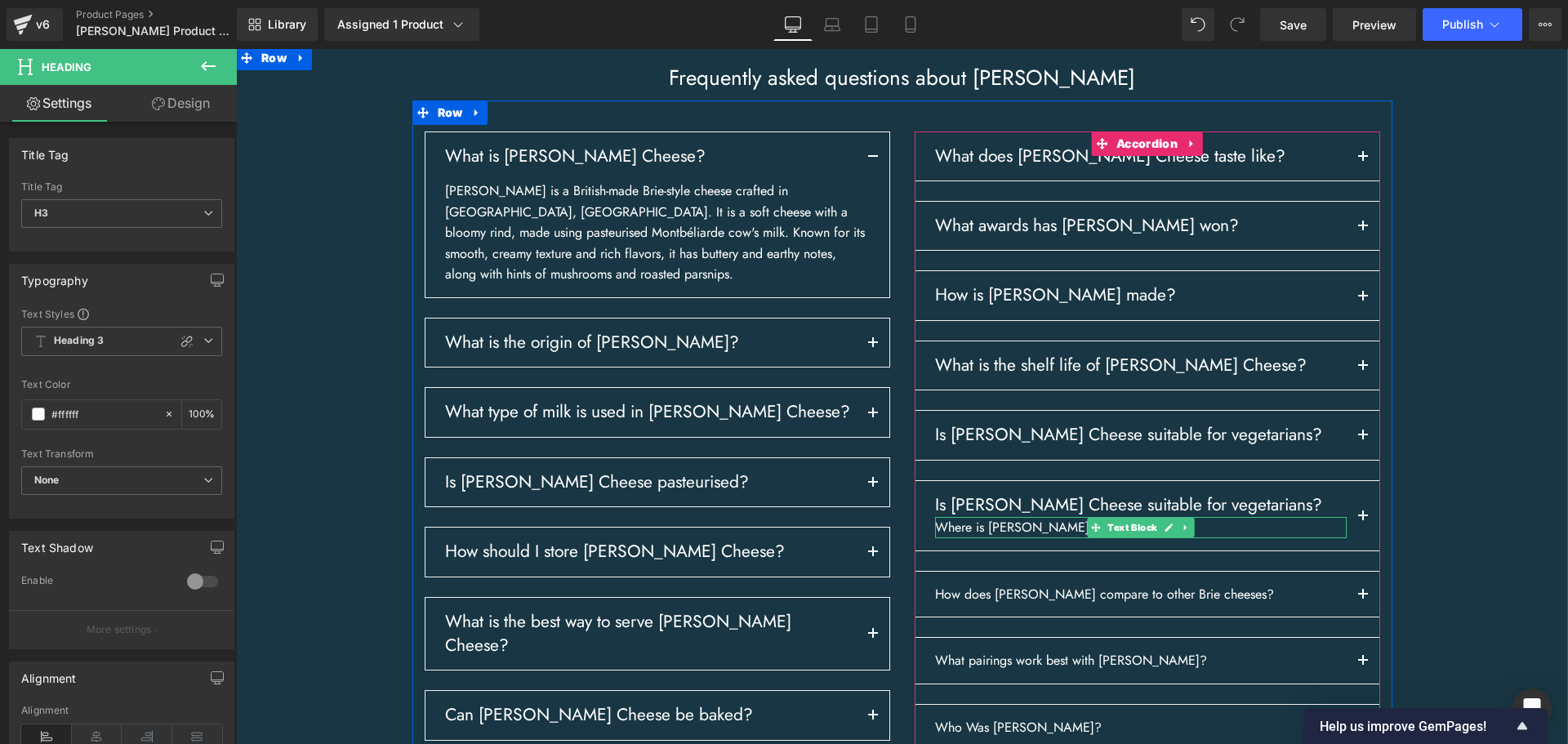
click at [1164, 532] on icon at bounding box center [1168, 527] width 9 height 9
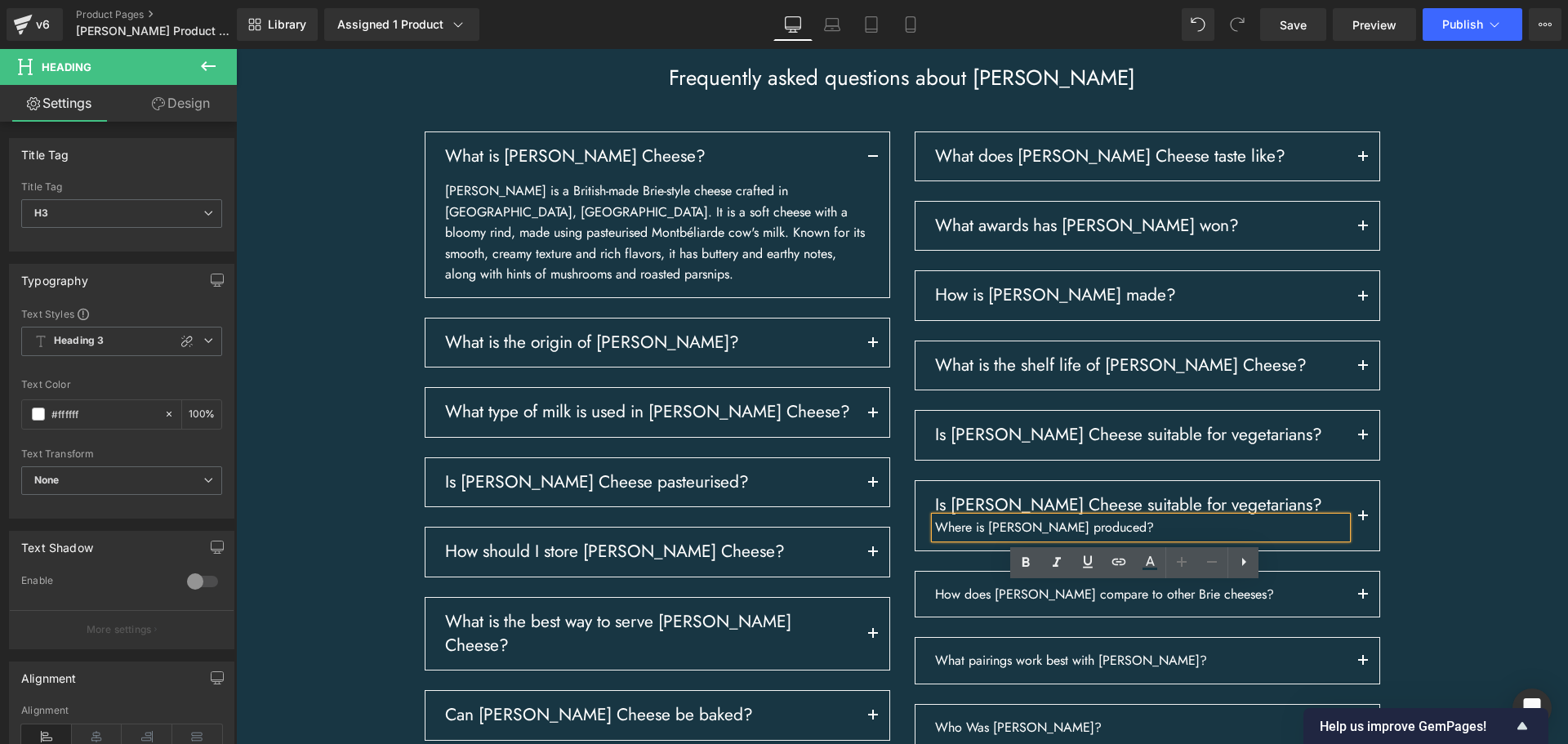
click at [1147, 538] on p "Where is [PERSON_NAME] produced?" at bounding box center [1141, 527] width 412 height 22
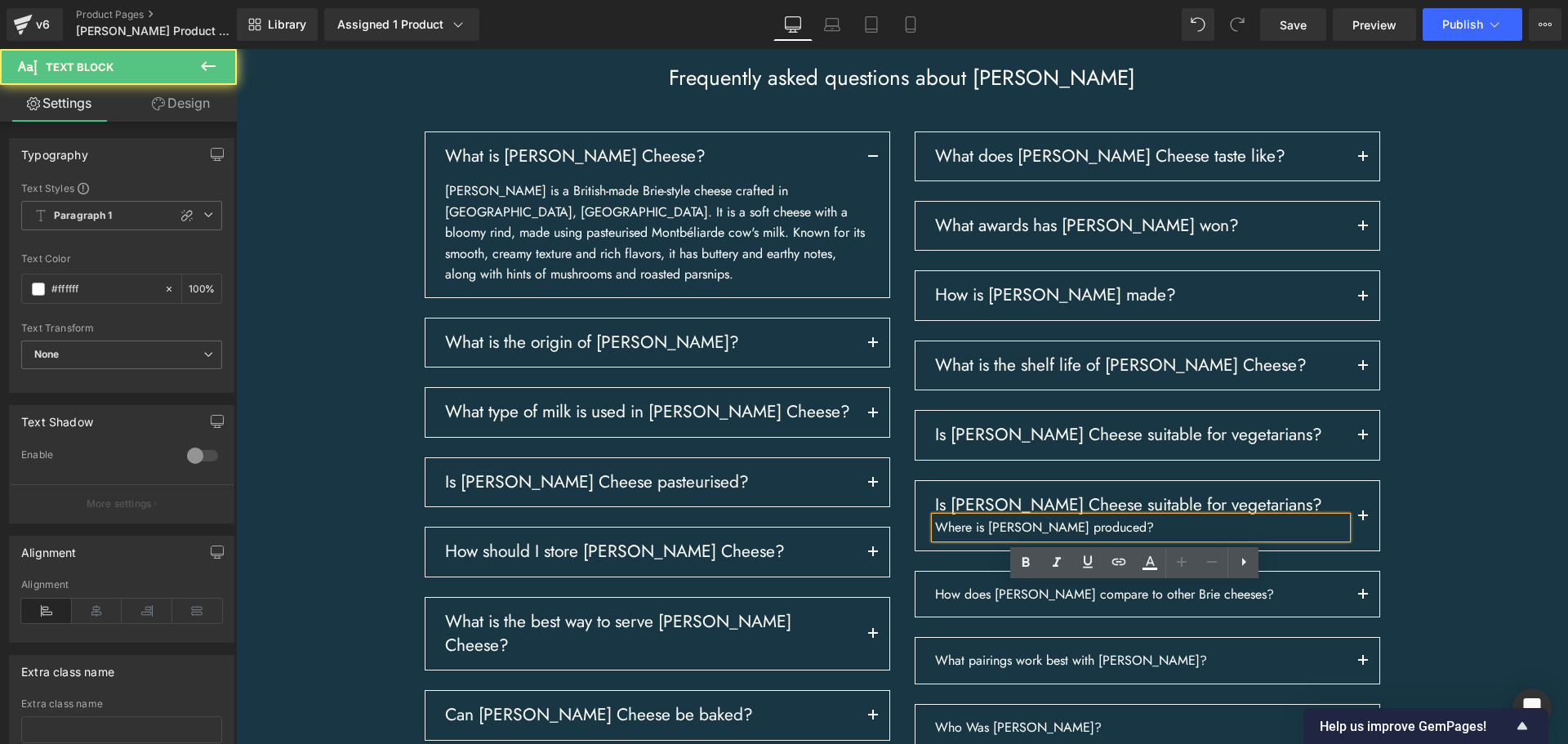
click at [1147, 538] on p "Where is [PERSON_NAME] produced?" at bounding box center [1141, 527] width 412 height 22
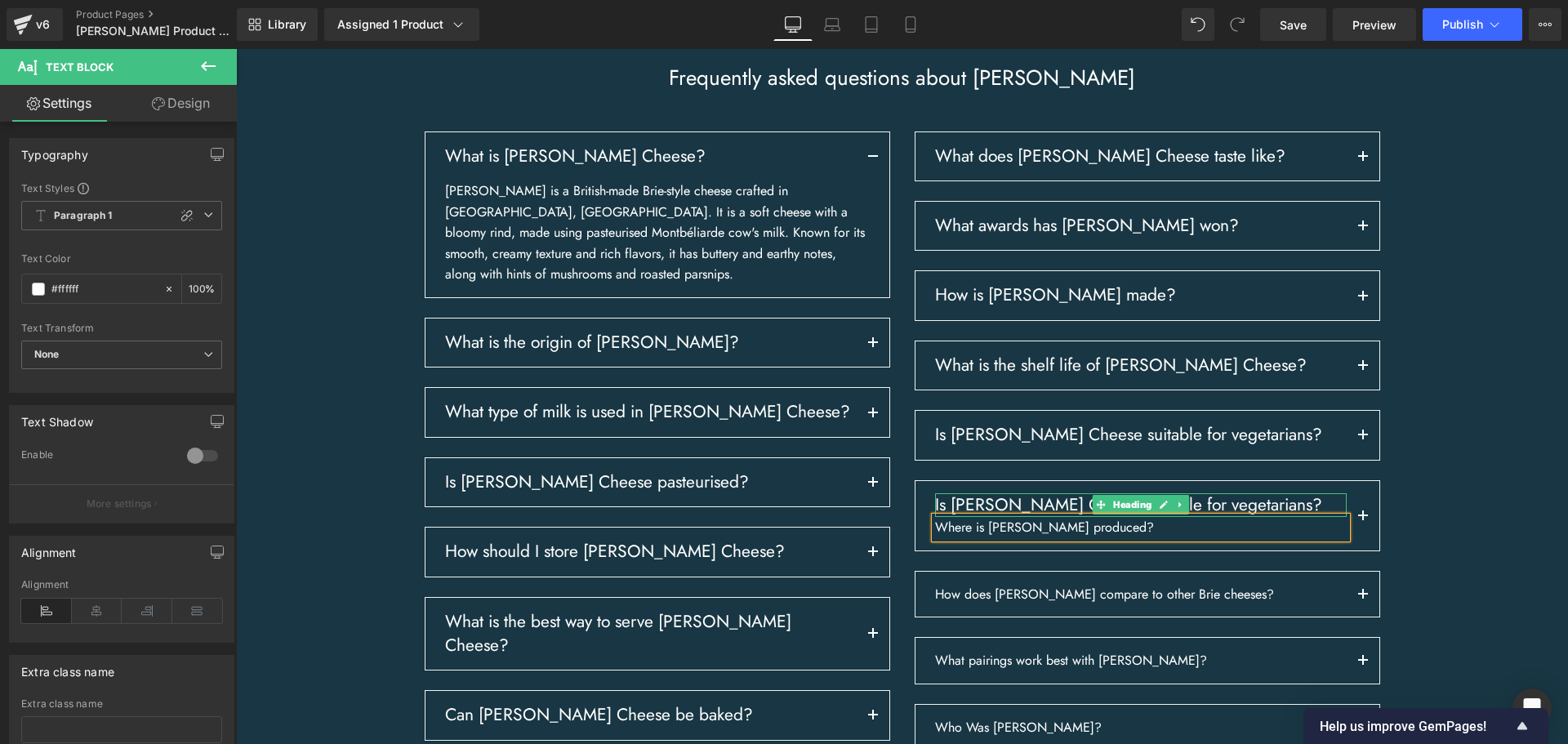
click at [975, 517] on h3 "Is [PERSON_NAME] Cheese suitable for vegetarians?" at bounding box center [1141, 504] width 412 height 23
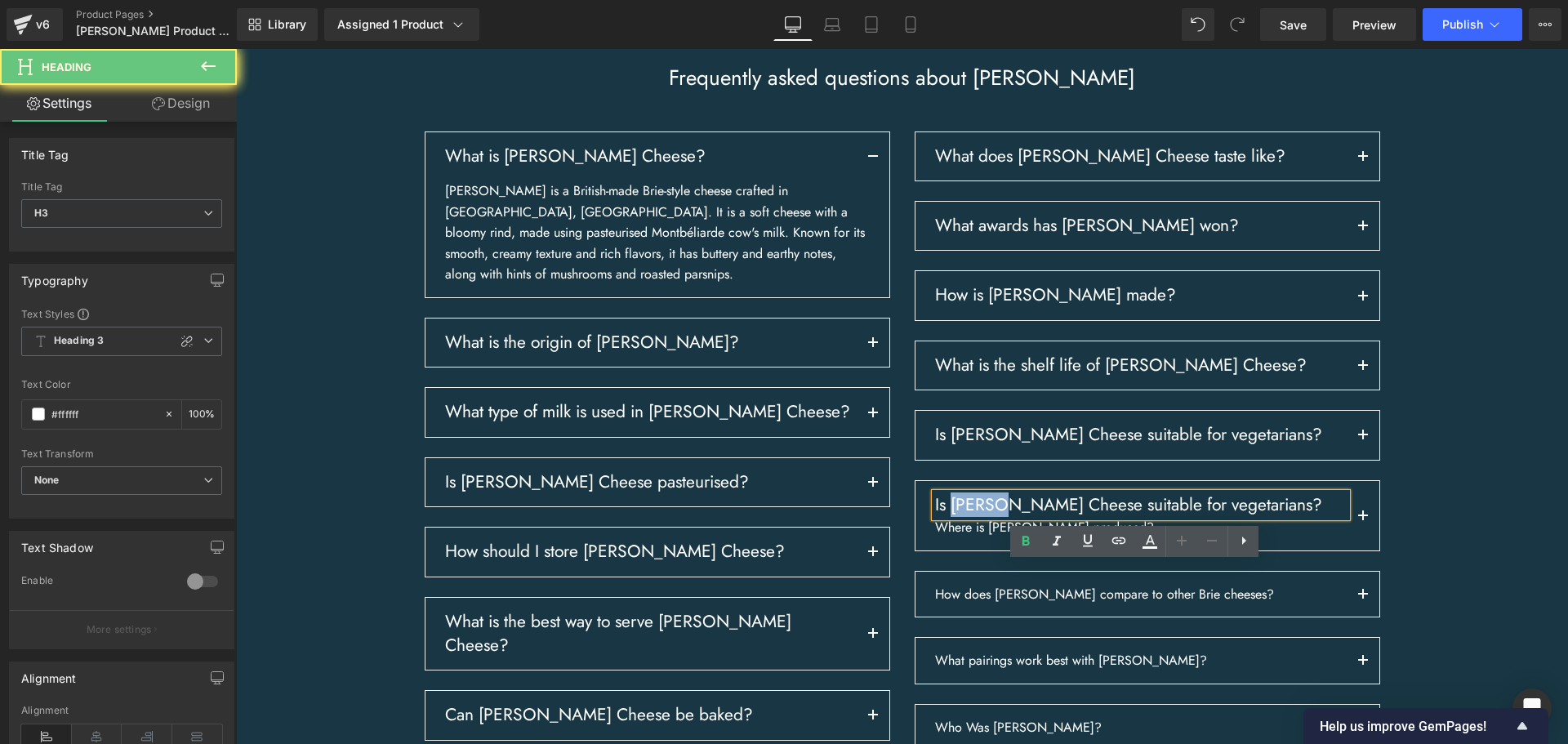
click at [975, 517] on h3 "Is [PERSON_NAME] Cheese suitable for vegetarians?" at bounding box center [1141, 504] width 412 height 23
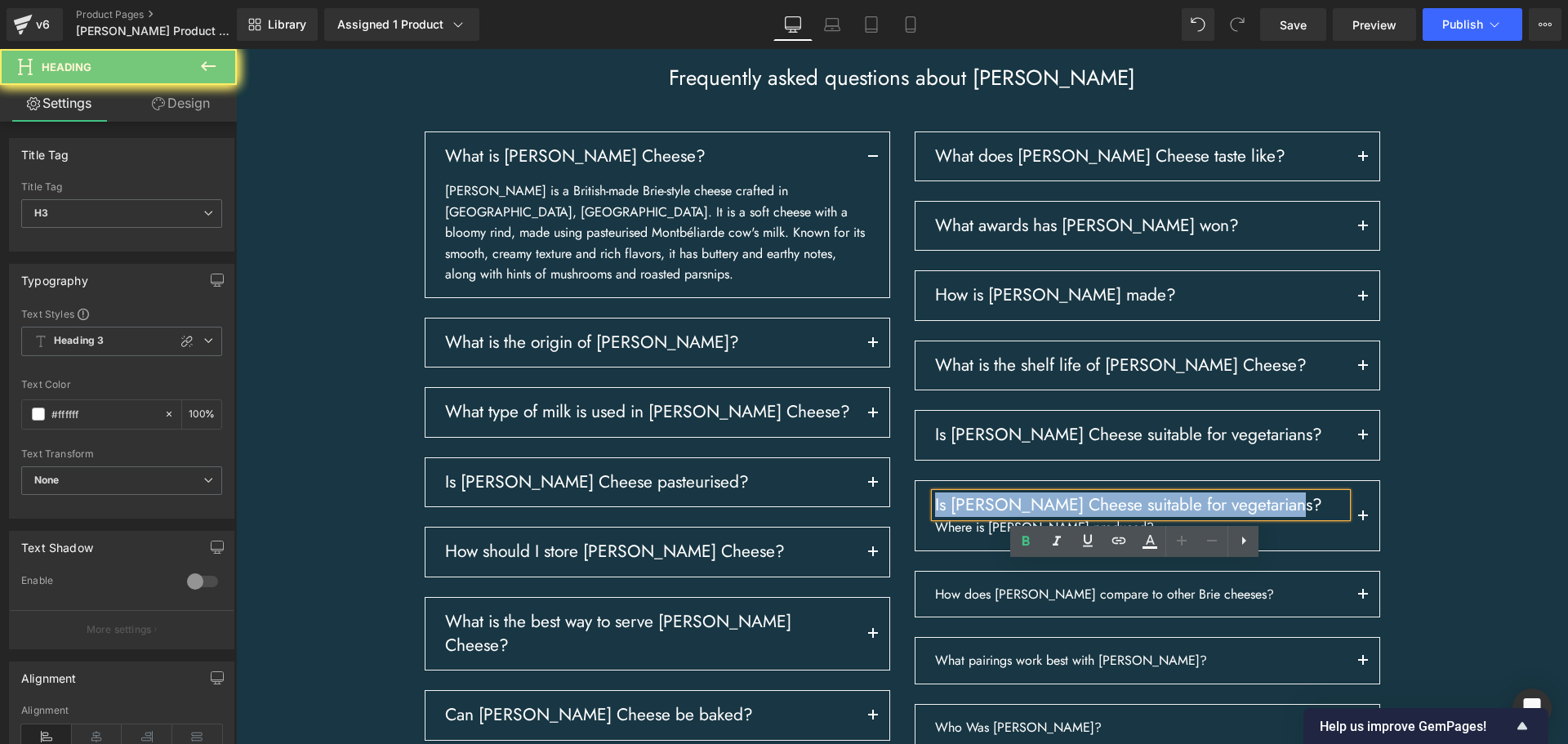
paste div
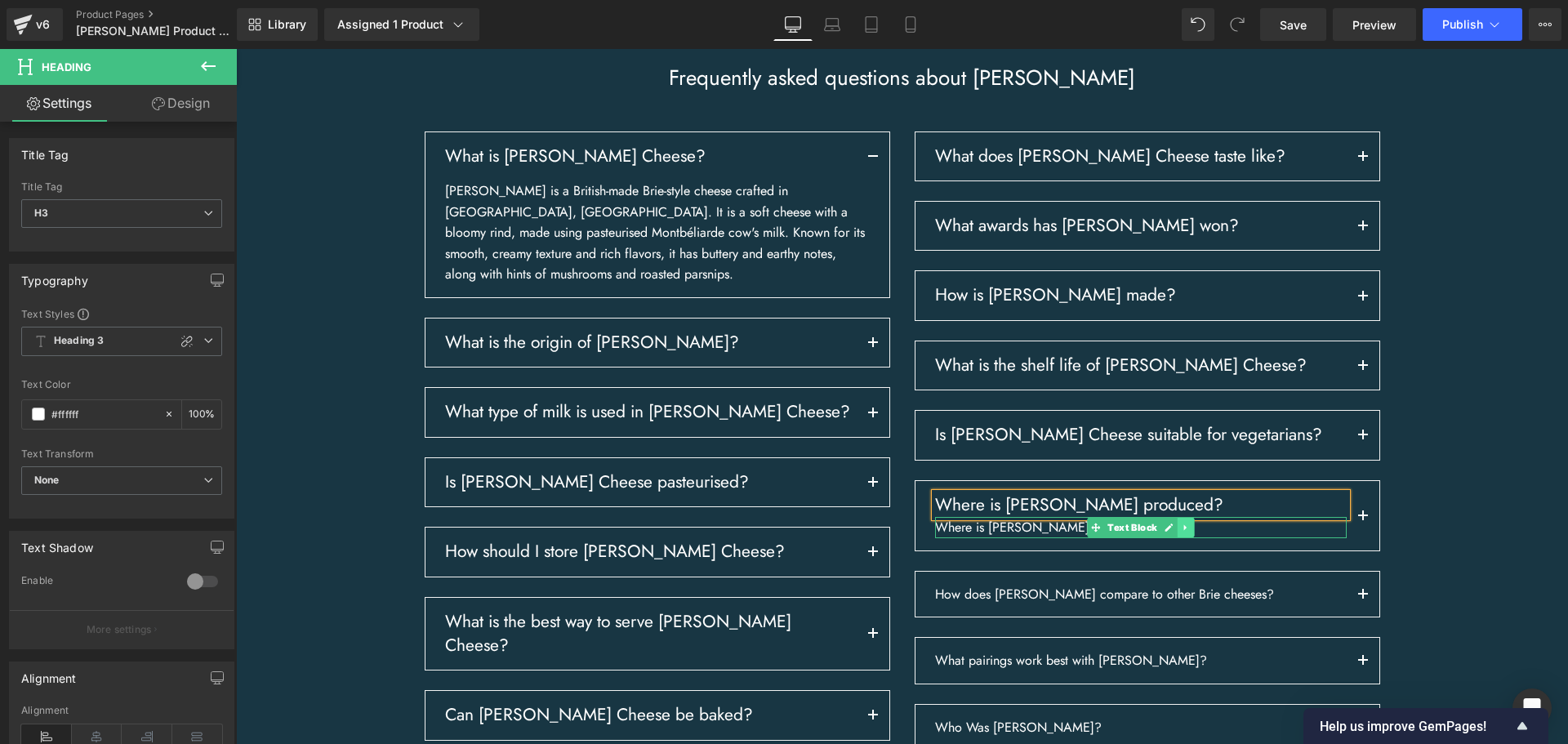
click at [1183, 537] on link at bounding box center [1185, 527] width 17 height 20
click at [1190, 532] on icon at bounding box center [1194, 527] width 9 height 9
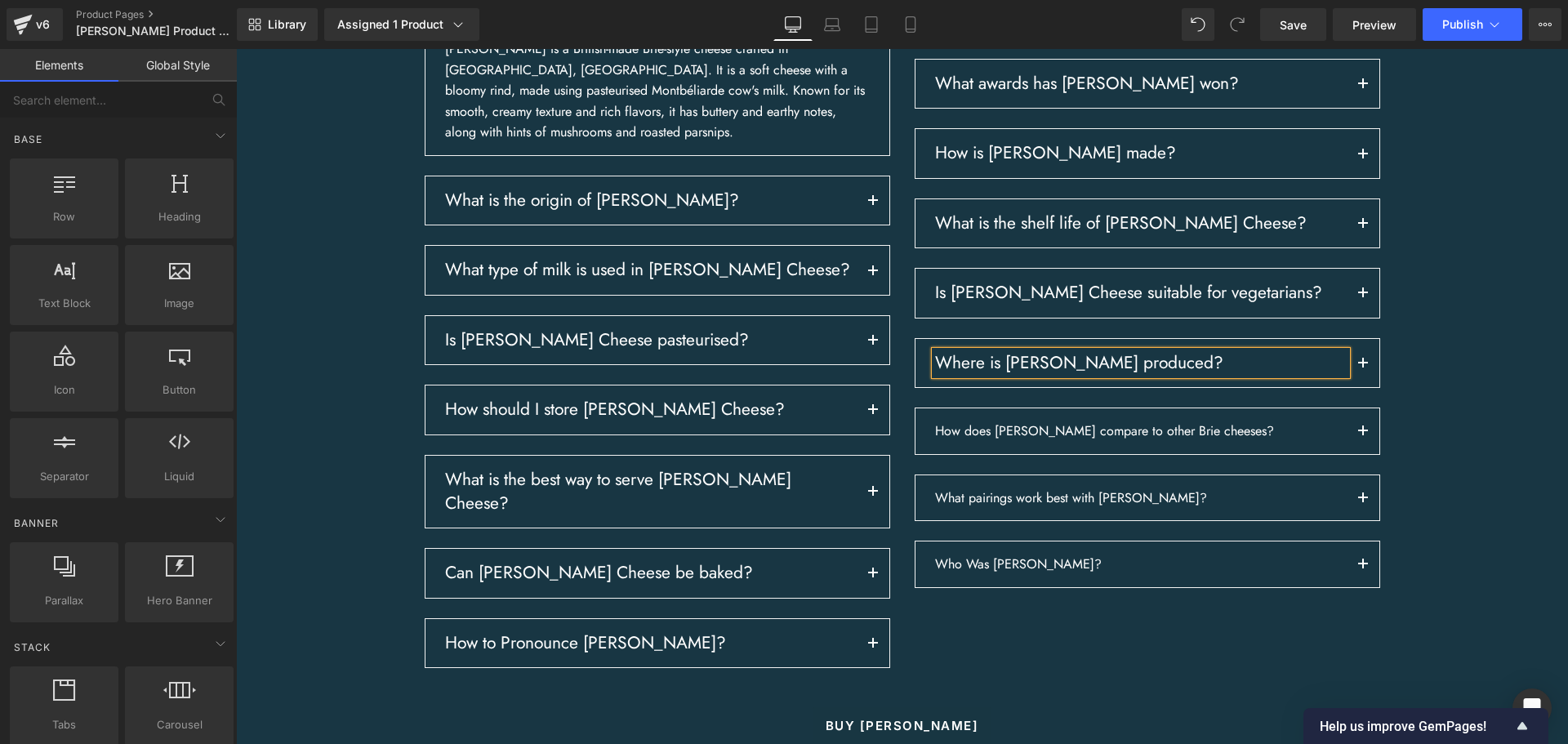
scroll to position [2595, 0]
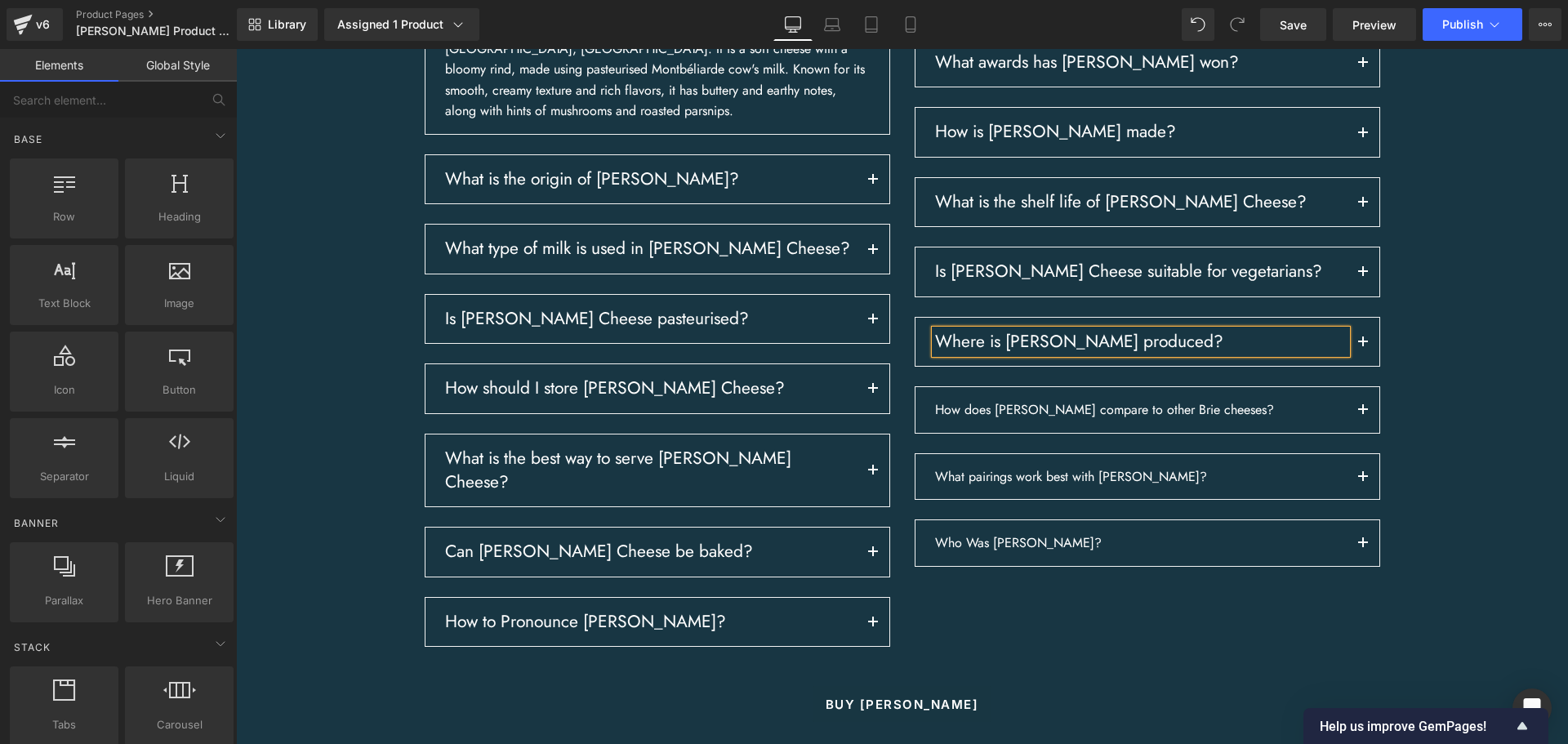
click at [1481, 464] on div "Frequently asked questions about [PERSON_NAME] Heading Row What is [PERSON_NAME…" at bounding box center [901, 317] width 1331 height 833
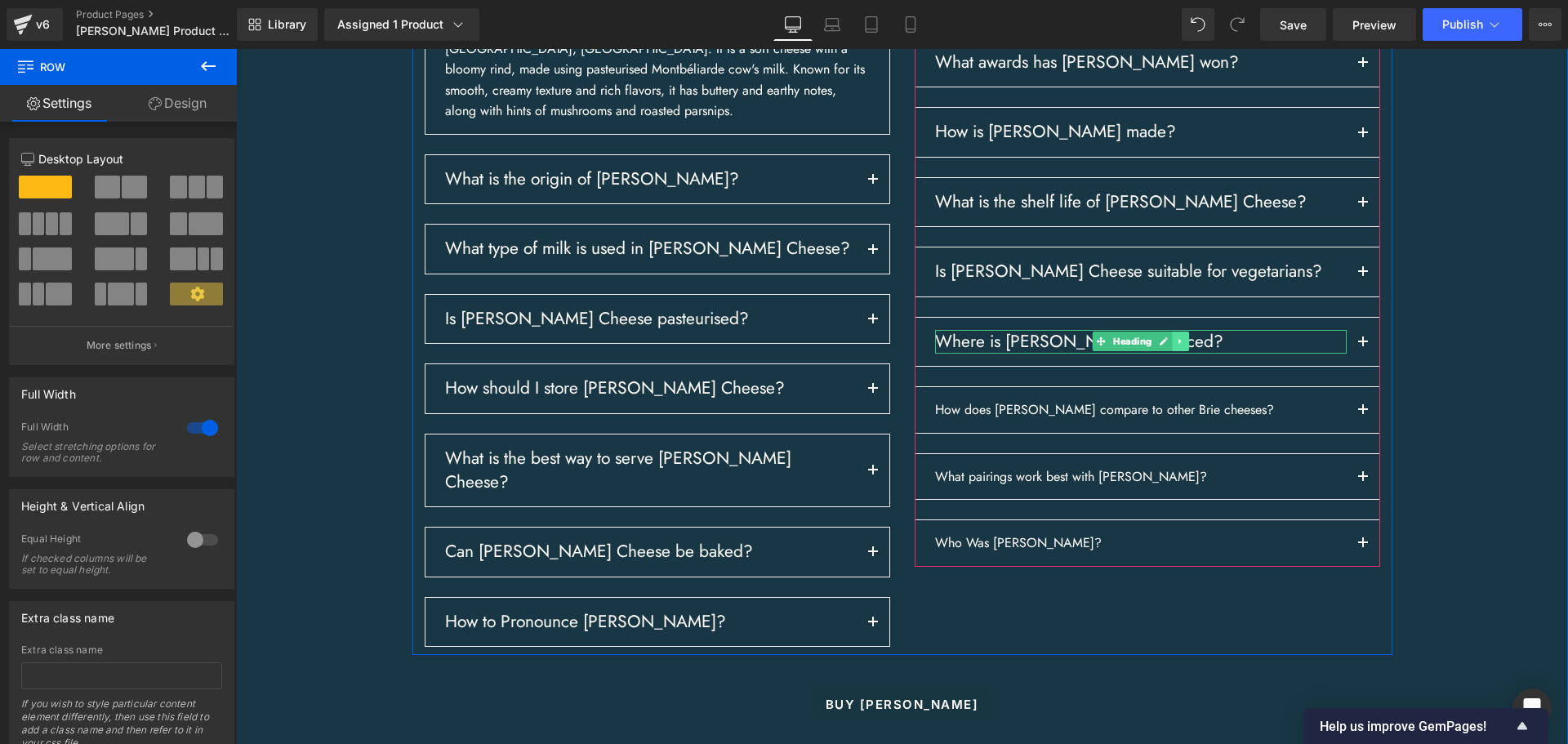
click at [1180, 351] on link at bounding box center [1180, 341] width 17 height 20
click at [1166, 346] on icon at bounding box center [1171, 342] width 9 height 9
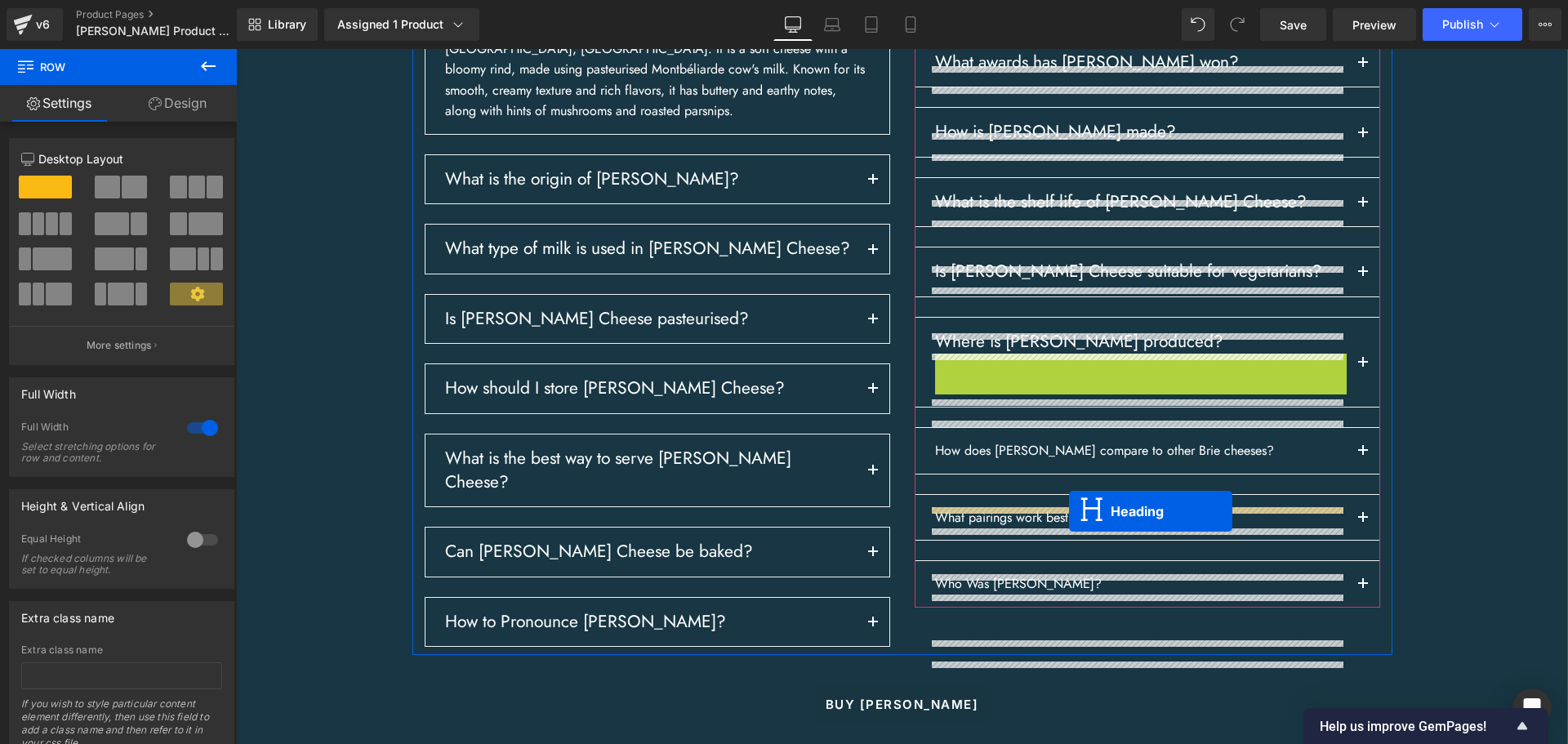
drag, startPoint x: 1094, startPoint y: 432, endPoint x: 1069, endPoint y: 511, distance: 82.9
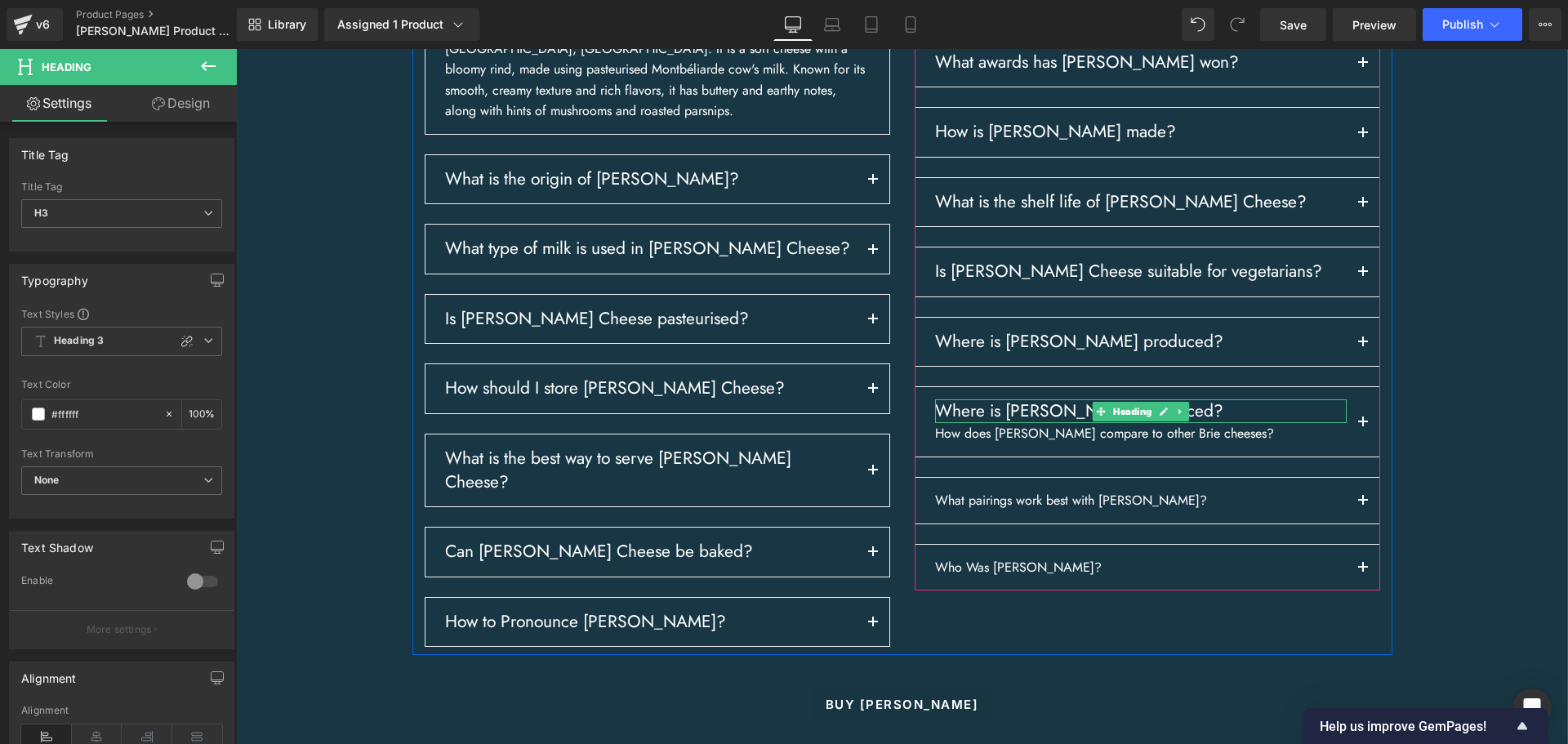
click at [1167, 444] on div "How does [PERSON_NAME] compare to other Brie cheeses? Text Block" at bounding box center [1141, 433] width 412 height 22
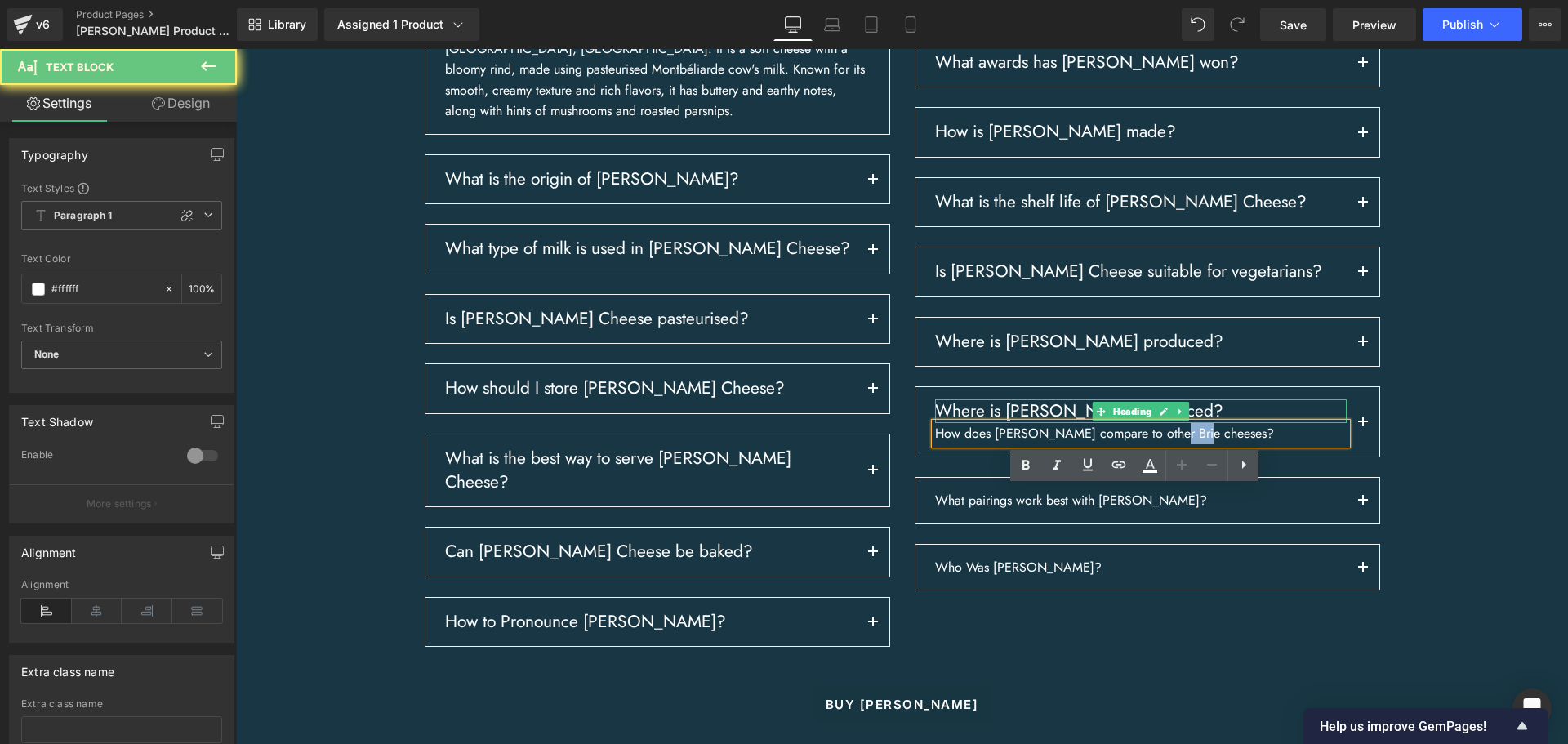
click at [1167, 444] on p "How does [PERSON_NAME] compare to other Brie cheeses?" at bounding box center [1141, 433] width 412 height 22
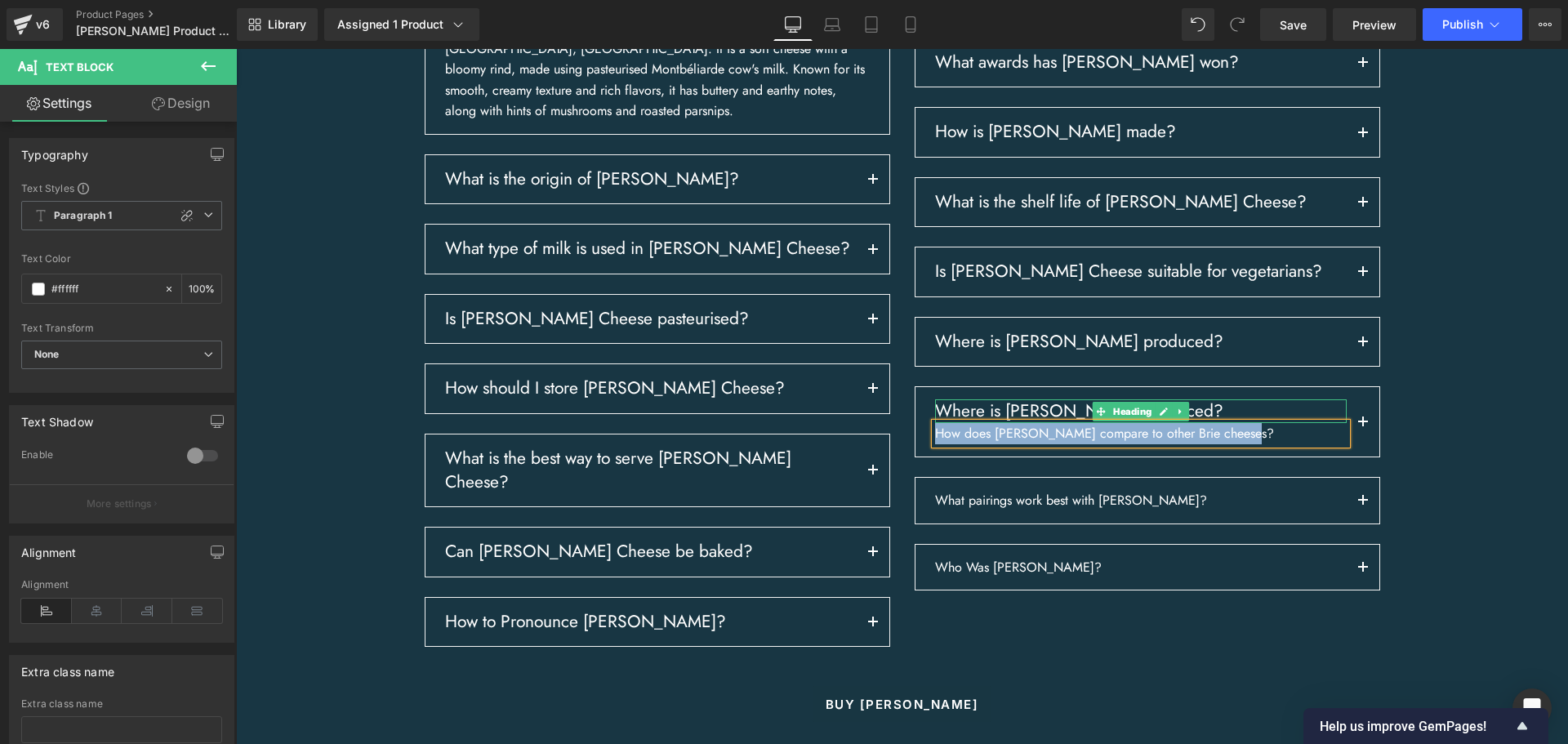
click at [970, 423] on h3 "Where is [PERSON_NAME] produced?" at bounding box center [1141, 410] width 412 height 23
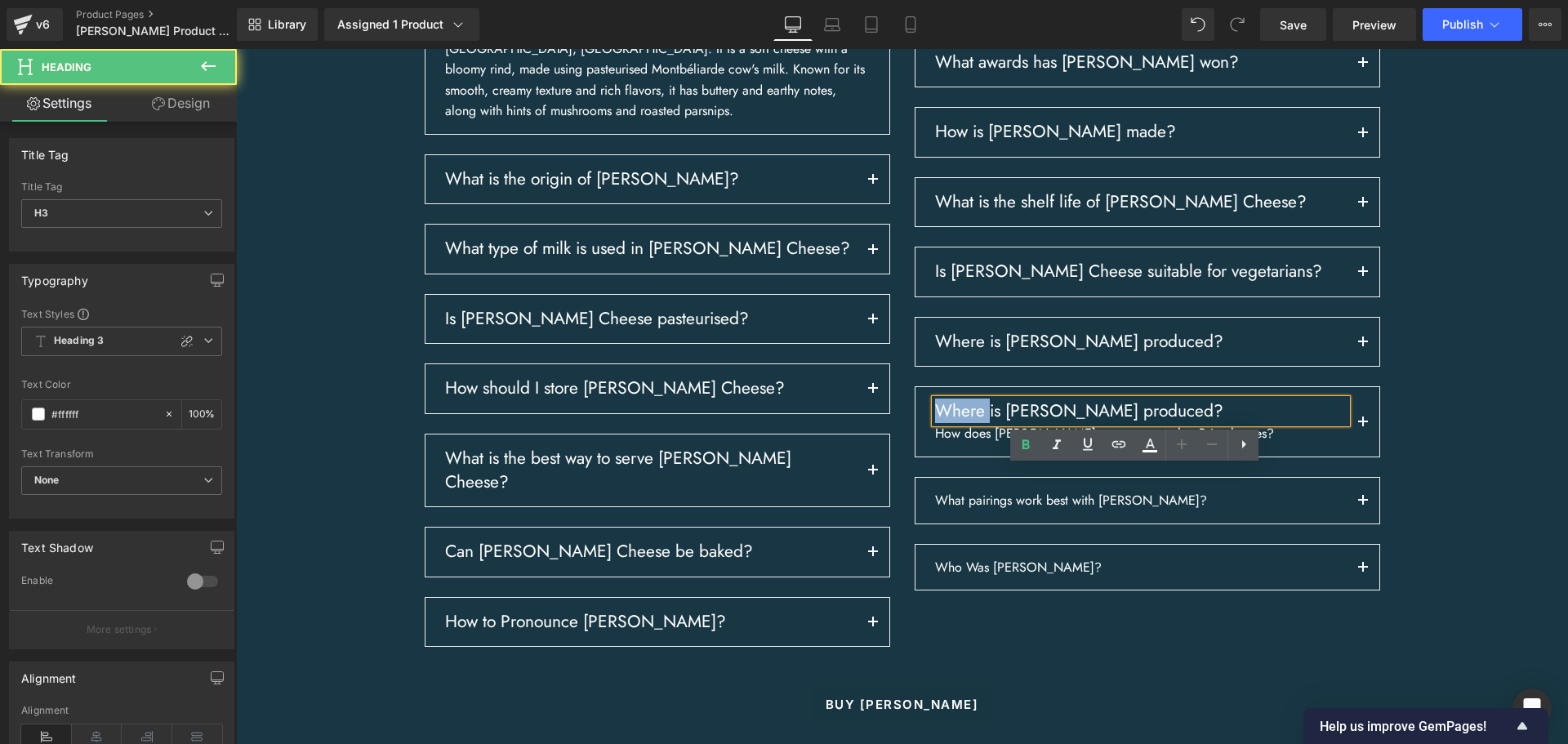
click at [971, 423] on h3 "Where is [PERSON_NAME] produced?" at bounding box center [1141, 410] width 412 height 23
paste div
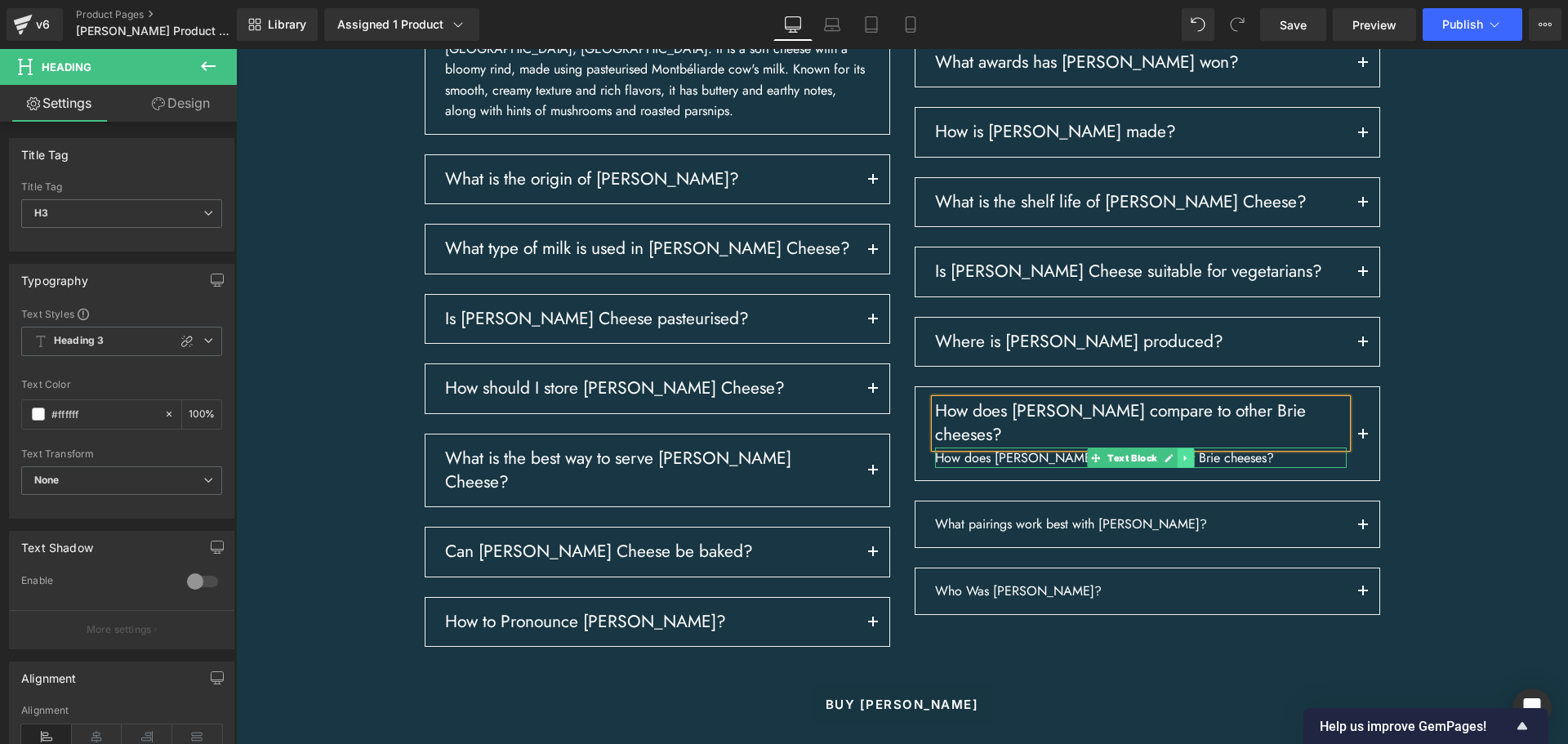
click at [1183, 463] on icon at bounding box center [1185, 458] width 9 height 9
click at [1190, 462] on icon at bounding box center [1194, 458] width 9 height 9
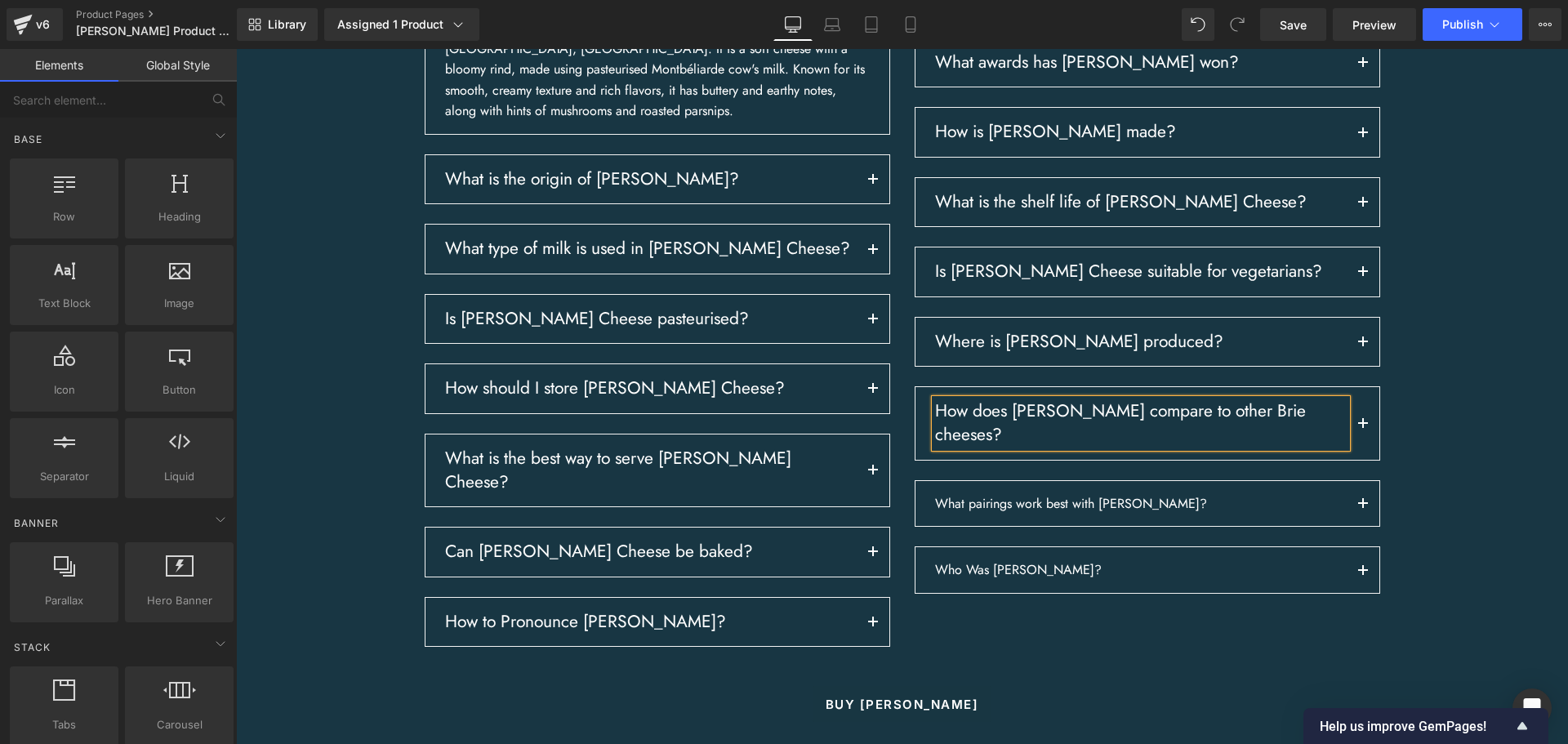
click at [1459, 514] on div "Frequently asked questions about [PERSON_NAME] Heading Row What is [PERSON_NAME…" at bounding box center [901, 317] width 1331 height 833
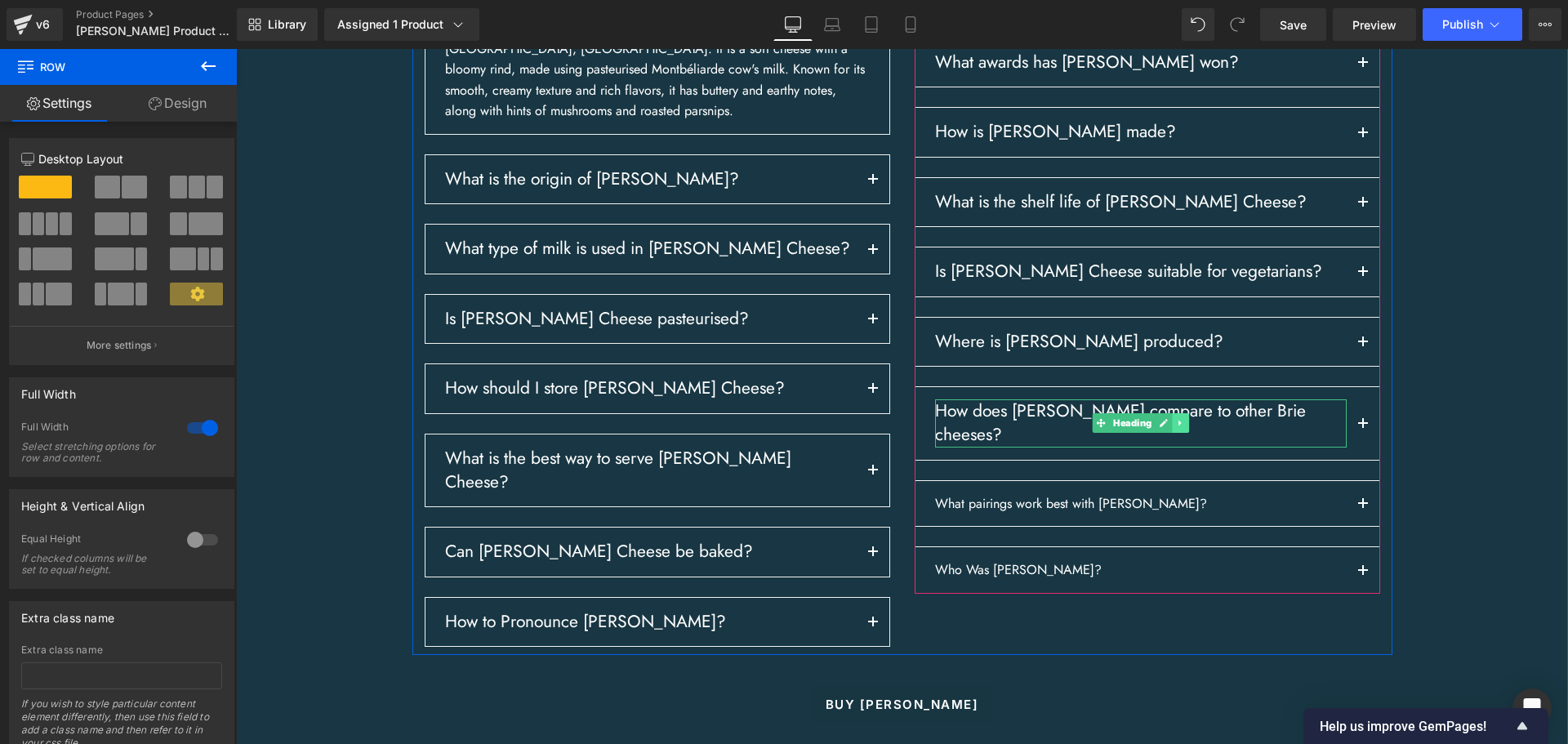
click at [1179, 426] on icon at bounding box center [1180, 423] width 3 height 6
click at [1165, 432] on link at bounding box center [1172, 422] width 17 height 20
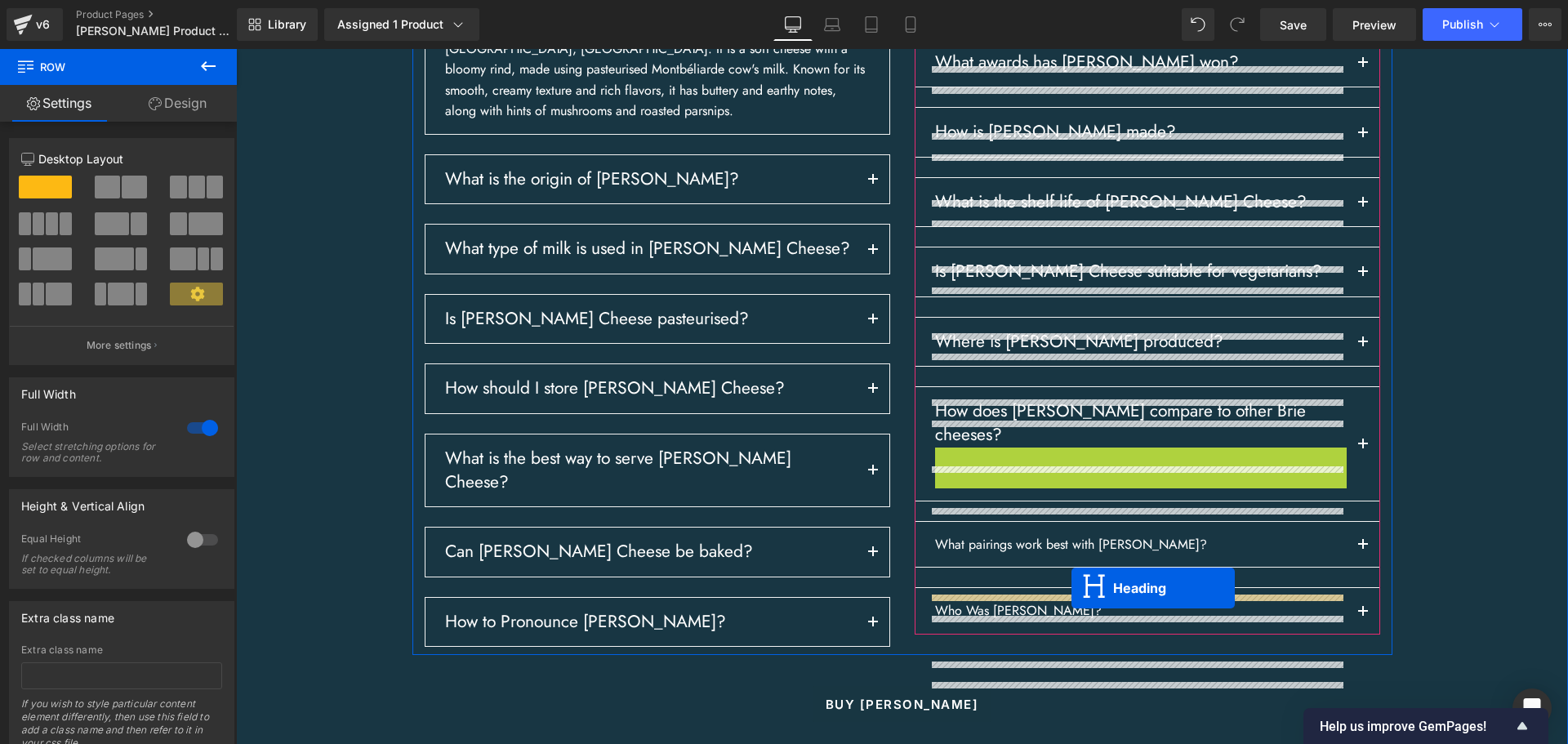
drag, startPoint x: 1095, startPoint y: 526, endPoint x: 1071, endPoint y: 589, distance: 67.4
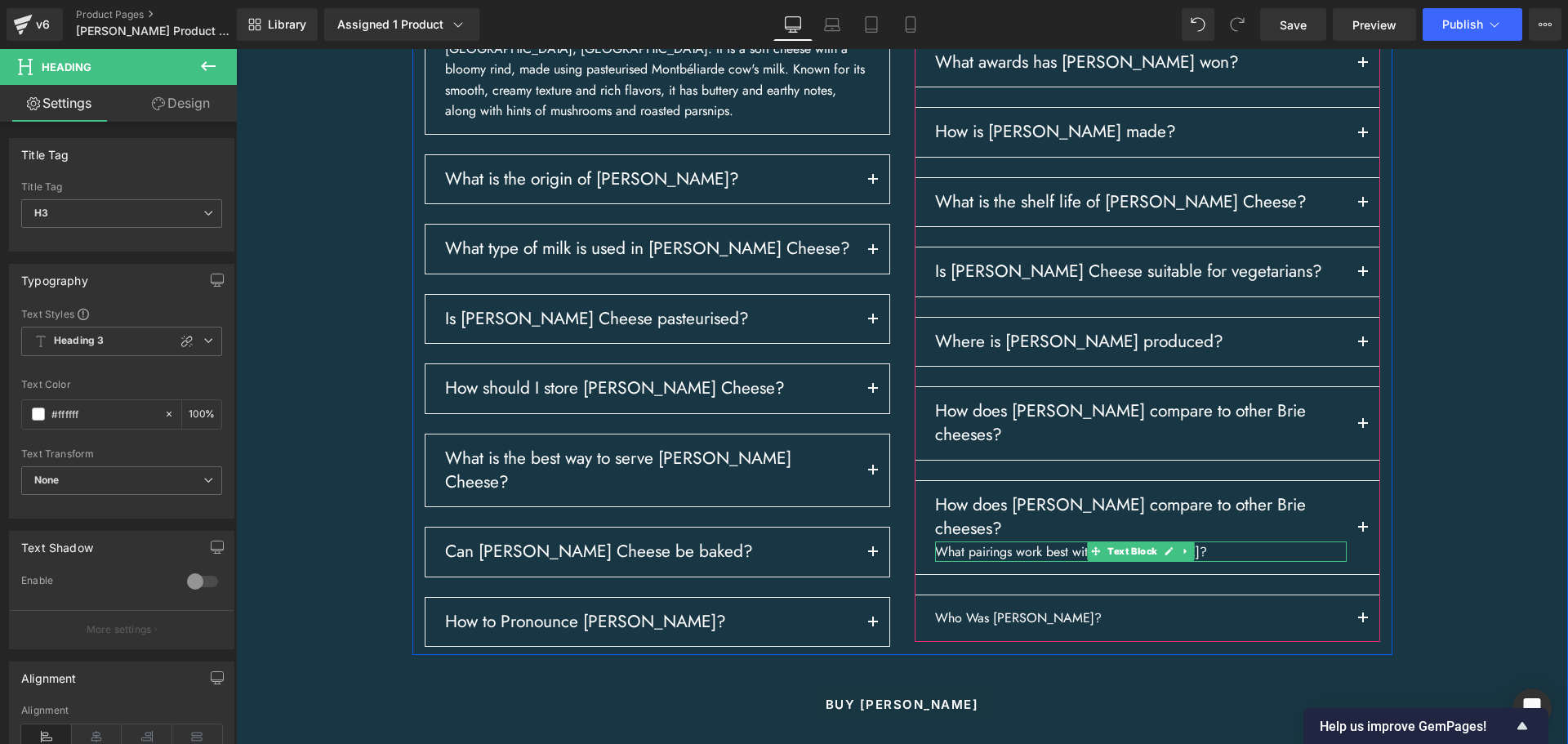
click at [1058, 562] on p "What pairings work best with [PERSON_NAME]?" at bounding box center [1141, 551] width 412 height 22
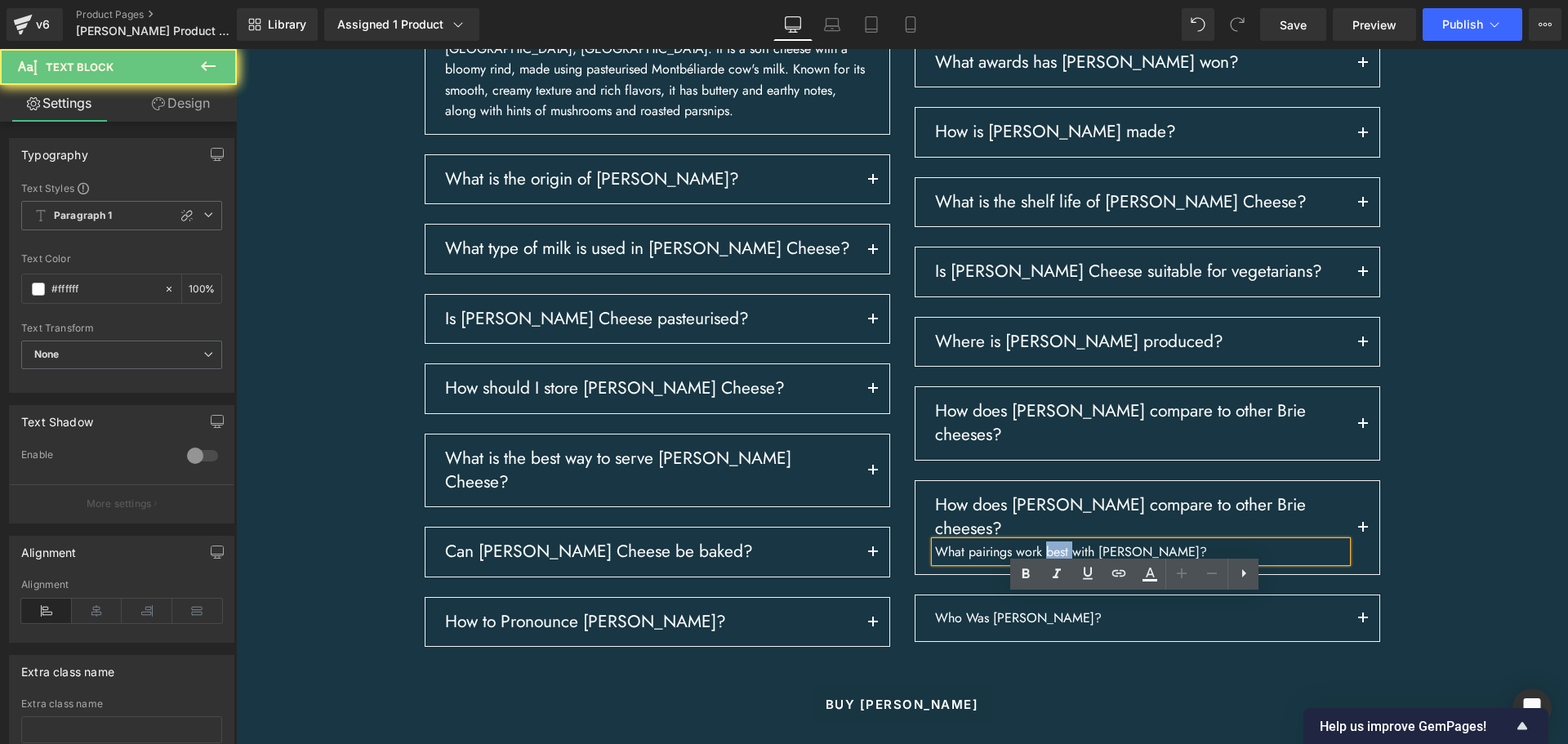
click at [1058, 562] on p "What pairings work best with [PERSON_NAME]?" at bounding box center [1141, 551] width 412 height 22
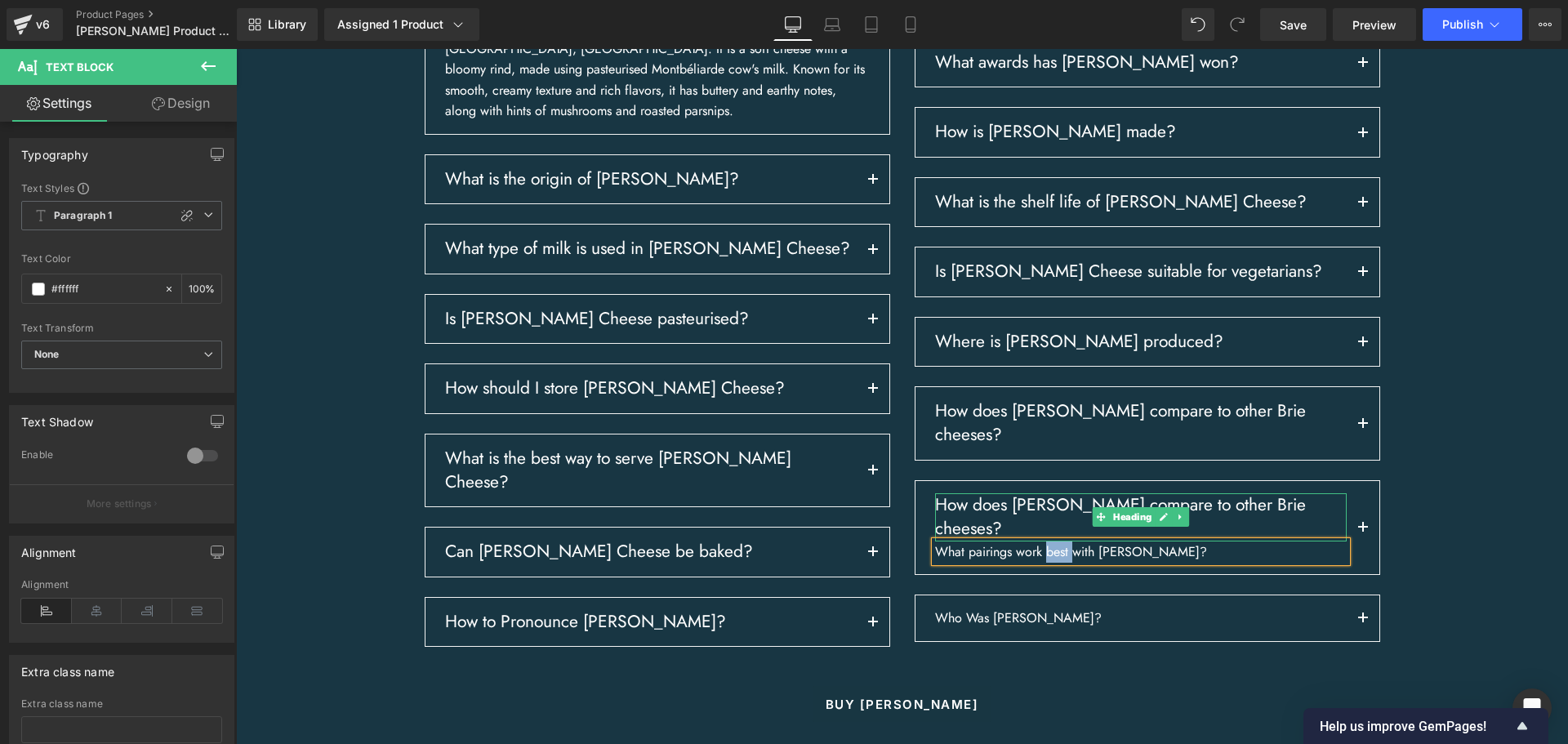
click at [975, 541] on h3 "How does [PERSON_NAME] compare to other Brie cheeses?" at bounding box center [1141, 517] width 412 height 48
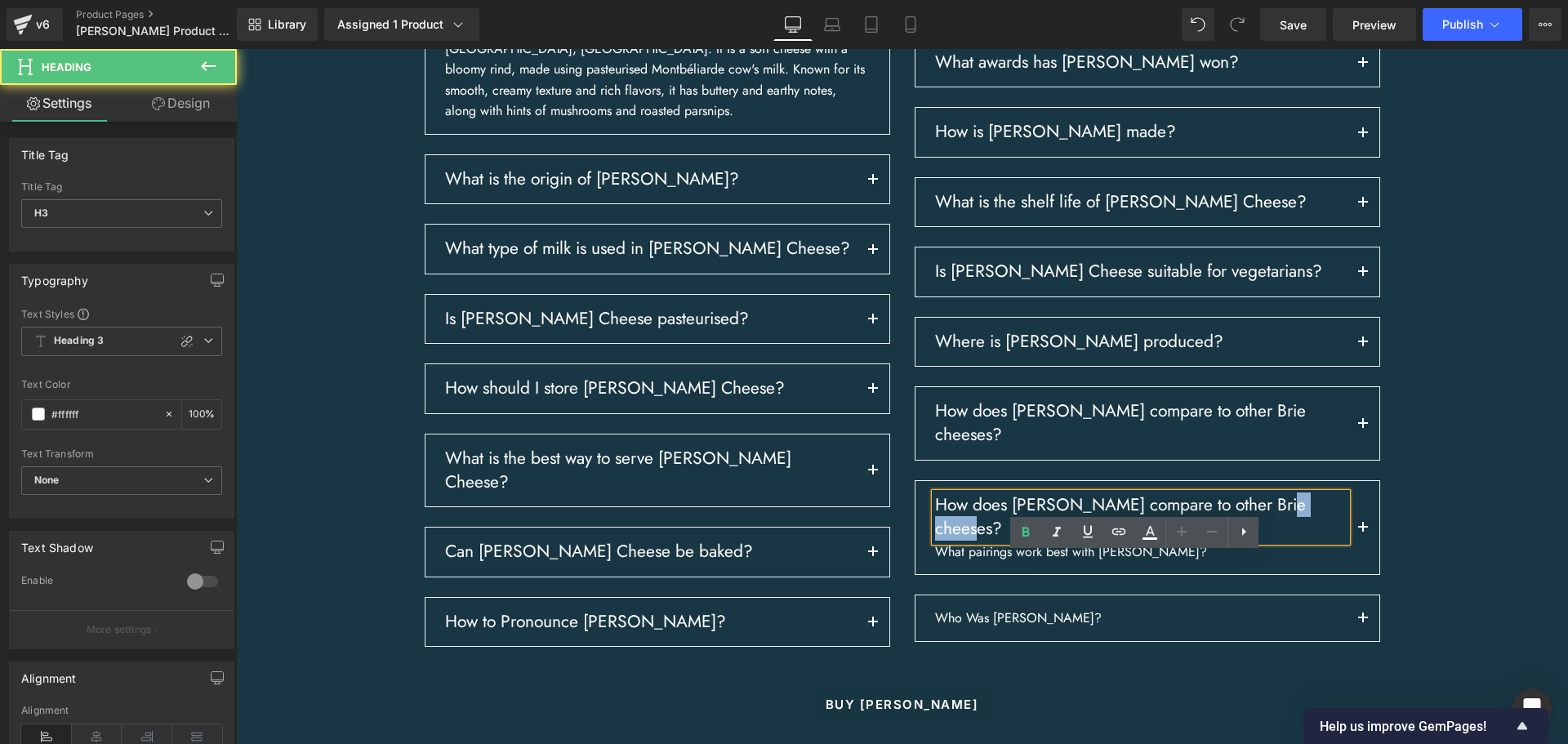
click at [975, 541] on h3 "How does [PERSON_NAME] compare to other Brie cheeses?" at bounding box center [1141, 517] width 412 height 48
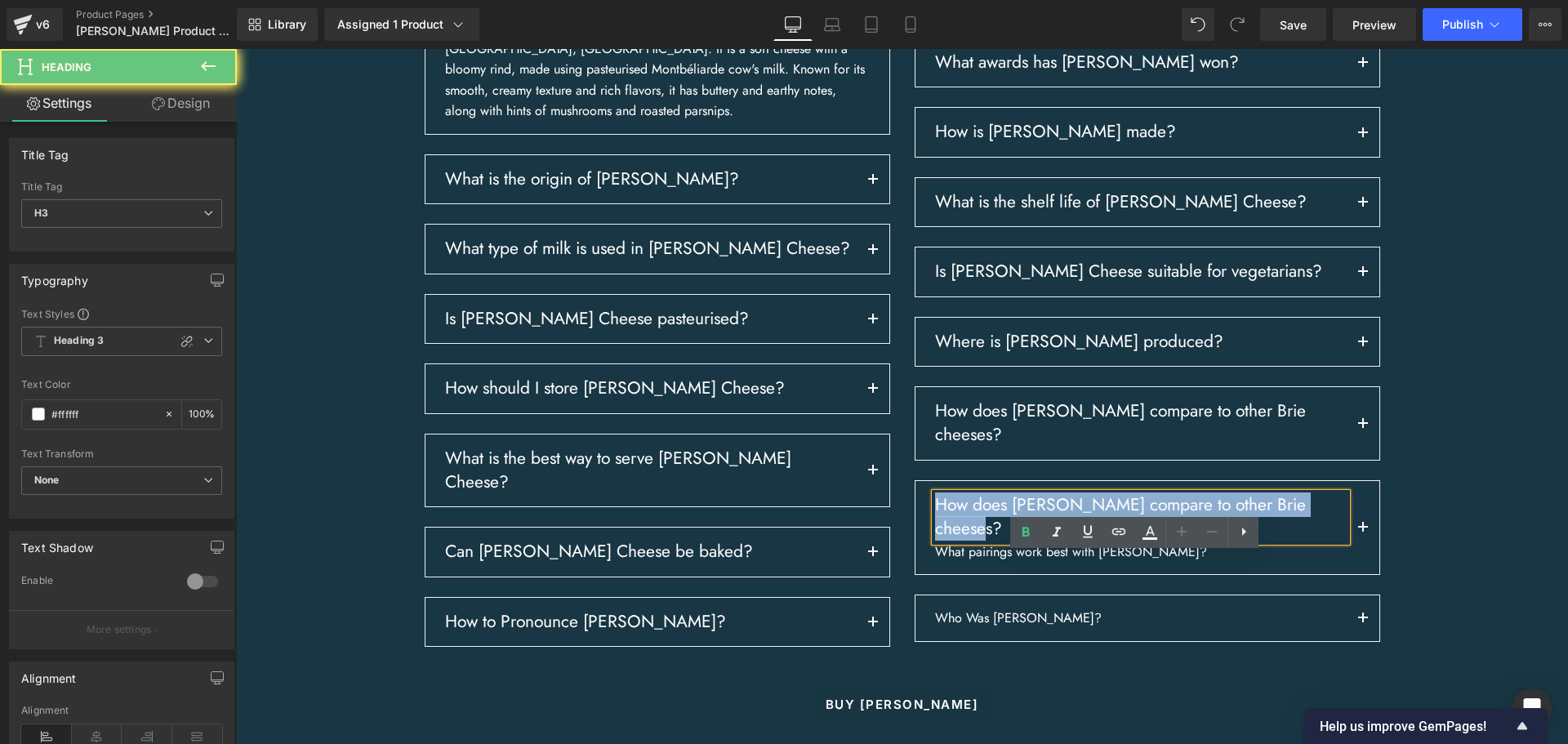
click at [975, 541] on h3 "How does [PERSON_NAME] compare to other Brie cheeses?" at bounding box center [1141, 517] width 412 height 48
paste div
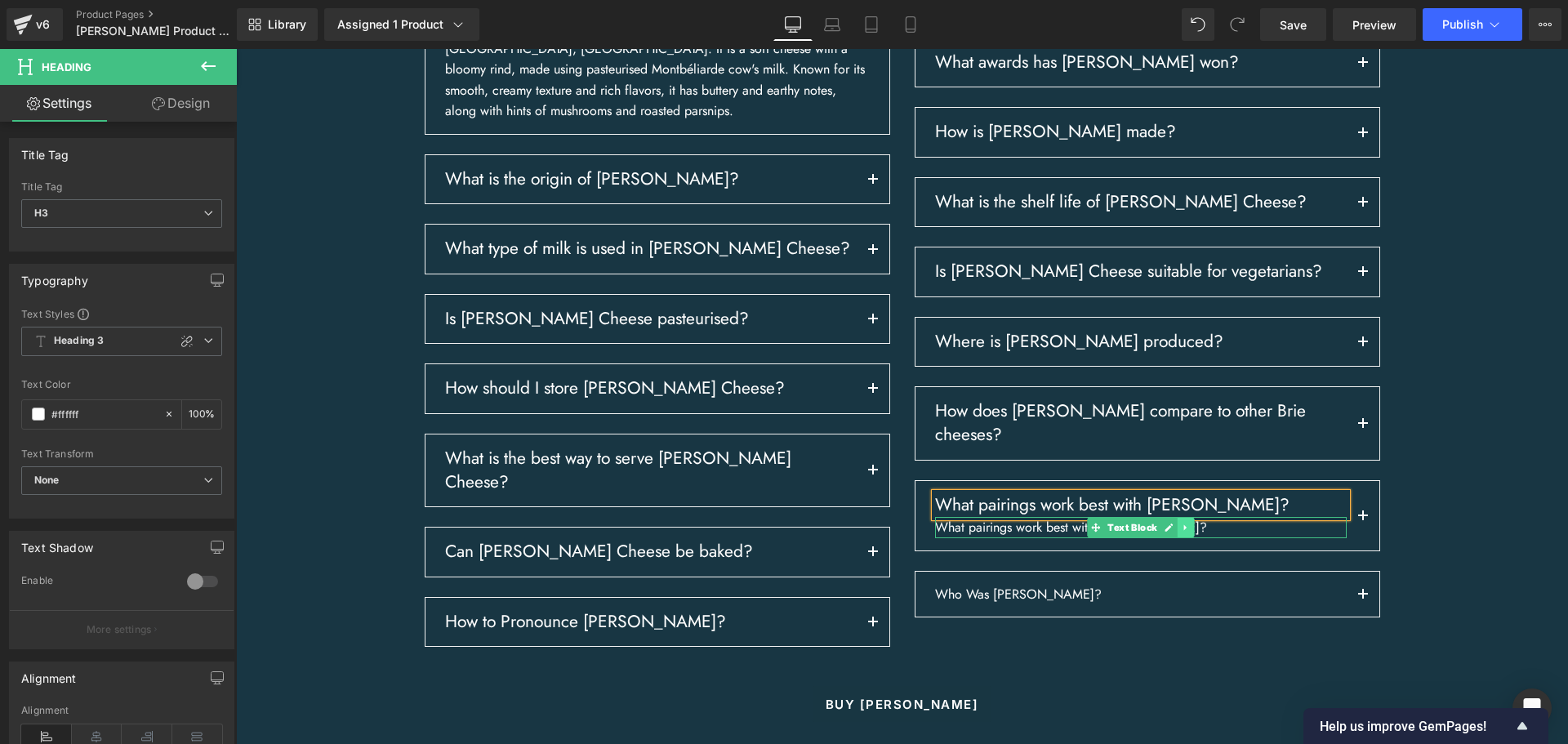
click at [1184, 537] on link at bounding box center [1185, 527] width 17 height 20
click at [1190, 532] on icon at bounding box center [1194, 527] width 9 height 9
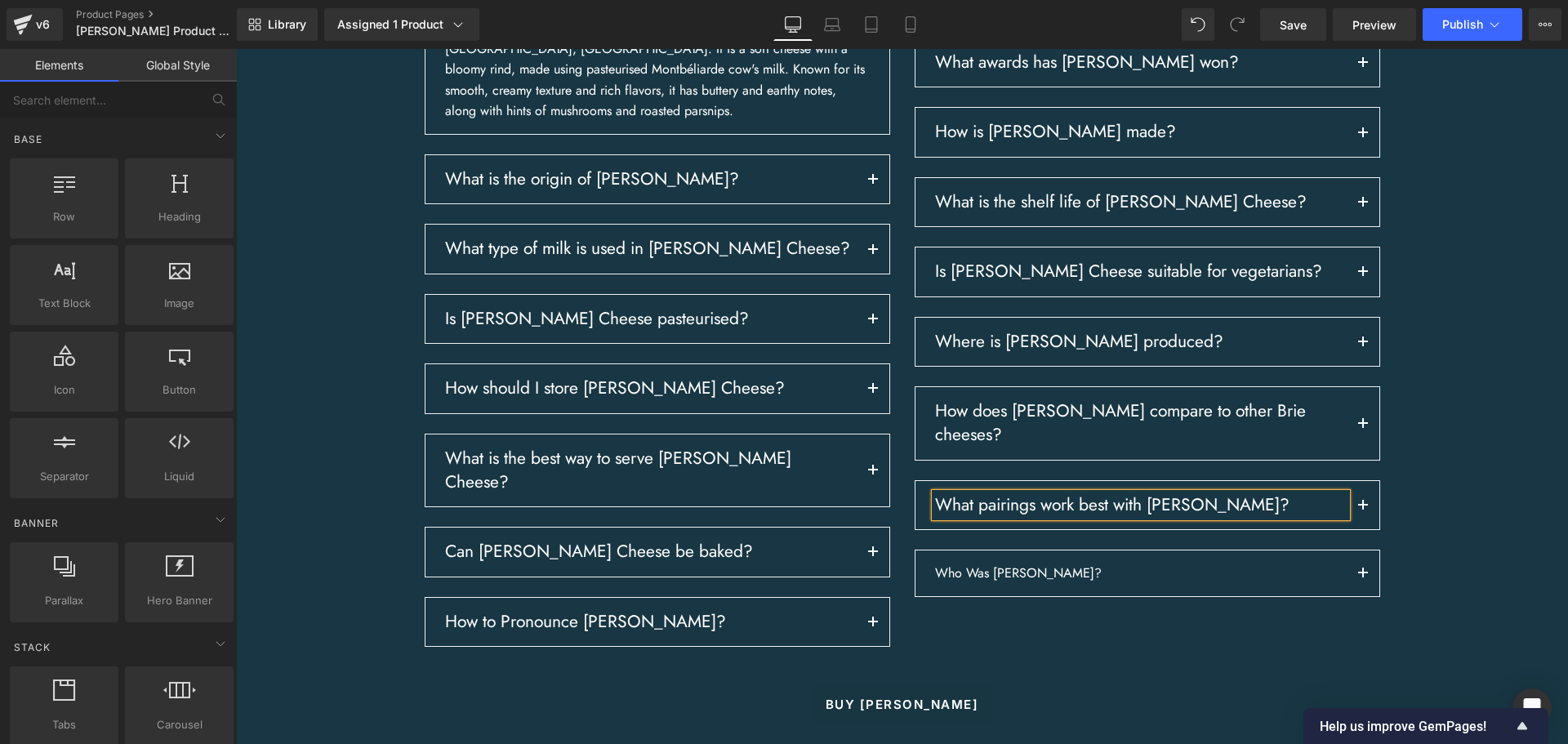
click at [1502, 593] on div "Frequently asked questions about [PERSON_NAME] Heading Row What is [PERSON_NAME…" at bounding box center [901, 317] width 1331 height 833
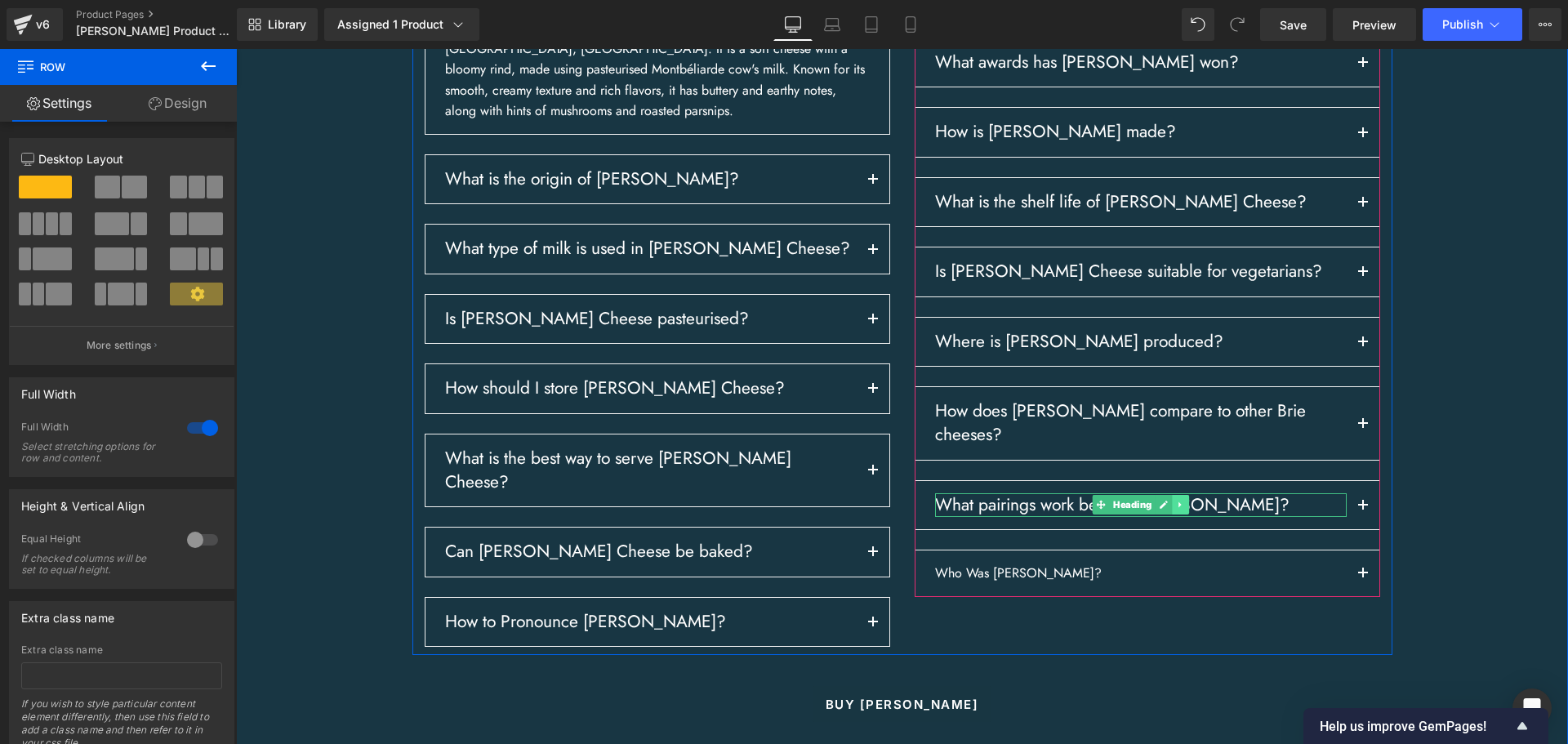
click at [1179, 514] on link at bounding box center [1180, 504] width 17 height 20
click at [1166, 509] on icon at bounding box center [1171, 505] width 9 height 9
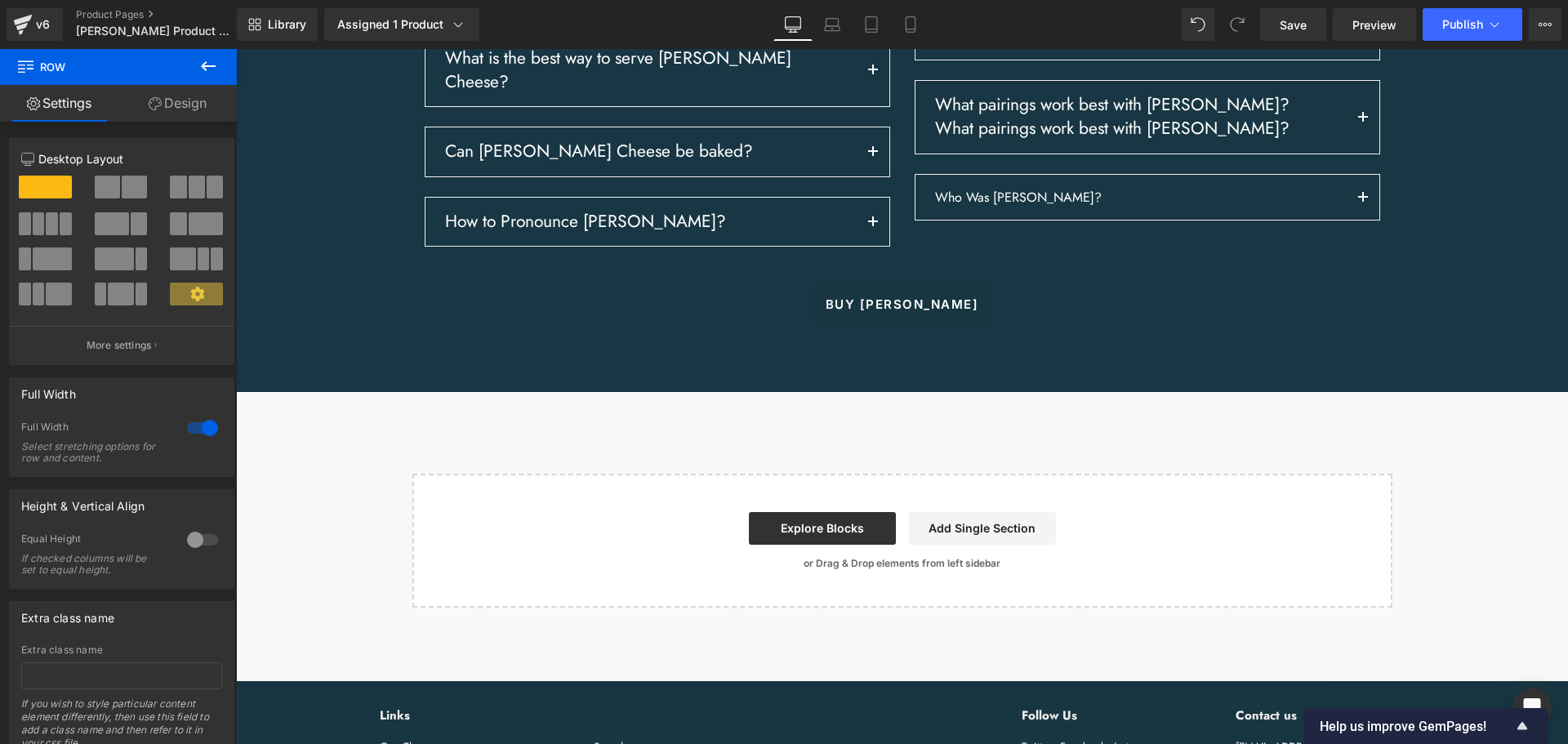
scroll to position [2831, 0]
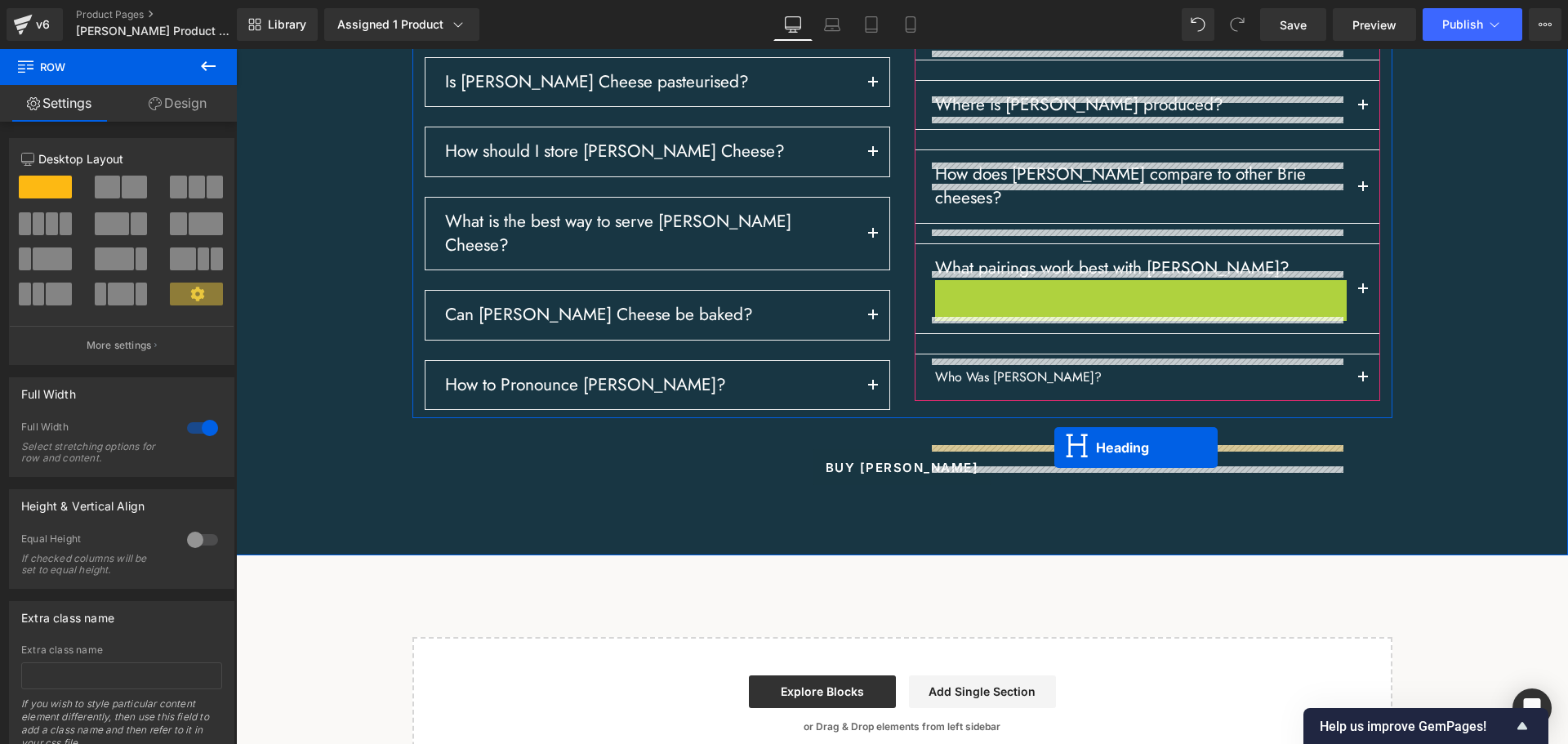
drag, startPoint x: 1091, startPoint y: 381, endPoint x: 1054, endPoint y: 446, distance: 74.8
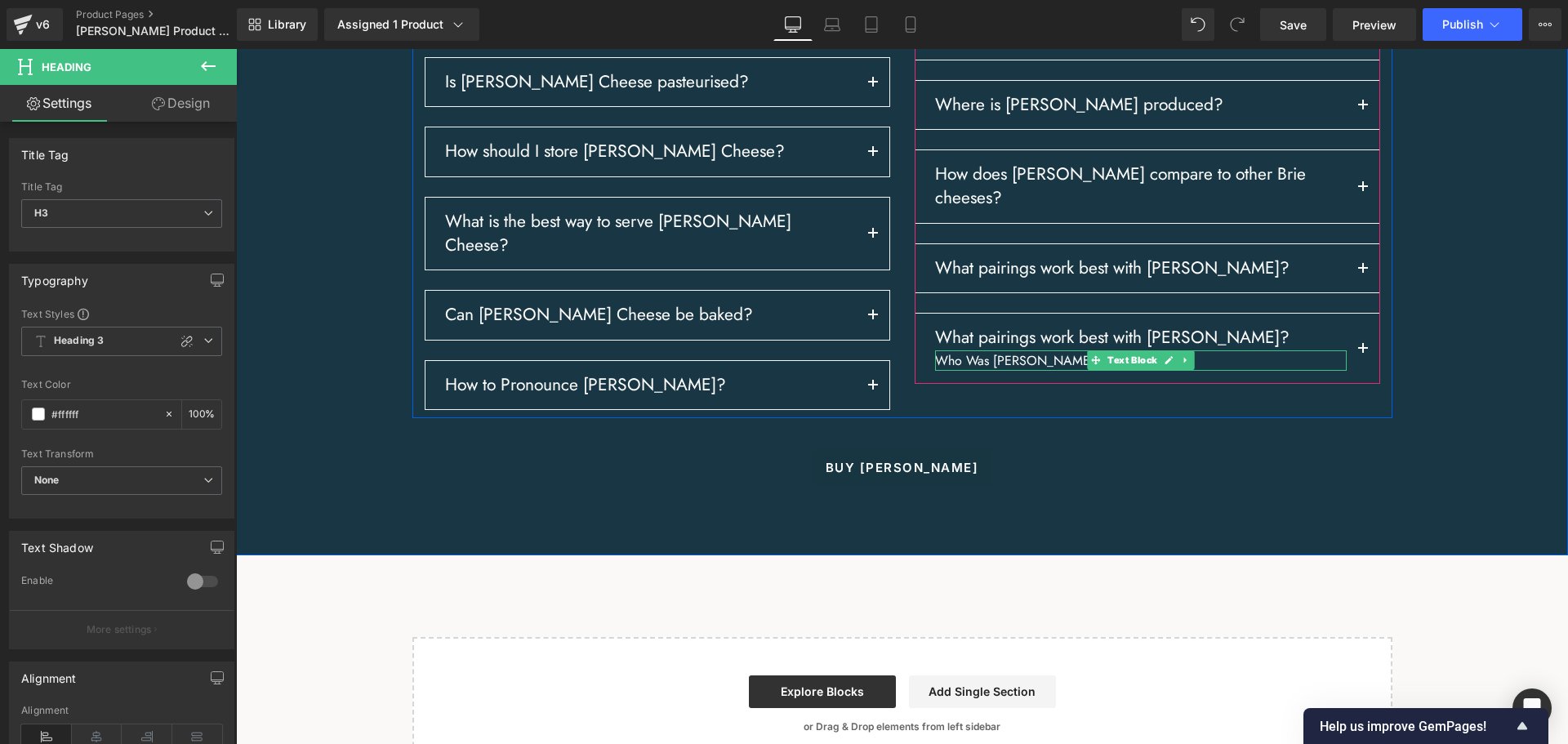
click at [1043, 372] on p "Who Was [PERSON_NAME]?" at bounding box center [1141, 360] width 412 height 22
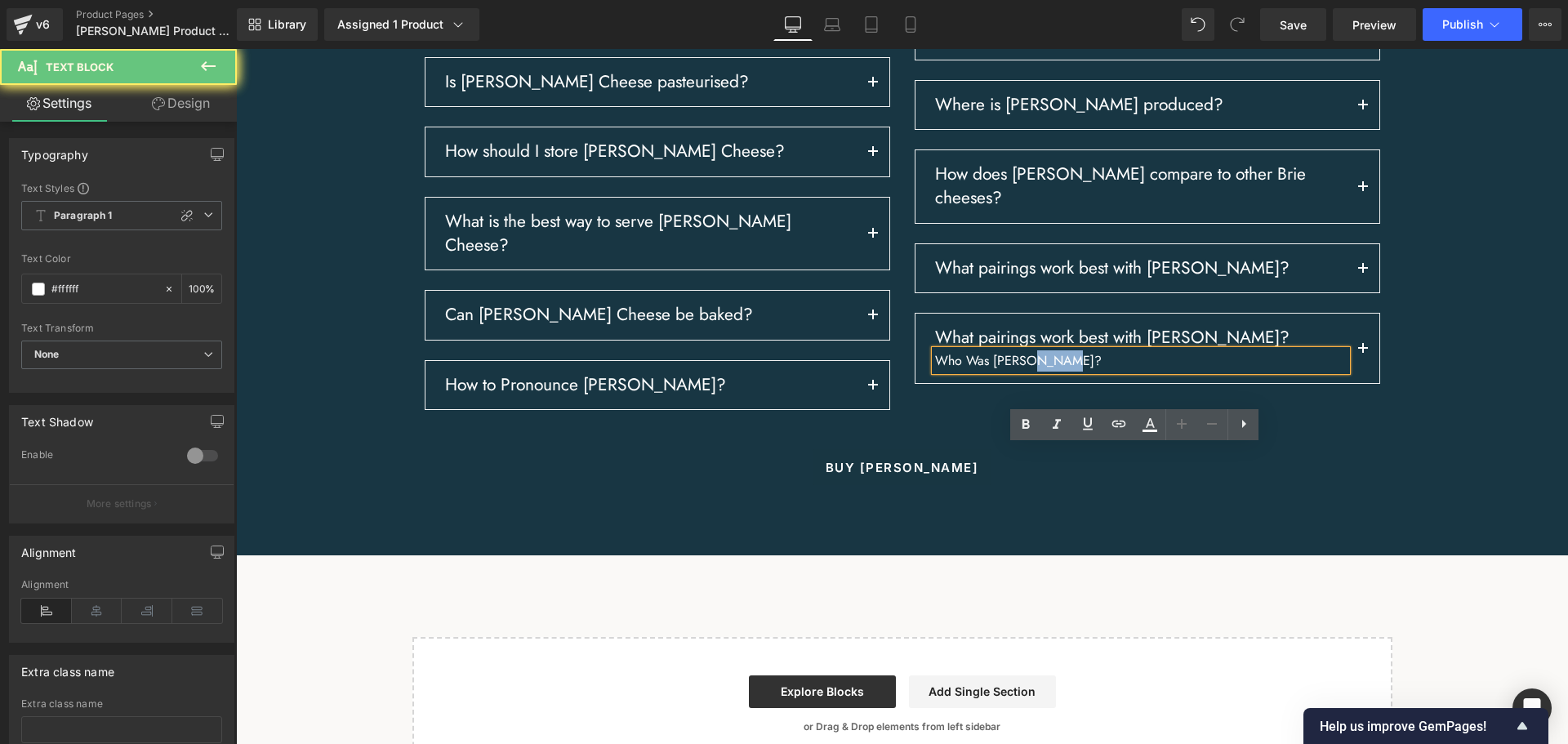
click at [1043, 372] on p "Who Was [PERSON_NAME]?" at bounding box center [1141, 360] width 412 height 22
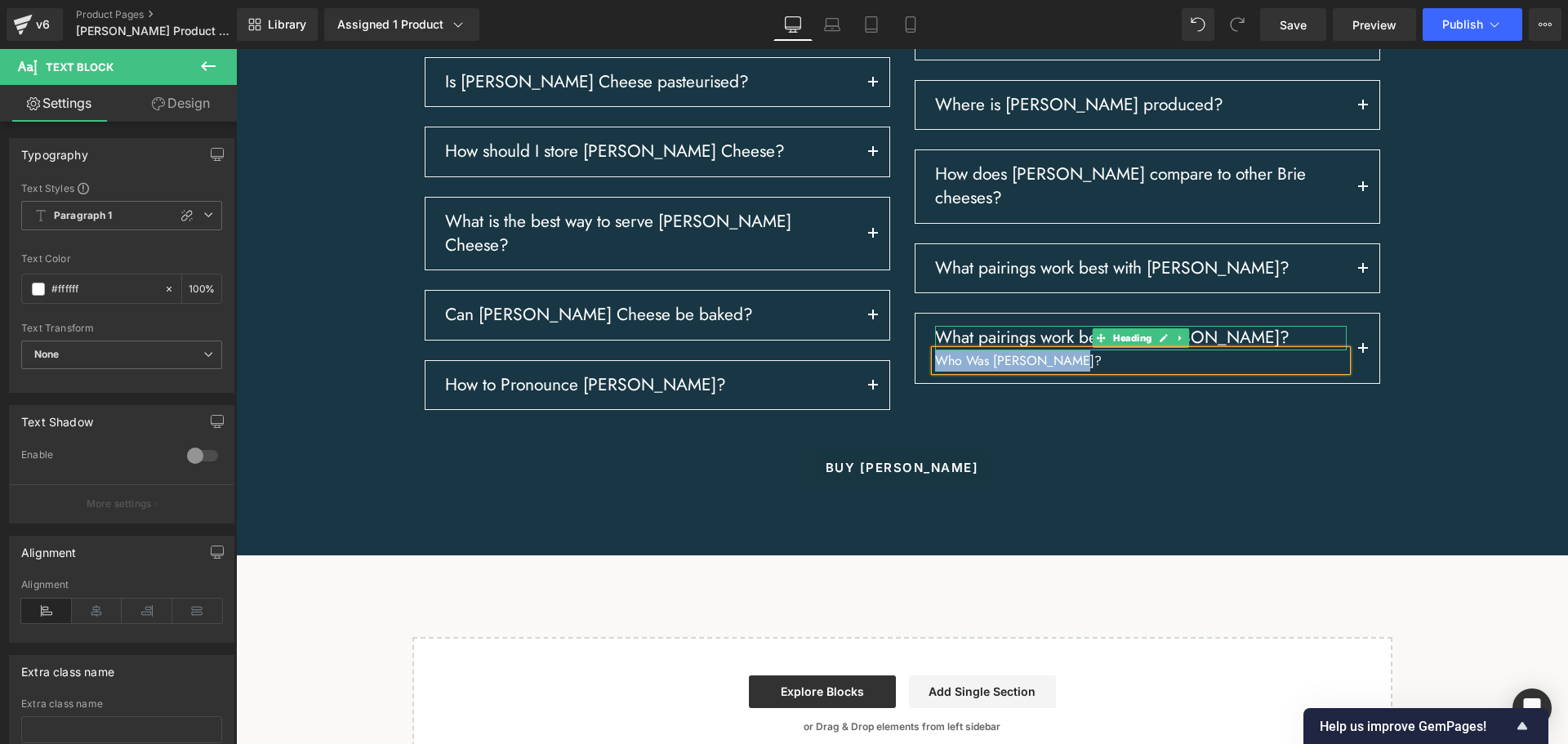
click at [976, 349] on h3 "What pairings work best with [PERSON_NAME]?" at bounding box center [1141, 337] width 412 height 23
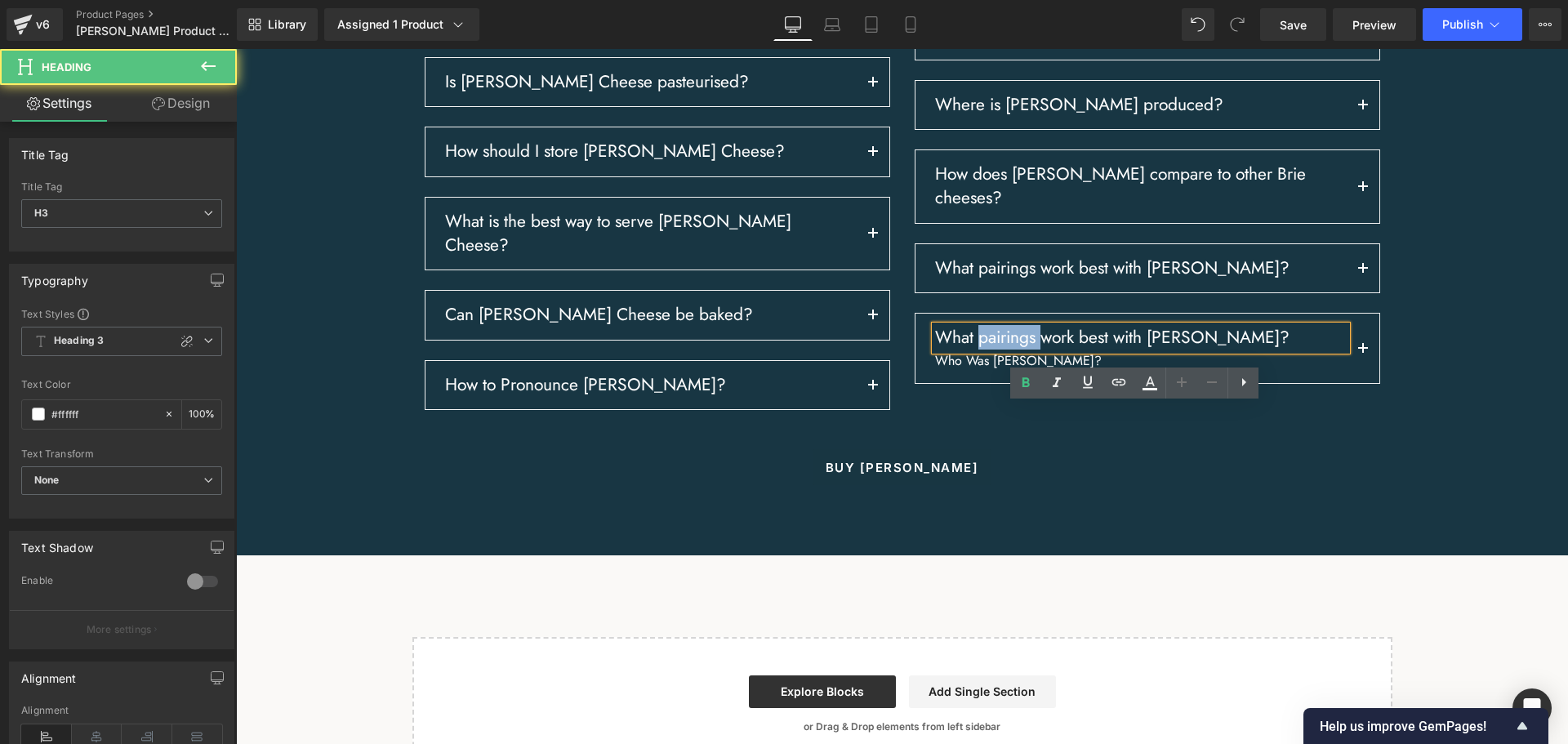
click at [976, 349] on h3 "What pairings work best with [PERSON_NAME]?" at bounding box center [1141, 337] width 412 height 23
click at [977, 349] on h3 "What pairings work best with [PERSON_NAME]?" at bounding box center [1141, 337] width 412 height 23
paste div
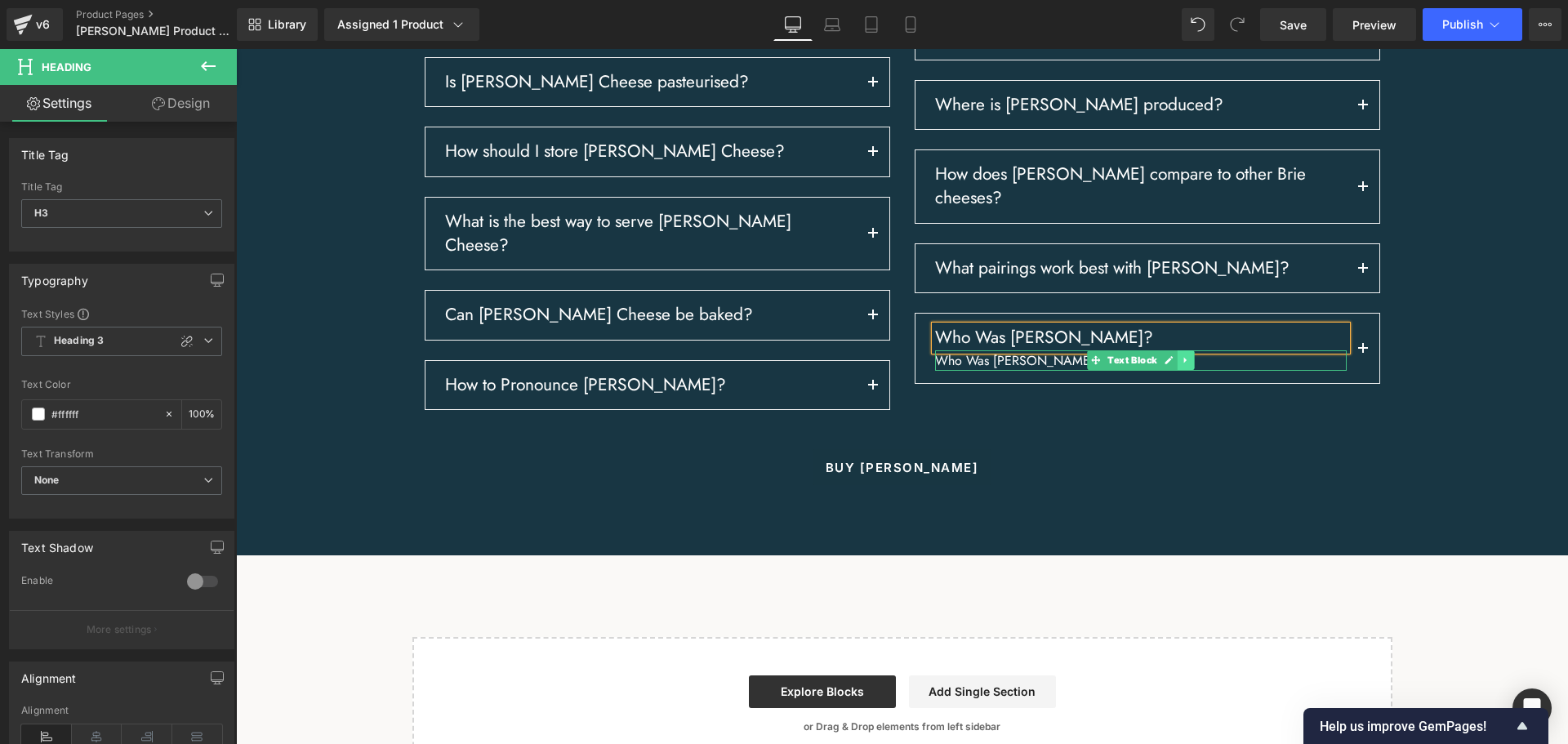
click at [1182, 365] on icon at bounding box center [1185, 359] width 9 height 9
click at [1190, 365] on icon at bounding box center [1194, 360] width 9 height 9
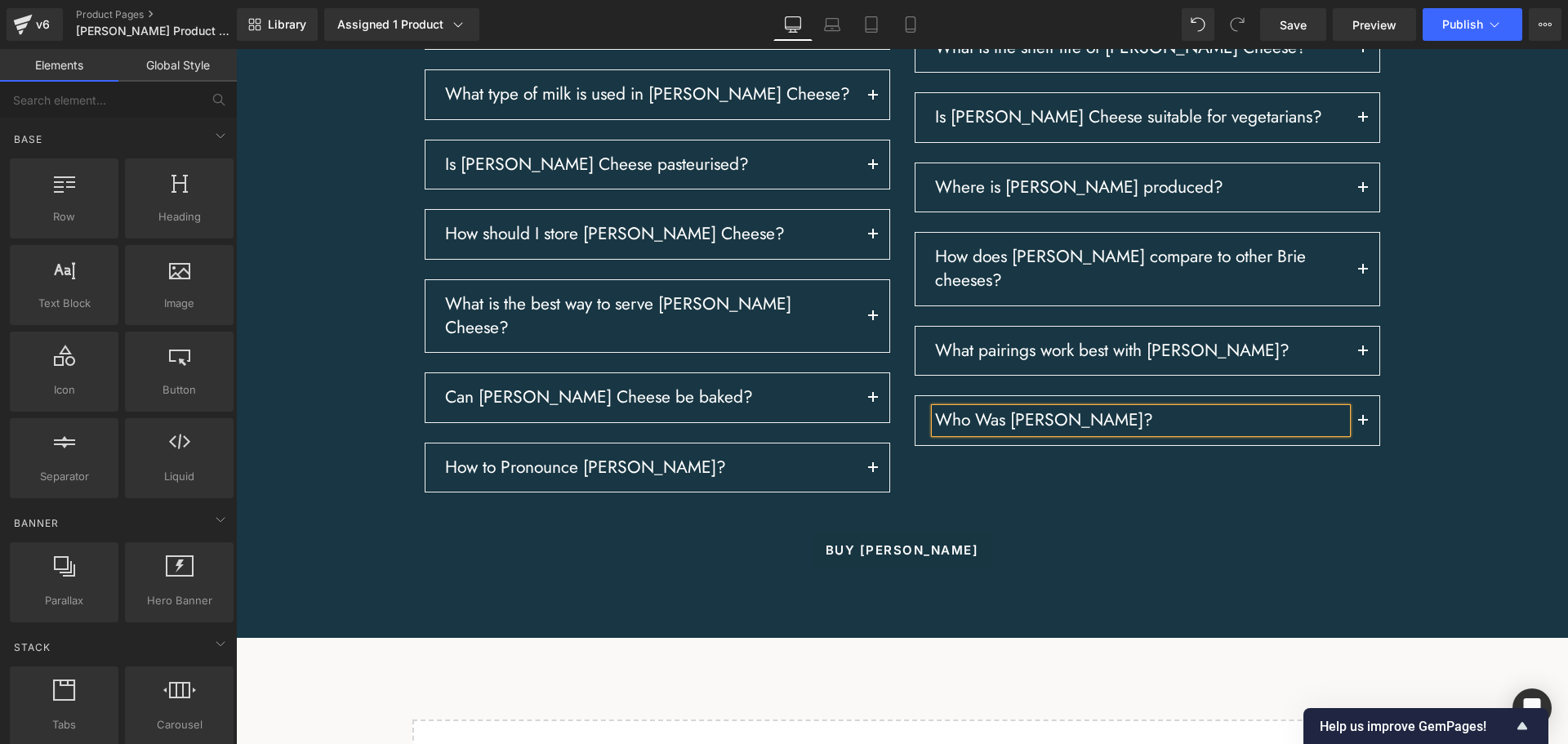
scroll to position [2750, 0]
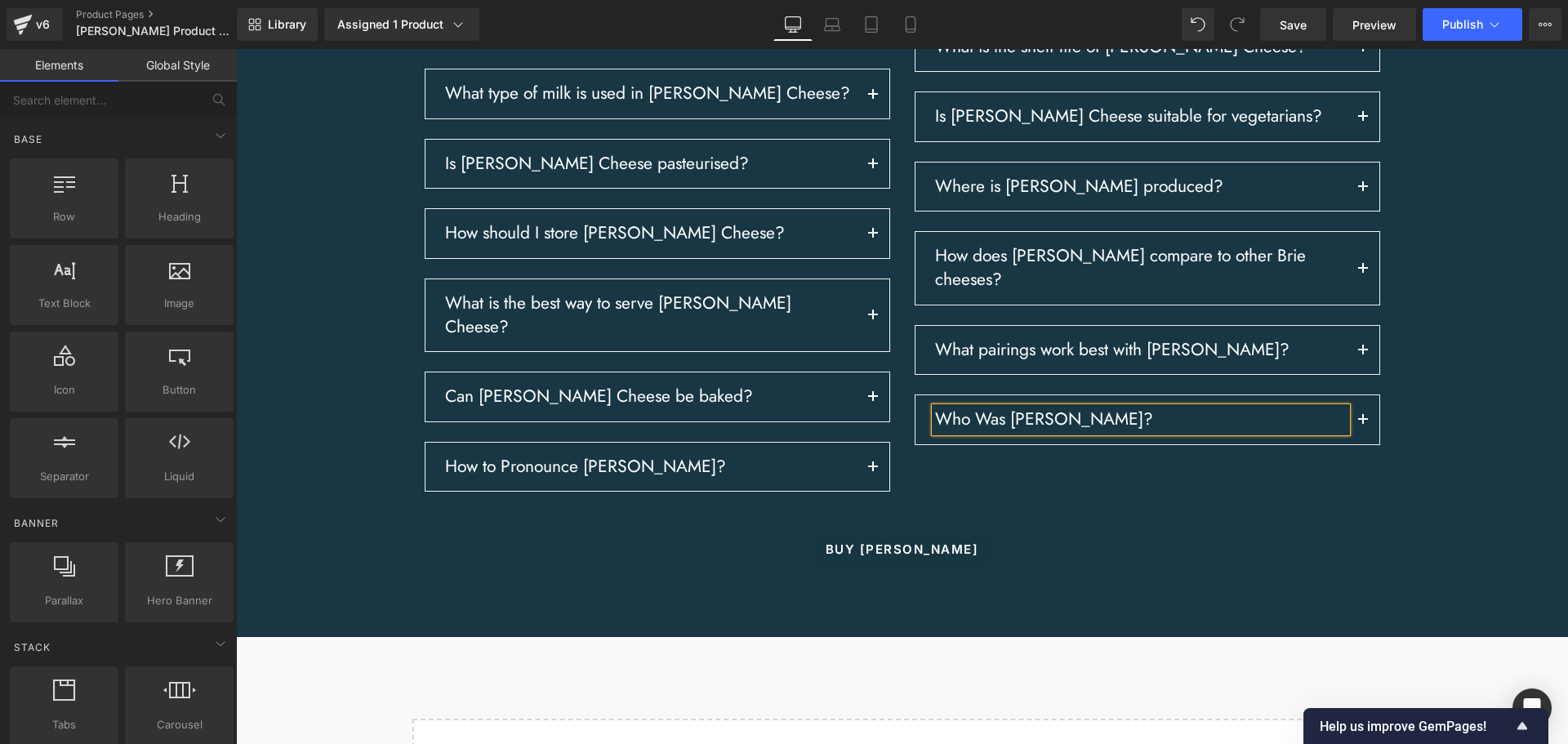
click at [898, 566] on div "Buy [PERSON_NAME] Button" at bounding box center [901, 548] width 1307 height 36
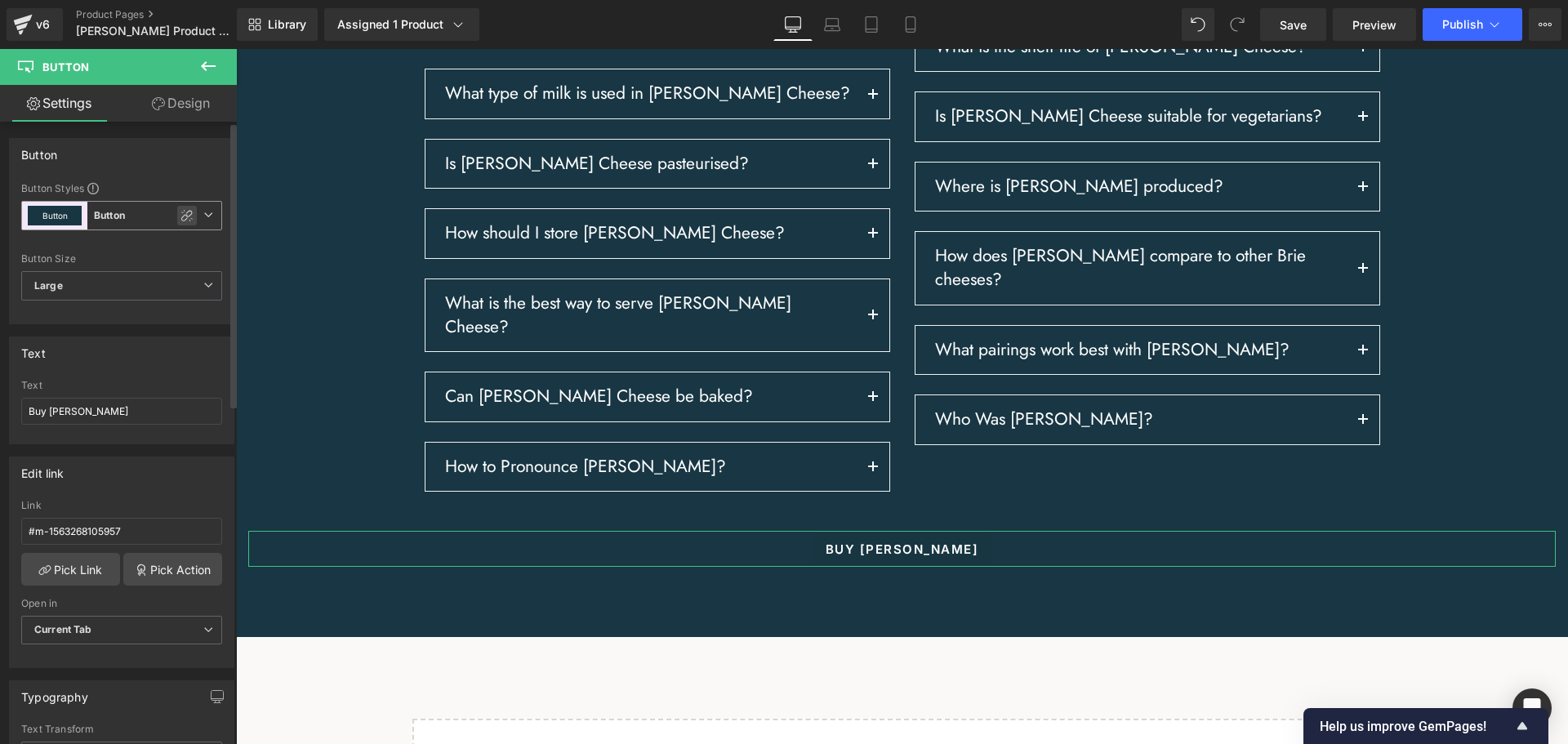
click at [181, 211] on icon at bounding box center [187, 215] width 13 height 13
type input "Brand Color"
type input "Color 1"
type input "Color 7"
type input "Color 1"
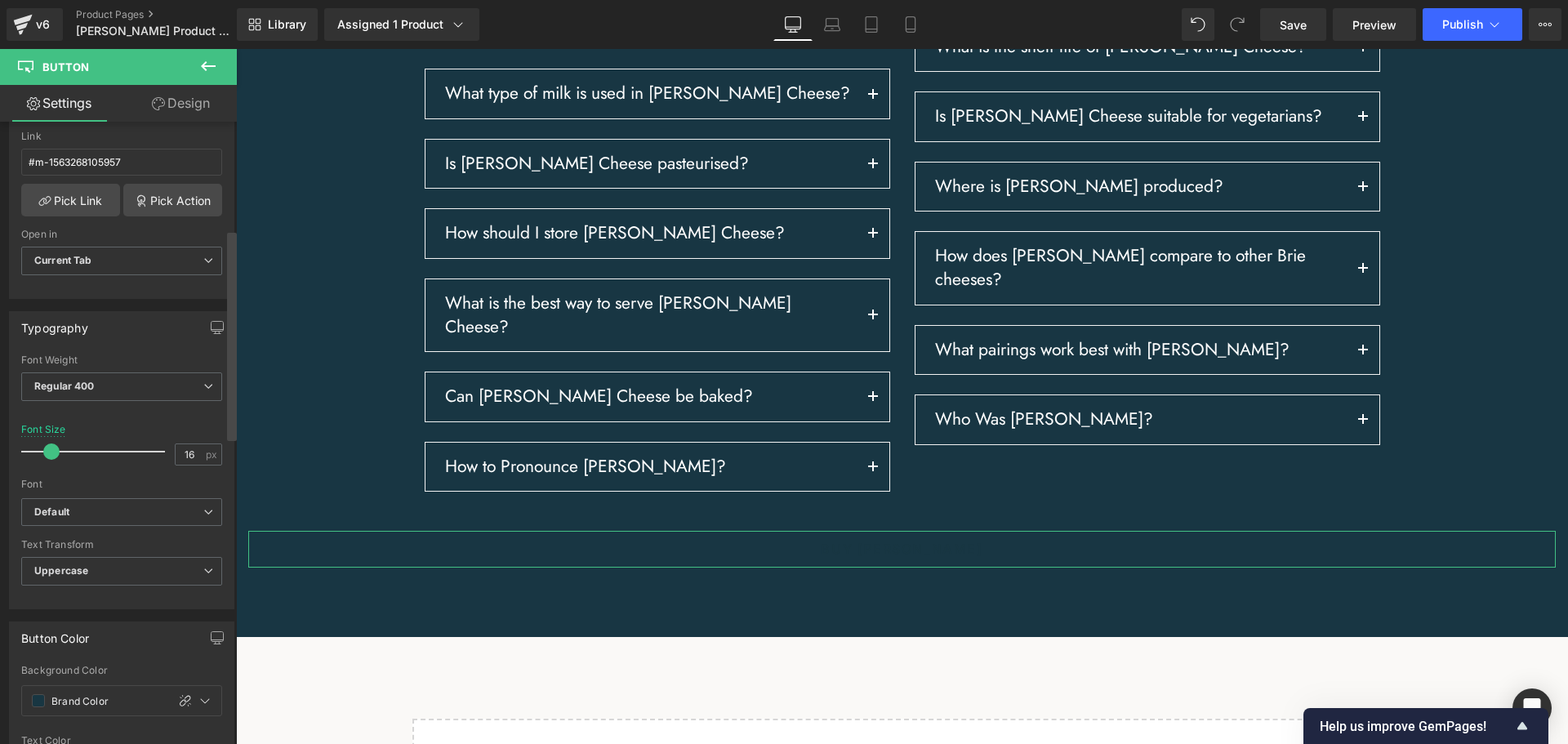
scroll to position [327, 0]
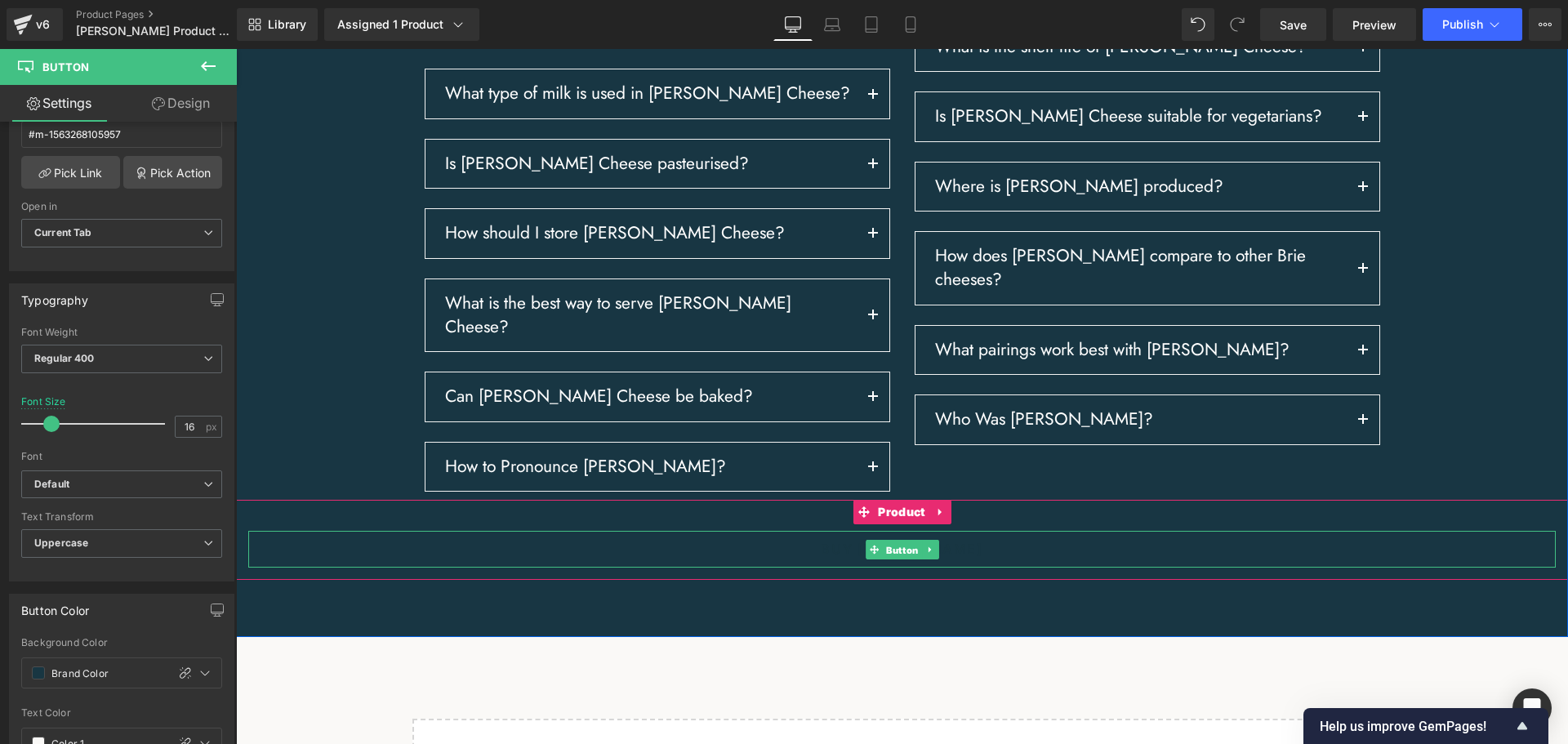
click at [903, 559] on span "Button" at bounding box center [902, 548] width 39 height 20
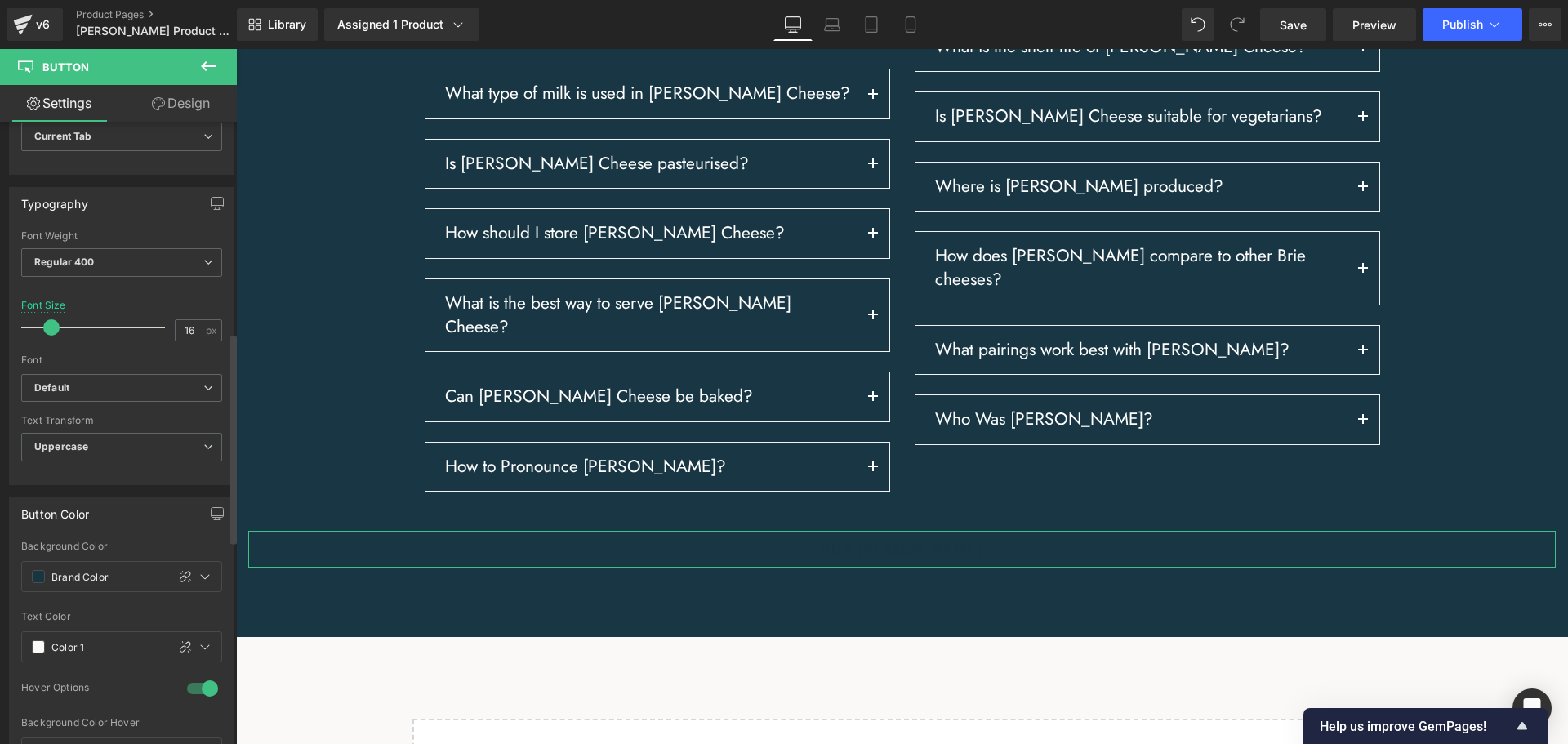
scroll to position [653, 0]
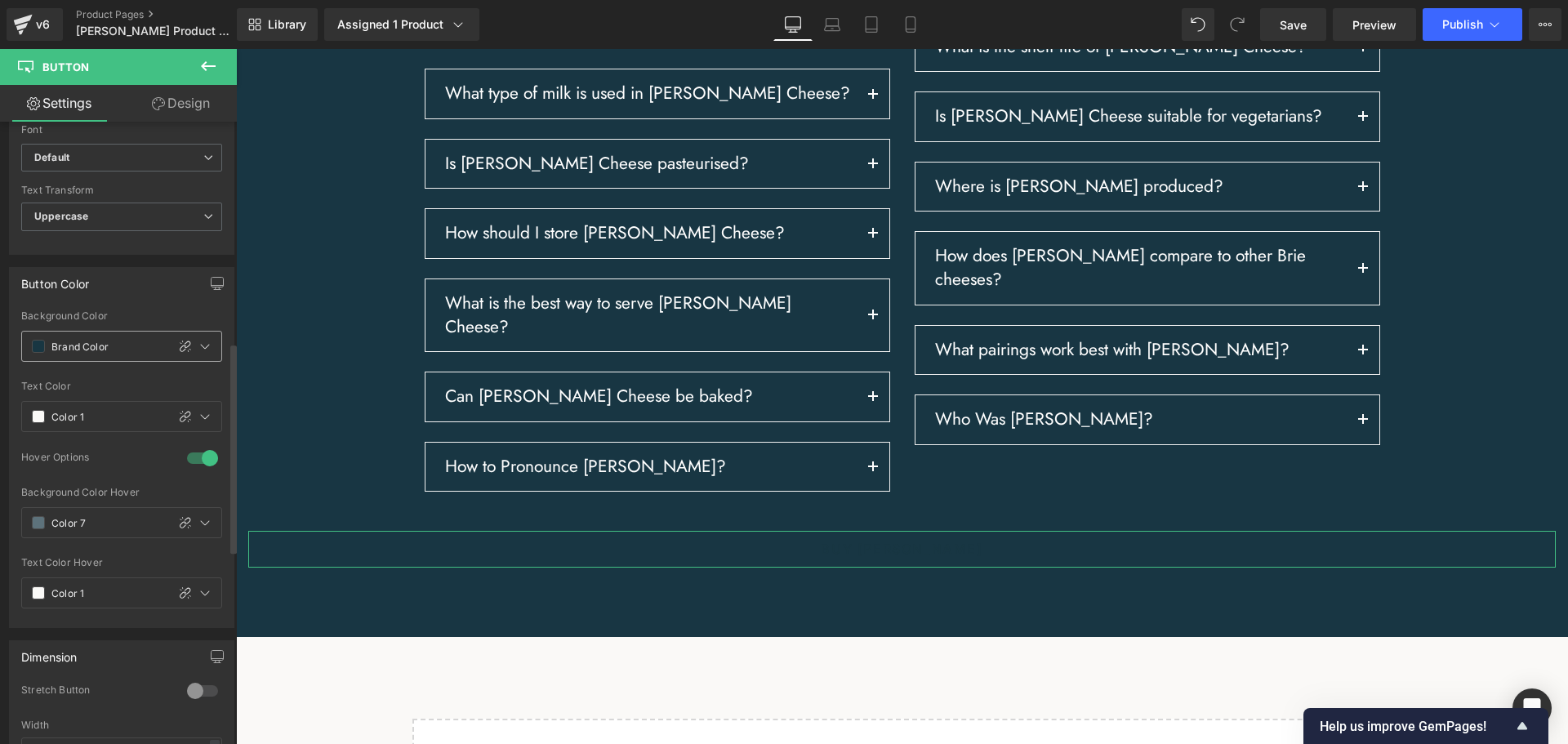
click at [70, 343] on input "Brand Color" at bounding box center [105, 345] width 107 height 18
type input "0"
click at [36, 348] on span at bounding box center [38, 346] width 13 height 13
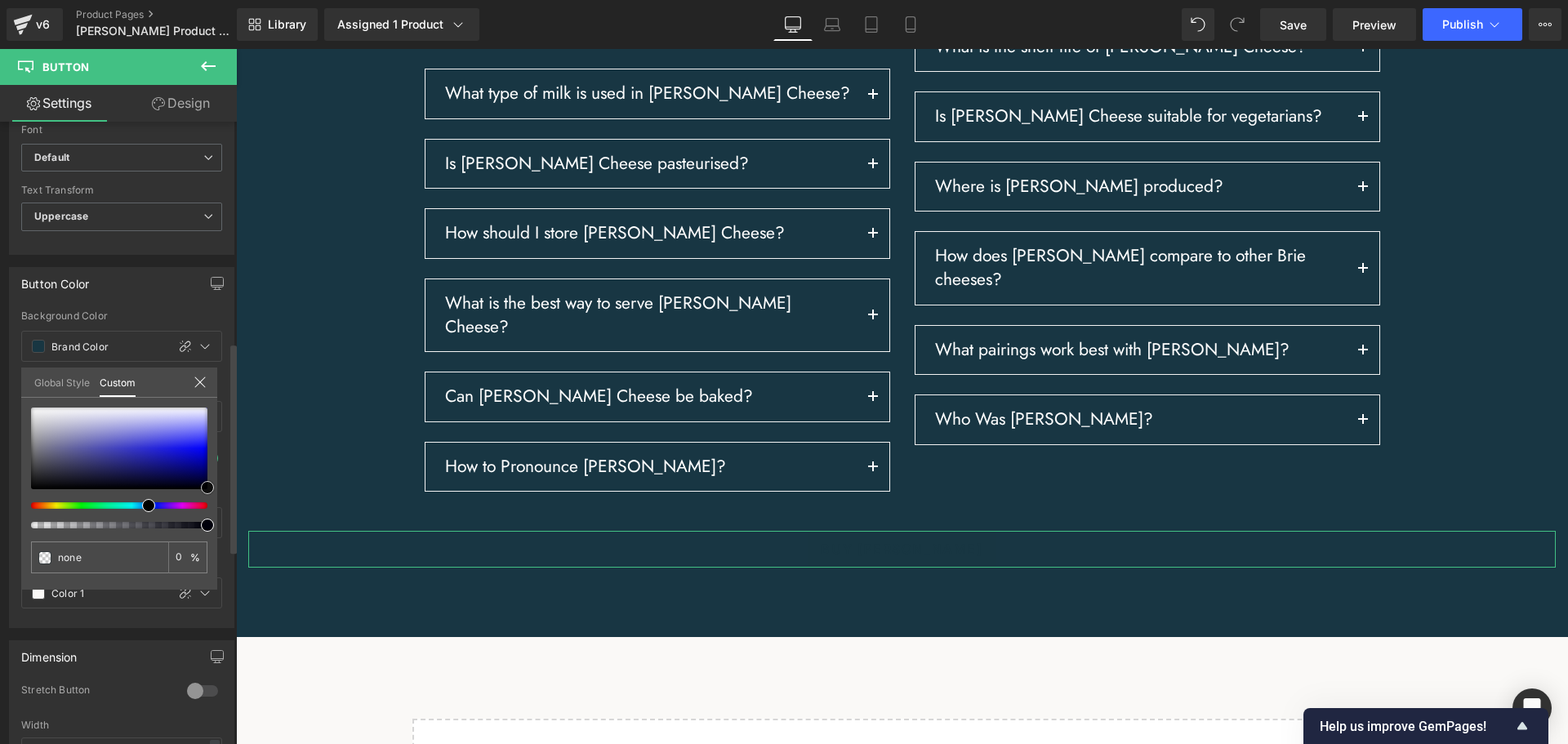
type input "#dfdfe6"
type input "100"
type input "#dfdfe6"
type input "100"
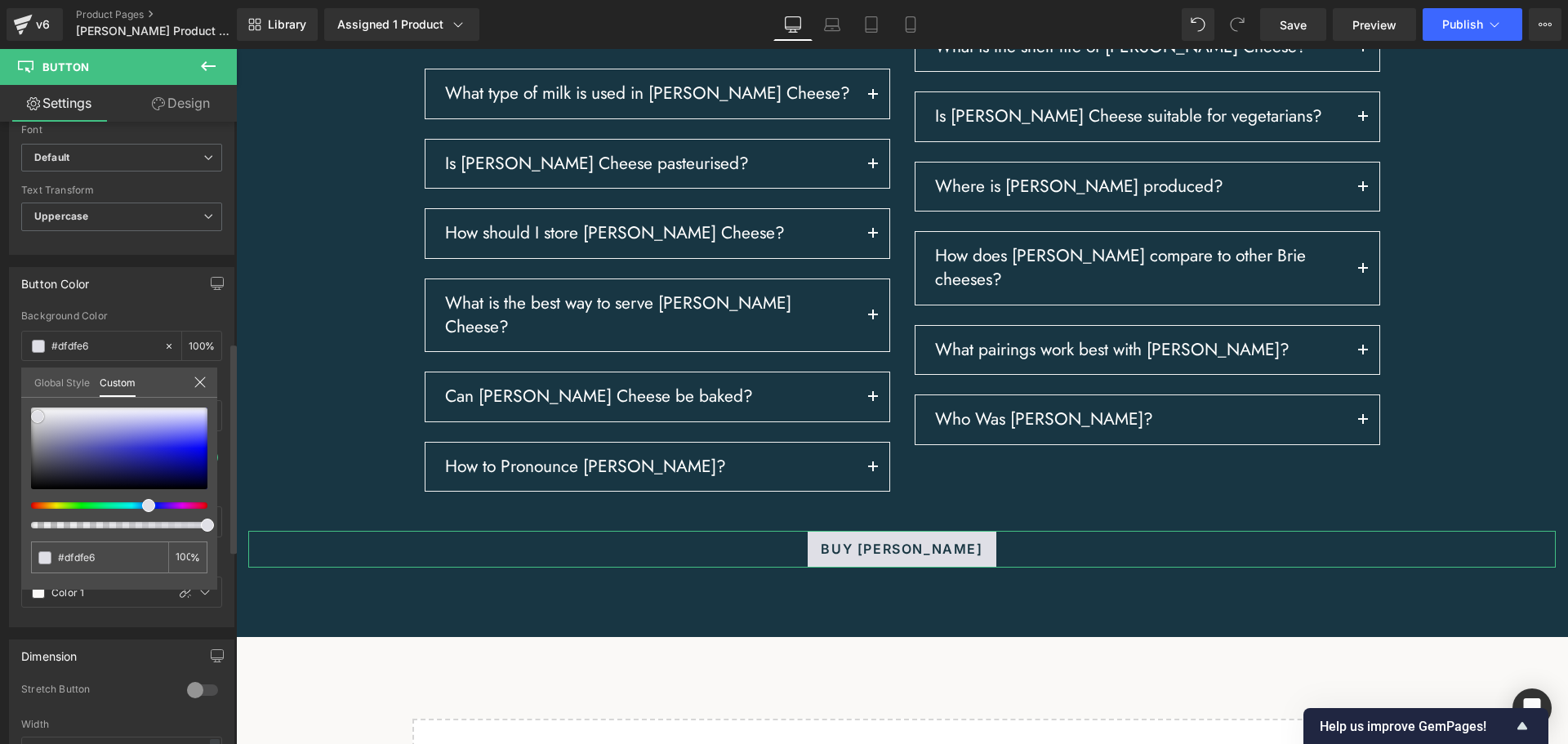
type input "#e4e4e6"
type input "#f7f7f7"
type input "#ffffff"
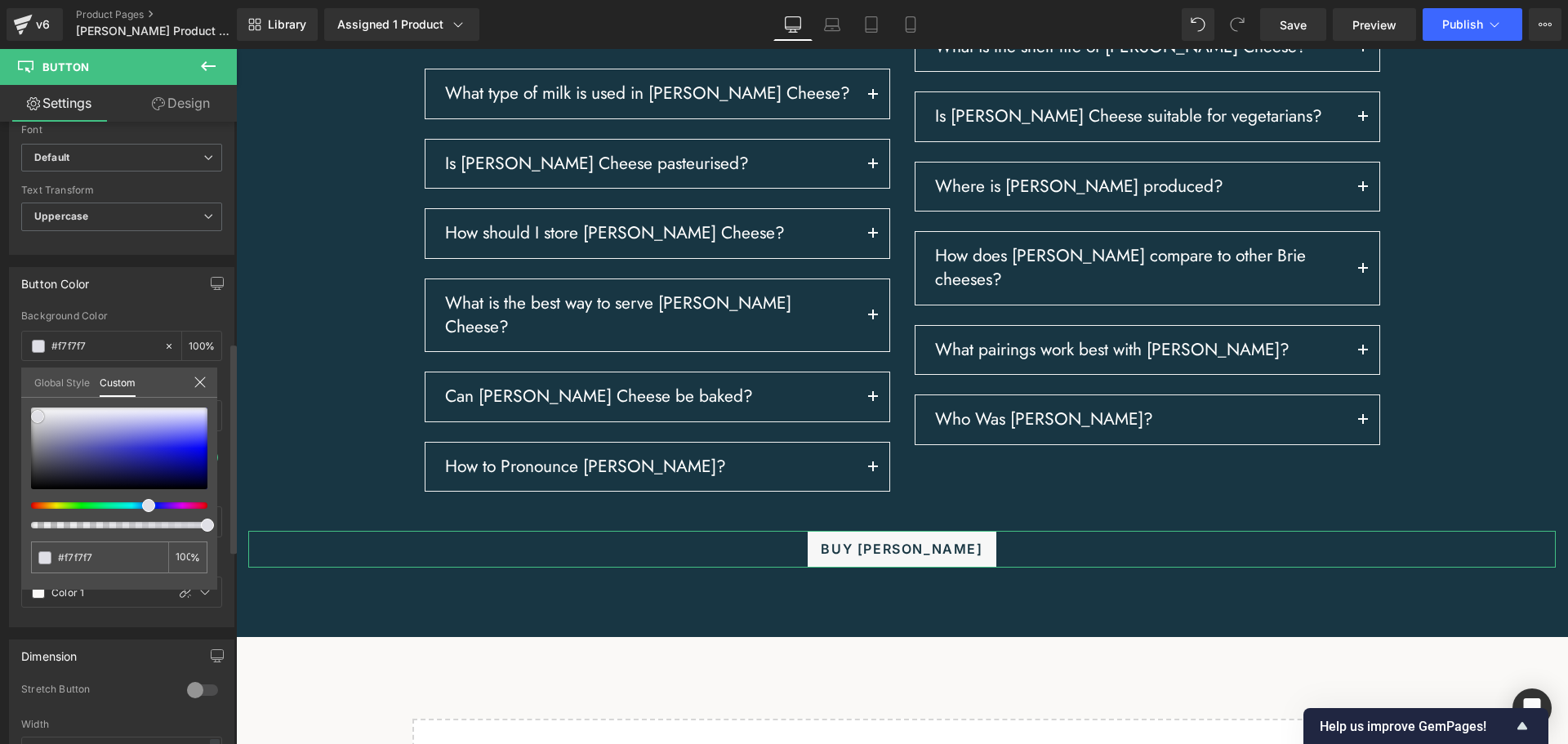
type input "#ffffff"
drag, startPoint x: 37, startPoint y: 416, endPoint x: 23, endPoint y: 405, distance: 17.8
click at [23, 405] on div "#ffffff 100 %" at bounding box center [119, 407] width 196 height 20
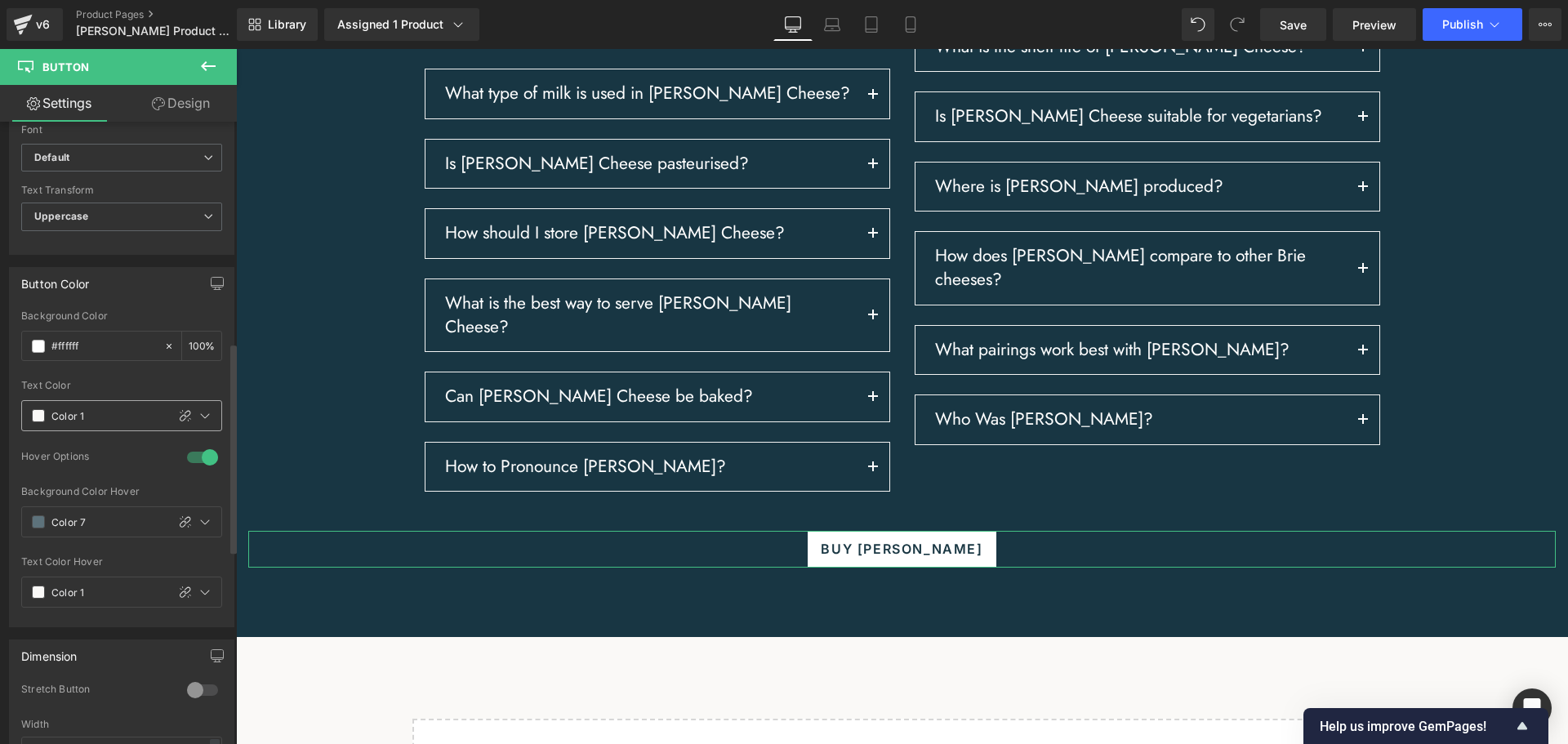
click at [37, 420] on span at bounding box center [38, 416] width 13 height 13
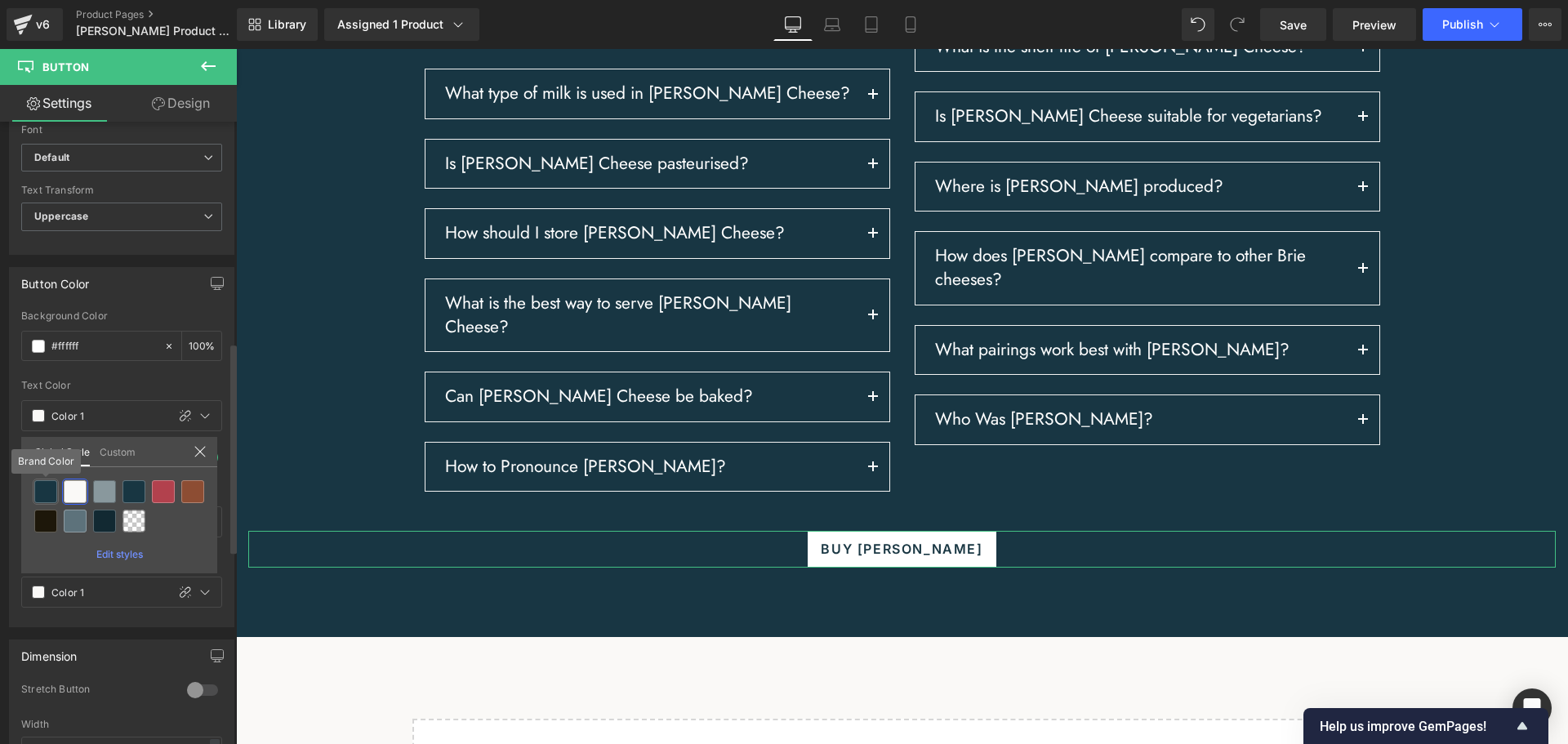
click at [43, 494] on div at bounding box center [46, 491] width 22 height 22
type input "Brand Color"
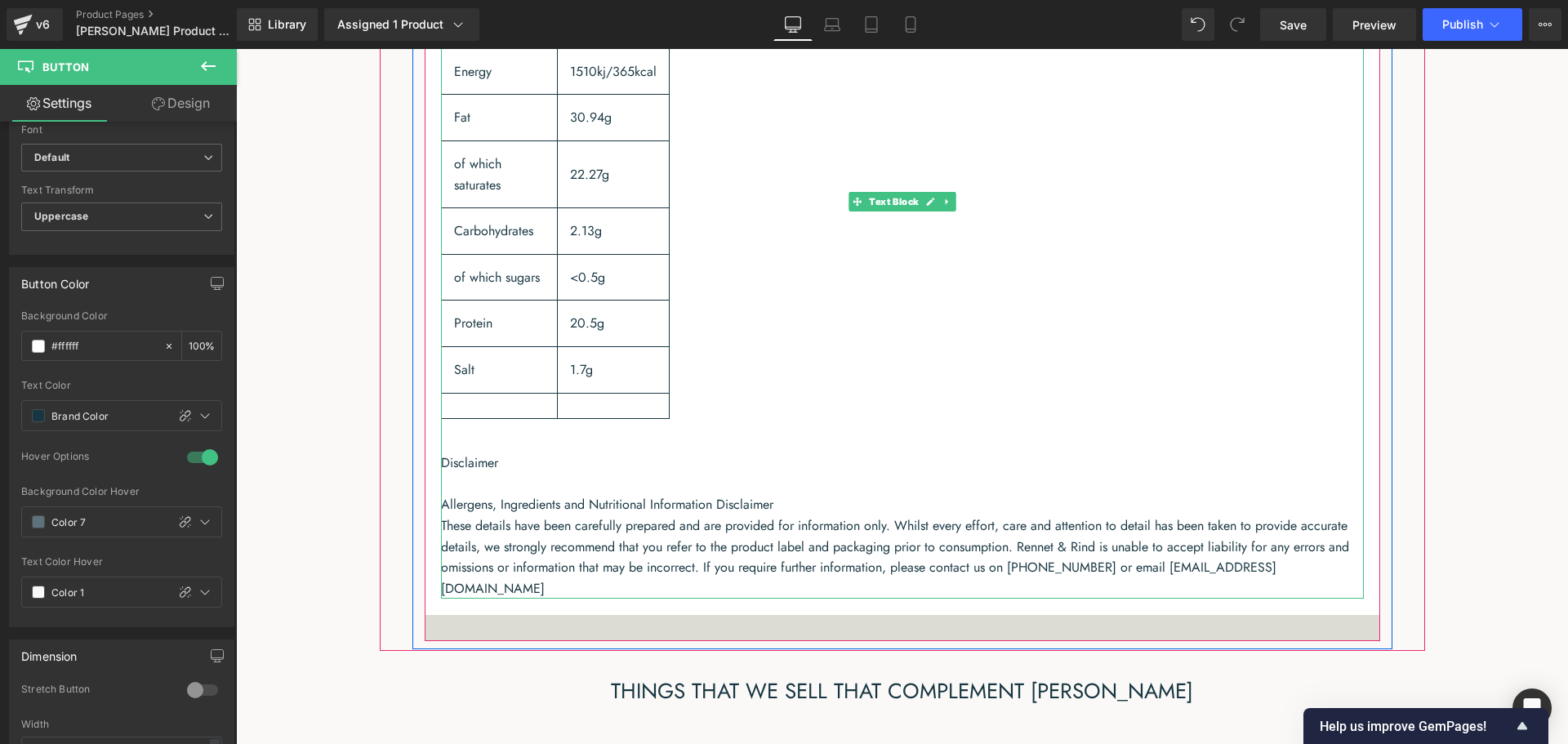
scroll to position [955, 0]
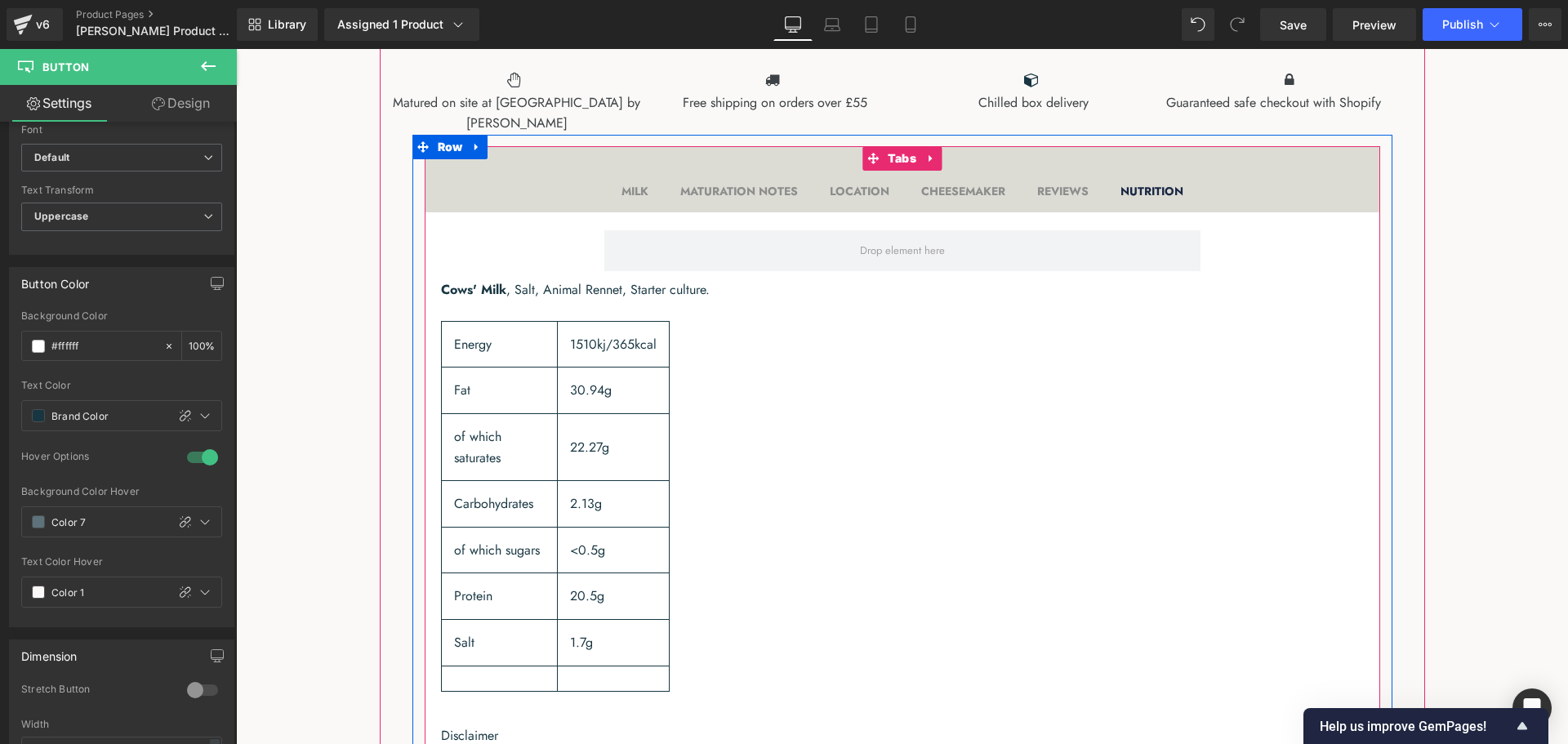
click at [622, 199] on b "MILK" at bounding box center [635, 190] width 27 height 16
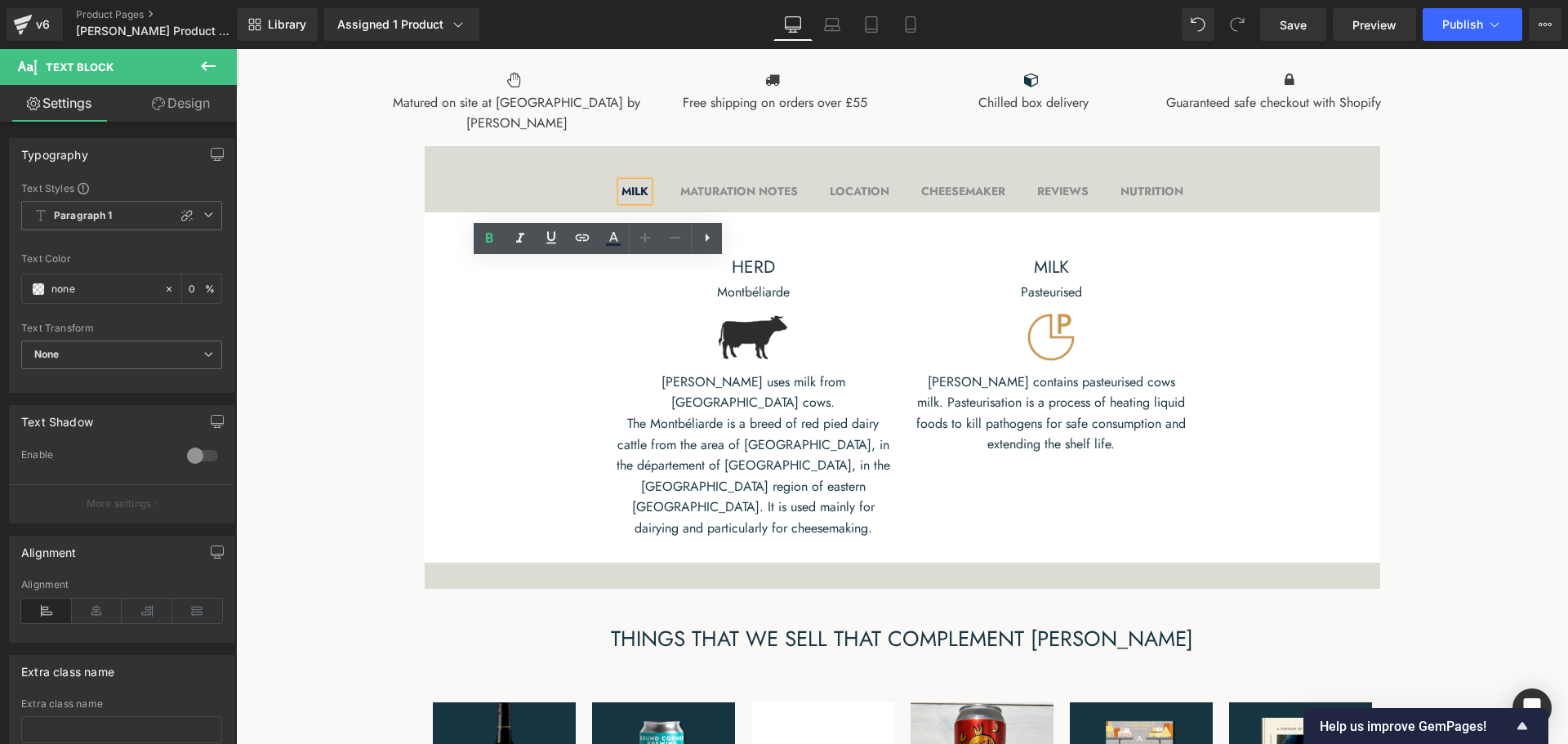
click at [1179, 199] on b "NUTRITION" at bounding box center [1151, 190] width 63 height 16
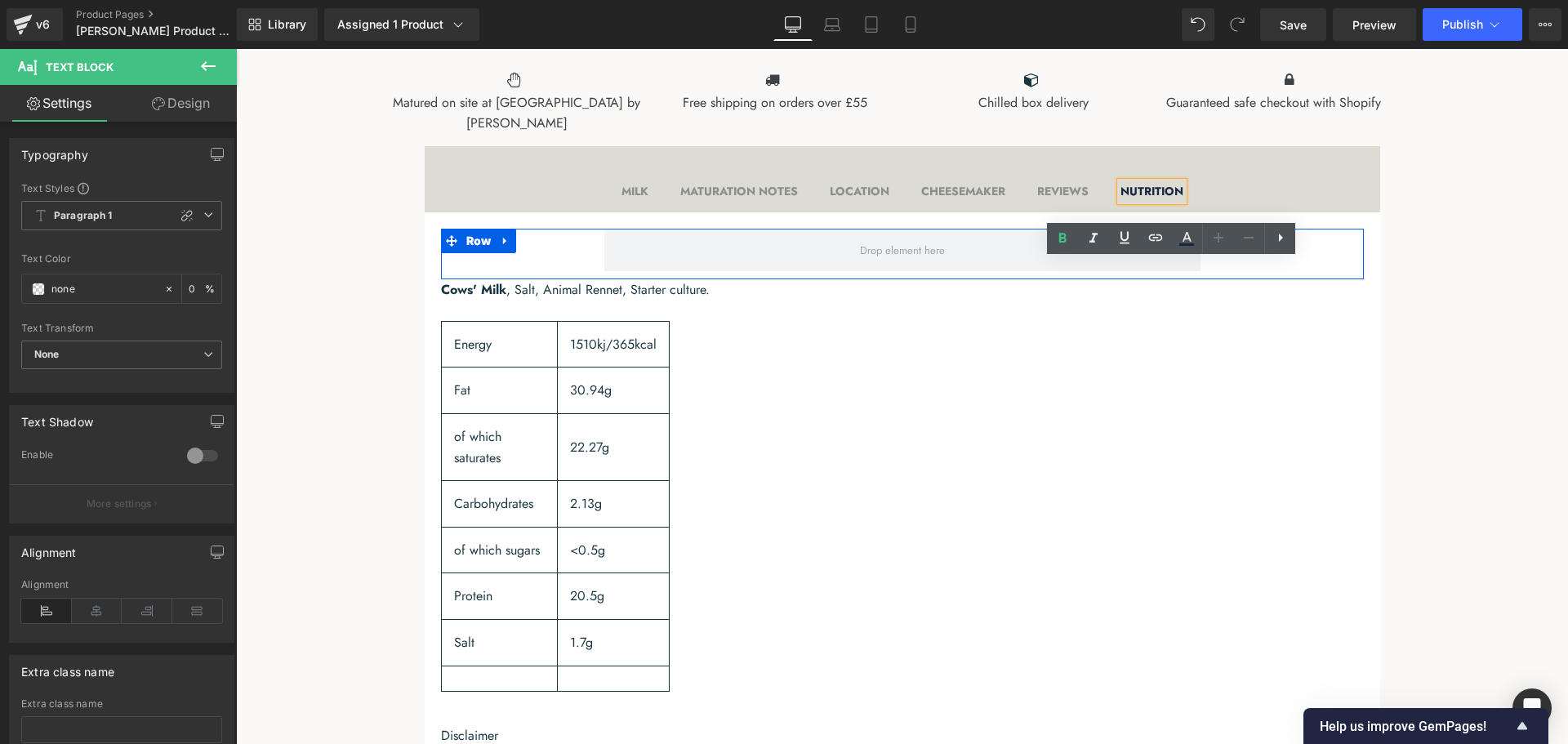
click at [503, 246] on icon at bounding box center [506, 240] width 11 height 12
click at [546, 246] on icon at bounding box center [548, 241] width 11 height 11
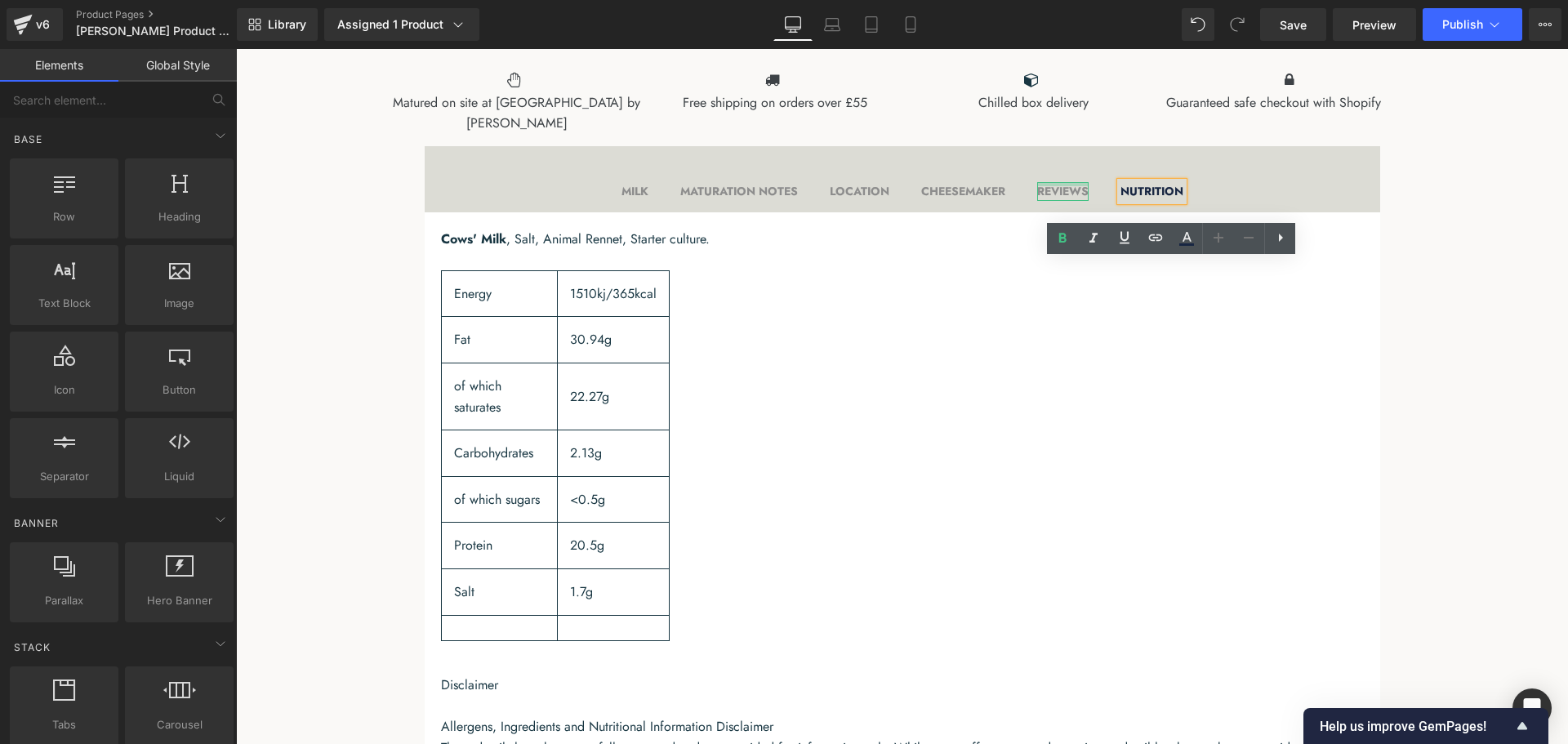
click at [1073, 186] on div at bounding box center [1062, 183] width 51 height 4
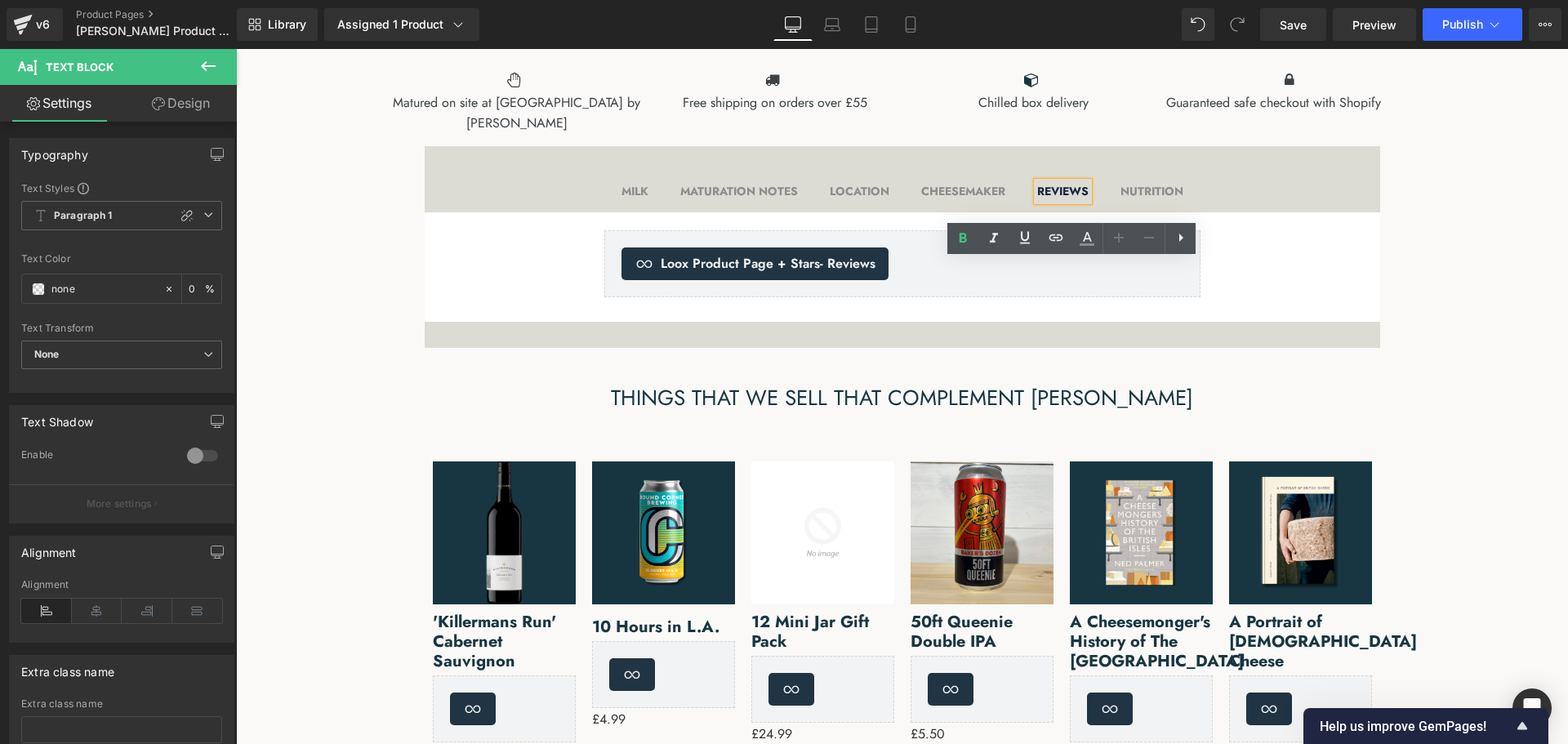
click at [977, 199] on b "CHEESEMAKER" at bounding box center [963, 190] width 84 height 16
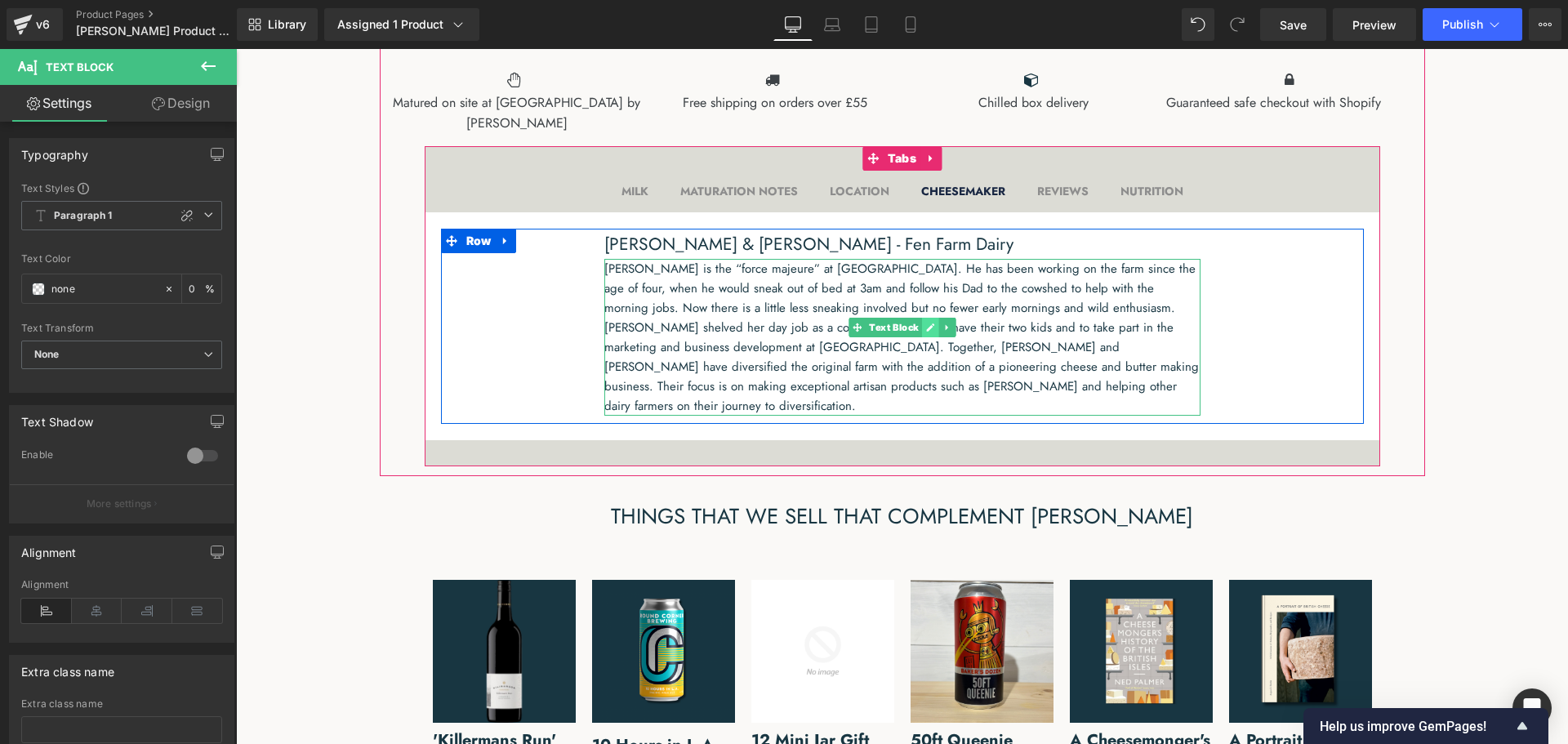
click at [922, 337] on link at bounding box center [931, 327] width 17 height 20
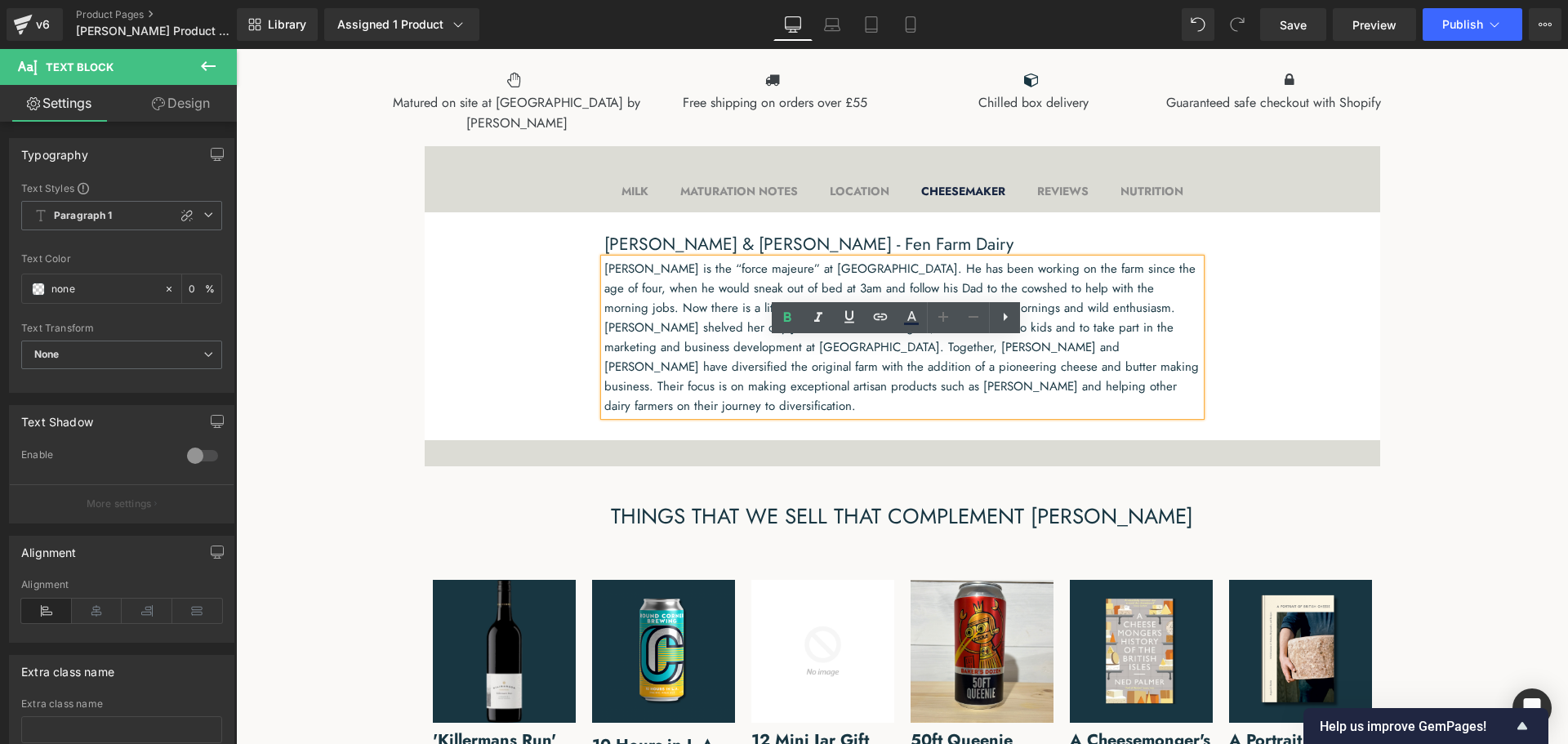
click at [916, 408] on p "[PERSON_NAME] is the “force majeure” at [GEOGRAPHIC_DATA]. He has been working …" at bounding box center [901, 336] width 596 height 156
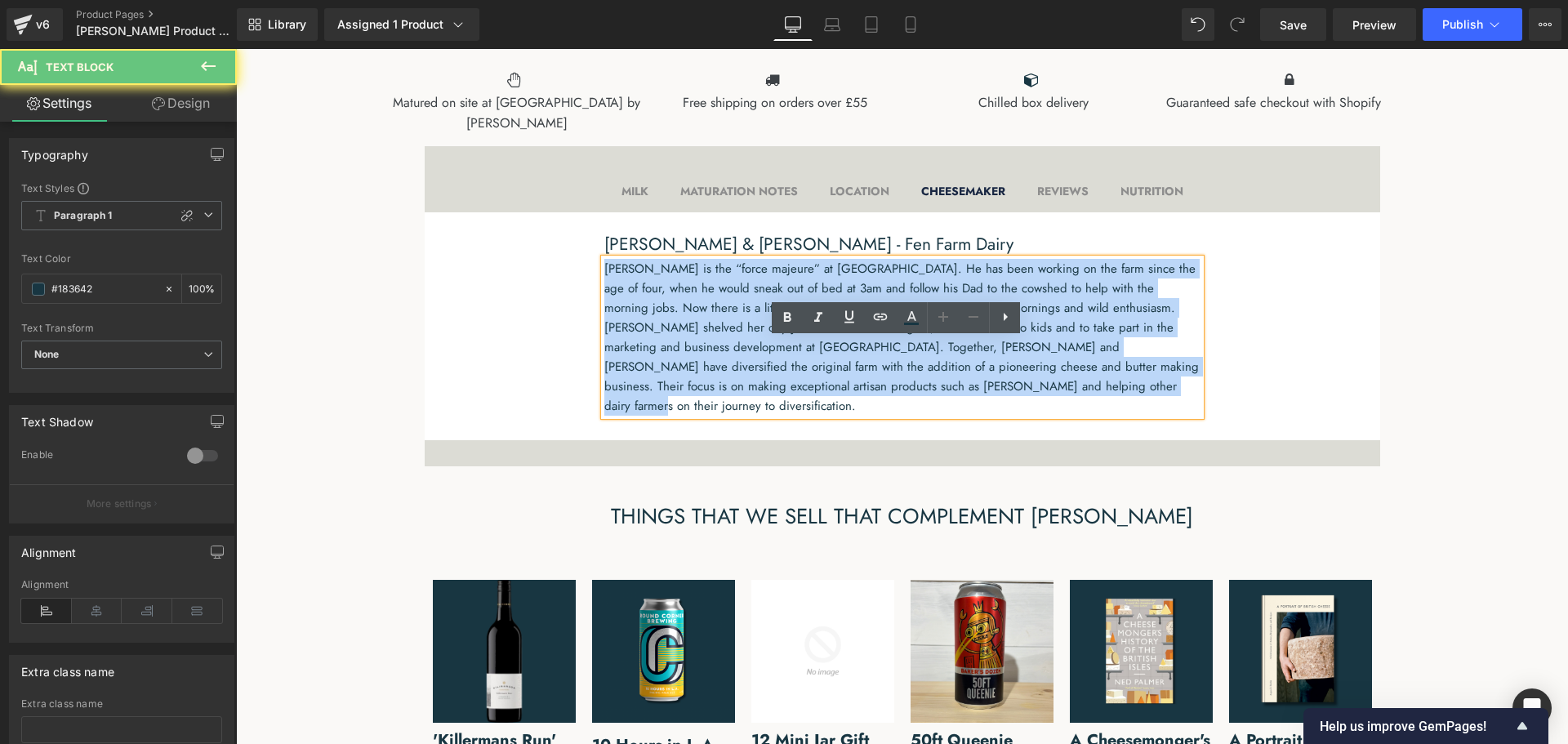
click at [916, 408] on p "[PERSON_NAME] is the “force majeure” at [GEOGRAPHIC_DATA]. He has been working …" at bounding box center [901, 336] width 596 height 156
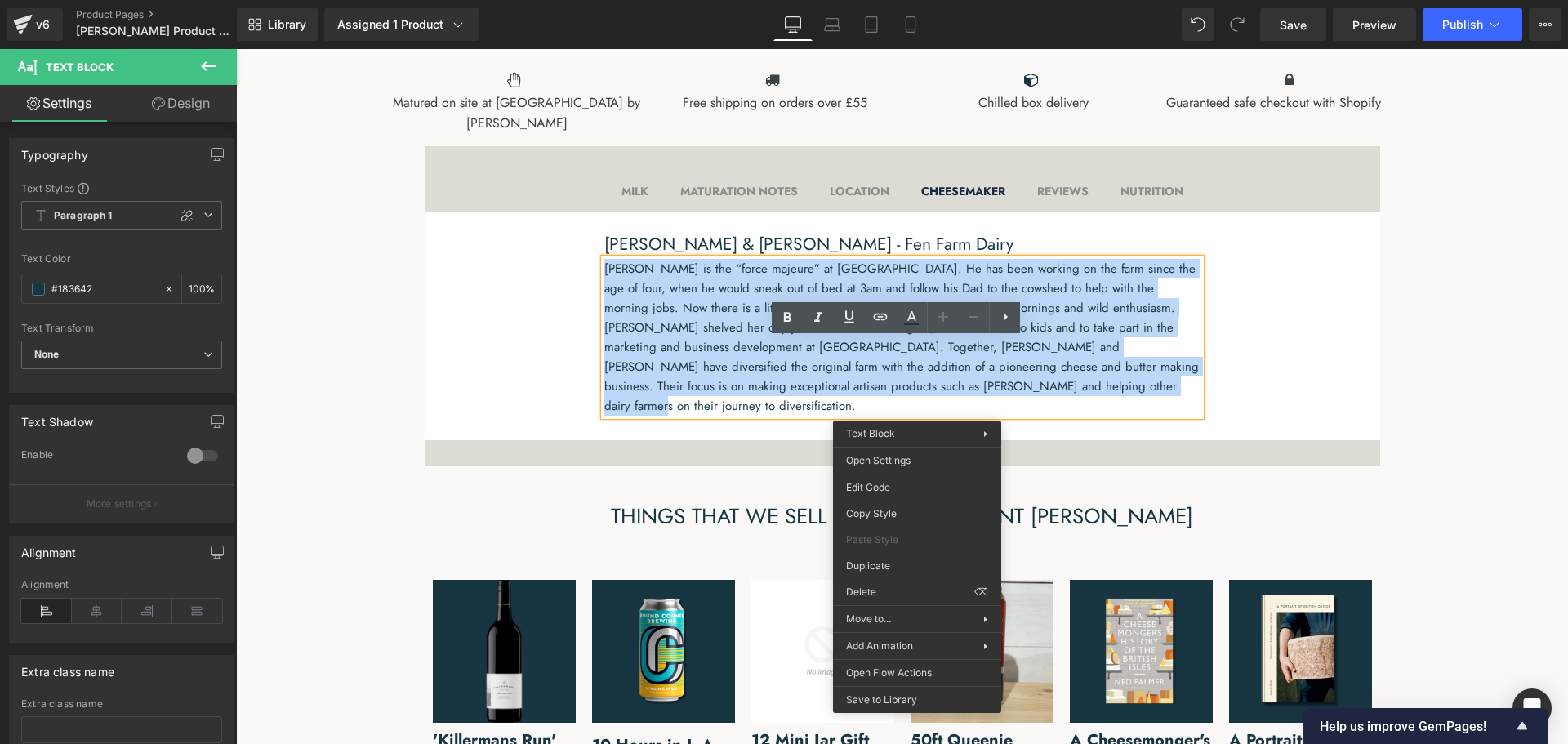
click at [840, 374] on p "[PERSON_NAME] is the “force majeure” at [GEOGRAPHIC_DATA]. He has been working …" at bounding box center [901, 336] width 596 height 156
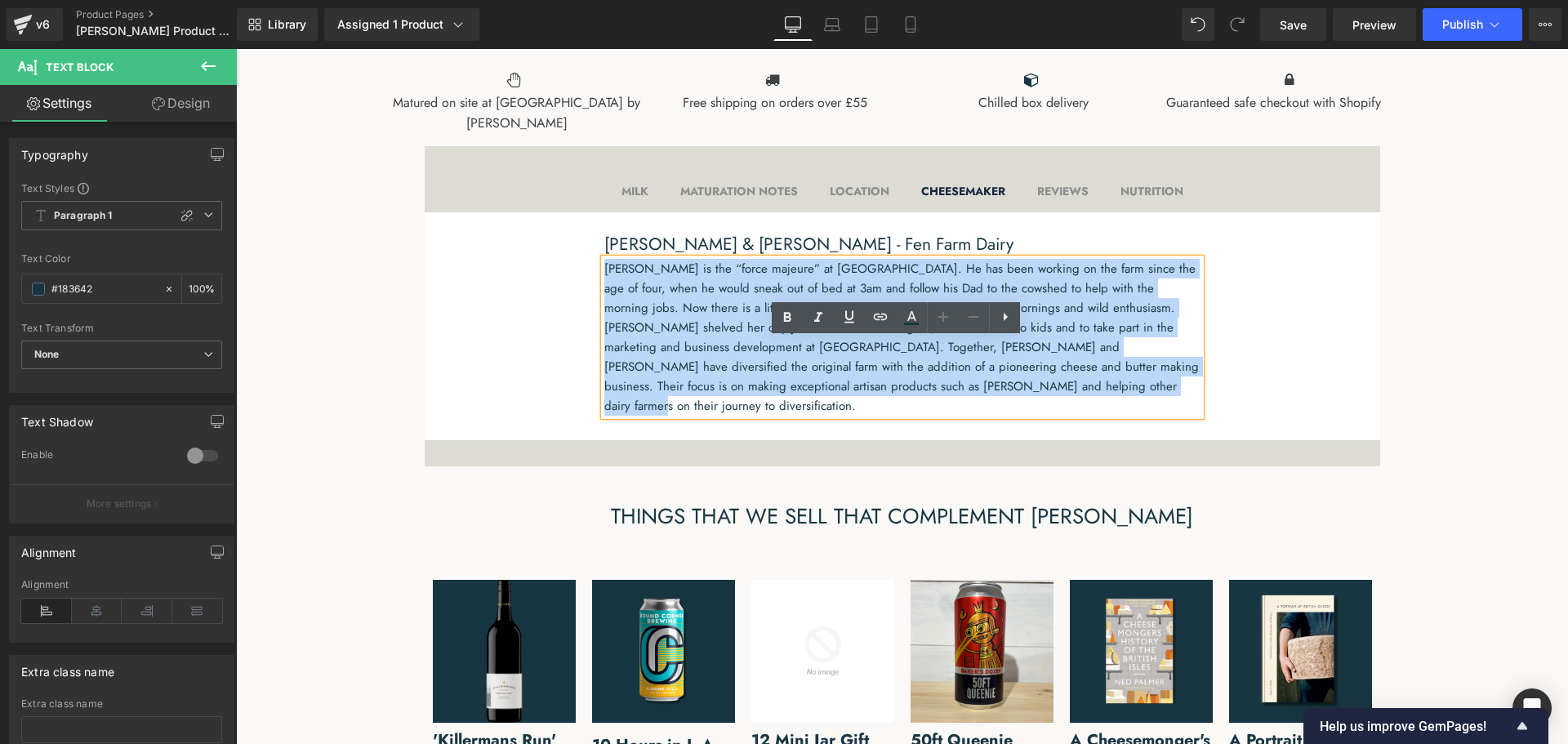
drag, startPoint x: 895, startPoint y: 463, endPoint x: 597, endPoint y: 352, distance: 318.0
click at [604, 352] on p "[PERSON_NAME] is the “force majeure” at [GEOGRAPHIC_DATA]. He has been working …" at bounding box center [901, 336] width 596 height 156
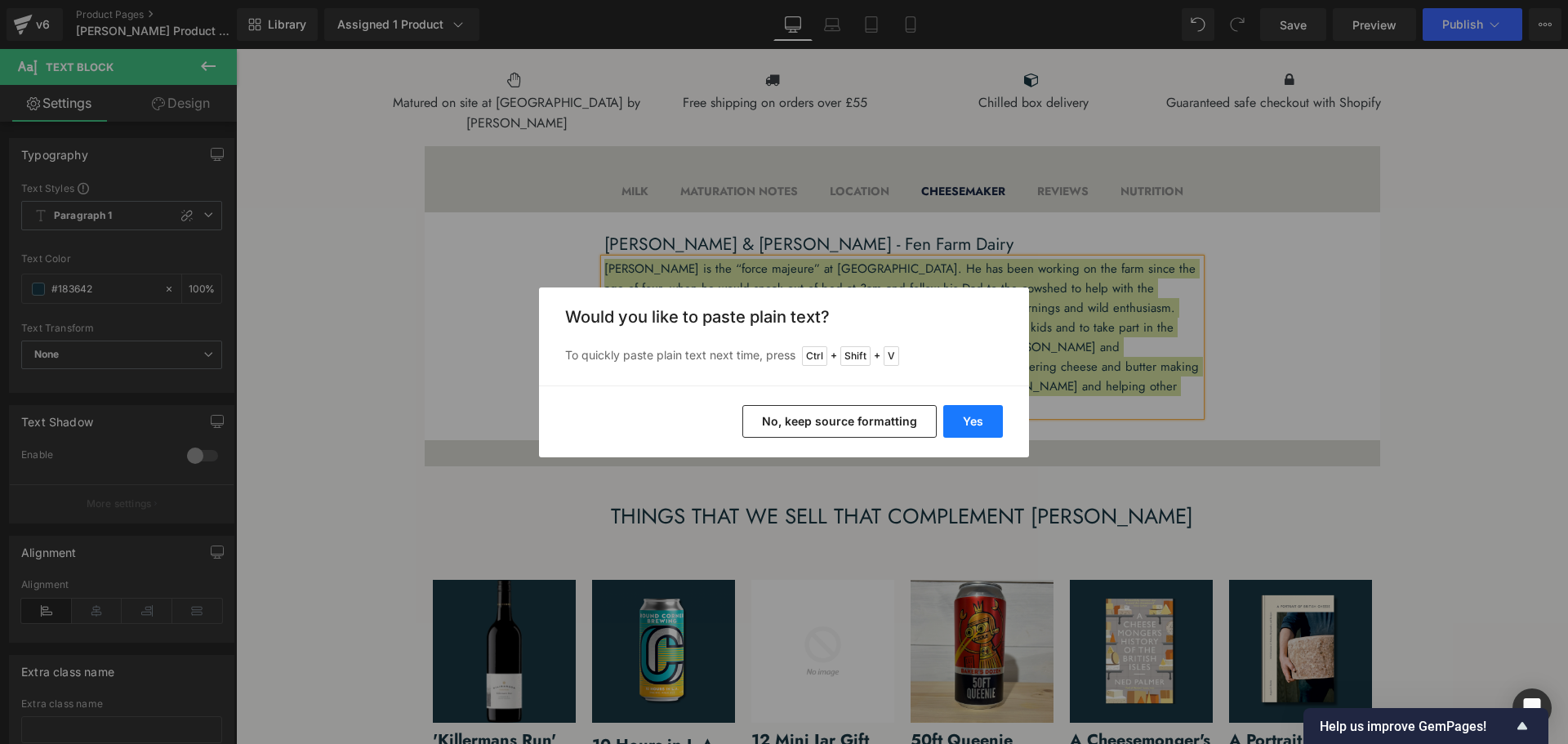
click at [980, 421] on button "Yes" at bounding box center [973, 421] width 60 height 33
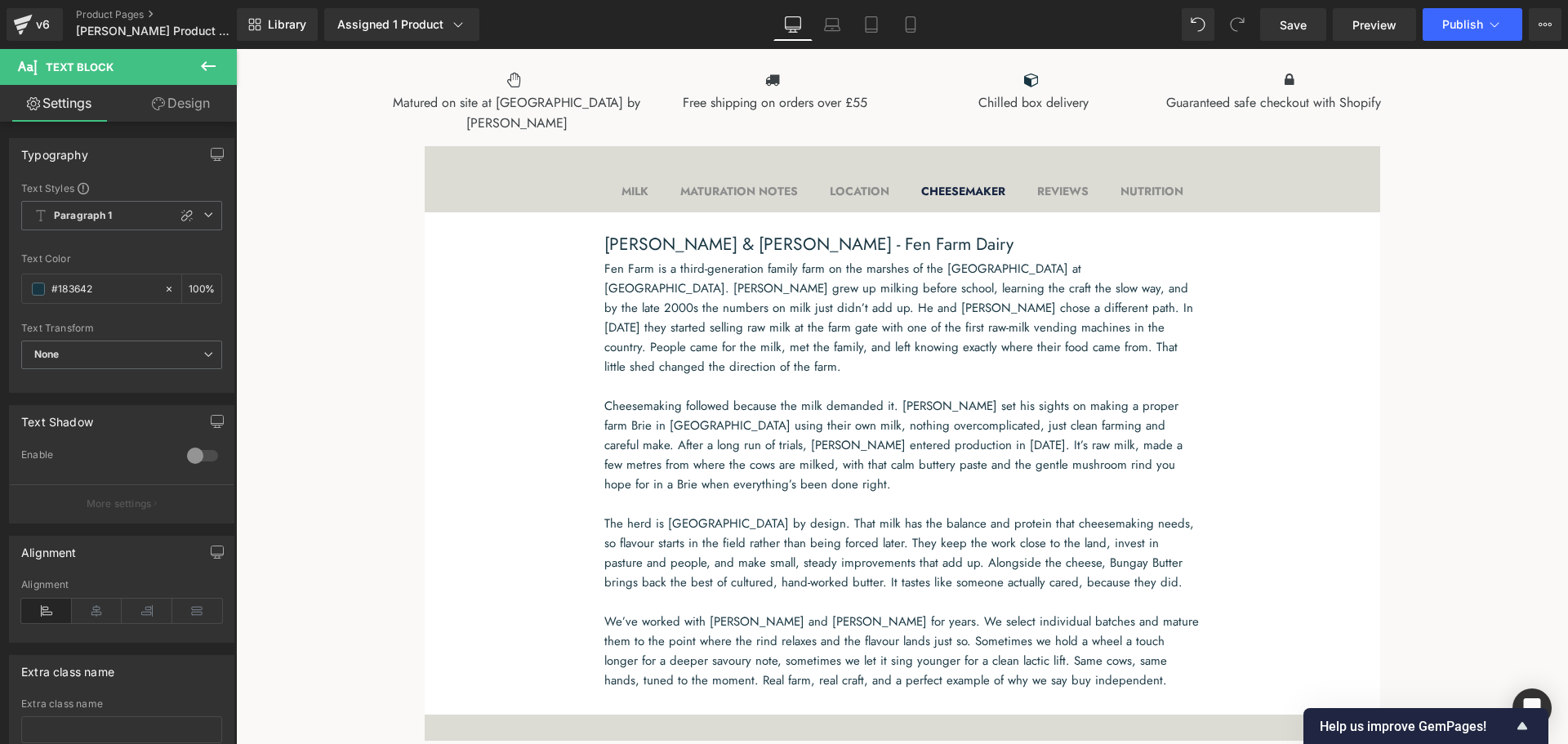
click at [204, 63] on icon at bounding box center [209, 66] width 15 height 9
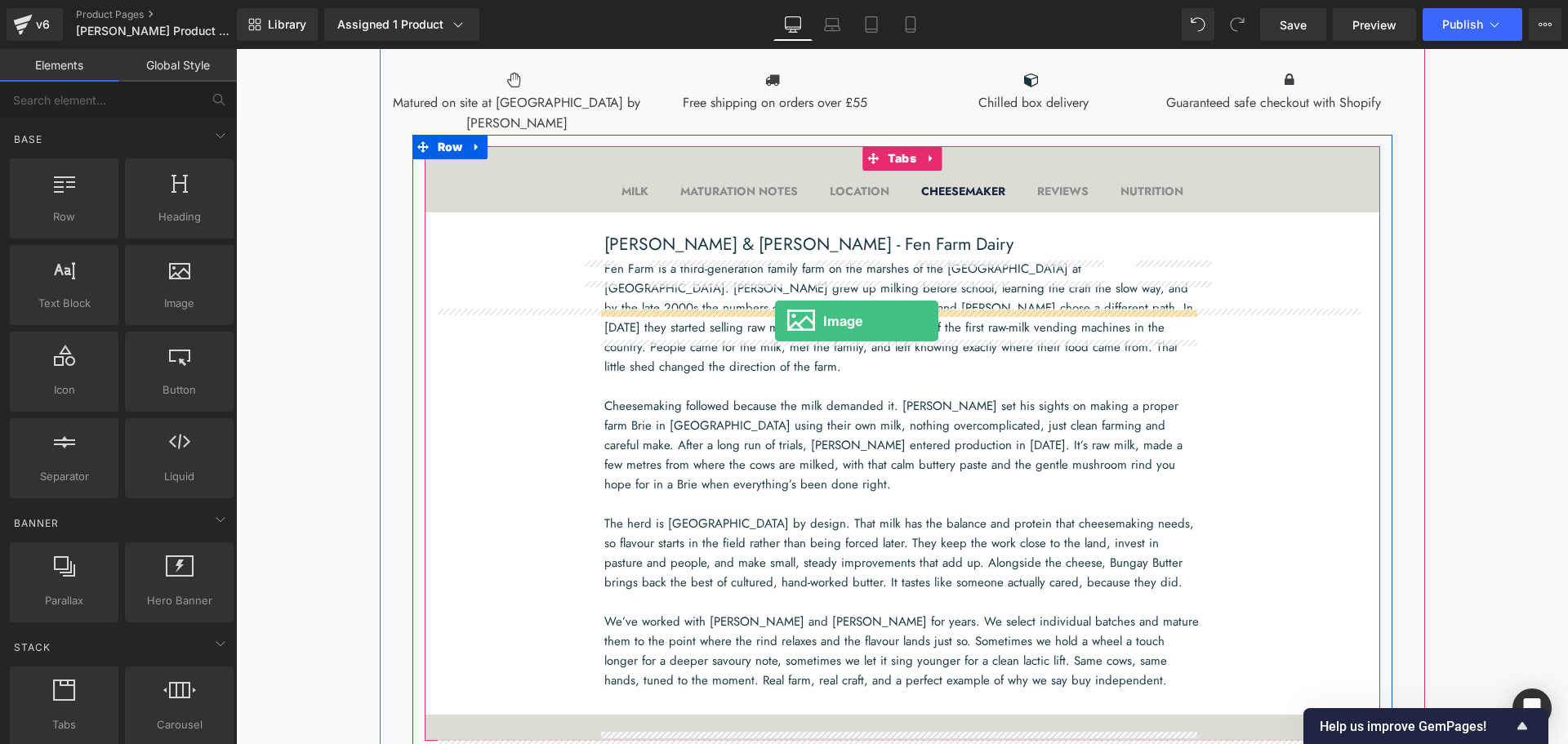
drag, startPoint x: 405, startPoint y: 346, endPoint x: 775, endPoint y: 316, distance: 371.2
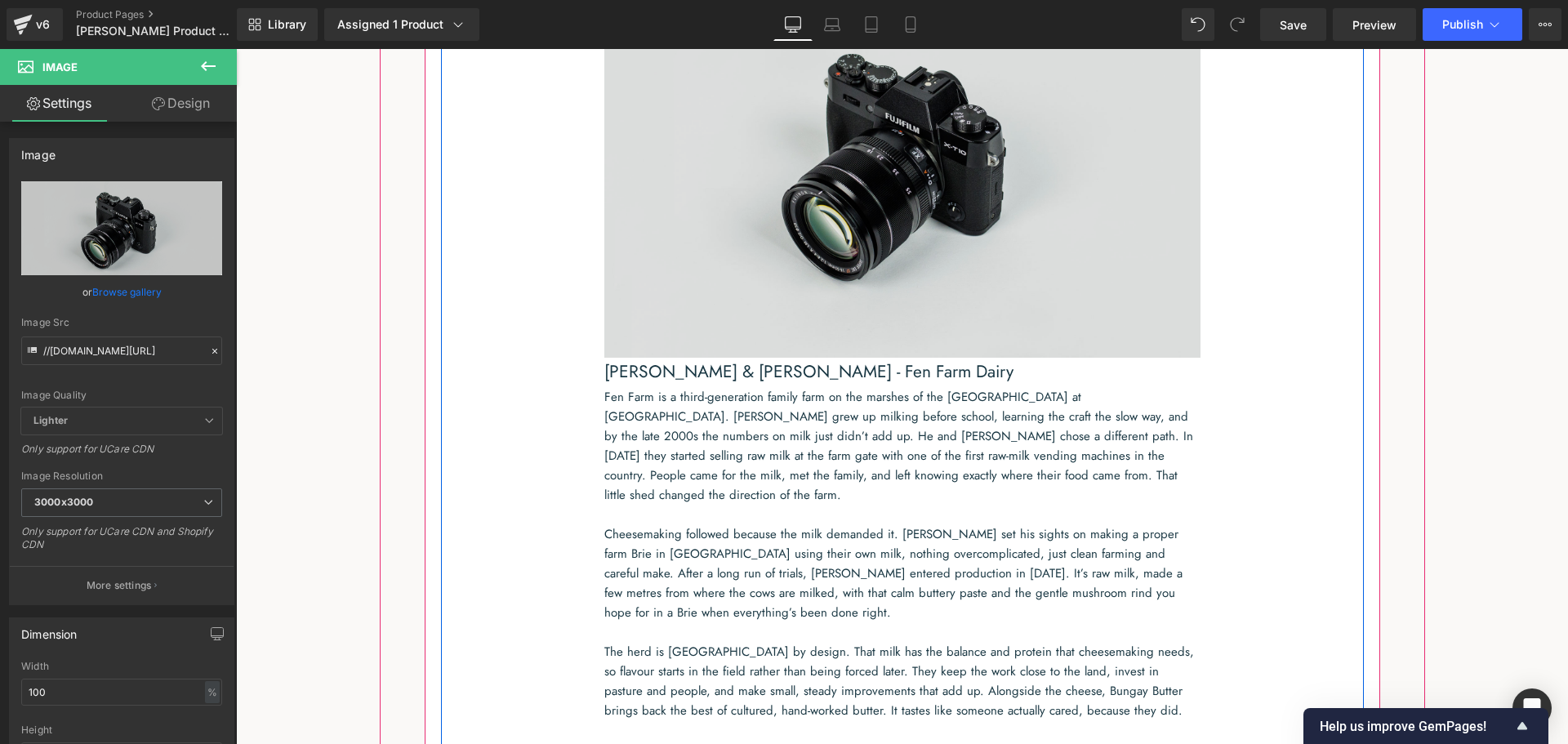
scroll to position [1199, 0]
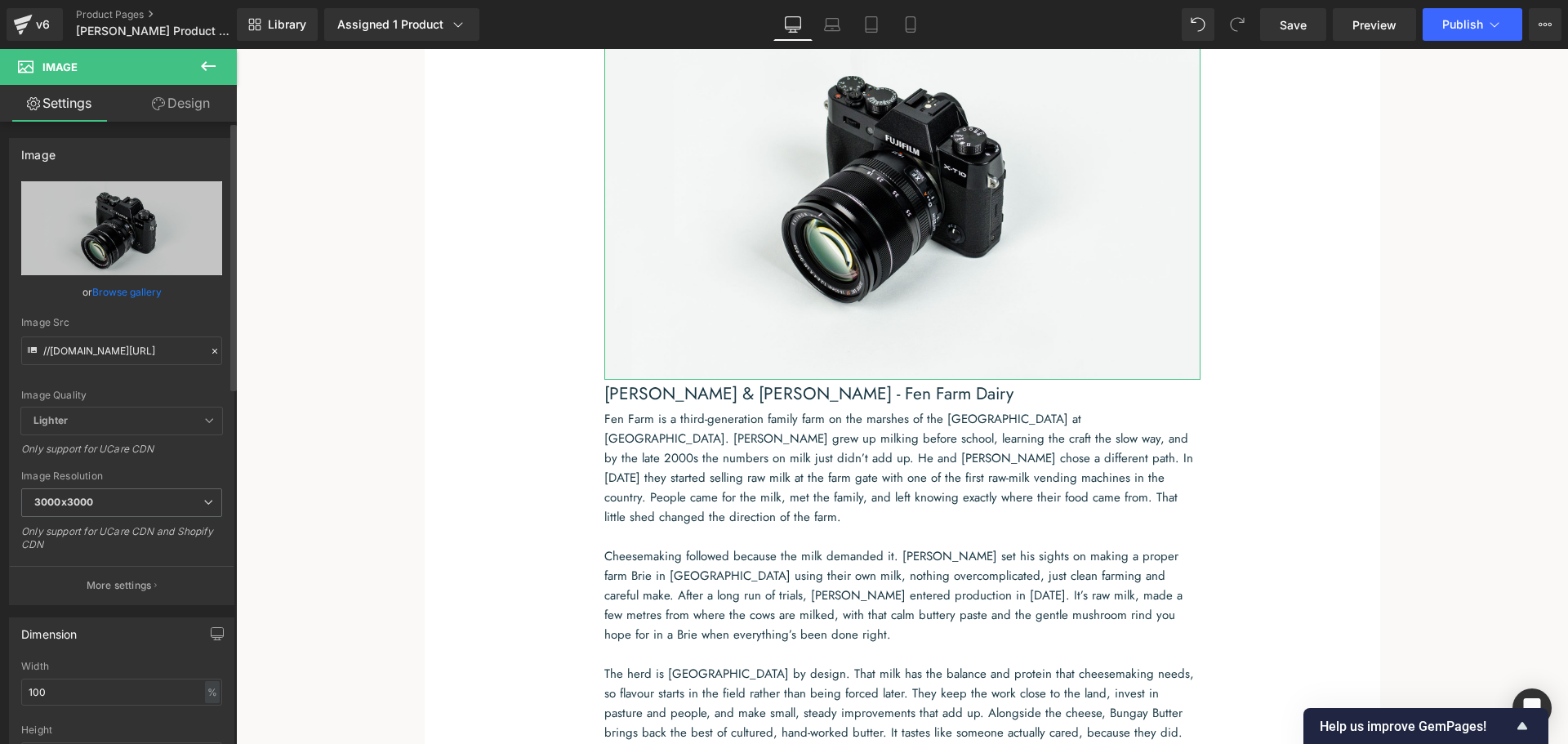
click at [138, 290] on link "Browse gallery" at bounding box center [127, 292] width 69 height 29
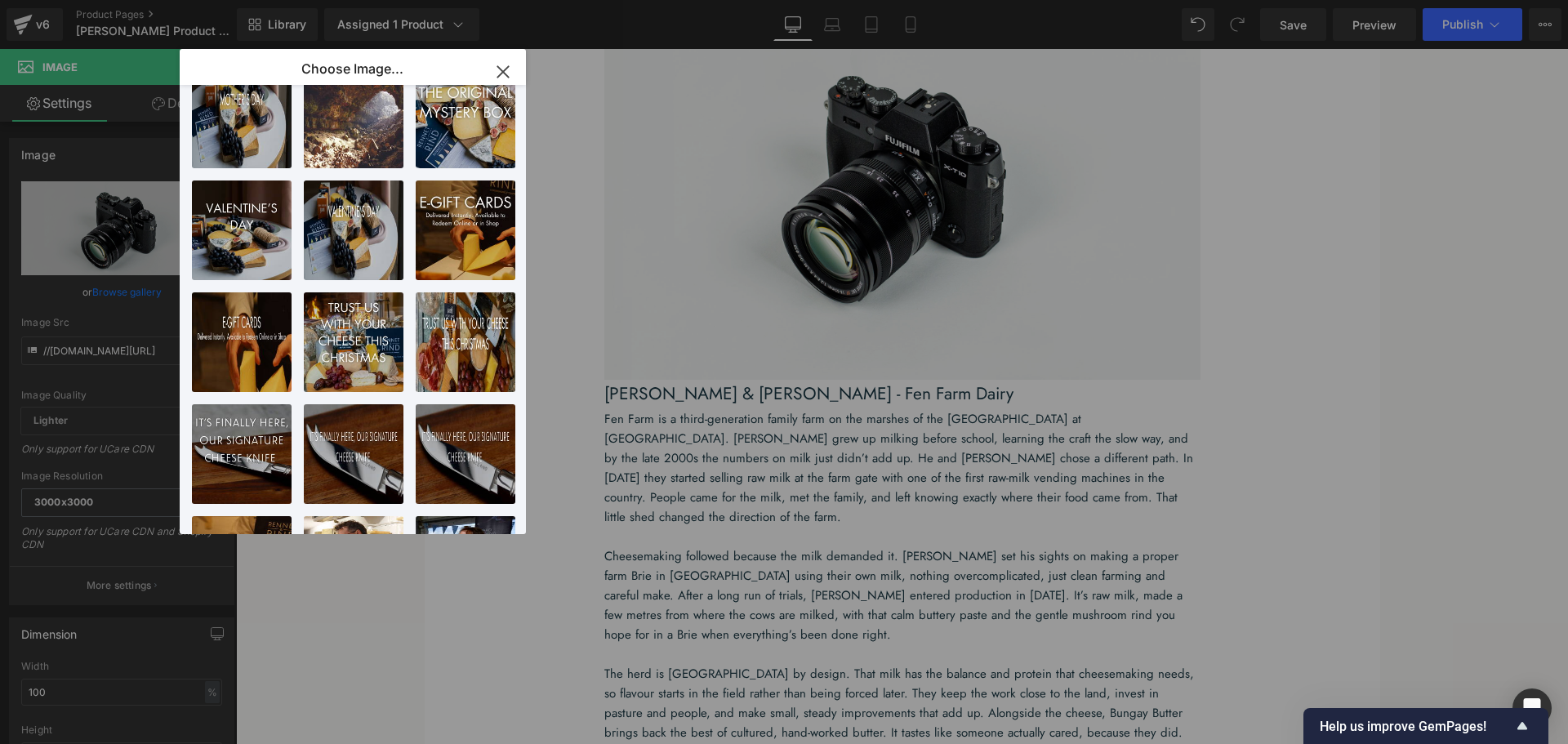
scroll to position [408, 0]
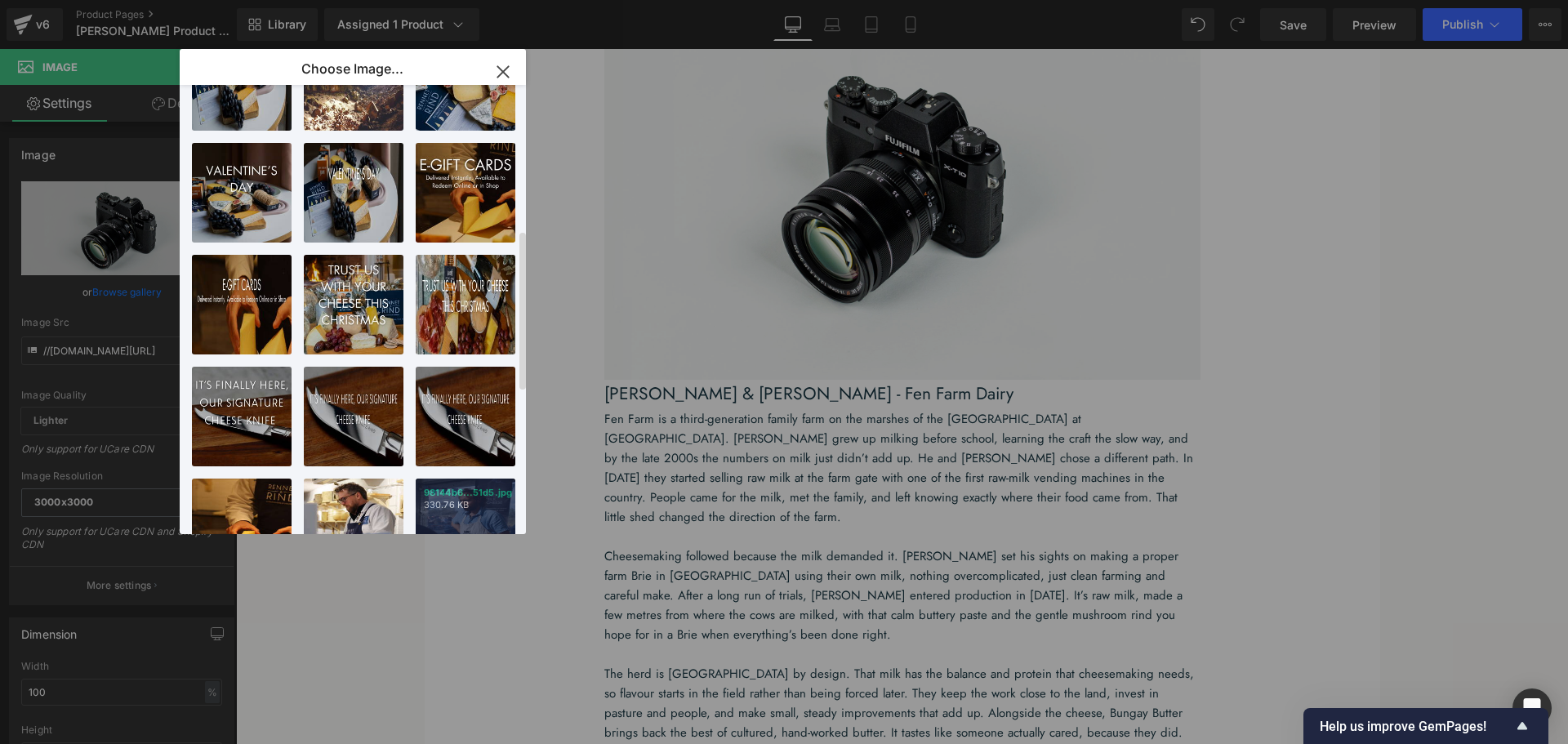
click at [482, 498] on p "98144b6...51d5.jpg" at bounding box center [465, 492] width 83 height 12
type input "[URL][DOMAIN_NAME]"
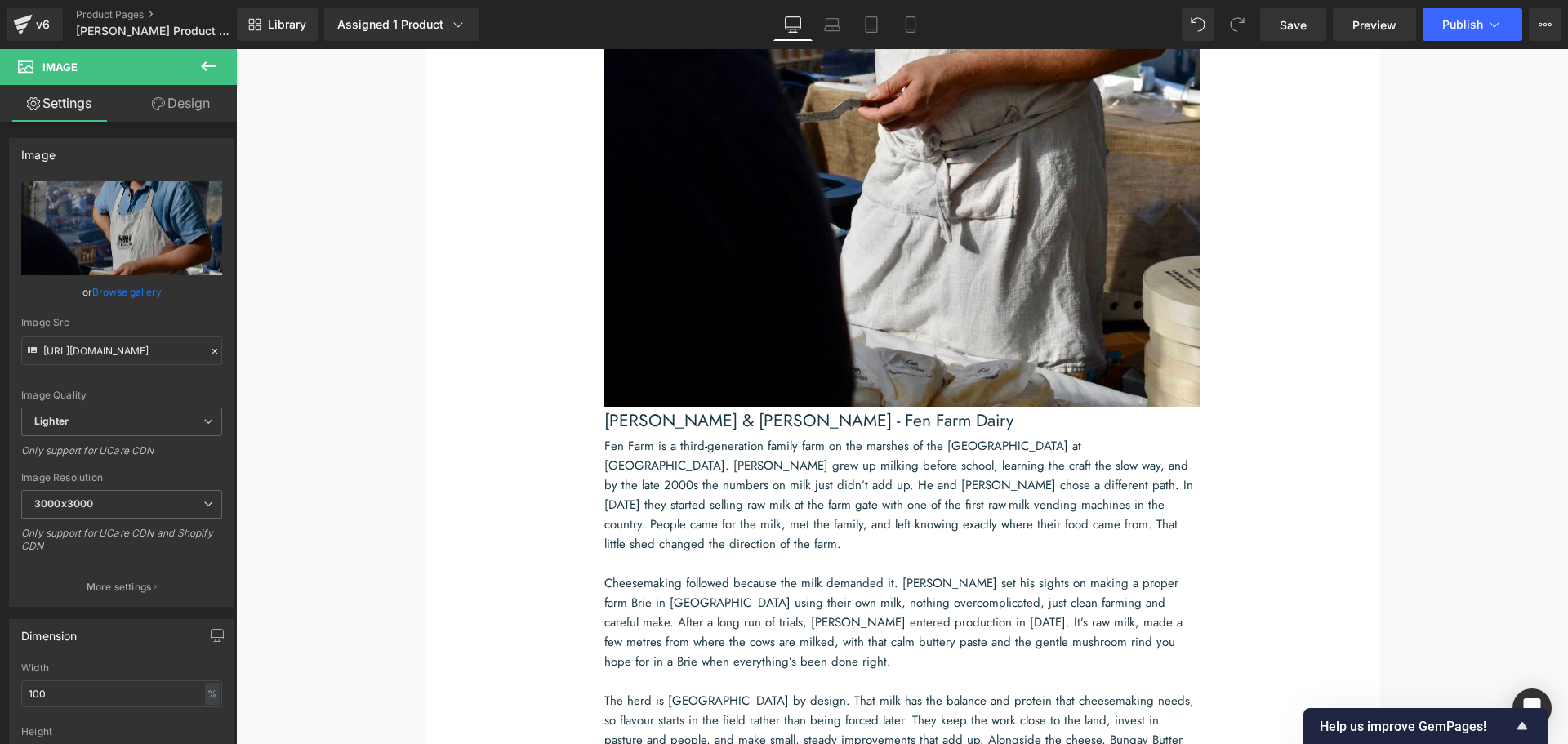
scroll to position [1661, 0]
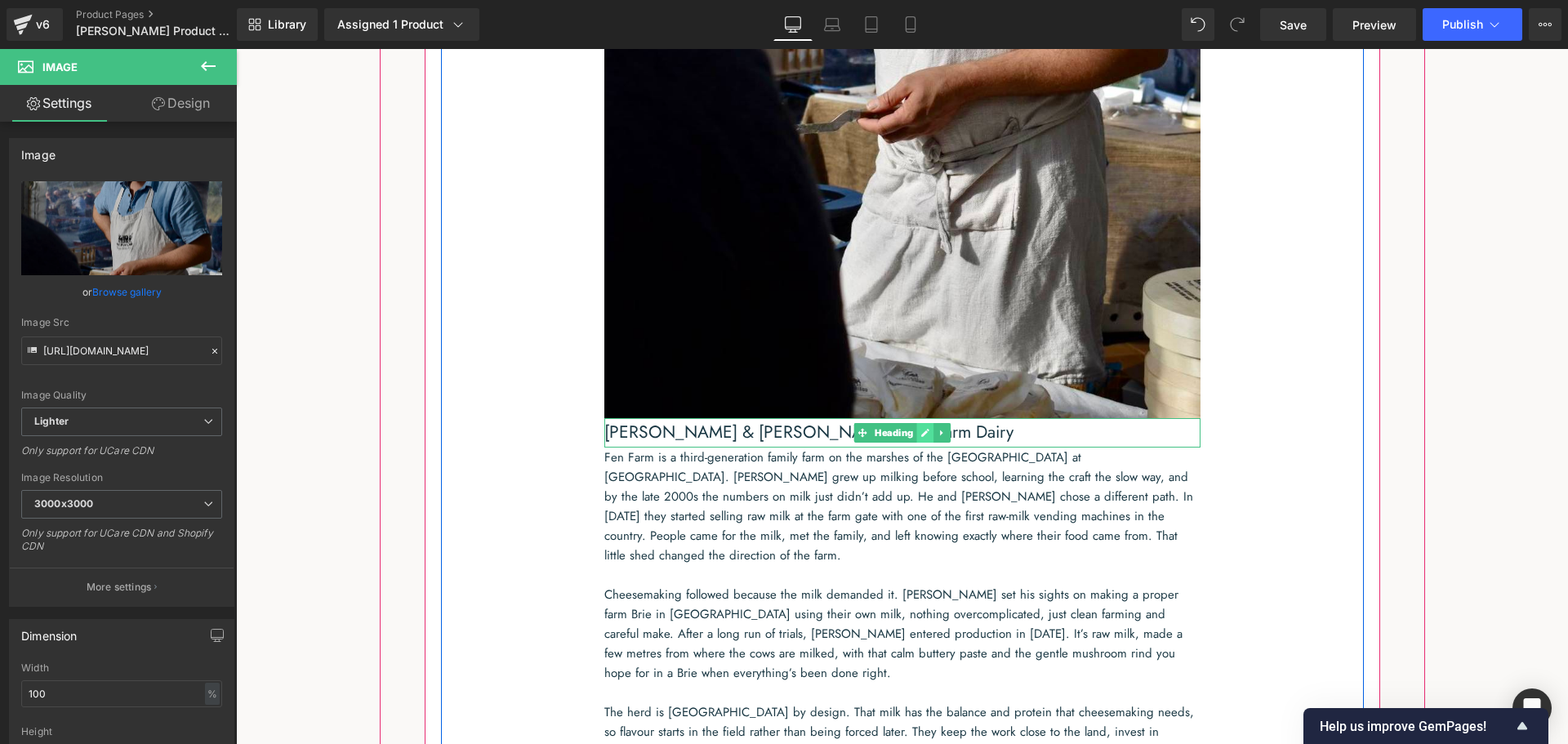
click at [916, 443] on link at bounding box center [925, 432] width 17 height 20
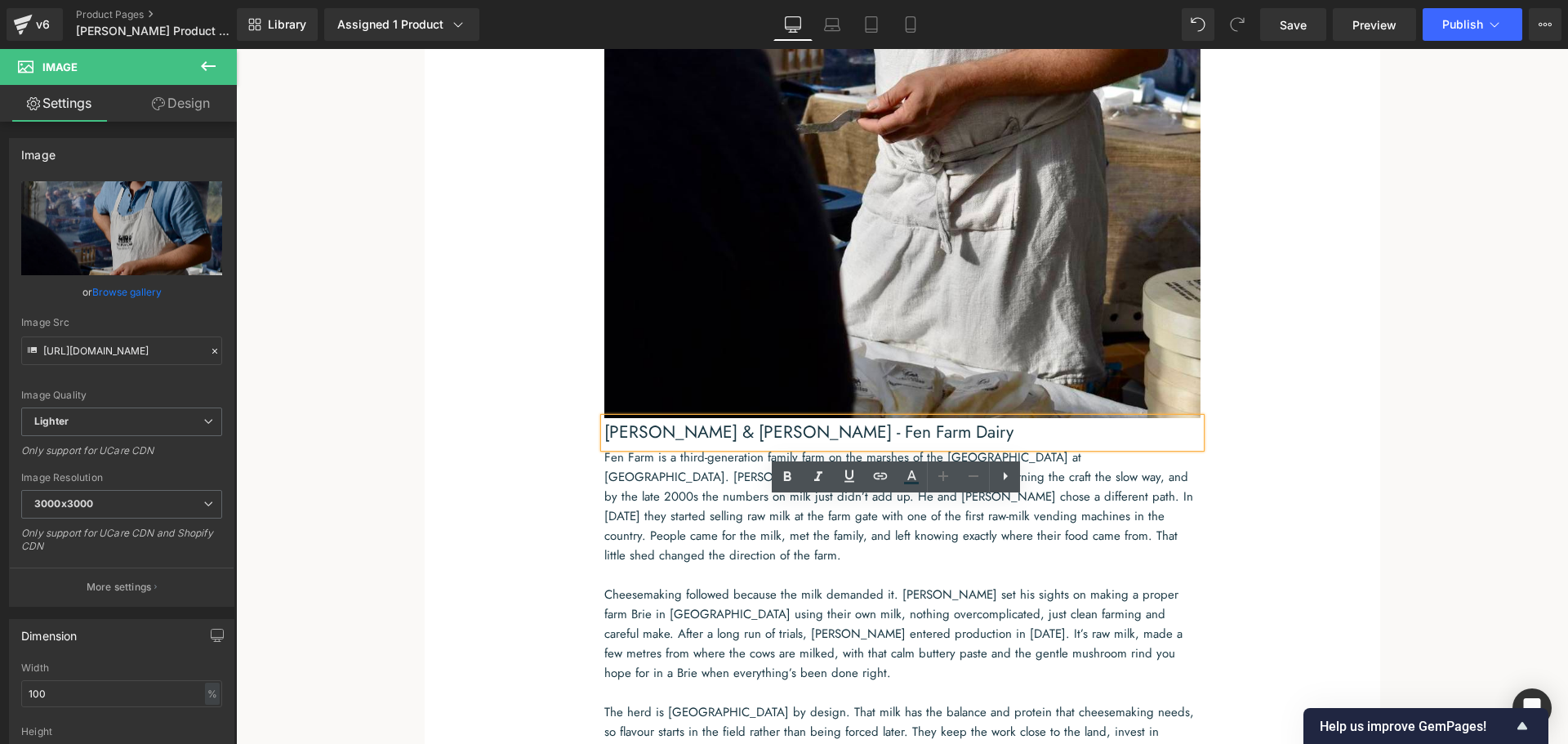
click at [877, 447] on h3 "[PERSON_NAME] & [PERSON_NAME] - Fen Farm Dairy" at bounding box center [901, 432] width 596 height 29
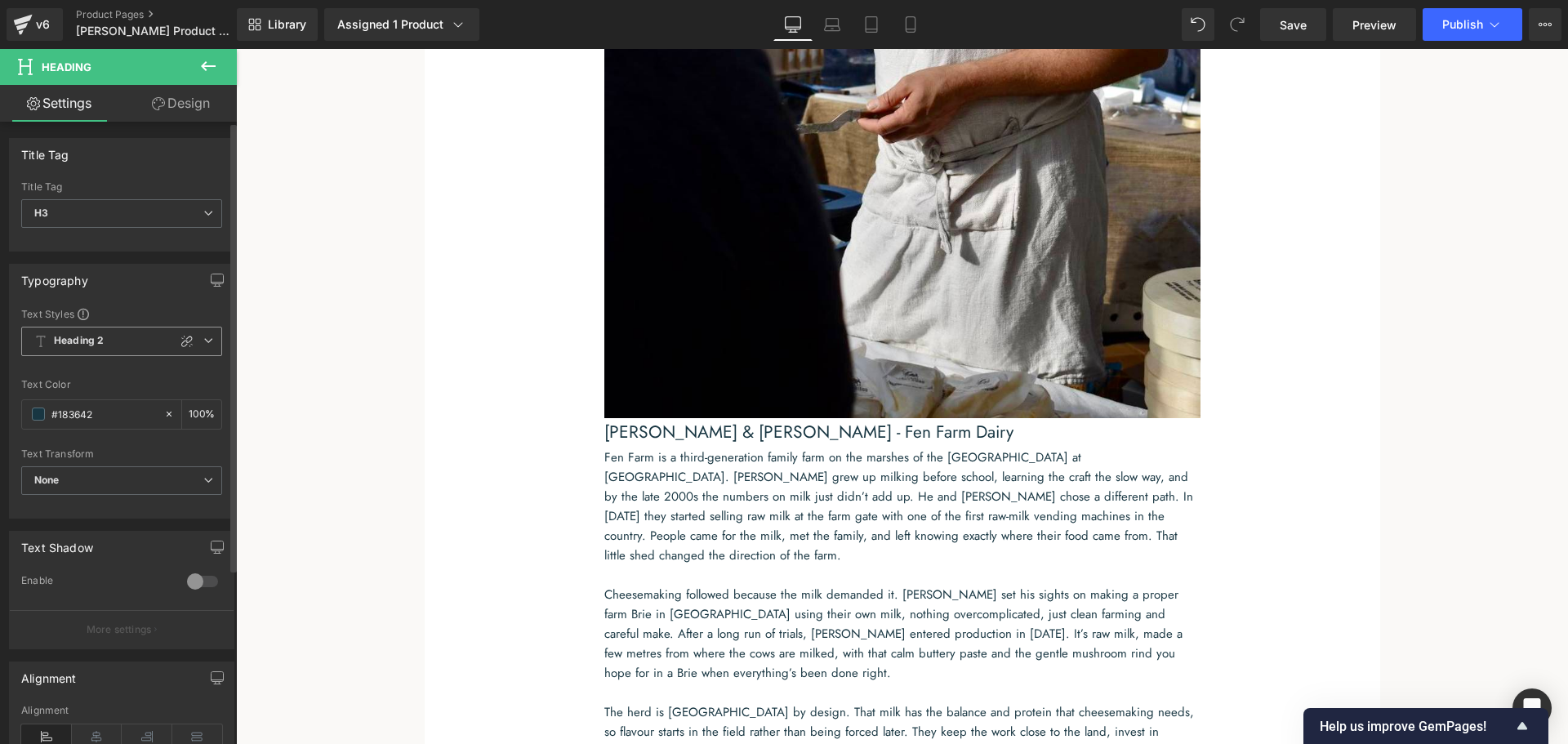
click at [204, 347] on span "Heading 2" at bounding box center [122, 341] width 201 height 29
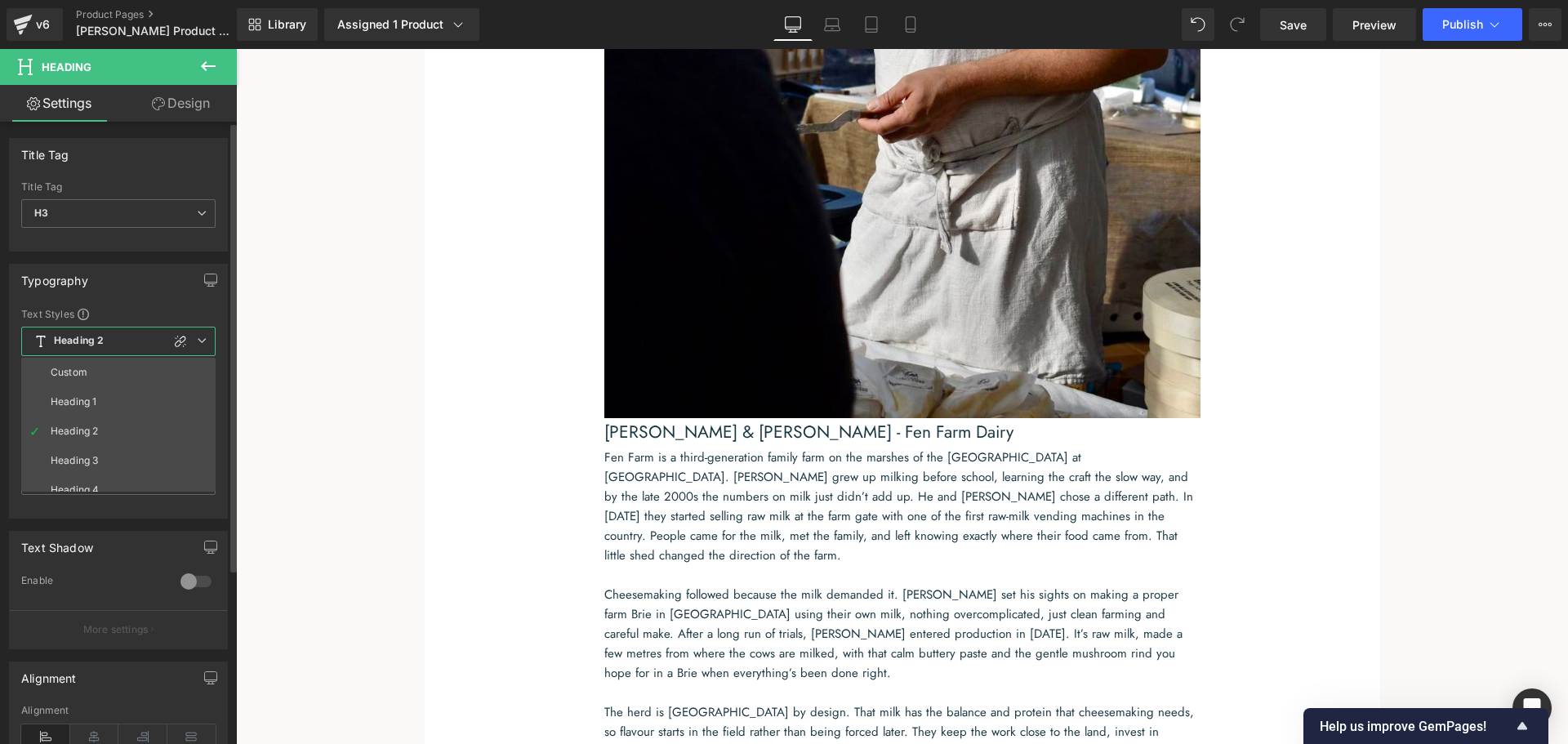
click at [141, 393] on li "Heading 1" at bounding box center [122, 401] width 201 height 29
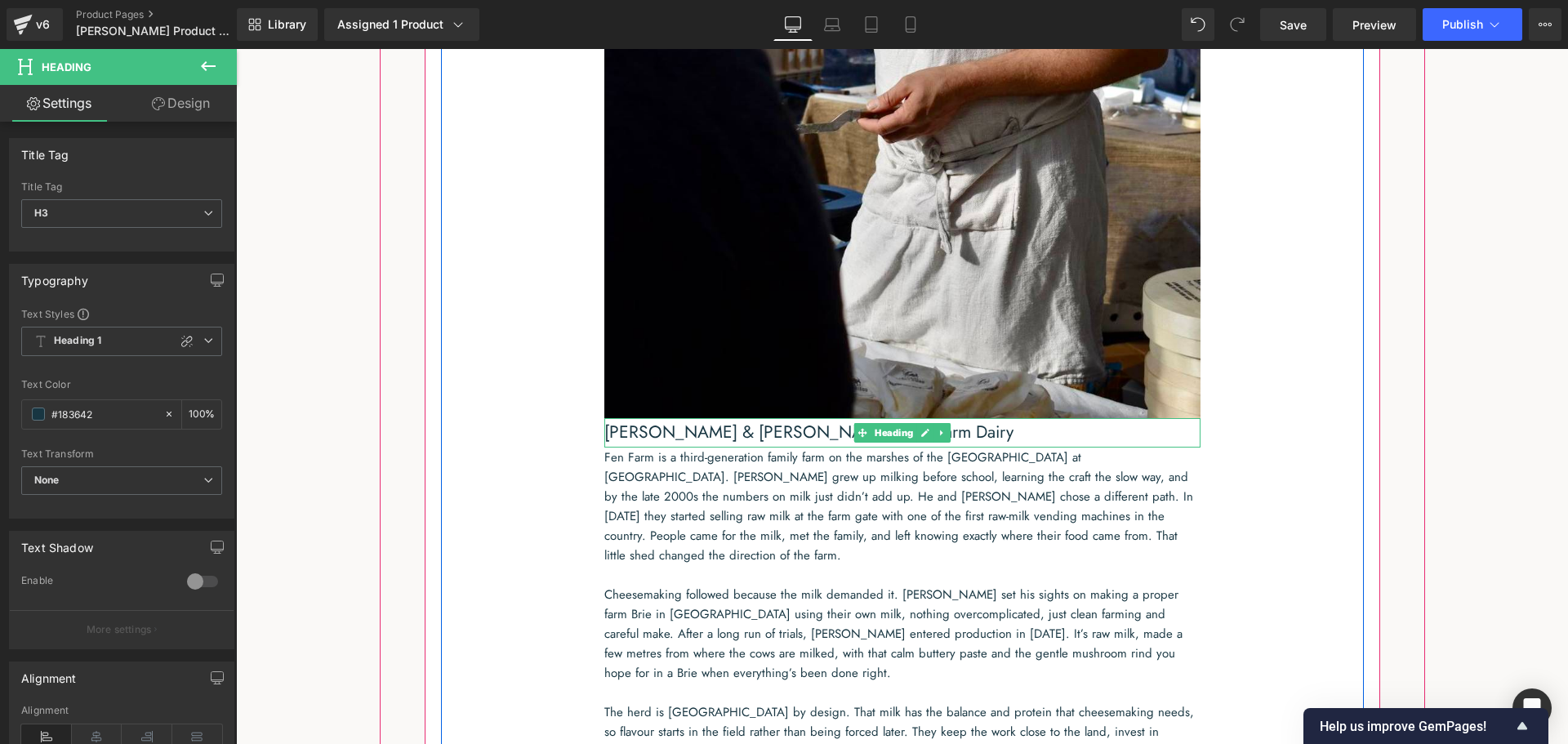
click at [997, 447] on h3 "[PERSON_NAME] & [PERSON_NAME] - Fen Farm Dairy" at bounding box center [901, 432] width 596 height 29
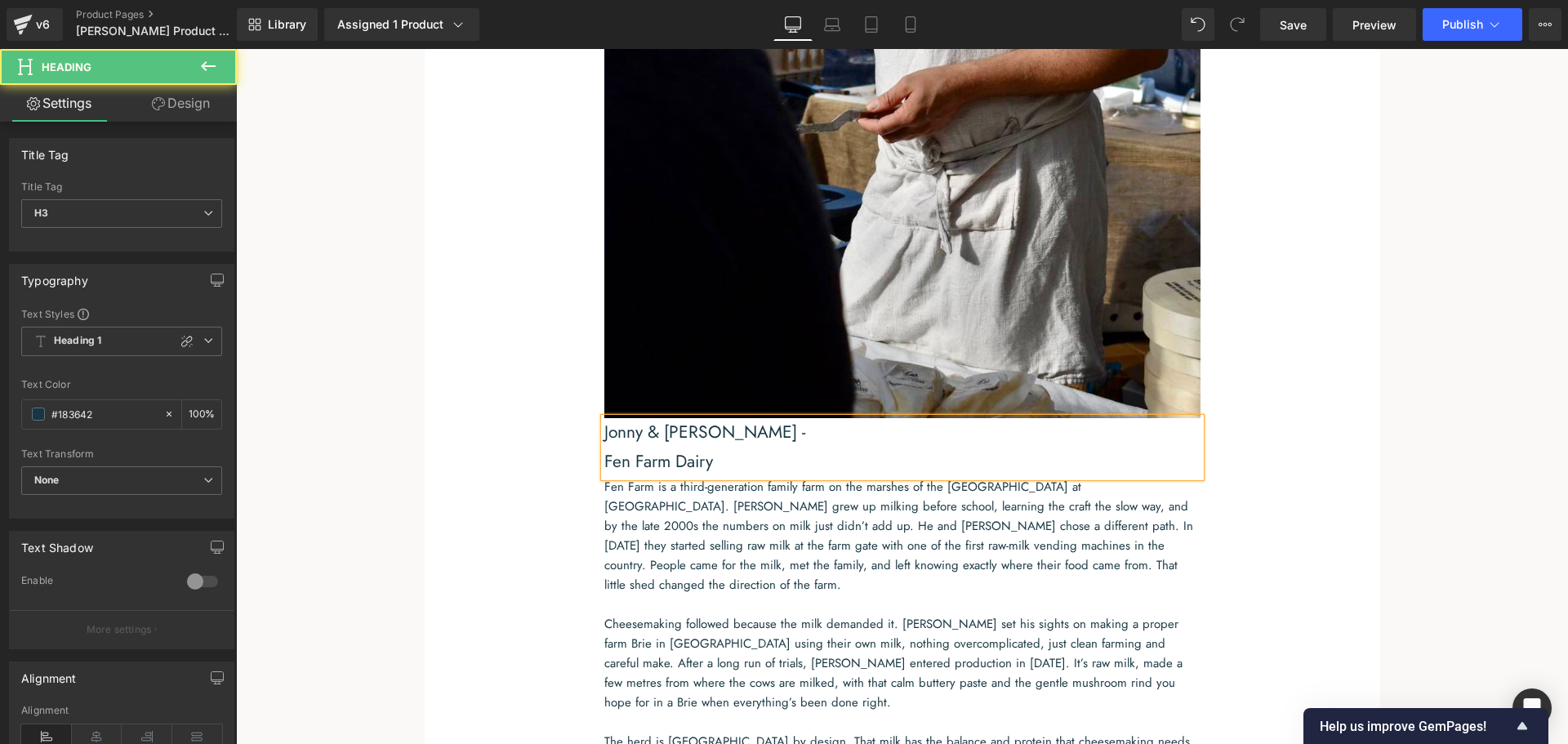
drag, startPoint x: 990, startPoint y: 527, endPoint x: 974, endPoint y: 531, distance: 16.5
click at [974, 447] on h3 "Jonny & [PERSON_NAME] -" at bounding box center [901, 432] width 596 height 29
drag, startPoint x: 883, startPoint y: 579, endPoint x: 388, endPoint y: 565, distance: 495.2
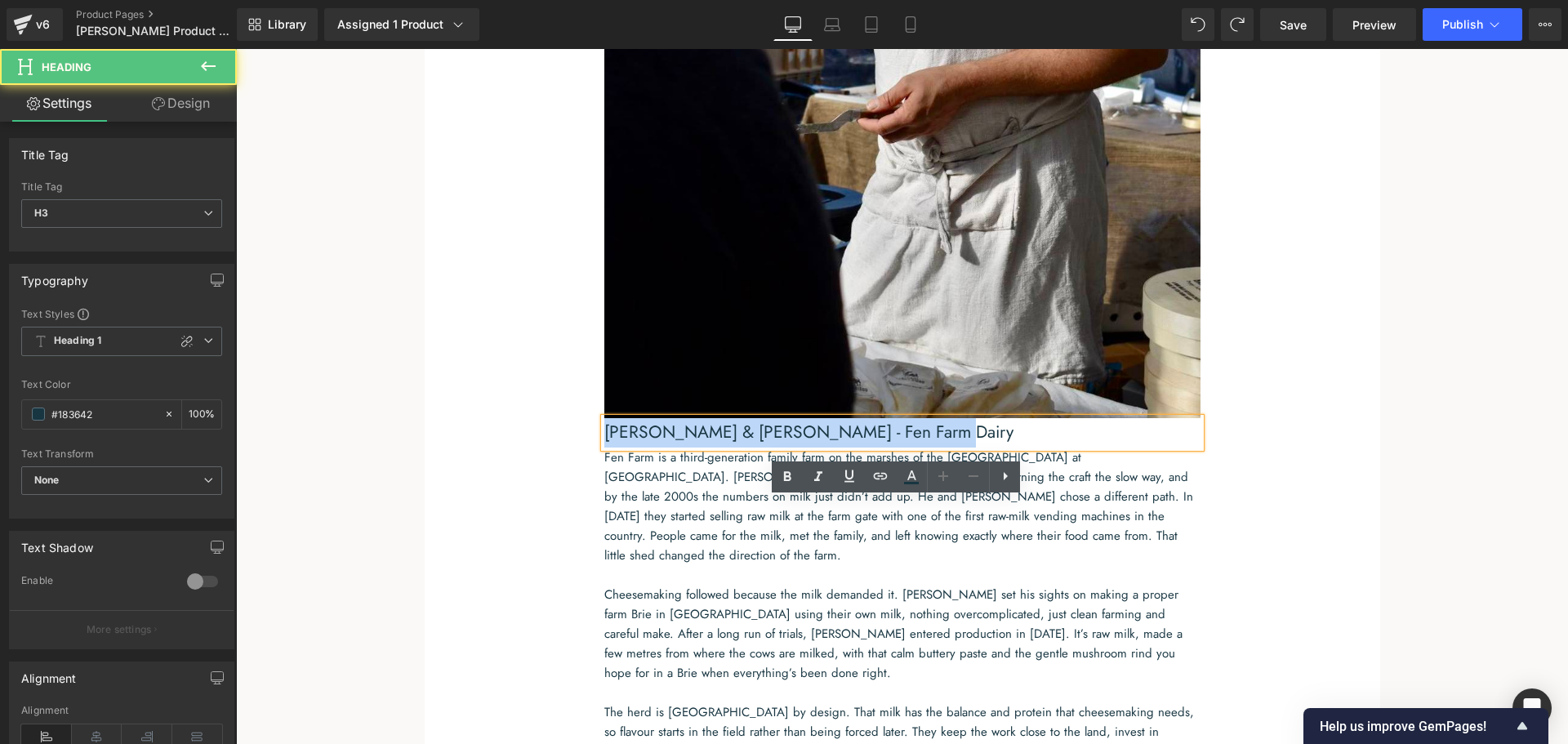
drag, startPoint x: 711, startPoint y: 566, endPoint x: 517, endPoint y: 503, distance: 204.0
click at [517, 503] on div "Image [PERSON_NAME] & [PERSON_NAME] - Fen Farm Dairy Heading Fen Farm is a thir…" at bounding box center [902, 204] width 923 height 1364
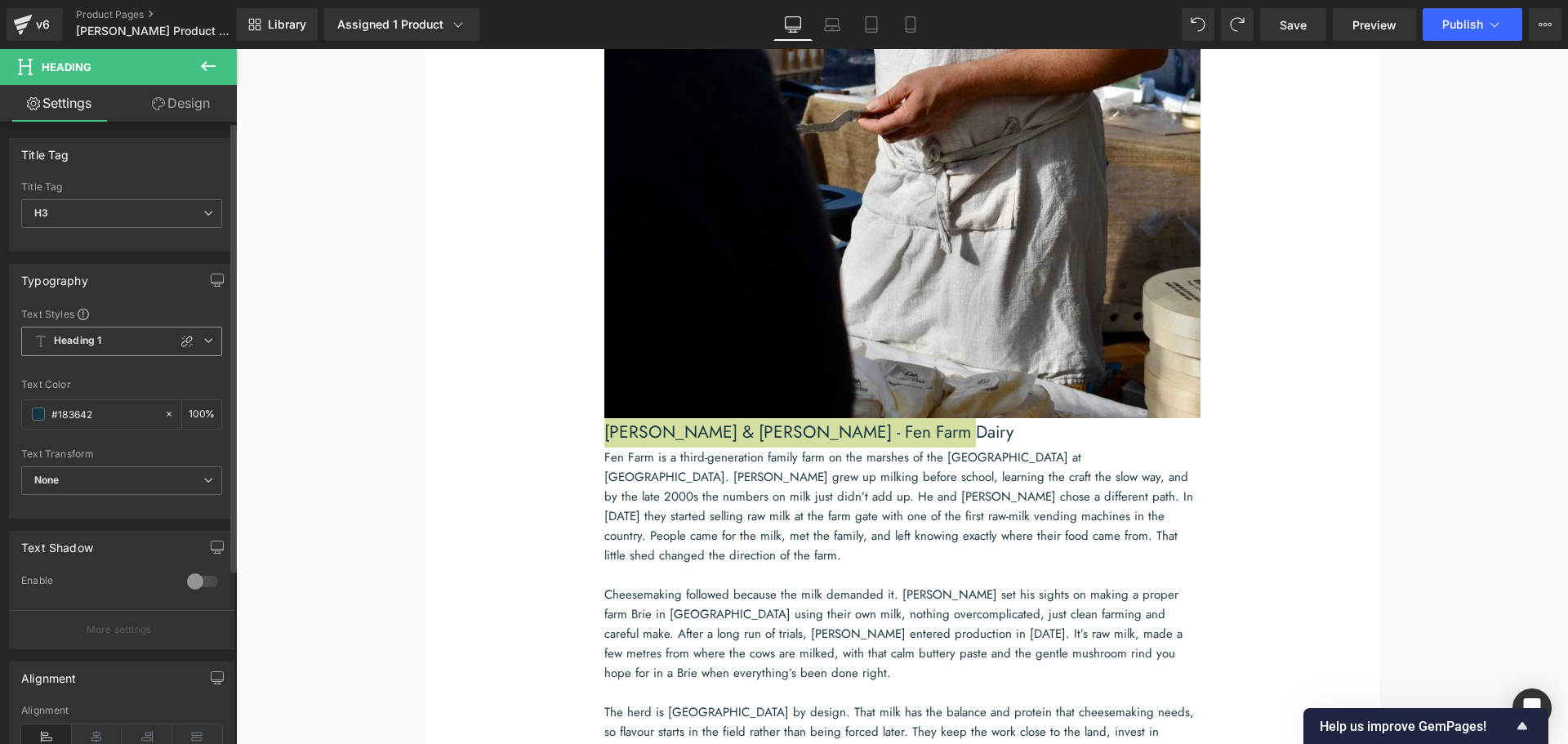
click at [203, 342] on icon at bounding box center [208, 340] width 9 height 9
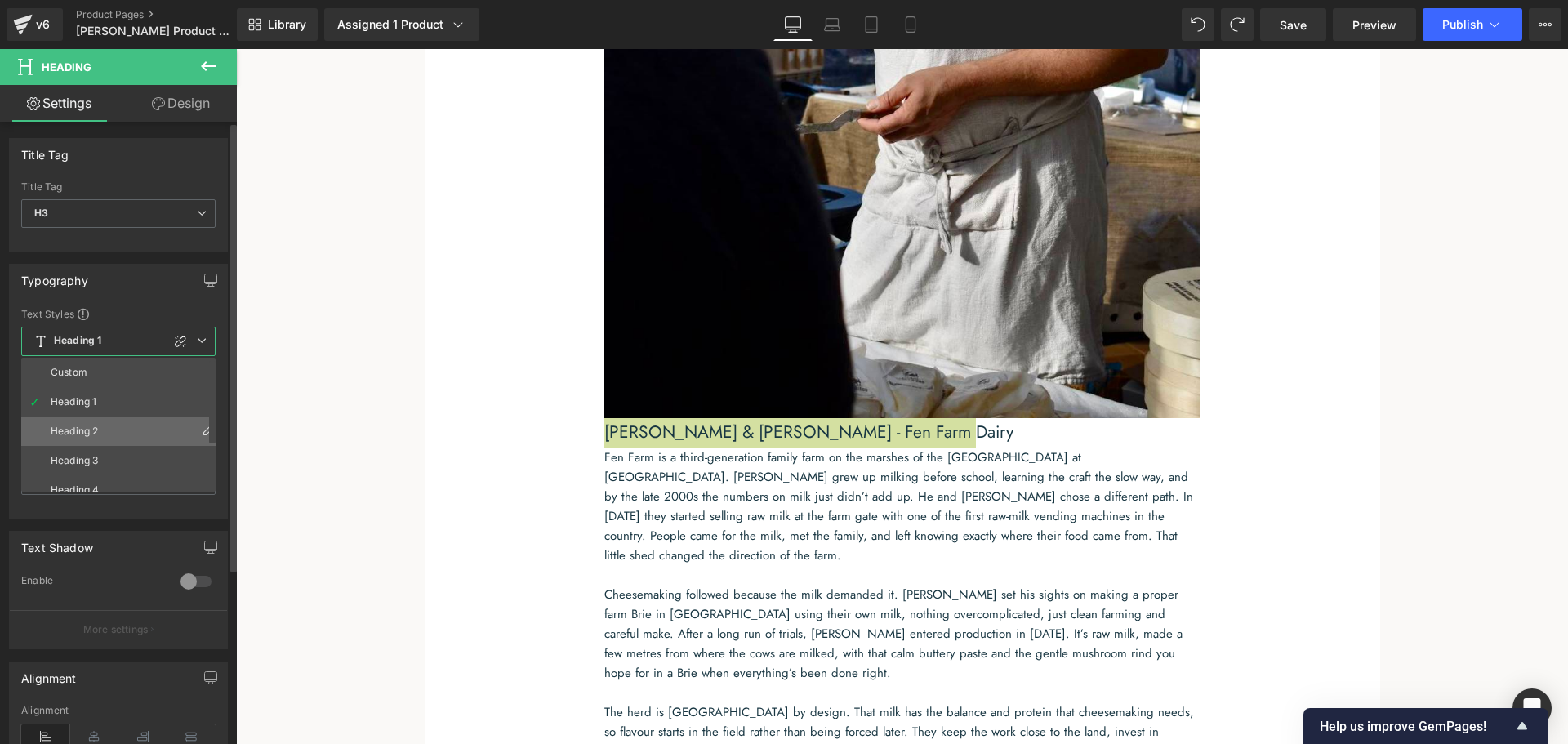
click at [126, 424] on li "Heading 2" at bounding box center [122, 430] width 201 height 29
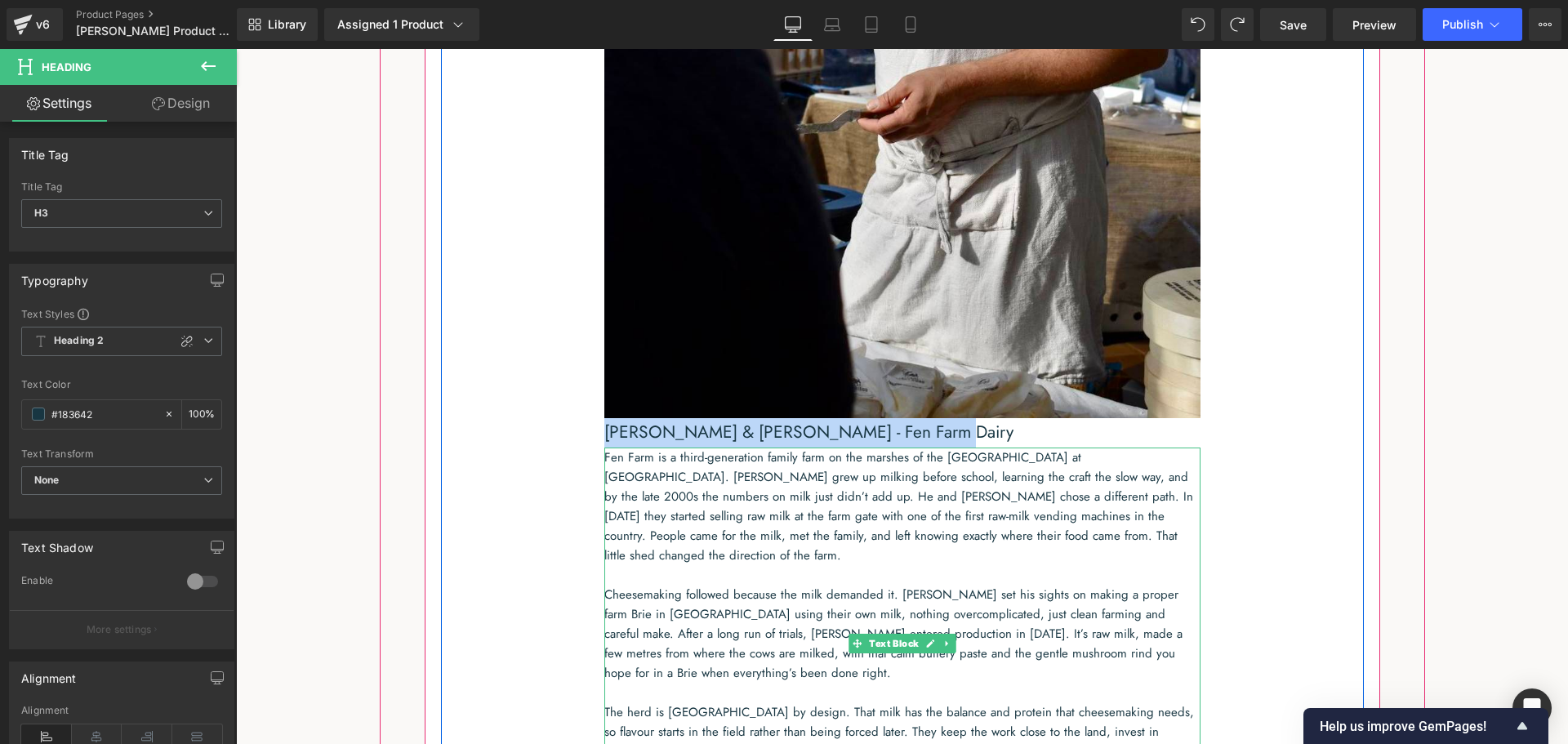
click at [1100, 565] on p "Fen Farm is a third-generation family farm on the marshes of the [GEOGRAPHIC_DA…" at bounding box center [901, 506] width 596 height 118
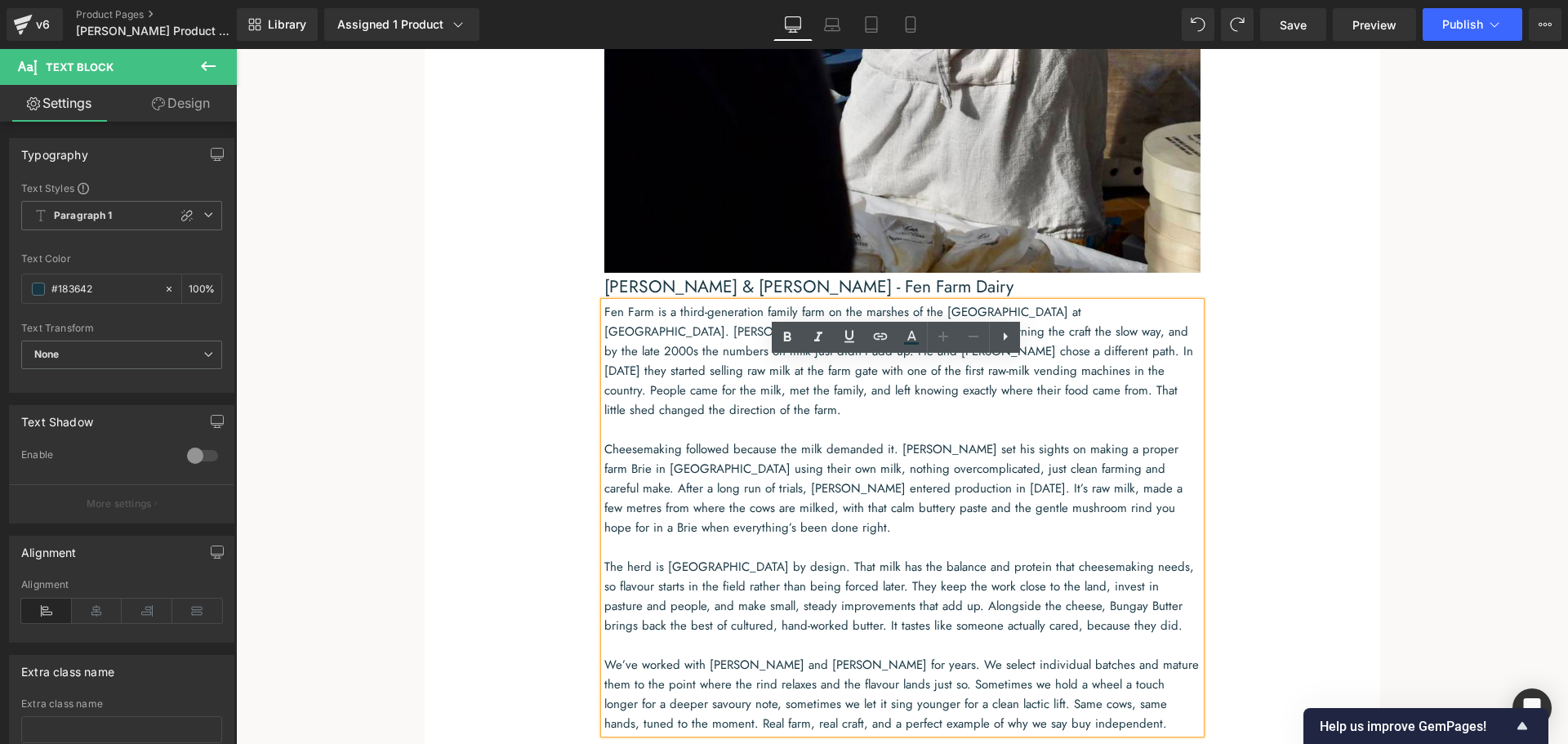
scroll to position [1759, 0]
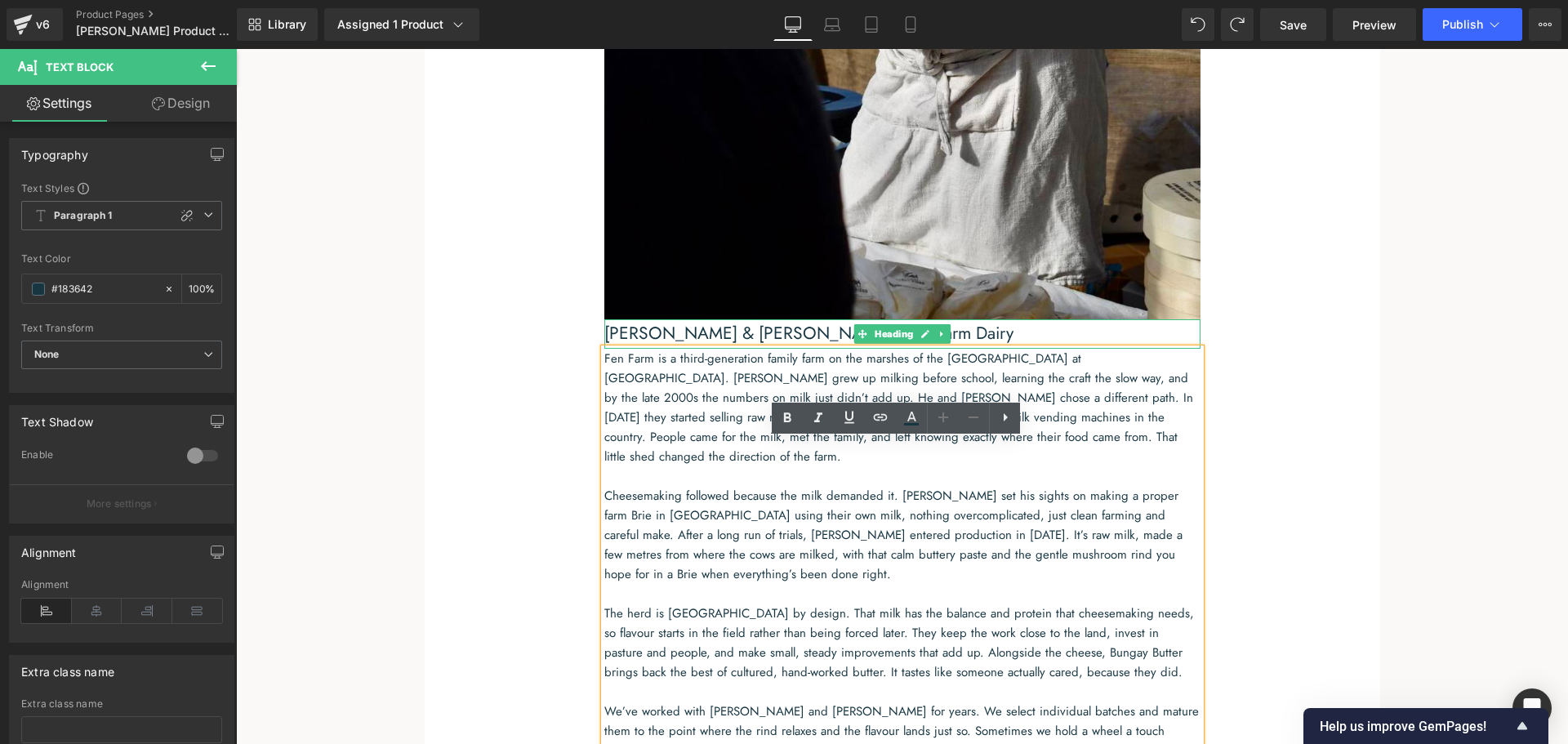
click at [749, 348] on h3 "[PERSON_NAME] & [PERSON_NAME] - Fen Farm Dairy" at bounding box center [901, 333] width 596 height 29
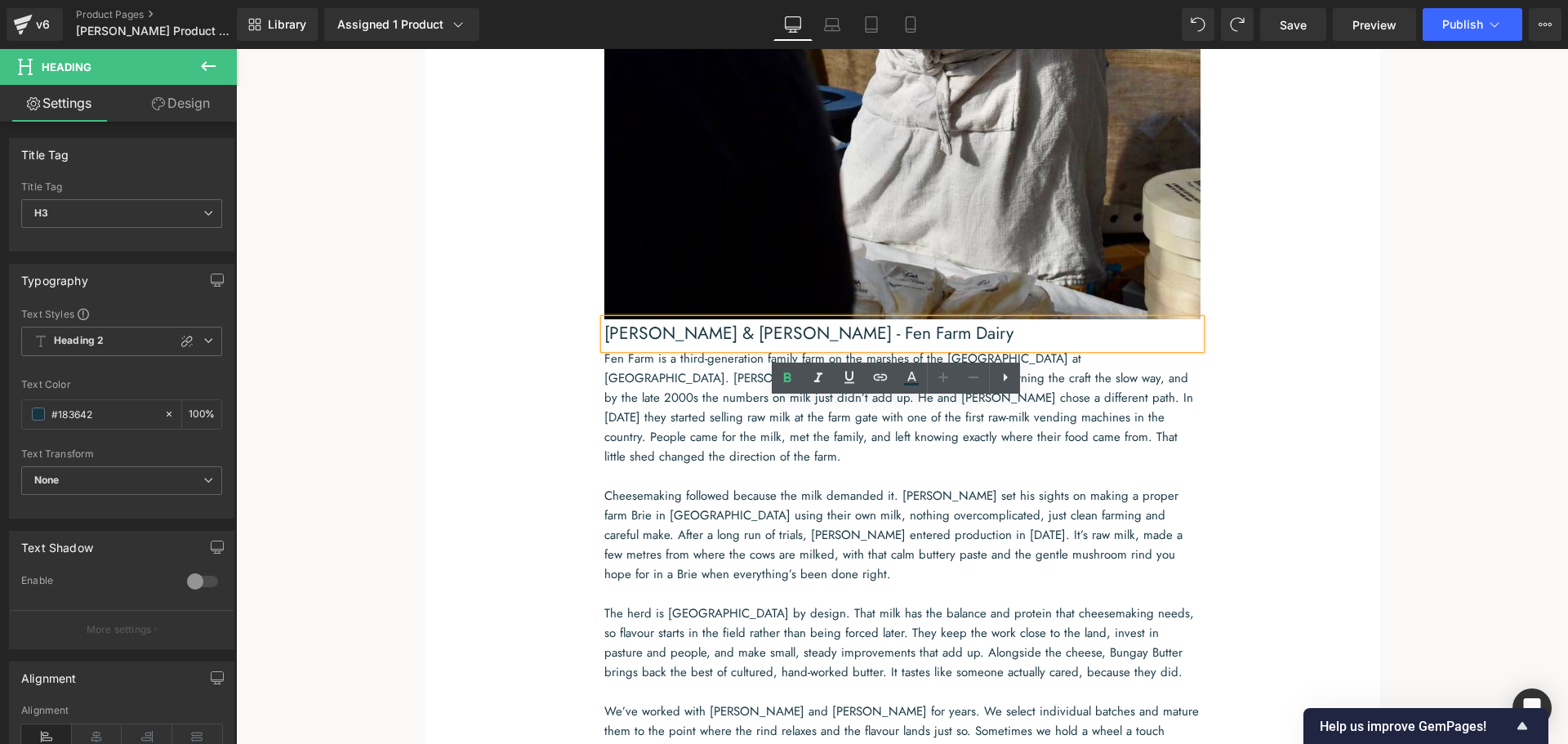
click at [502, 479] on div "Image [PERSON_NAME] & [PERSON_NAME] - Fen Farm Dairy Heading Fen Farm is a thir…" at bounding box center [902, 105] width 923 height 1364
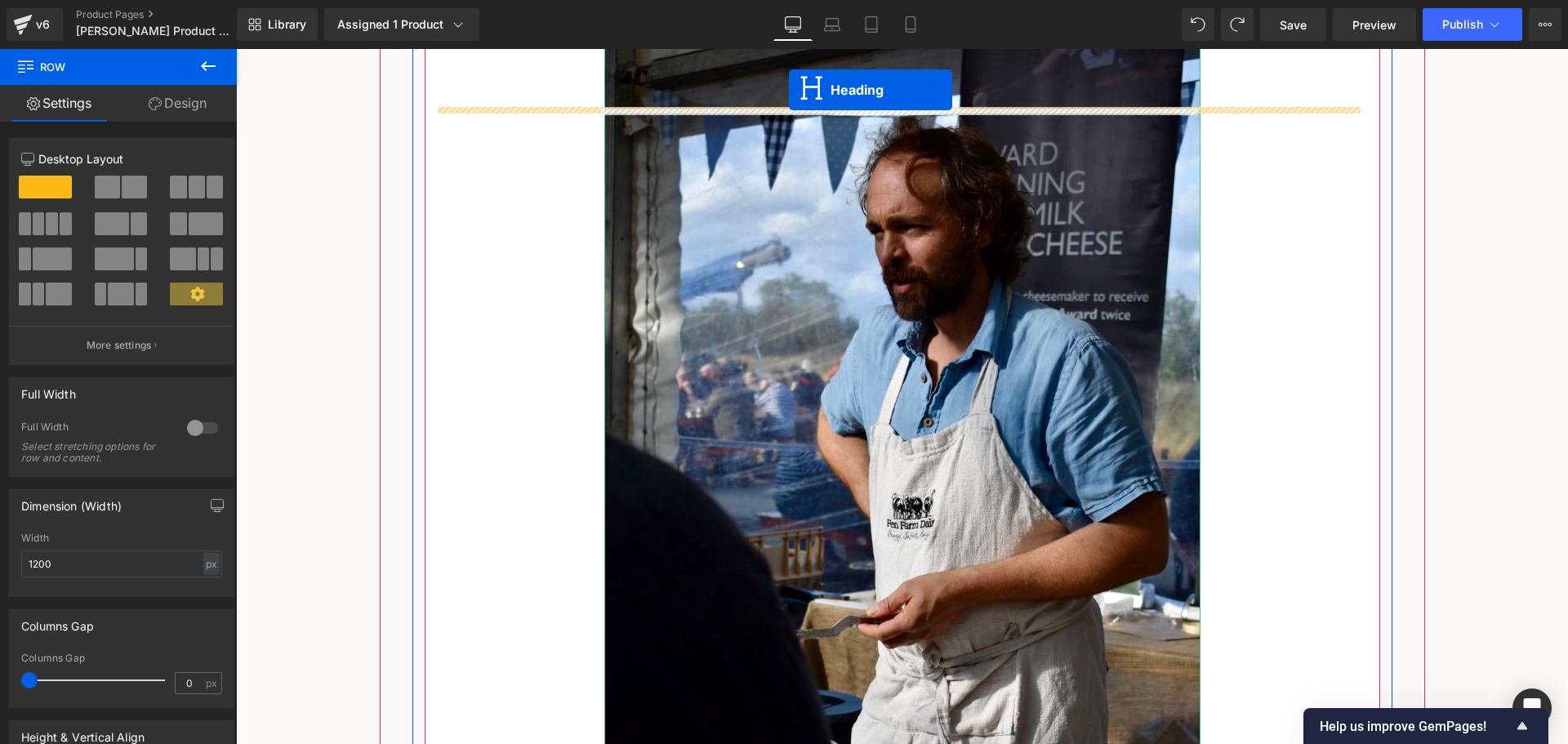
scroll to position [1074, 0]
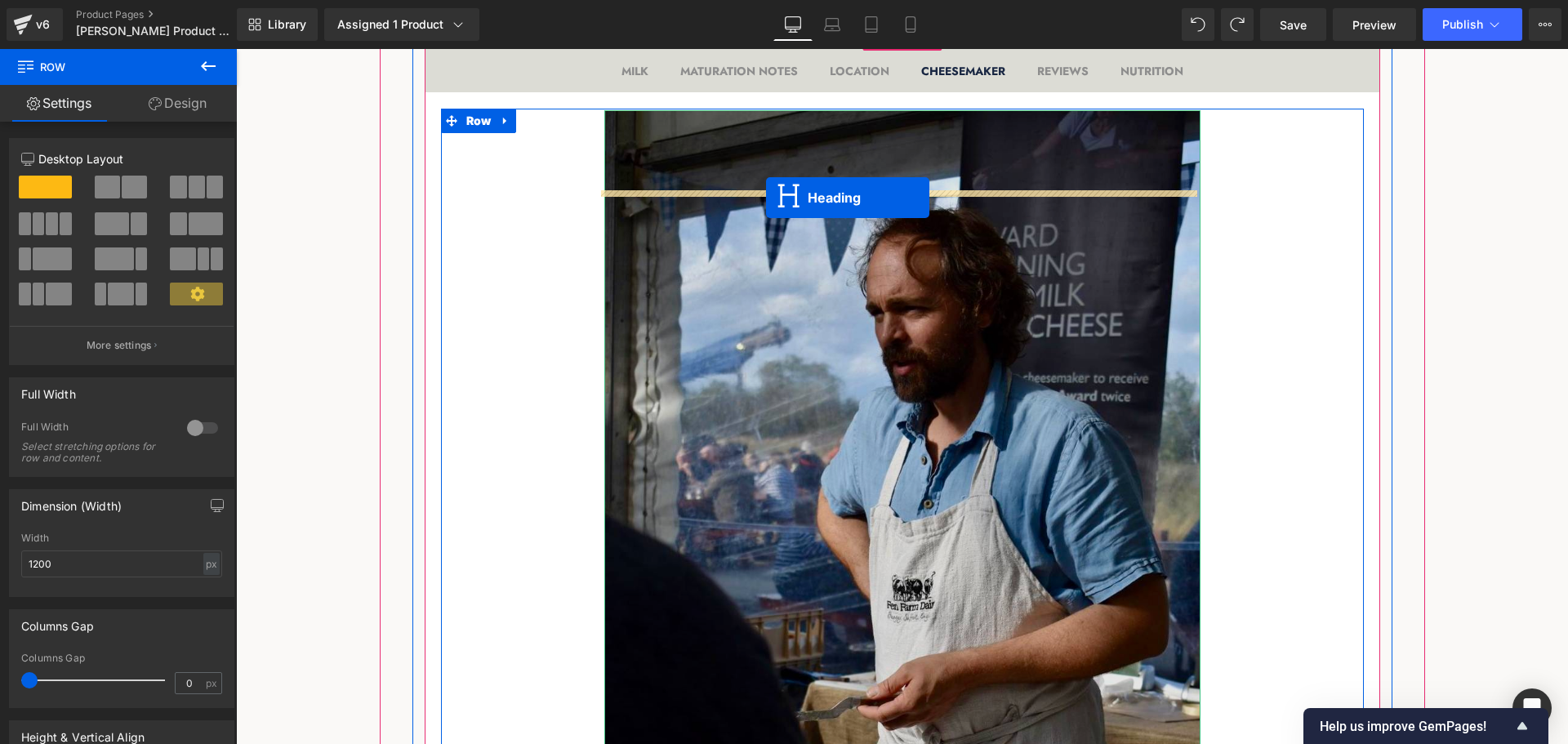
drag, startPoint x: 857, startPoint y: 418, endPoint x: 766, endPoint y: 197, distance: 239.0
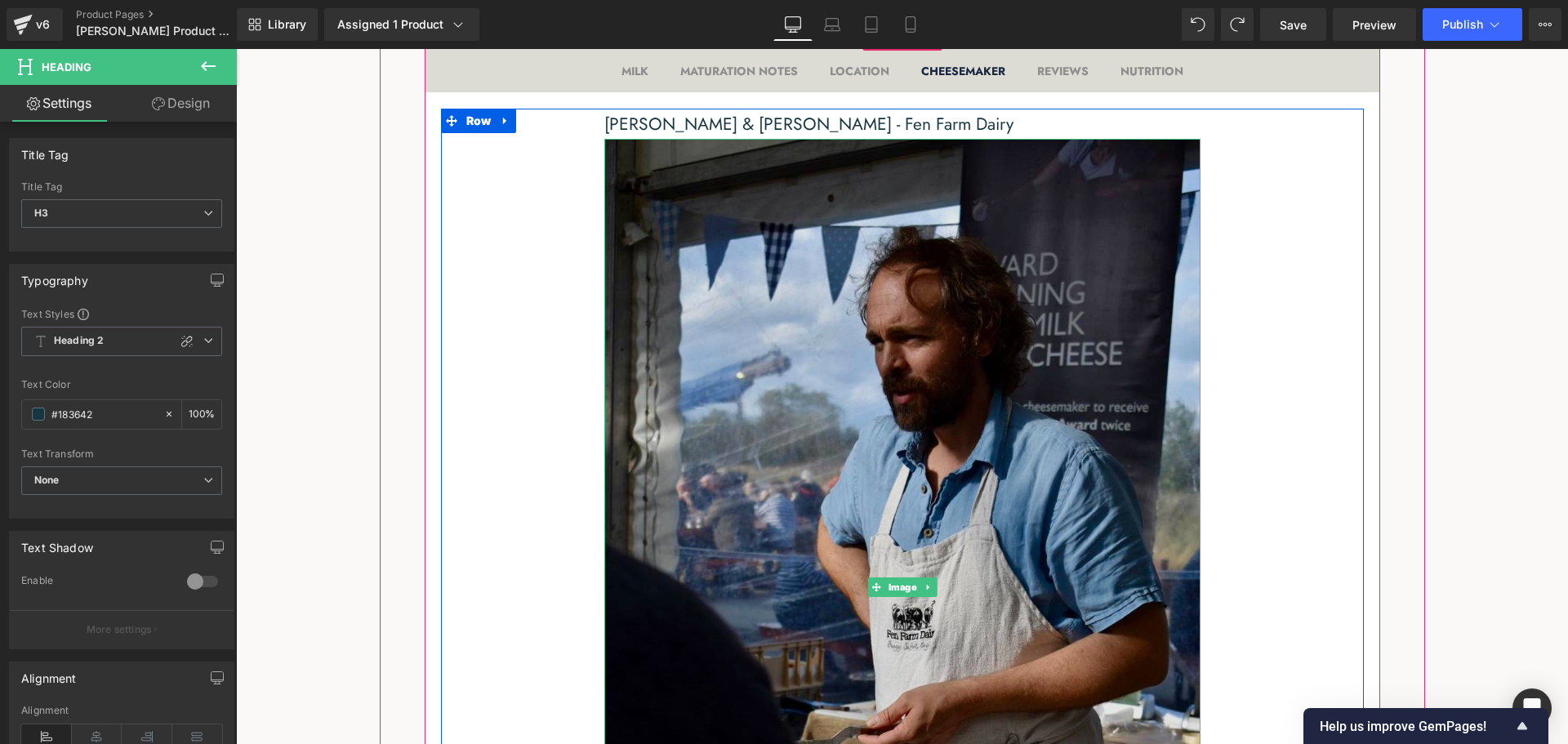
click at [869, 440] on img at bounding box center [901, 586] width 596 height 895
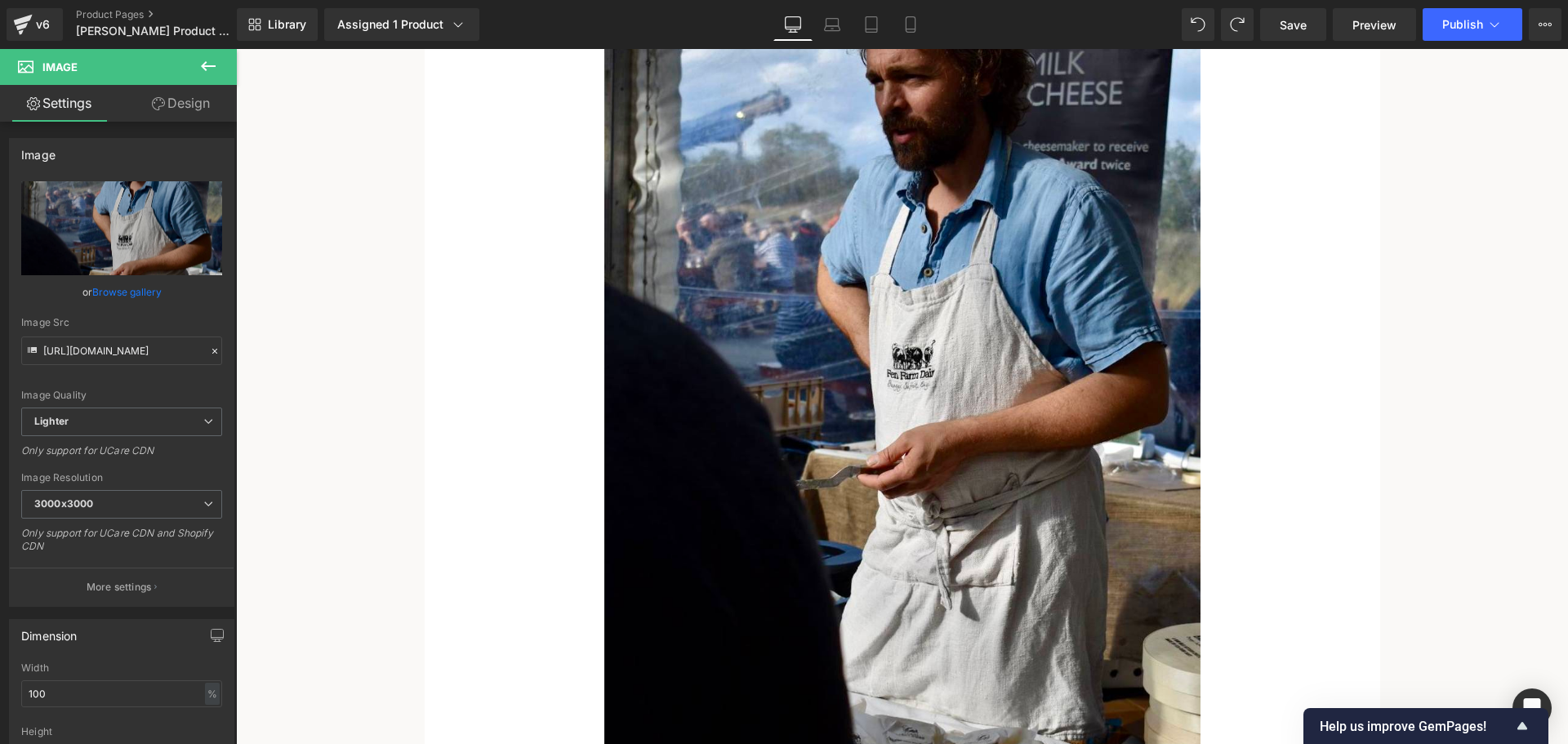
scroll to position [1340, 0]
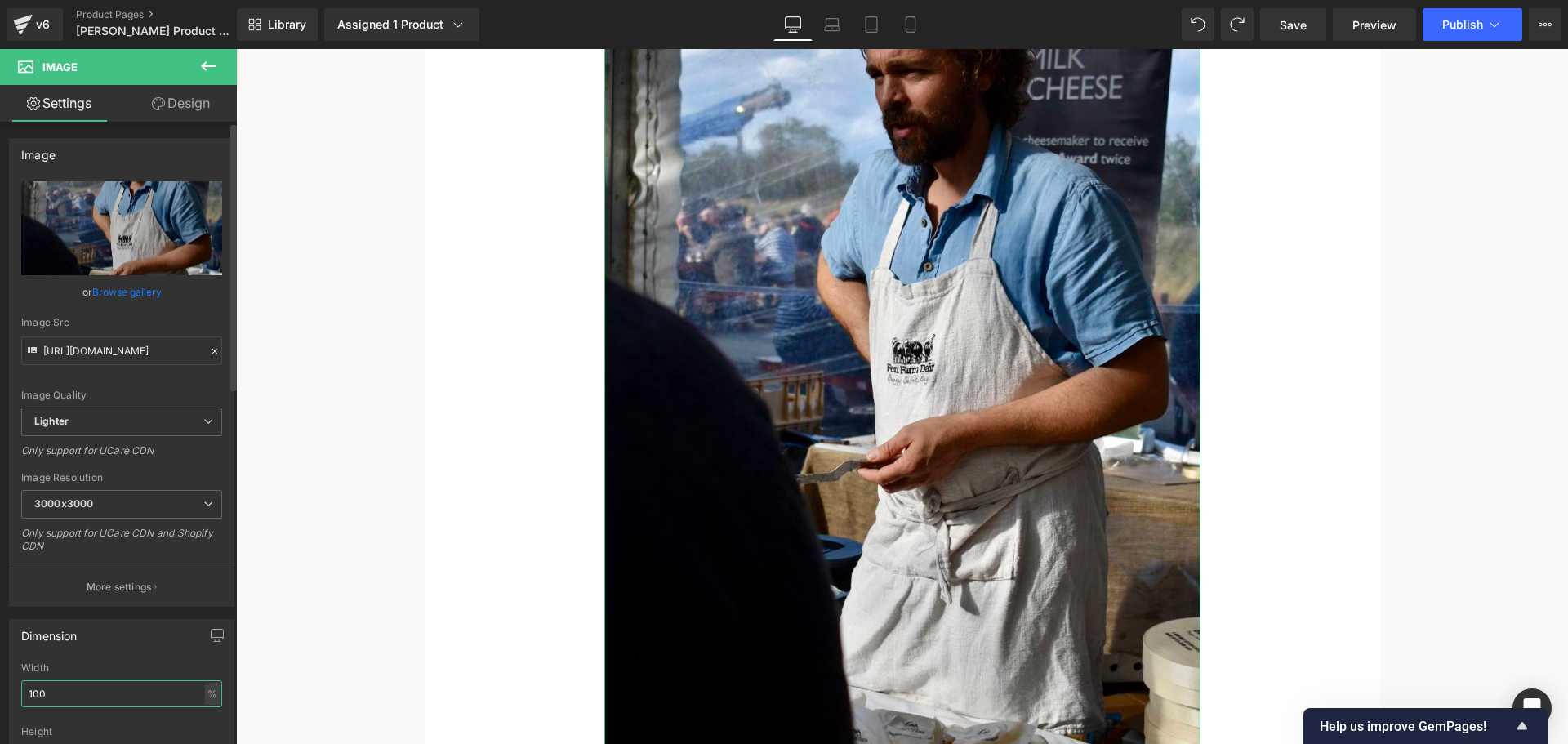
drag, startPoint x: 99, startPoint y: 693, endPoint x: 28, endPoint y: 694, distance: 71.0
click at [28, 694] on input "100" at bounding box center [122, 693] width 201 height 27
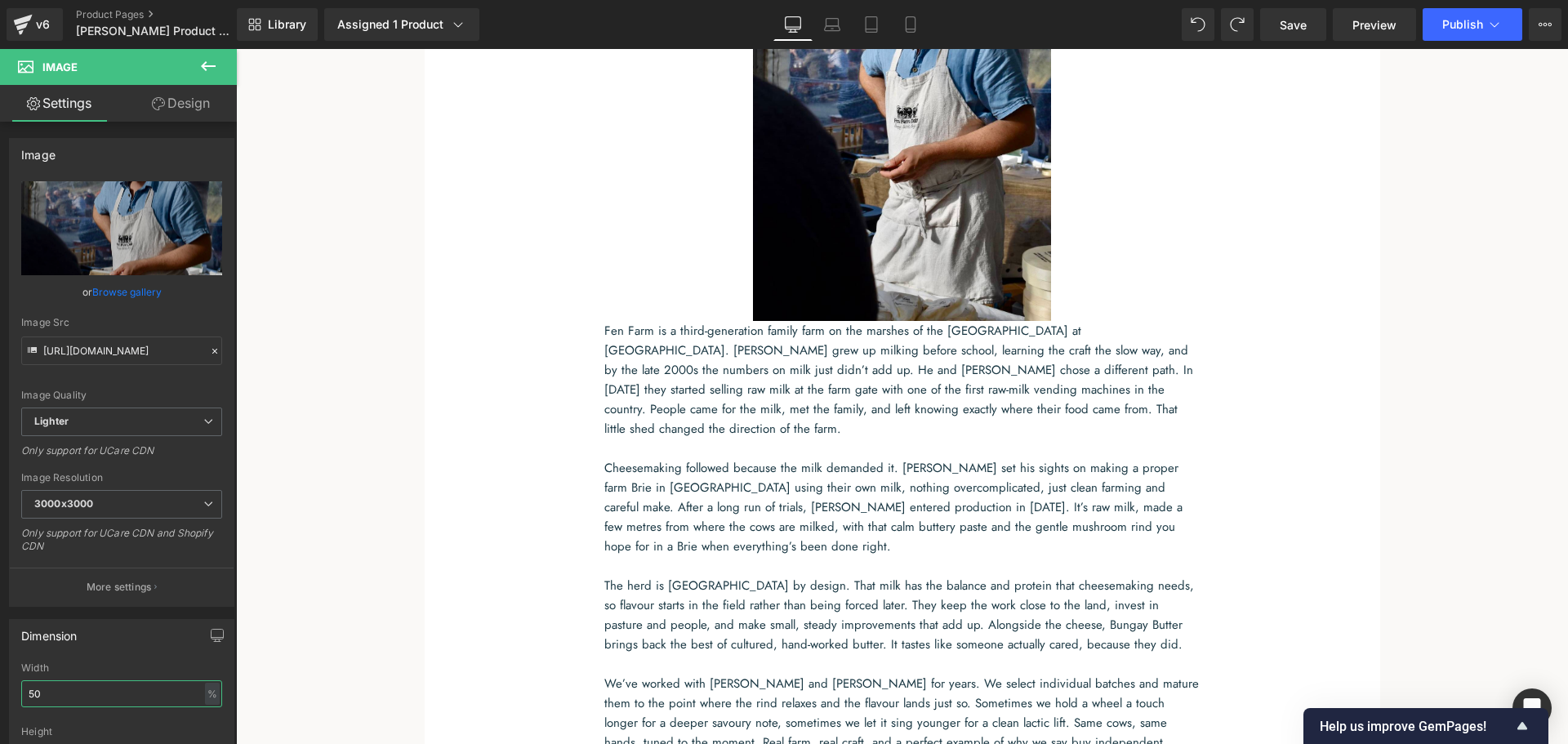
type input "50"
